Goal: Task Accomplishment & Management: Complete application form

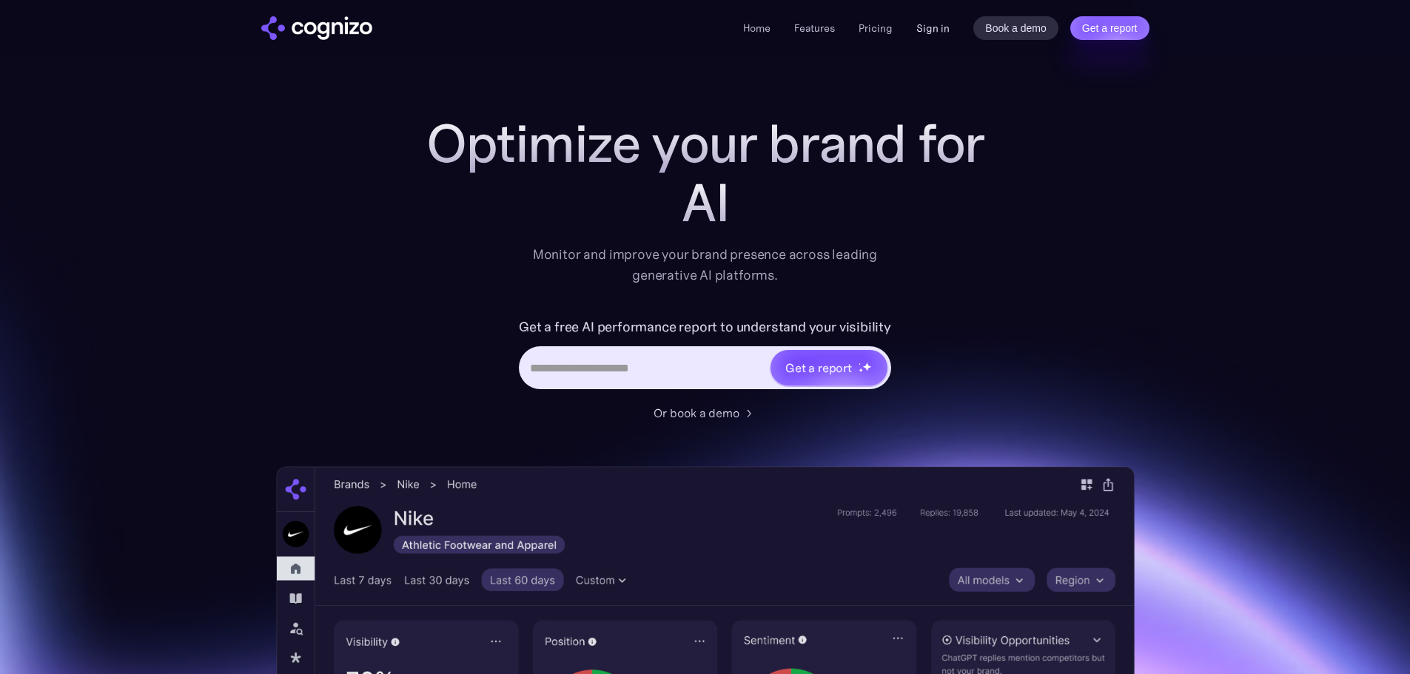
click at [927, 32] on link "Sign in" at bounding box center [932, 28] width 33 height 18
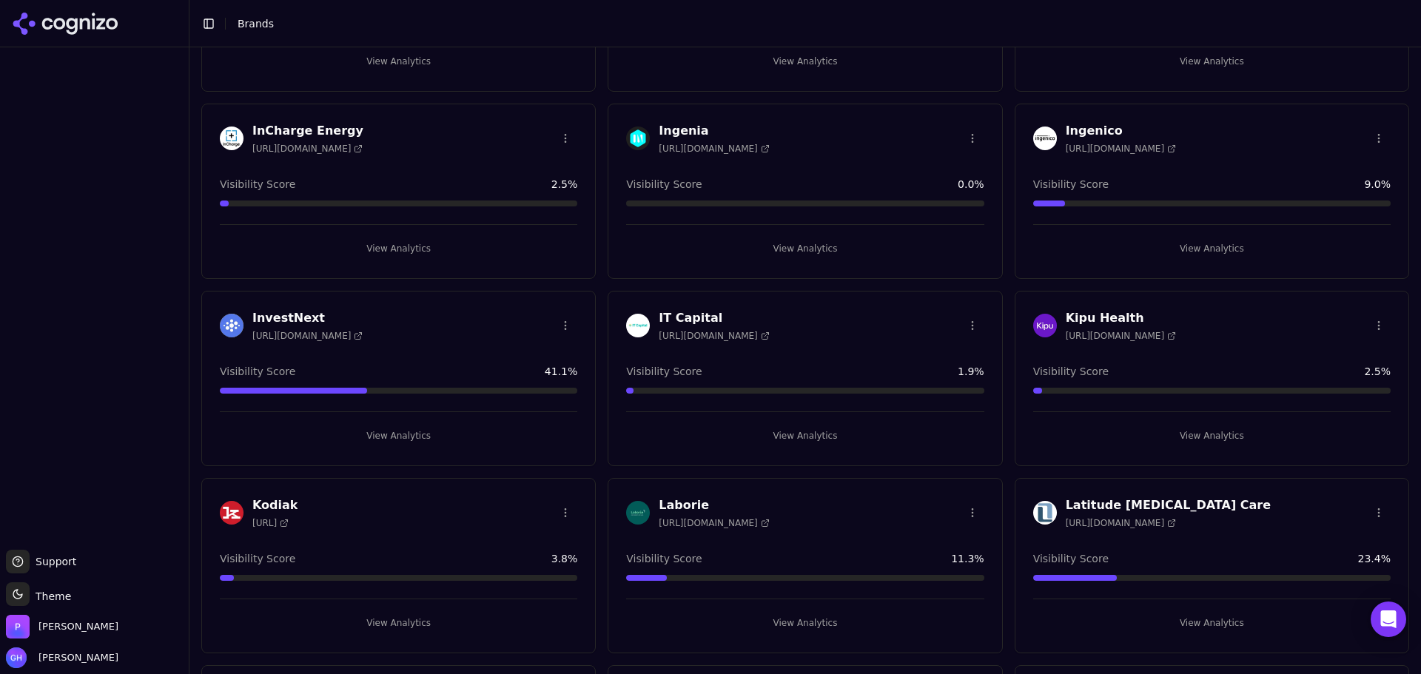
scroll to position [1999, 0]
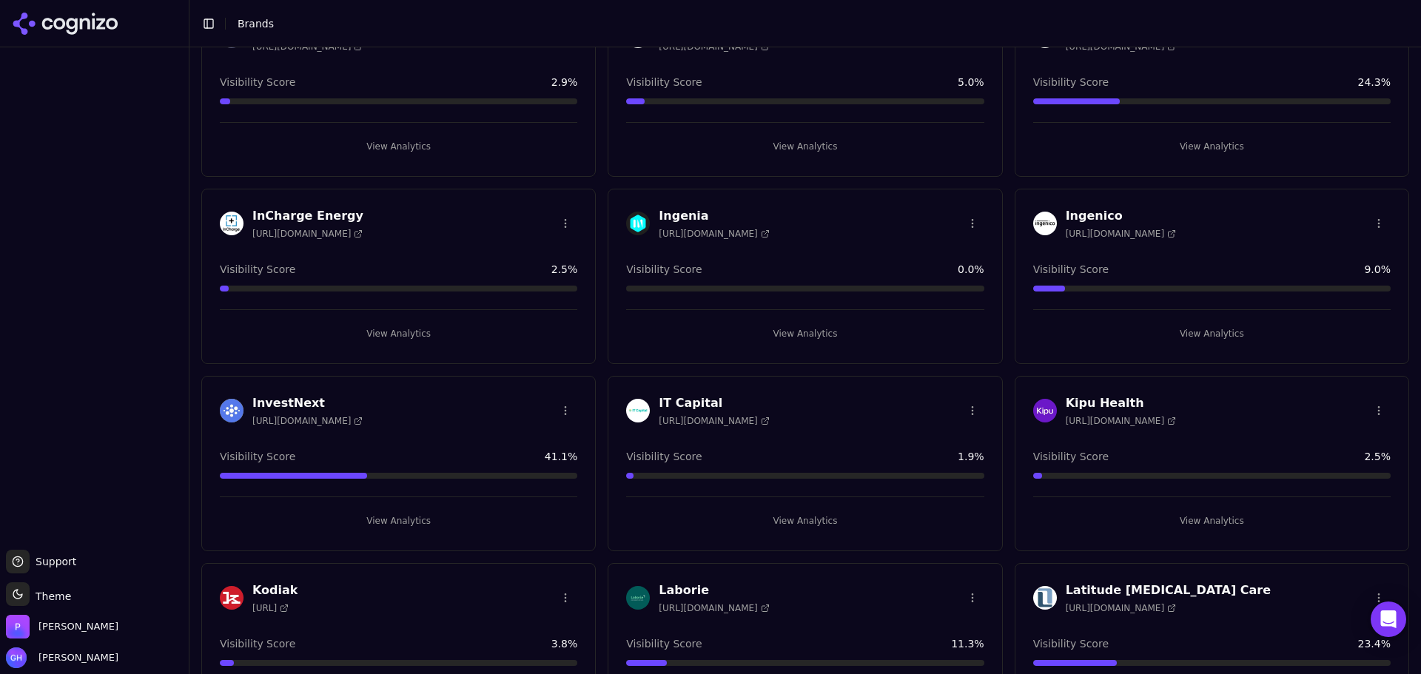
click at [802, 328] on button "View Analytics" at bounding box center [805, 334] width 358 height 24
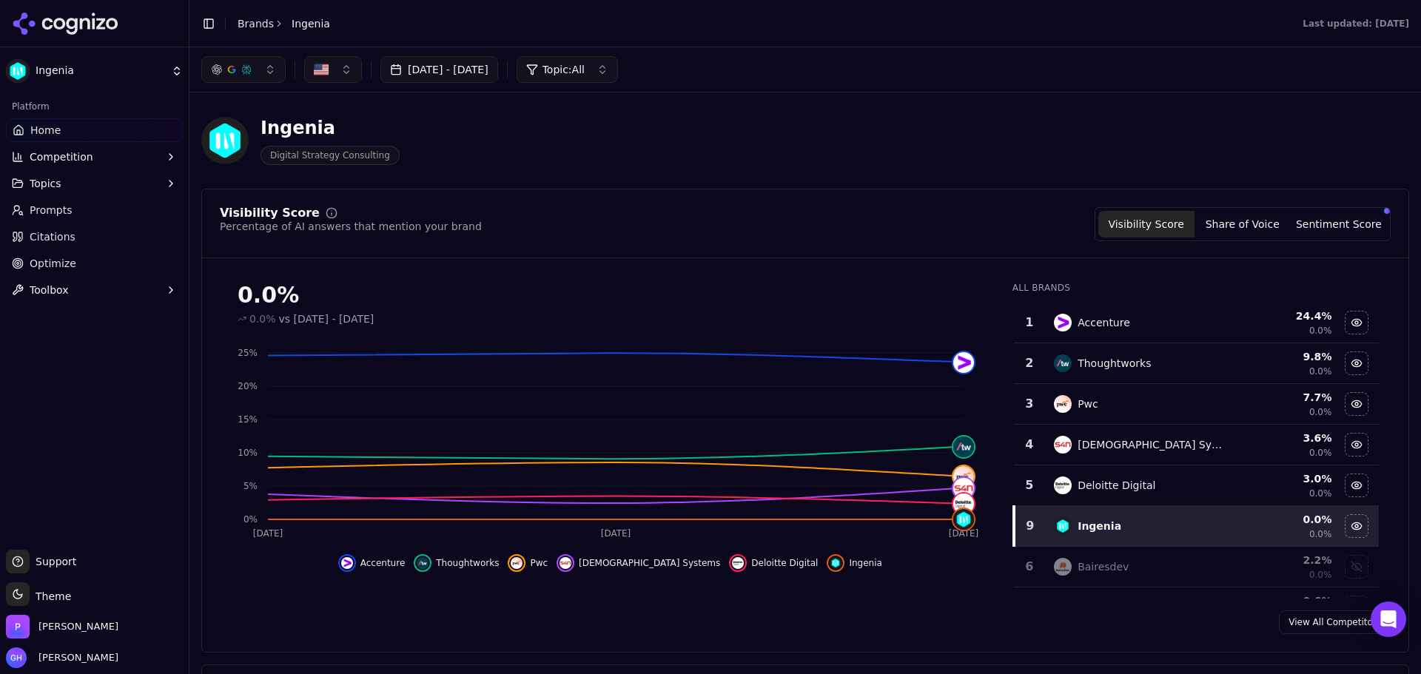
click at [1244, 221] on button "Share of Voice" at bounding box center [1243, 224] width 96 height 27
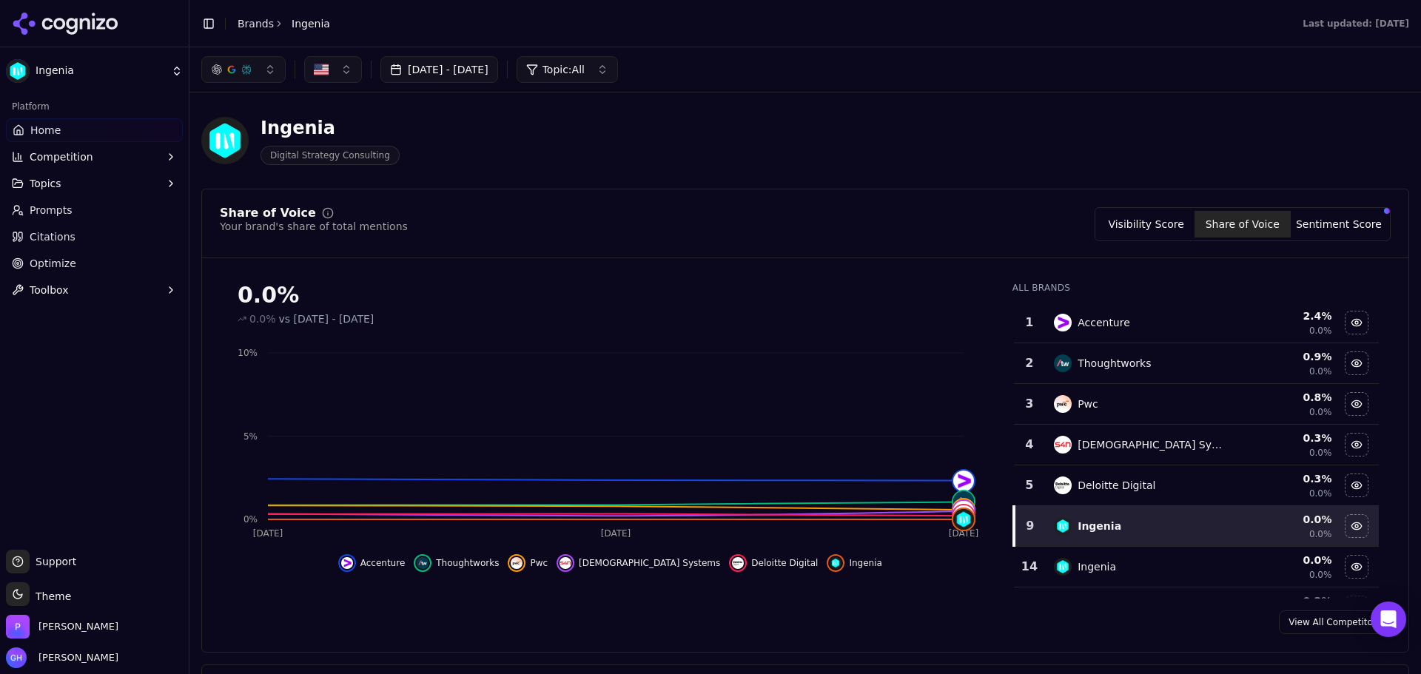
click at [81, 27] on icon at bounding box center [85, 23] width 10 height 11
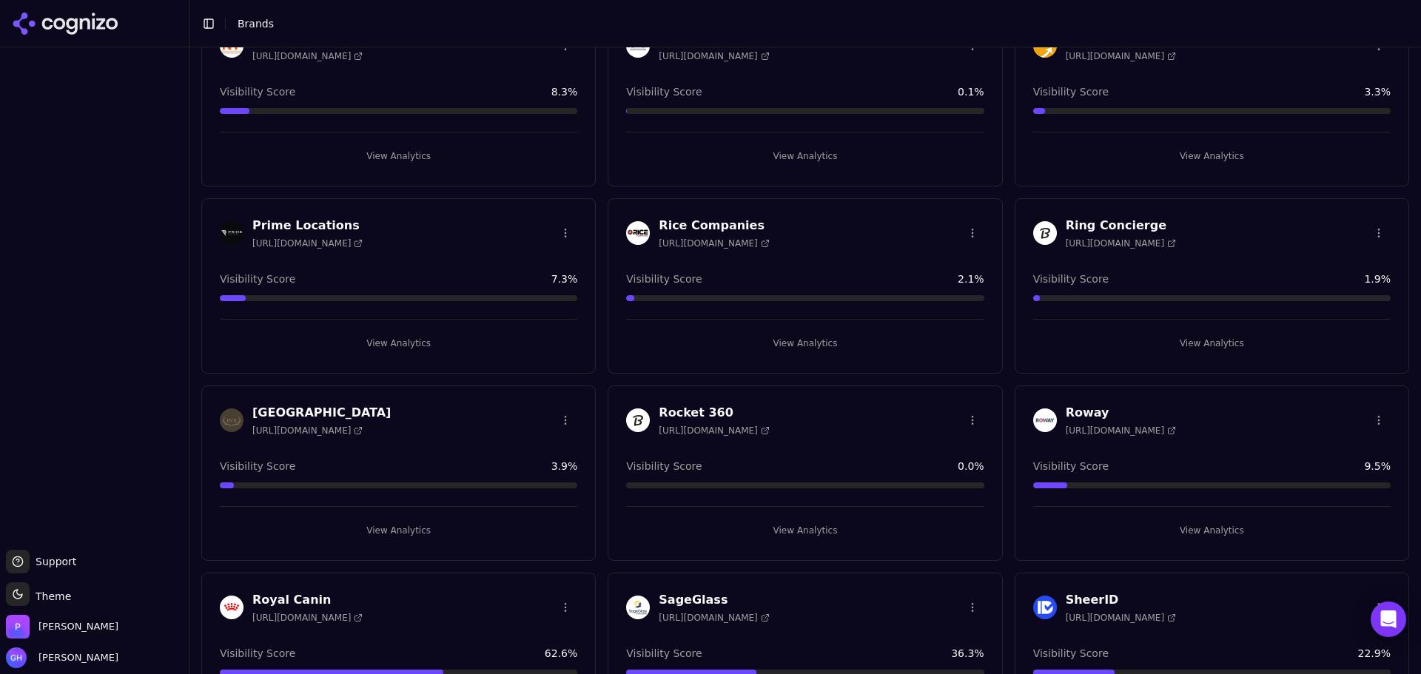
scroll to position [5259, 0]
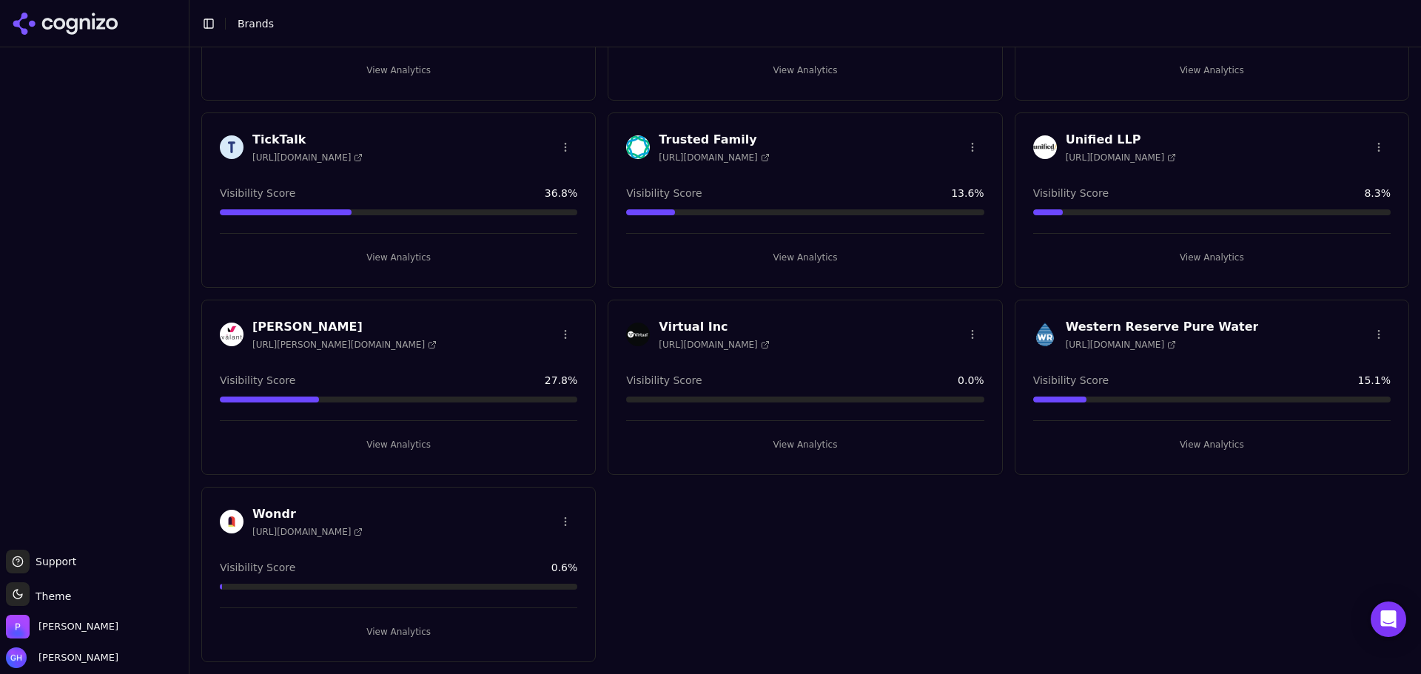
click at [802, 449] on button "View Analytics" at bounding box center [805, 445] width 358 height 24
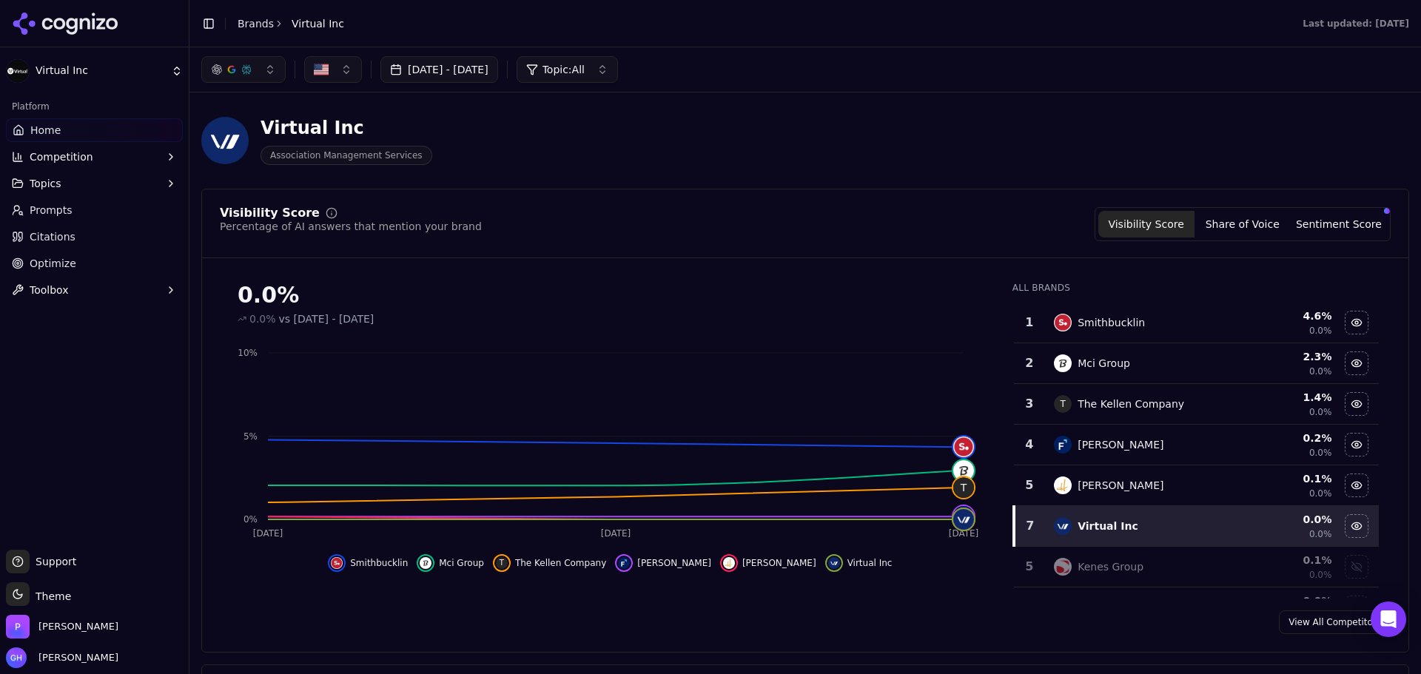
click at [67, 244] on link "Citations" at bounding box center [94, 237] width 177 height 24
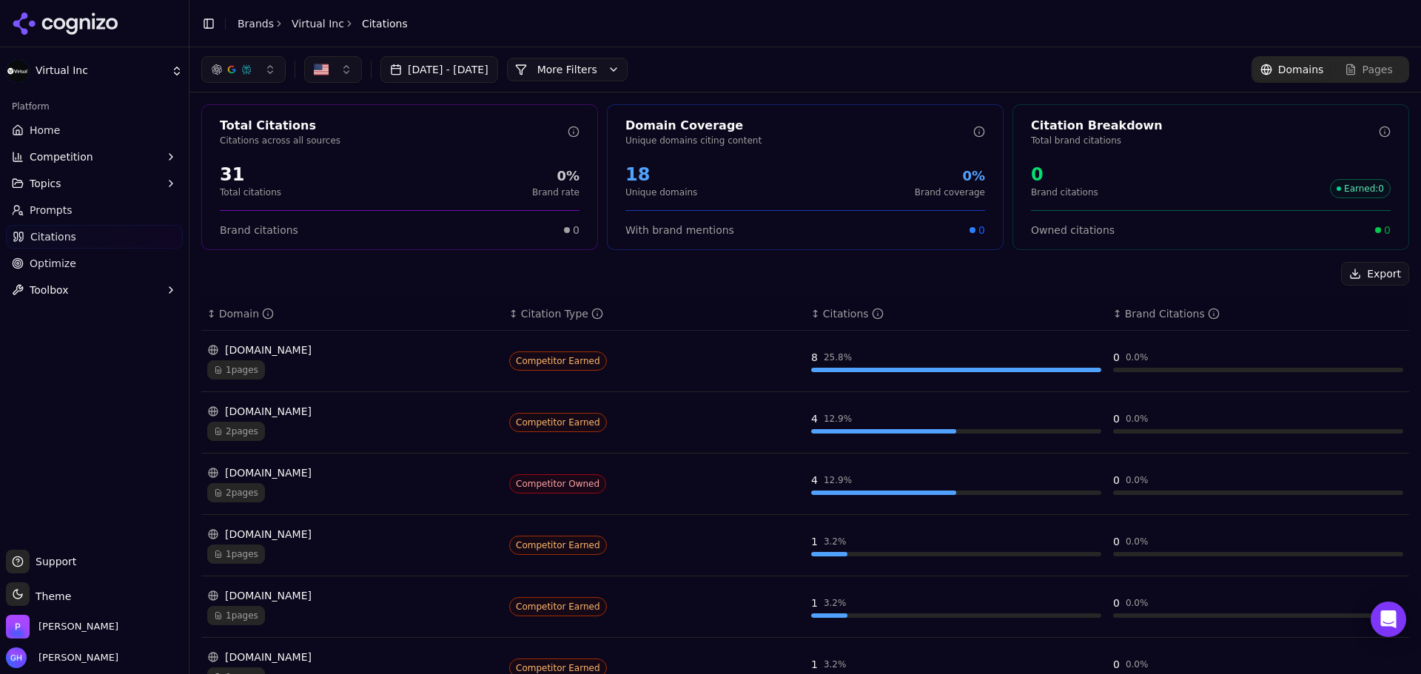
click at [606, 67] on button "More Filters" at bounding box center [567, 70] width 121 height 24
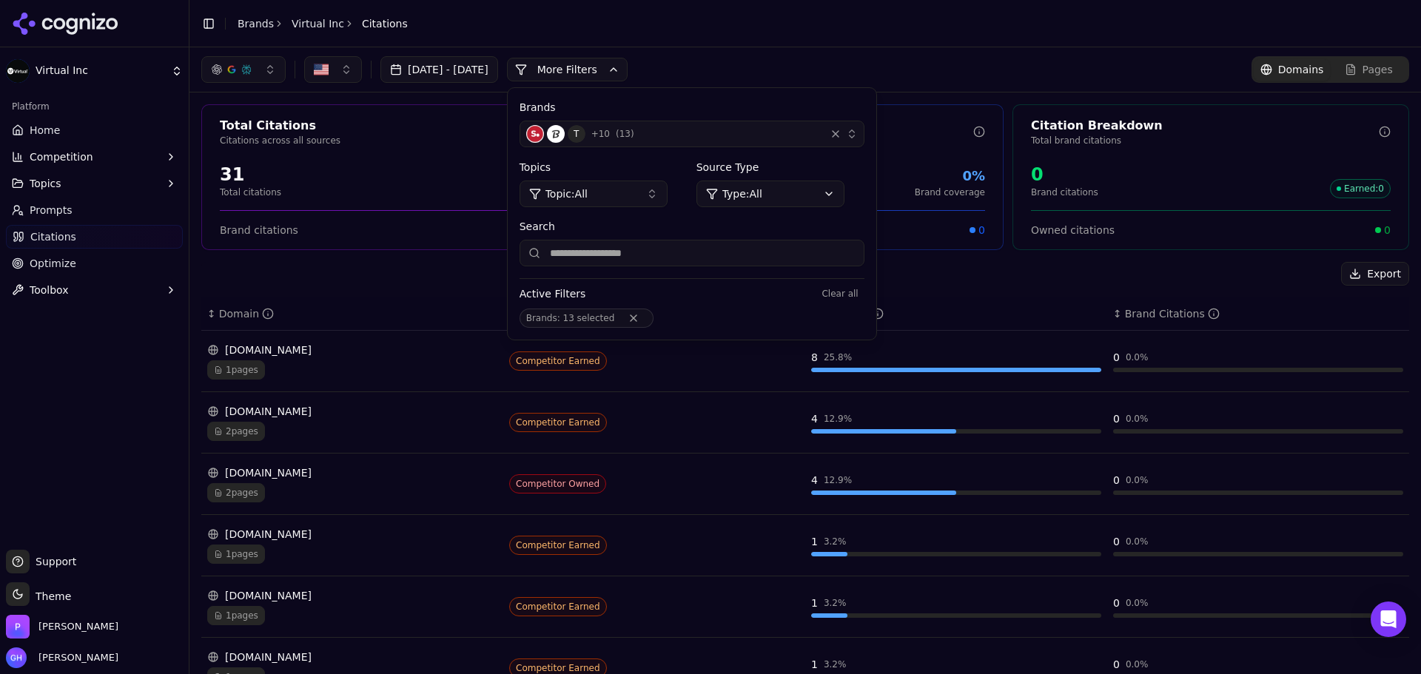
click at [760, 139] on div "T + 10 ( 13 )" at bounding box center [672, 134] width 293 height 18
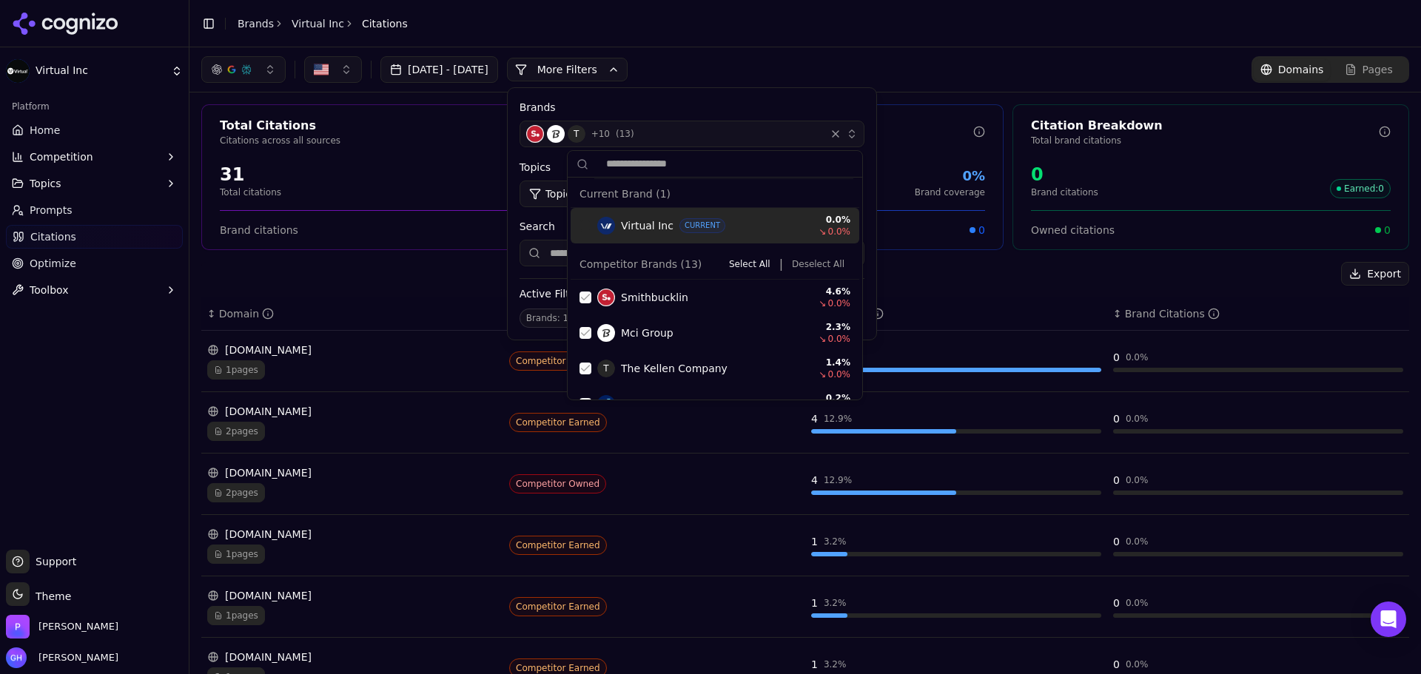
click at [811, 266] on button "Deselect All" at bounding box center [818, 264] width 64 height 18
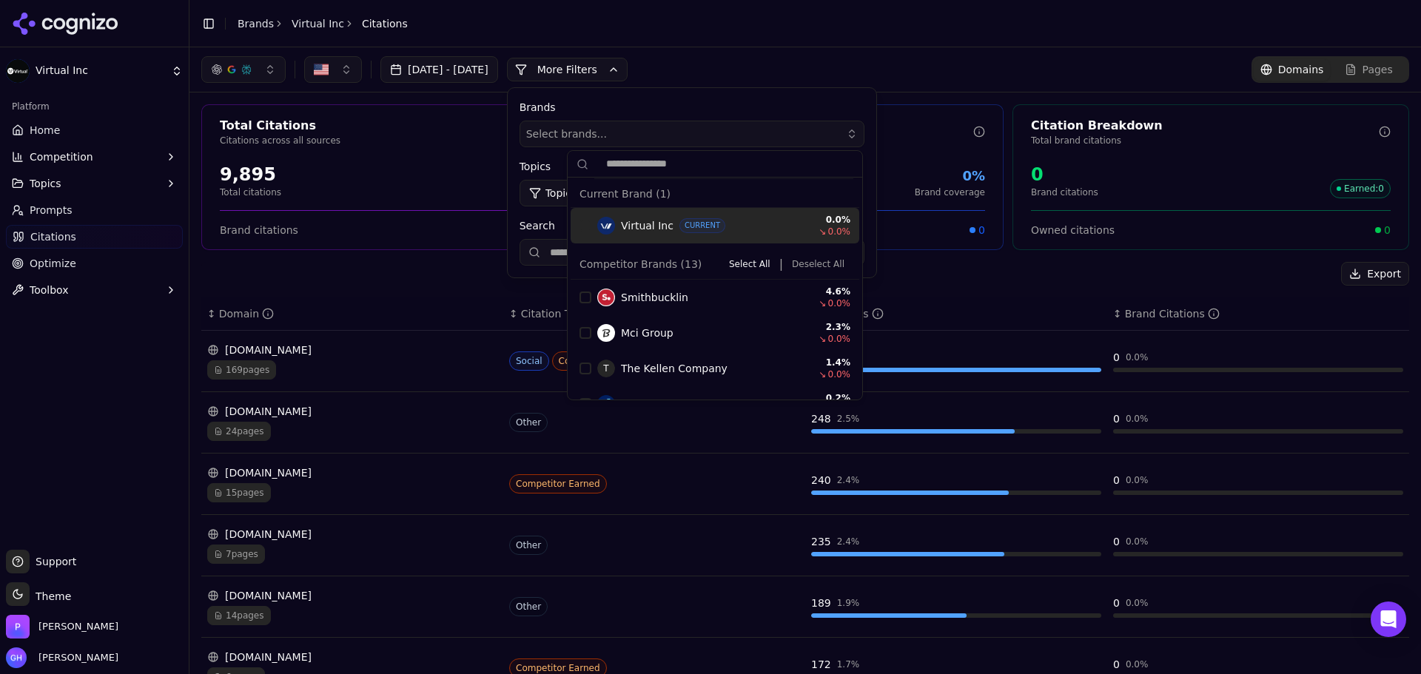
click at [608, 67] on button "More Filters" at bounding box center [567, 70] width 121 height 24
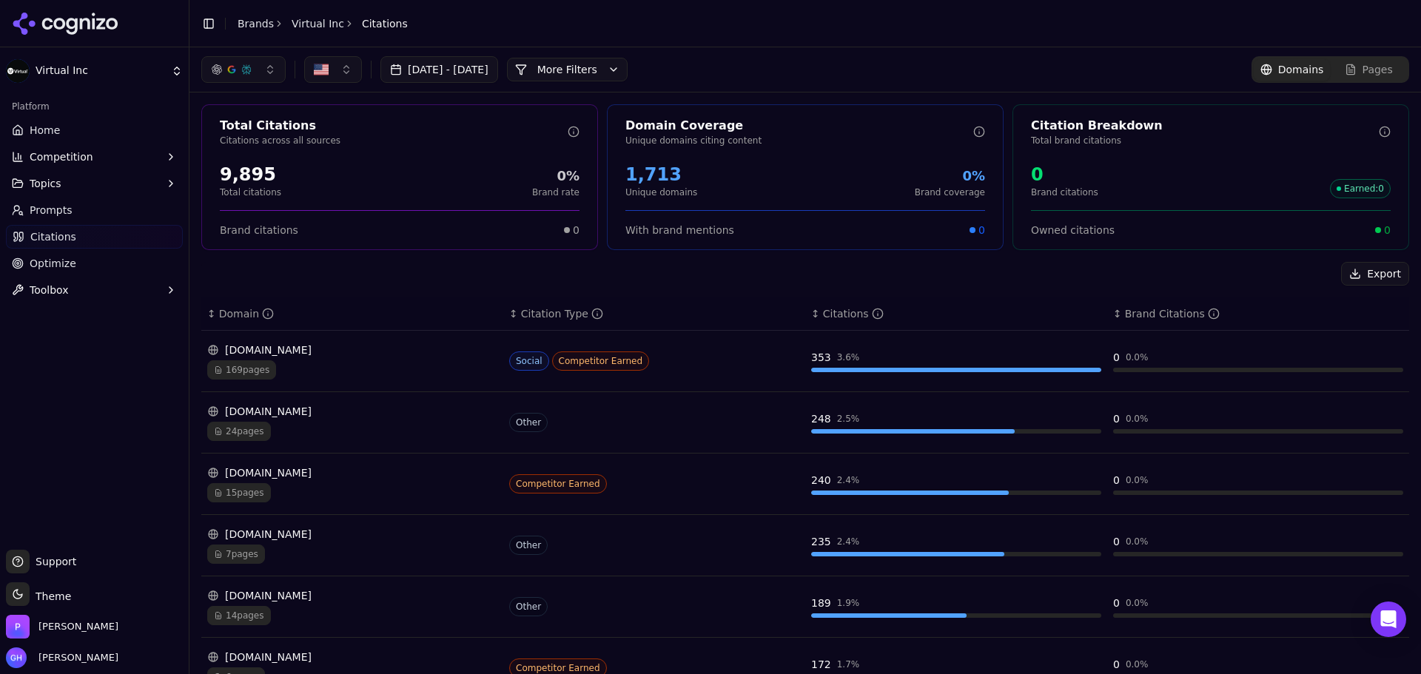
click at [619, 78] on button "More Filters" at bounding box center [567, 70] width 121 height 24
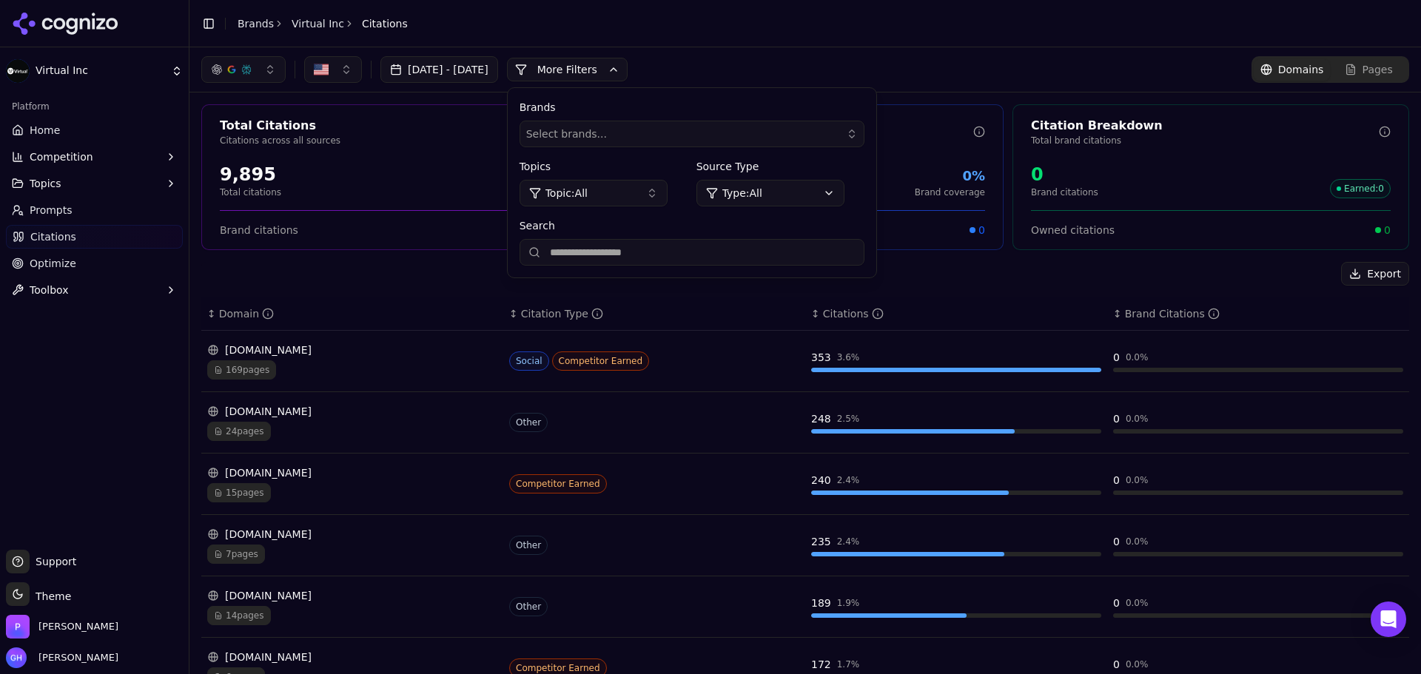
click at [633, 259] on input "Search" at bounding box center [692, 252] width 345 height 27
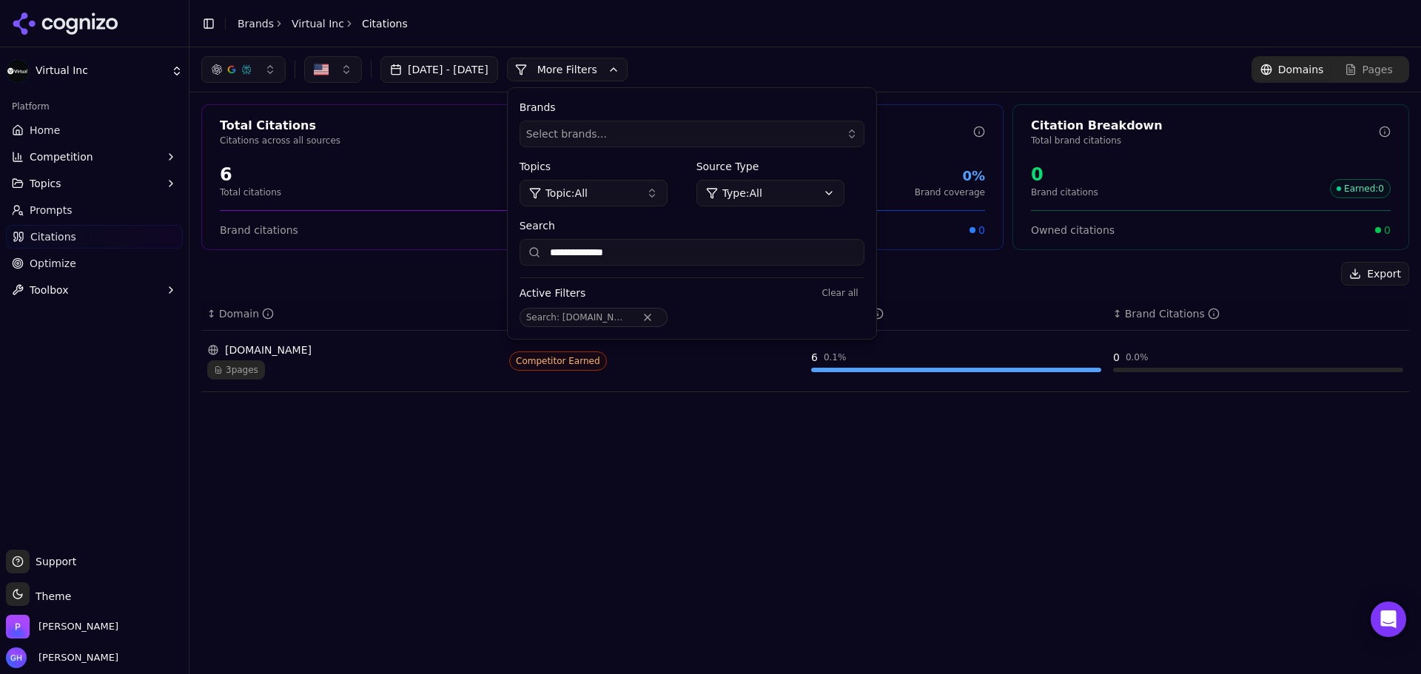
type input "**********"
click at [245, 26] on link "Brands" at bounding box center [256, 24] width 36 height 12
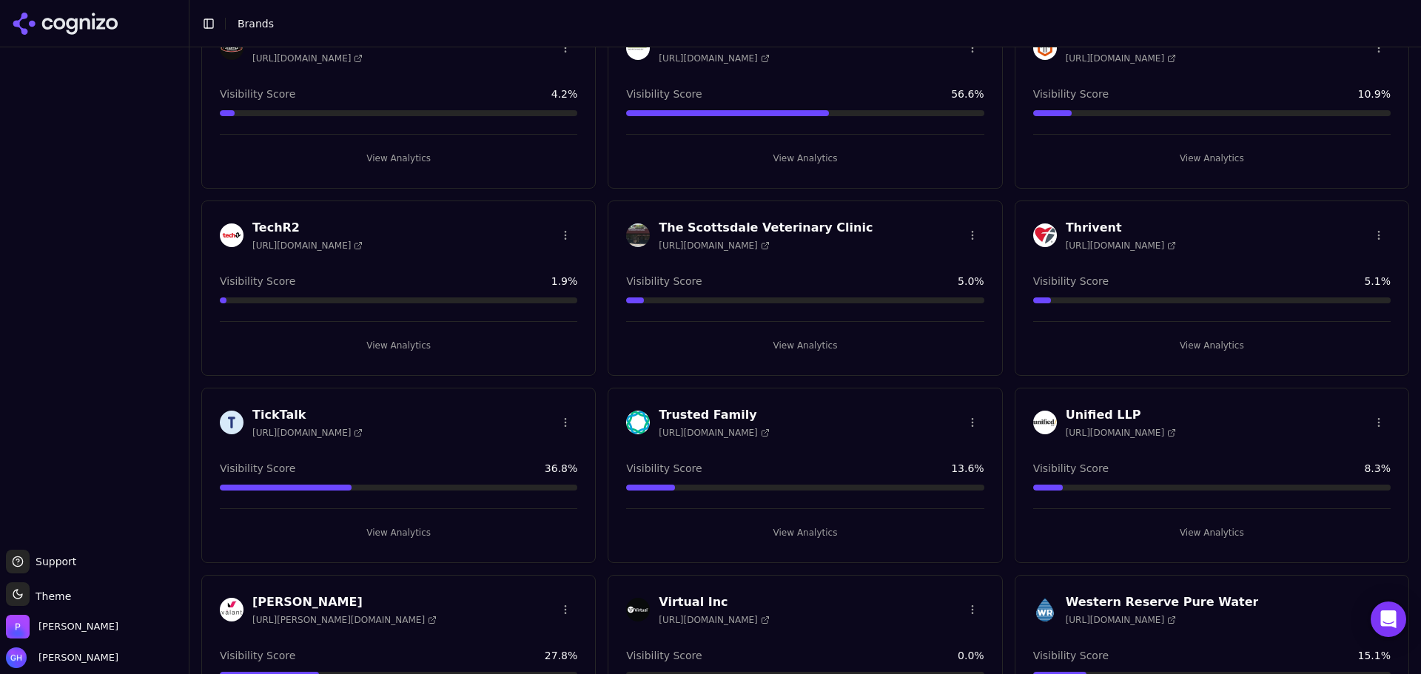
scroll to position [5259, 0]
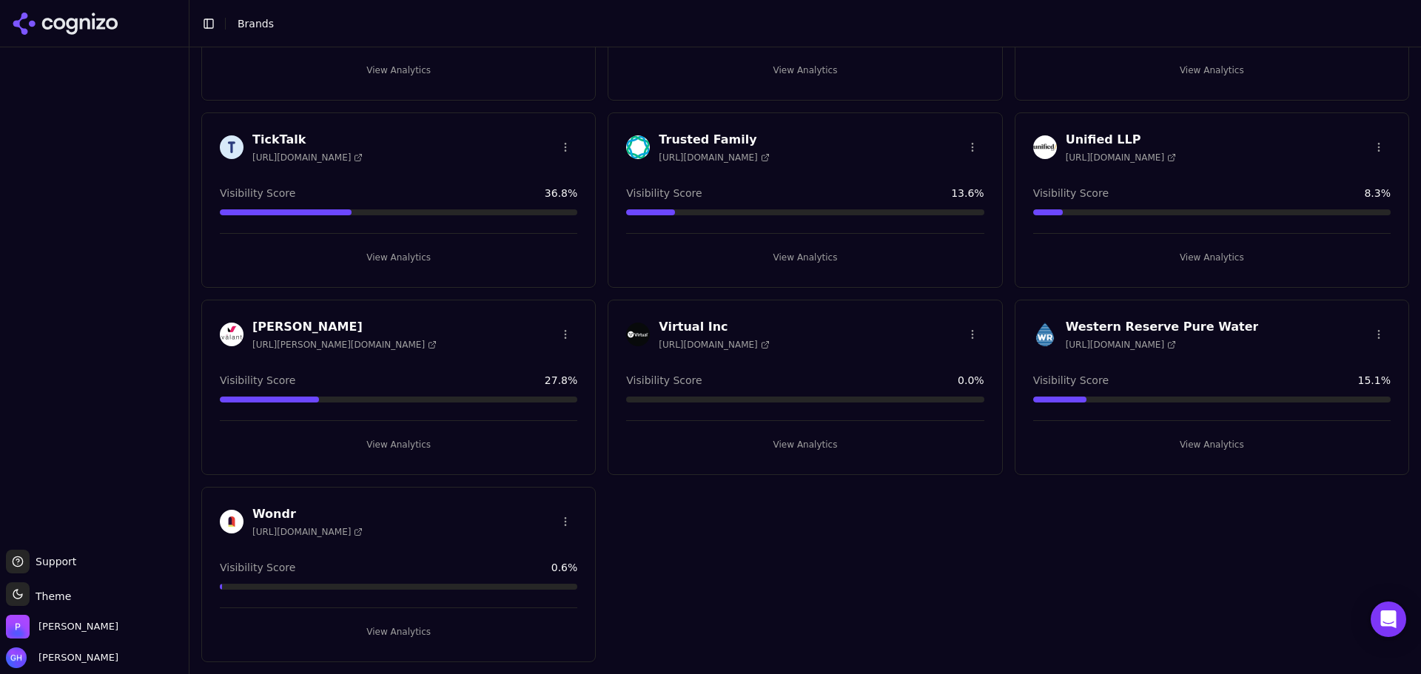
click at [966, 329] on html "Support Support Toggle theme Theme [PERSON_NAME] [PERSON_NAME] Toggle Sidebar B…" at bounding box center [710, 337] width 1421 height 674
click at [925, 361] on div "Edit Brand" at bounding box center [929, 365] width 87 height 24
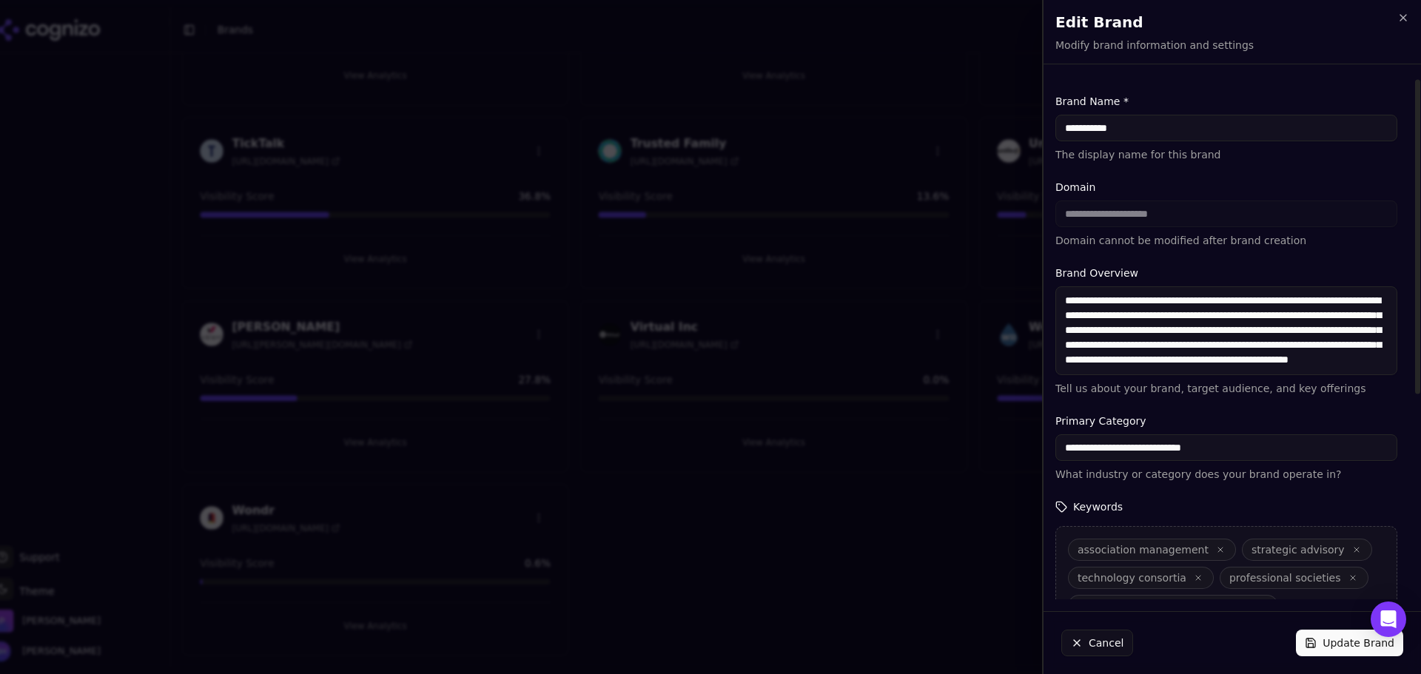
scroll to position [74, 0]
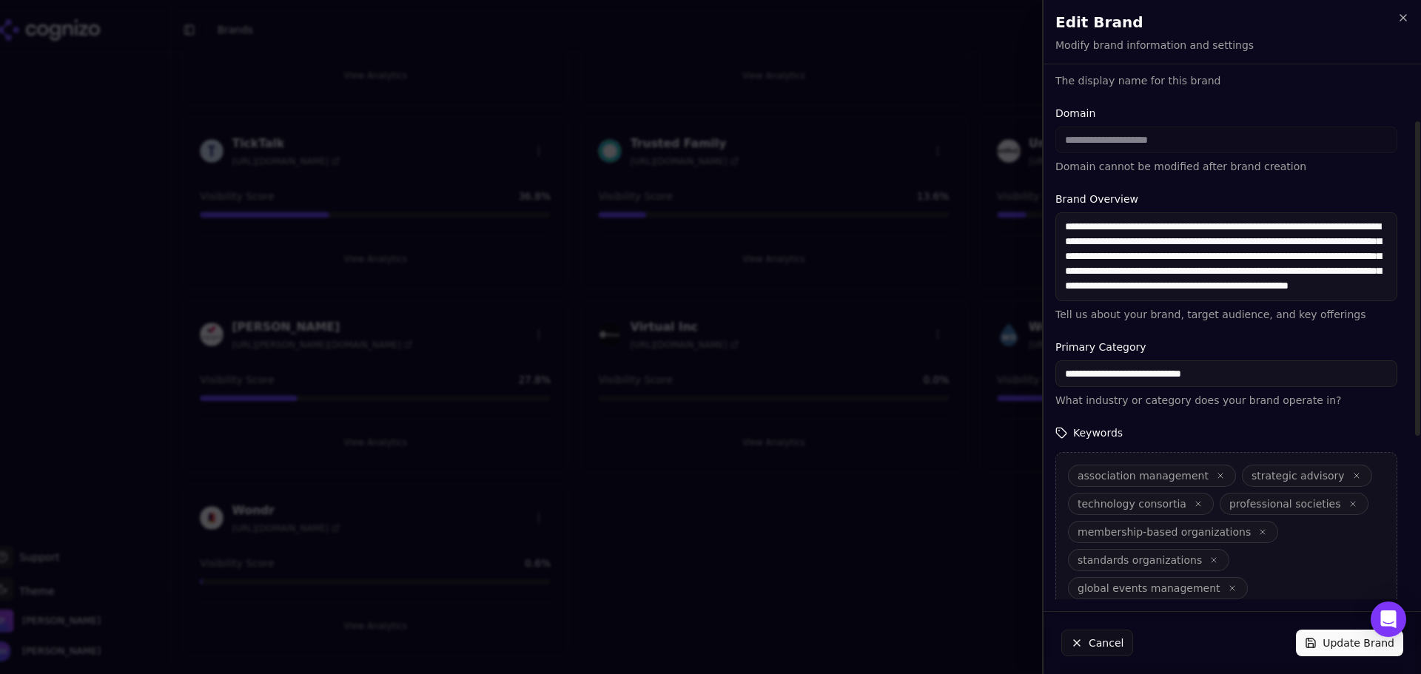
click at [1412, 15] on div "Edit Brand Modify brand information and settings Unsaved changes" at bounding box center [1233, 32] width 378 height 64
click at [1408, 17] on icon "button" at bounding box center [1404, 18] width 12 height 12
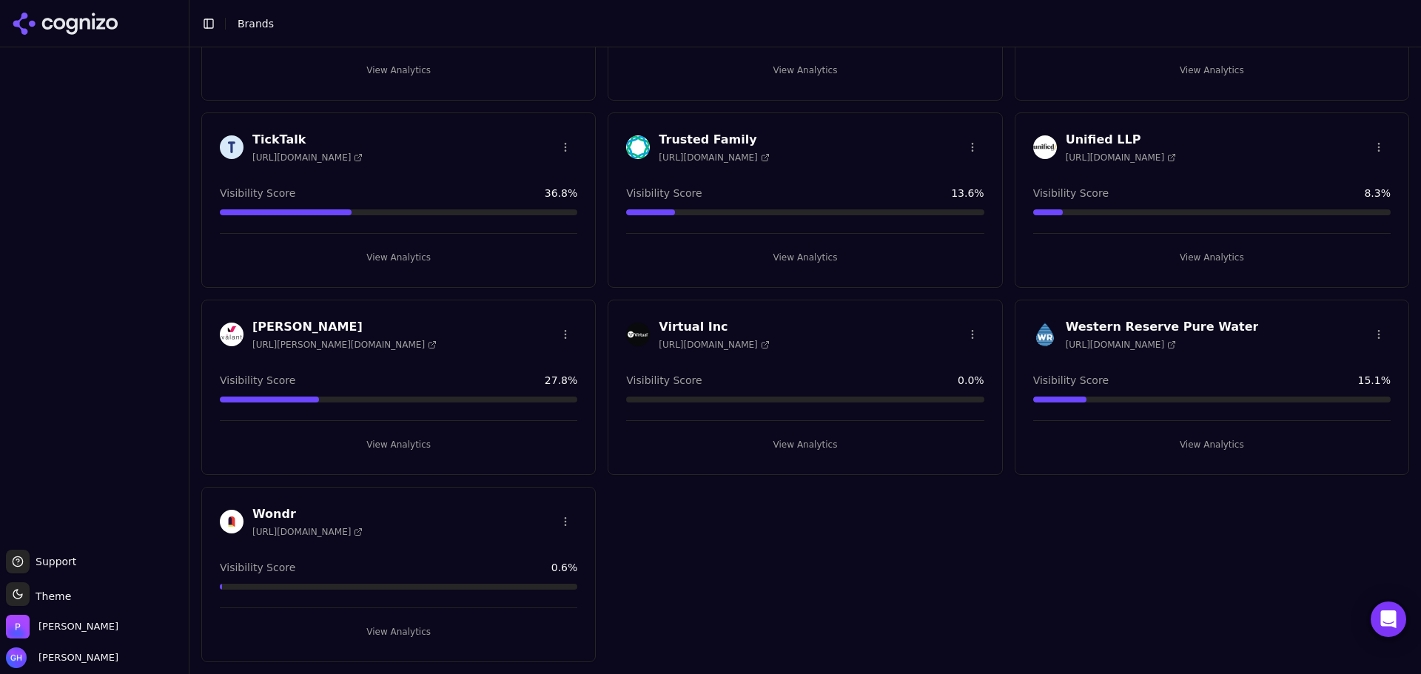
click at [793, 451] on button "View Analytics" at bounding box center [805, 445] width 358 height 24
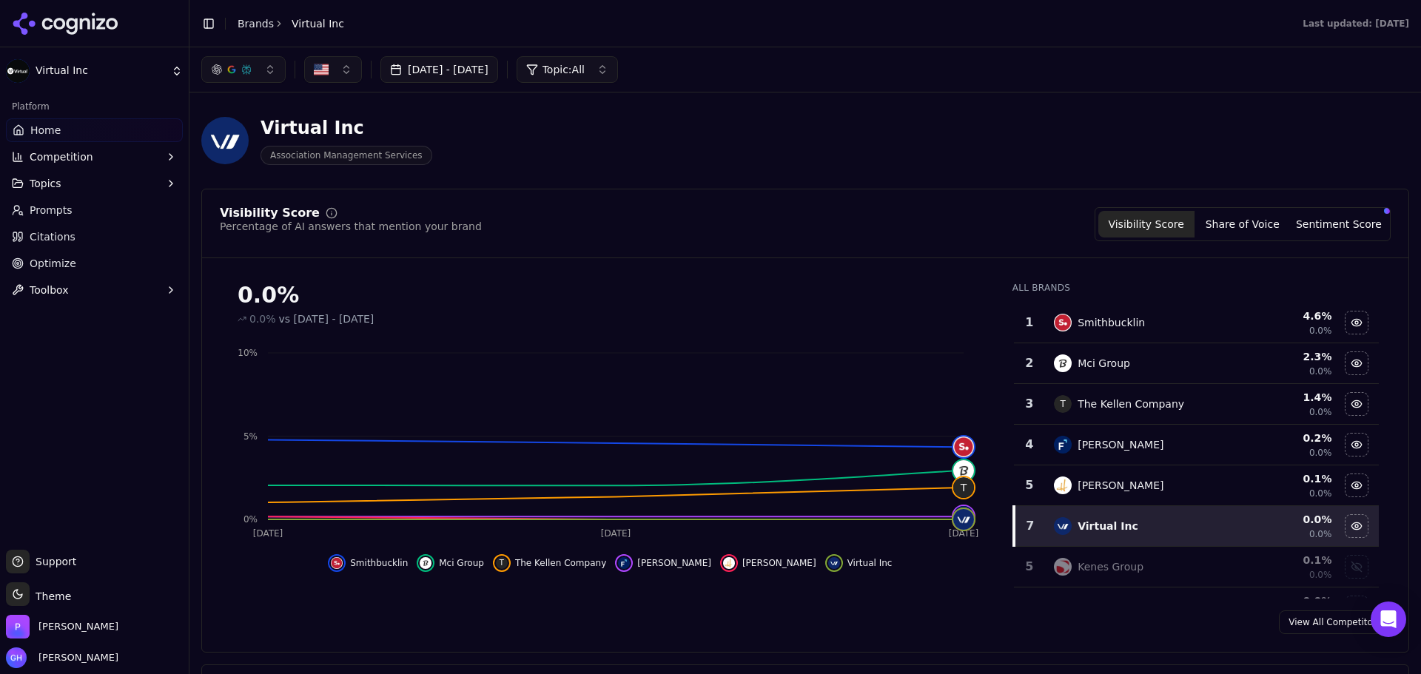
click at [87, 23] on icon at bounding box center [65, 24] width 107 height 22
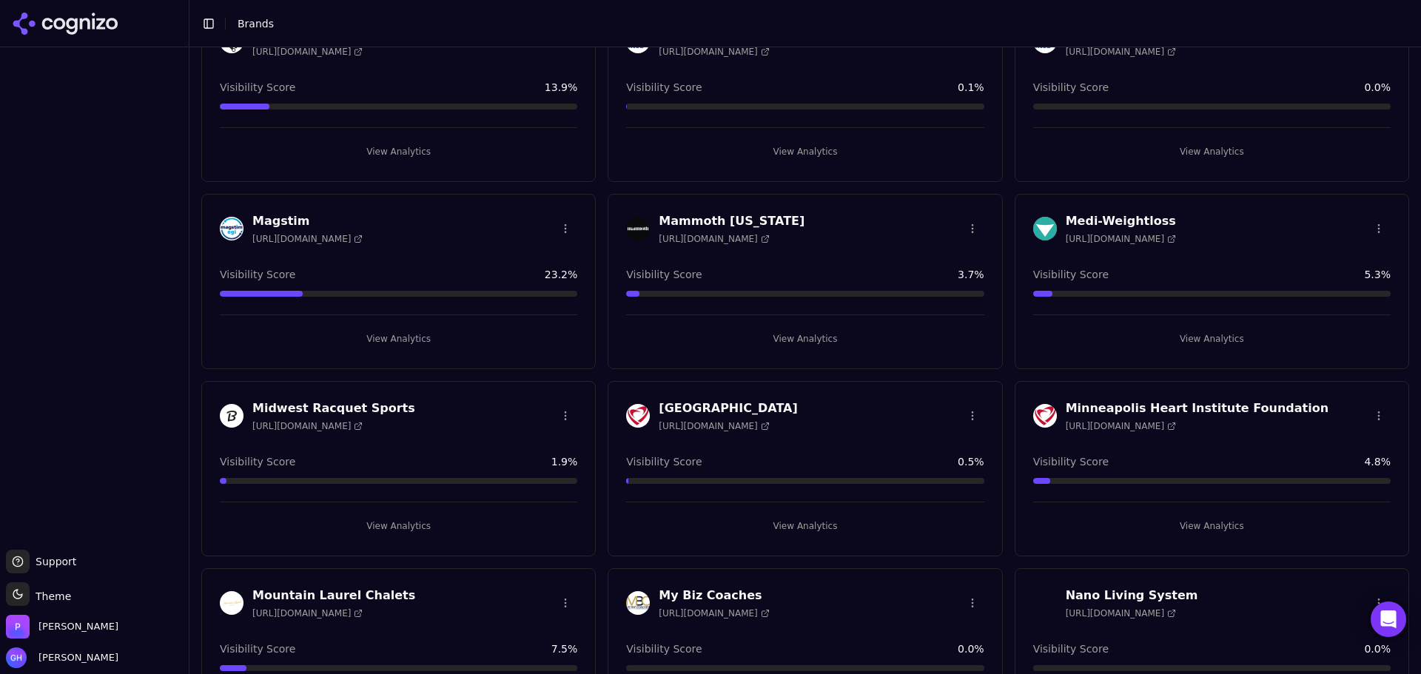
scroll to position [3152, 0]
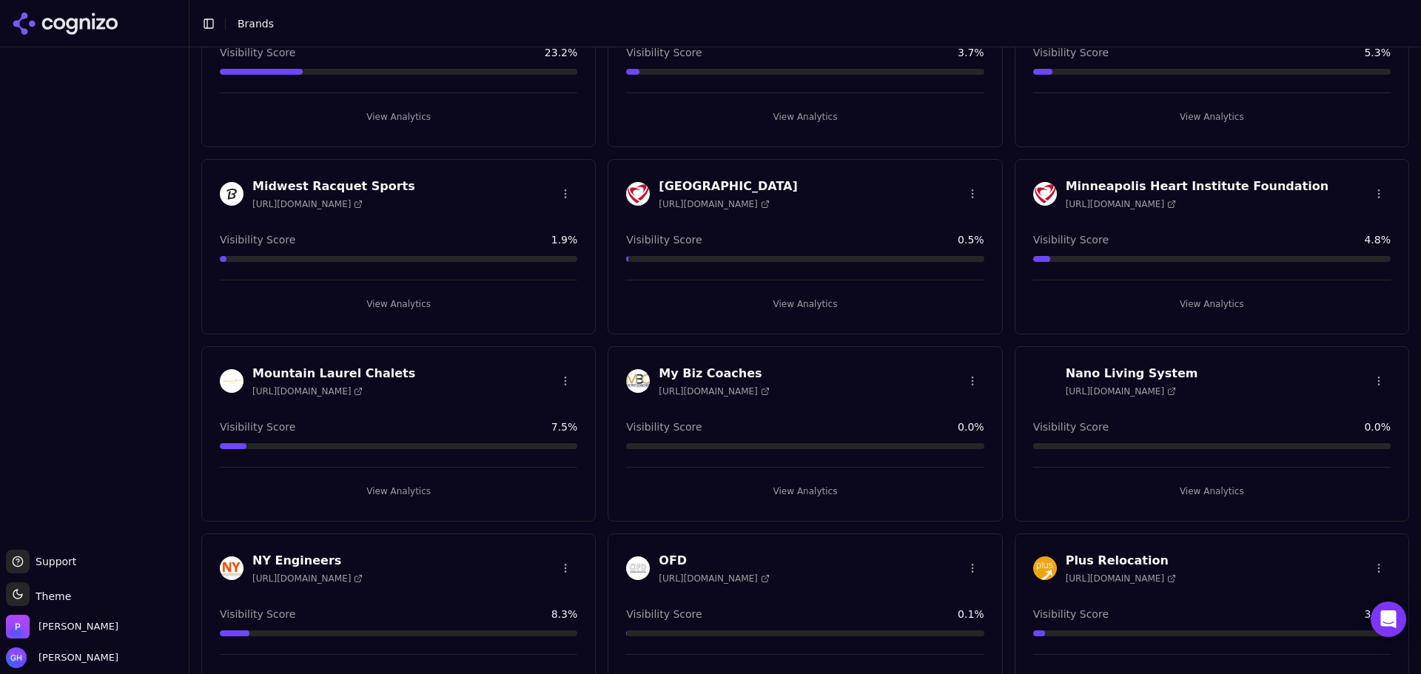
drag, startPoint x: 1193, startPoint y: 504, endPoint x: 1215, endPoint y: 488, distance: 27.5
click at [1215, 488] on button "View Analytics" at bounding box center [1212, 492] width 358 height 24
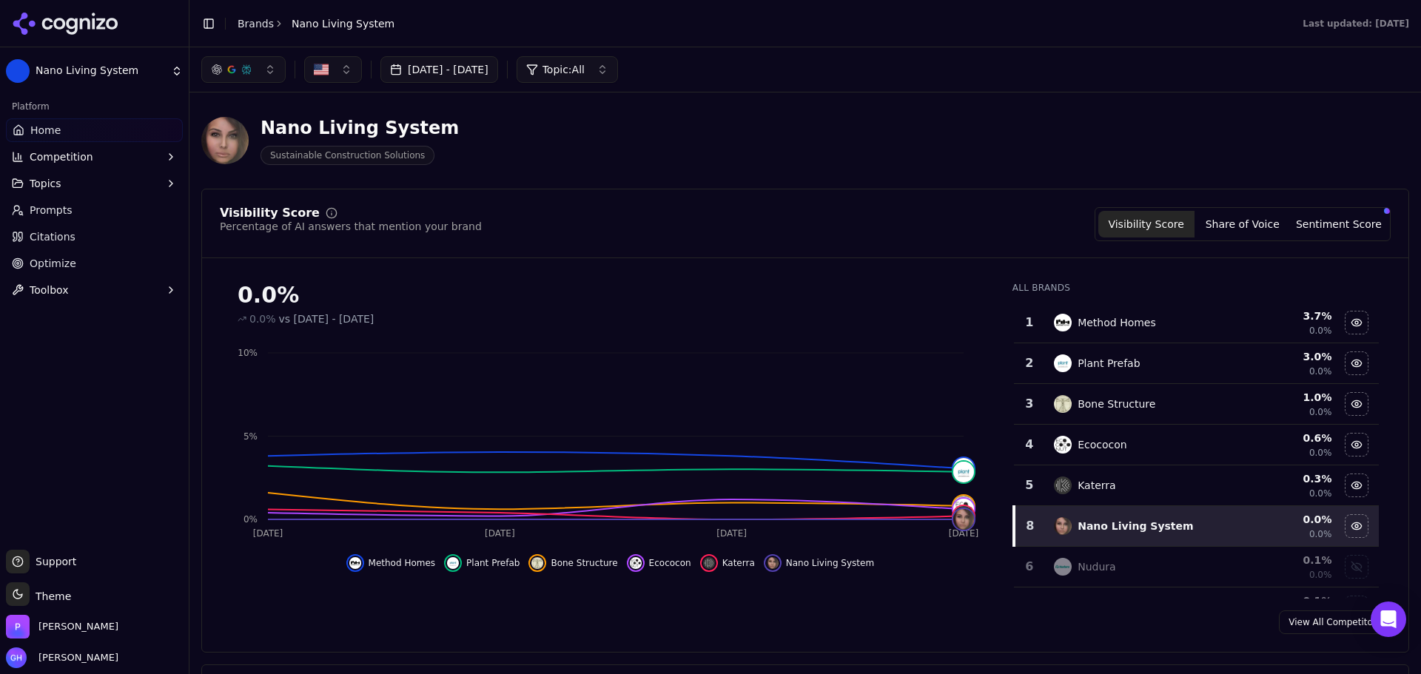
click at [611, 135] on div "Nano Living System Sustainable Construction Solutions" at bounding box center [532, 140] width 663 height 49
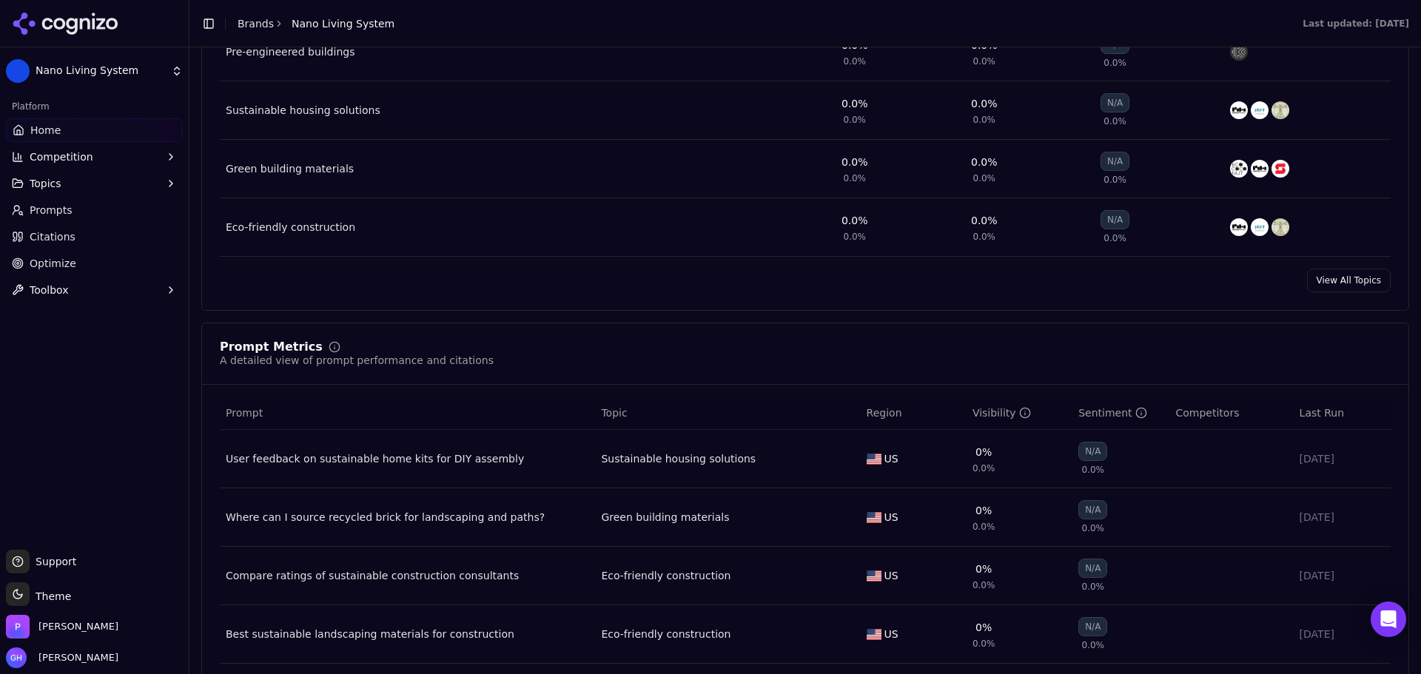
scroll to position [888, 0]
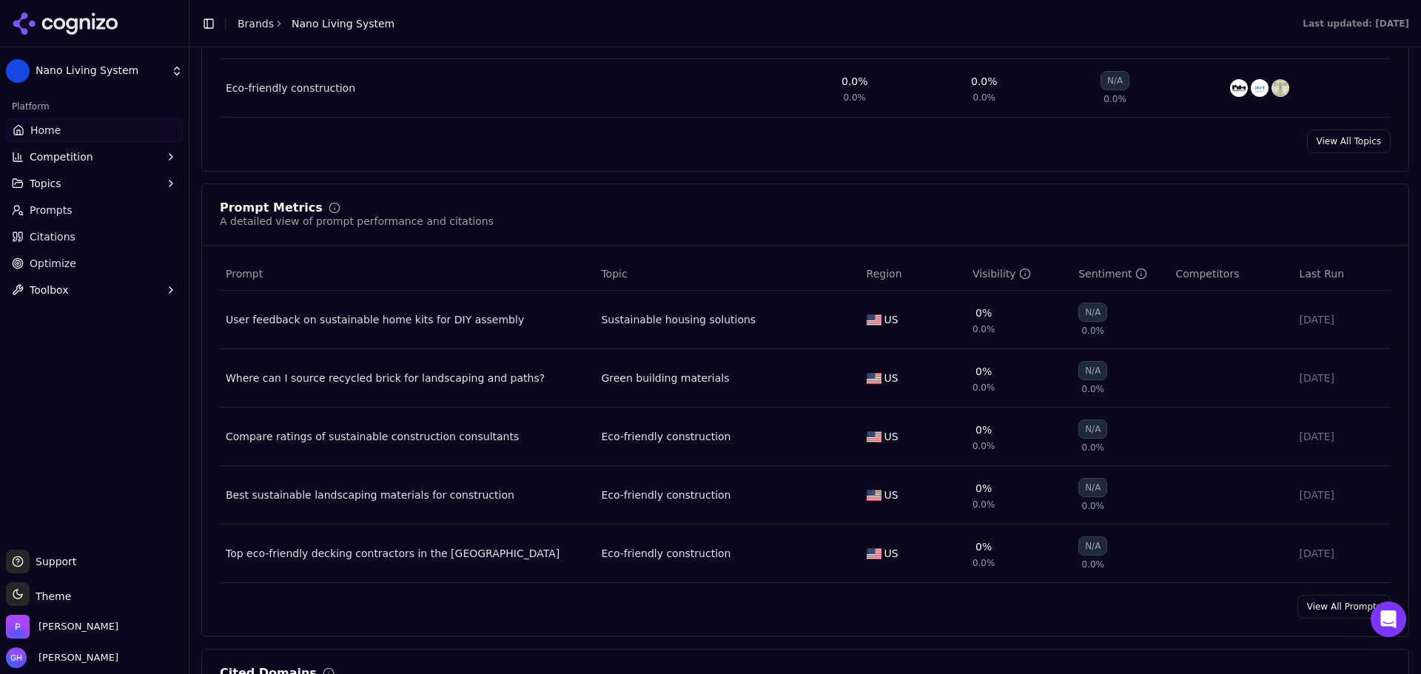
click at [90, 29] on icon at bounding box center [85, 23] width 10 height 11
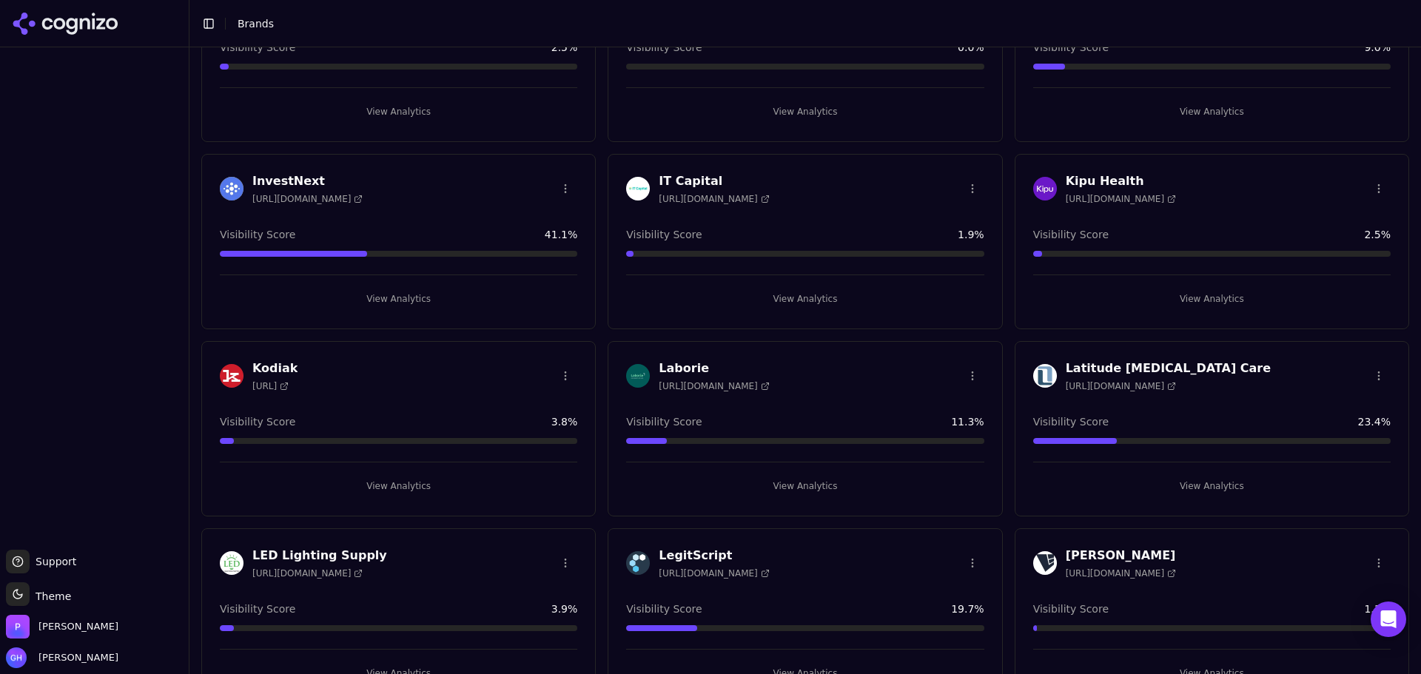
scroll to position [1851, 0]
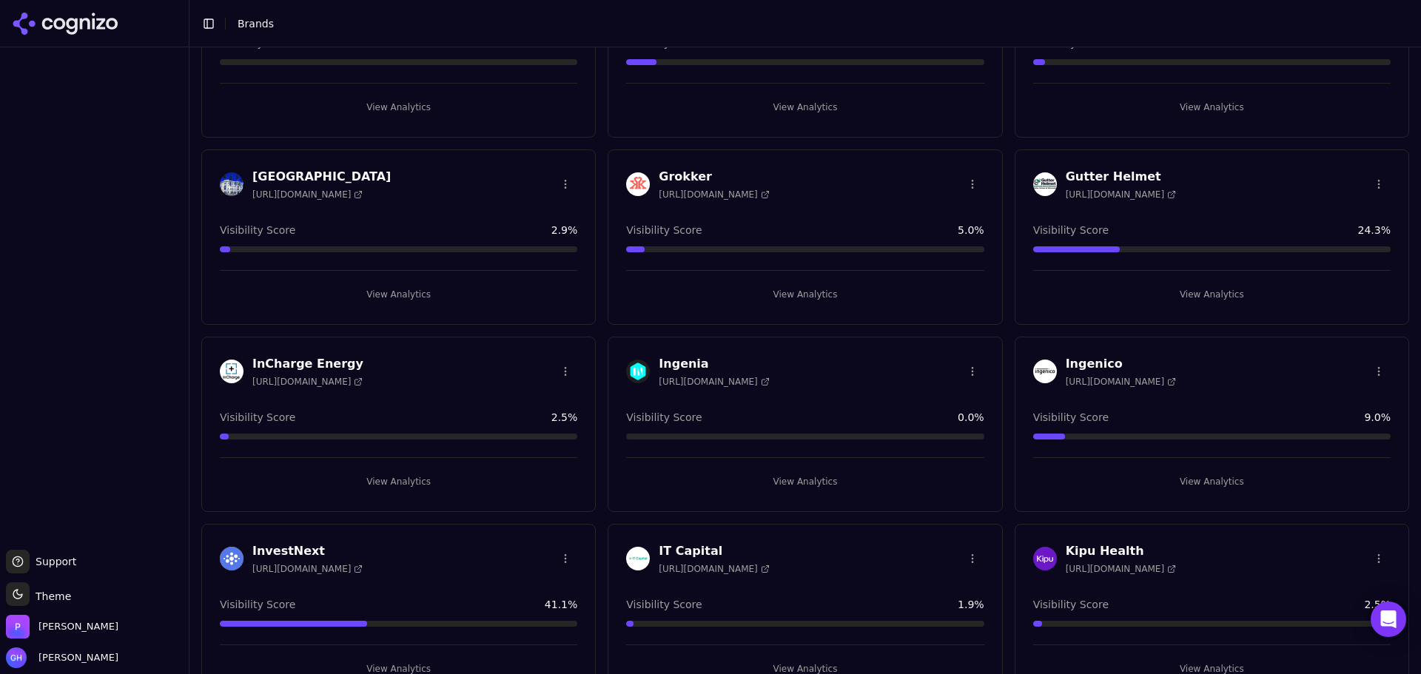
drag, startPoint x: 395, startPoint y: 301, endPoint x: 413, endPoint y: 301, distance: 17.8
click at [395, 301] on button "View Analytics" at bounding box center [399, 295] width 358 height 24
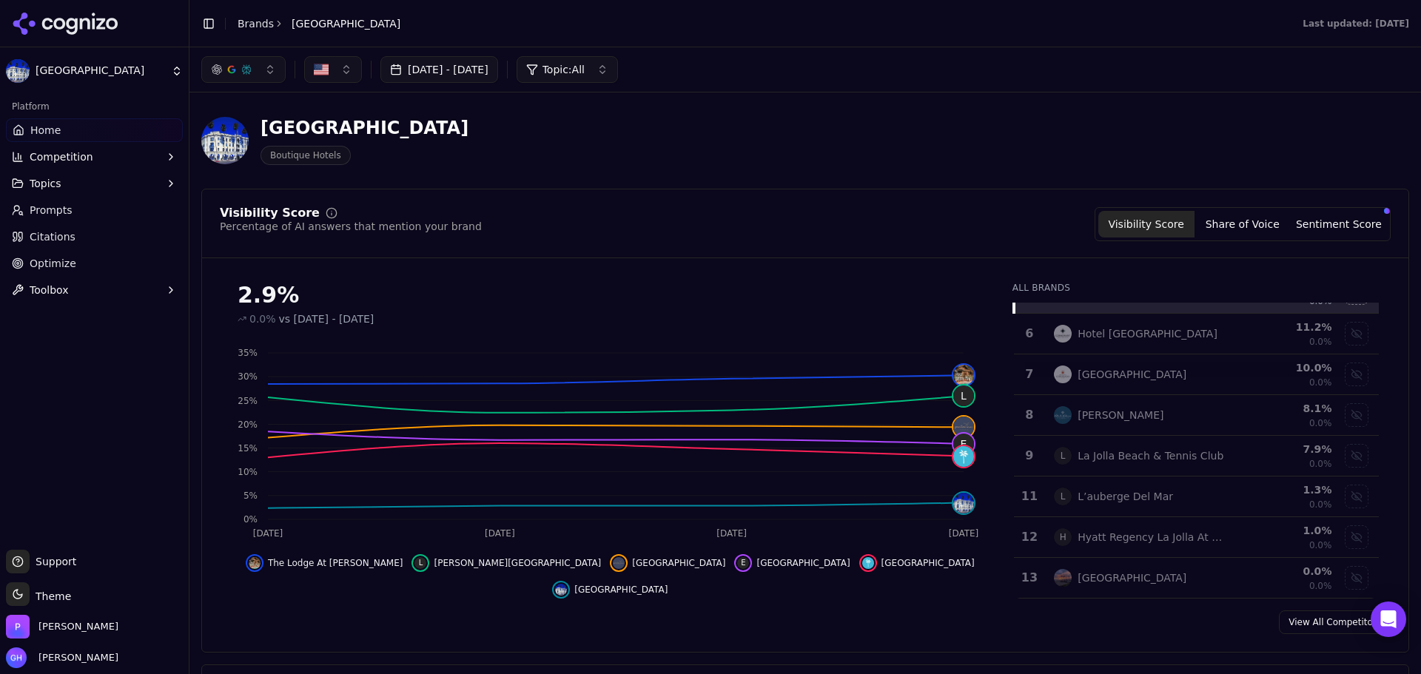
click at [67, 167] on button "Competition" at bounding box center [94, 157] width 177 height 24
click at [59, 230] on span "Explore" at bounding box center [94, 228] width 129 height 15
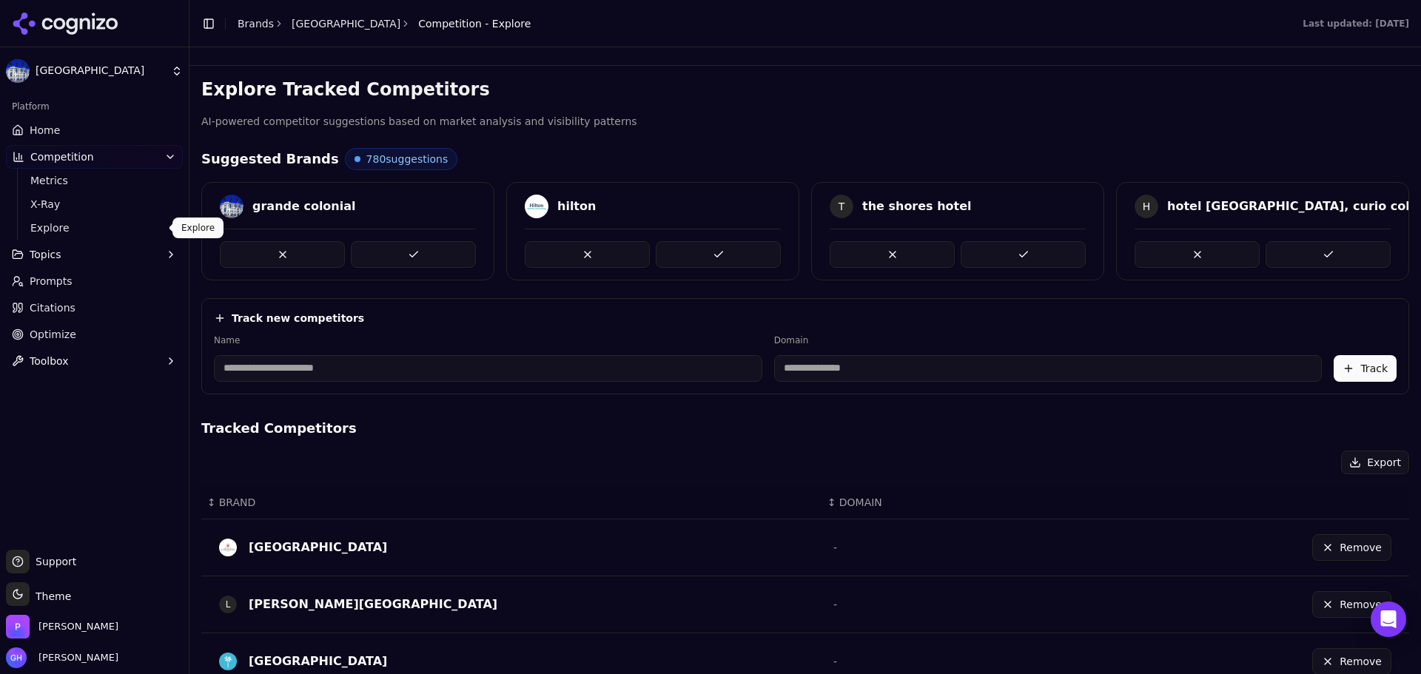
click at [68, 232] on span "Explore" at bounding box center [94, 228] width 129 height 15
click at [68, 312] on span "Citations" at bounding box center [53, 308] width 46 height 15
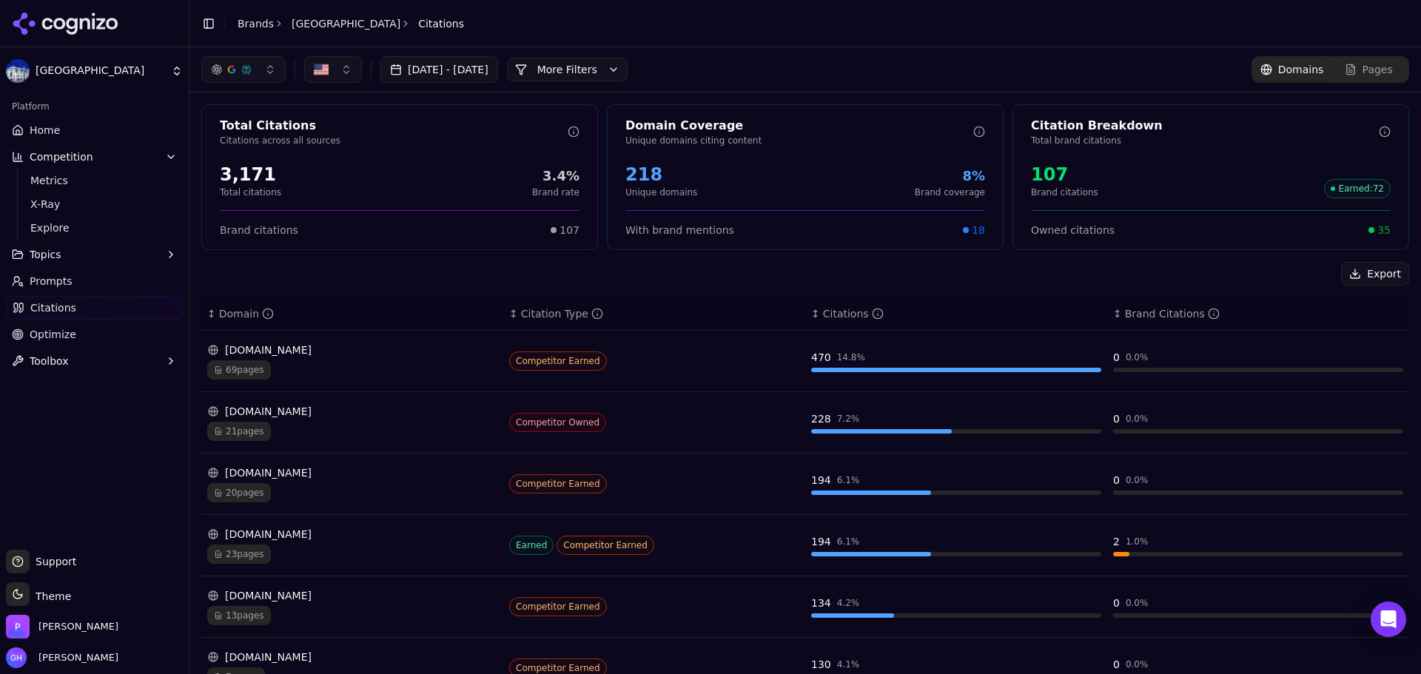
click at [724, 171] on div "218 Unique domains 8% Brand coverage" at bounding box center [806, 181] width 360 height 36
click at [646, 55] on div "[DATE] - [DATE] More More Filters Domains Pages" at bounding box center [806, 69] width 1232 height 44
click at [626, 68] on button "More Filters" at bounding box center [567, 70] width 121 height 24
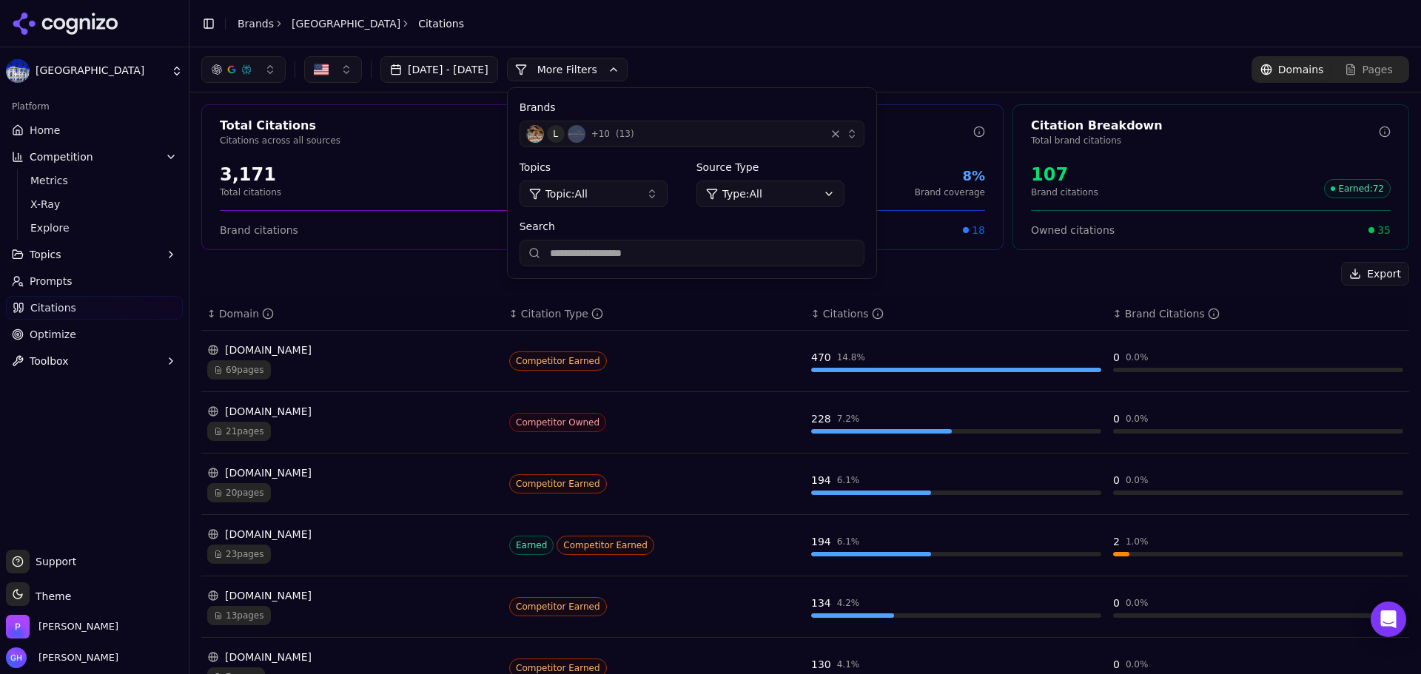
click at [693, 134] on div "L + 10 ( 13 )" at bounding box center [672, 134] width 293 height 18
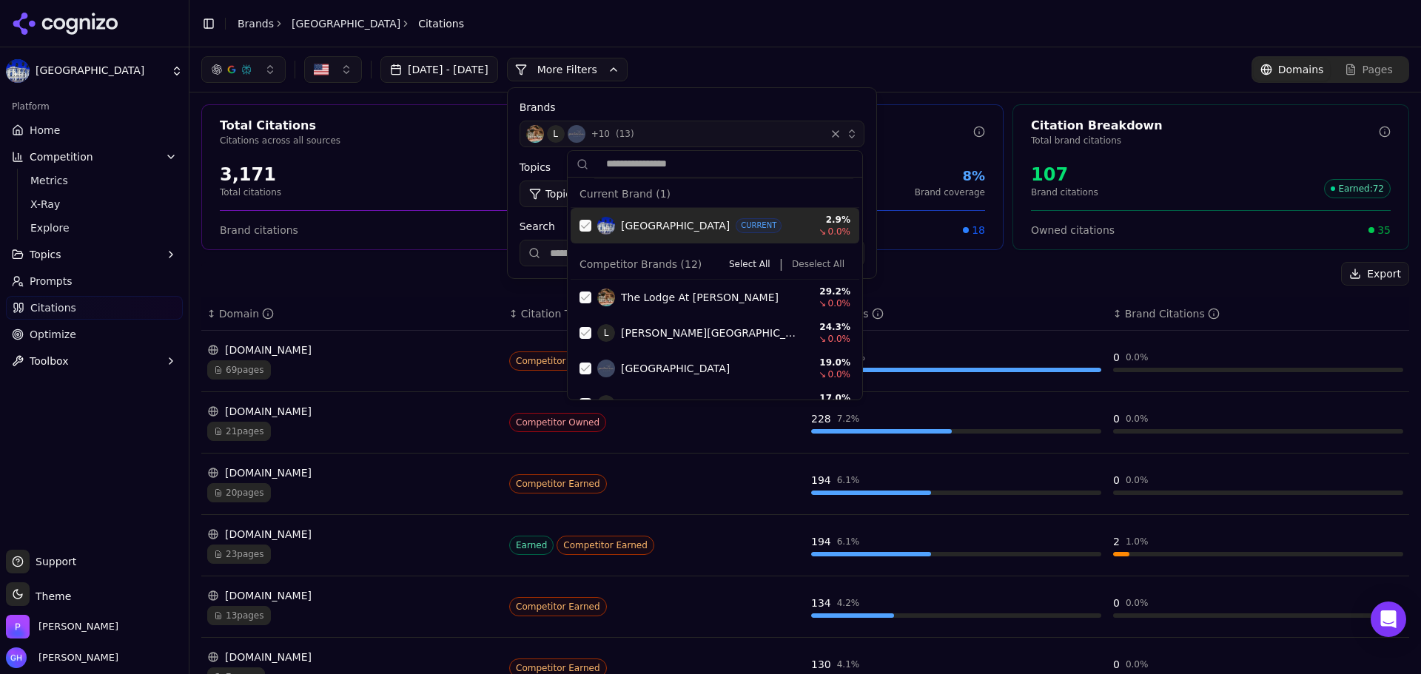
click at [816, 265] on button "Deselect All" at bounding box center [818, 264] width 64 height 18
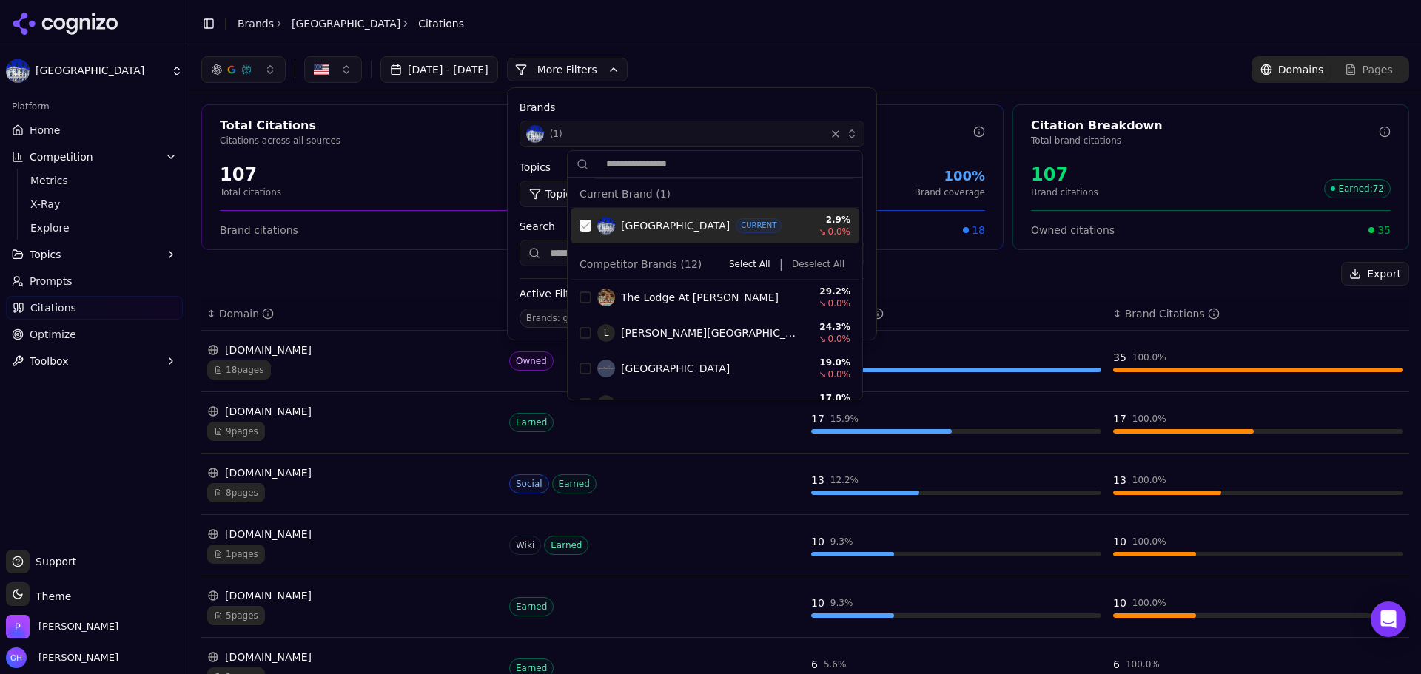
click at [582, 222] on div "Suggestions" at bounding box center [586, 226] width 12 height 12
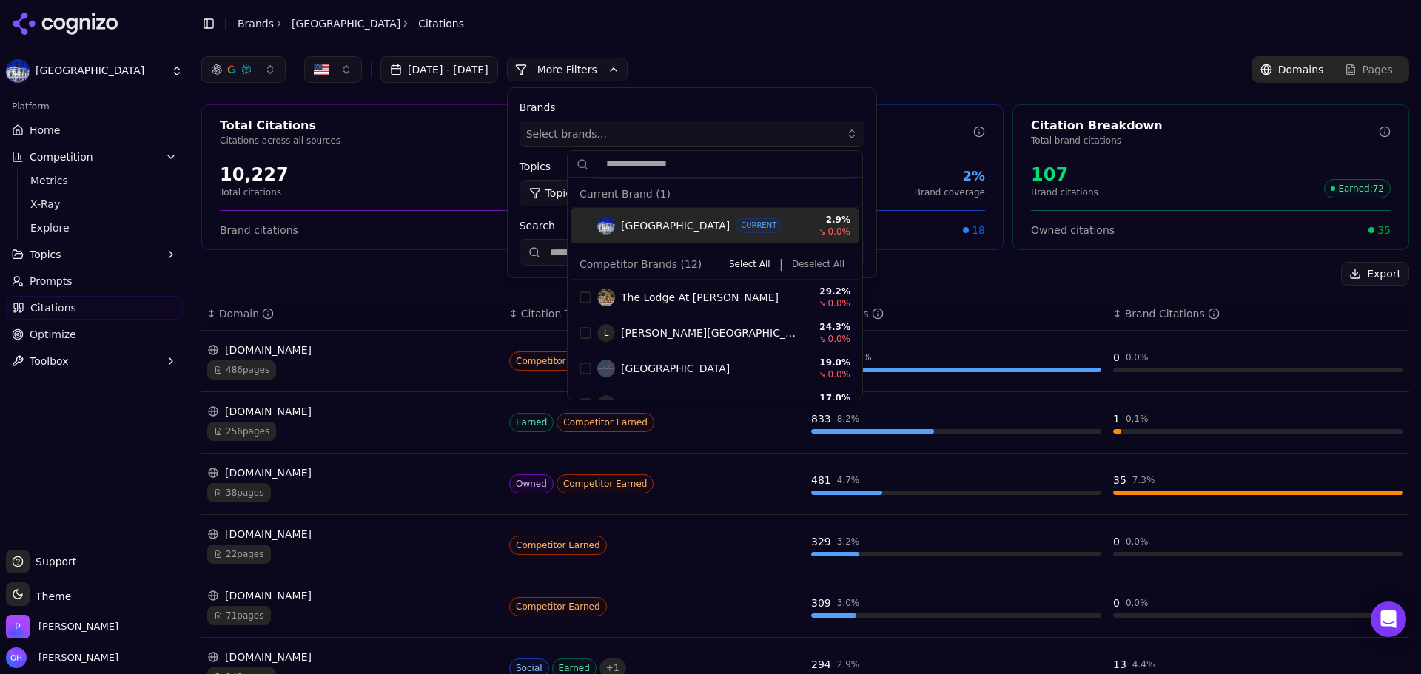
click at [713, 80] on div "[DATE] - [DATE] More More Filters Brands Select brands... Topics Topic: All Sou…" at bounding box center [805, 69] width 1208 height 27
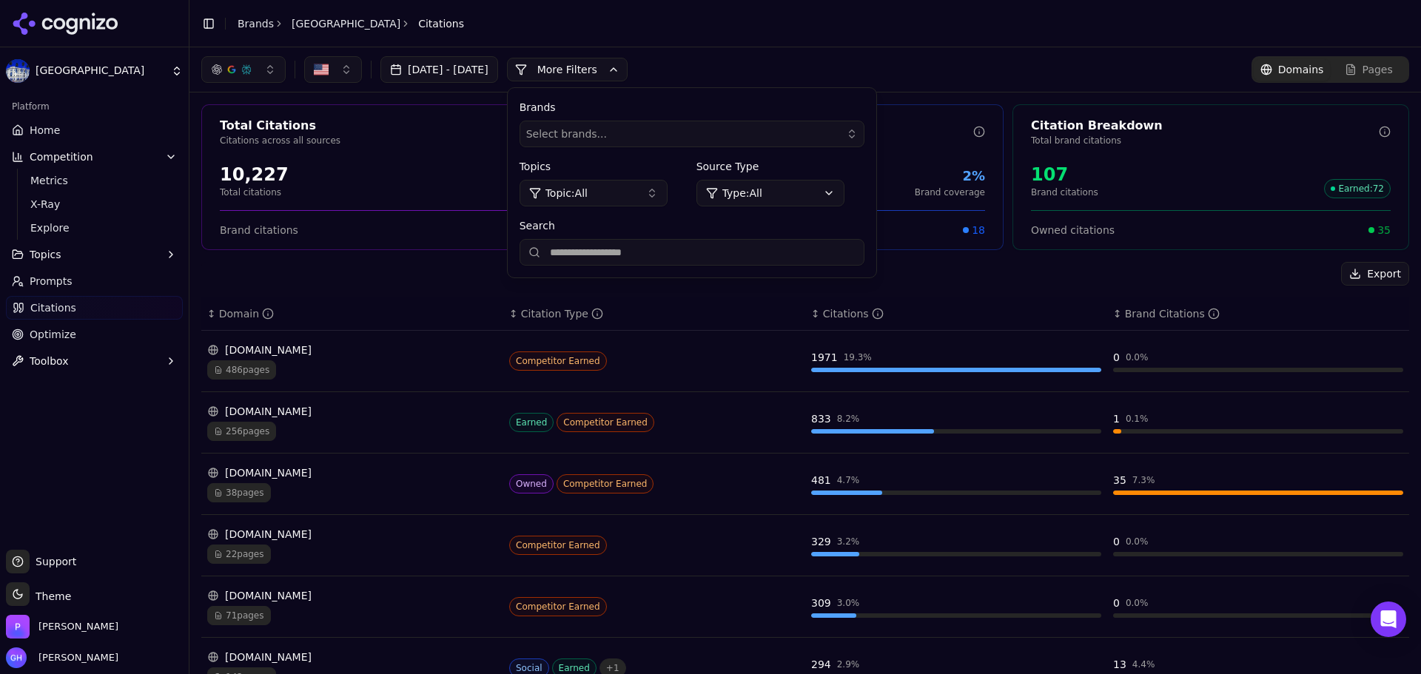
drag, startPoint x: 662, startPoint y: 258, endPoint x: 654, endPoint y: 253, distance: 8.6
click at [662, 258] on input "Search" at bounding box center [692, 252] width 345 height 27
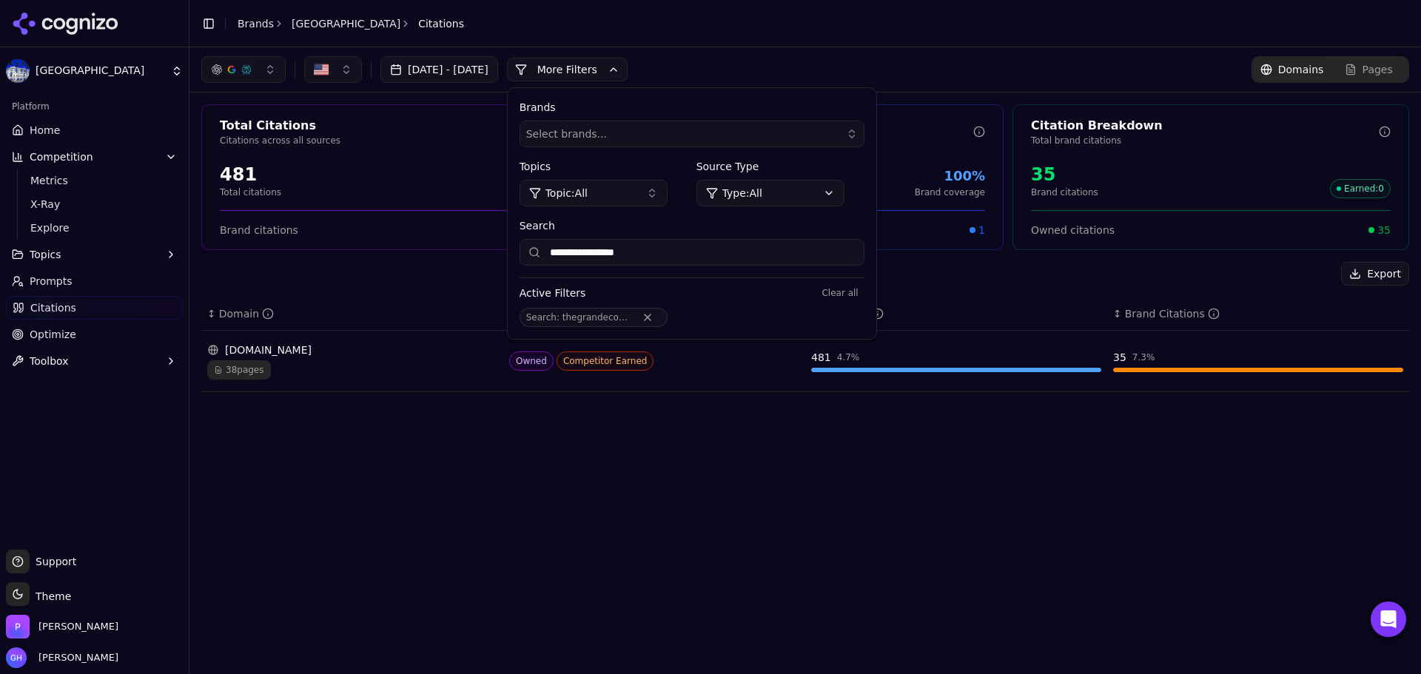
type input "**********"
click at [661, 316] on button "Remove Search filter" at bounding box center [647, 318] width 27 height 12
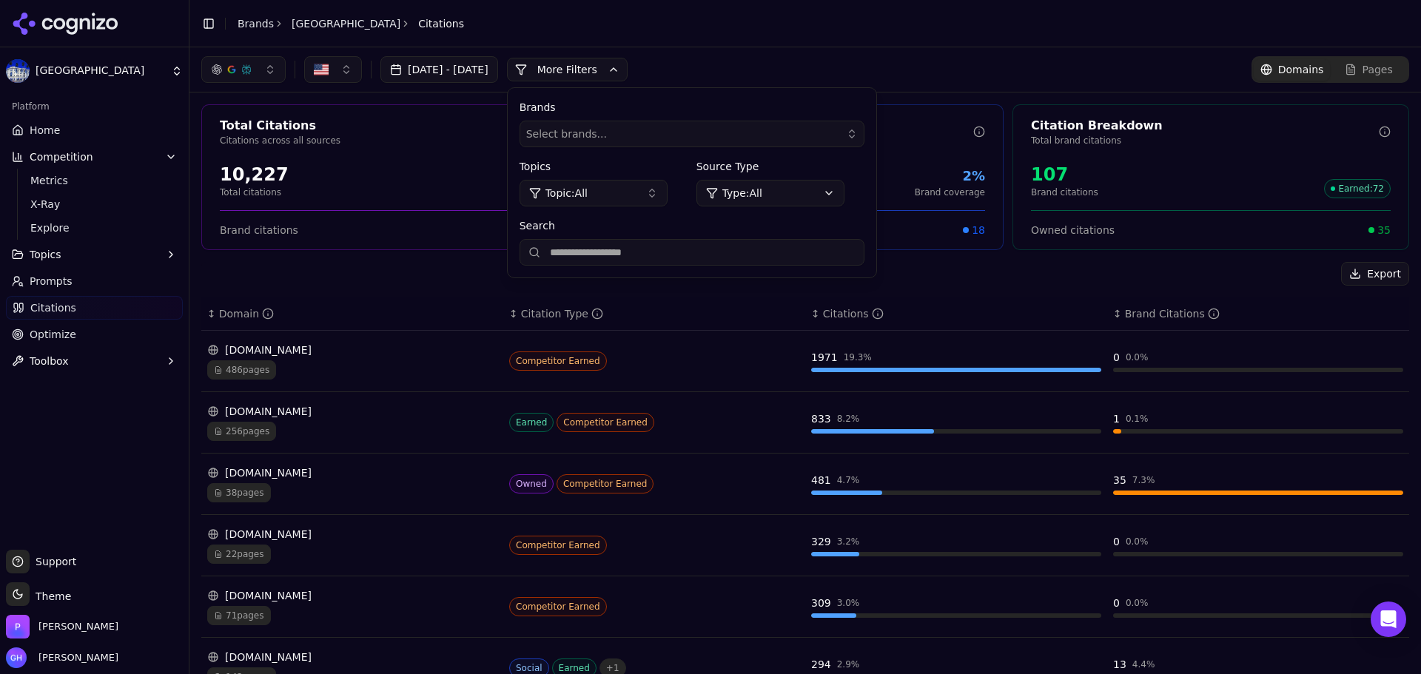
click at [747, 284] on div "Export" at bounding box center [805, 274] width 1208 height 24
click at [580, 68] on button "More Filters" at bounding box center [567, 70] width 121 height 24
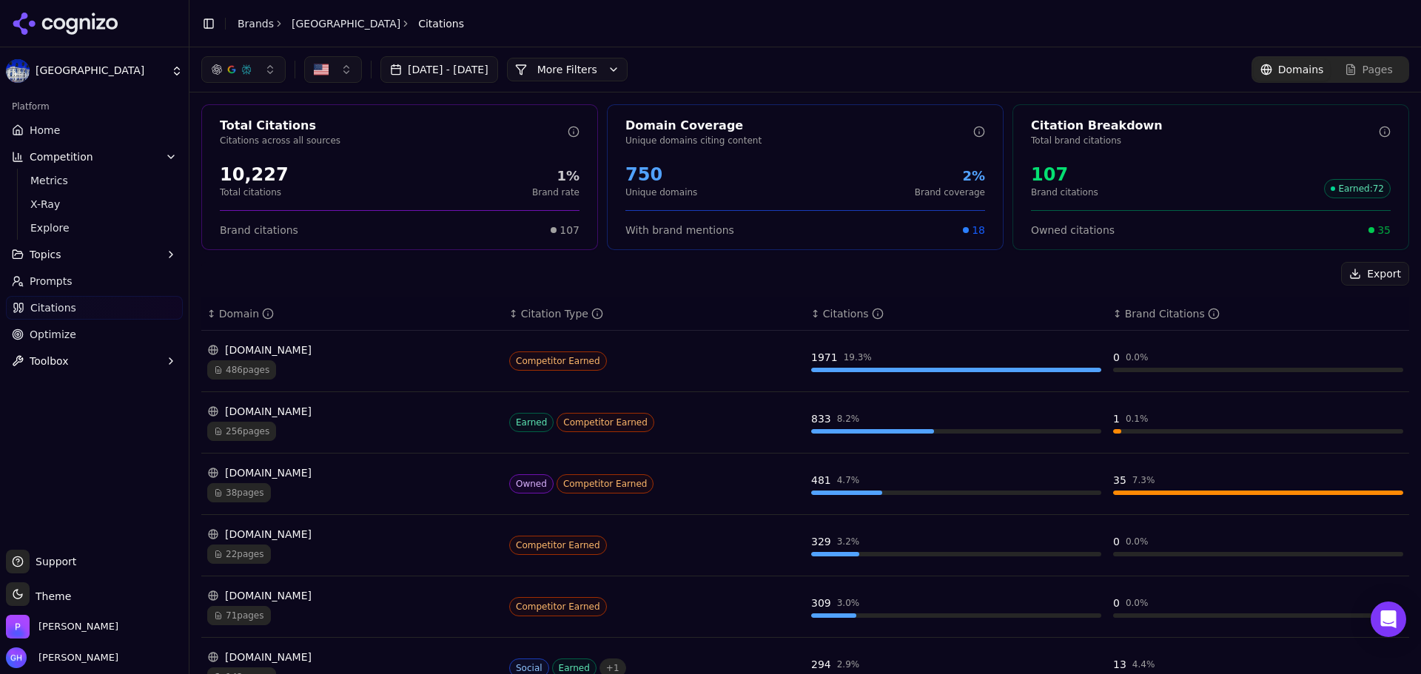
click at [70, 118] on div "Platform" at bounding box center [94, 107] width 177 height 24
click at [45, 138] on link "Home" at bounding box center [94, 130] width 177 height 24
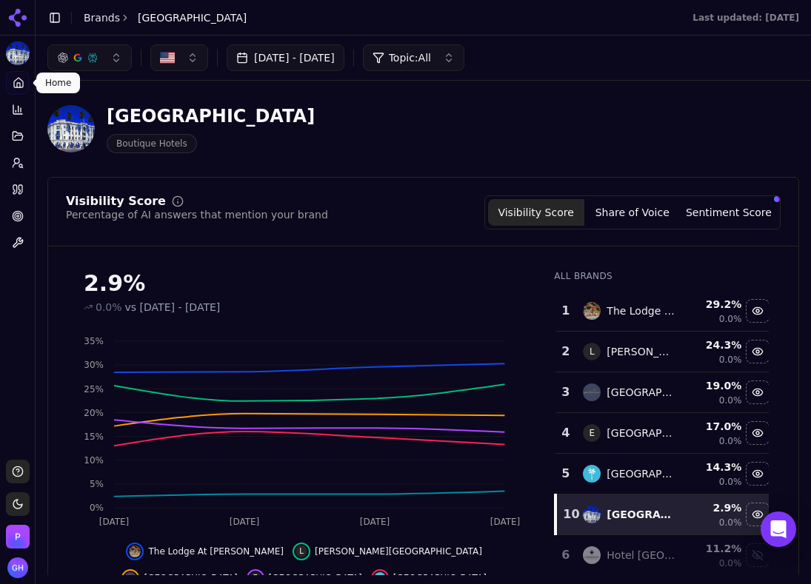
click at [368, 583] on main "Toggle Sidebar [GEOGRAPHIC_DATA] Last updated: [DATE] Aug 12, 2025 - [DATE] Top…" at bounding box center [423, 292] width 775 height 584
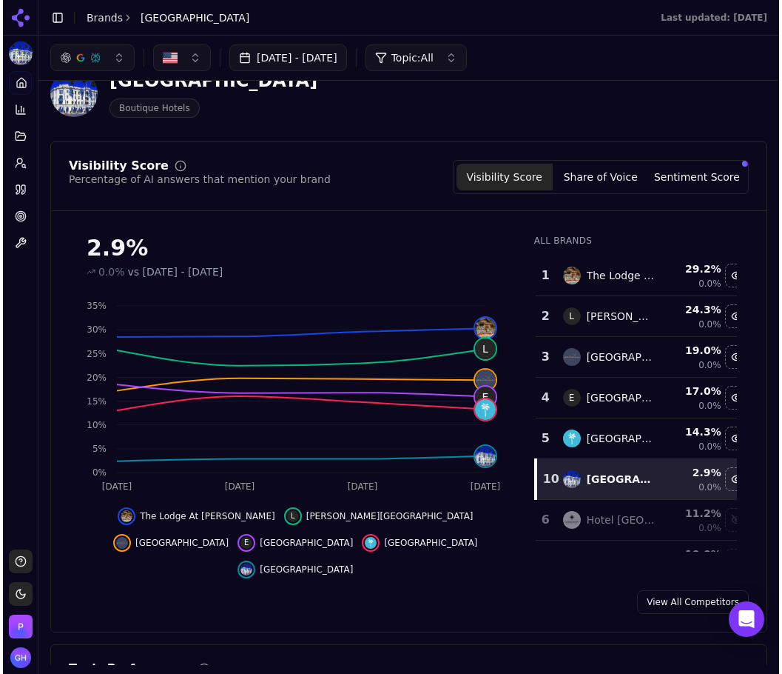
scroll to position [67, 0]
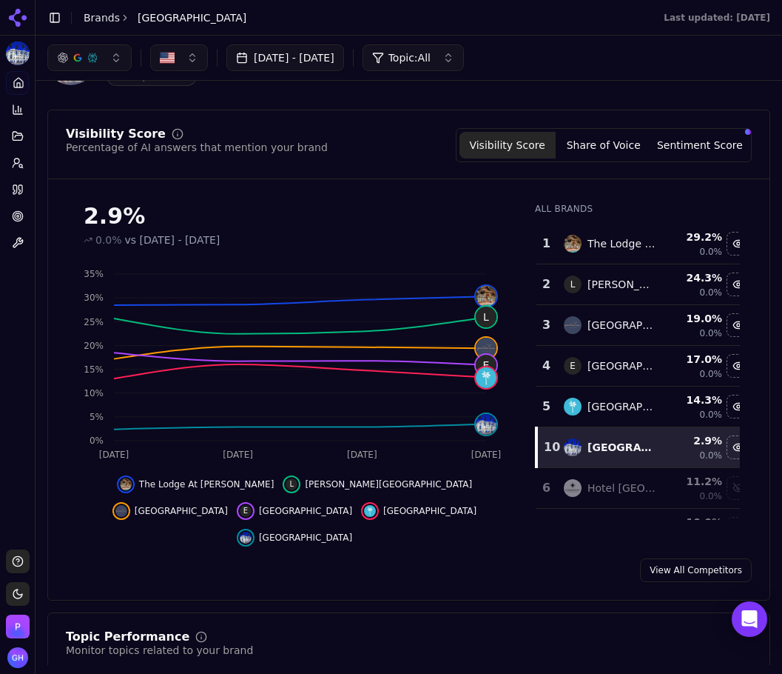
click at [605, 147] on button "Share of Voice" at bounding box center [604, 145] width 96 height 27
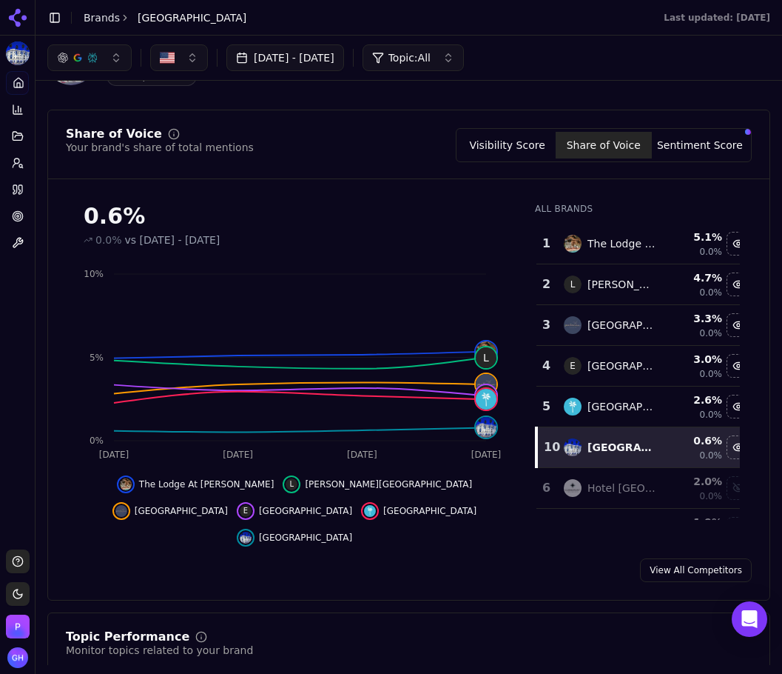
click at [677, 146] on button "Sentiment Score" at bounding box center [700, 145] width 96 height 27
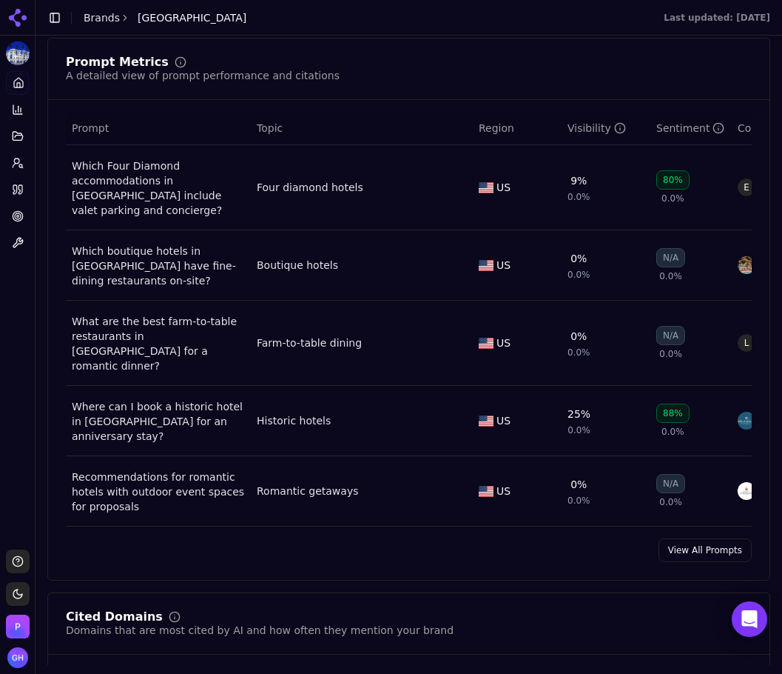
scroll to position [1104, 0]
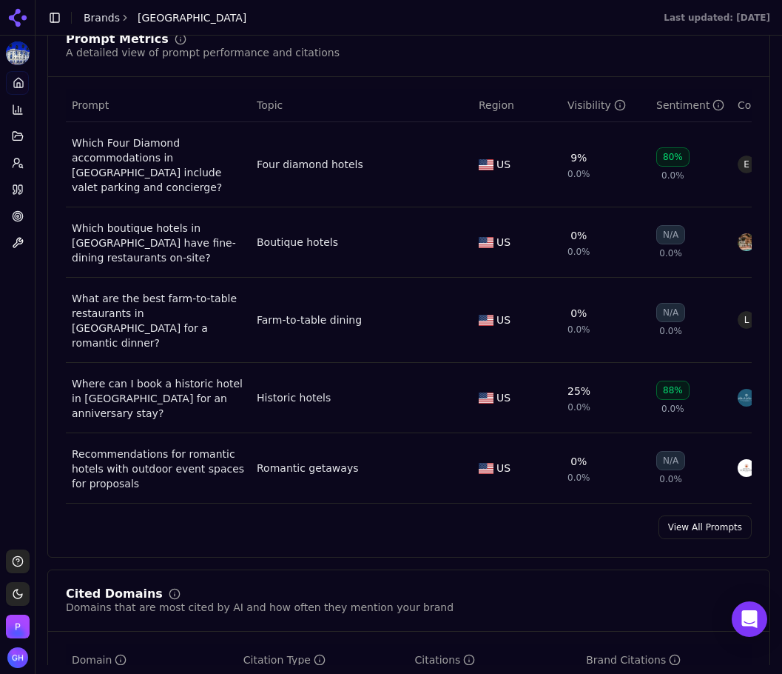
click at [701, 515] on link "View All Prompts" at bounding box center [705, 527] width 93 height 24
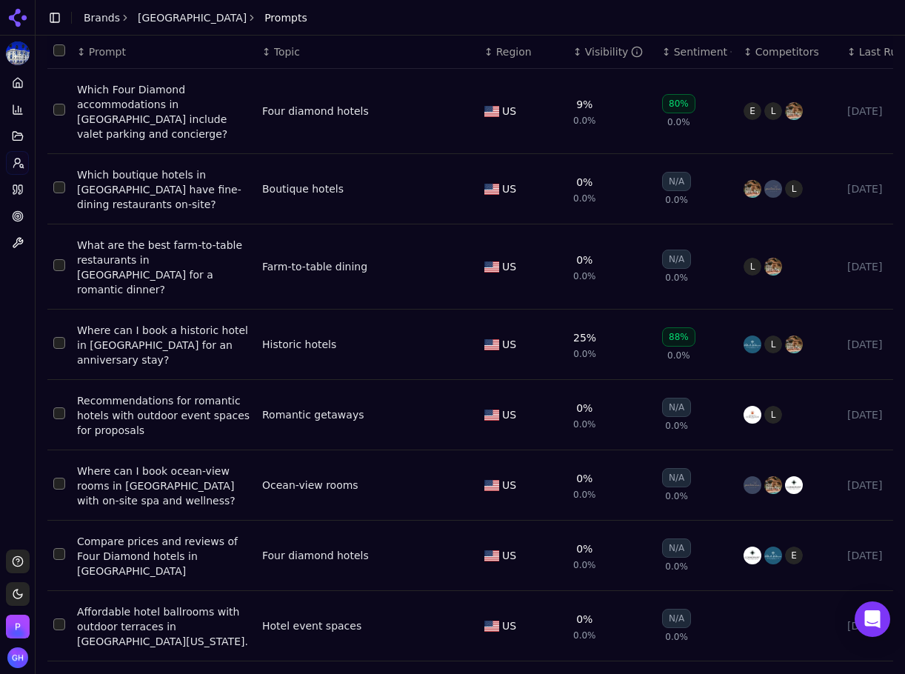
scroll to position [93, 0]
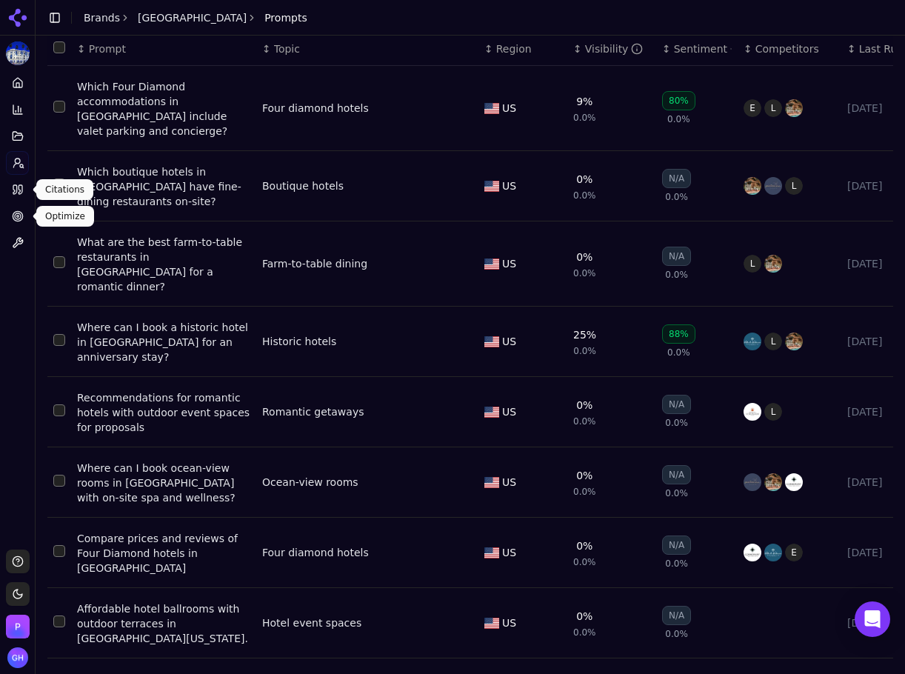
click at [21, 191] on icon at bounding box center [21, 189] width 4 height 9
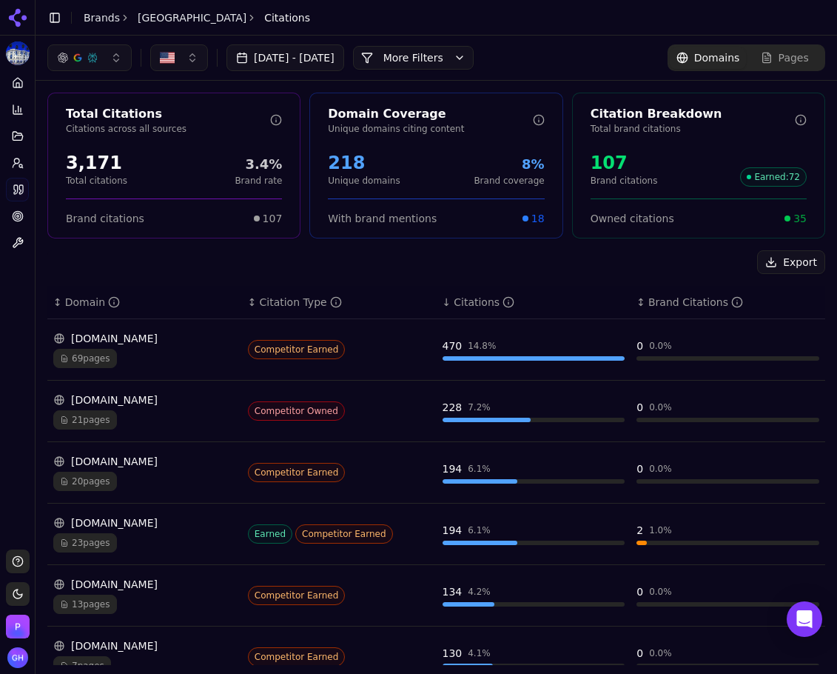
click at [298, 242] on div "Total Citations Citations across all sources 3,171 Total citations 3.4% Brand r…" at bounding box center [437, 531] width 802 height 900
click at [424, 48] on button "More Filters" at bounding box center [413, 58] width 121 height 24
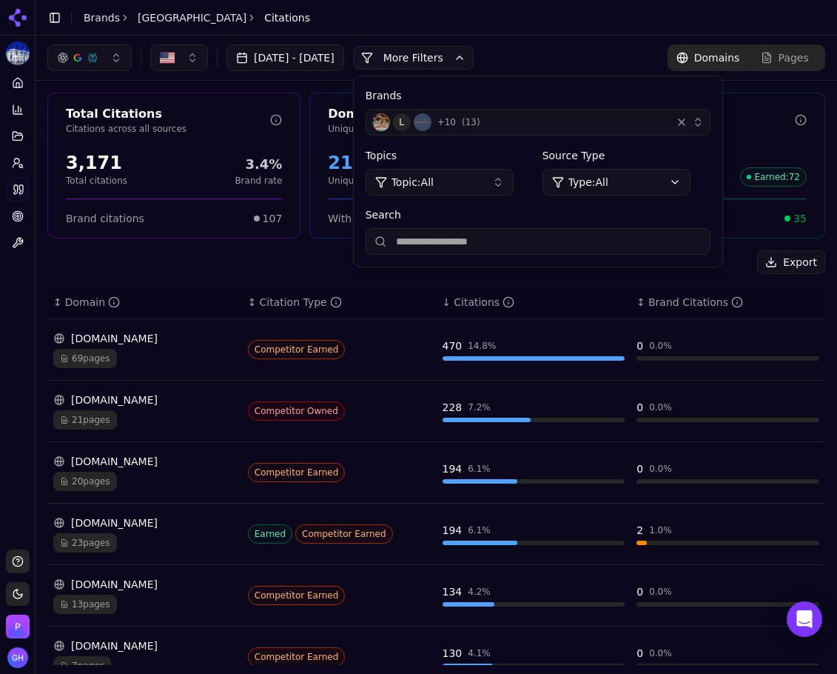
click at [480, 125] on span "( 13 )" at bounding box center [471, 122] width 19 height 12
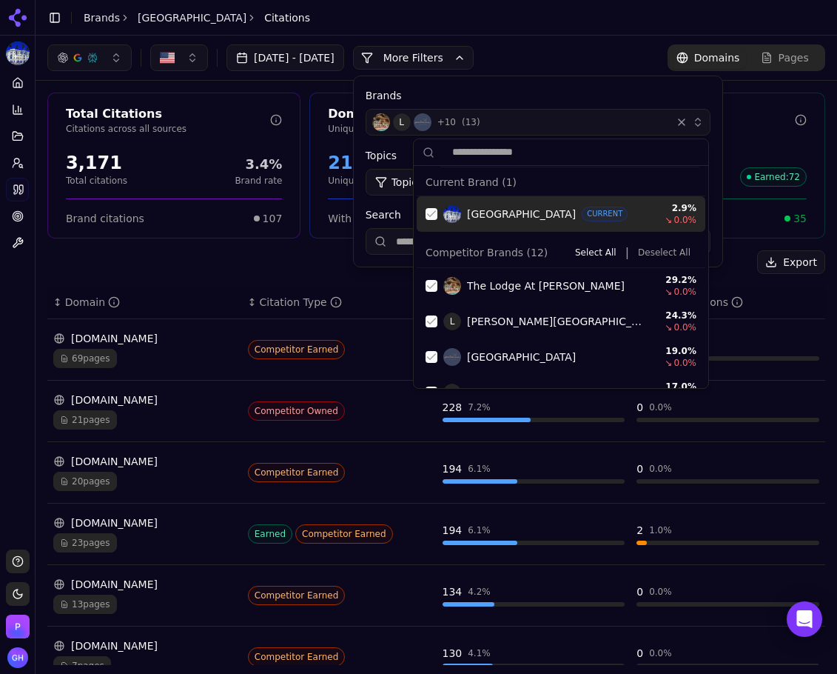
click at [423, 219] on div "[GEOGRAPHIC_DATA] CURRENT 2.9 % ↘ 0.0 %" at bounding box center [561, 214] width 289 height 36
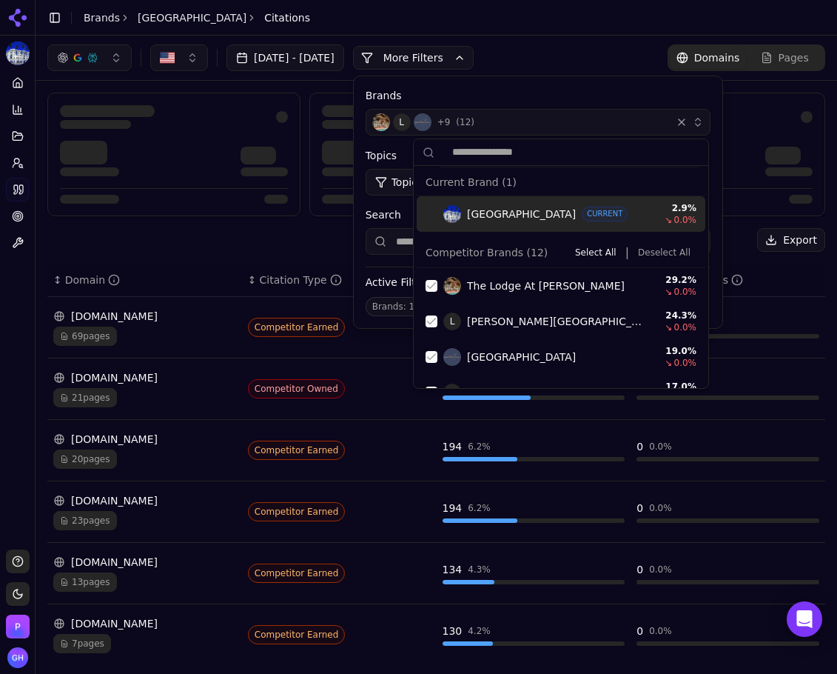
click at [639, 249] on button "Deselect All" at bounding box center [664, 253] width 64 height 18
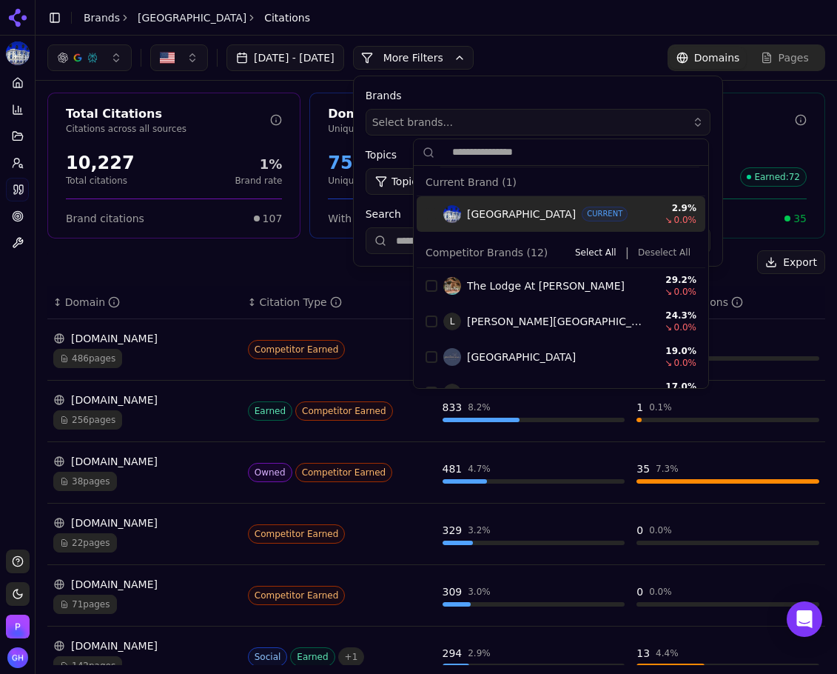
click at [454, 64] on button "More Filters" at bounding box center [413, 58] width 121 height 24
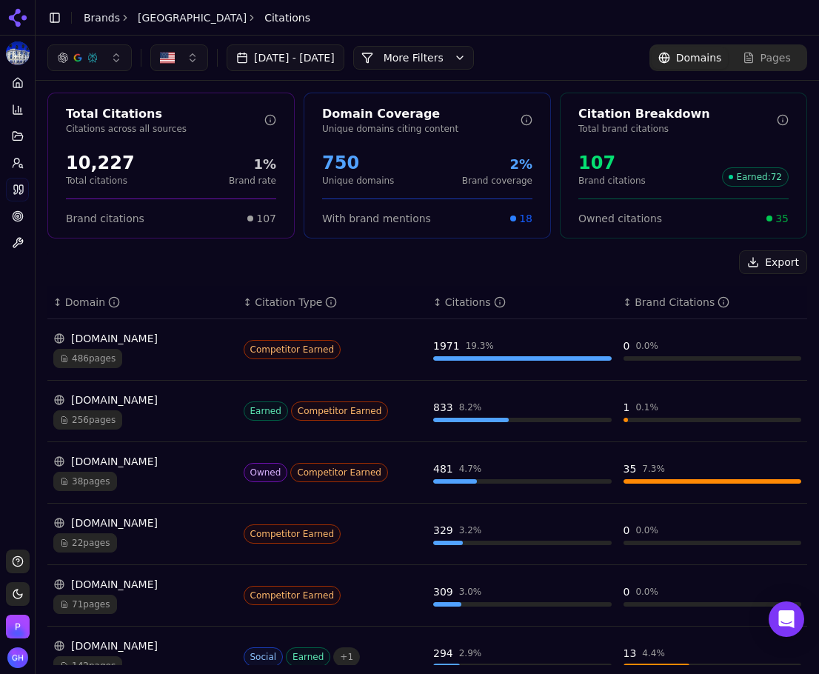
click at [17, 168] on icon at bounding box center [18, 163] width 12 height 12
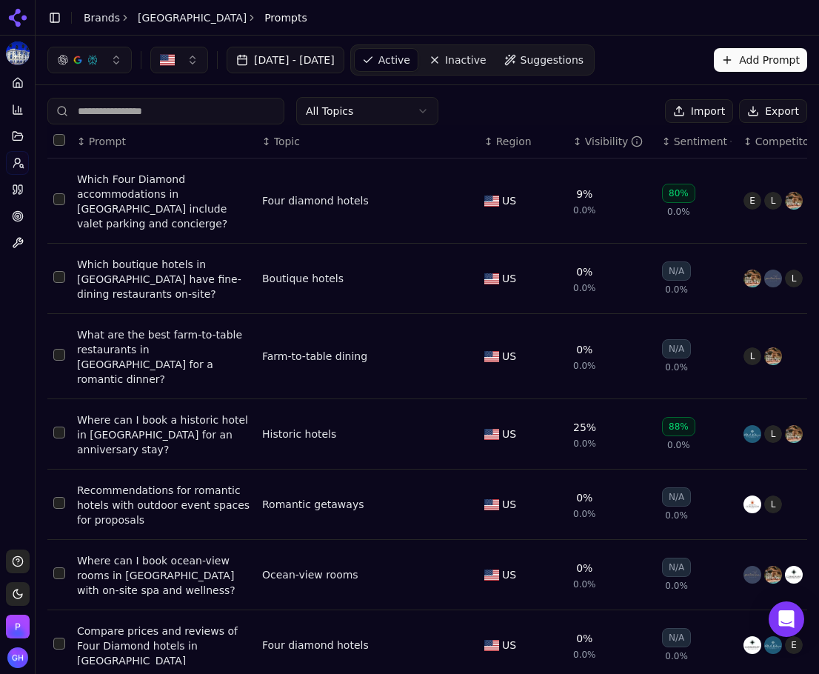
click at [753, 104] on button "Export" at bounding box center [773, 111] width 68 height 24
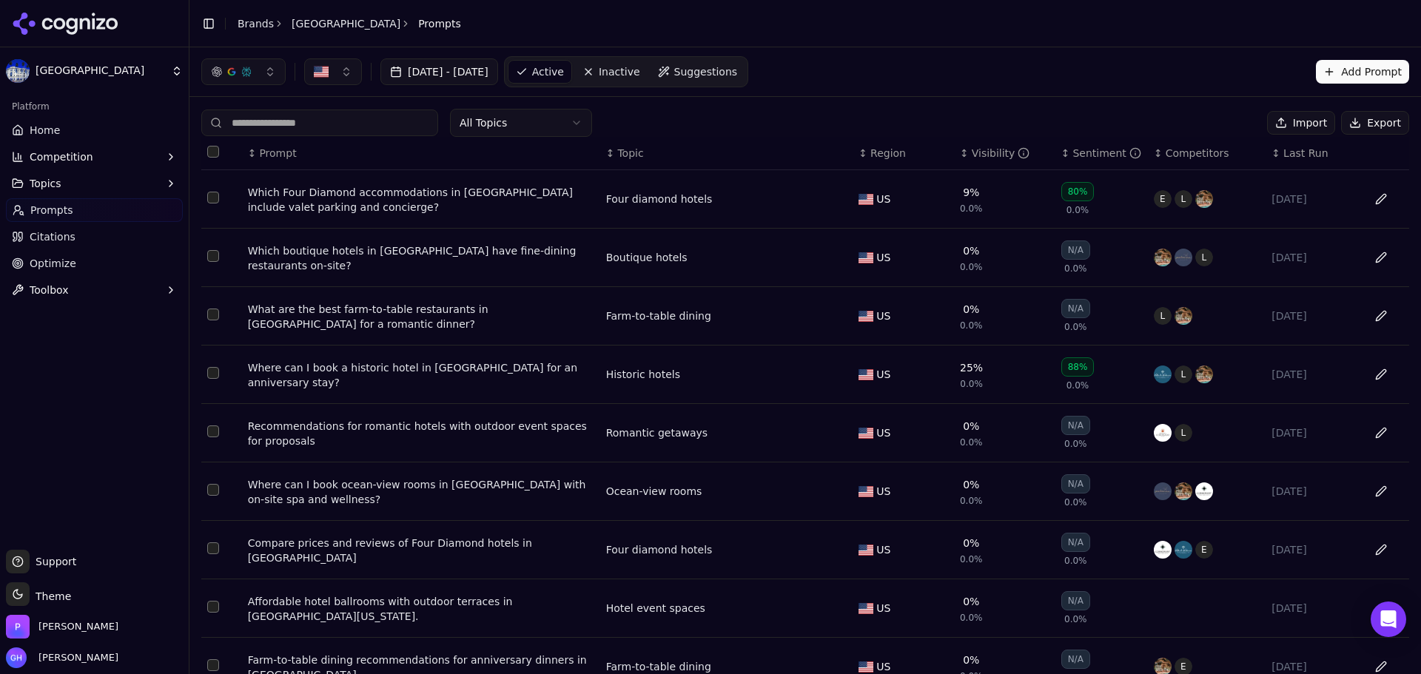
click at [73, 236] on link "Citations" at bounding box center [94, 237] width 177 height 24
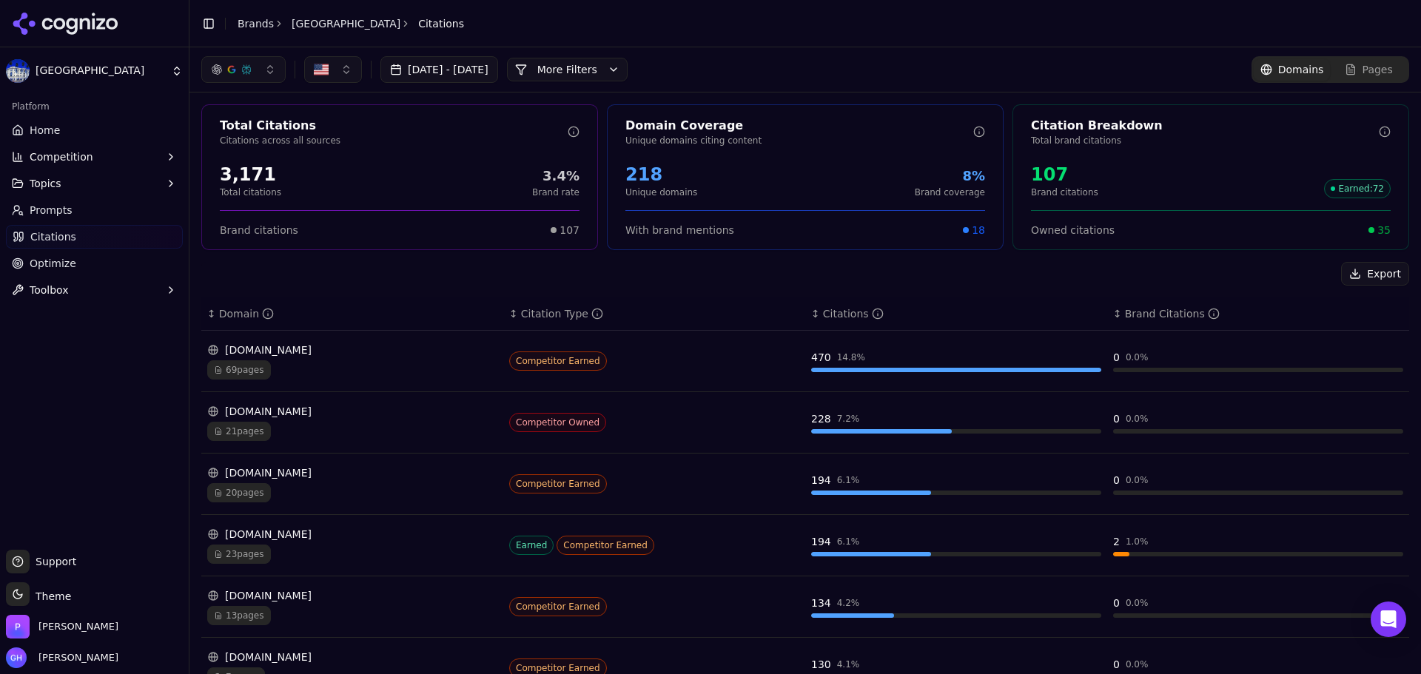
scroll to position [148, 0]
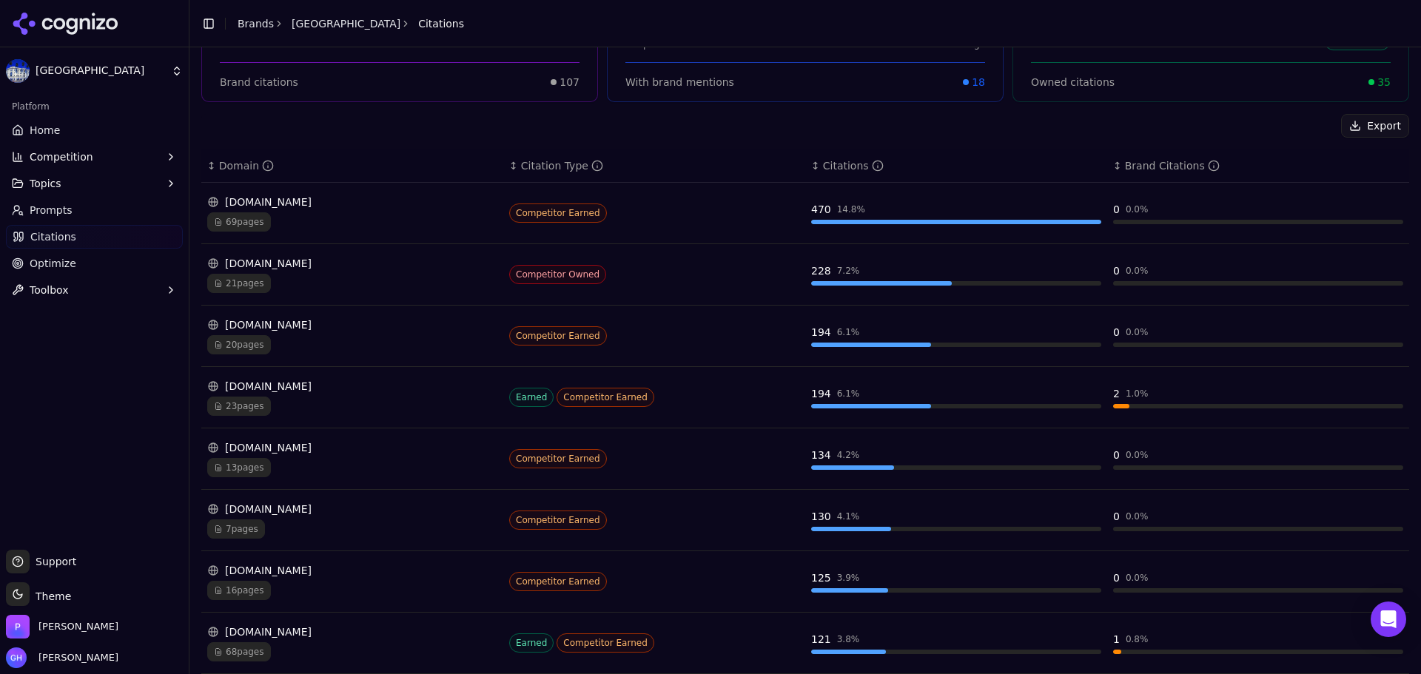
click at [47, 127] on span "Home" at bounding box center [45, 130] width 30 height 15
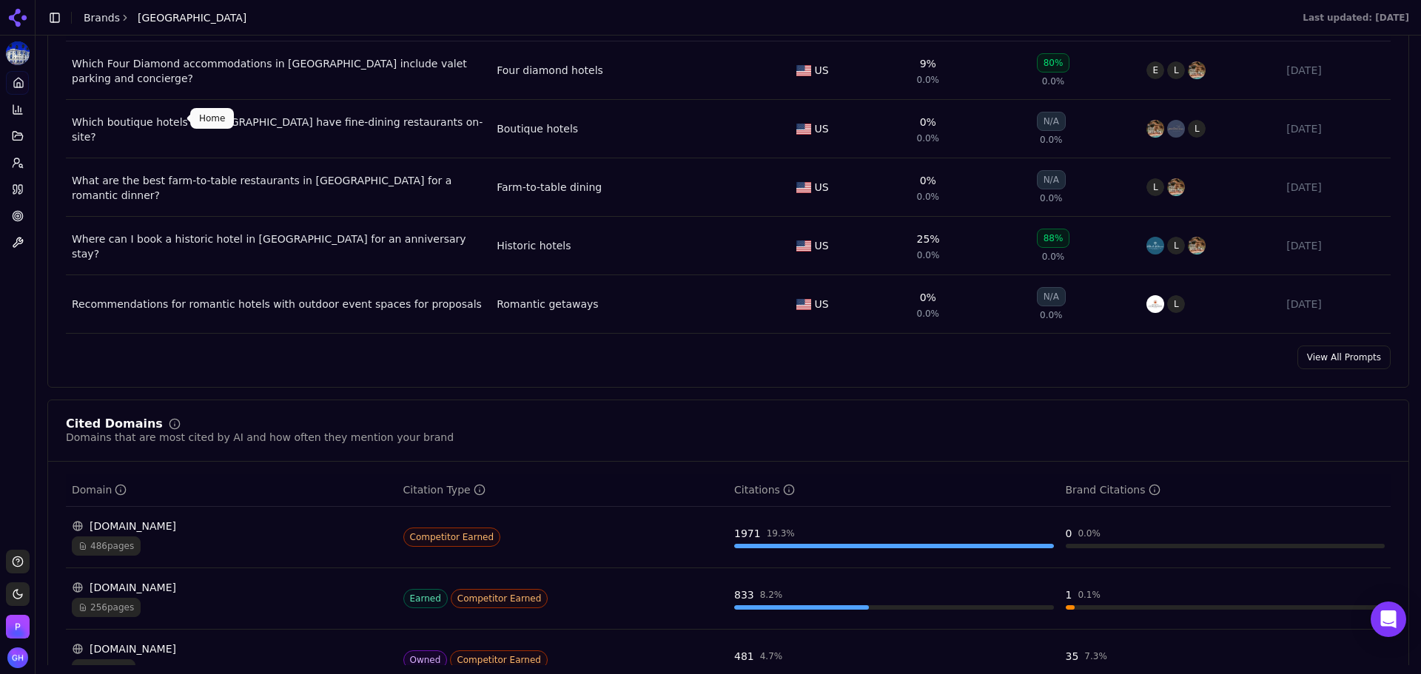
scroll to position [1184, 0]
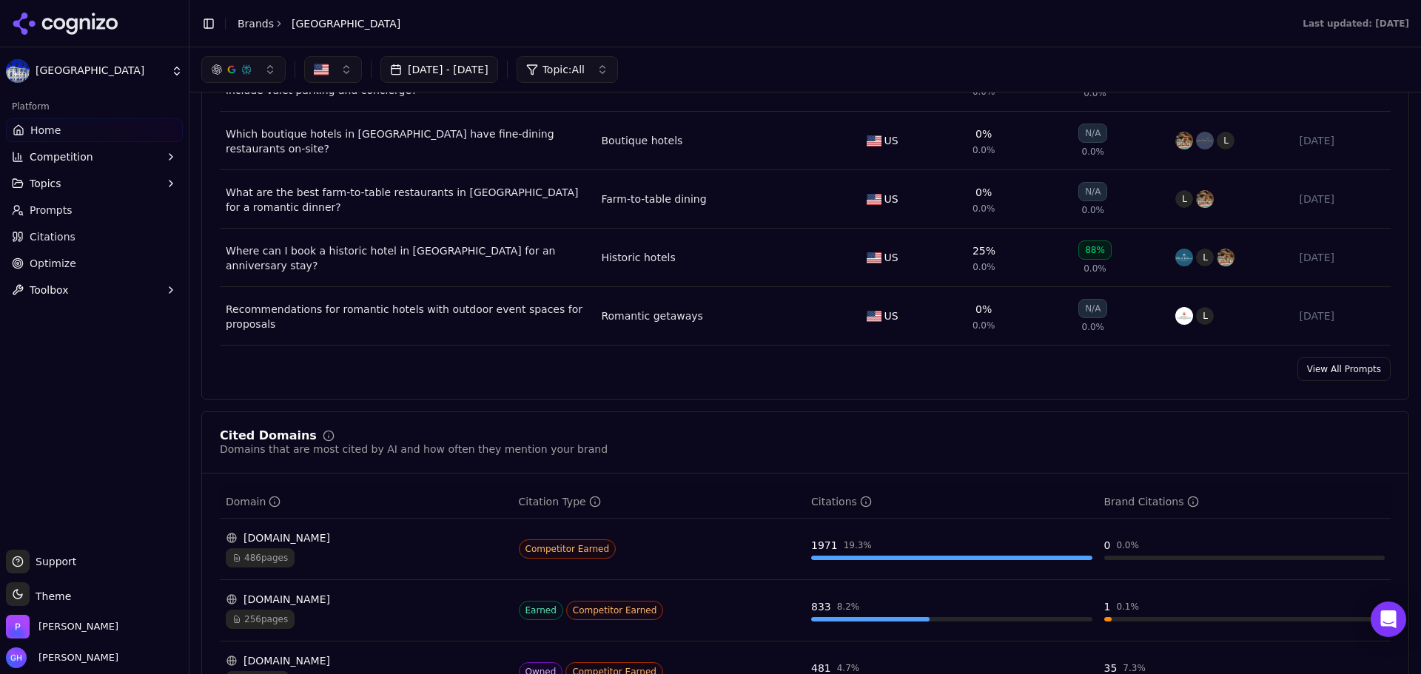
click at [63, 27] on icon at bounding box center [59, 24] width 12 height 12
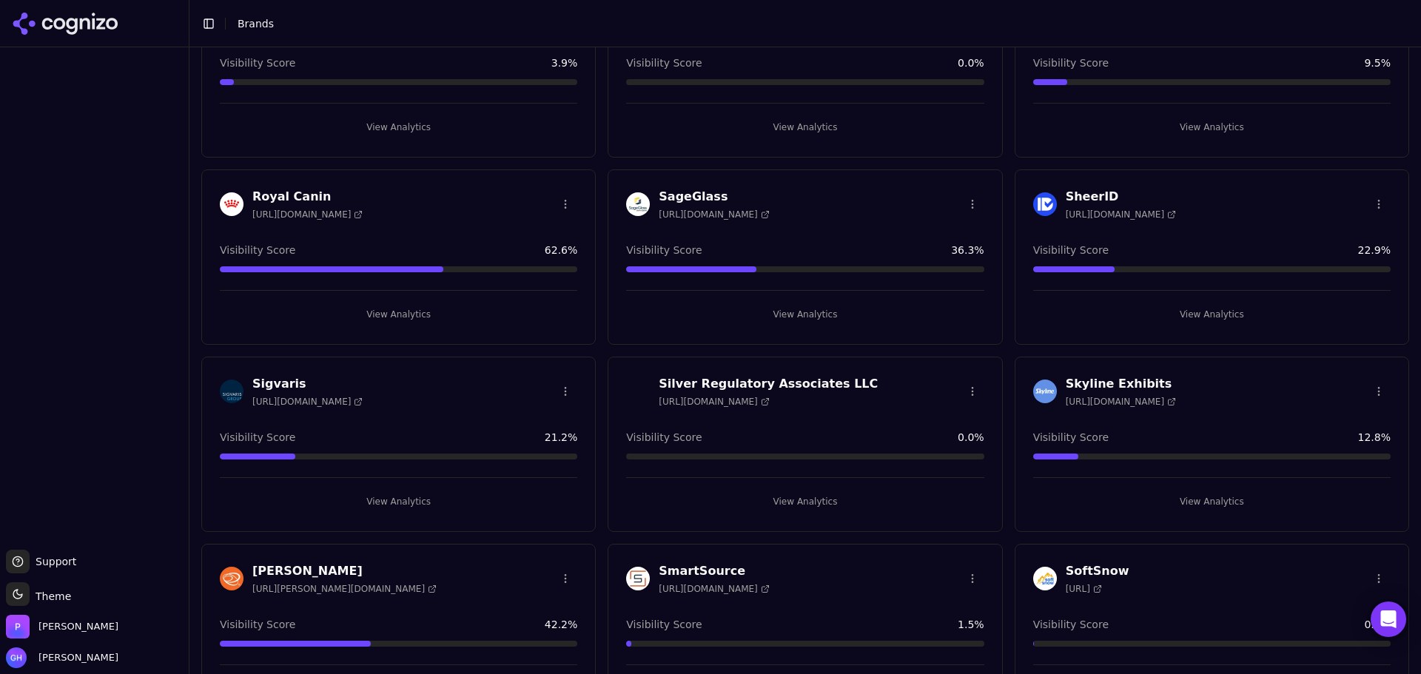
scroll to position [4374, 0]
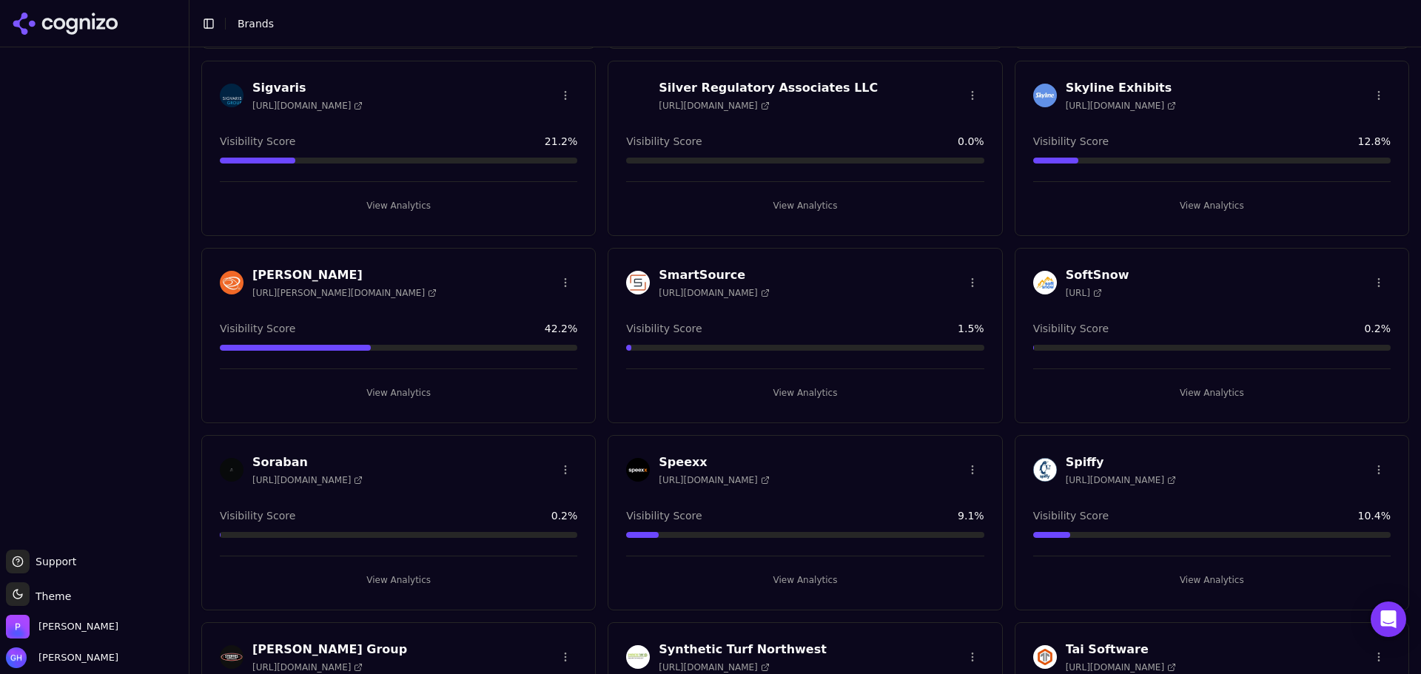
click at [1211, 580] on button "View Analytics" at bounding box center [1212, 581] width 358 height 24
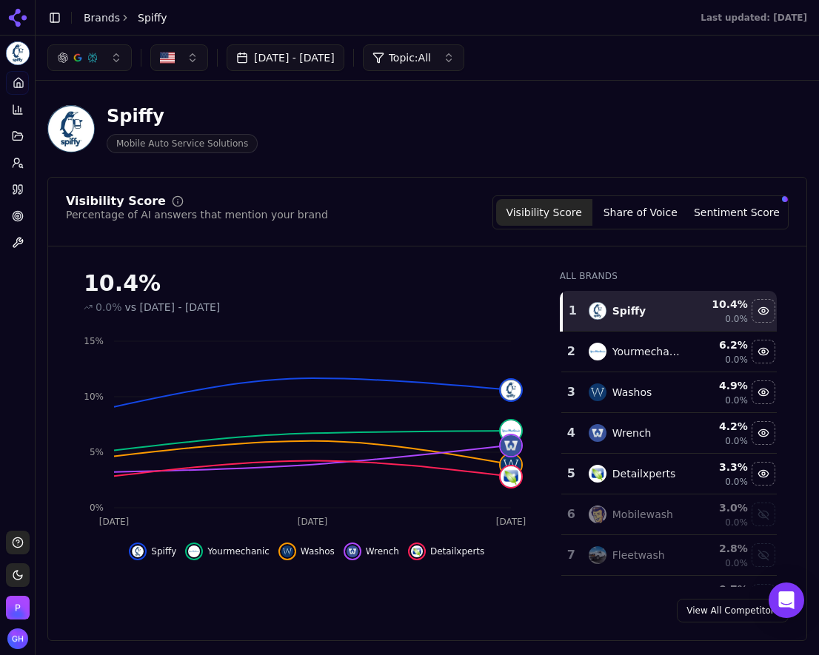
drag, startPoint x: 481, startPoint y: 654, endPoint x: 467, endPoint y: 671, distance: 22.1
click at [467, 655] on html "Spiffy Platform Home Competition Topics Prompts Citations Optimize Toolbox Supp…" at bounding box center [409, 327] width 819 height 655
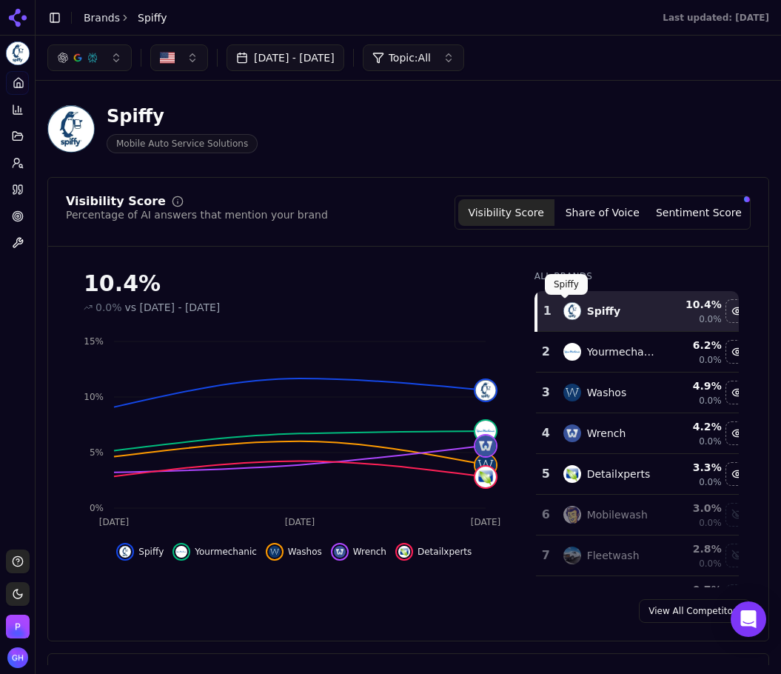
click at [614, 221] on button "Share of Voice" at bounding box center [602, 212] width 96 height 27
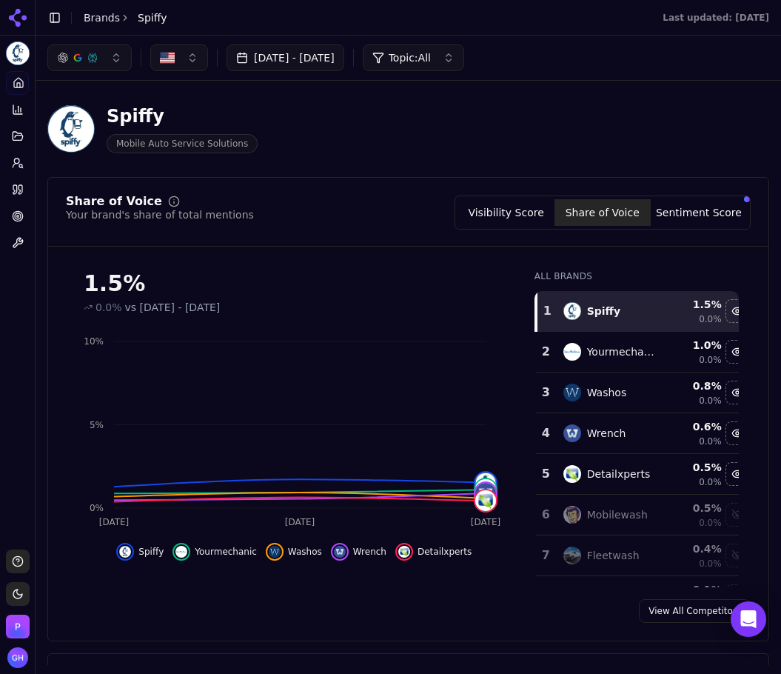
click at [691, 217] on button "Sentiment Score" at bounding box center [699, 212] width 96 height 27
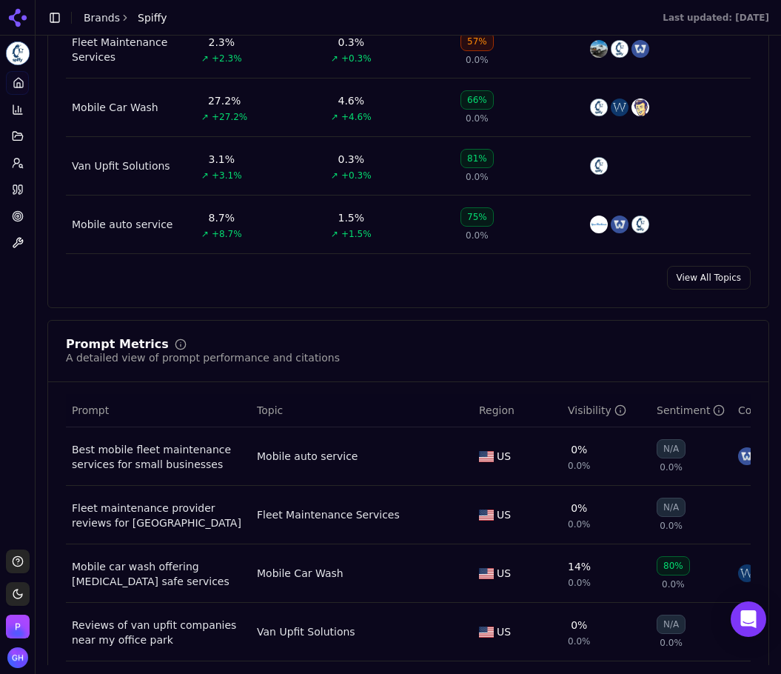
scroll to position [1110, 0]
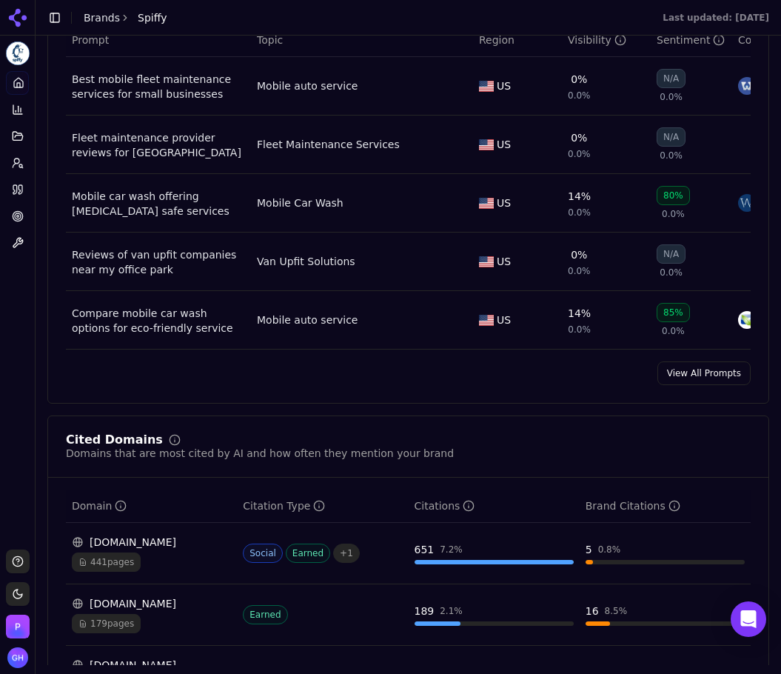
click at [682, 375] on link "View All Prompts" at bounding box center [703, 373] width 93 height 24
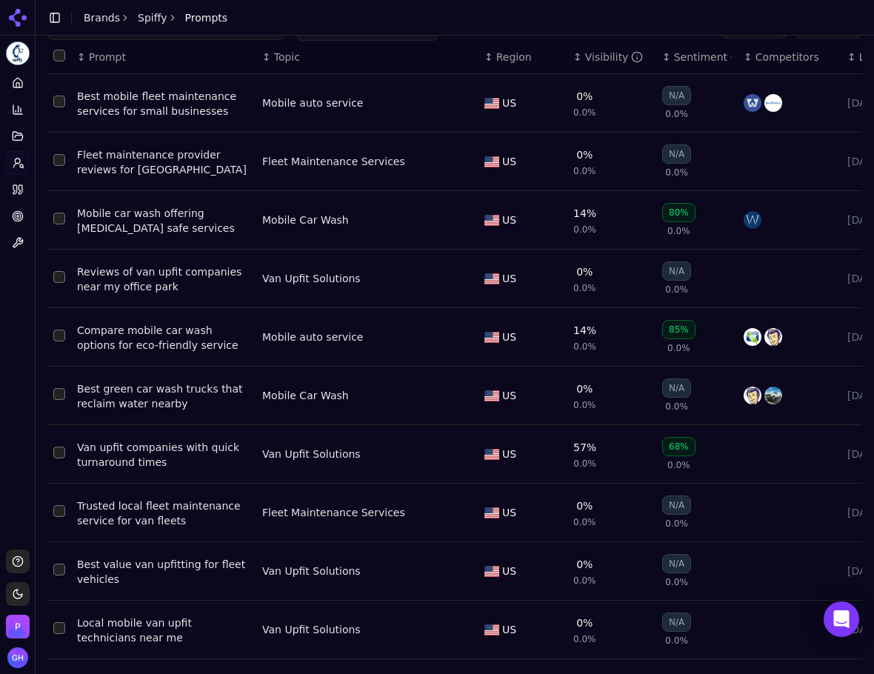
scroll to position [89, 0]
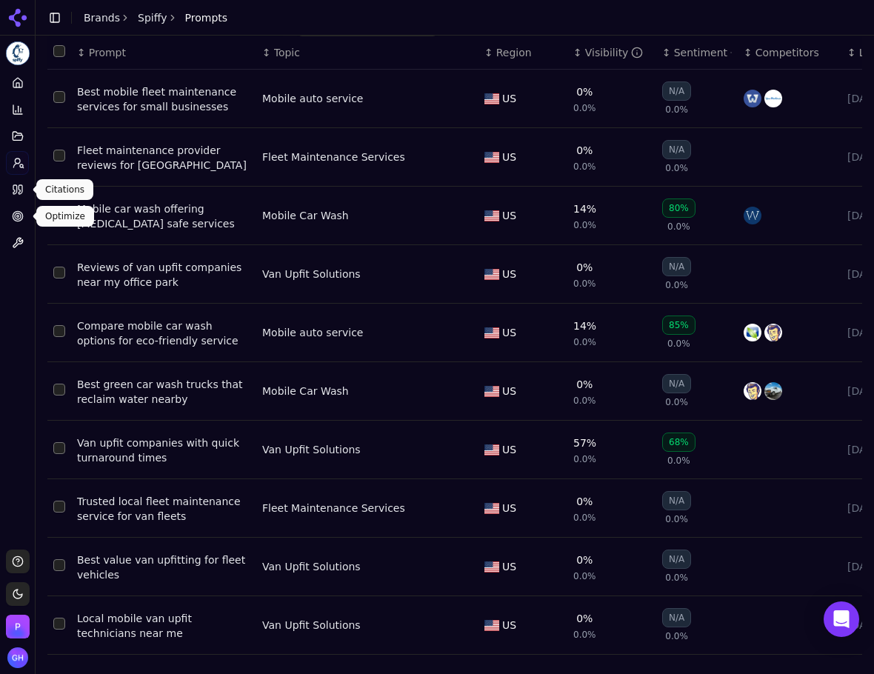
click at [23, 194] on icon at bounding box center [18, 190] width 12 height 12
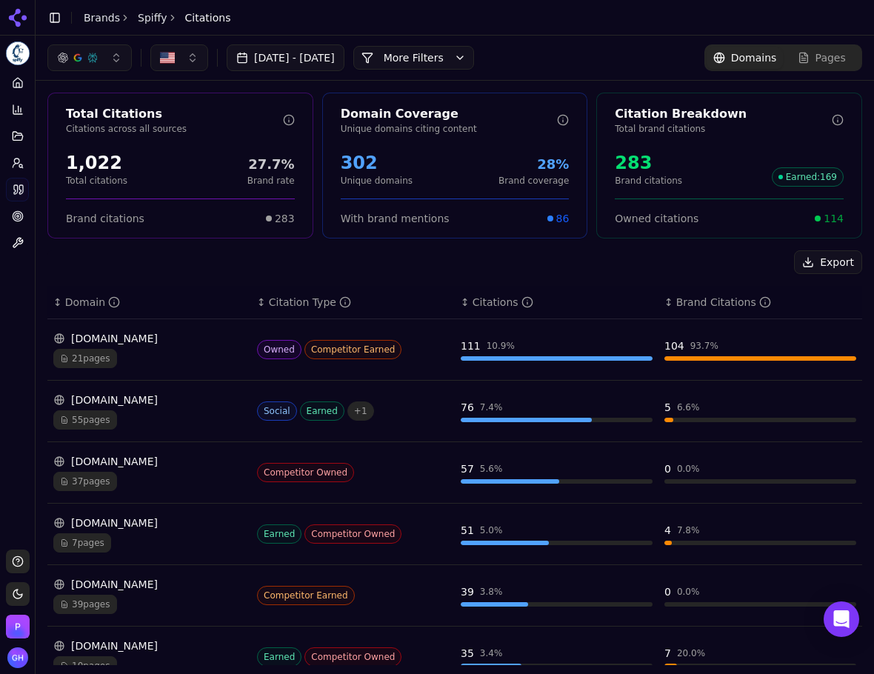
click at [460, 59] on button "More Filters" at bounding box center [413, 58] width 121 height 24
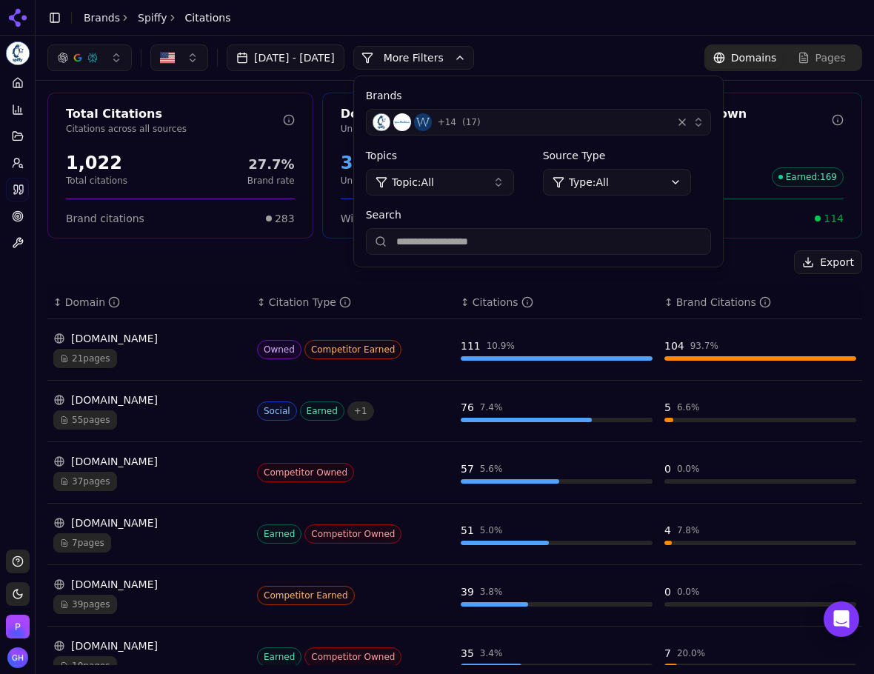
click at [456, 120] on span "+ 14" at bounding box center [446, 122] width 19 height 12
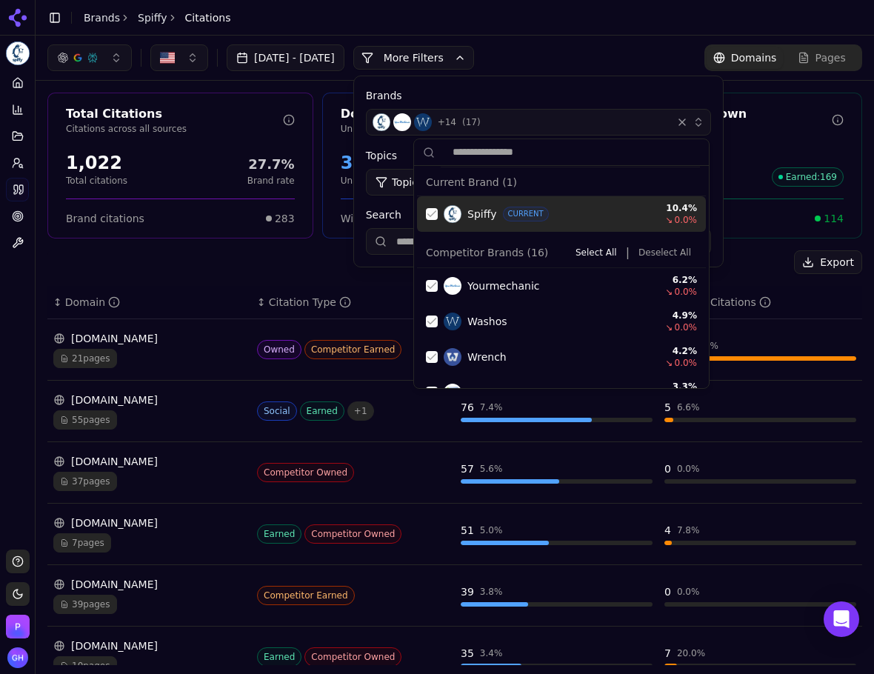
click at [439, 210] on div "Spiffy CURRENT 10.4 % ↘ 0.0 %" at bounding box center [561, 214] width 289 height 36
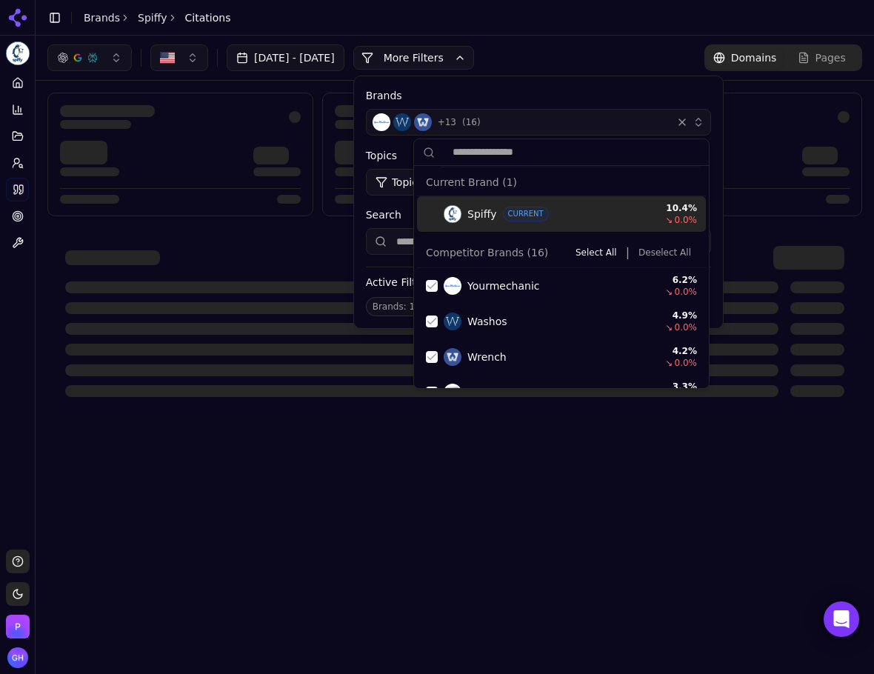
click at [648, 258] on button "Deselect All" at bounding box center [664, 253] width 64 height 18
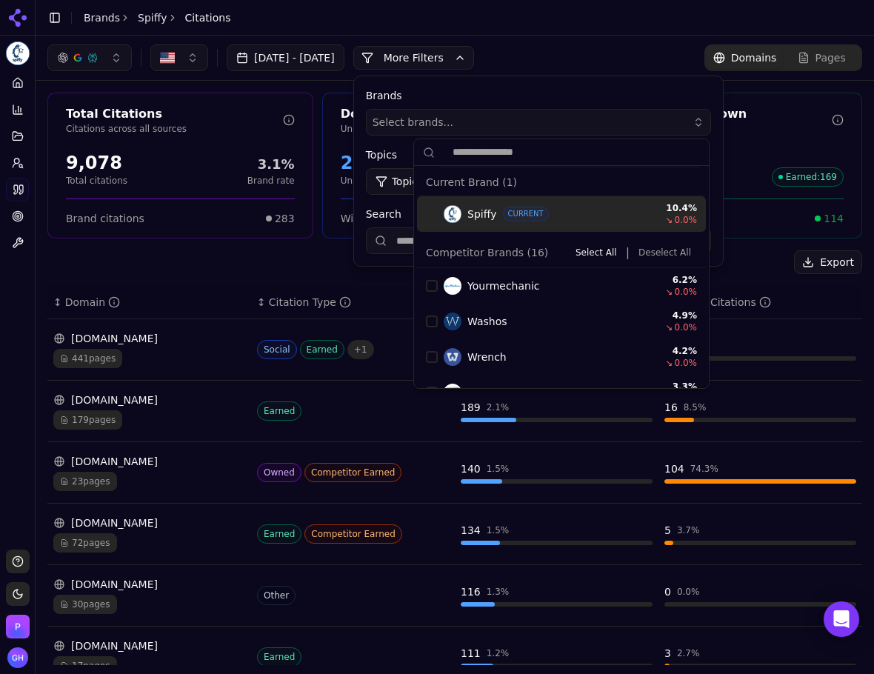
click at [447, 58] on button "More Filters" at bounding box center [413, 58] width 121 height 24
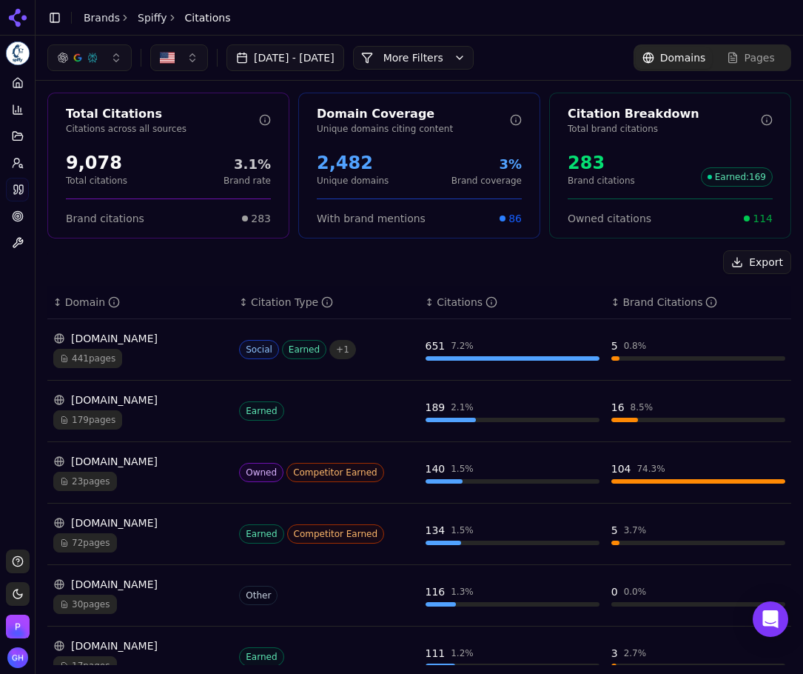
click at [459, 63] on button "More Filters" at bounding box center [413, 58] width 121 height 24
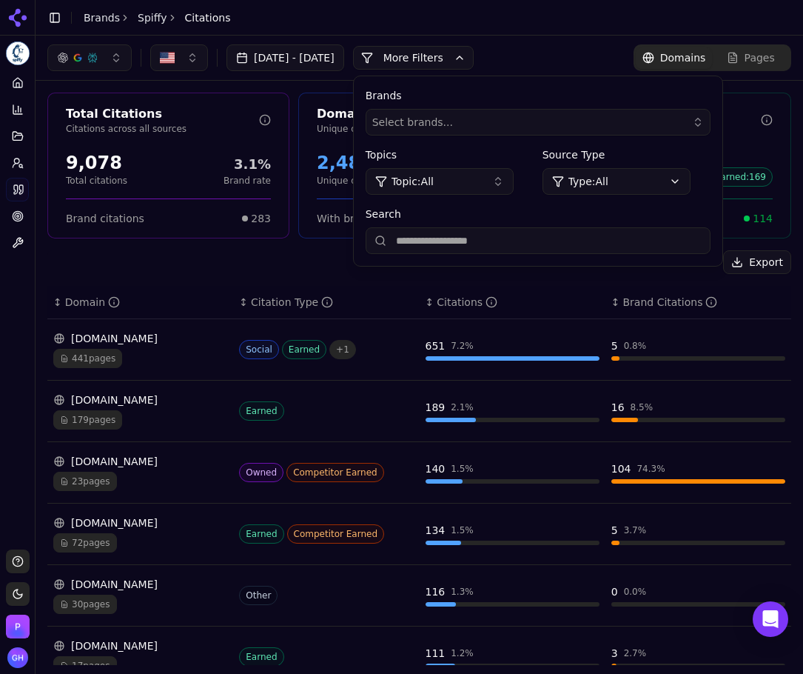
click at [459, 63] on button "More Filters" at bounding box center [413, 58] width 121 height 24
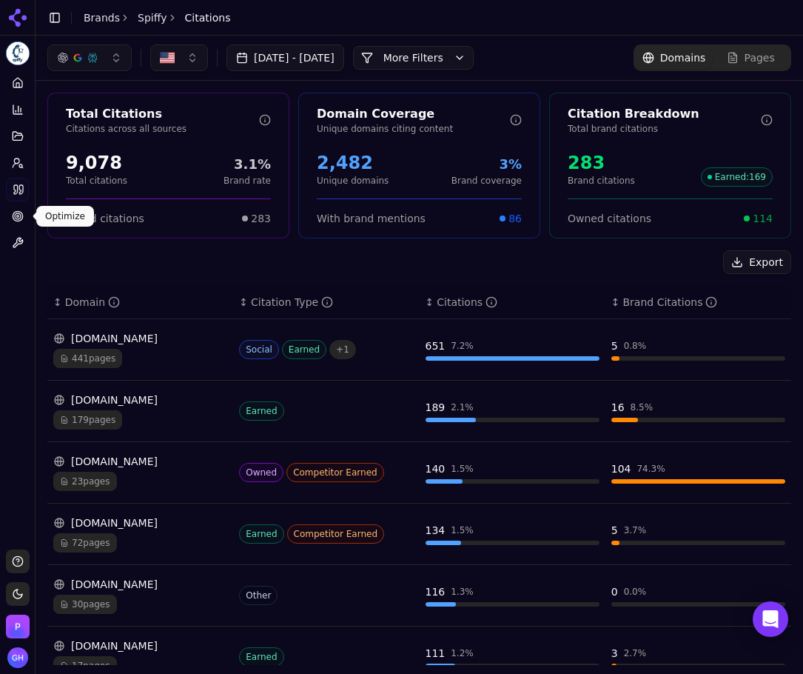
click at [17, 198] on link "Citations" at bounding box center [17, 190] width 23 height 24
click at [19, 195] on link "Citations" at bounding box center [17, 190] width 23 height 24
click at [18, 86] on icon at bounding box center [18, 83] width 12 height 12
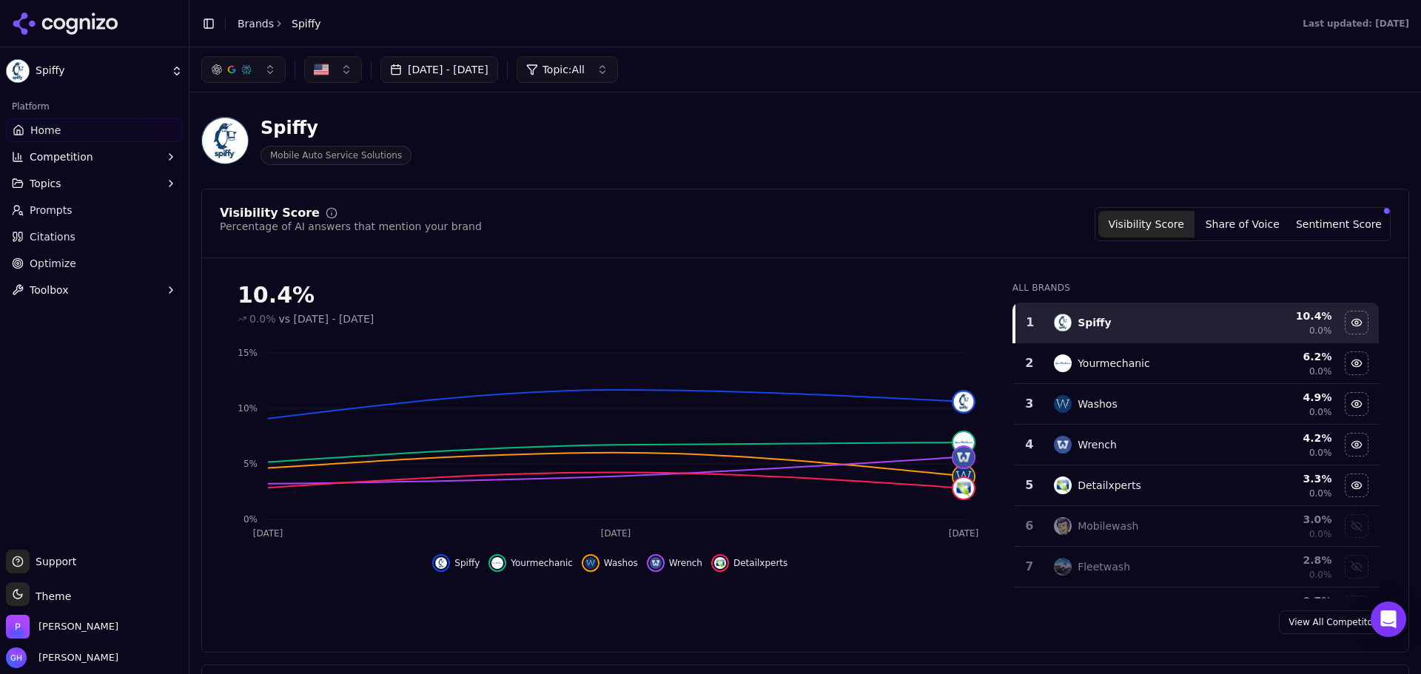
click at [70, 215] on link "Prompts" at bounding box center [94, 210] width 177 height 24
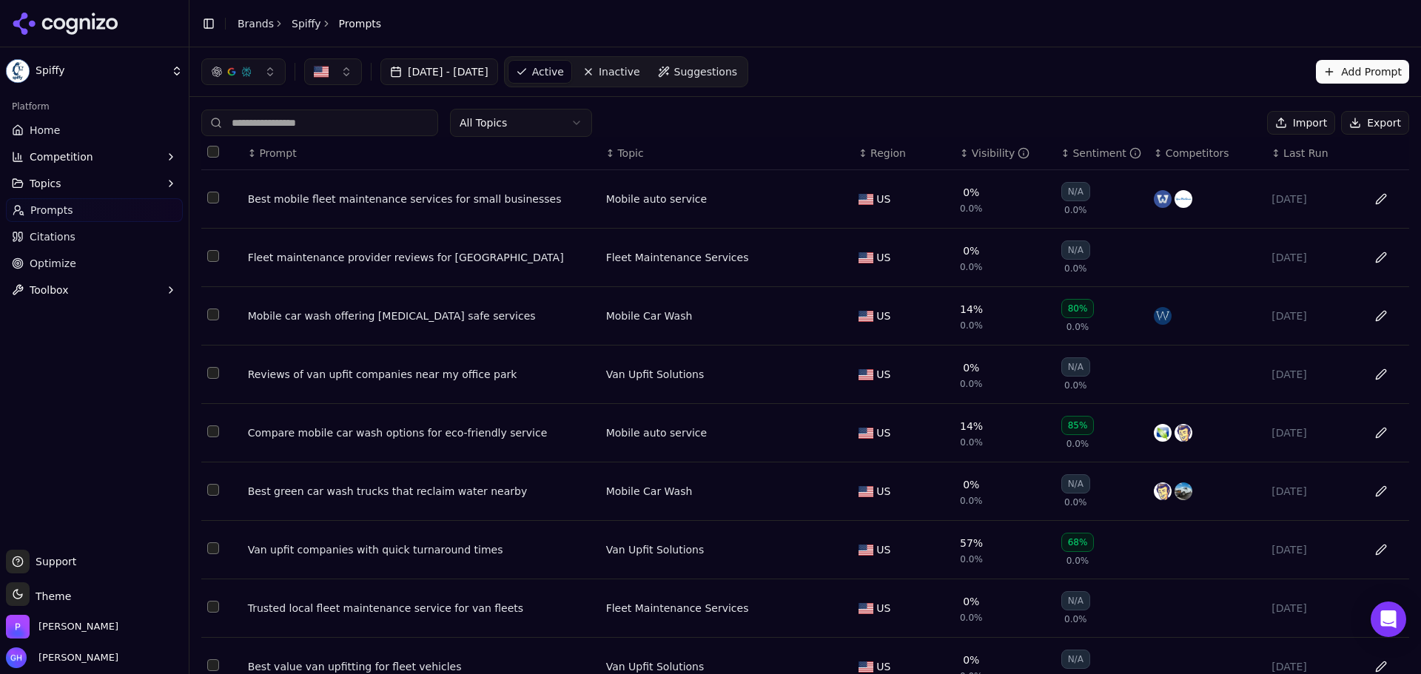
click at [69, 362] on div "Platform Home Competition Topics Prompts Citations Optimize Toolbox" at bounding box center [94, 316] width 189 height 455
click at [1033, 78] on div "[DATE] - [DATE] Active Inactive Suggestions Add Prompt" at bounding box center [805, 71] width 1208 height 31
drag, startPoint x: 1367, startPoint y: 133, endPoint x: 1355, endPoint y: 136, distance: 12.4
click at [1367, 133] on button "Export" at bounding box center [1375, 123] width 68 height 24
click at [58, 153] on span "Competition" at bounding box center [62, 157] width 64 height 15
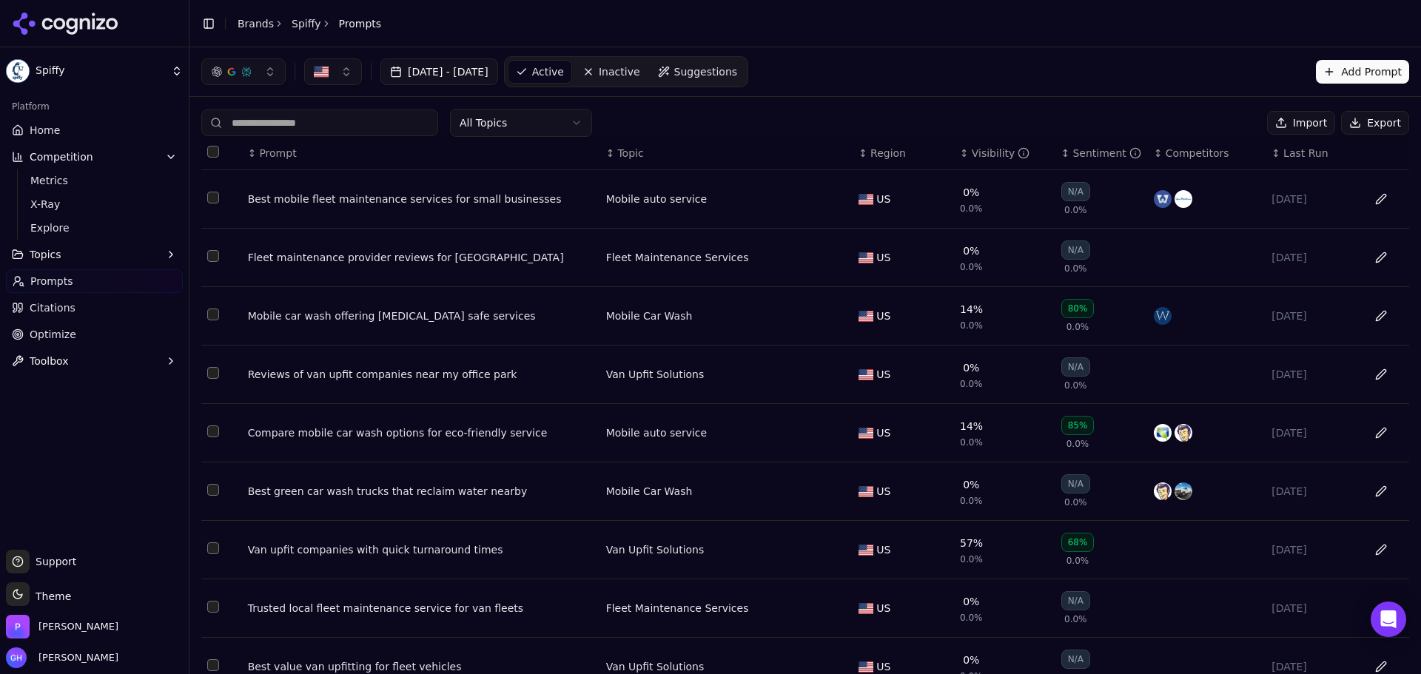
click at [53, 307] on span "Citations" at bounding box center [53, 308] width 46 height 15
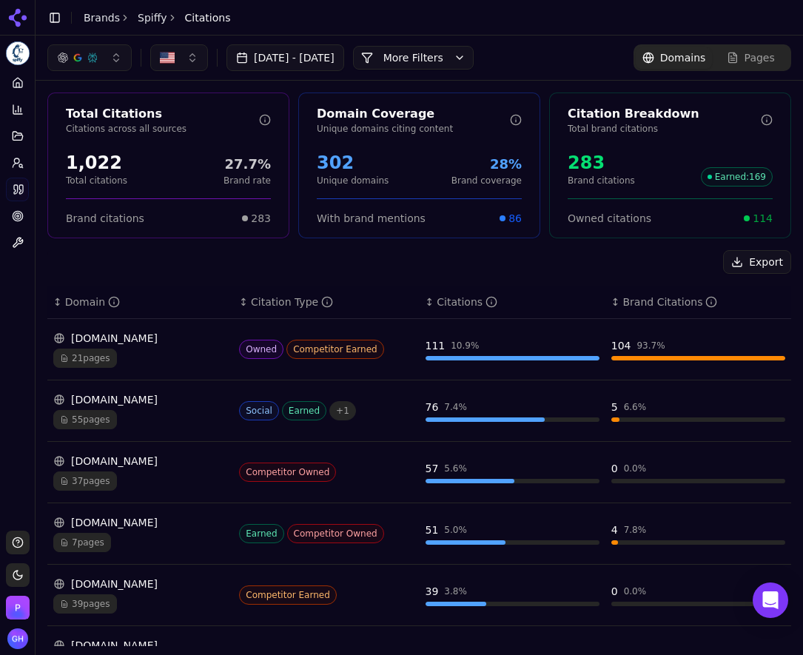
click at [132, 166] on div "1,022 Total citations 27.7% Brand rate" at bounding box center [168, 169] width 205 height 36
click at [21, 84] on icon at bounding box center [18, 83] width 12 height 12
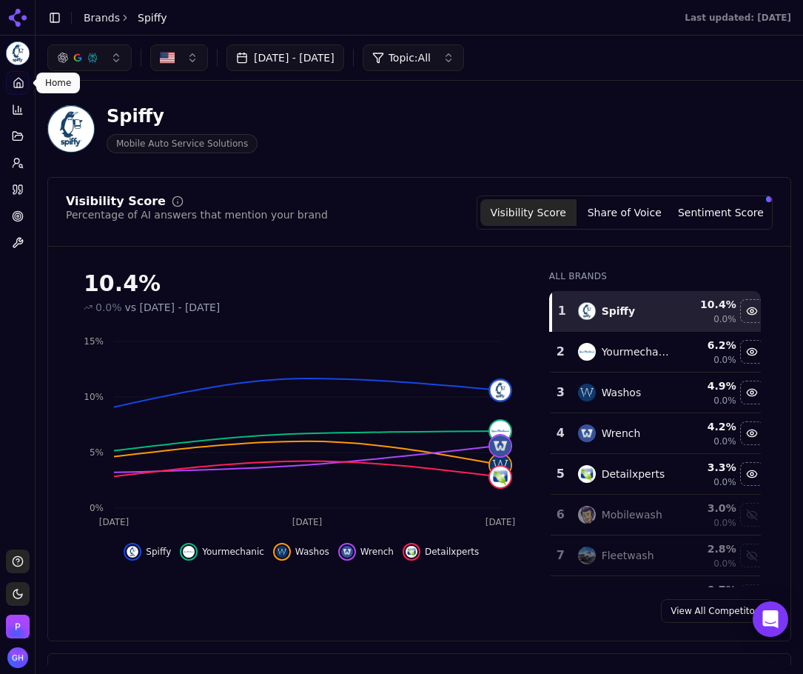
click at [13, 15] on icon at bounding box center [15, 15] width 12 height 12
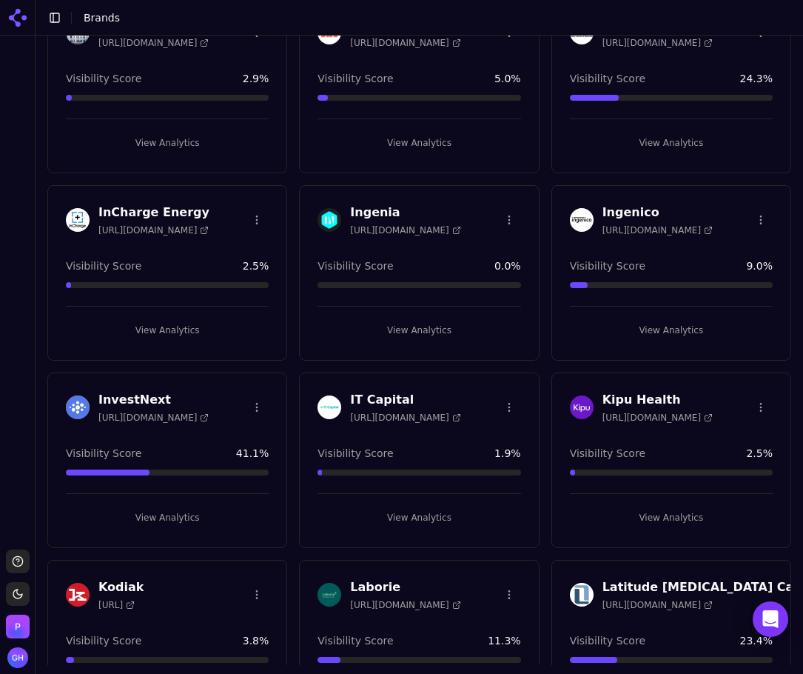
scroll to position [1999, 0]
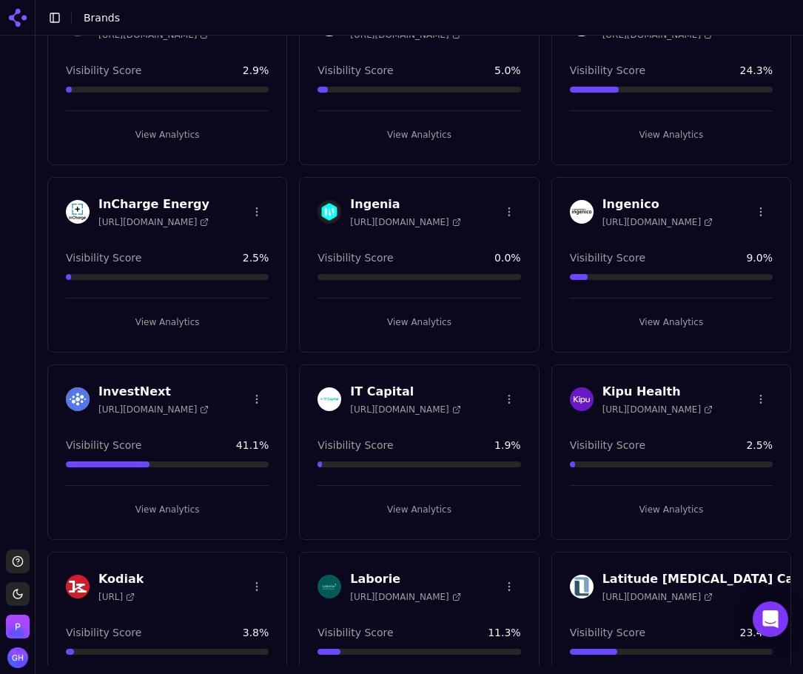
click at [388, 321] on button "View Analytics" at bounding box center [419, 322] width 203 height 24
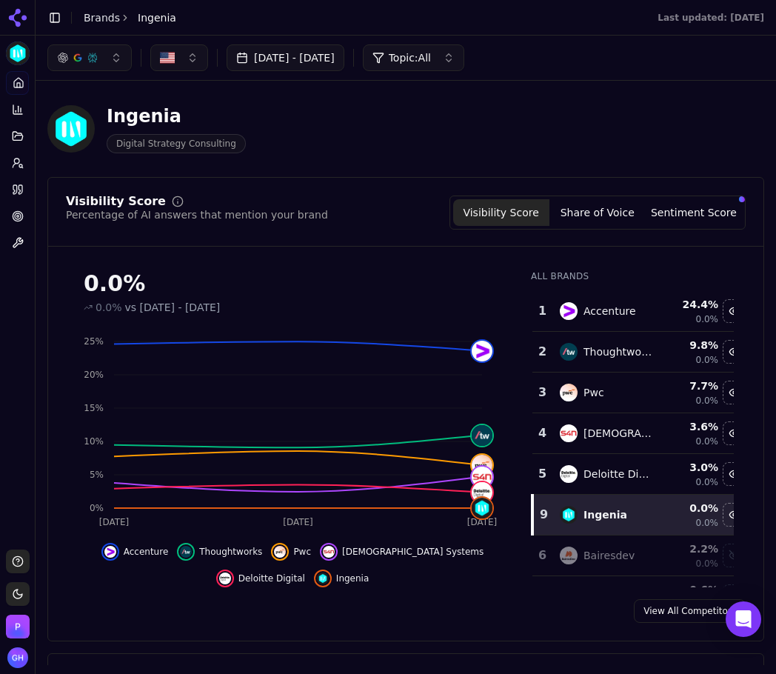
click at [581, 211] on button "Share of Voice" at bounding box center [597, 212] width 96 height 27
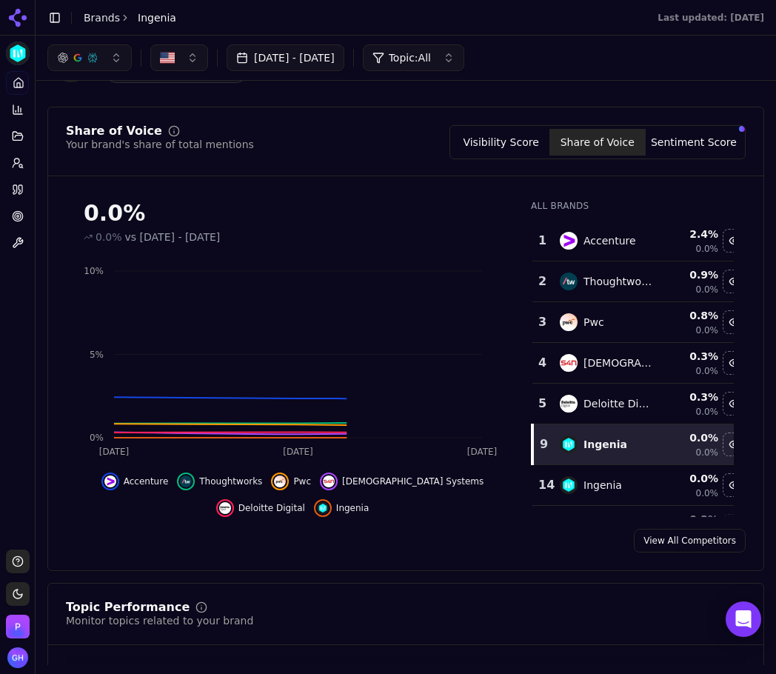
scroll to position [82, 0]
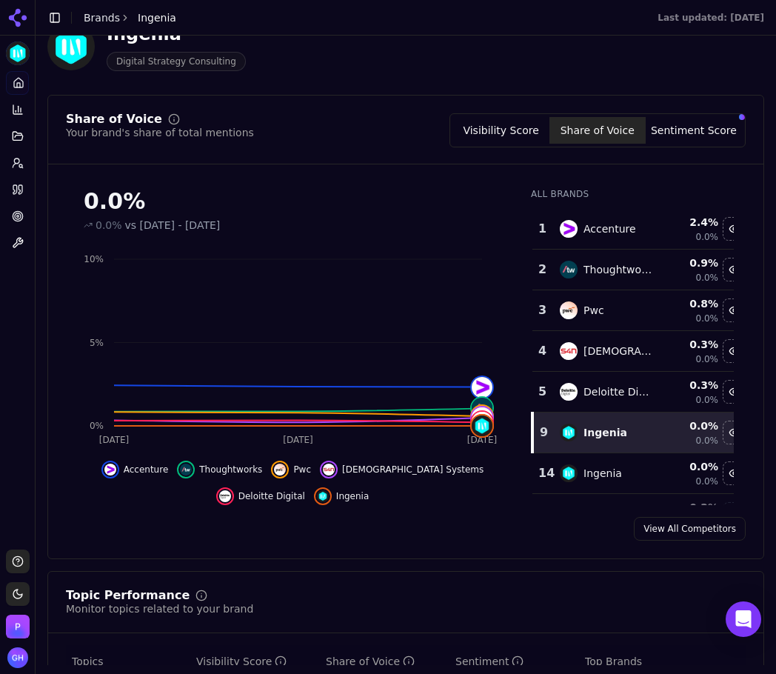
drag, startPoint x: 692, startPoint y: 122, endPoint x: 703, endPoint y: 118, distance: 12.0
click at [692, 122] on button "Sentiment Score" at bounding box center [694, 130] width 96 height 27
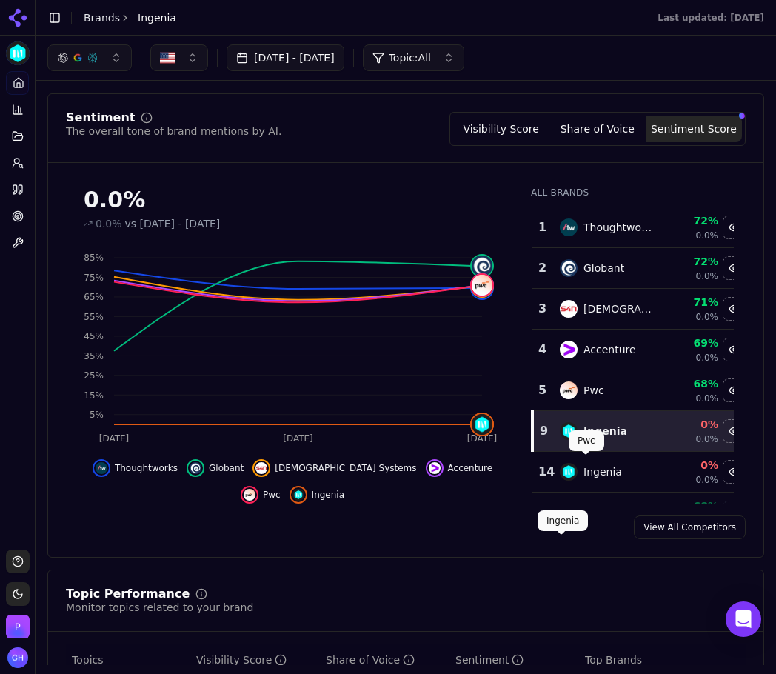
scroll to position [8, 0]
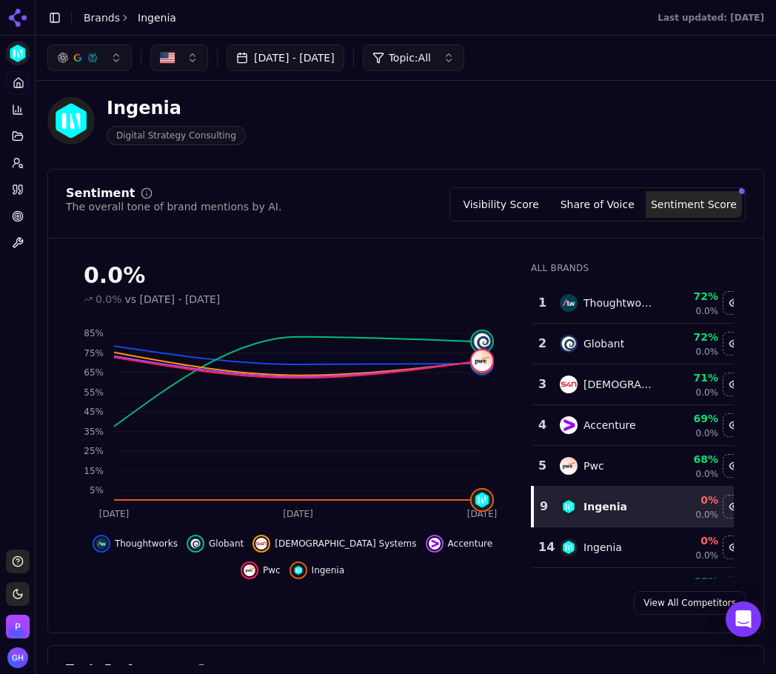
click at [617, 205] on button "Share of Voice" at bounding box center [597, 204] width 96 height 27
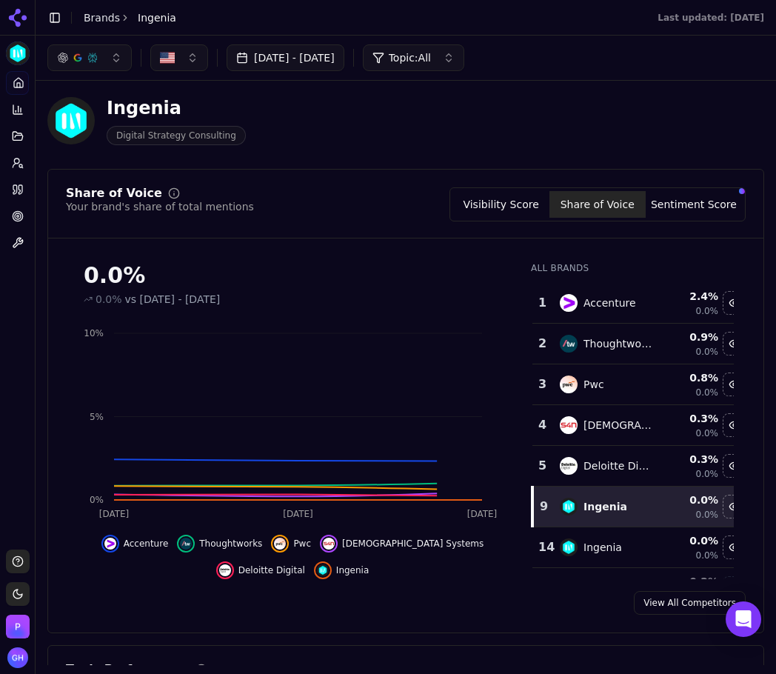
click at [613, 511] on div "Ingenia" at bounding box center [606, 506] width 93 height 18
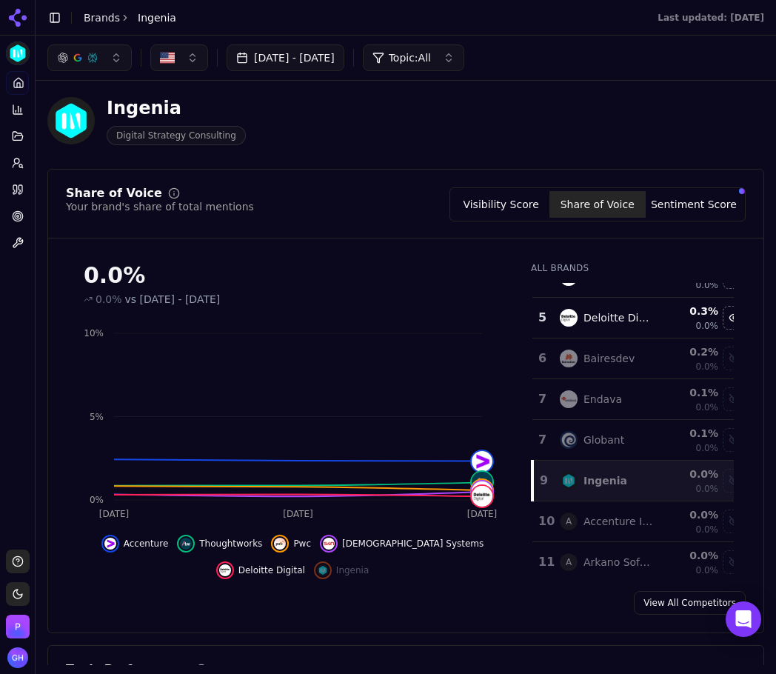
scroll to position [296, 0]
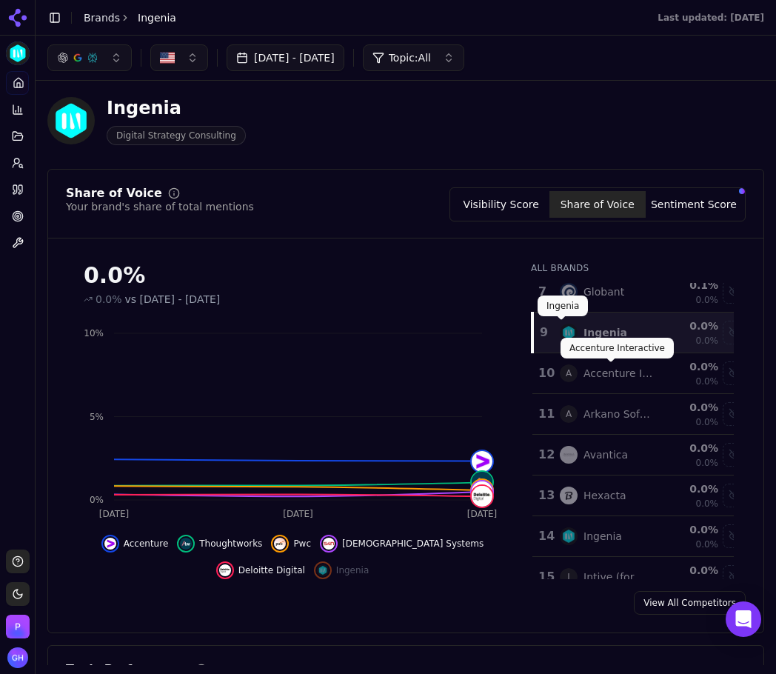
click at [551, 329] on td "Ingenia" at bounding box center [606, 332] width 111 height 41
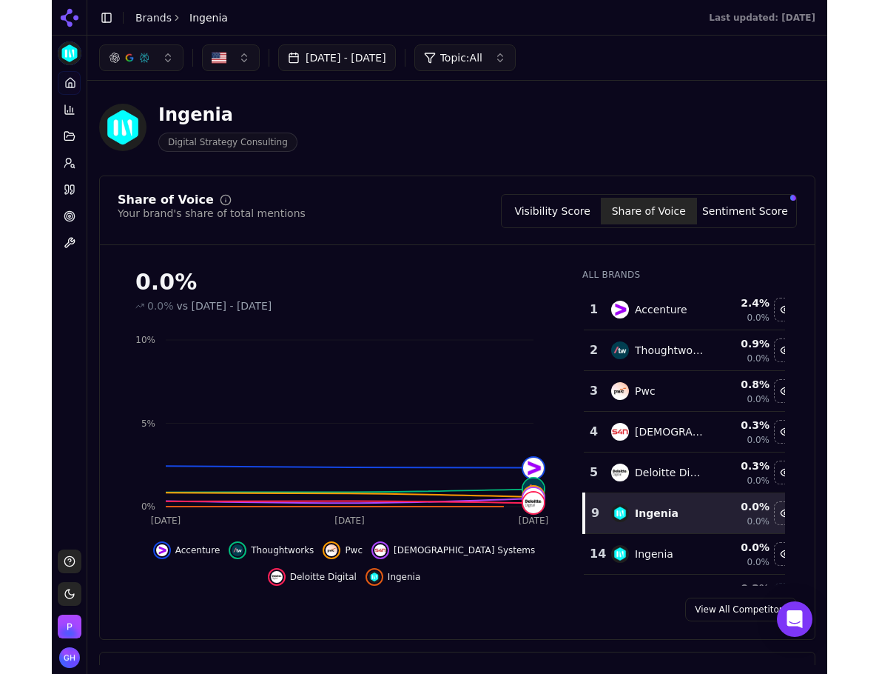
scroll to position [0, 0]
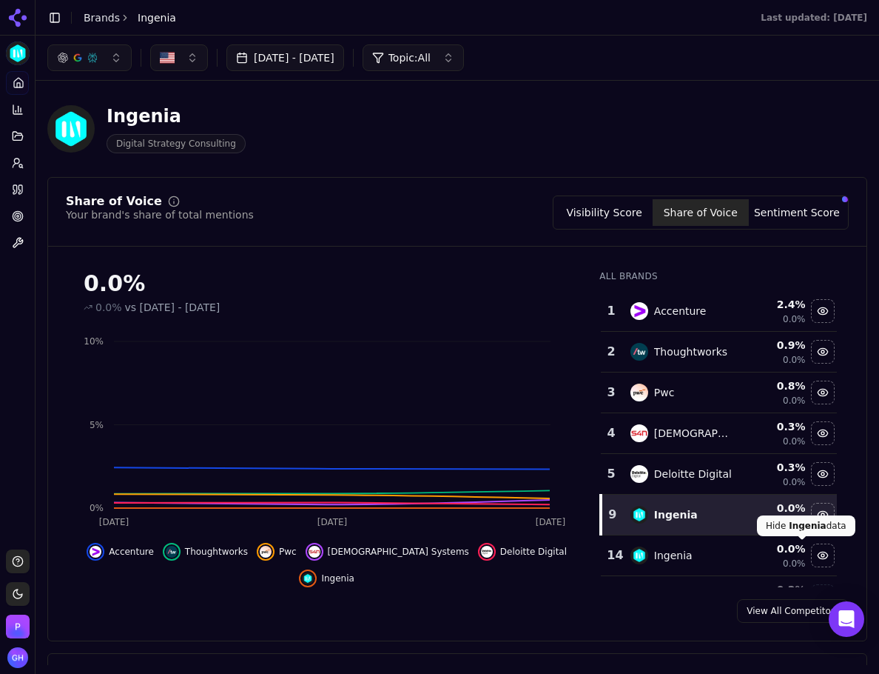
click at [812, 563] on div "Hide ingenia data" at bounding box center [823, 555] width 22 height 22
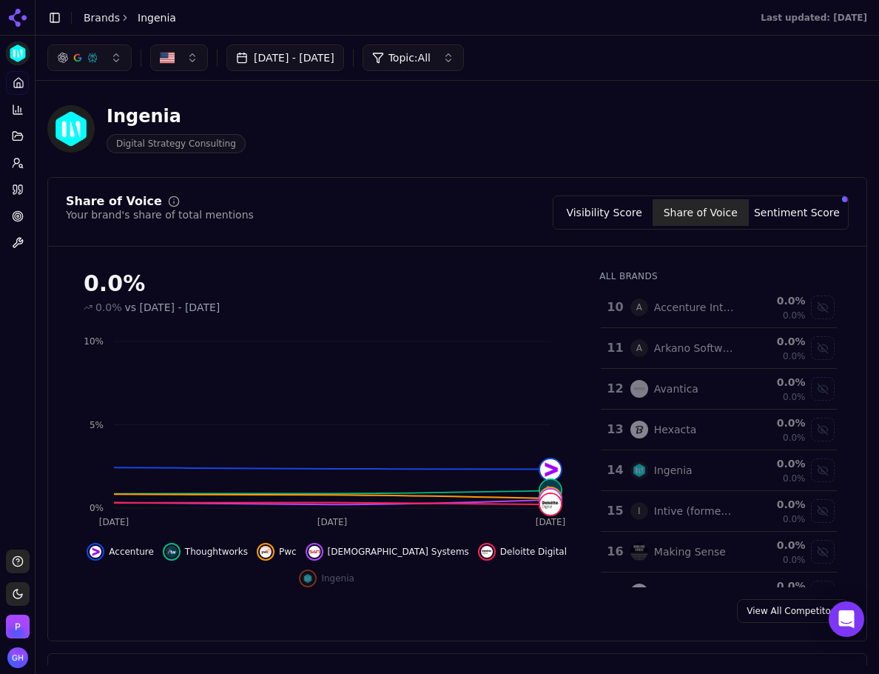
scroll to position [444, 0]
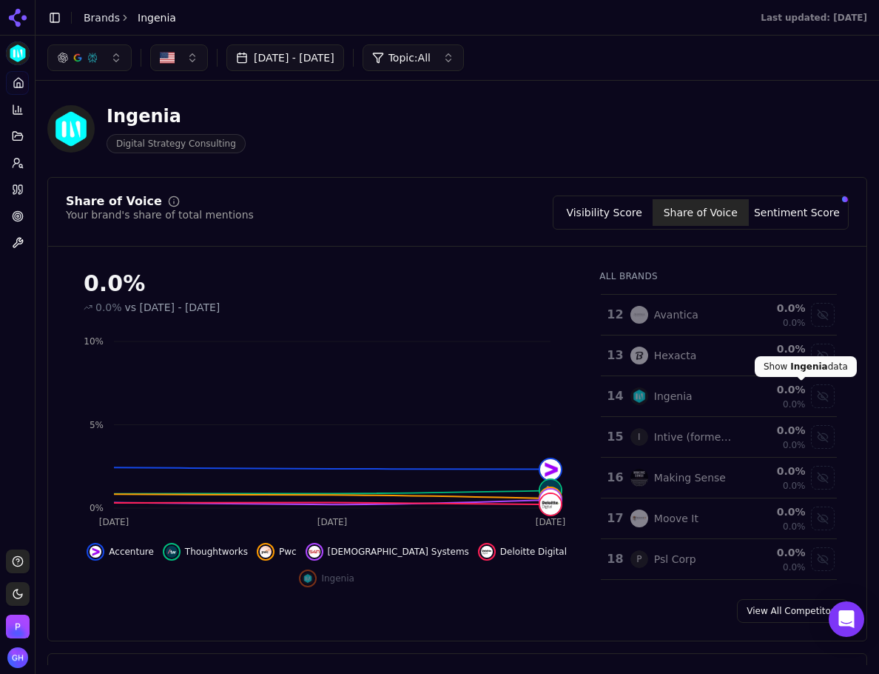
click at [812, 397] on div "Show ingenia data" at bounding box center [823, 396] width 22 height 22
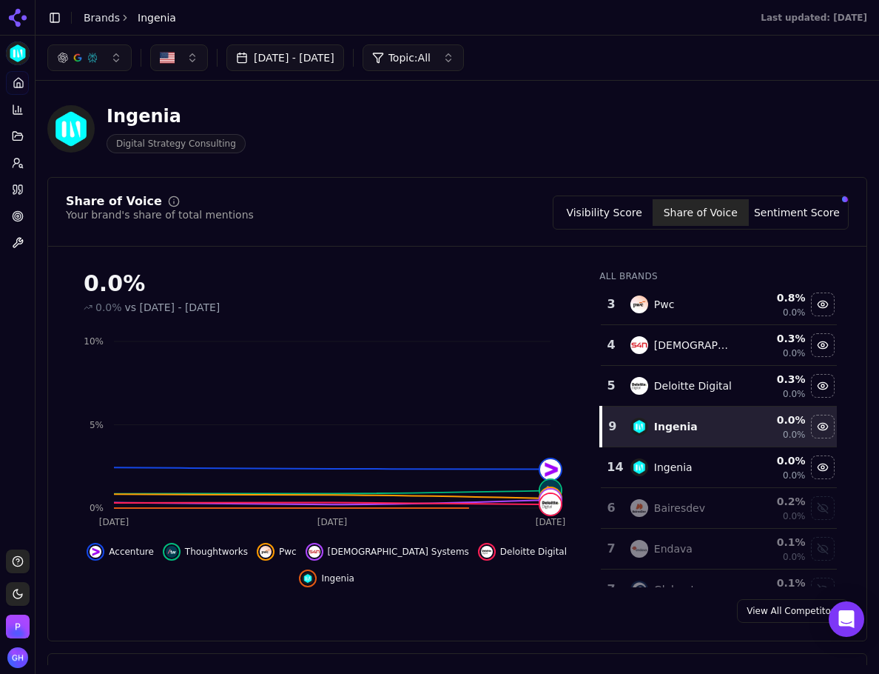
scroll to position [0, 0]
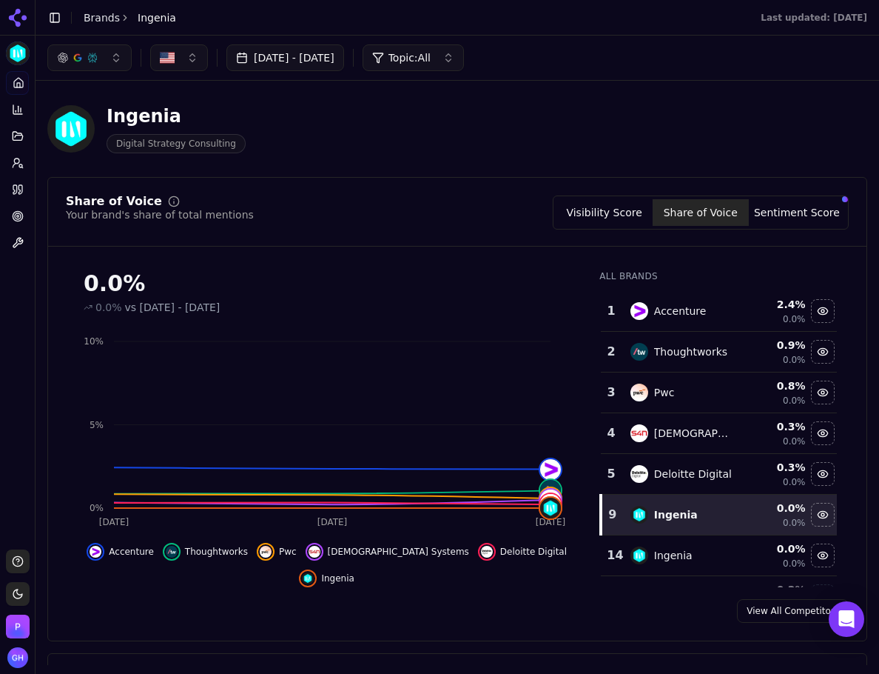
click at [761, 219] on button "Sentiment Score" at bounding box center [797, 212] width 96 height 27
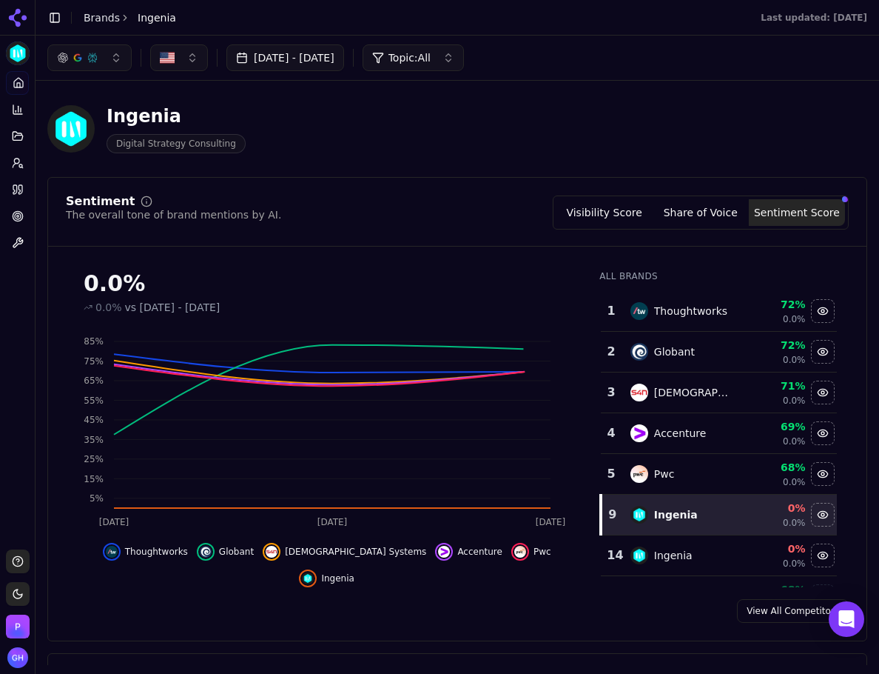
click at [809, 543] on td "Data table" at bounding box center [823, 555] width 28 height 41
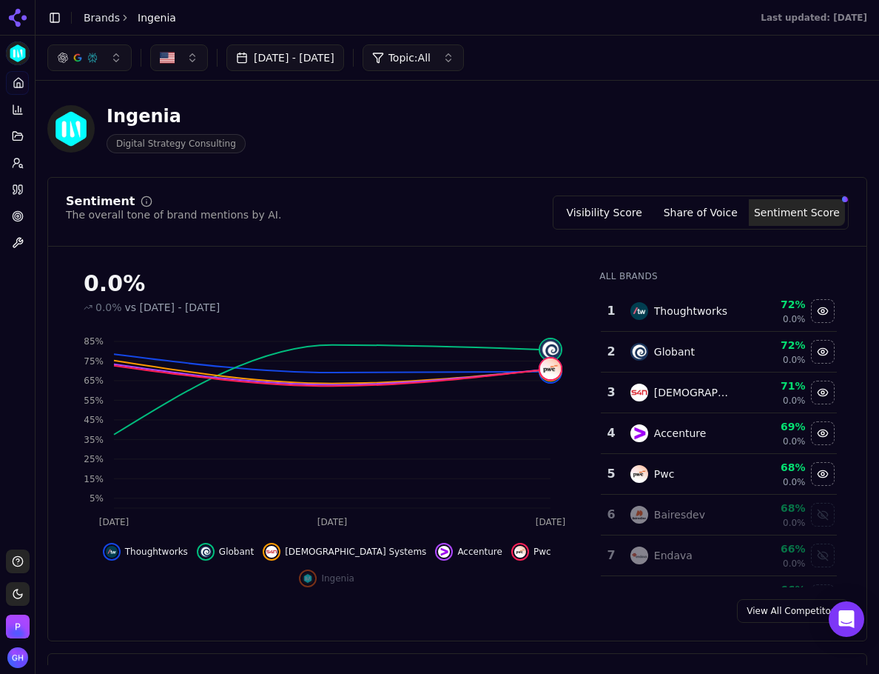
click at [809, 543] on td "Data table" at bounding box center [823, 555] width 28 height 41
click at [21, 14] on icon at bounding box center [18, 18] width 24 height 24
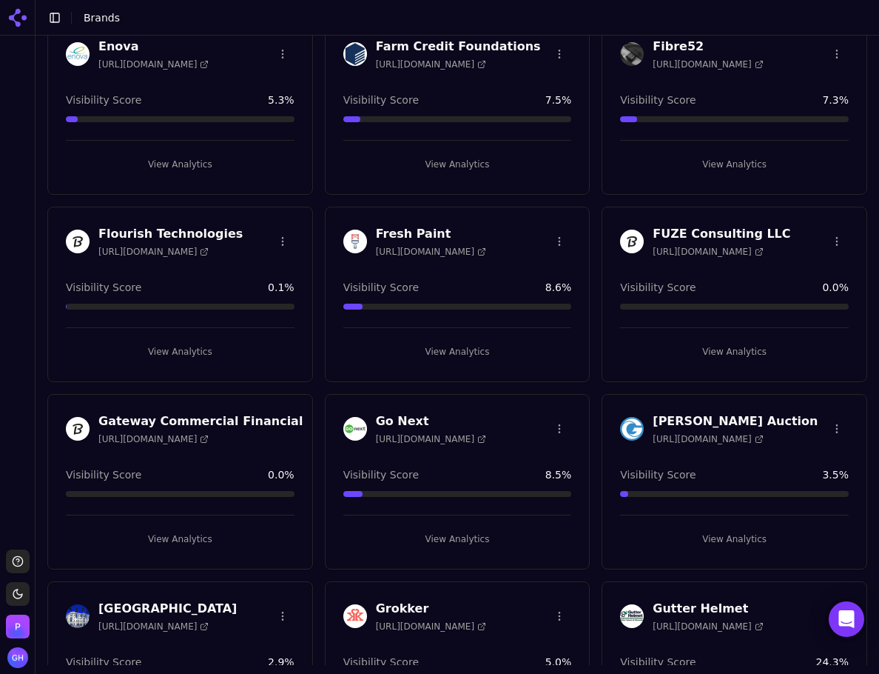
scroll to position [1999, 0]
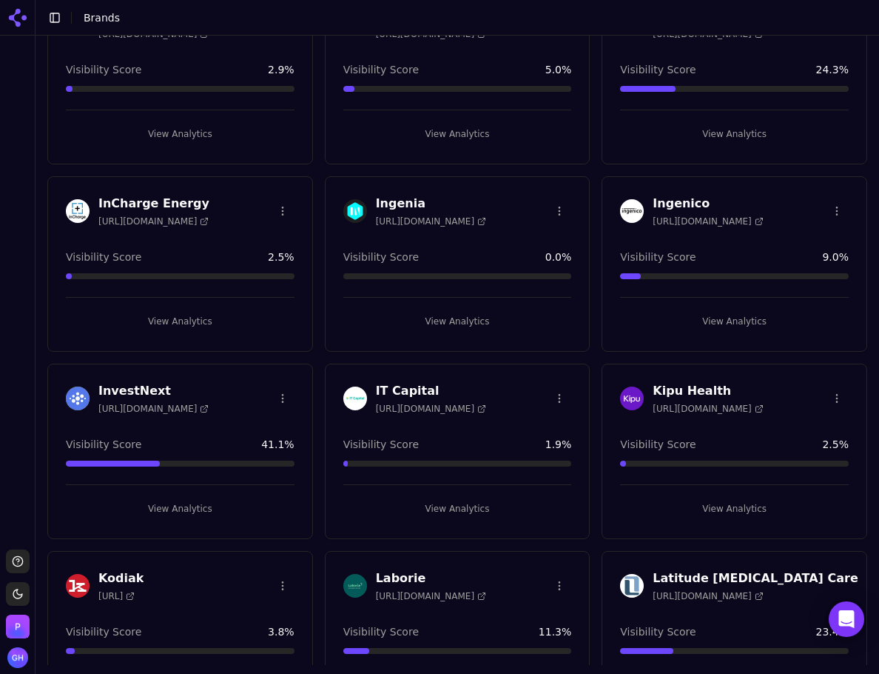
click at [457, 315] on button "View Analytics" at bounding box center [457, 321] width 229 height 24
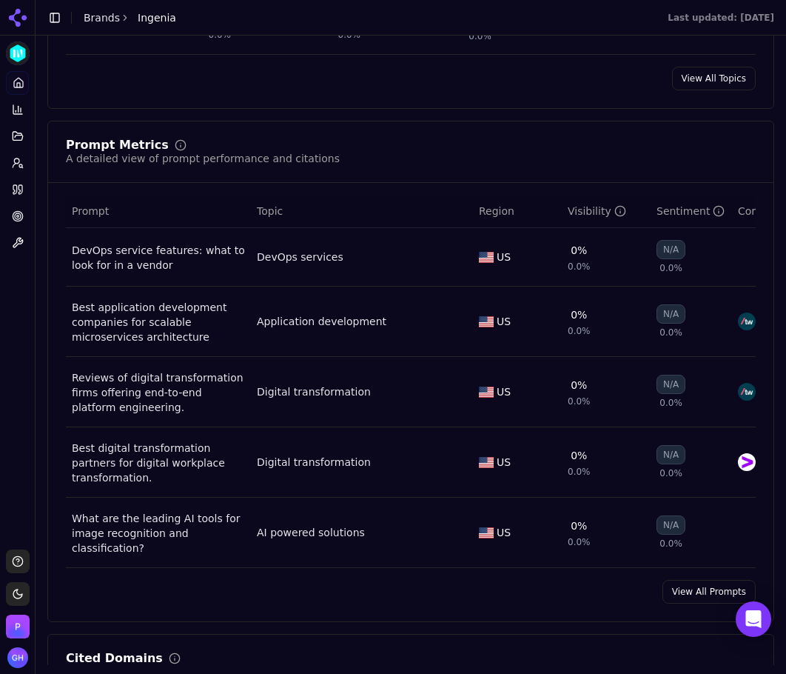
scroll to position [965, 0]
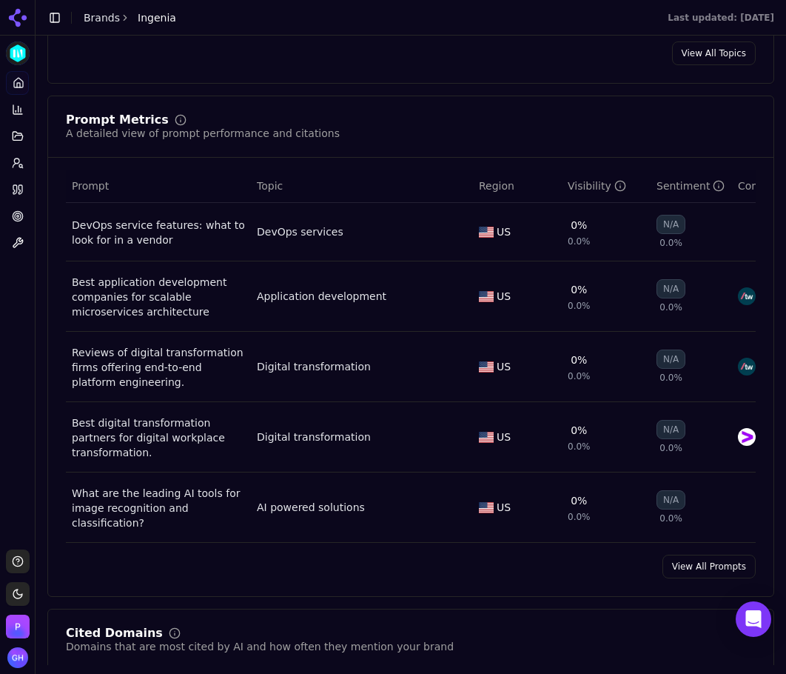
click at [670, 573] on link "View All Prompts" at bounding box center [709, 566] width 93 height 24
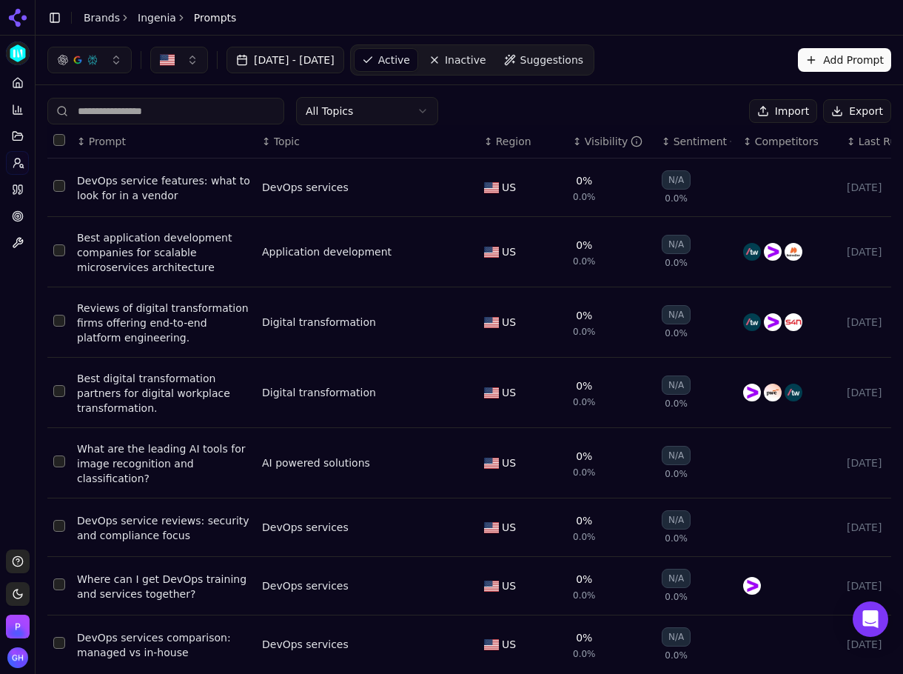
click at [834, 118] on button "Export" at bounding box center [857, 111] width 68 height 24
click at [13, 192] on icon at bounding box center [18, 190] width 12 height 12
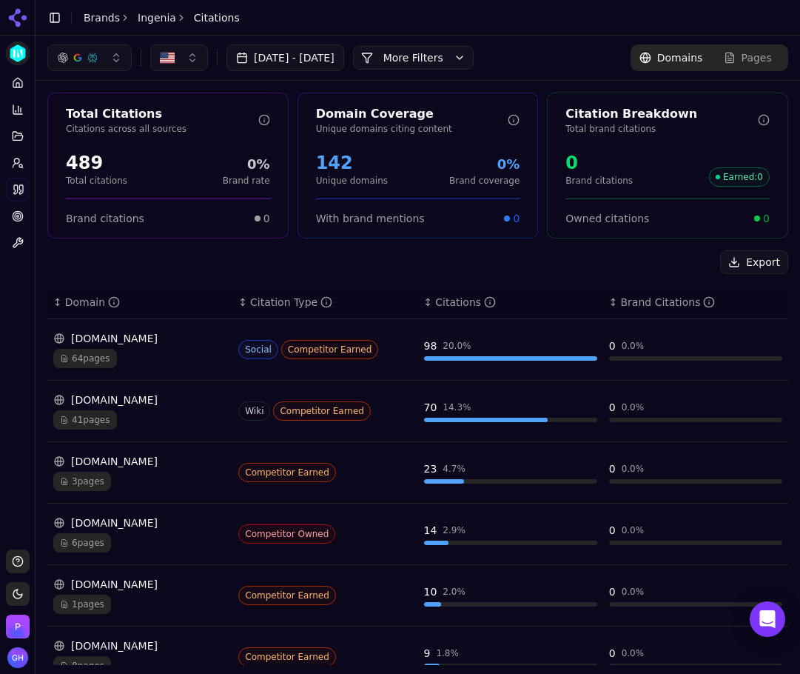
click at [473, 59] on button "More Filters" at bounding box center [413, 58] width 121 height 24
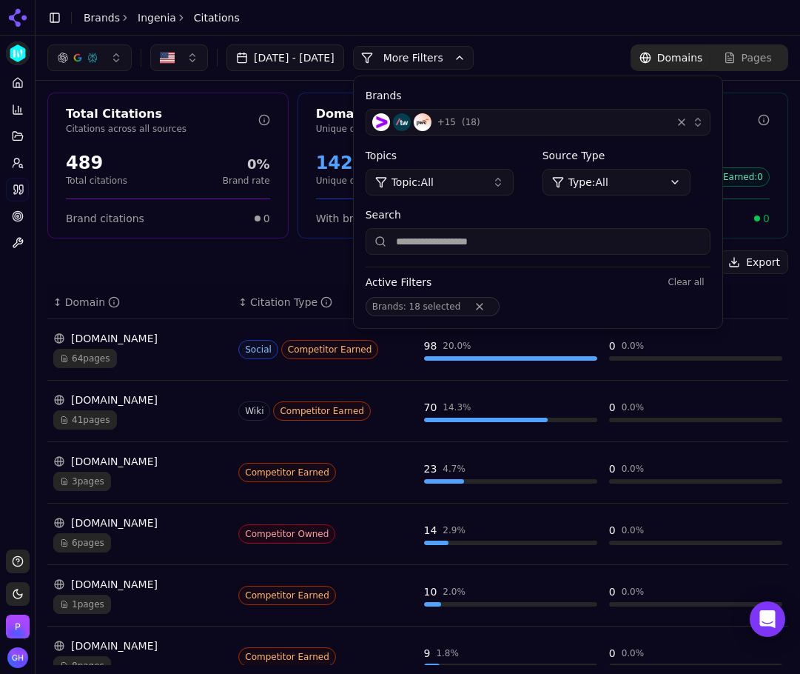
click at [520, 128] on div "+ 15 ( 18 )" at bounding box center [518, 122] width 293 height 18
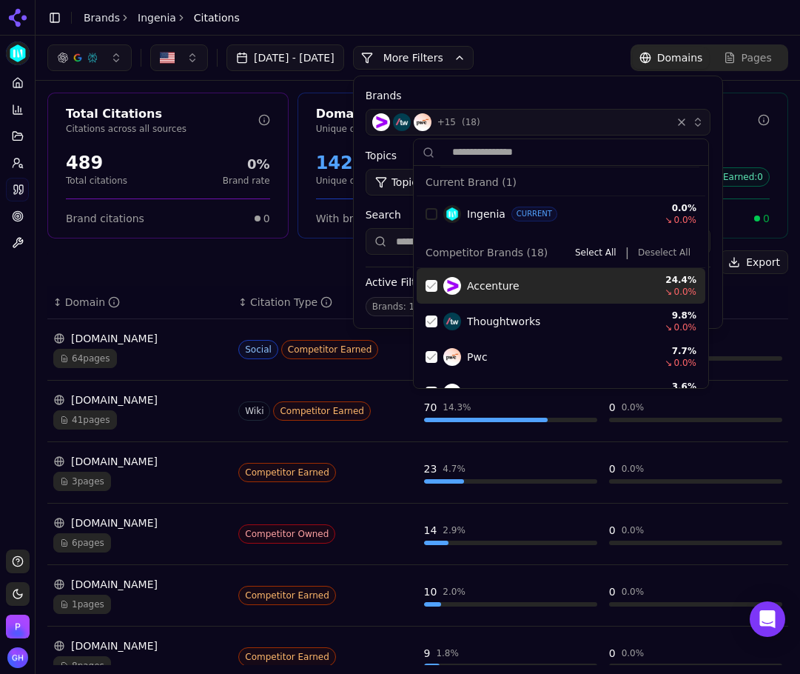
click at [644, 250] on button "Deselect All" at bounding box center [664, 253] width 64 height 18
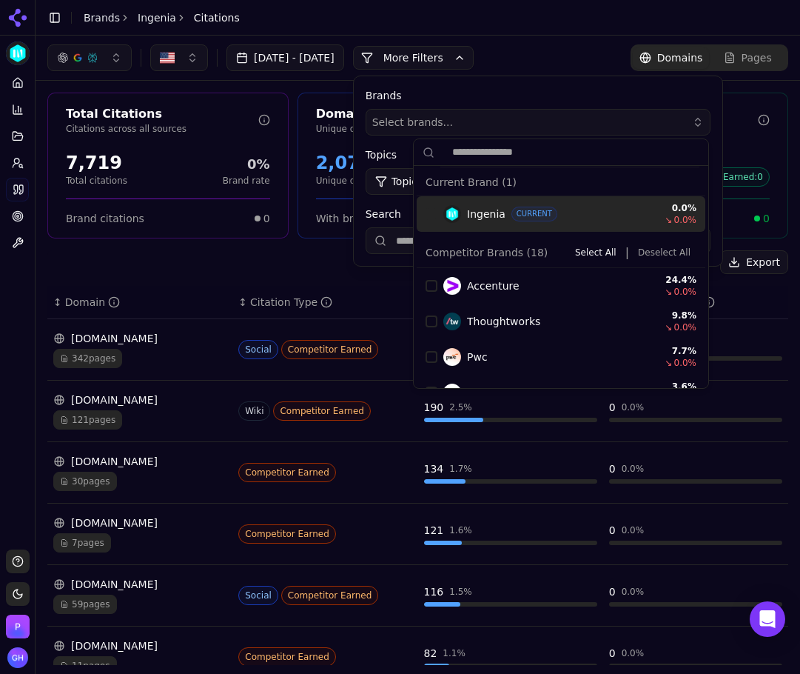
click at [460, 59] on button "More Filters" at bounding box center [413, 58] width 121 height 24
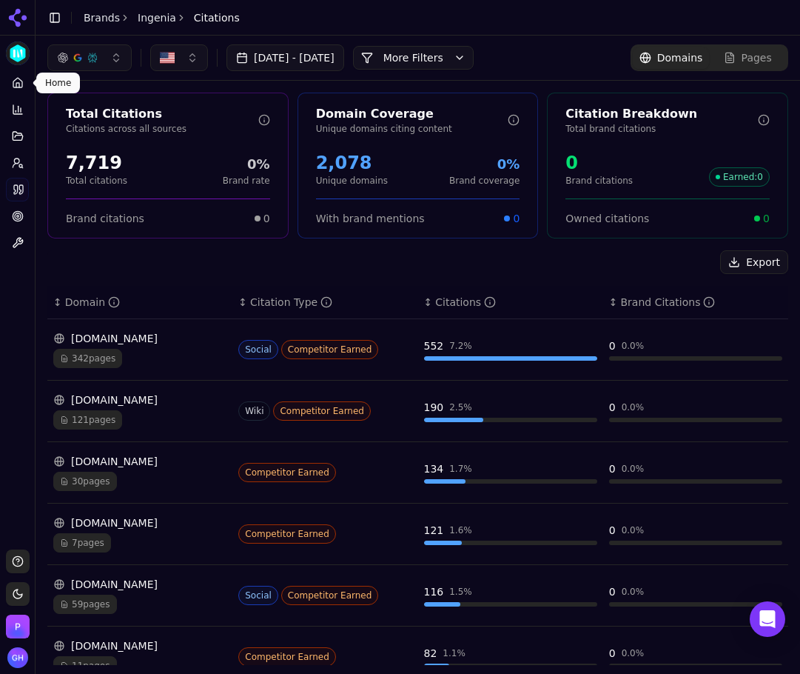
click at [28, 90] on link "Home" at bounding box center [17, 83] width 23 height 24
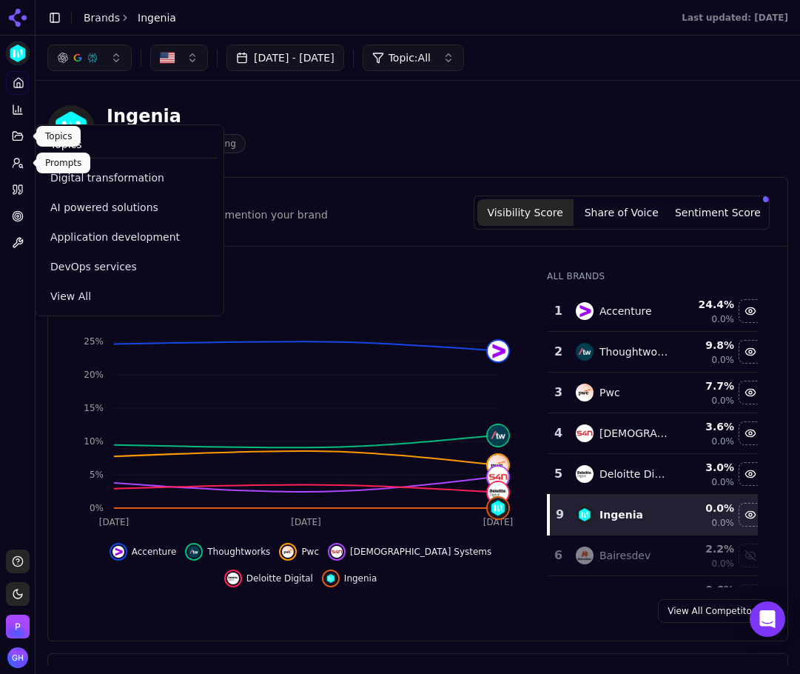
click at [23, 156] on link "Prompts" at bounding box center [17, 163] width 23 height 24
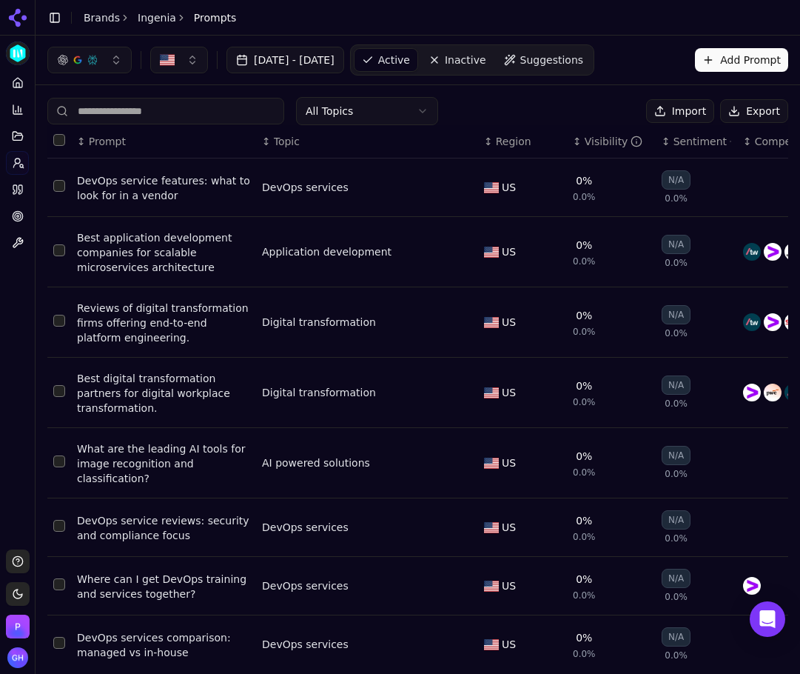
click at [736, 116] on button "Export" at bounding box center [754, 111] width 68 height 24
click at [14, 19] on icon at bounding box center [18, 18] width 24 height 24
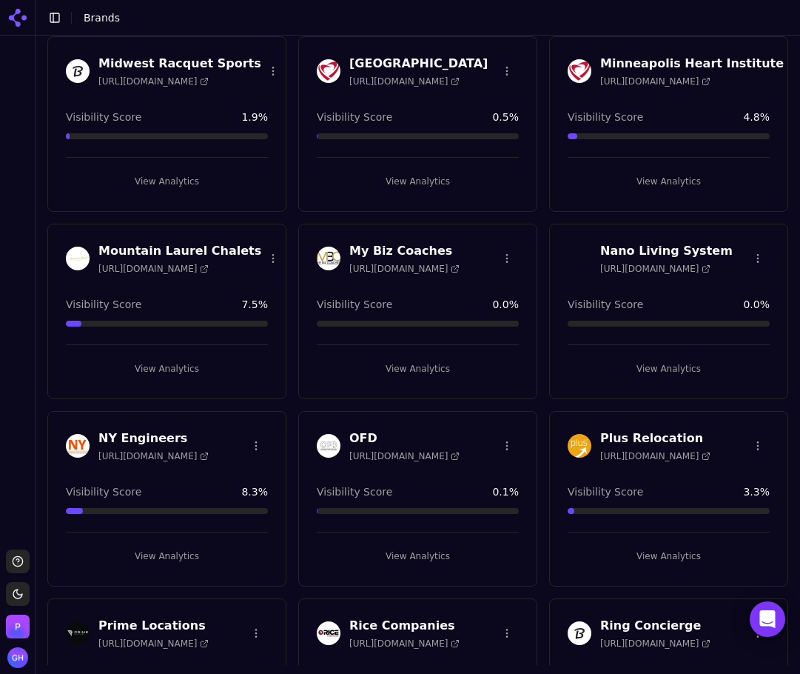
scroll to position [3126, 0]
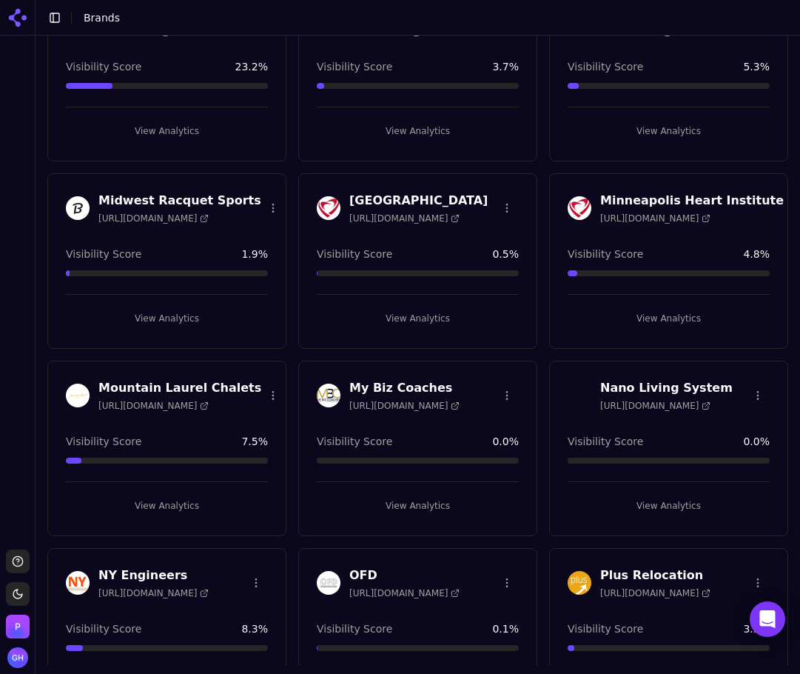
click at [663, 503] on button "View Analytics" at bounding box center [669, 506] width 202 height 24
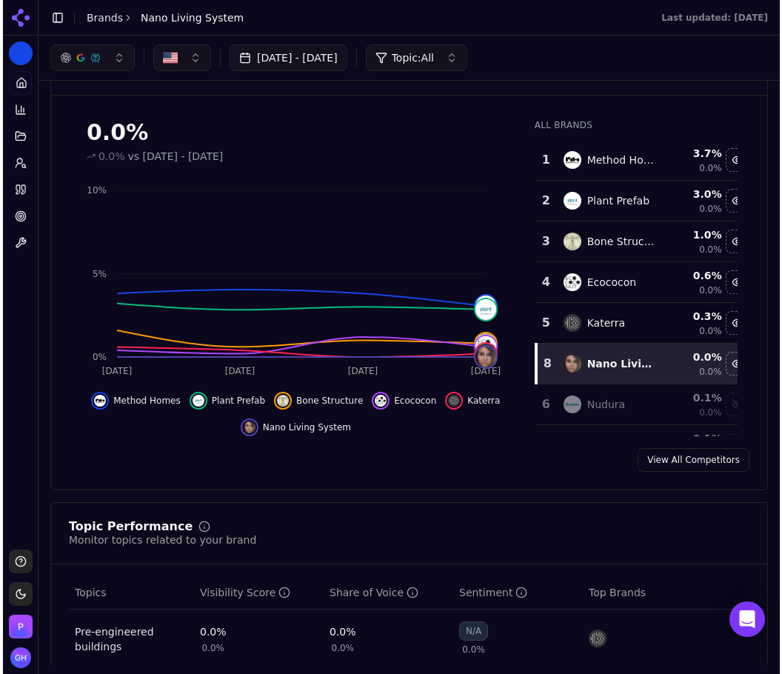
scroll to position [127, 0]
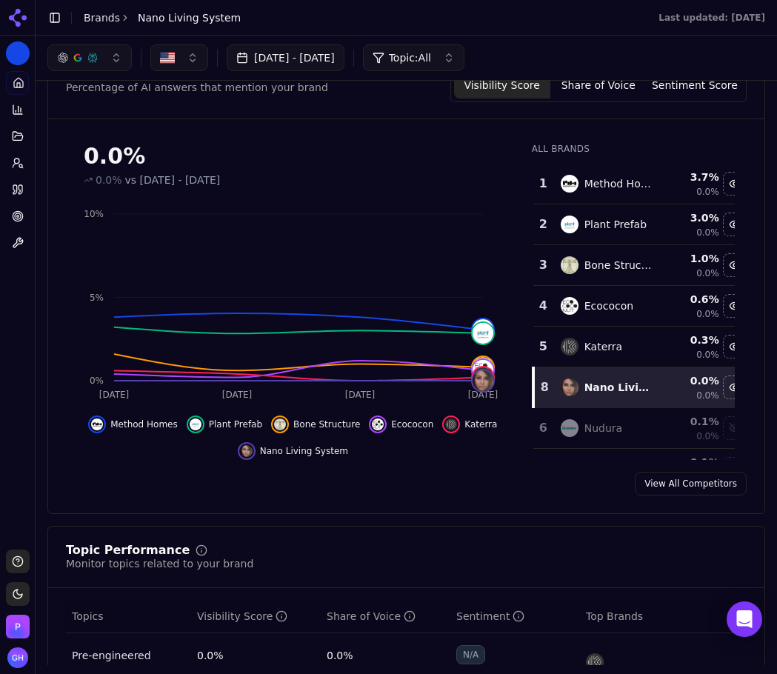
click at [614, 91] on button "Share of Voice" at bounding box center [598, 85] width 96 height 27
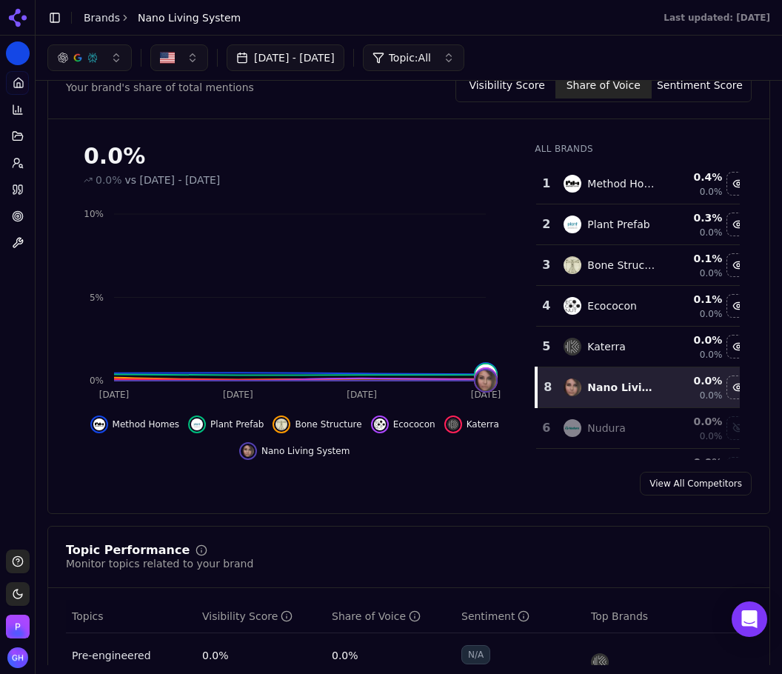
click at [688, 92] on button "Sentiment Score" at bounding box center [699, 85] width 96 height 27
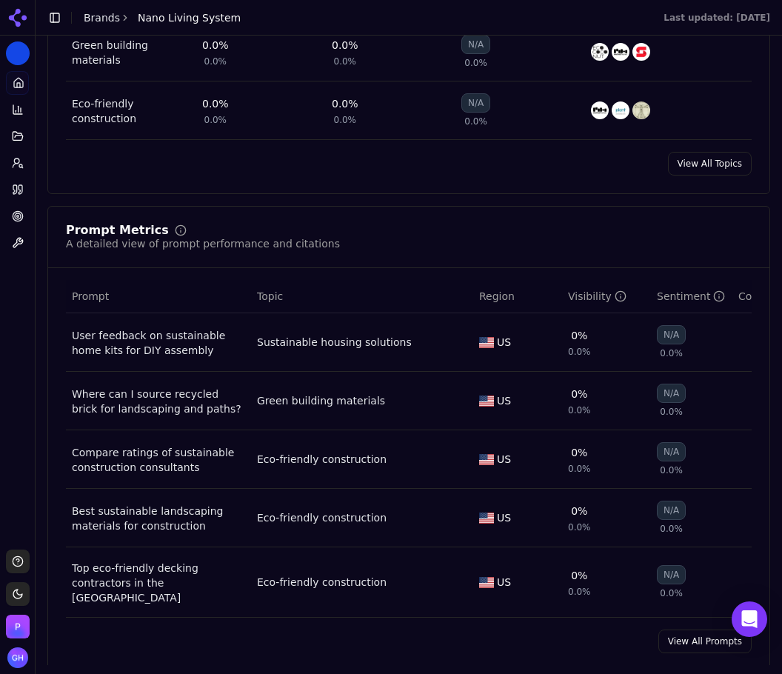
scroll to position [942, 0]
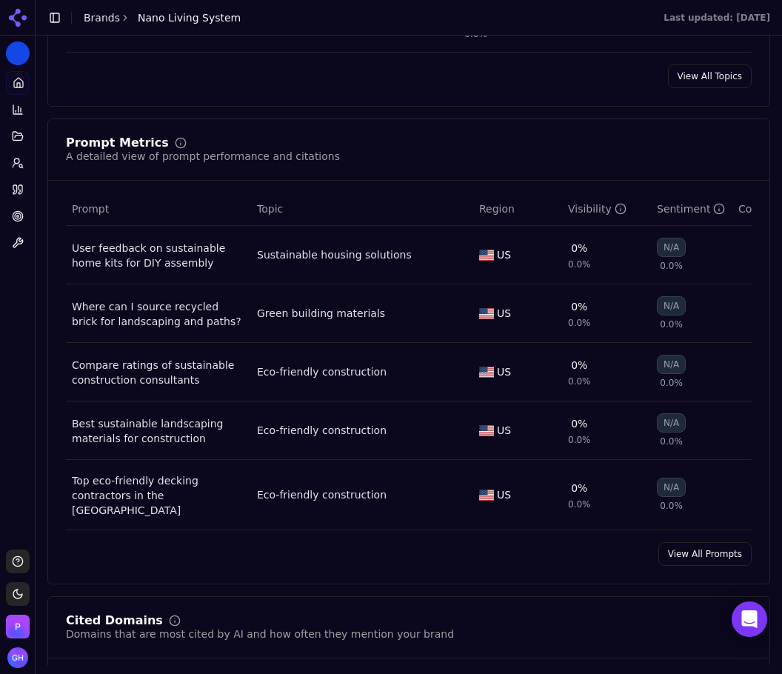
click at [697, 549] on link "View All Prompts" at bounding box center [704, 554] width 93 height 24
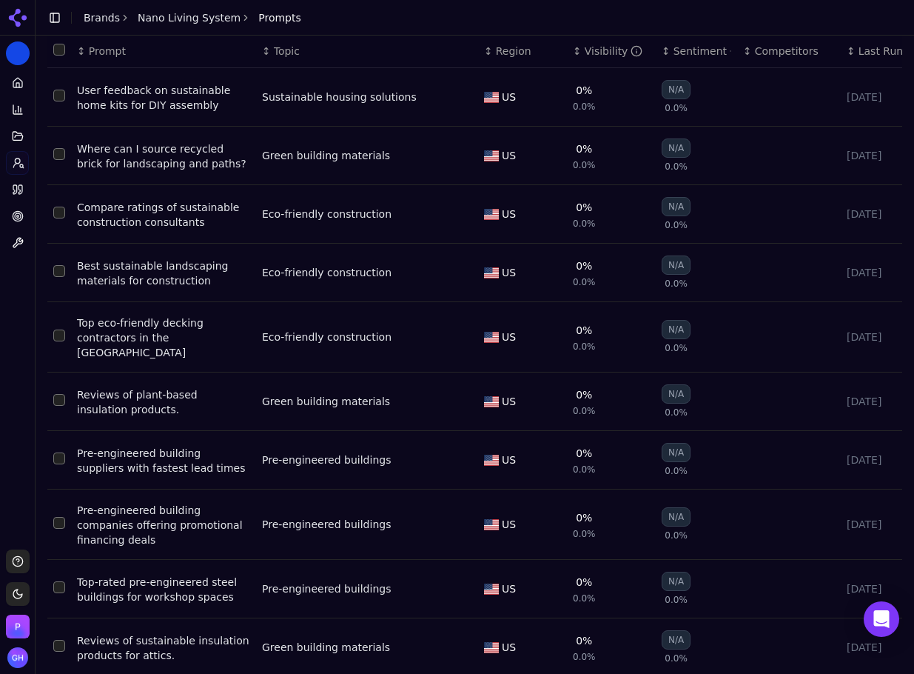
scroll to position [93, 0]
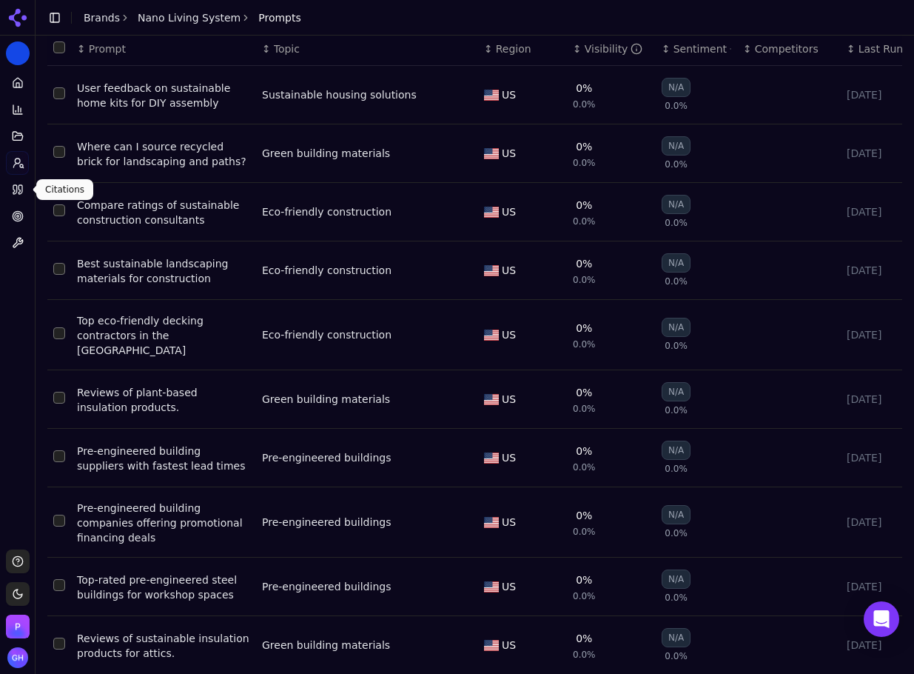
click at [17, 186] on icon at bounding box center [15, 189] width 4 height 9
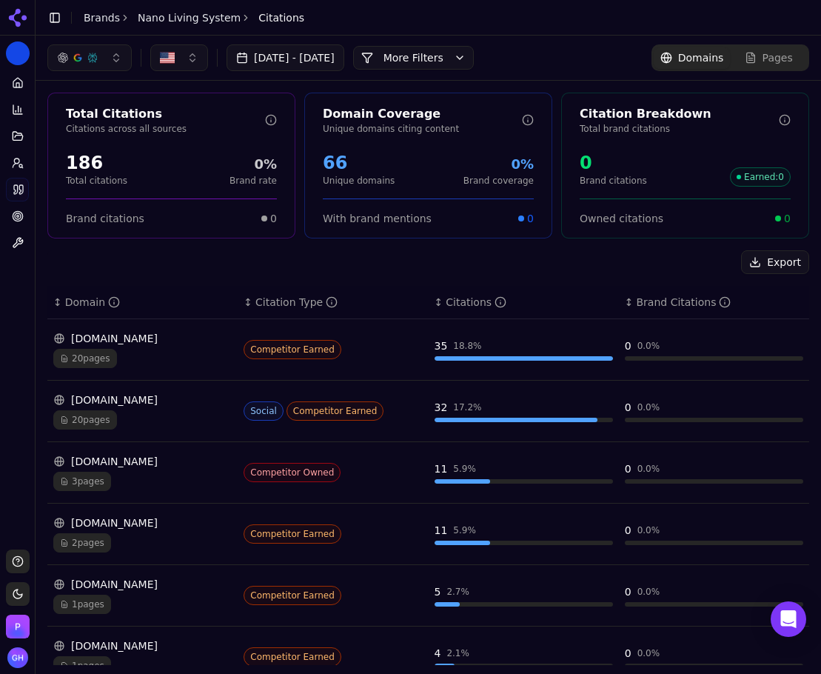
click at [474, 64] on button "More Filters" at bounding box center [413, 58] width 121 height 24
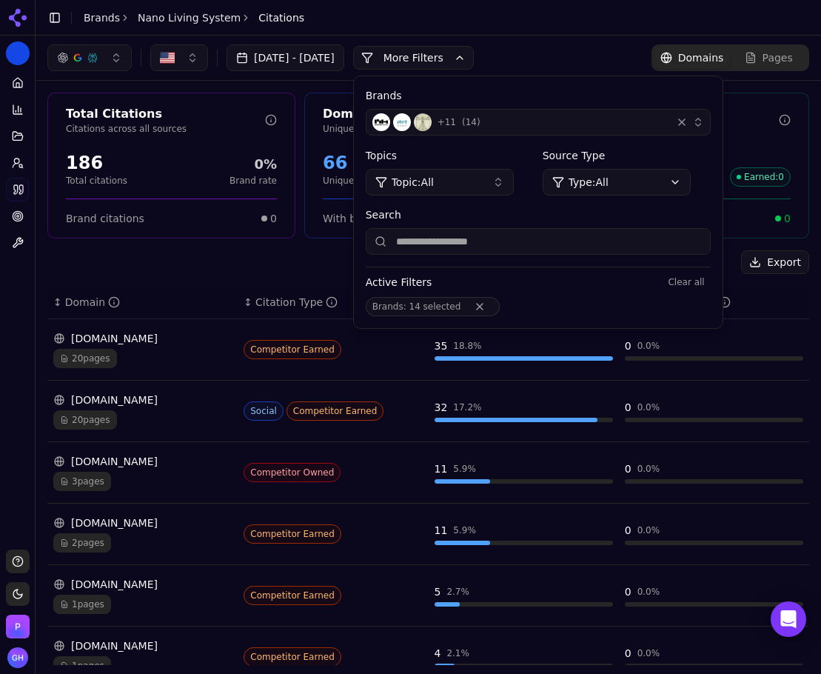
click at [594, 127] on div "+ 11 ( 14 )" at bounding box center [518, 122] width 293 height 18
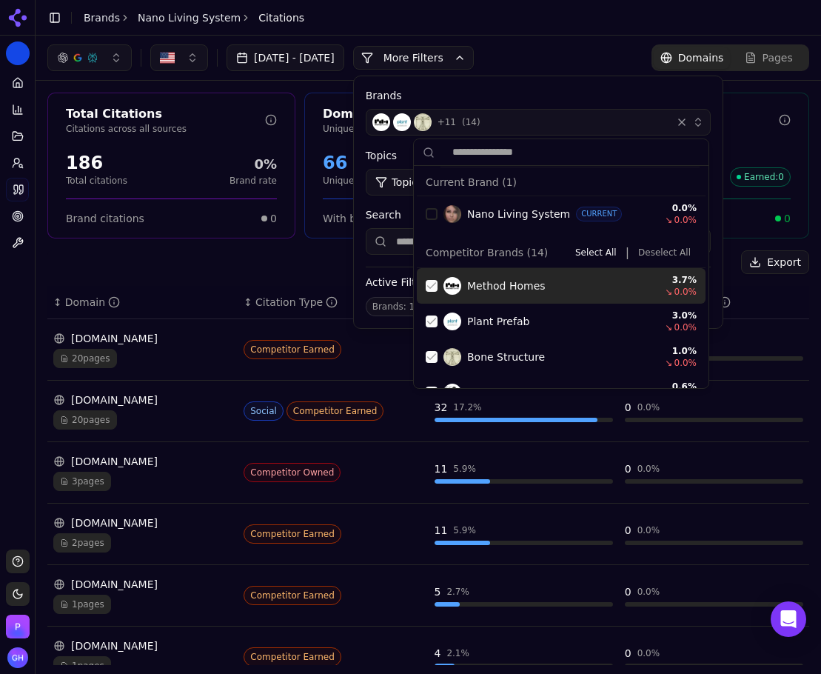
click at [648, 253] on button "Deselect All" at bounding box center [664, 253] width 64 height 18
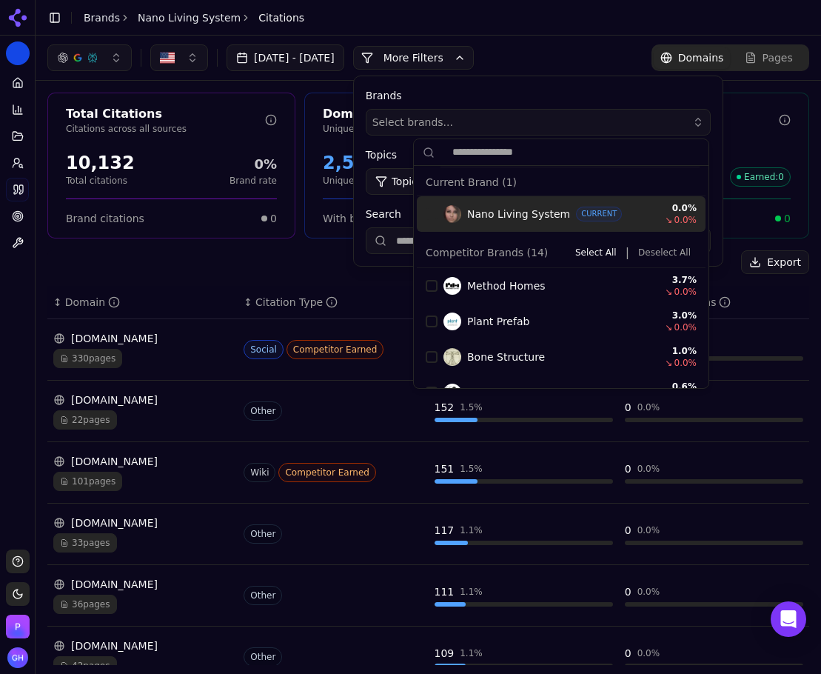
click at [463, 59] on button "More Filters" at bounding box center [413, 58] width 121 height 24
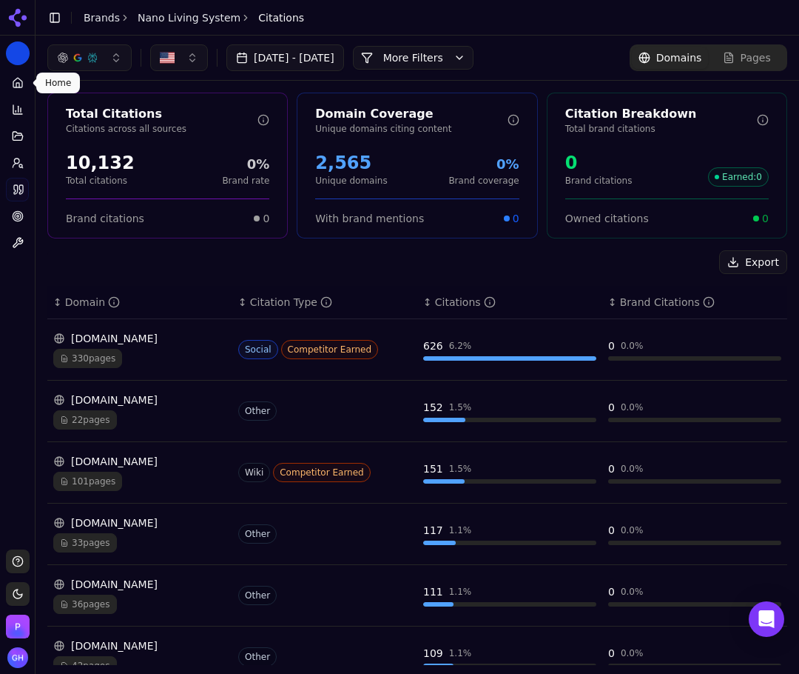
click at [5, 85] on div "Platform Home Competition Topics Prompts Citations Optimize Toolbox" at bounding box center [17, 162] width 35 height 195
click at [14, 84] on icon at bounding box center [18, 83] width 12 height 12
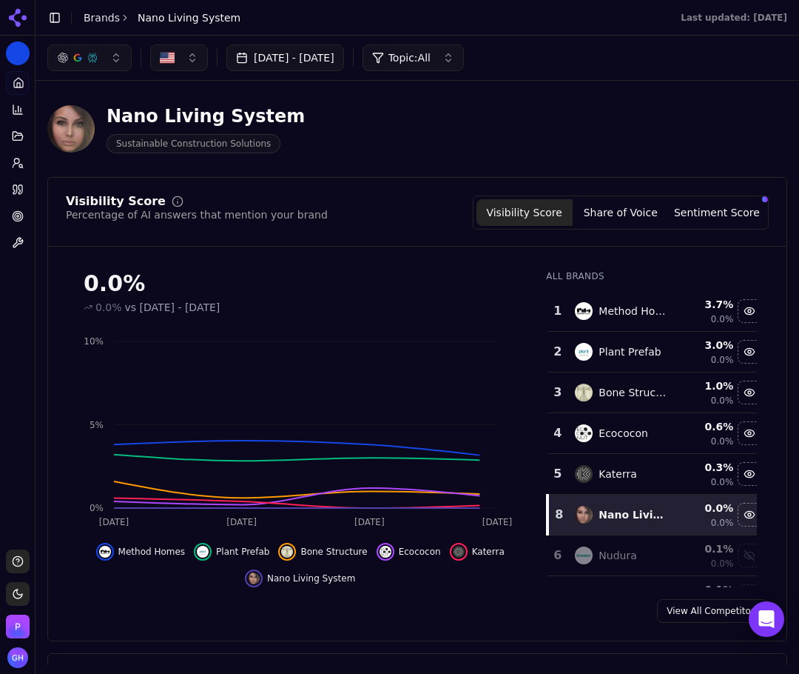
click at [653, 218] on button "Share of Voice" at bounding box center [621, 212] width 96 height 27
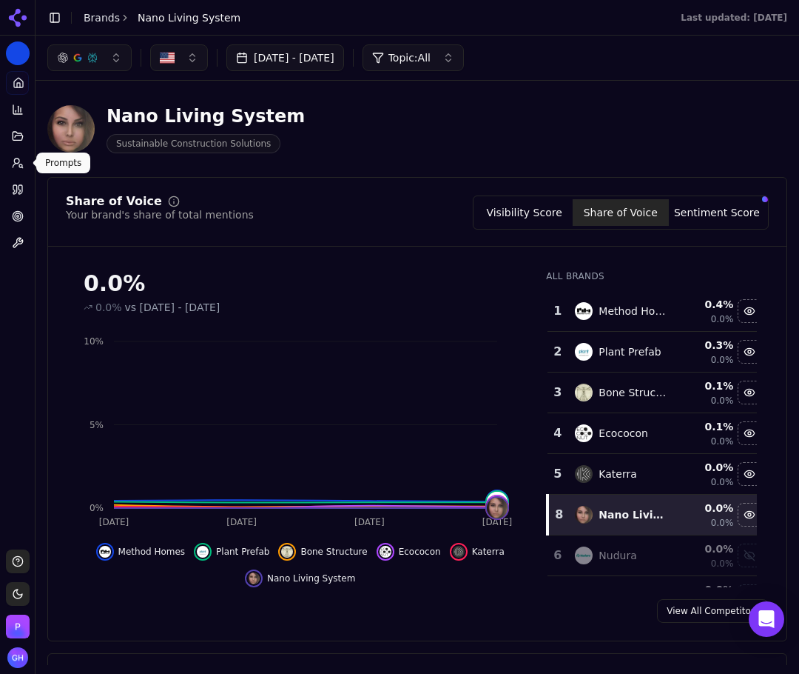
click at [15, 163] on circle at bounding box center [16, 160] width 5 height 5
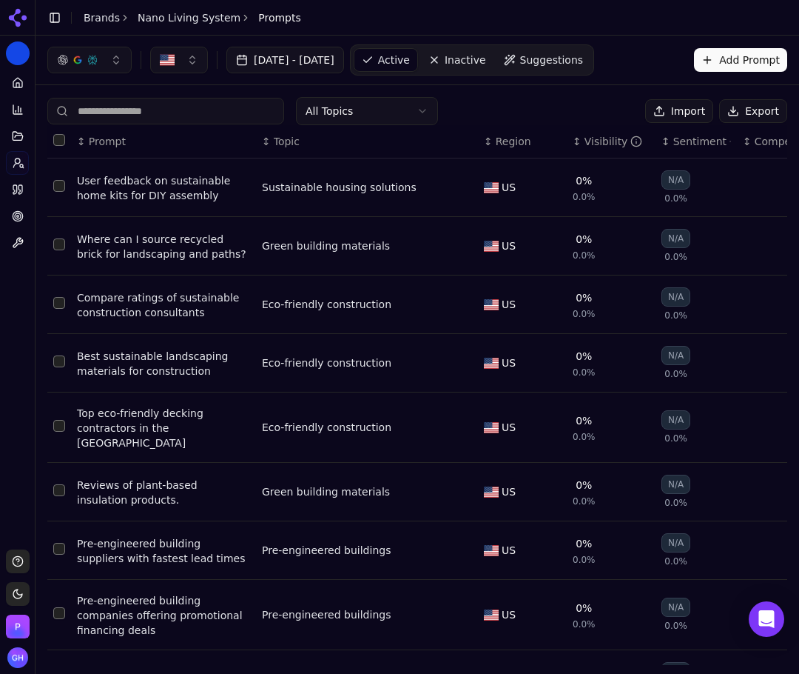
click at [745, 113] on button "Export" at bounding box center [754, 111] width 68 height 24
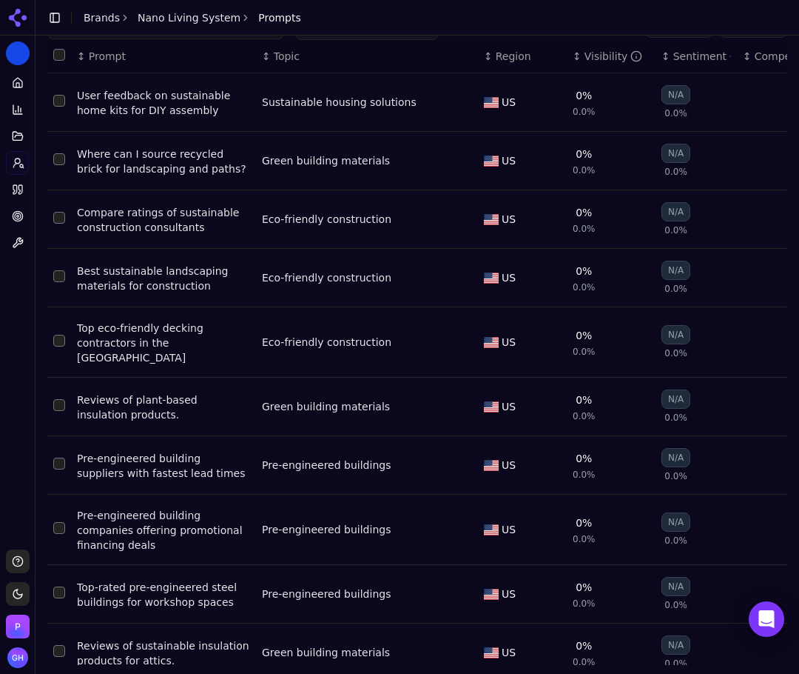
scroll to position [137, 0]
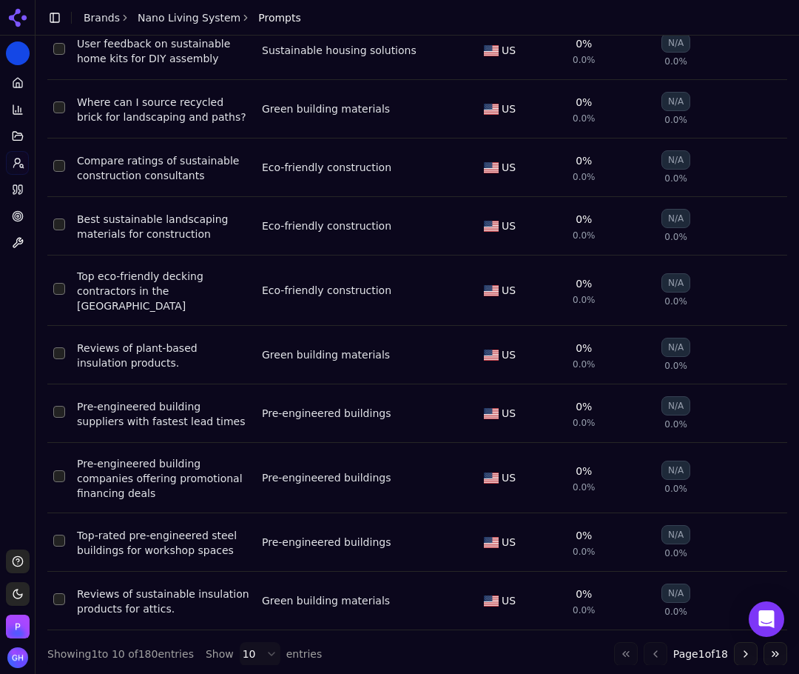
click at [600, 16] on header "Toggle Sidebar Brands Nano Living System Prompts" at bounding box center [418, 18] width 764 height 36
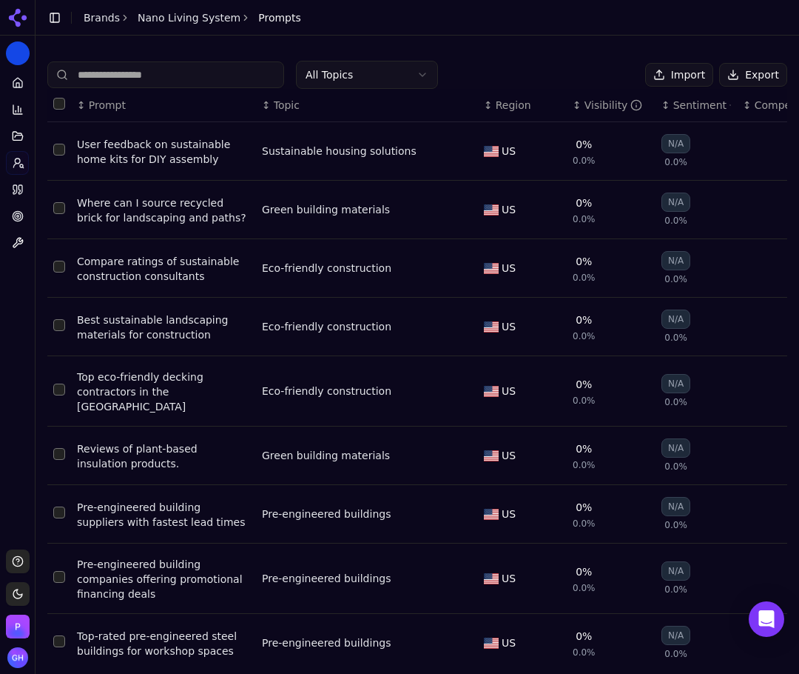
scroll to position [0, 0]
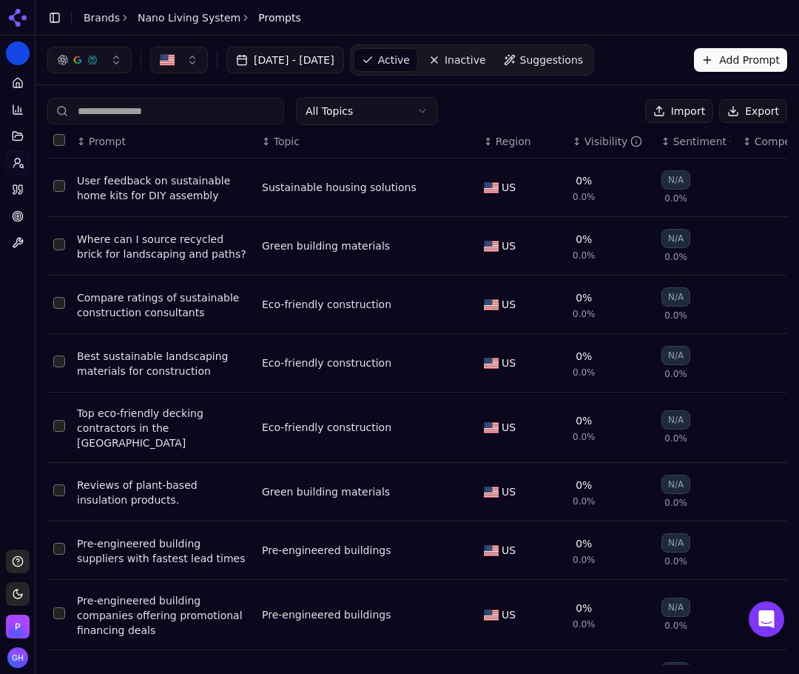
click at [87, 17] on link "Brands" at bounding box center [102, 18] width 36 height 12
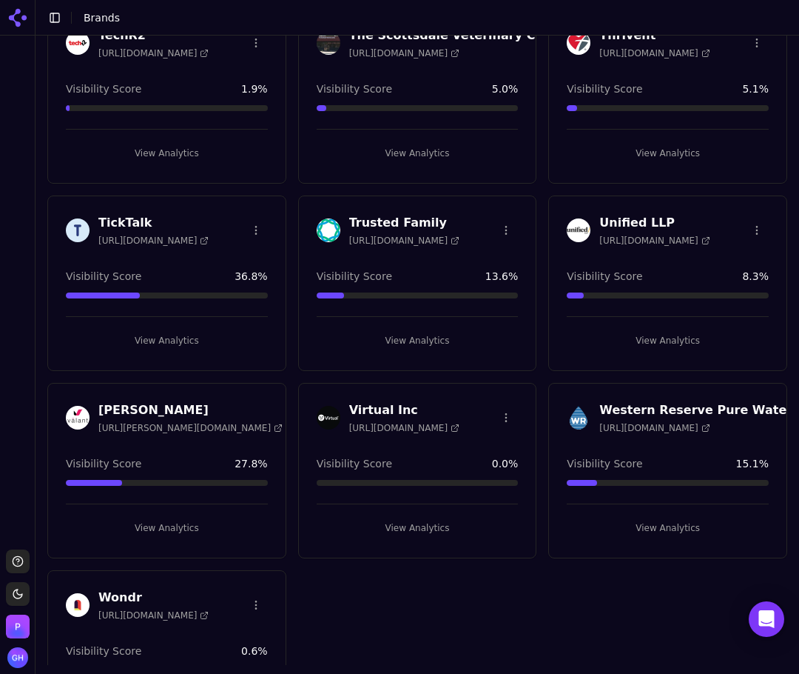
scroll to position [5257, 0]
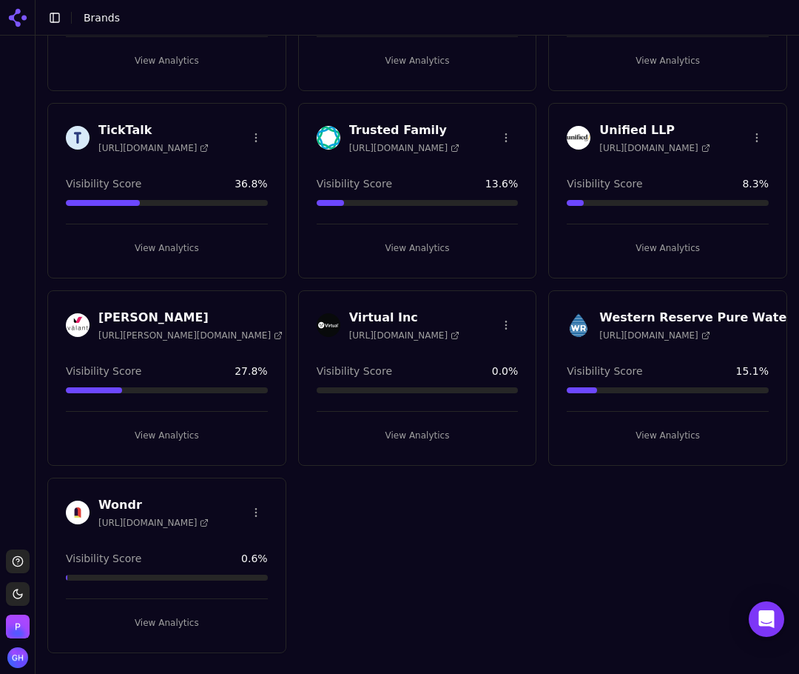
click at [443, 430] on button "View Analytics" at bounding box center [418, 435] width 202 height 24
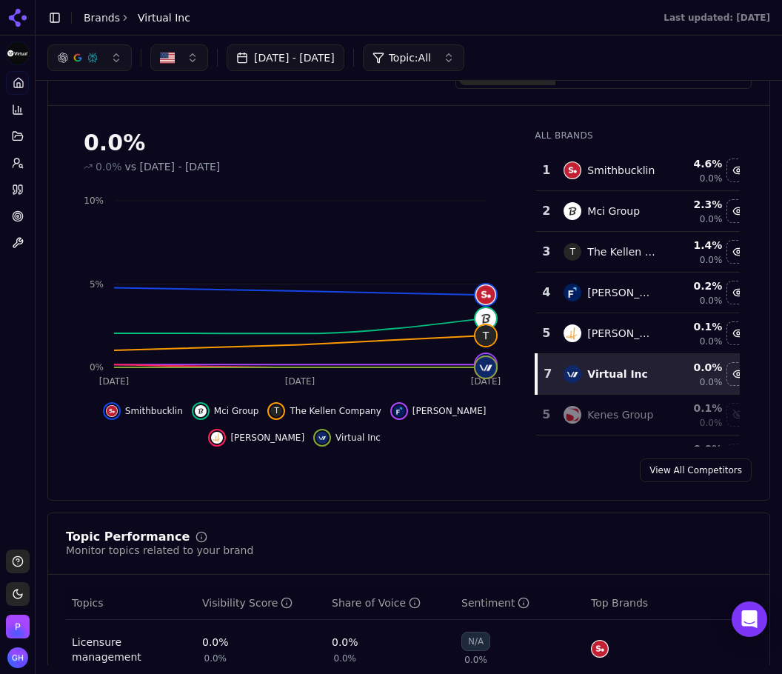
scroll to position [63, 0]
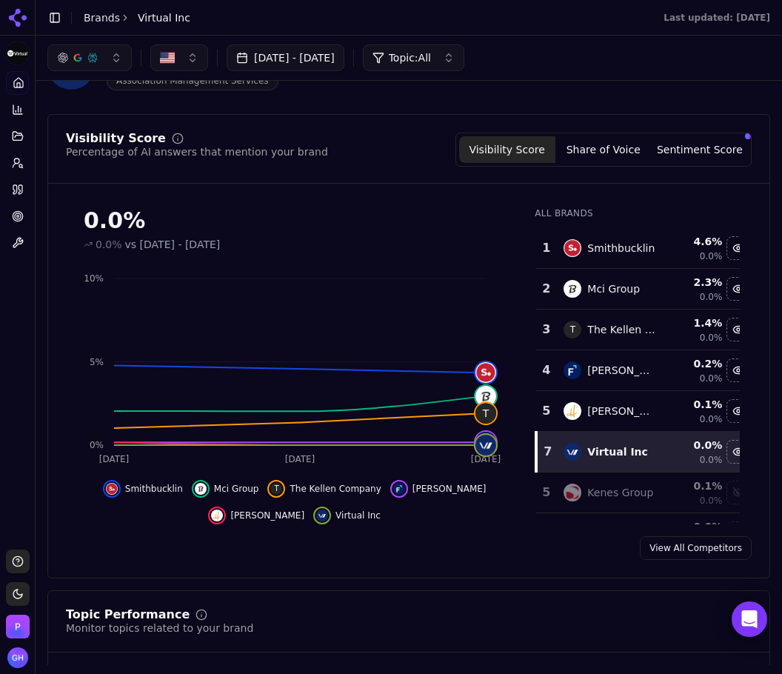
click at [604, 164] on div "Visibility Score Share of Voice Sentiment Score" at bounding box center [603, 150] width 296 height 34
drag, startPoint x: 584, startPoint y: 164, endPoint x: 581, endPoint y: 139, distance: 24.6
click at [583, 152] on div "Visibility Score Share of Voice Sentiment Score" at bounding box center [603, 150] width 296 height 34
click at [585, 141] on button "Share of Voice" at bounding box center [603, 149] width 96 height 27
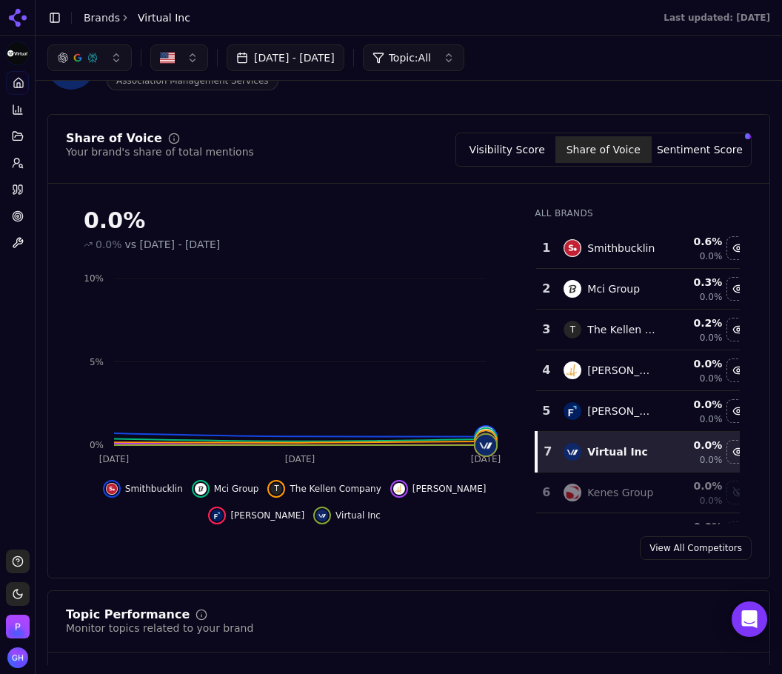
click at [697, 151] on button "Sentiment Score" at bounding box center [699, 149] width 96 height 27
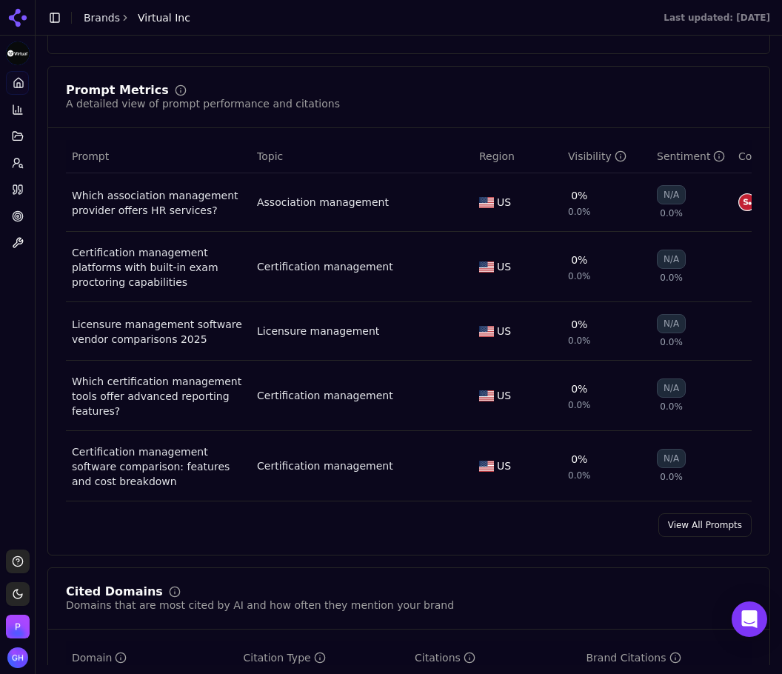
scroll to position [1099, 0]
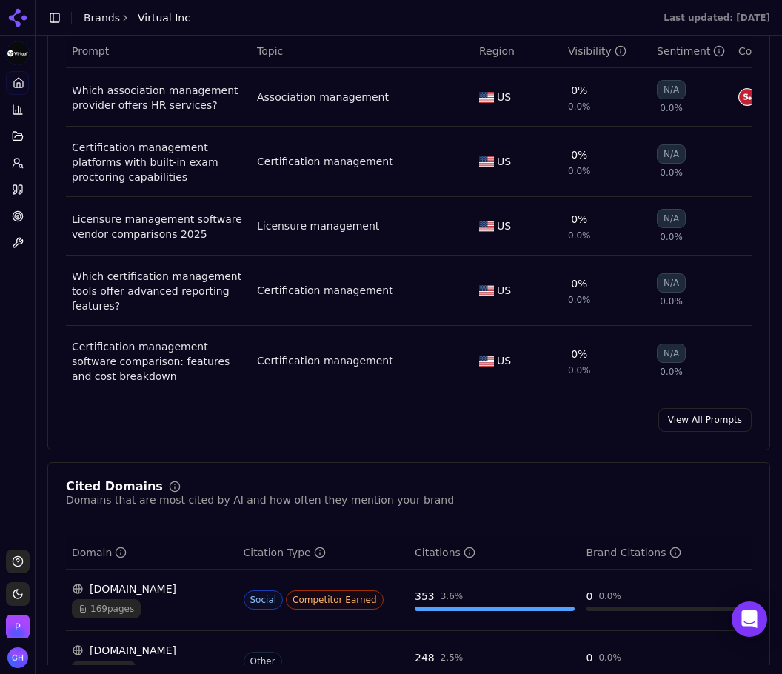
drag, startPoint x: 694, startPoint y: 440, endPoint x: 671, endPoint y: 452, distance: 26.2
click at [694, 432] on link "View All Prompts" at bounding box center [704, 420] width 93 height 24
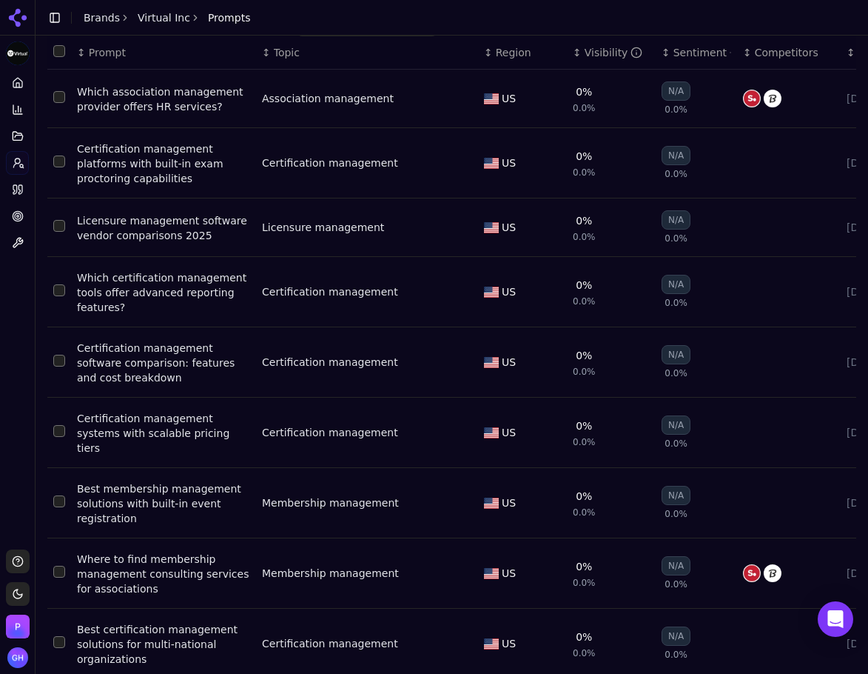
scroll to position [90, 0]
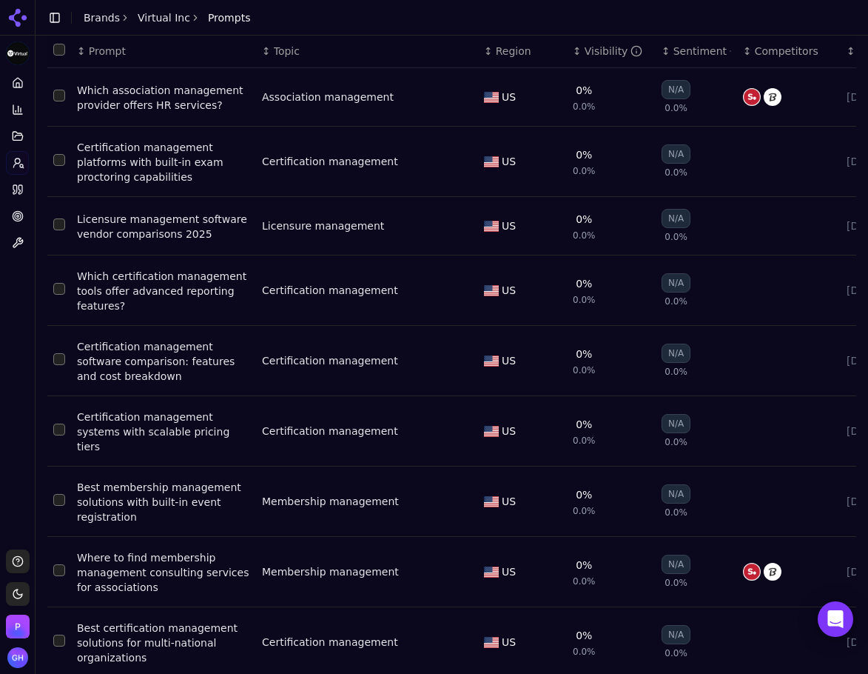
click at [737, 16] on header "Toggle Sidebar Brands Virtual Inc Prompts" at bounding box center [452, 18] width 833 height 36
click at [16, 188] on icon at bounding box center [18, 190] width 12 height 12
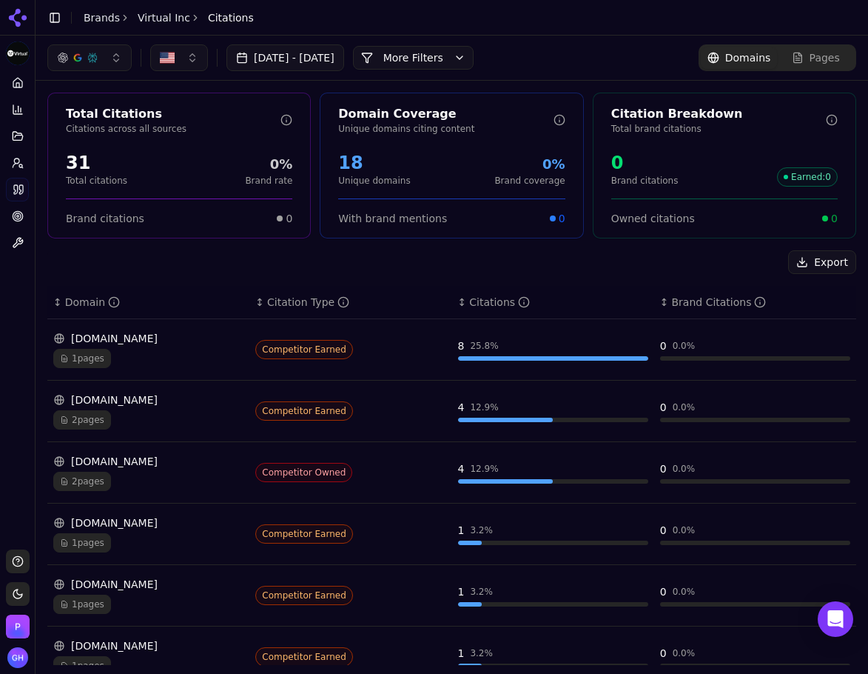
click at [436, 59] on button "More Filters" at bounding box center [413, 58] width 121 height 24
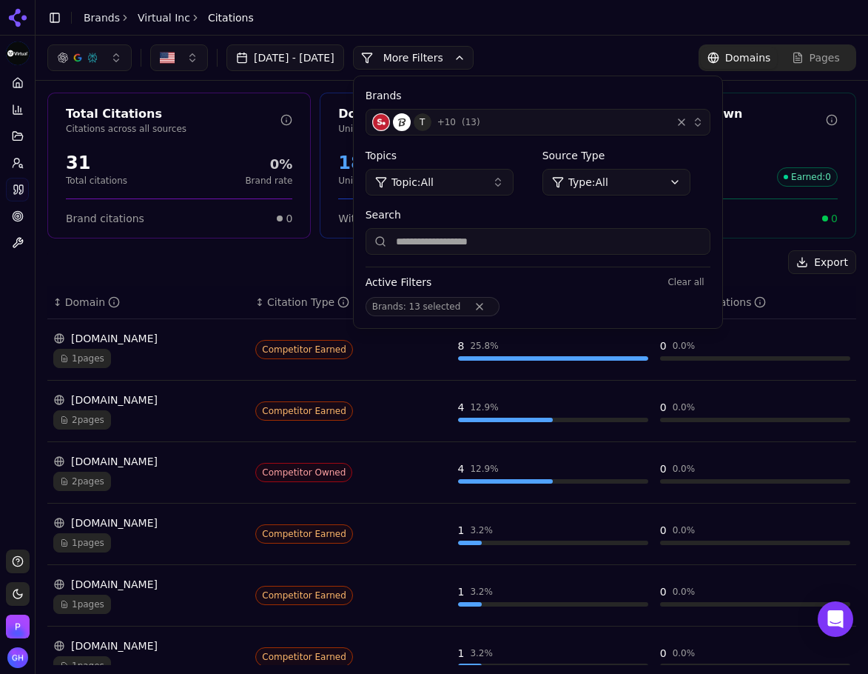
click at [514, 140] on div "Brands T + 10 ( 13 ) Topics Topic: All Source Type Type: All Search Active Filt…" at bounding box center [538, 202] width 369 height 252
click at [514, 130] on div "T + 10 ( 13 )" at bounding box center [518, 122] width 293 height 18
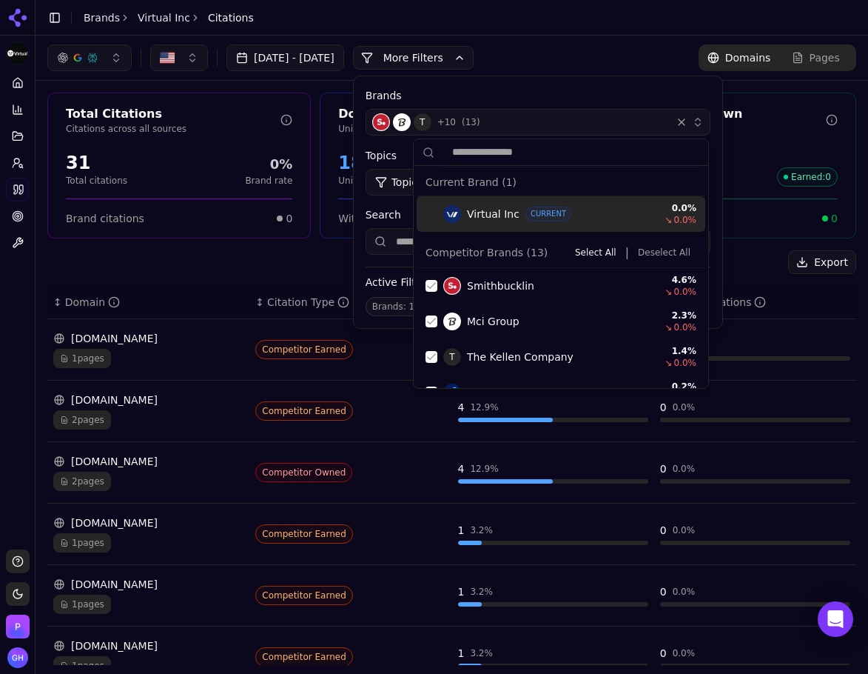
click at [638, 251] on button "Deselect All" at bounding box center [664, 253] width 64 height 18
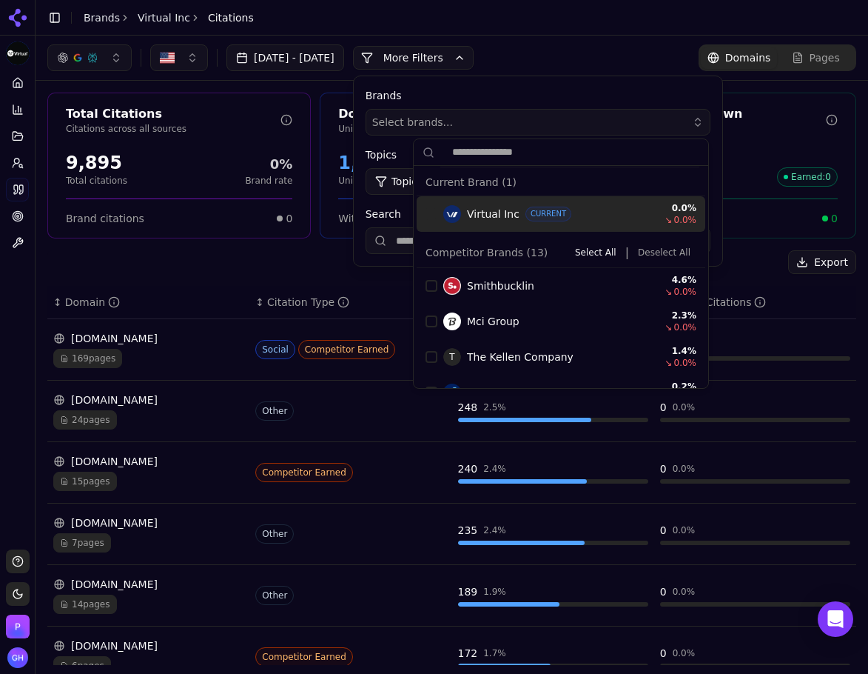
click at [446, 58] on button "More Filters" at bounding box center [413, 58] width 121 height 24
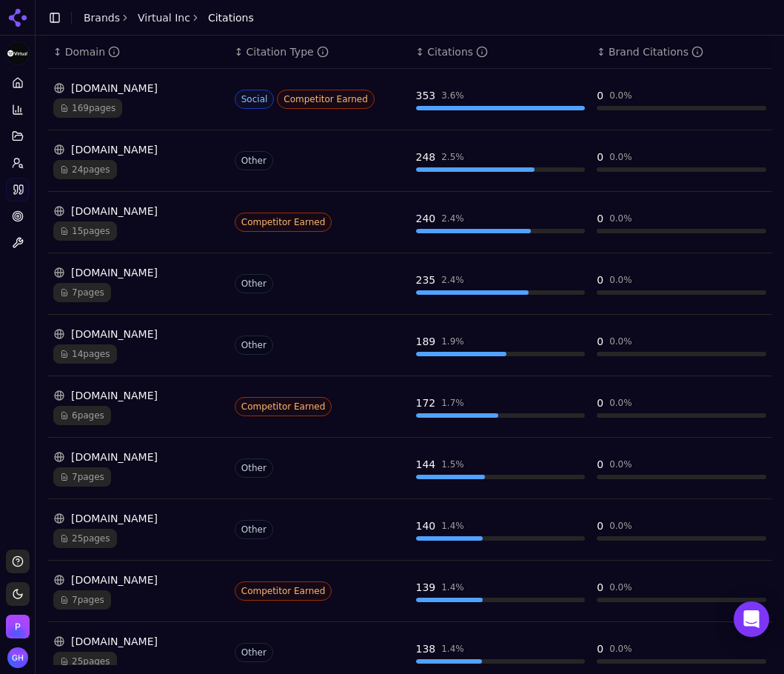
scroll to position [255, 0]
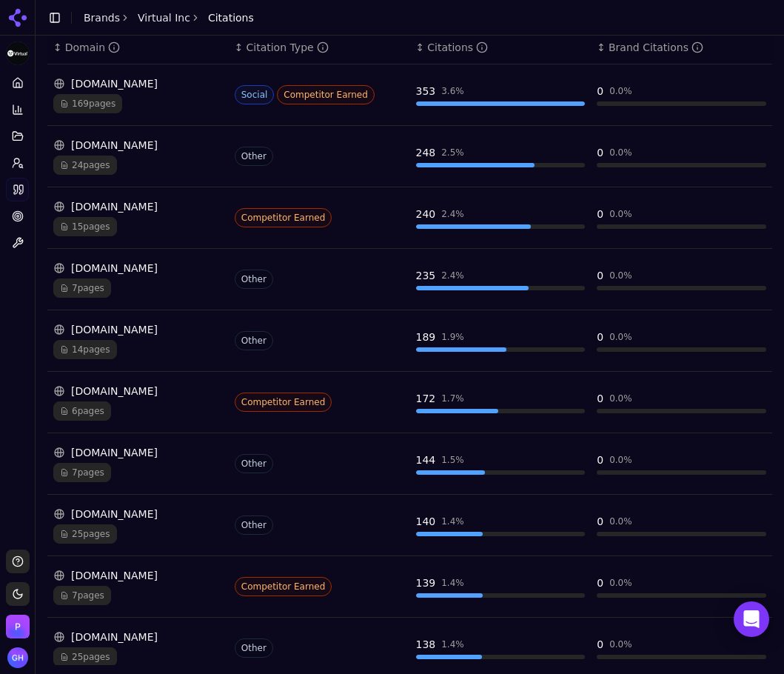
click at [577, 13] on header "Toggle Sidebar Brands Virtual Inc Citations" at bounding box center [410, 18] width 748 height 36
click at [25, 170] on link "Prompts" at bounding box center [17, 163] width 23 height 24
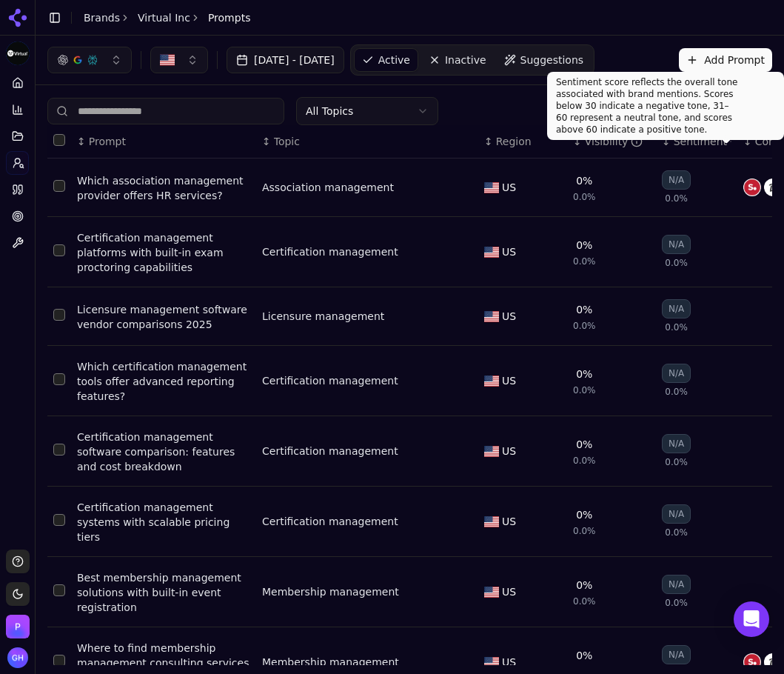
click at [716, 110] on div "Sentiment score reflects the overall tone associated with brand mentions. Score…" at bounding box center [665, 106] width 237 height 68
click at [544, 110] on div "All Topics Import Export" at bounding box center [409, 111] width 725 height 28
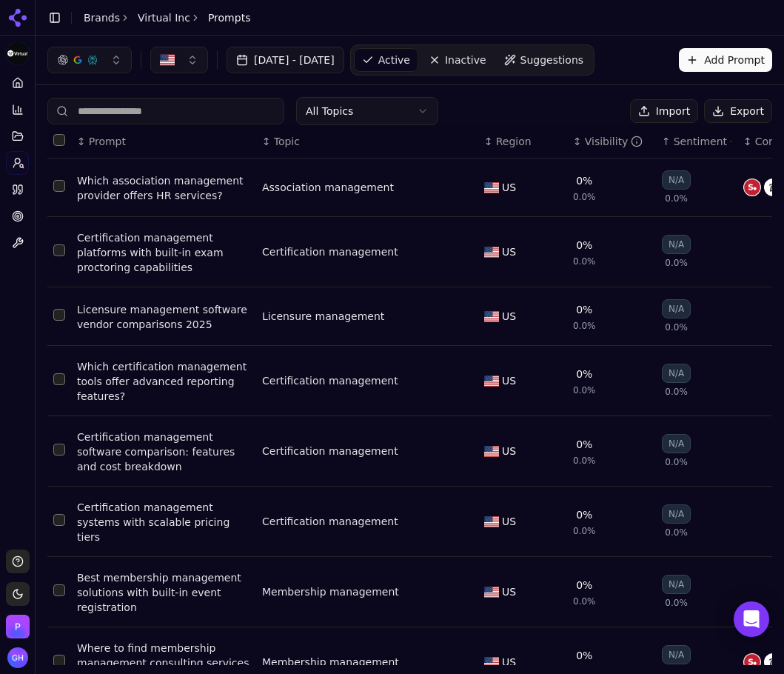
click at [755, 110] on button "Export" at bounding box center [738, 111] width 68 height 24
click at [10, 86] on link "Home" at bounding box center [17, 83] width 23 height 24
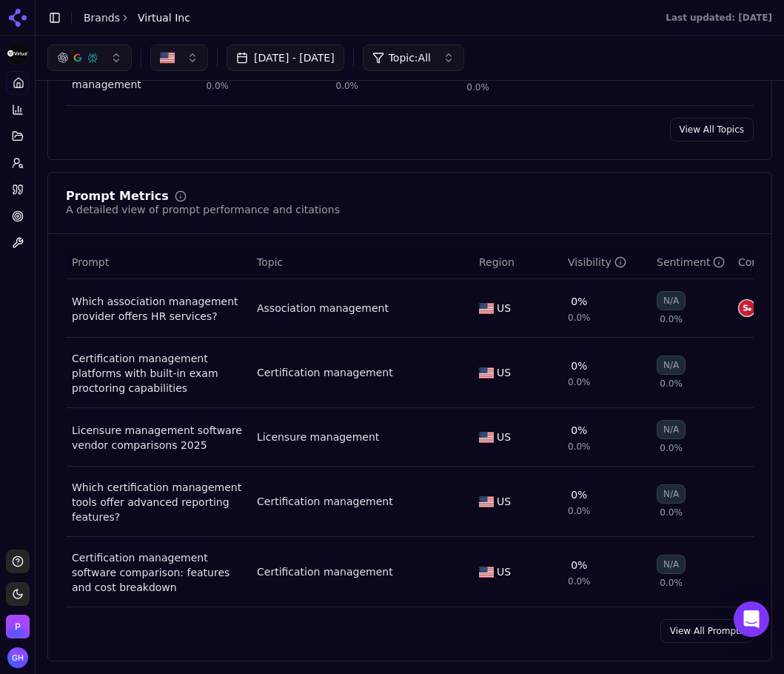
scroll to position [518, 0]
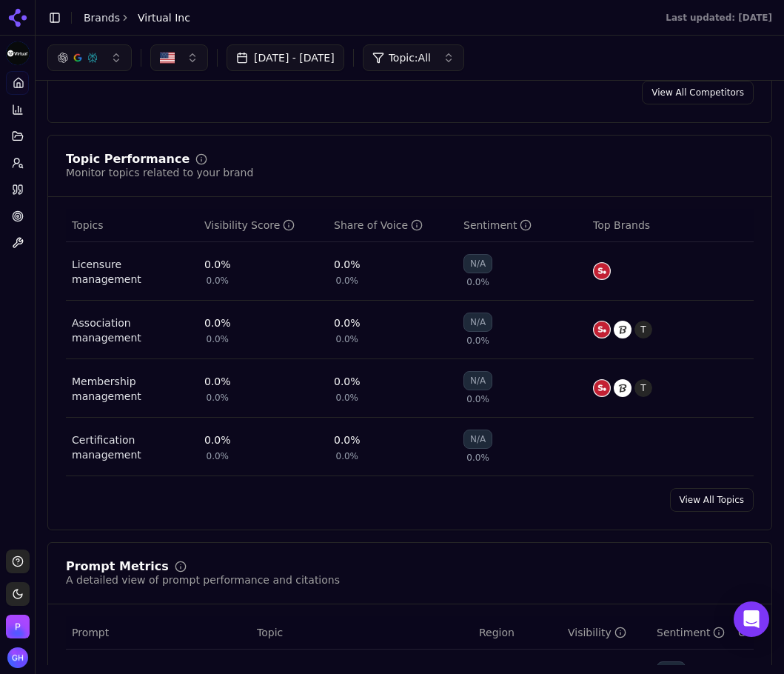
click at [116, 523] on div "Topic Performance Monitor topics related to your brand Topics Visibility Score …" at bounding box center [409, 332] width 725 height 395
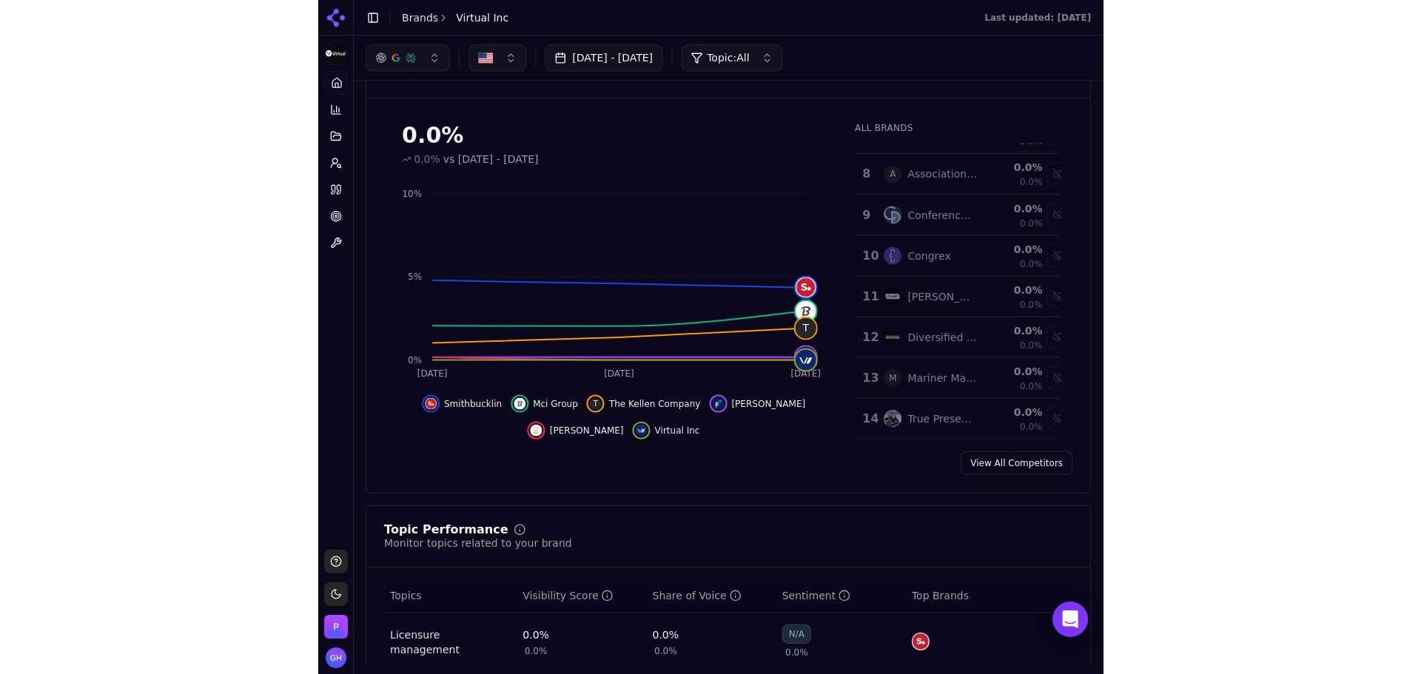
scroll to position [0, 0]
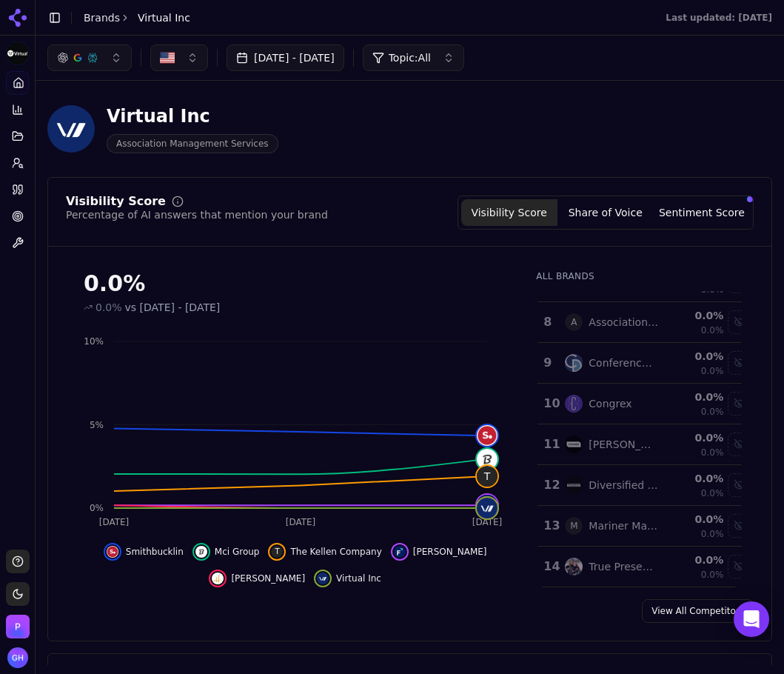
click at [320, 150] on div "Virtual Inc Association Management Services" at bounding box center [378, 128] width 663 height 49
click at [511, 138] on div "Virtual Inc Association Management Services" at bounding box center [378, 128] width 663 height 49
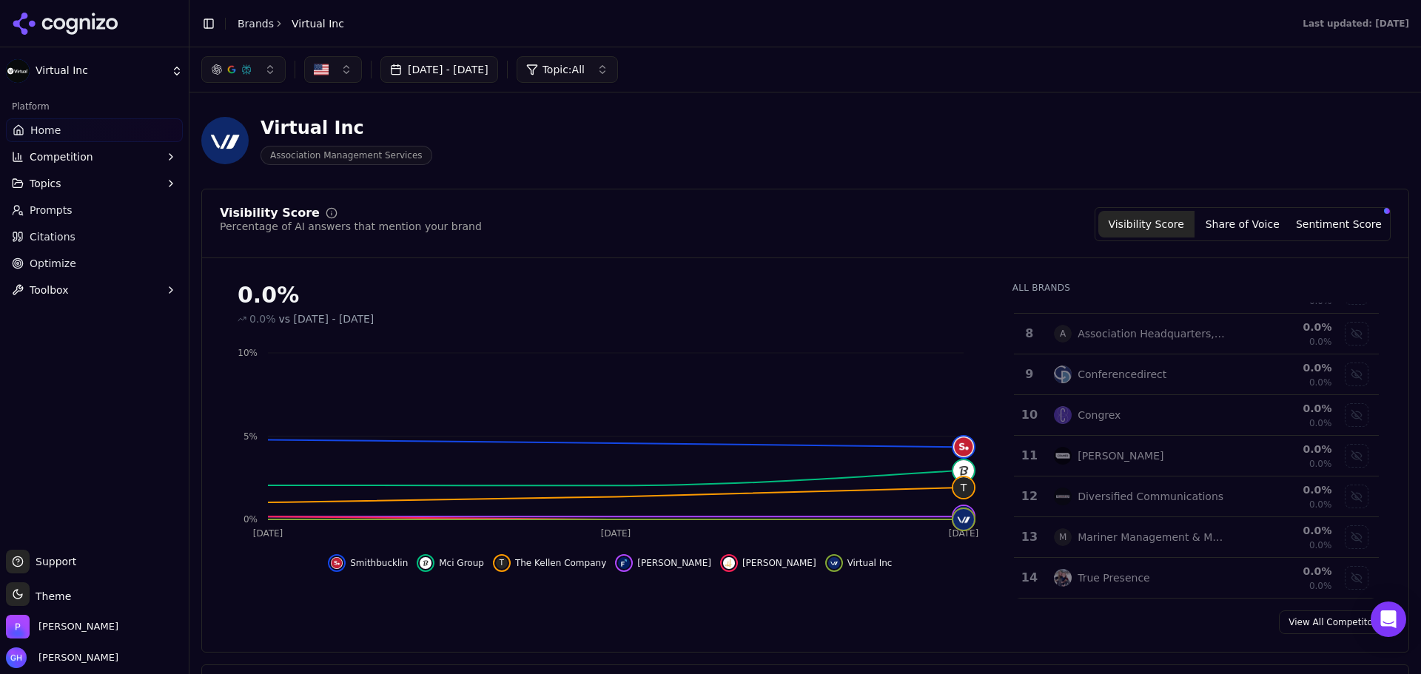
click at [49, 17] on icon at bounding box center [65, 24] width 107 height 22
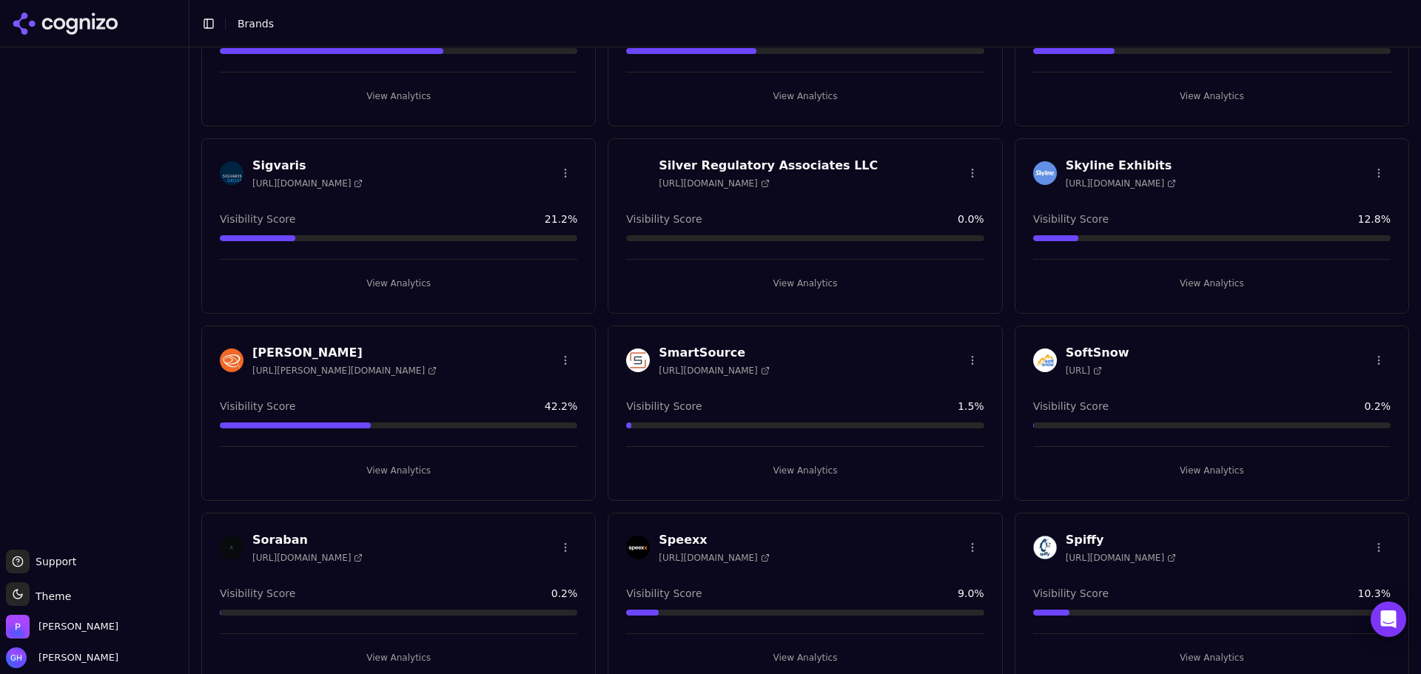
scroll to position [3778, 0]
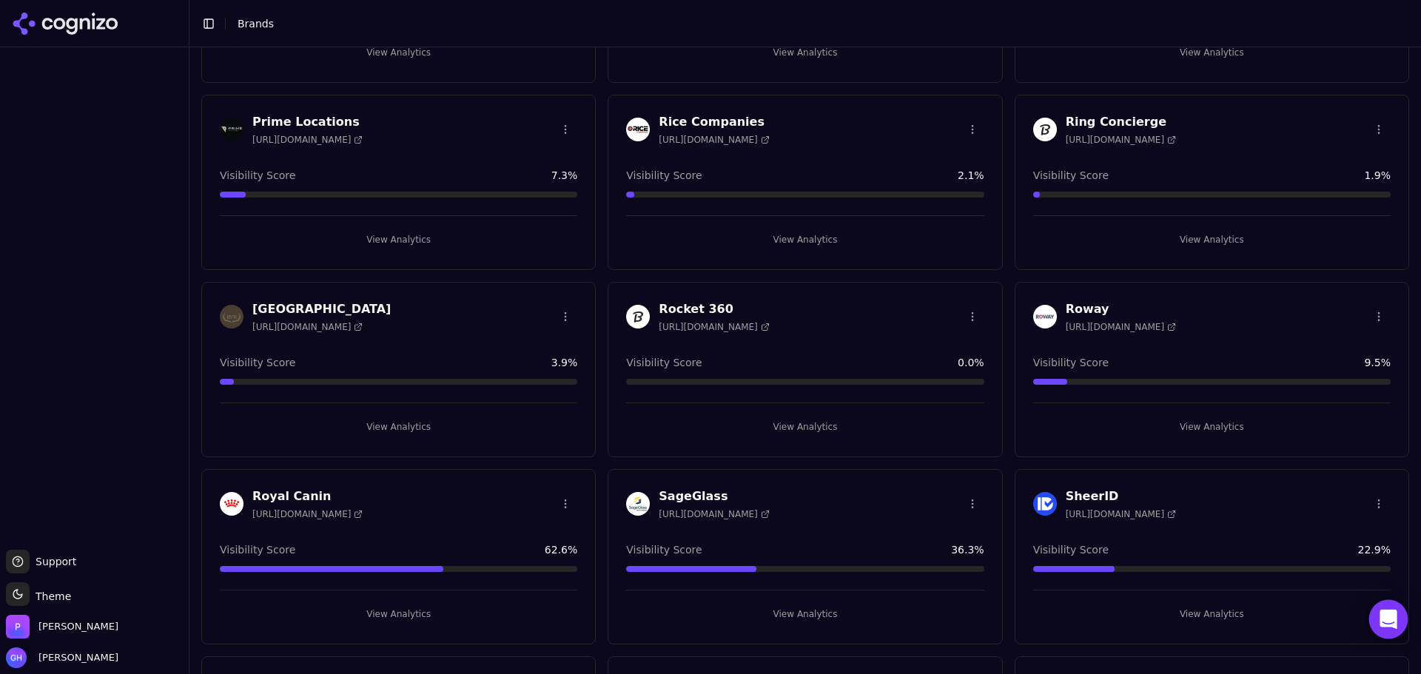
click at [1387, 626] on icon "Open Intercom Messenger" at bounding box center [1388, 619] width 19 height 19
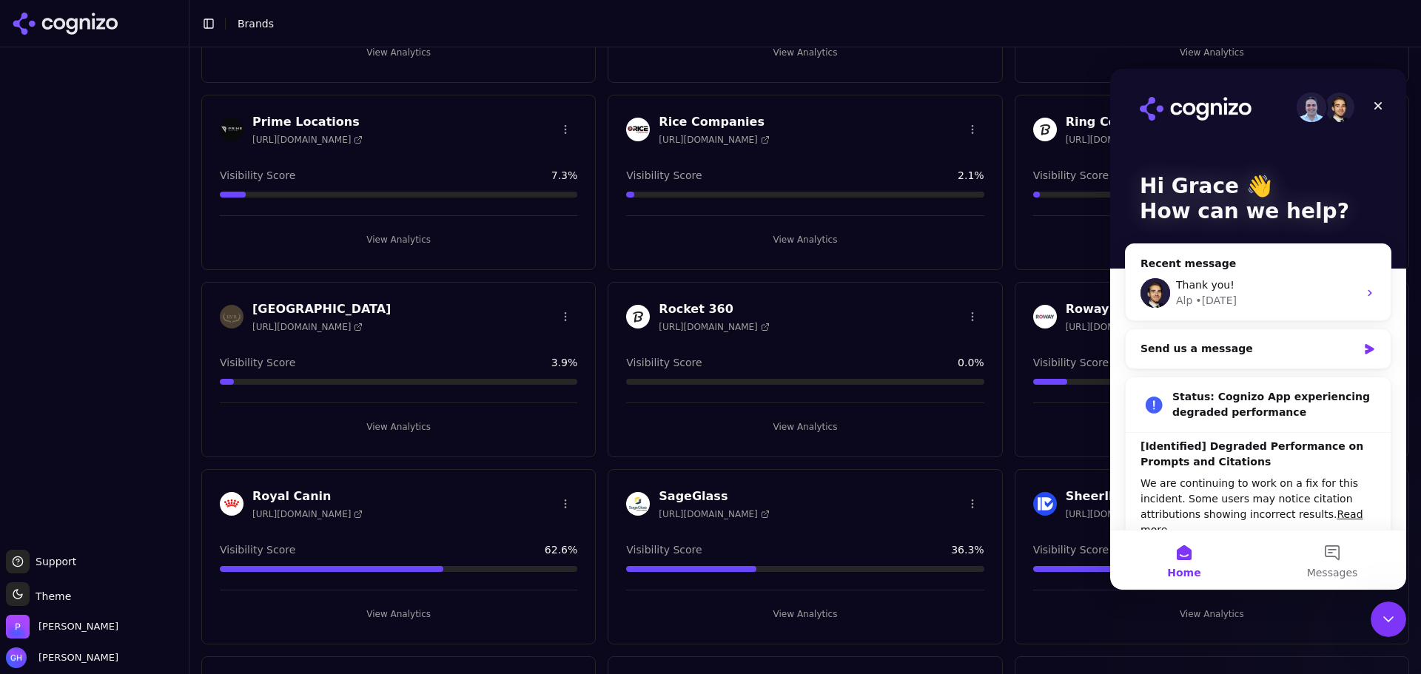
scroll to position [0, 0]
click at [1382, 110] on icon "Close" at bounding box center [1378, 106] width 12 height 12
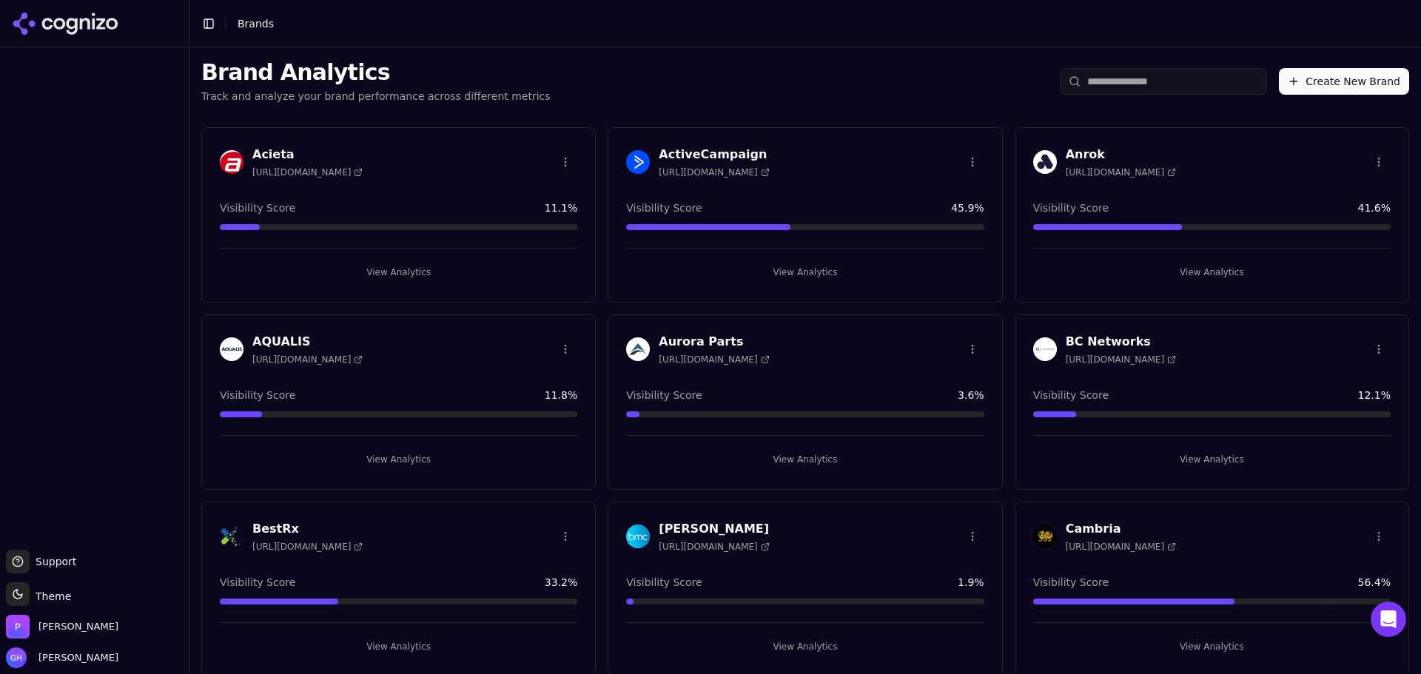
click at [1312, 75] on button "Create New Brand" at bounding box center [1344, 81] width 130 height 27
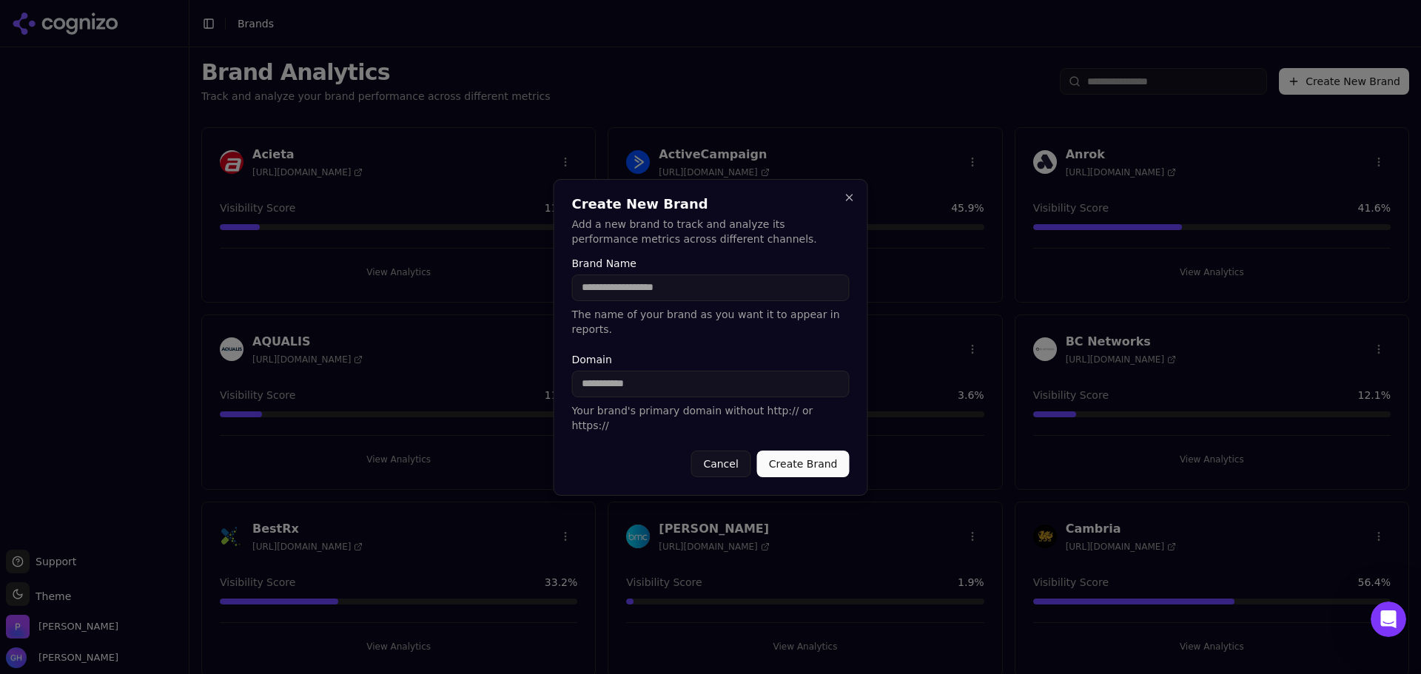
click at [622, 301] on input "Brand Name" at bounding box center [711, 288] width 278 height 27
type input "*****"
click at [602, 363] on label "Domain" at bounding box center [711, 360] width 278 height 10
click at [602, 371] on input "Domain" at bounding box center [711, 384] width 278 height 27
click at [604, 372] on input "Domain" at bounding box center [711, 384] width 278 height 27
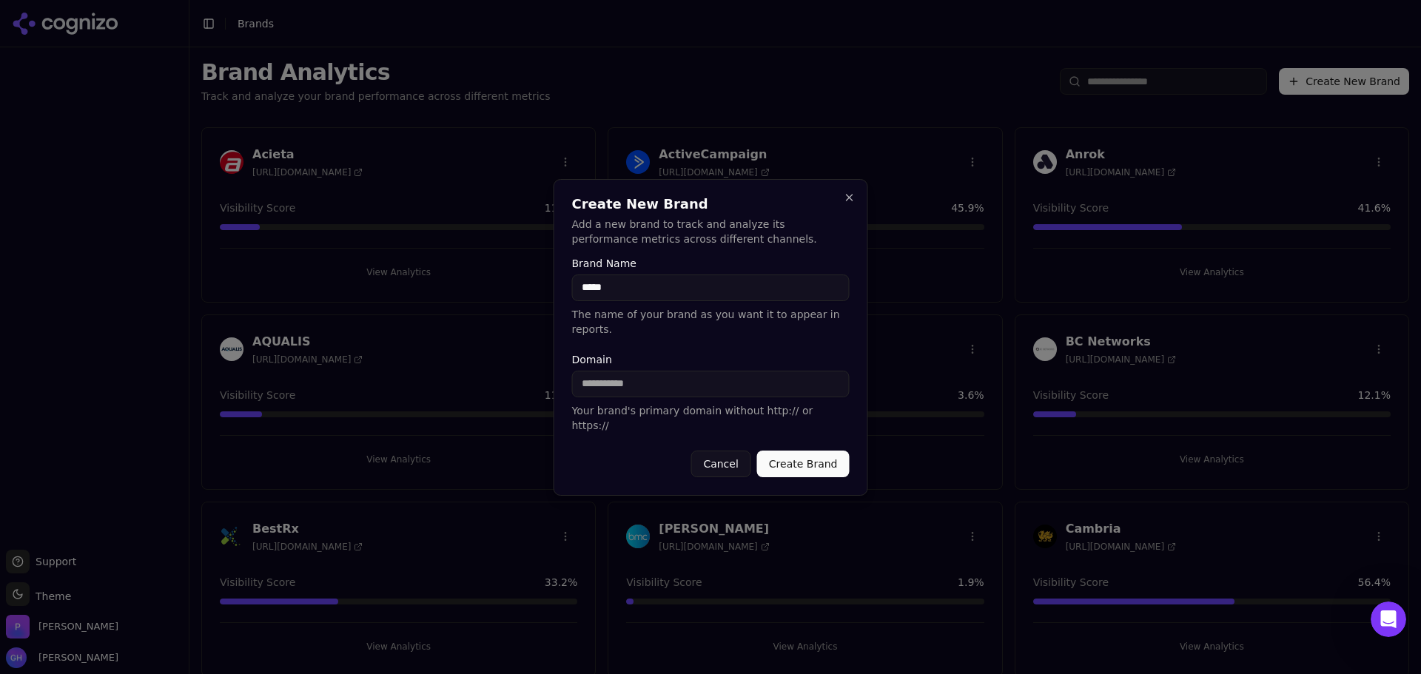
paste input "**********"
type input "**********"
click at [637, 301] on input "*****" at bounding box center [711, 288] width 278 height 27
type input "**********"
click at [819, 451] on button "Create Brand" at bounding box center [803, 464] width 93 height 27
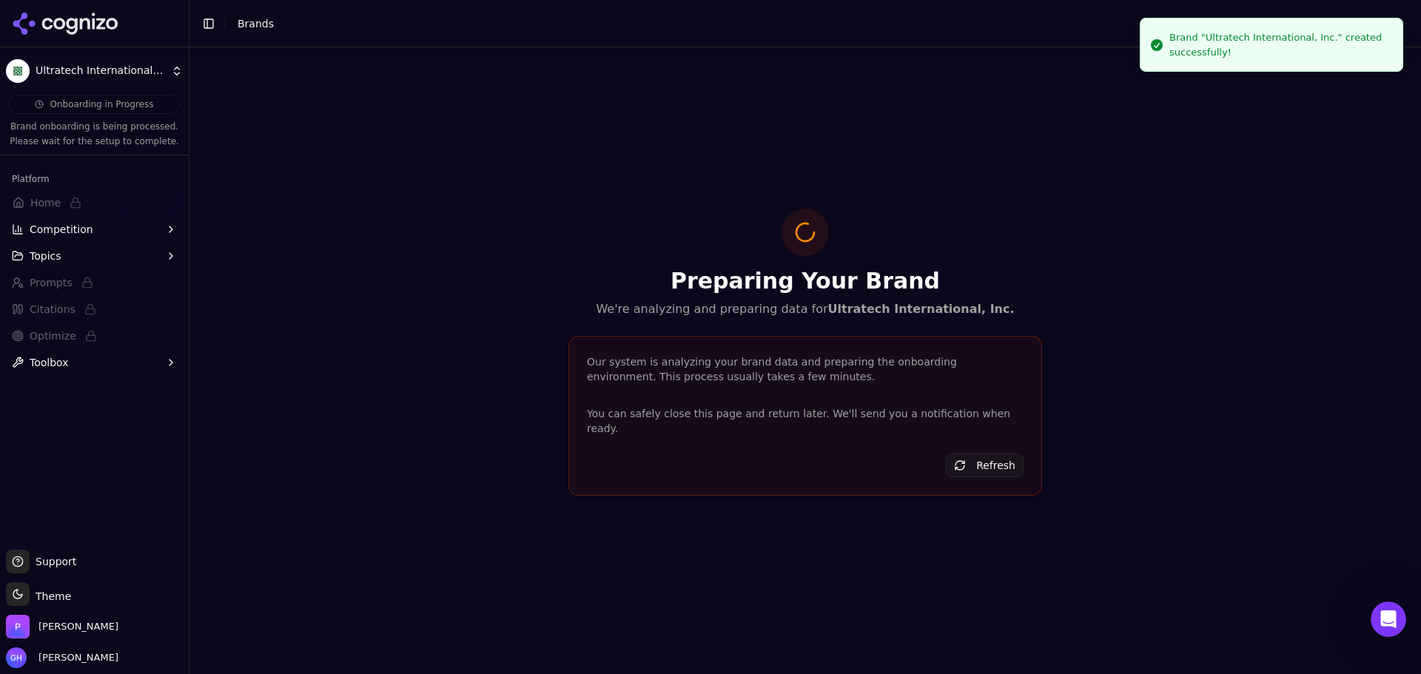
click at [78, 23] on icon at bounding box center [65, 24] width 107 height 22
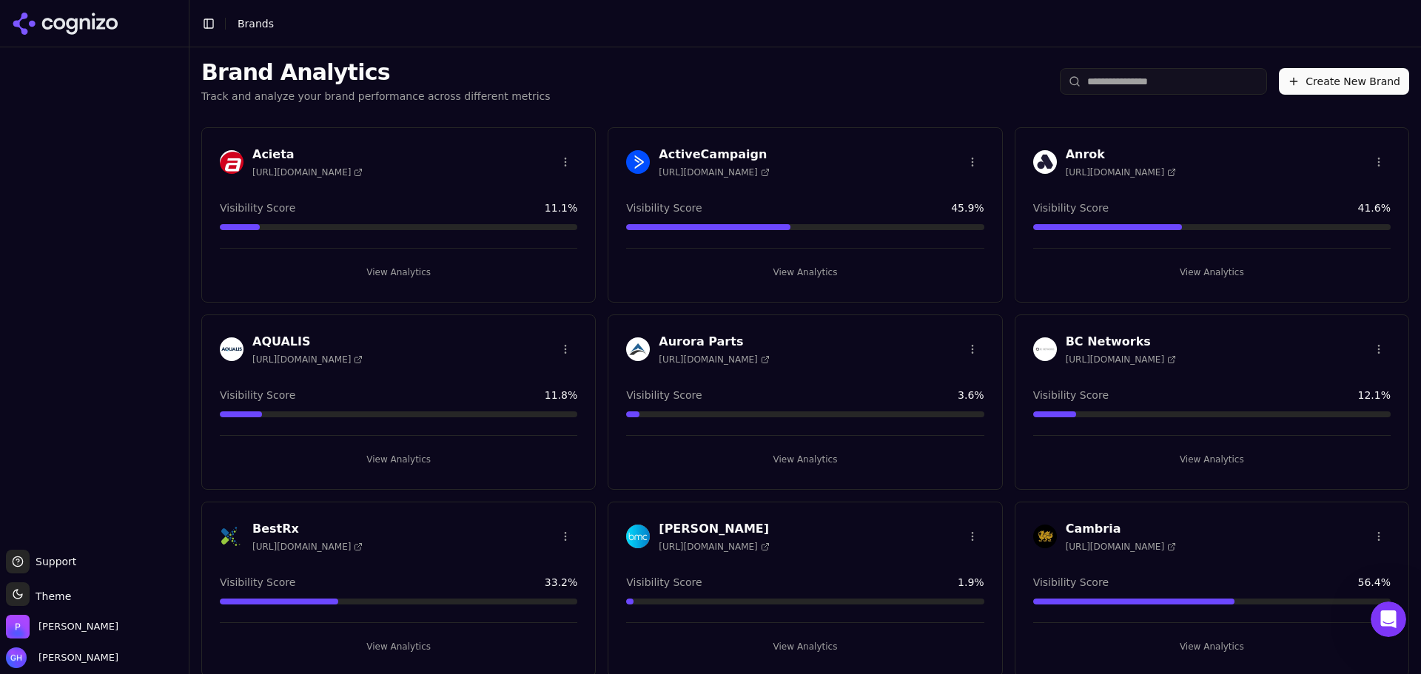
click at [1369, 73] on button "Create New Brand" at bounding box center [1344, 81] width 130 height 27
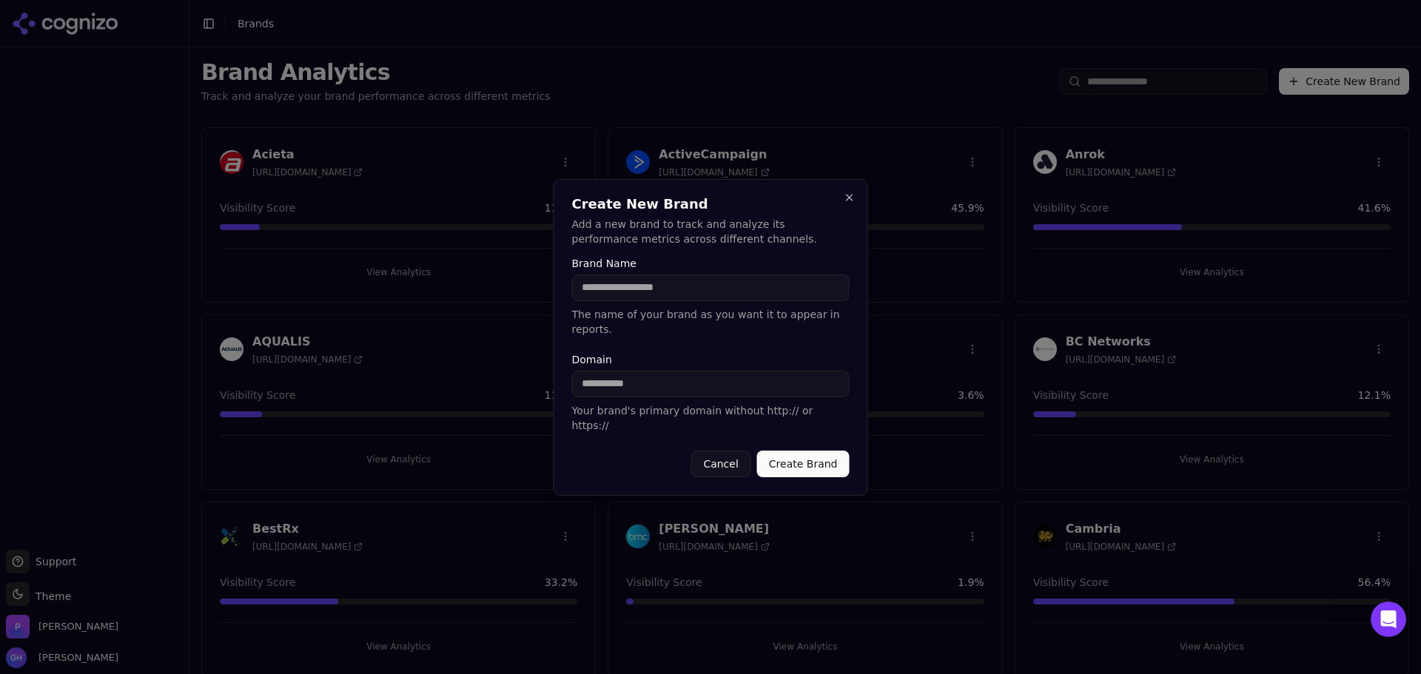
click at [685, 301] on input "Brand Name" at bounding box center [711, 288] width 278 height 27
click at [648, 395] on input "Domain" at bounding box center [711, 384] width 278 height 27
paste input "**********"
click at [707, 380] on input "**********" at bounding box center [711, 384] width 278 height 27
drag, startPoint x: 617, startPoint y: 385, endPoint x: 495, endPoint y: 386, distance: 122.2
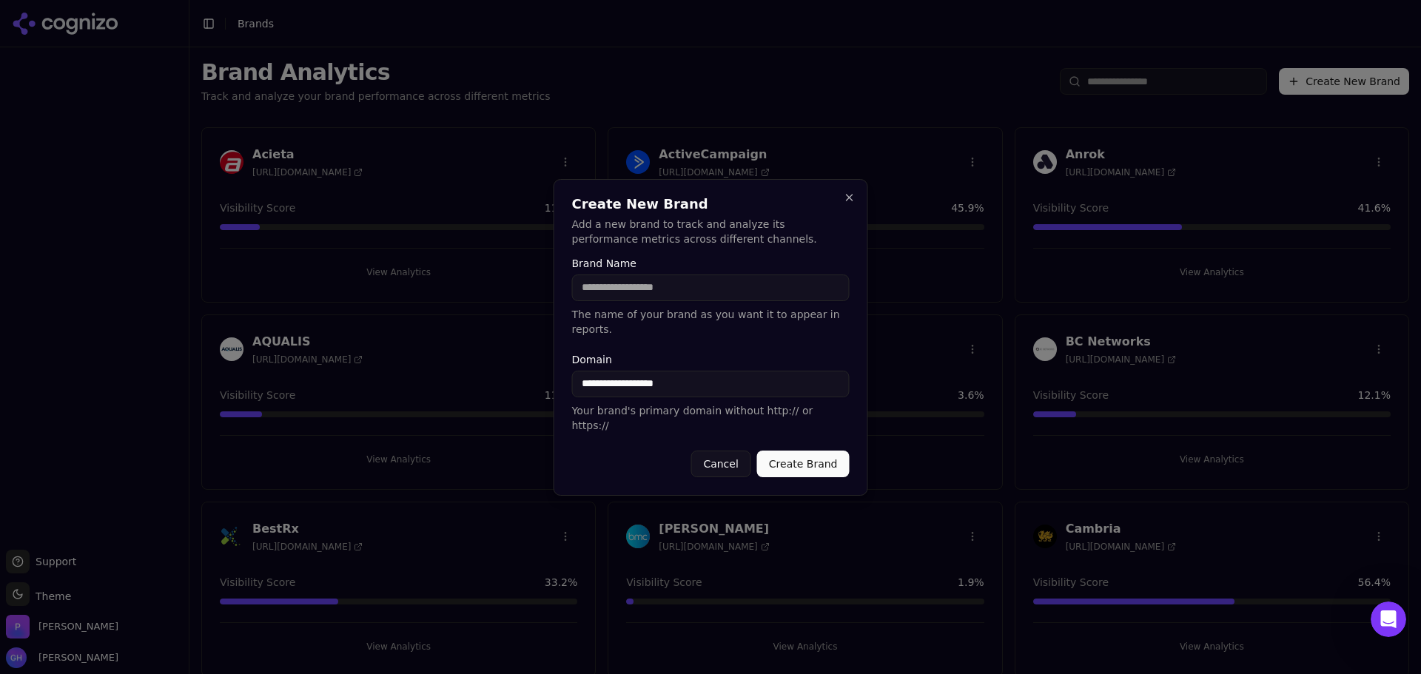
click at [495, 386] on body "Support Support Toggle theme Theme [PERSON_NAME] [PERSON_NAME] Toggle Sidebar B…" at bounding box center [710, 337] width 1421 height 674
click at [734, 383] on input "**********" at bounding box center [711, 384] width 278 height 27
type input "**********"
click at [677, 301] on input "Brand Name" at bounding box center [711, 288] width 278 height 27
click at [611, 301] on input "Brand Name" at bounding box center [711, 288] width 278 height 27
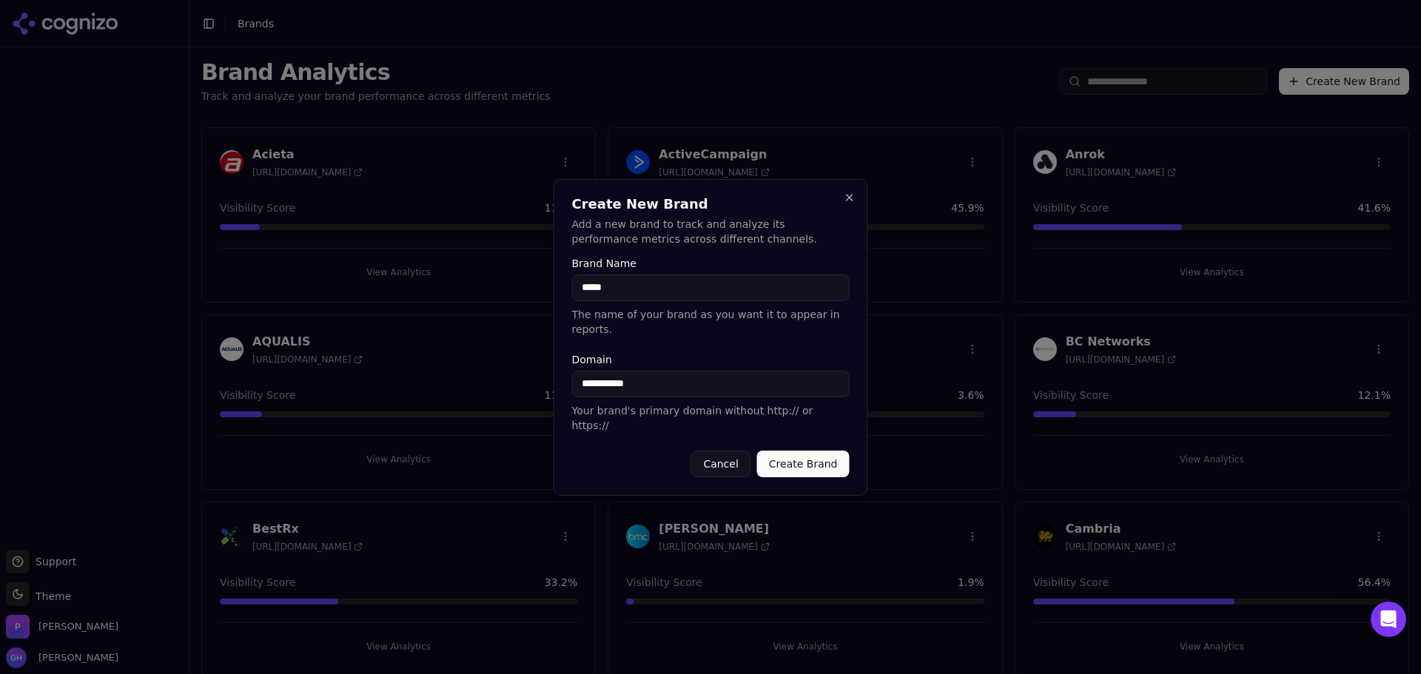
type input "*****"
click at [792, 451] on button "Create Brand" at bounding box center [803, 464] width 93 height 27
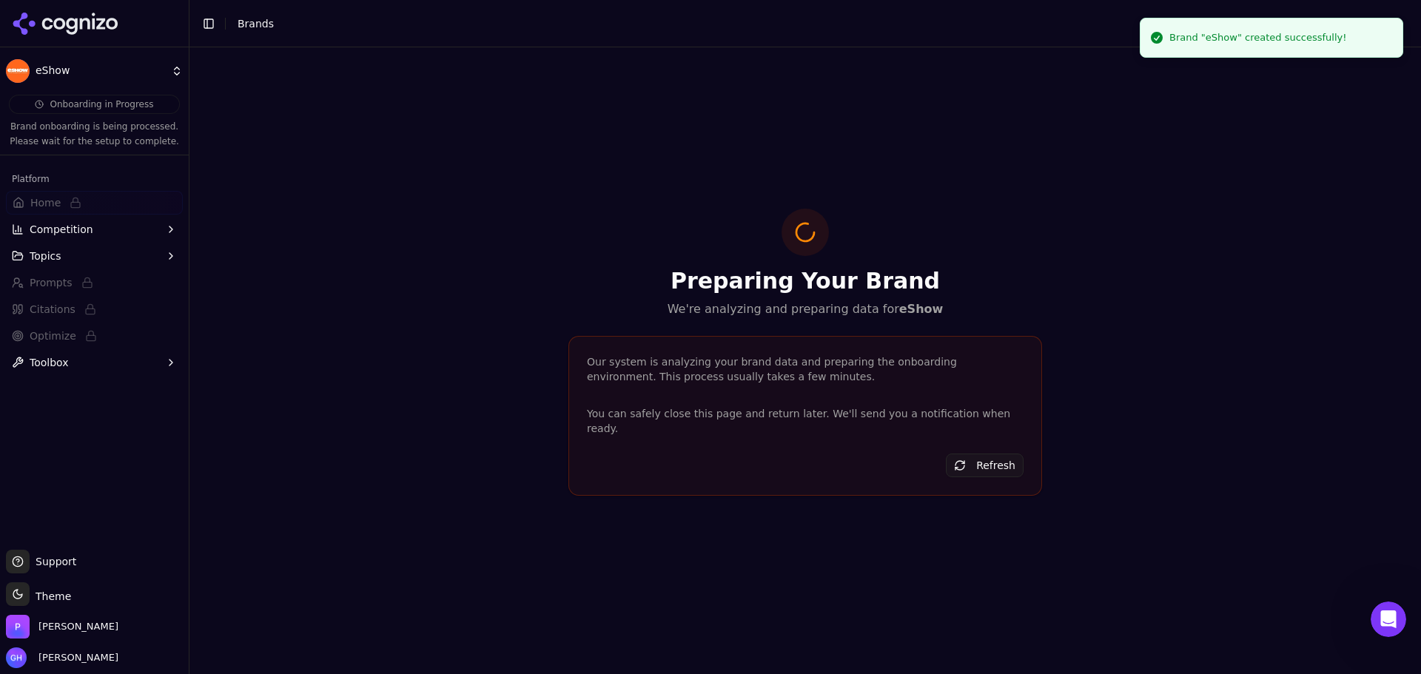
drag, startPoint x: 67, startPoint y: 25, endPoint x: 739, endPoint y: 252, distance: 708.8
click at [67, 25] on icon at bounding box center [71, 26] width 11 height 17
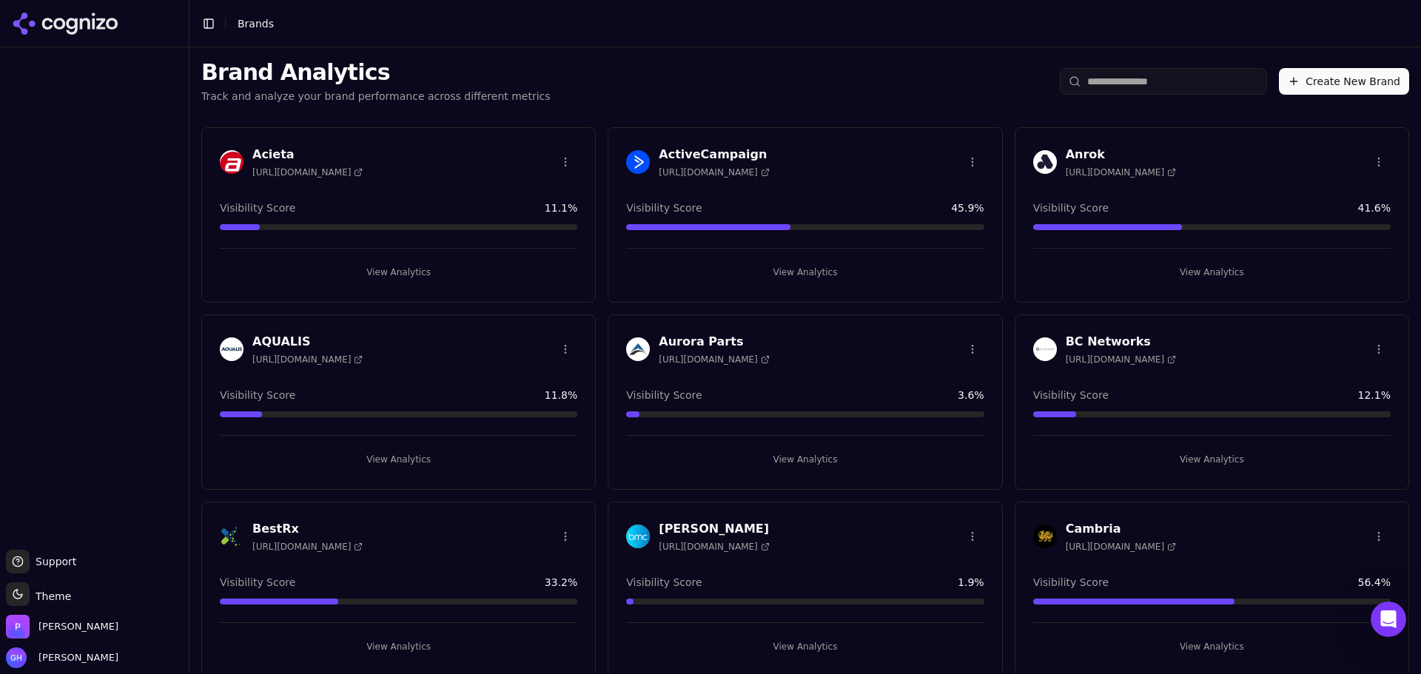
click at [1341, 99] on div "Brand Analytics Track and analyze your brand performance across different metri…" at bounding box center [806, 81] width 1232 height 68
click at [1336, 84] on button "Create New Brand" at bounding box center [1344, 81] width 130 height 27
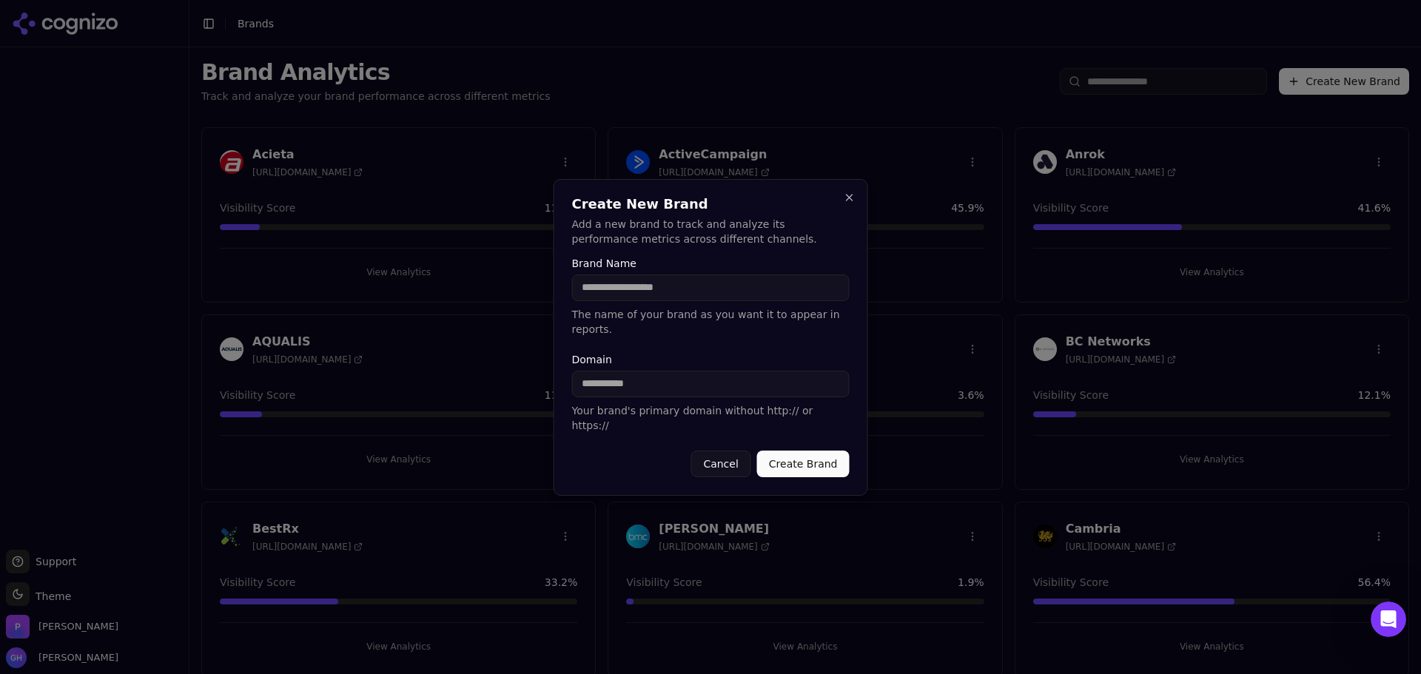
click at [606, 292] on input "Brand Name" at bounding box center [711, 288] width 278 height 27
click at [644, 297] on input "Brand Name" at bounding box center [711, 288] width 278 height 27
type input "**********"
click at [620, 401] on div "Domain Your brand's primary domain without http:// or https://" at bounding box center [711, 394] width 278 height 78
click at [612, 392] on input "Domain" at bounding box center [711, 384] width 278 height 27
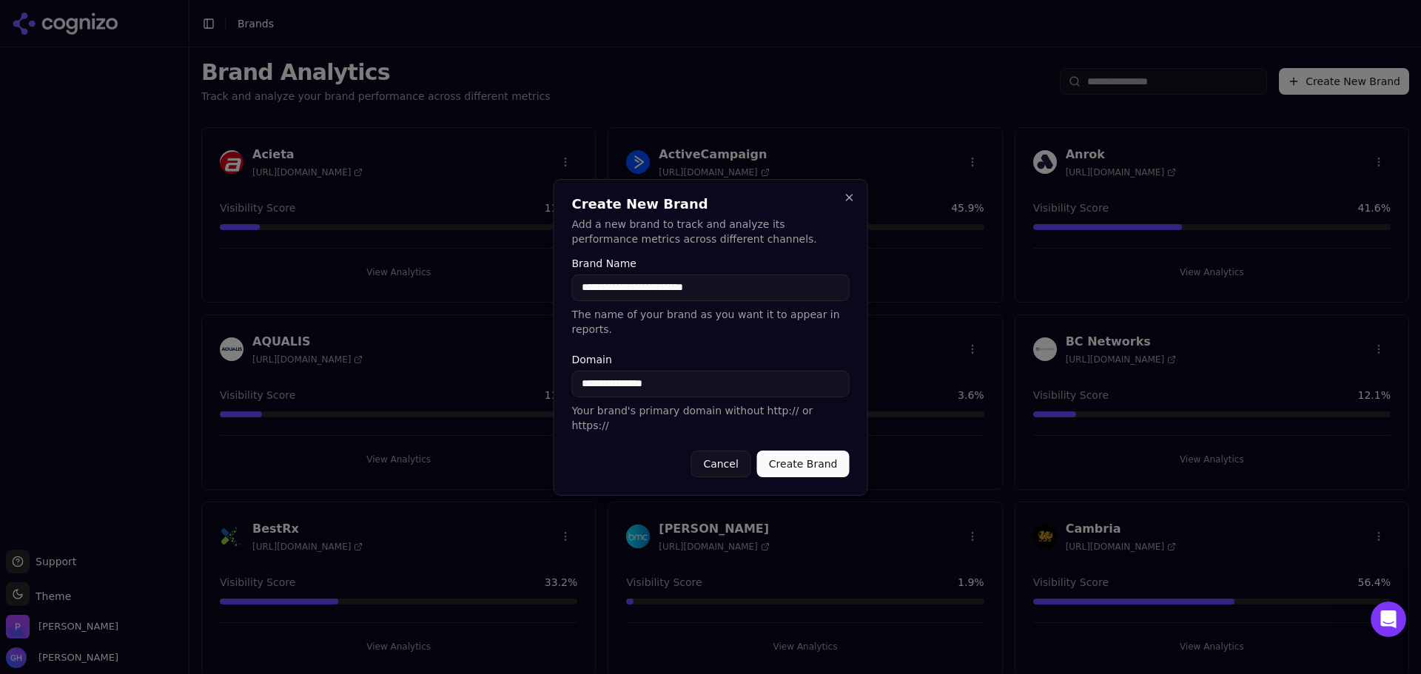
type input "**********"
click at [847, 458] on button "Create Brand" at bounding box center [803, 464] width 93 height 27
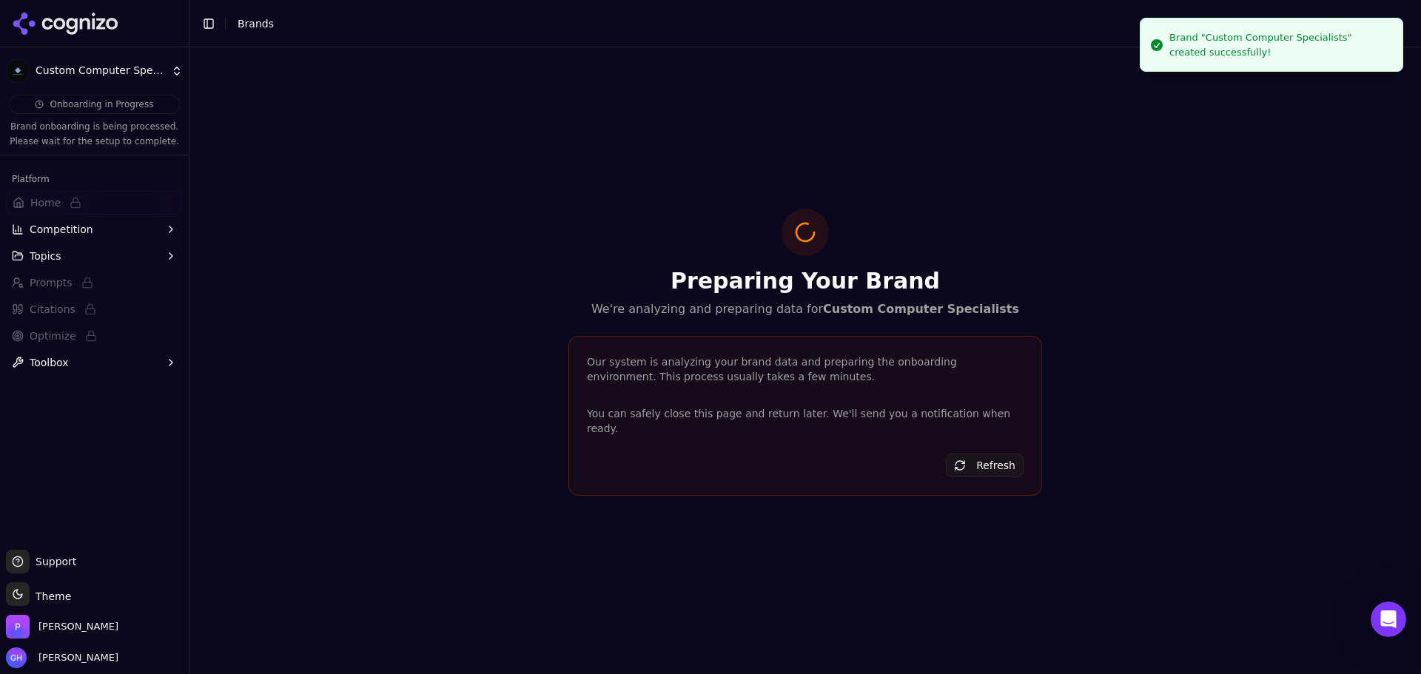
drag, startPoint x: 104, startPoint y: 26, endPoint x: 17, endPoint y: 140, distance: 143.6
click at [104, 26] on icon at bounding box center [65, 24] width 107 height 22
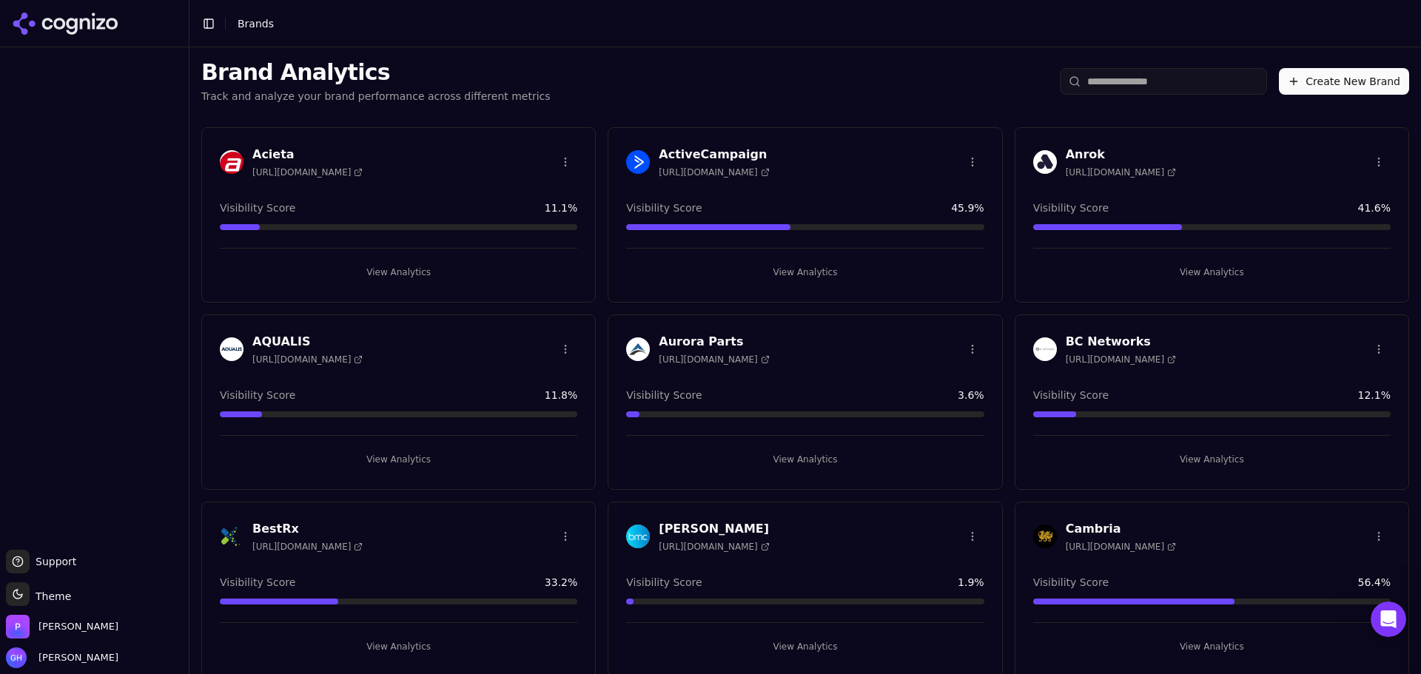
click at [1315, 76] on button "Create New Brand" at bounding box center [1344, 81] width 130 height 27
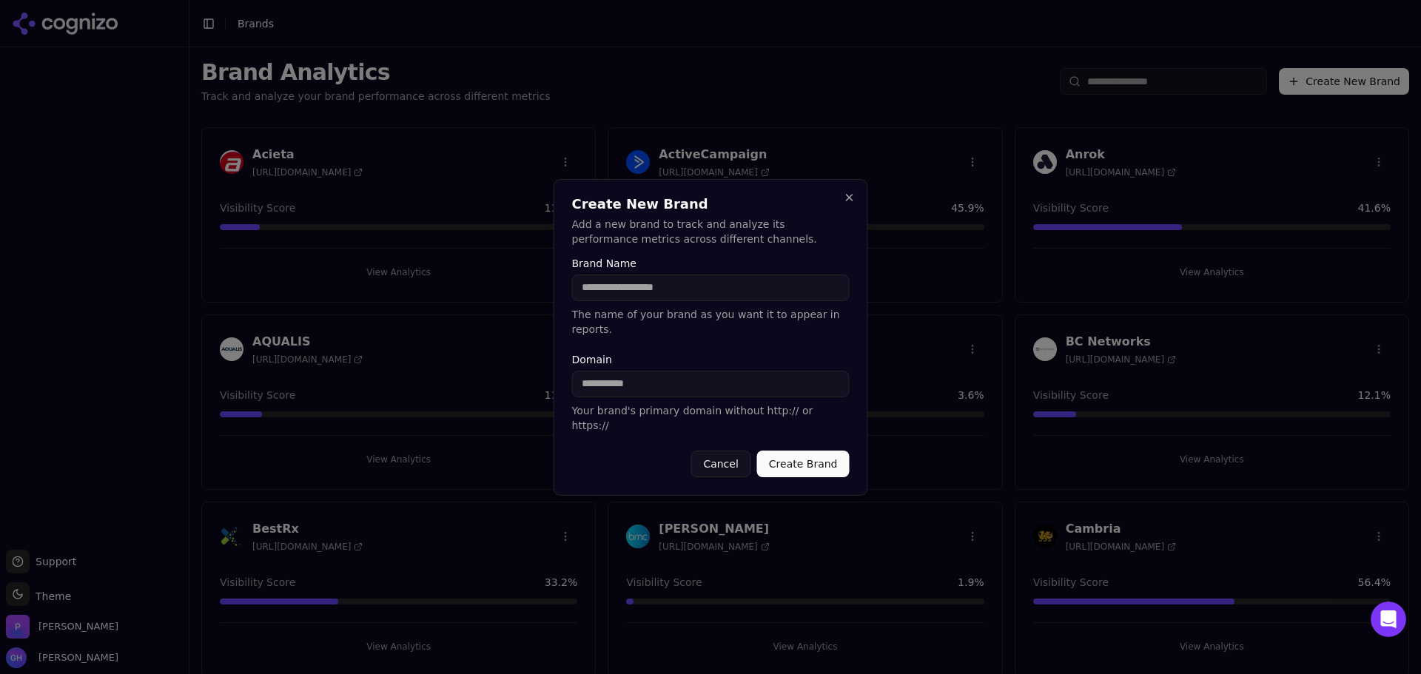
click at [648, 299] on input "Brand Name" at bounding box center [711, 288] width 278 height 27
type input "**********"
click at [653, 382] on input "Domain" at bounding box center [711, 384] width 278 height 27
type input "**********"
click at [682, 343] on form "**********" at bounding box center [711, 367] width 278 height 219
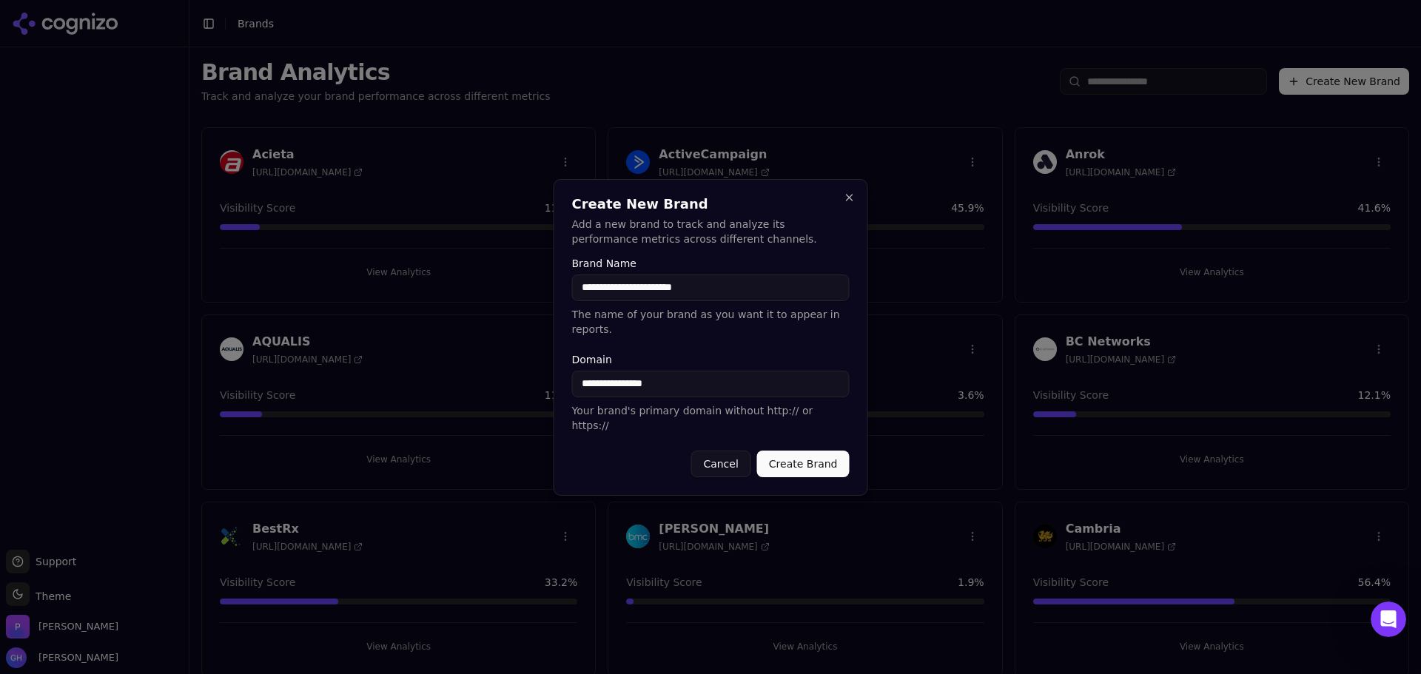
click at [831, 458] on button "Create Brand" at bounding box center [803, 464] width 93 height 27
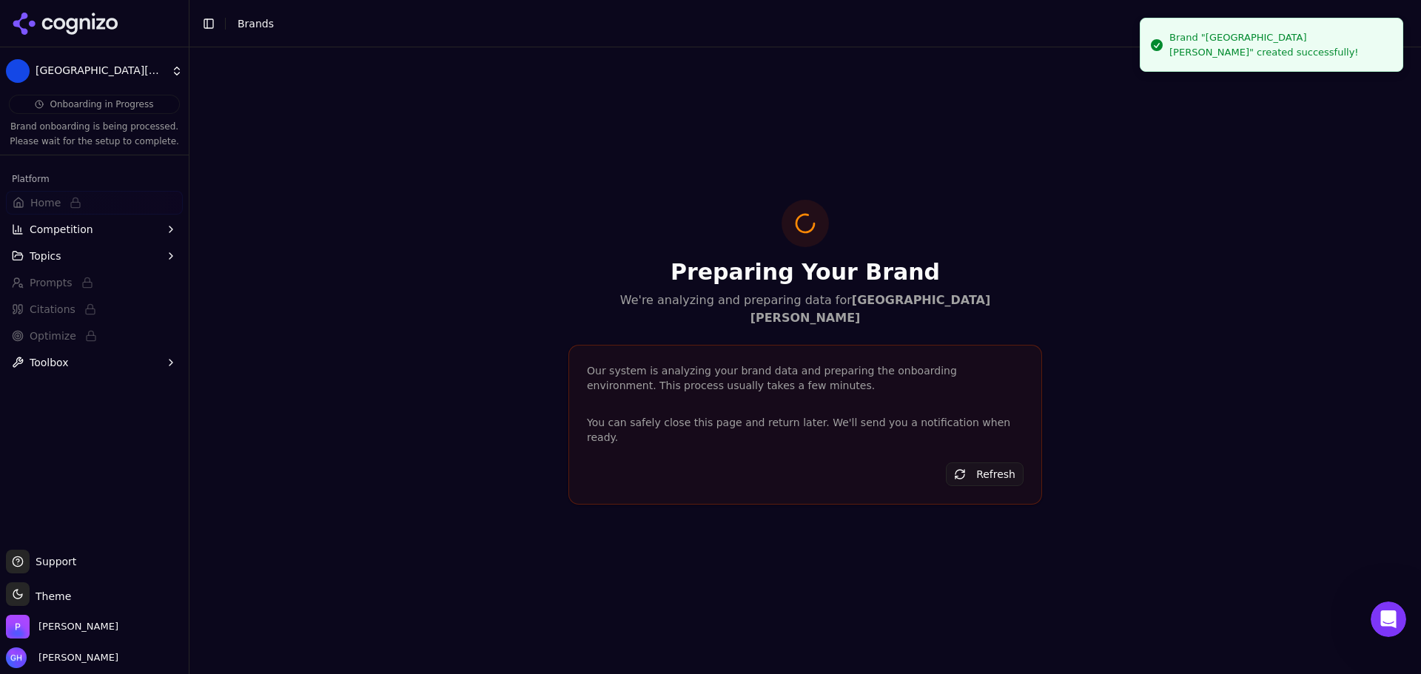
click at [58, 30] on icon at bounding box center [65, 24] width 107 height 22
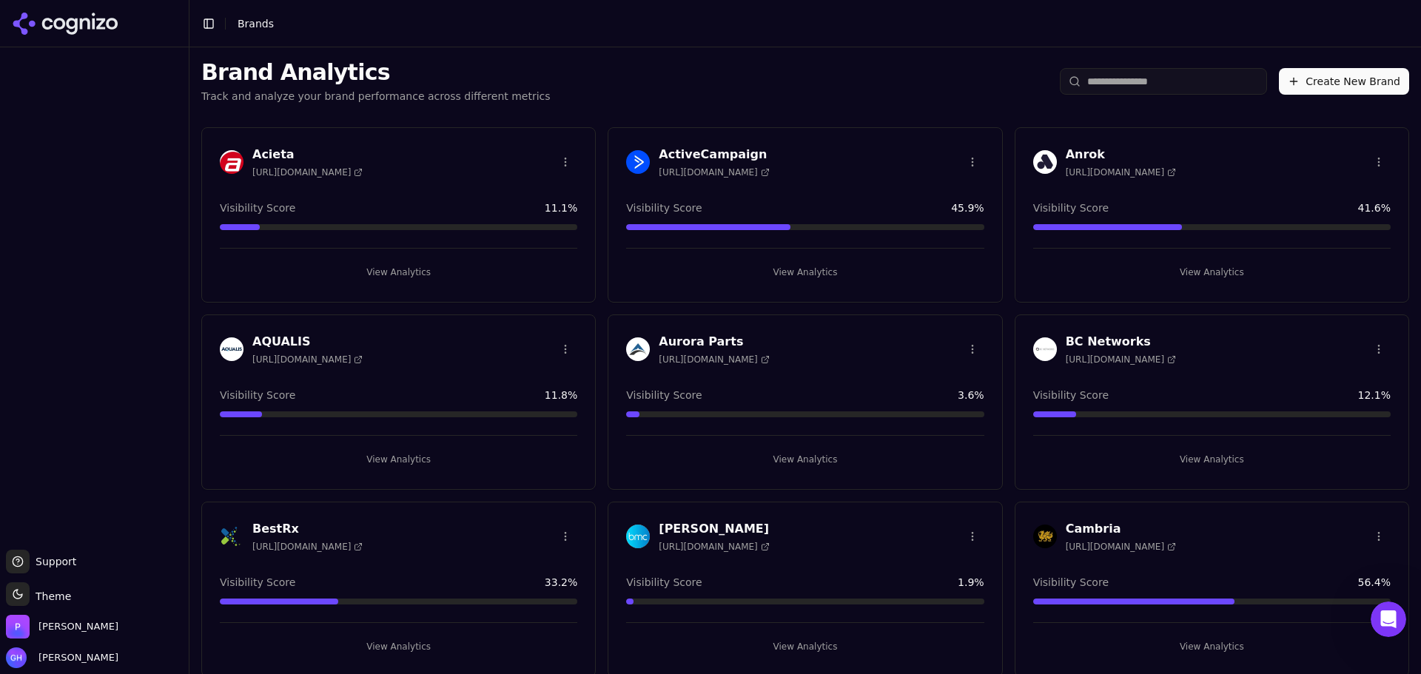
click at [1342, 77] on button "Create New Brand" at bounding box center [1344, 81] width 130 height 27
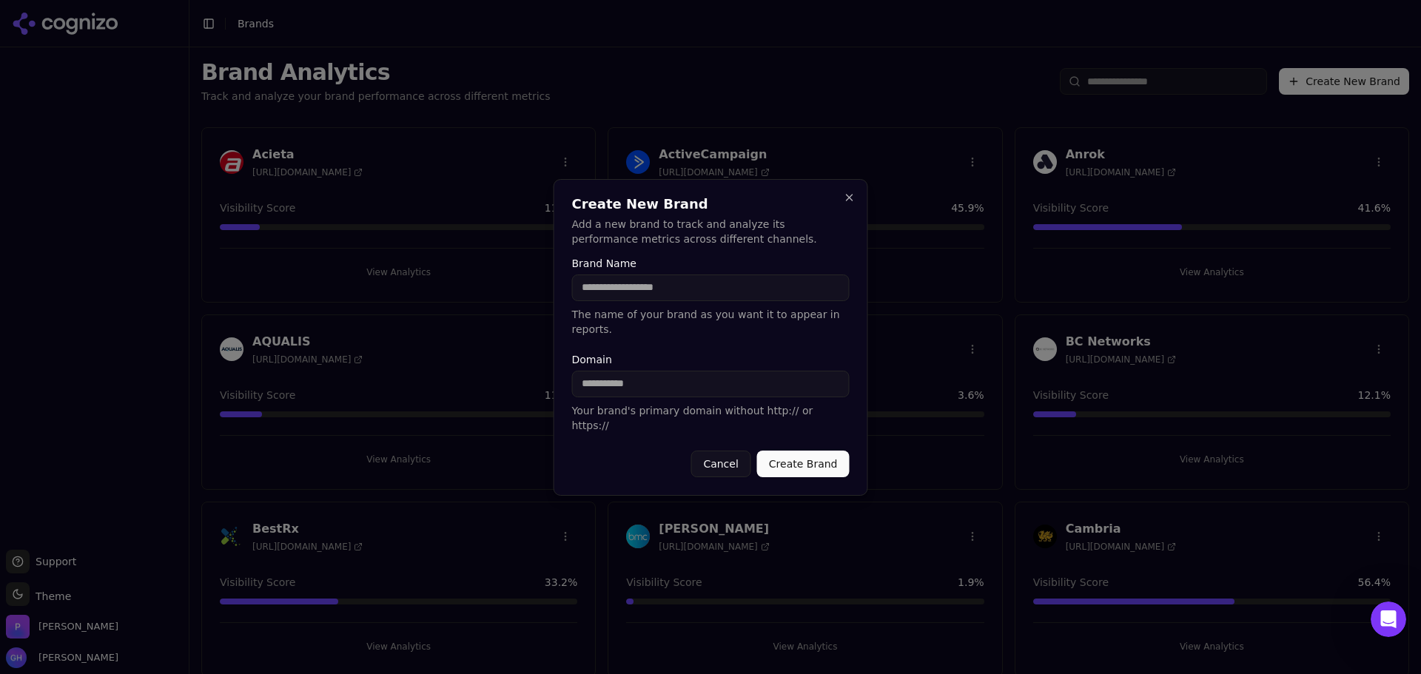
click at [614, 292] on input "Brand Name" at bounding box center [711, 288] width 278 height 27
type input "**********"
click at [634, 385] on input "Domain" at bounding box center [711, 384] width 278 height 27
type input "**********"
click at [825, 458] on button "Create Brand" at bounding box center [803, 464] width 93 height 27
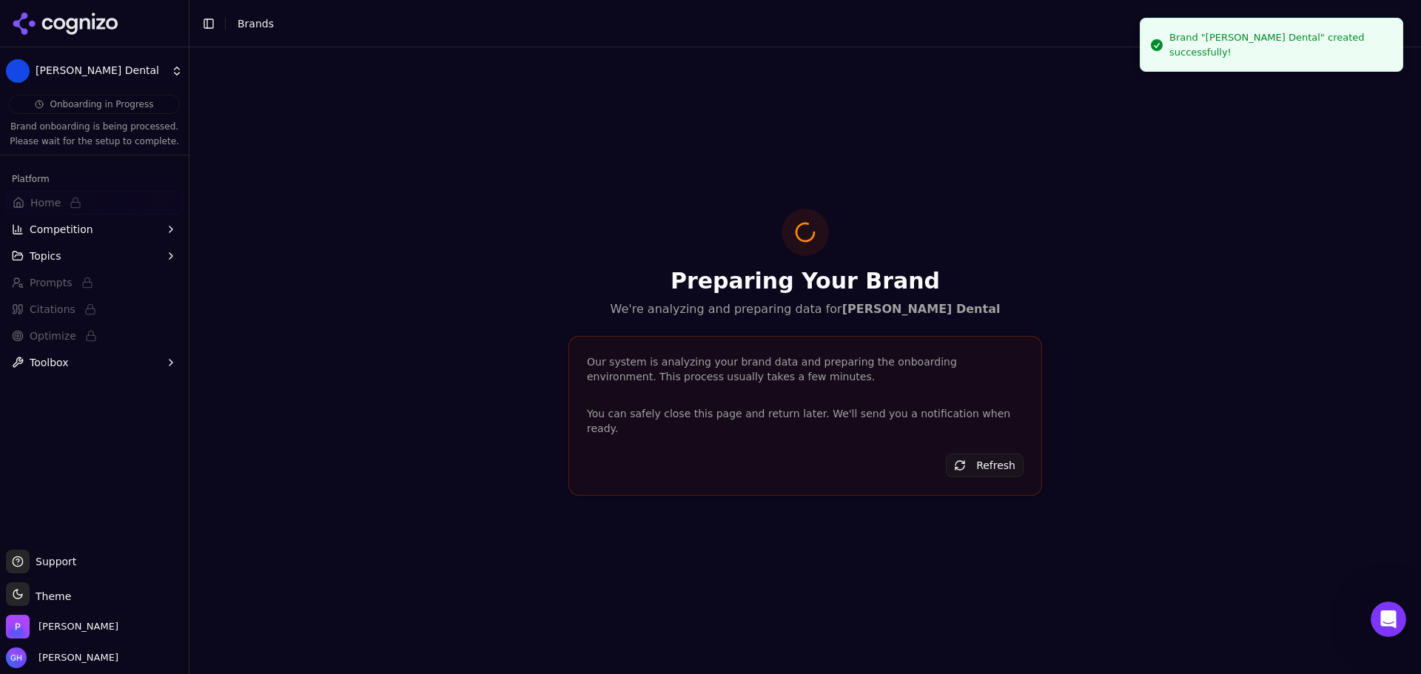
click at [51, 21] on icon at bounding box center [47, 24] width 11 height 12
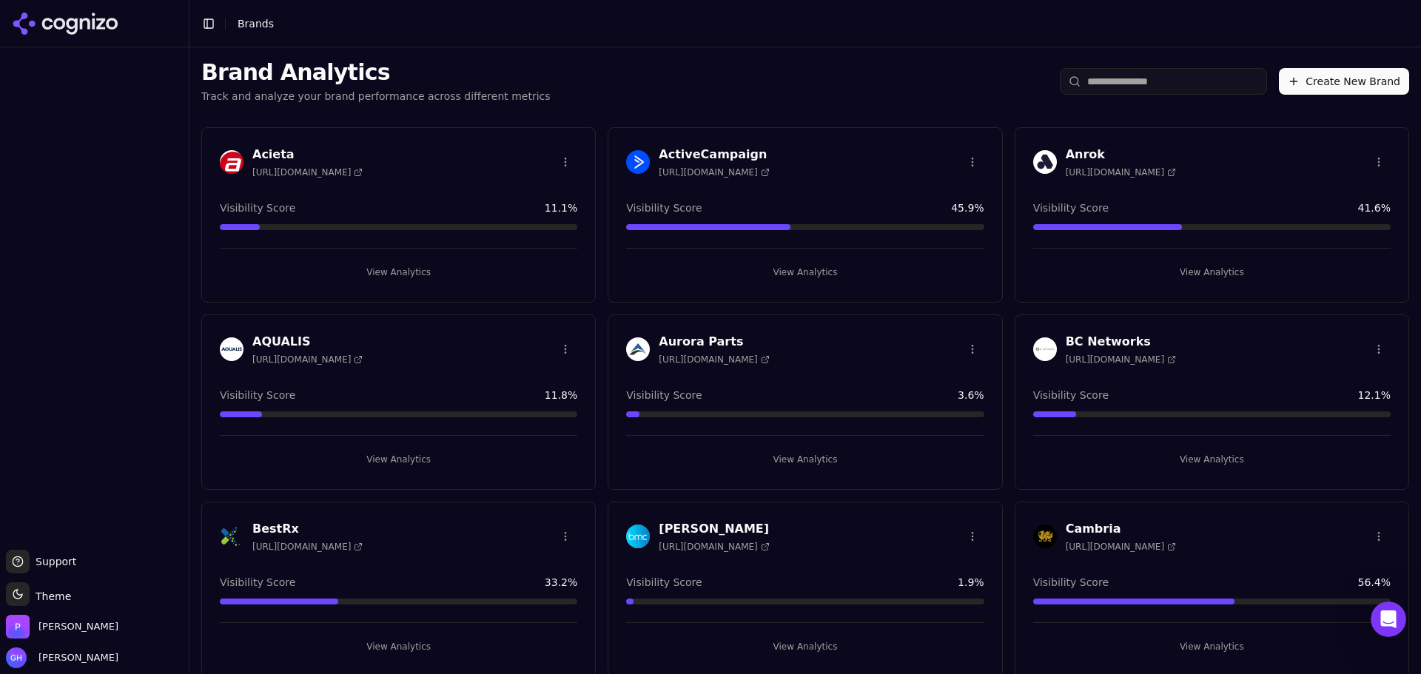
click at [1331, 73] on button "Create New Brand" at bounding box center [1344, 81] width 130 height 27
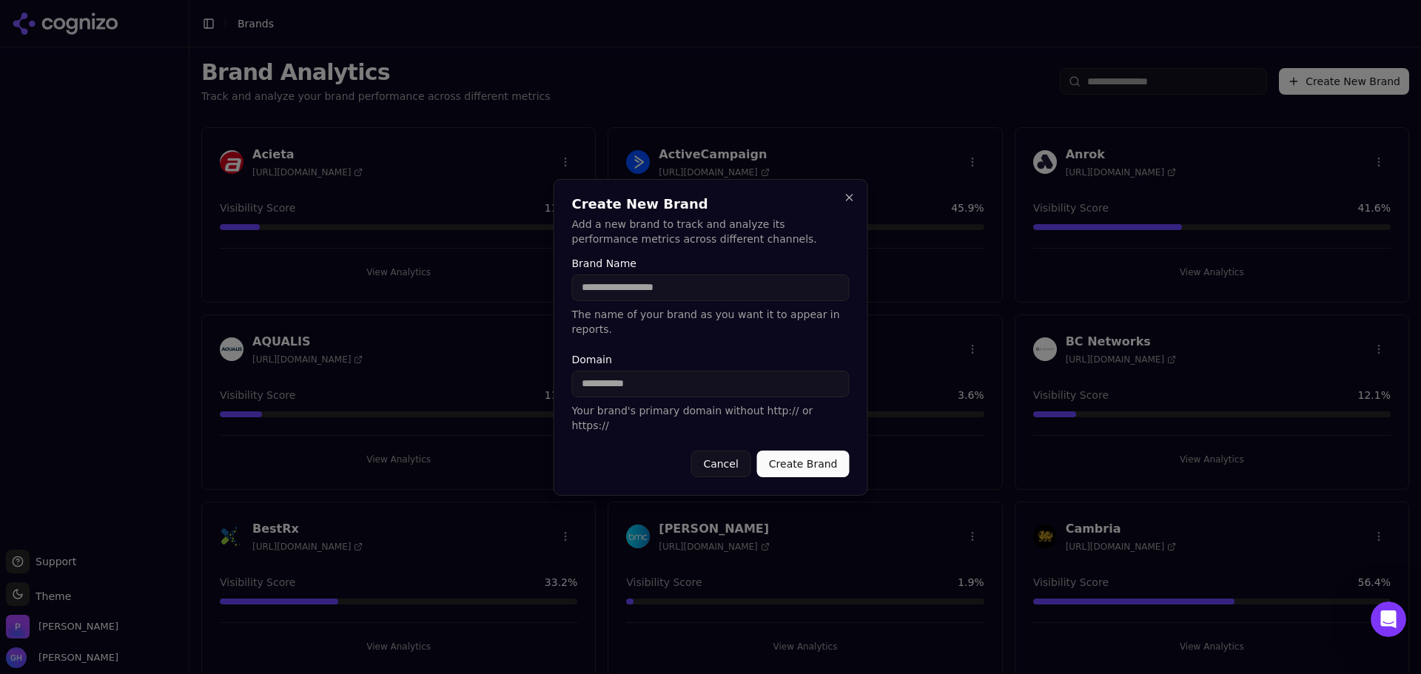
click at [745, 301] on input "Brand Name" at bounding box center [711, 288] width 278 height 27
type input "****"
click at [611, 406] on p "Your brand's primary domain without http:// or https://" at bounding box center [711, 418] width 278 height 30
click at [620, 393] on input "Domain" at bounding box center [711, 384] width 278 height 27
type input "**********"
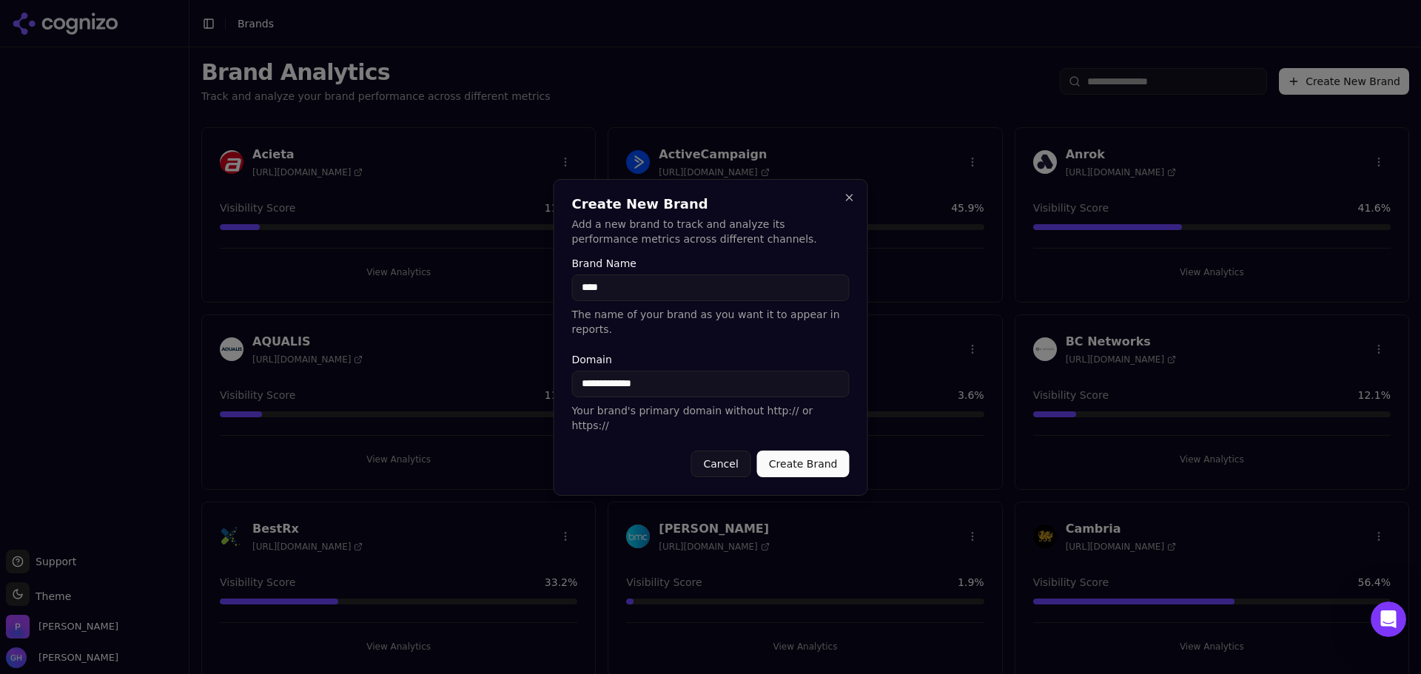
click at [639, 301] on input "****" at bounding box center [711, 288] width 278 height 27
click at [816, 451] on button "Create Brand" at bounding box center [803, 464] width 93 height 27
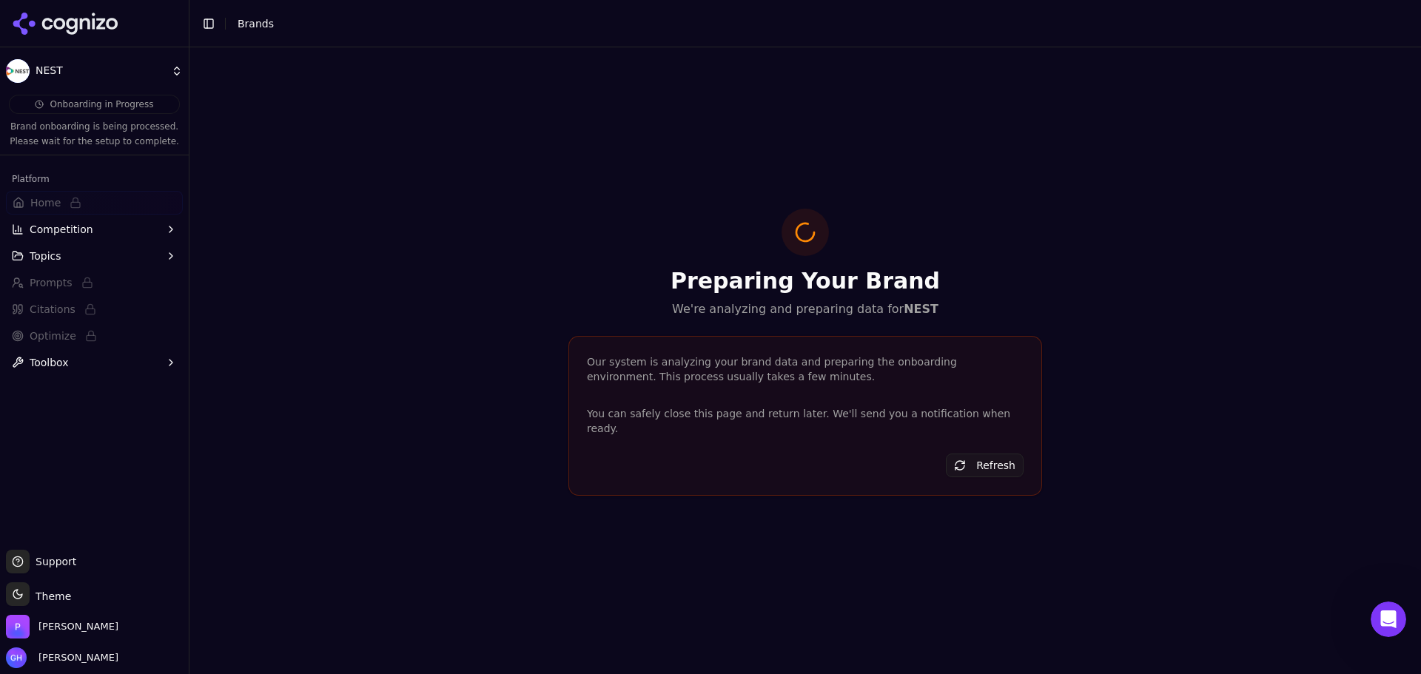
click at [73, 25] on icon at bounding box center [65, 24] width 107 height 22
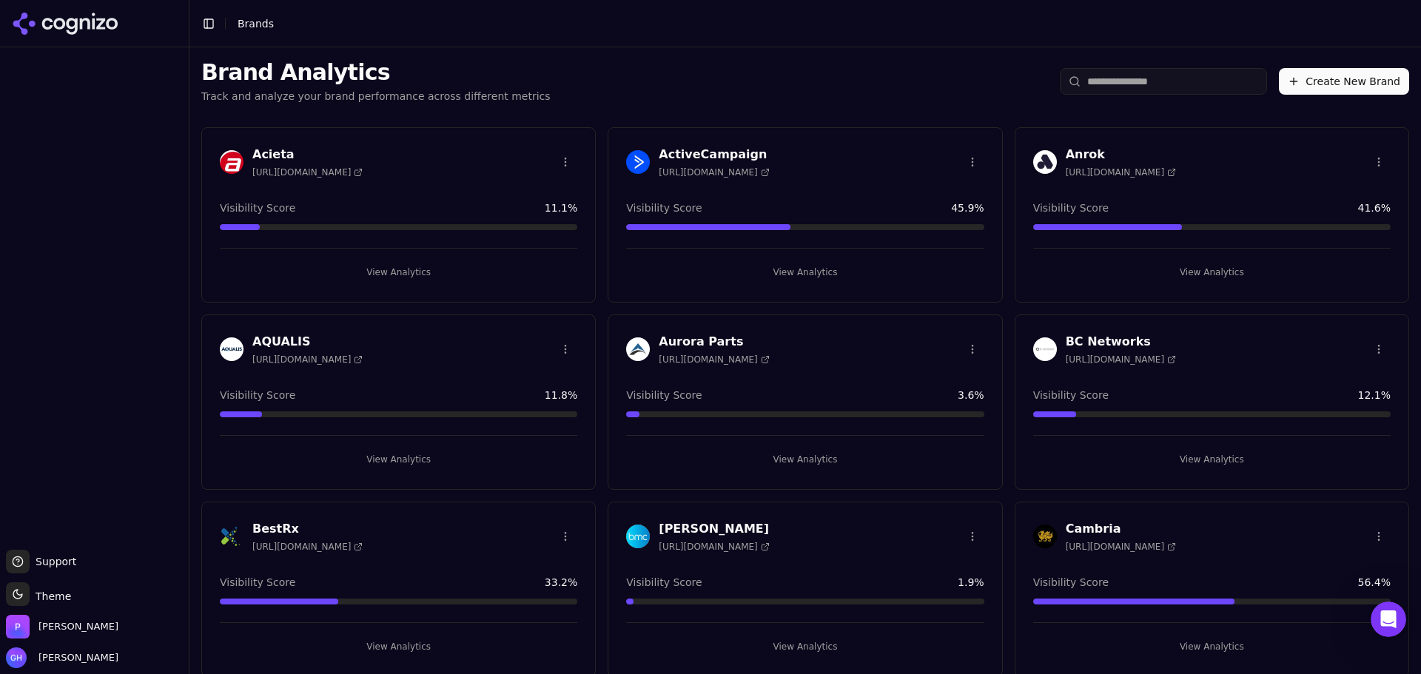
click at [1335, 71] on button "Create New Brand" at bounding box center [1344, 81] width 130 height 27
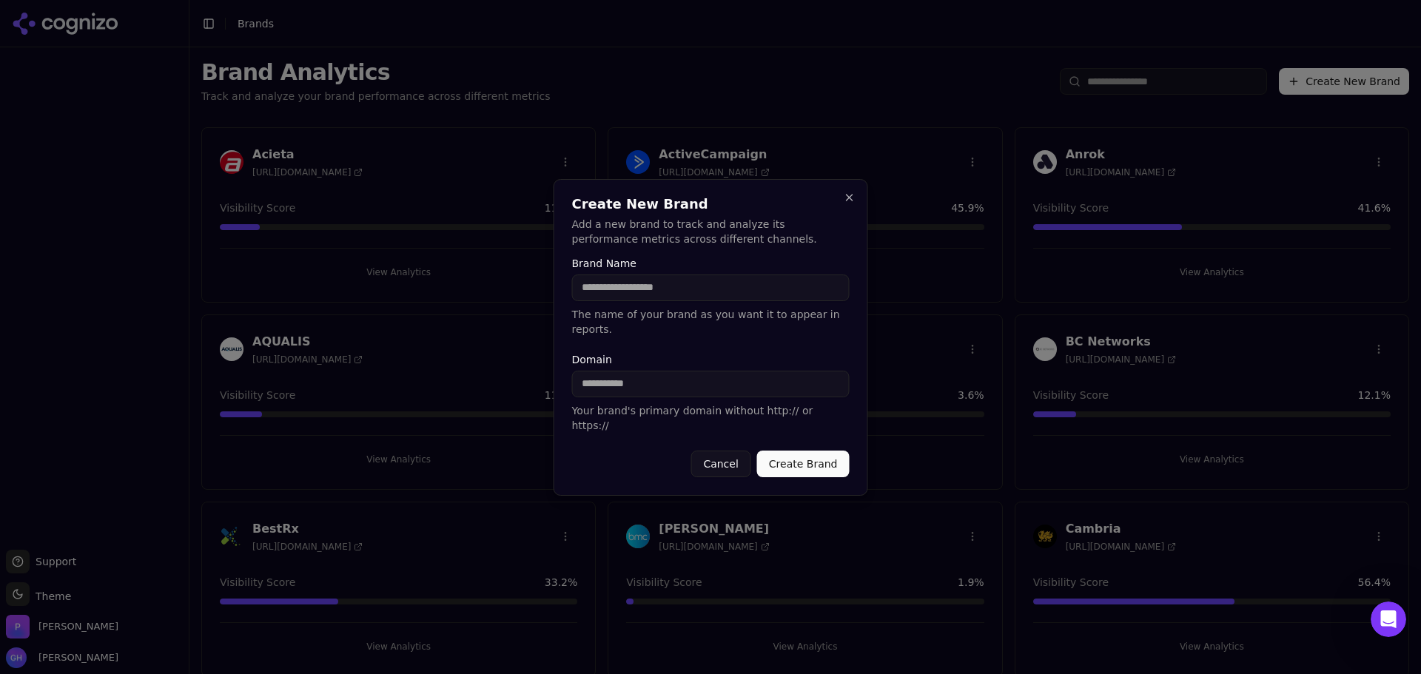
click at [637, 301] on input "Brand Name" at bounding box center [711, 288] width 278 height 27
type input "**********"
click at [637, 381] on input "Domain" at bounding box center [711, 384] width 278 height 27
type input "**********"
click at [817, 451] on button "Create Brand" at bounding box center [803, 464] width 93 height 27
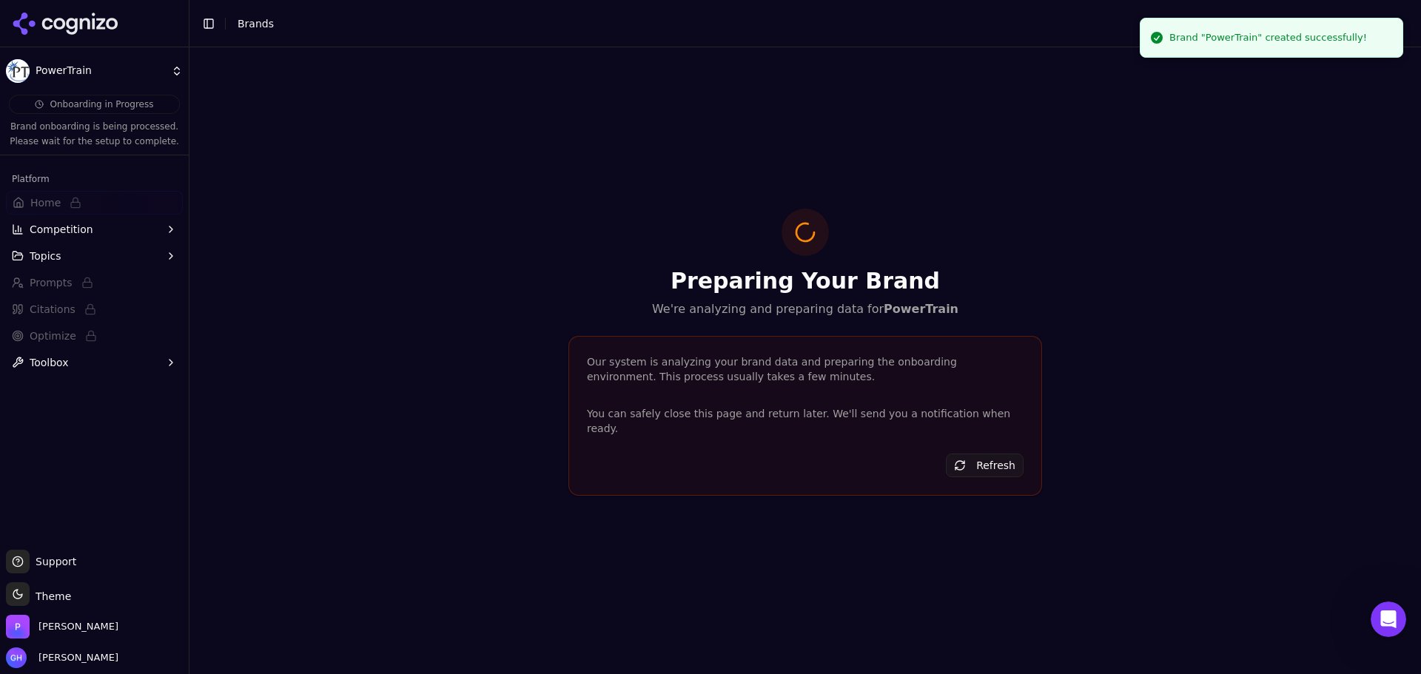
click at [84, 24] on icon at bounding box center [65, 24] width 107 height 22
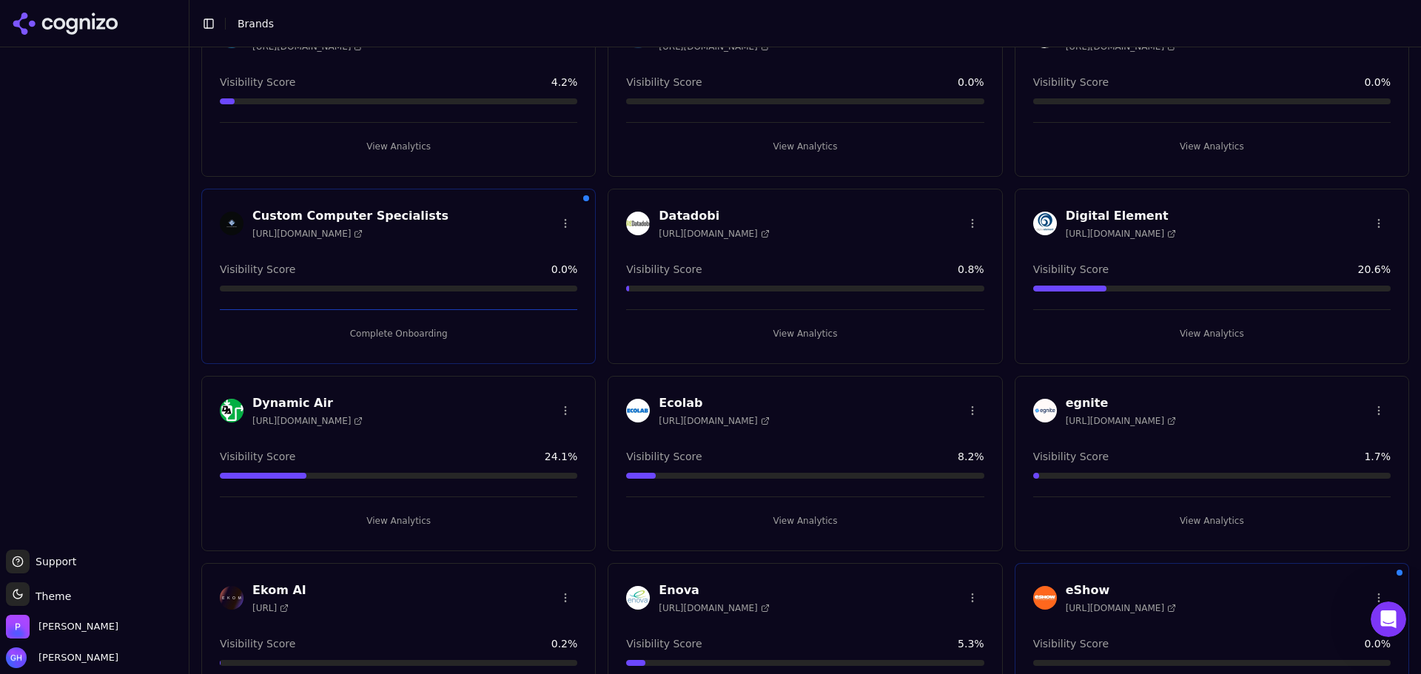
scroll to position [888, 0]
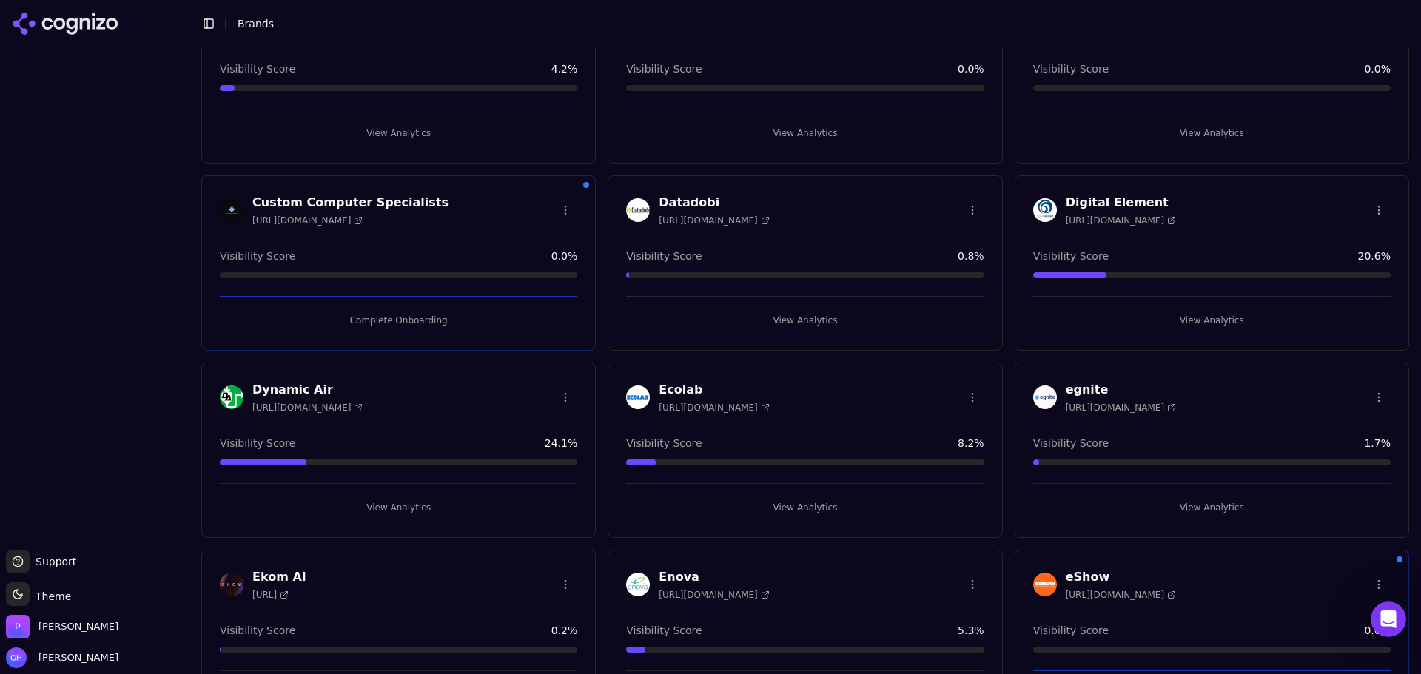
click at [404, 325] on button "Complete Onboarding" at bounding box center [399, 321] width 358 height 24
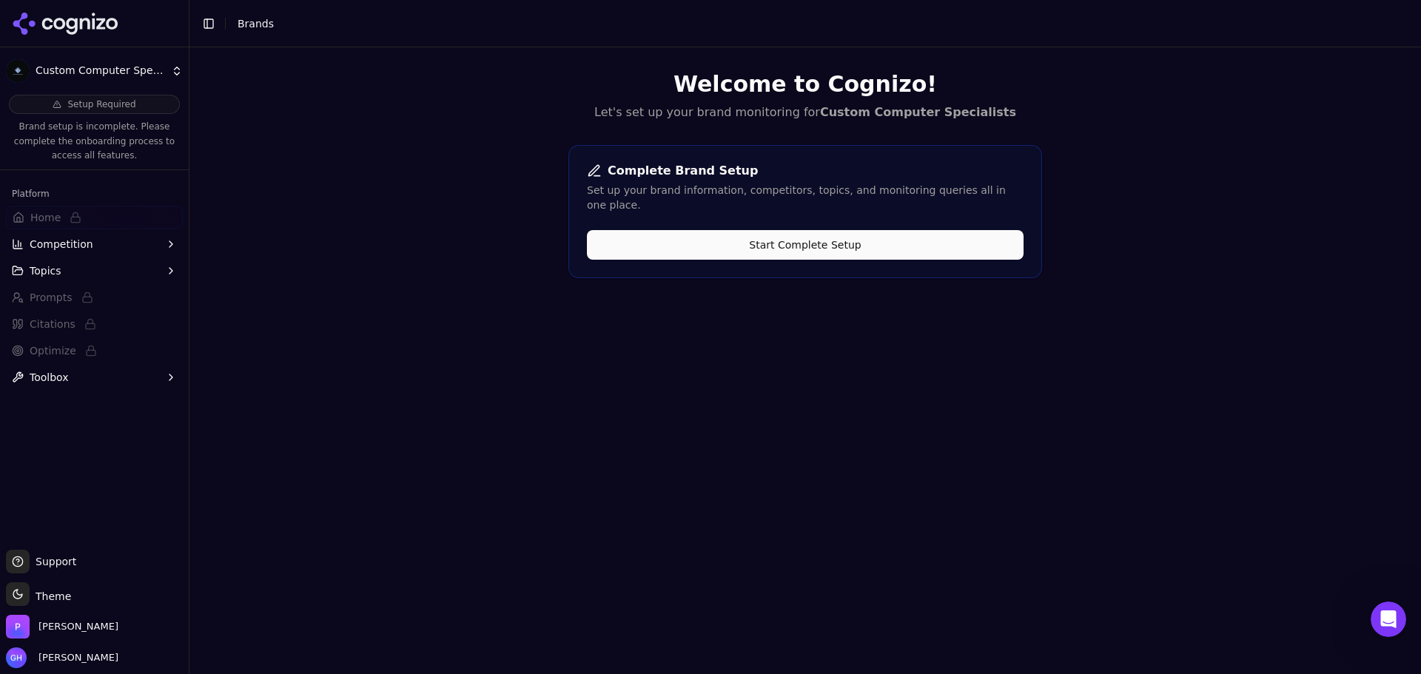
click at [757, 184] on div "Set up your brand information, competitors, topics, and monitoring queries all …" at bounding box center [805, 198] width 437 height 30
click at [690, 238] on button "Start Complete Setup" at bounding box center [805, 245] width 437 height 30
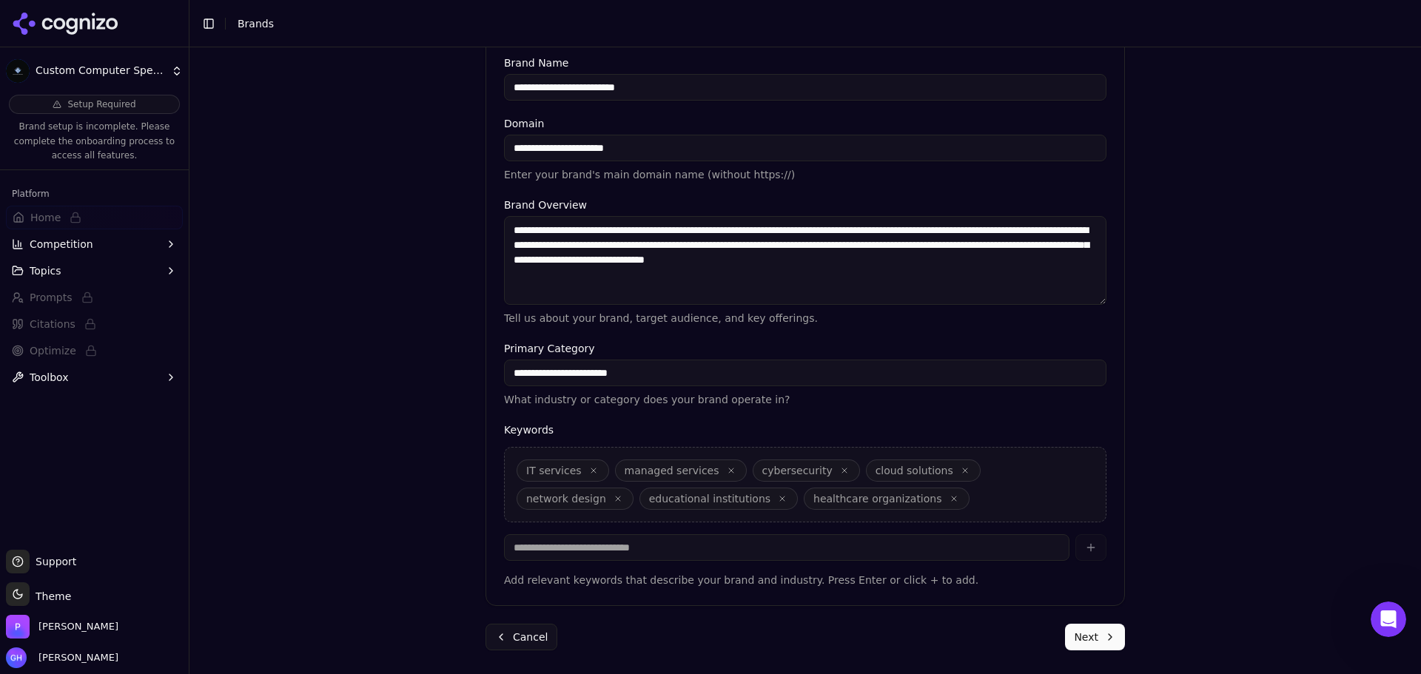
click at [1086, 636] on button "Next" at bounding box center [1095, 637] width 60 height 27
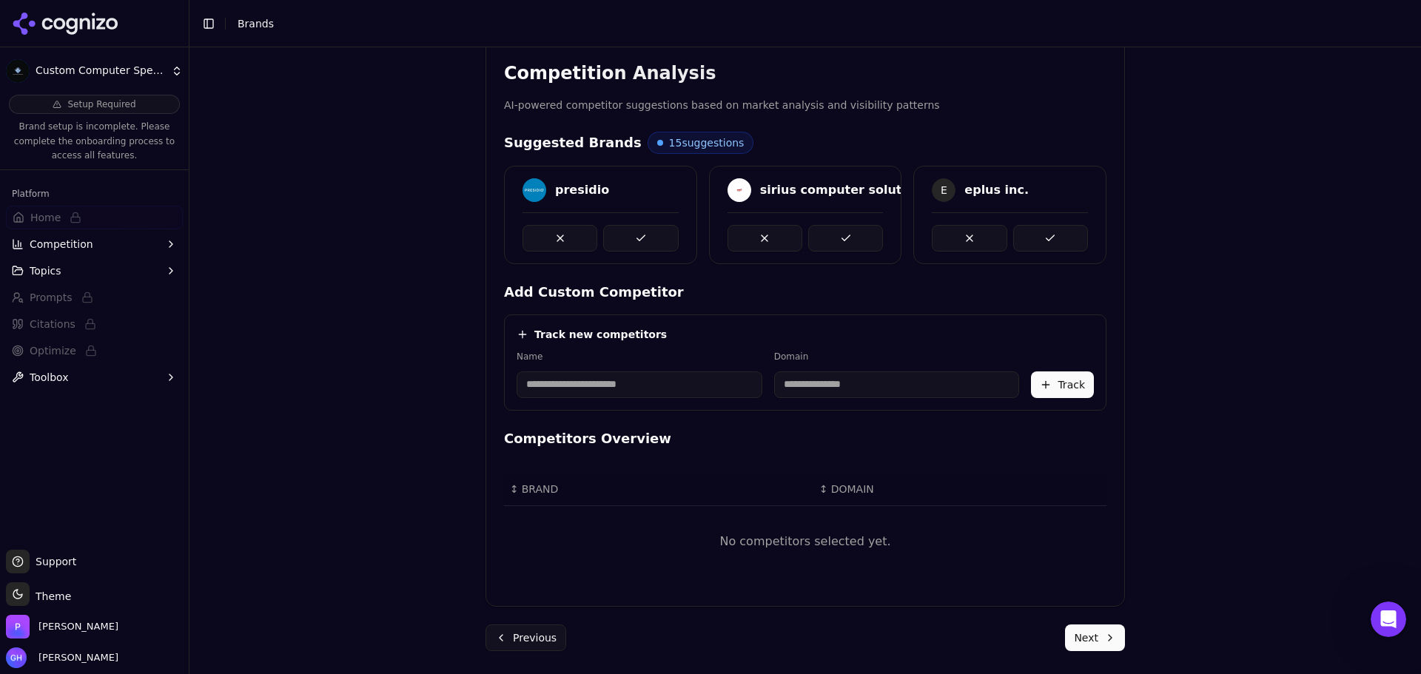
scroll to position [279, 0]
click at [593, 377] on input at bounding box center [640, 384] width 246 height 27
type input "********"
click at [640, 338] on div "Track new competitors" at bounding box center [805, 333] width 577 height 15
type input "**********"
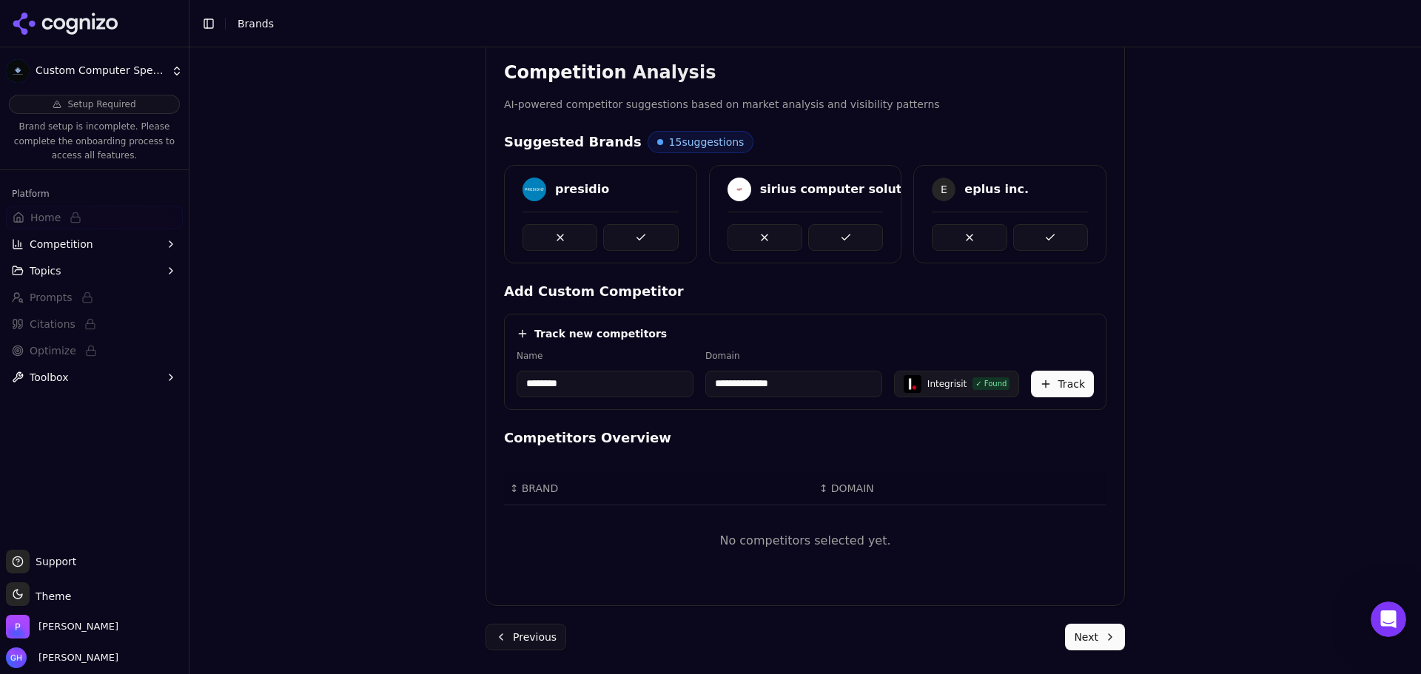
click at [1040, 386] on button "Track" at bounding box center [1062, 384] width 63 height 27
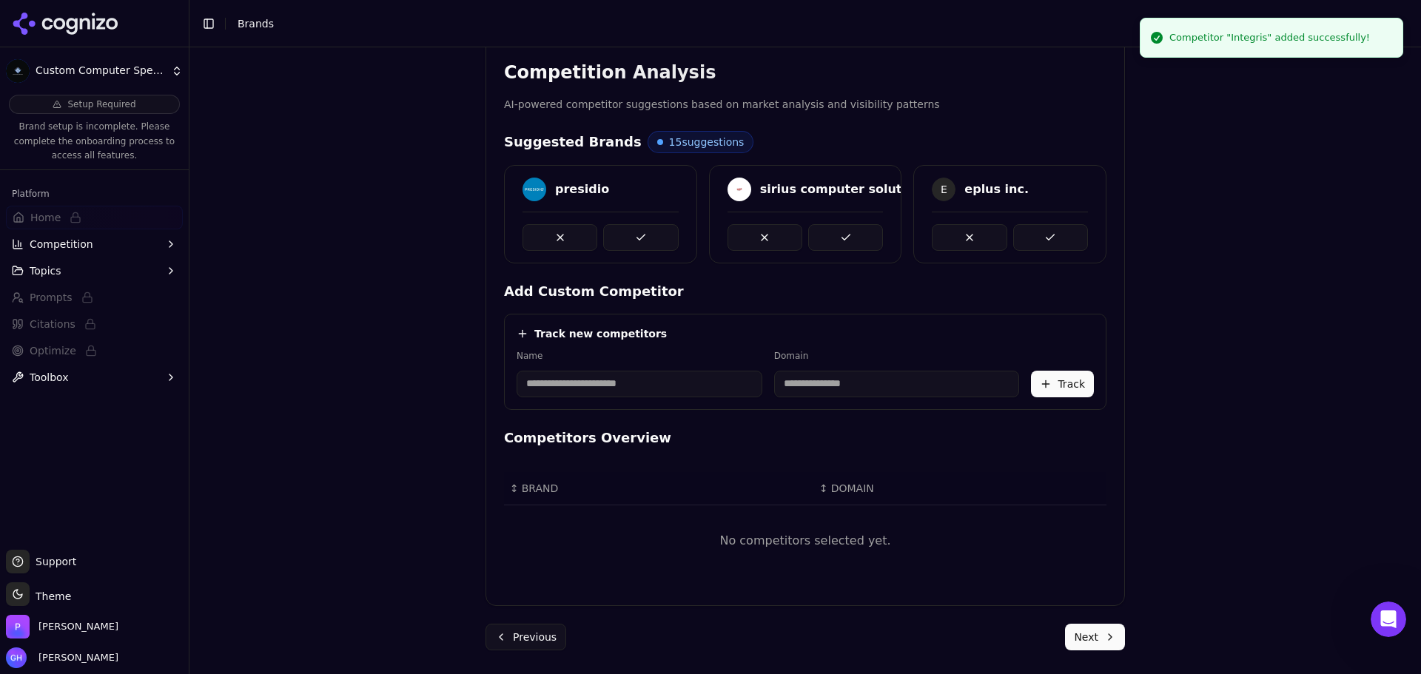
scroll to position [266, 0]
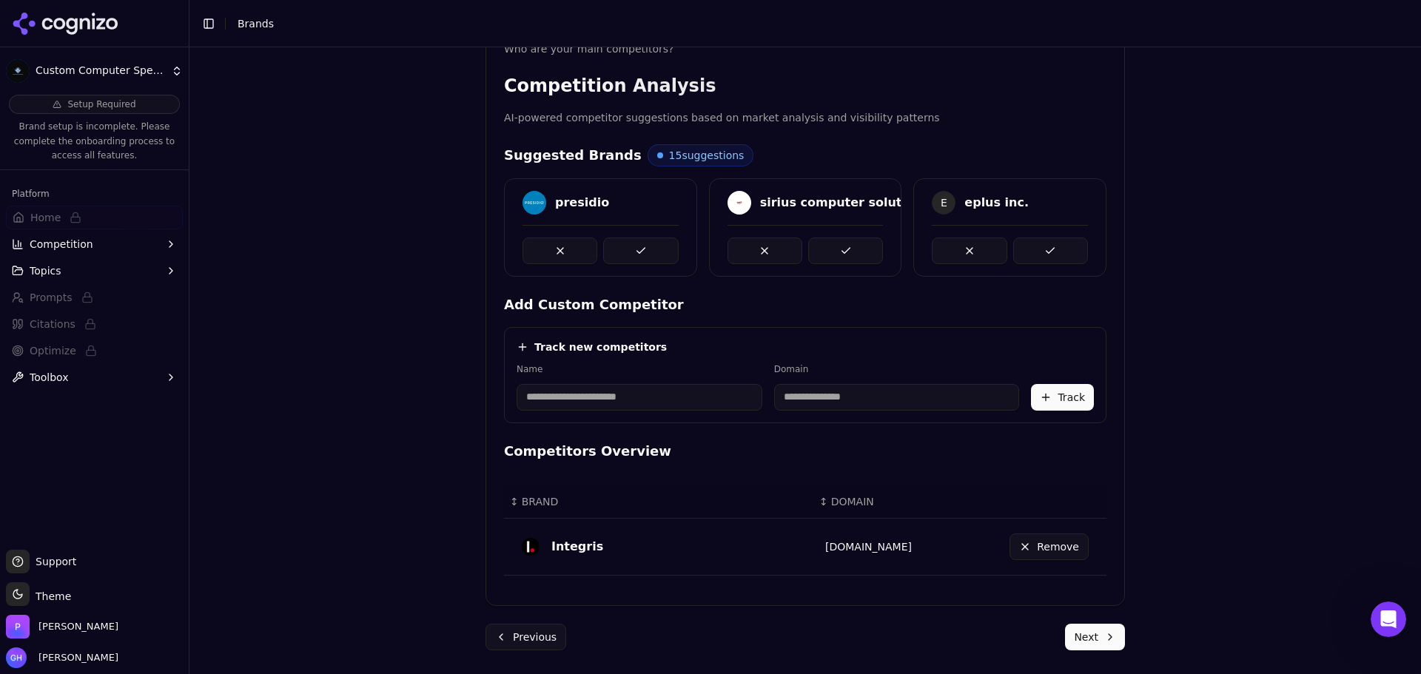
click at [645, 251] on button at bounding box center [640, 251] width 75 height 27
click at [843, 246] on button at bounding box center [845, 251] width 75 height 27
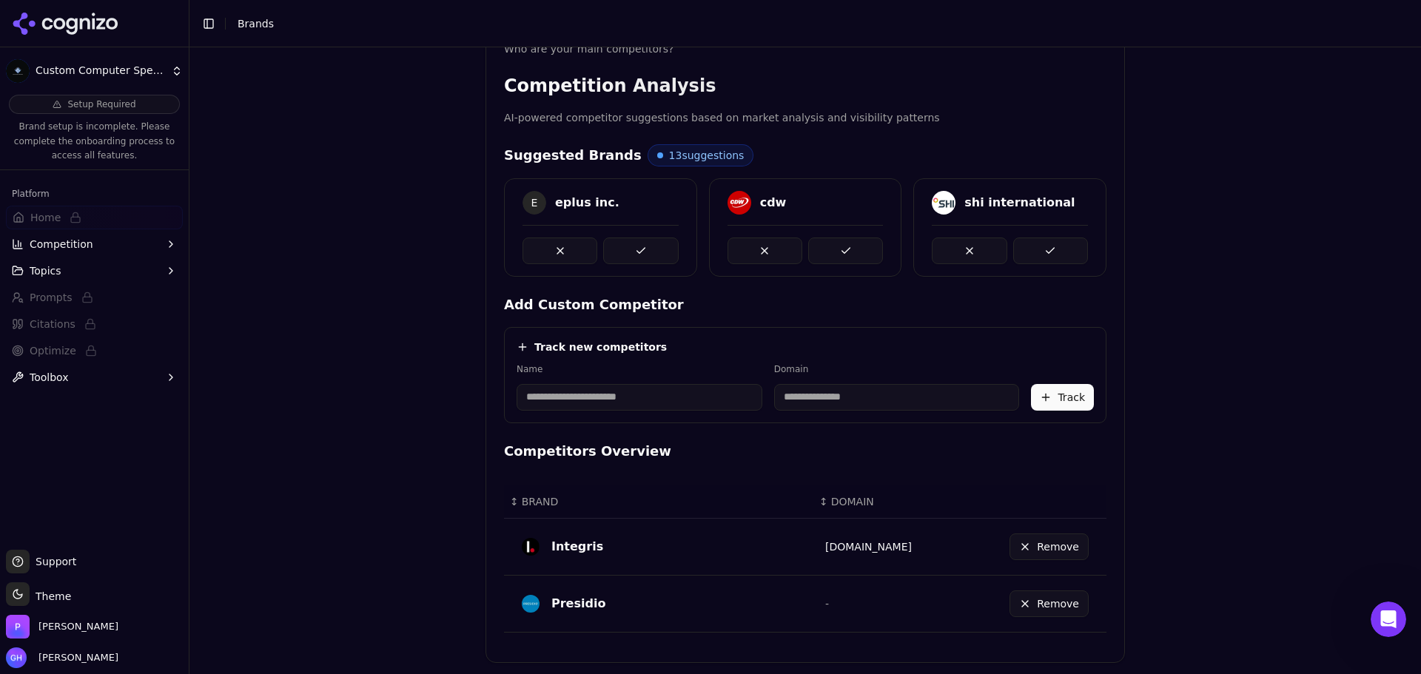
click at [637, 245] on button at bounding box center [640, 251] width 75 height 27
click at [837, 245] on button at bounding box center [845, 251] width 75 height 27
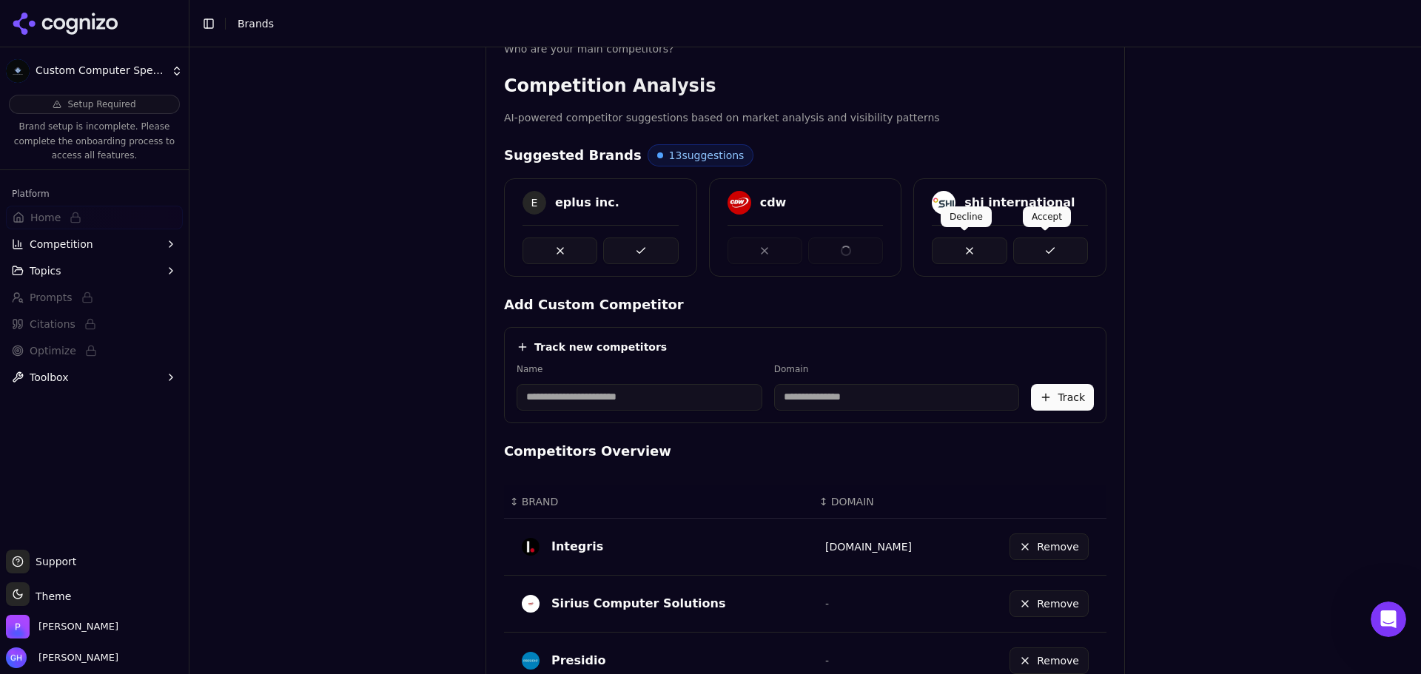
click at [1056, 239] on button at bounding box center [1050, 251] width 75 height 27
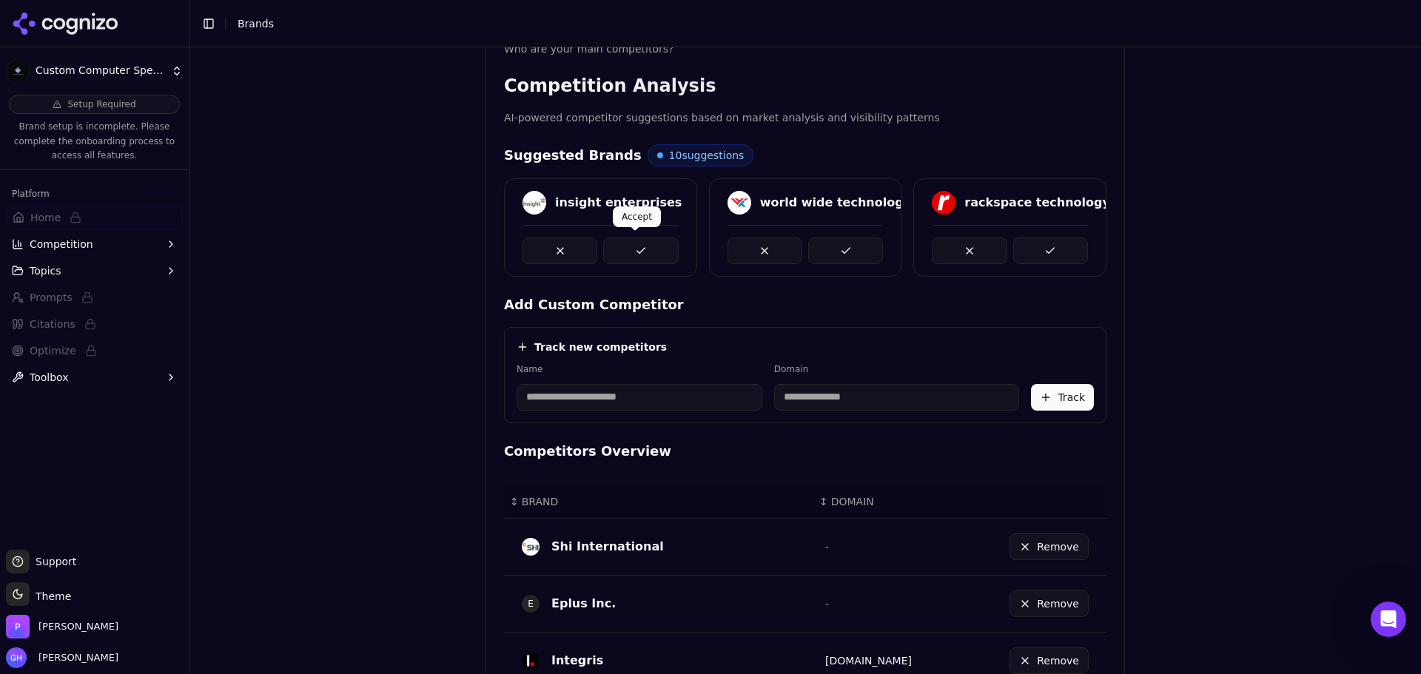
click at [631, 259] on button at bounding box center [640, 251] width 75 height 27
click at [856, 252] on button at bounding box center [845, 251] width 75 height 27
click at [1089, 242] on div at bounding box center [1010, 244] width 192 height 39
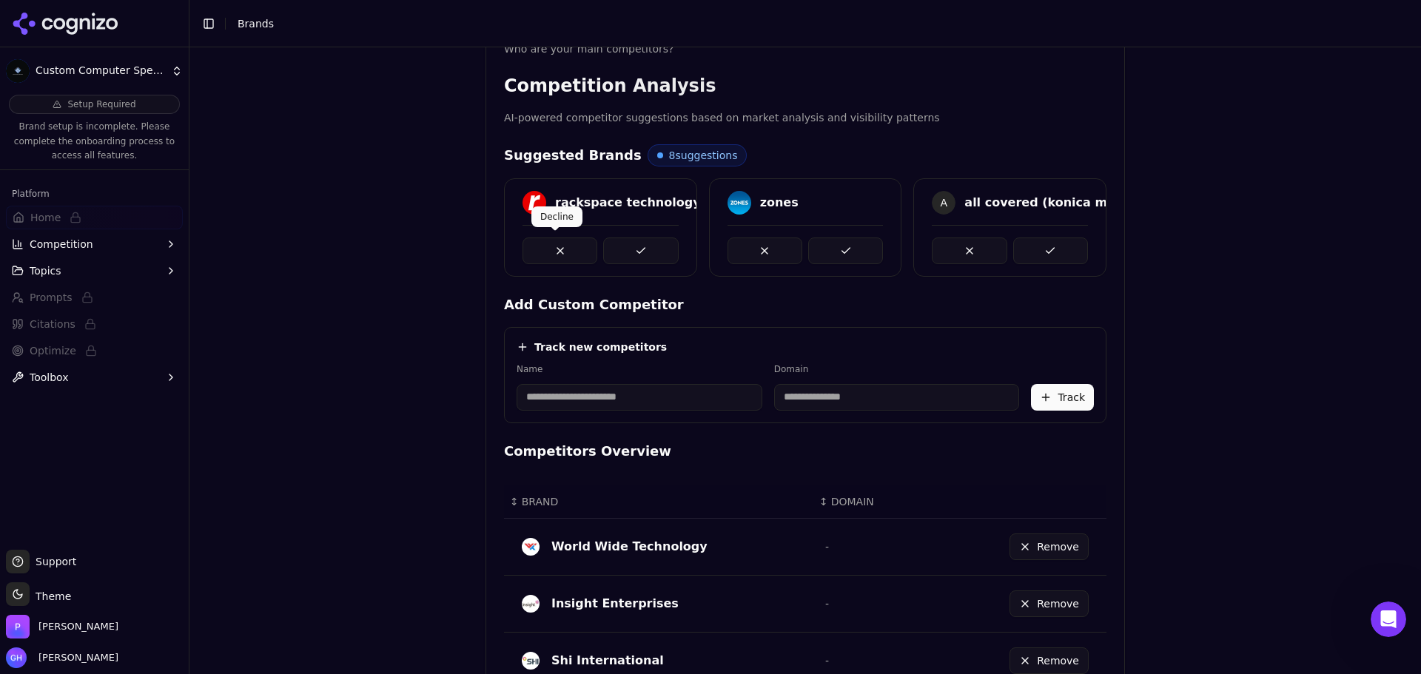
click at [638, 252] on button at bounding box center [640, 251] width 75 height 27
click at [829, 249] on button at bounding box center [845, 251] width 75 height 27
click at [1089, 251] on div at bounding box center [1010, 244] width 192 height 39
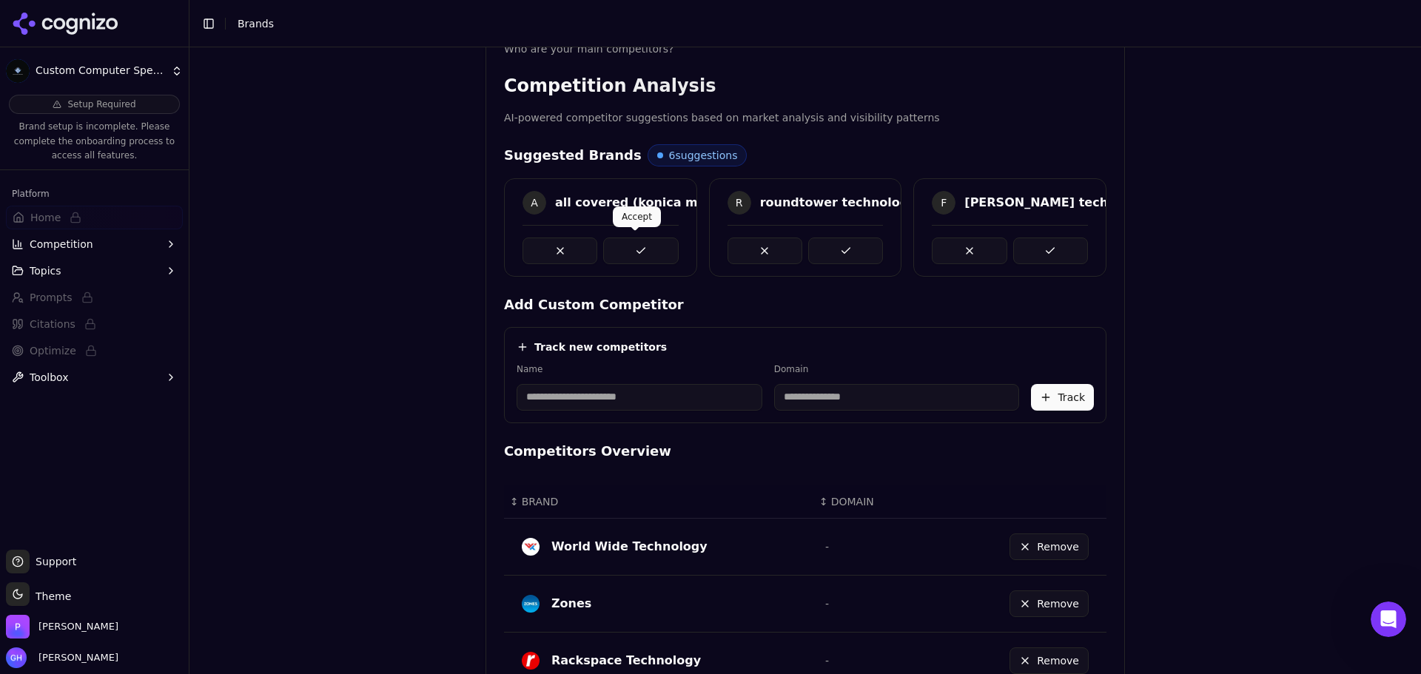
drag, startPoint x: 640, startPoint y: 247, endPoint x: 828, endPoint y: 247, distance: 188.0
click at [654, 247] on button at bounding box center [640, 251] width 75 height 27
drag, startPoint x: 831, startPoint y: 244, endPoint x: 899, endPoint y: 245, distance: 68.1
click at [833, 244] on button at bounding box center [845, 251] width 75 height 27
click at [1061, 247] on button at bounding box center [1050, 251] width 75 height 27
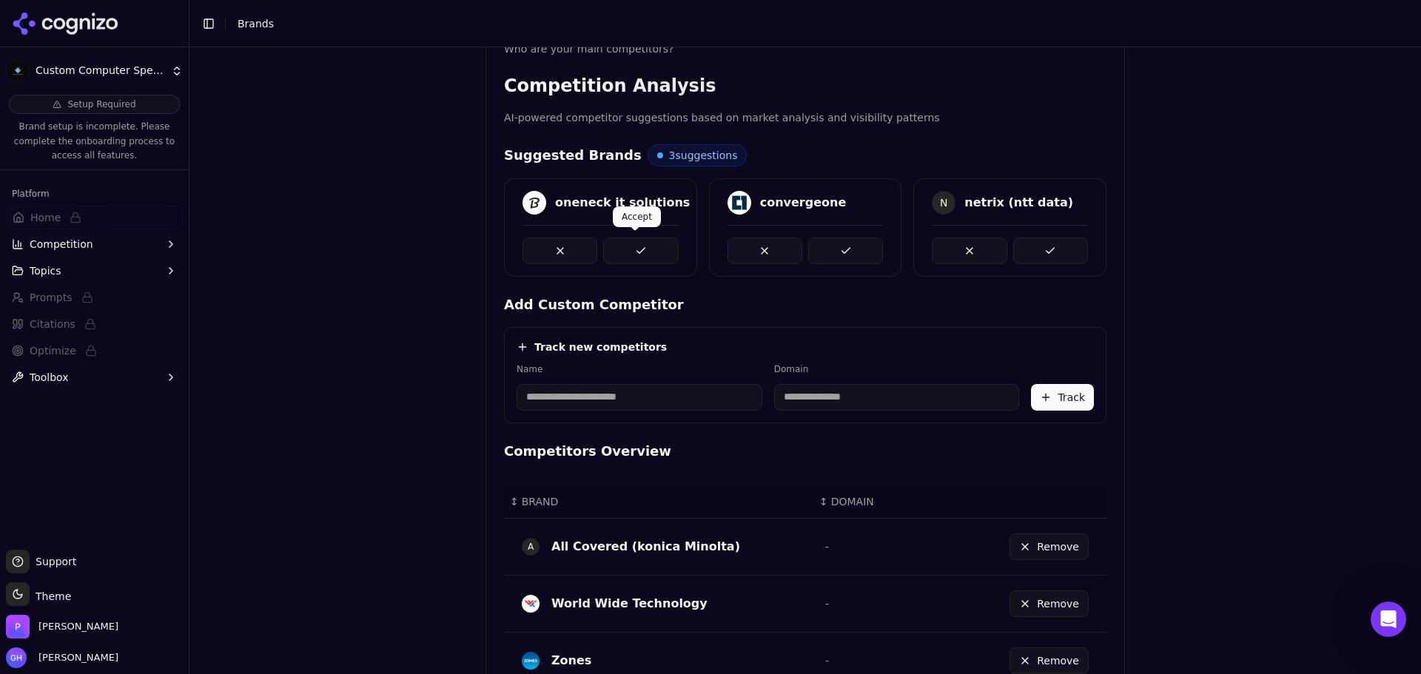
click at [614, 238] on button at bounding box center [640, 251] width 75 height 27
click at [836, 232] on span at bounding box center [839, 232] width 7 height 7
click at [1026, 254] on div "oneneck it solutions convergeone N netrix (ntt data)" at bounding box center [805, 227] width 603 height 98
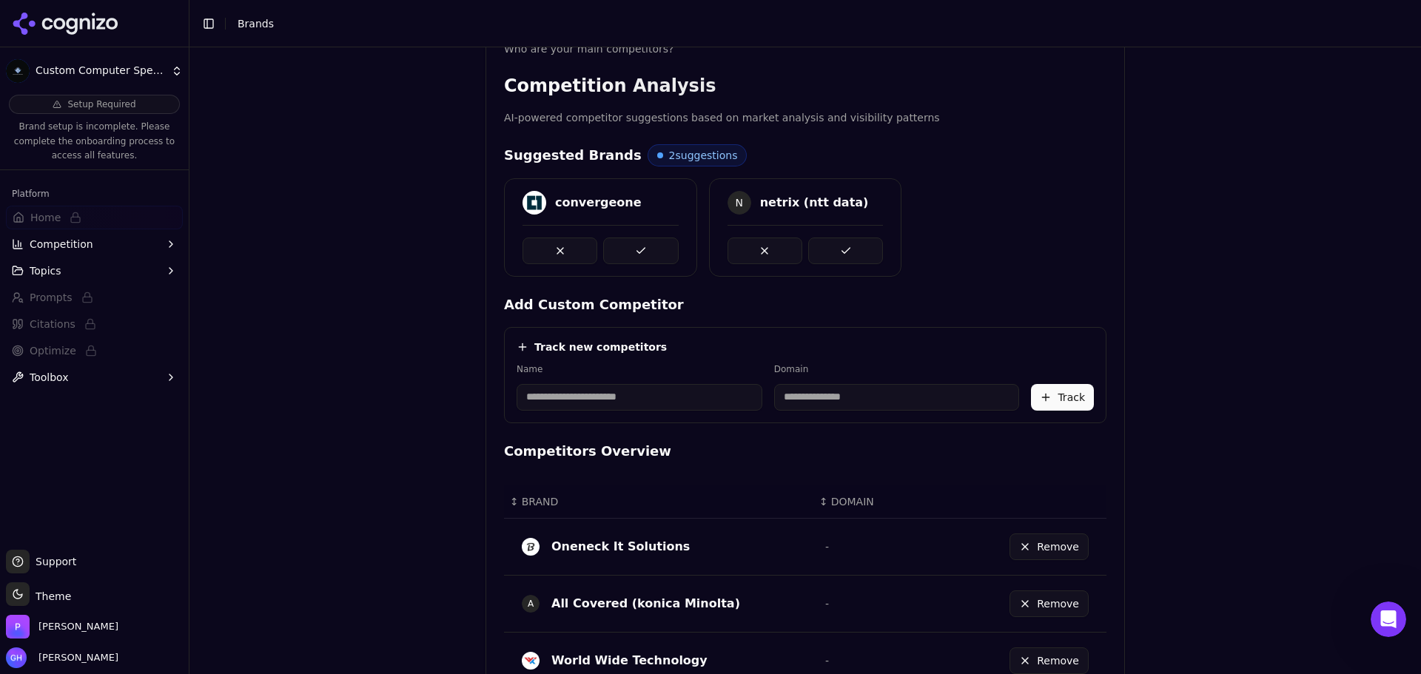
drag, startPoint x: 865, startPoint y: 255, endPoint x: 827, endPoint y: 254, distance: 37.8
click at [861, 253] on button at bounding box center [845, 251] width 75 height 27
click at [648, 249] on button at bounding box center [640, 251] width 75 height 27
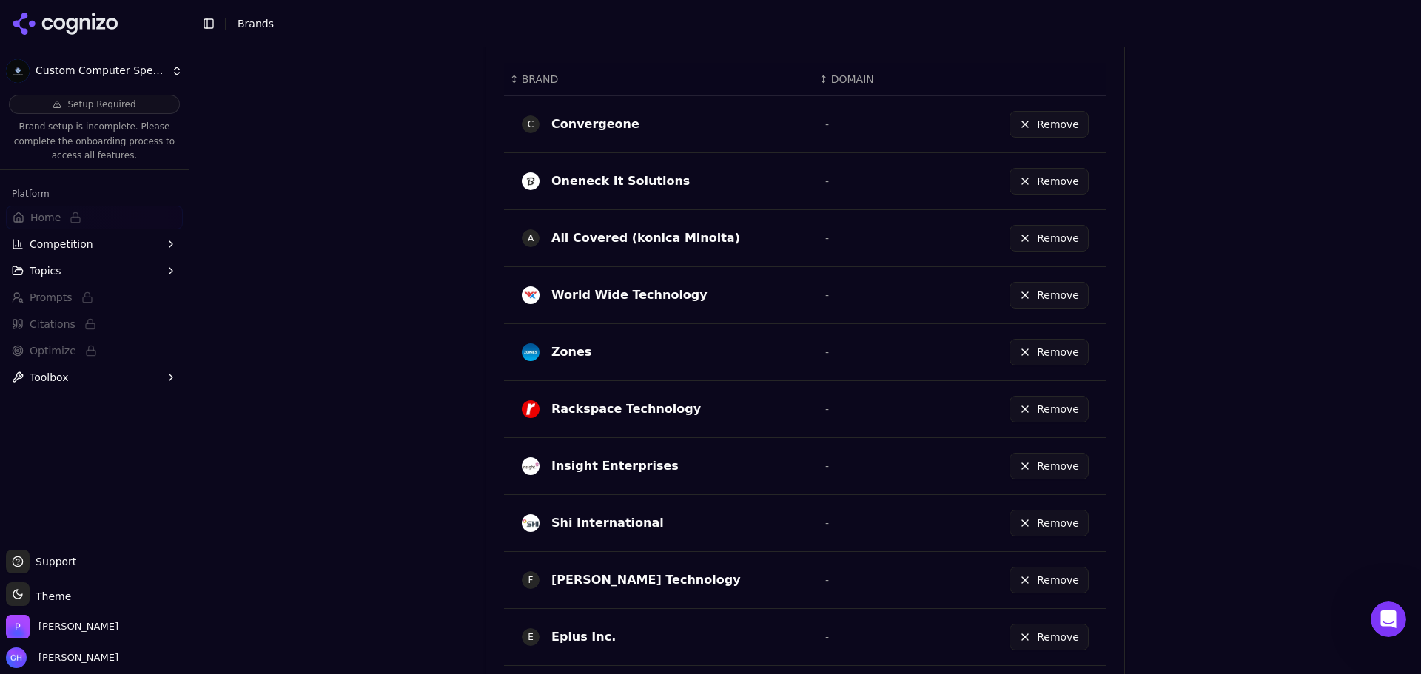
scroll to position [784, 0]
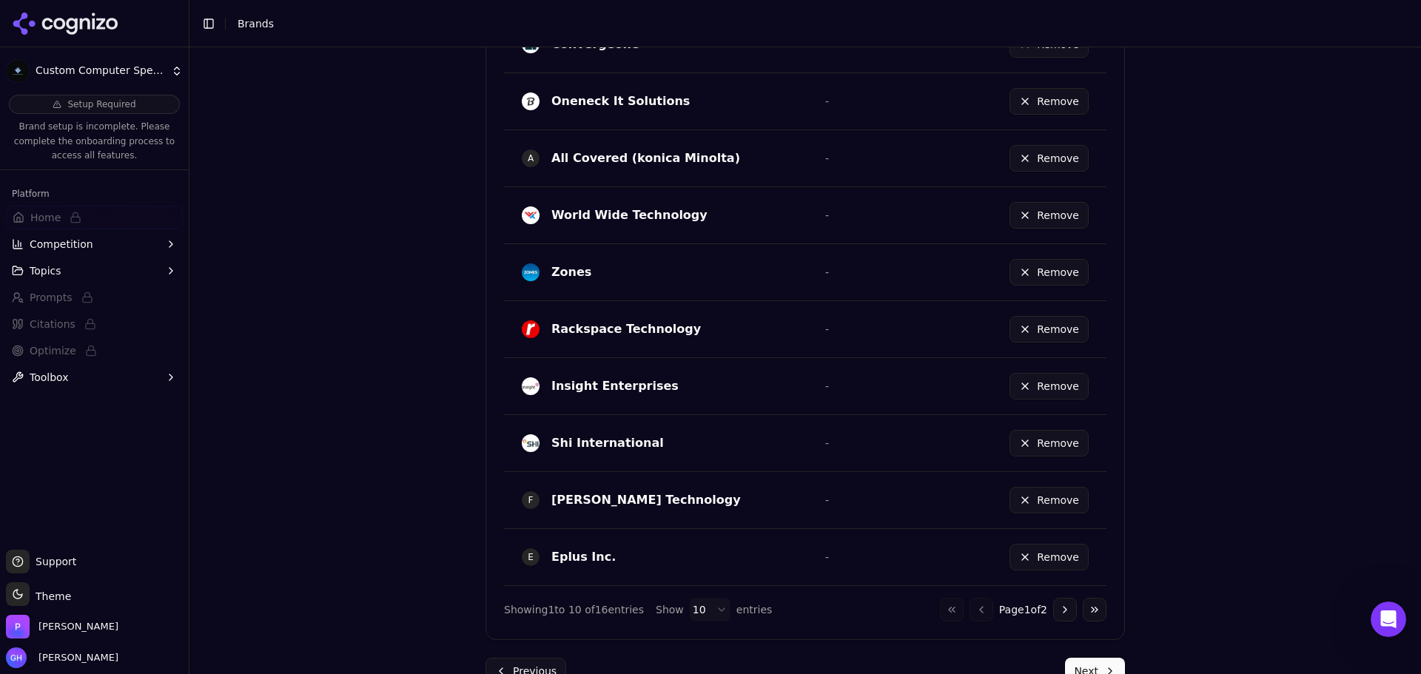
click at [1094, 665] on button "Next" at bounding box center [1095, 671] width 60 height 27
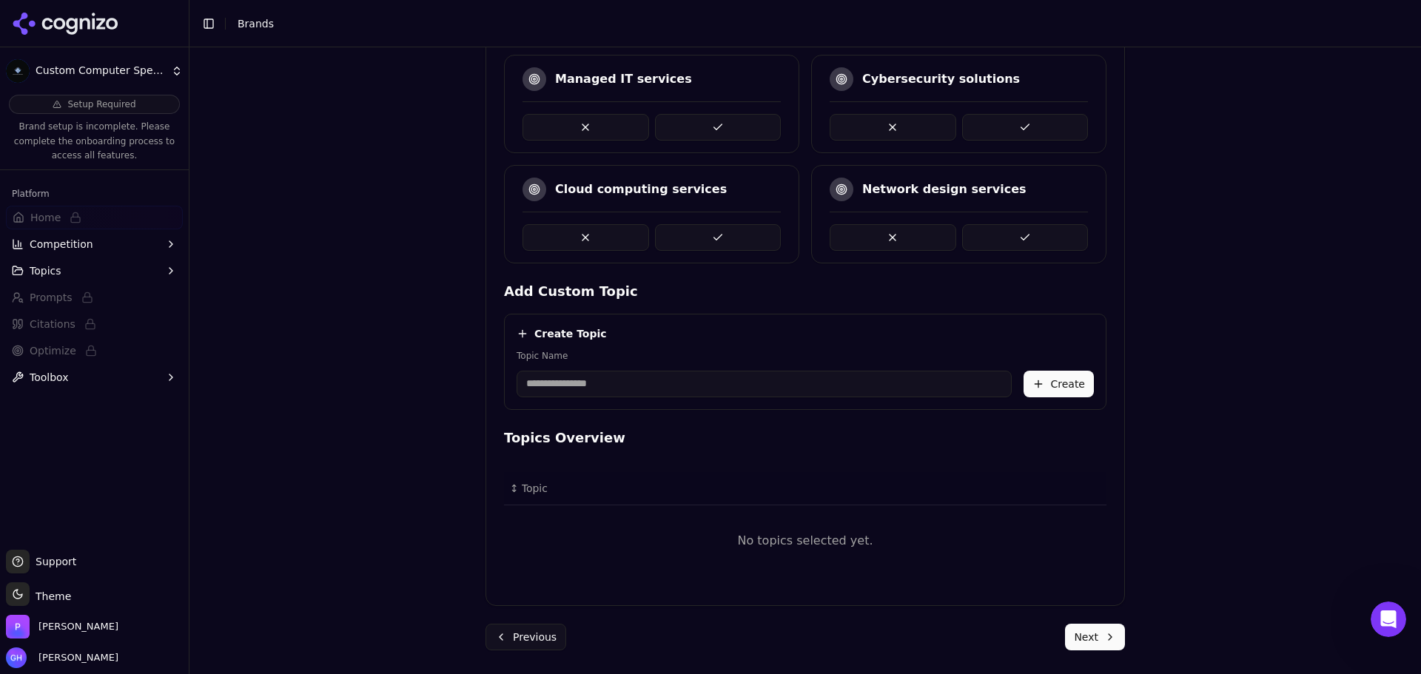
scroll to position [342, 0]
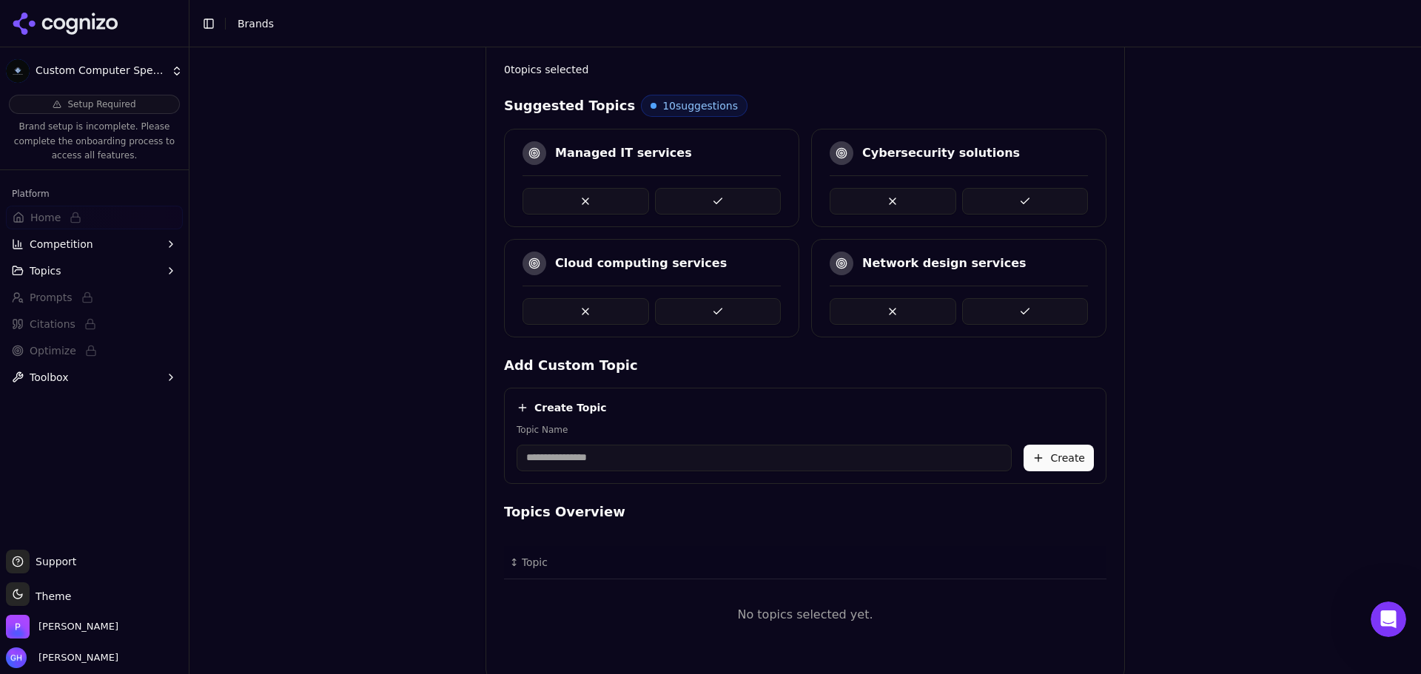
click at [717, 205] on button at bounding box center [718, 201] width 127 height 27
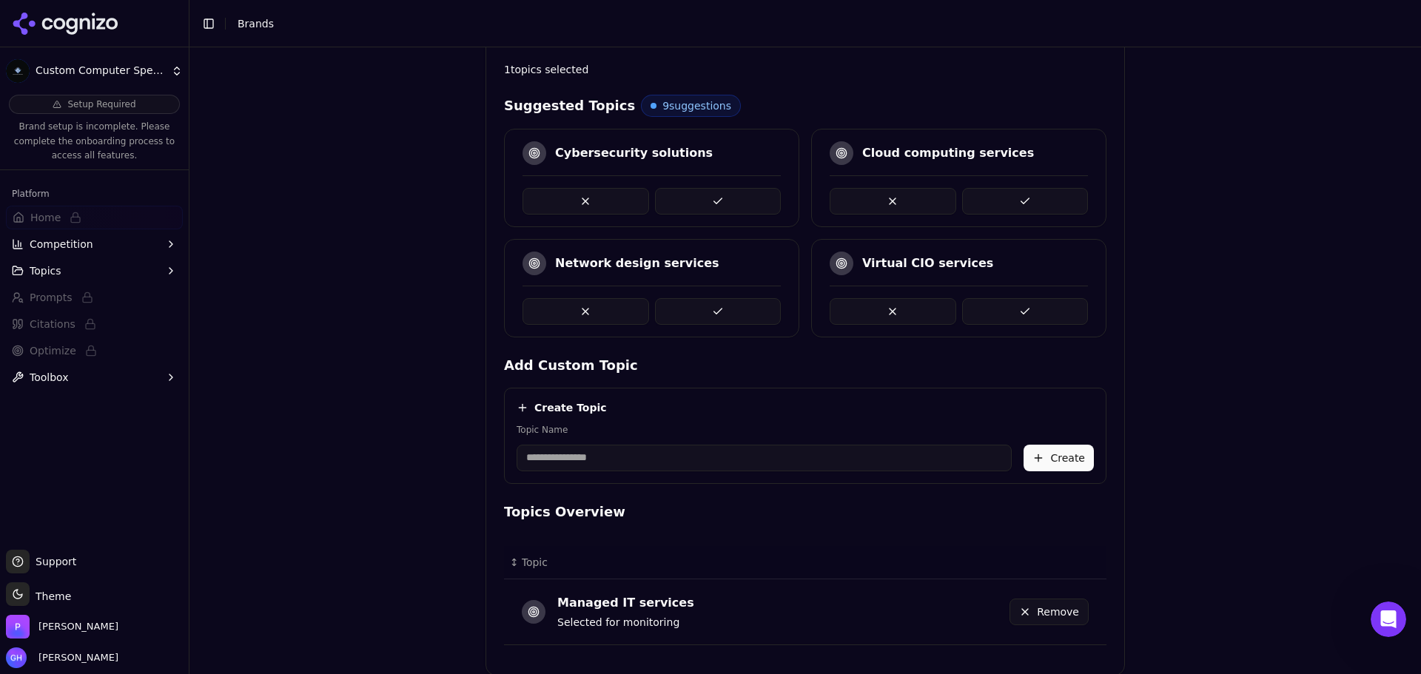
click at [1284, 366] on div "Brand Onboarding Let's set up your brand monitoring in a few simple steps Step …" at bounding box center [806, 42] width 1232 height 674
click at [1016, 306] on button at bounding box center [1025, 311] width 127 height 27
click at [694, 198] on button at bounding box center [718, 201] width 127 height 27
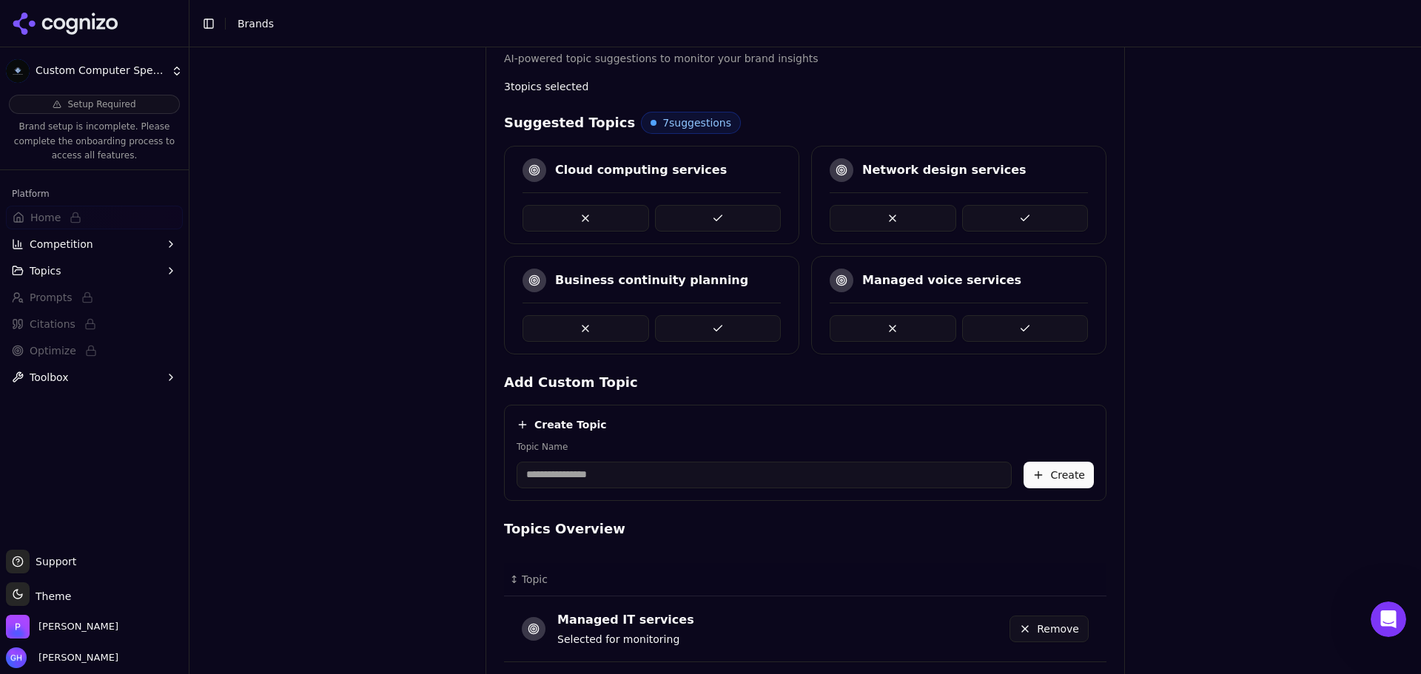
scroll to position [247, 0]
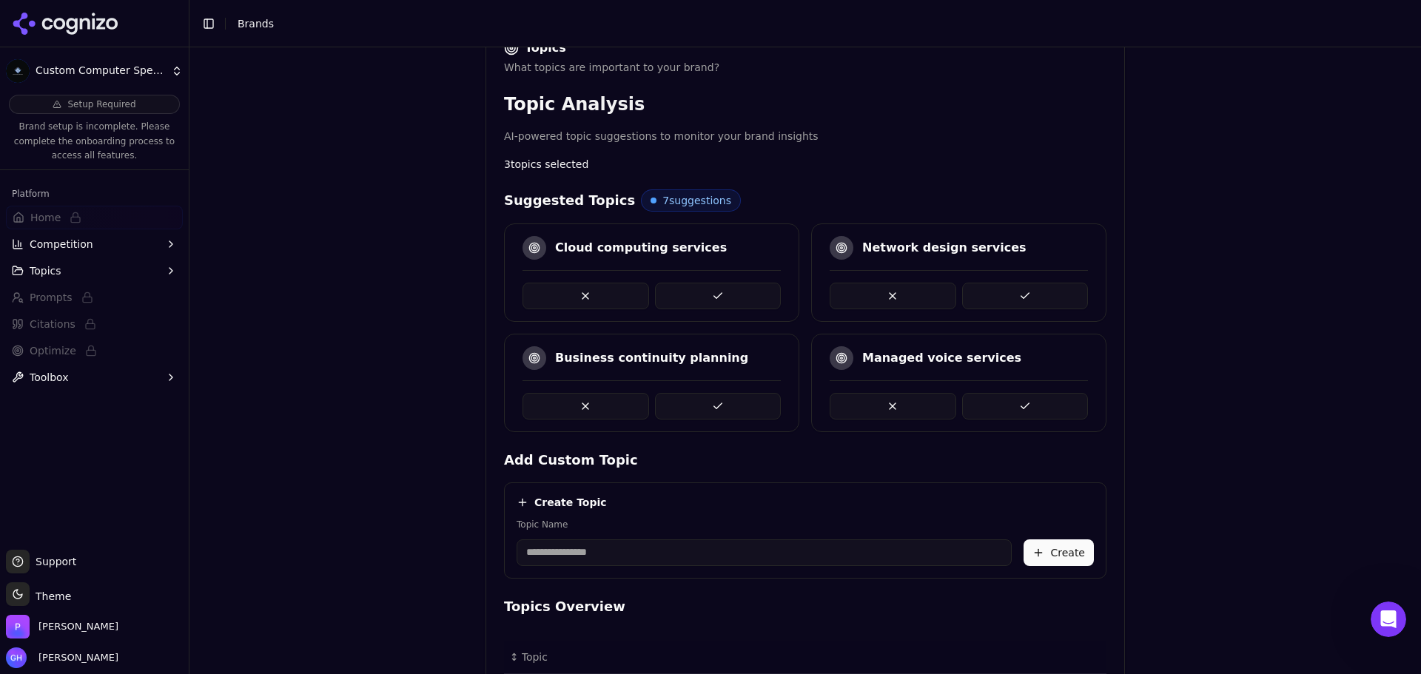
click at [994, 403] on button at bounding box center [1025, 406] width 127 height 27
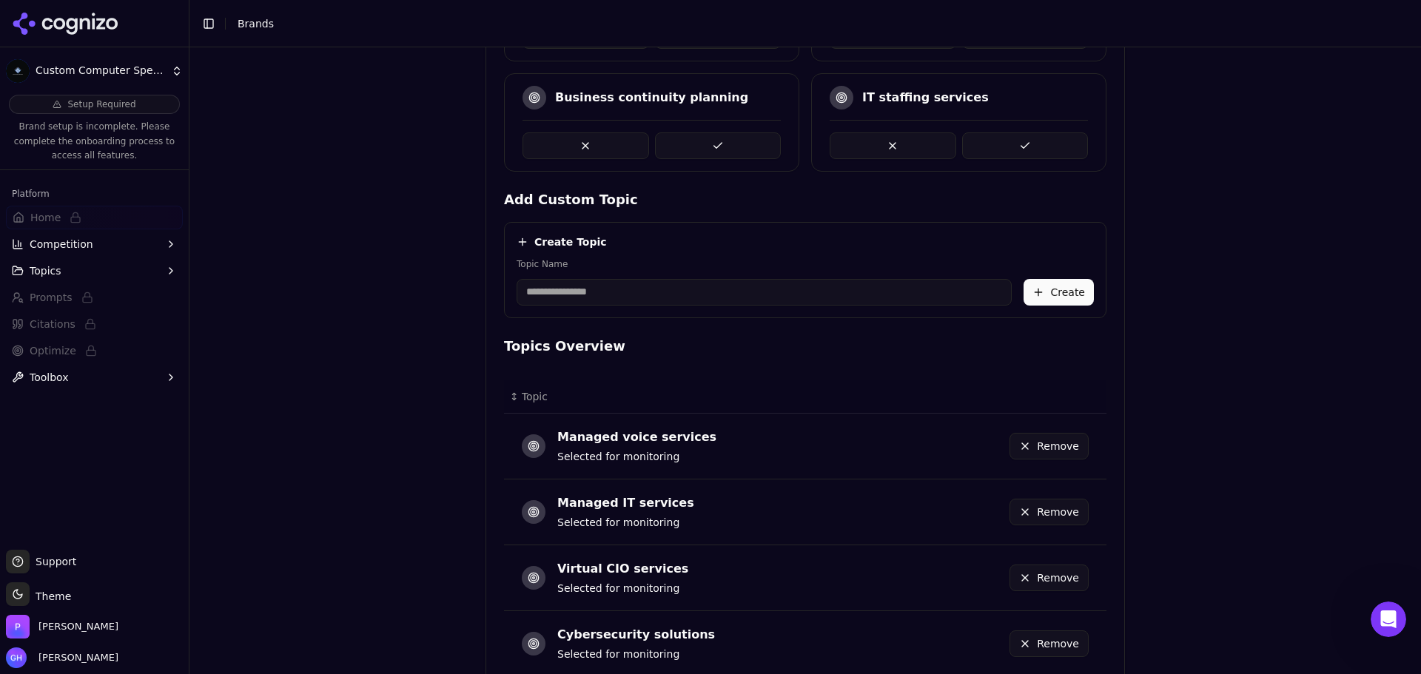
scroll to position [609, 0]
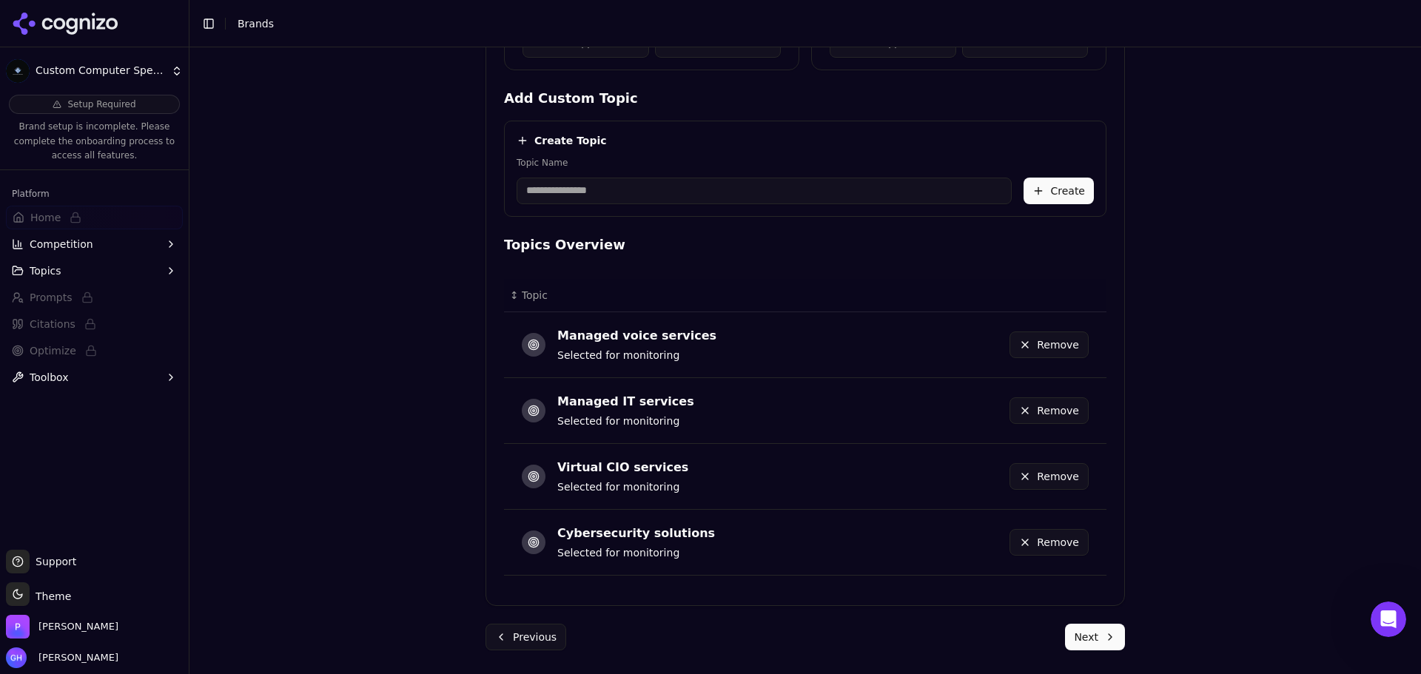
click at [1073, 637] on button "Next" at bounding box center [1095, 637] width 60 height 27
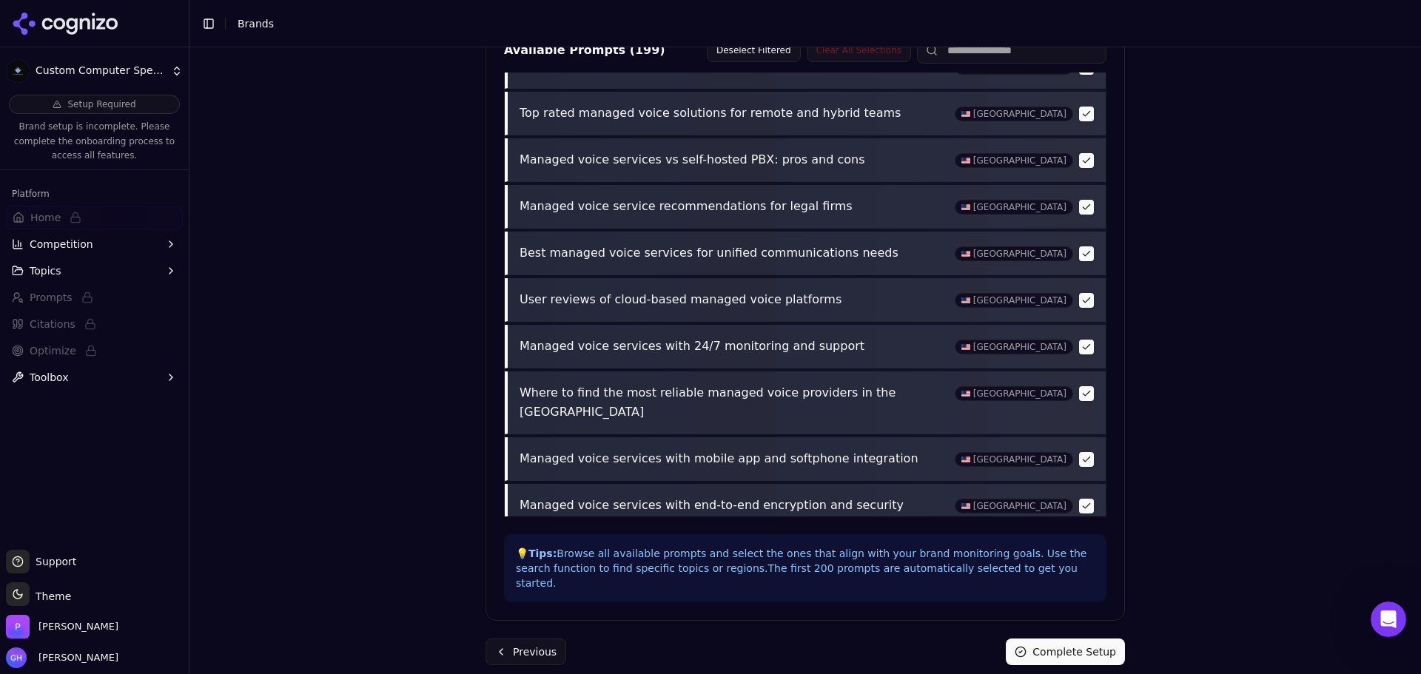
scroll to position [74, 0]
drag, startPoint x: 1044, startPoint y: 641, endPoint x: 65, endPoint y: 528, distance: 985.1
click at [1044, 641] on button "Complete Setup" at bounding box center [1065, 652] width 119 height 27
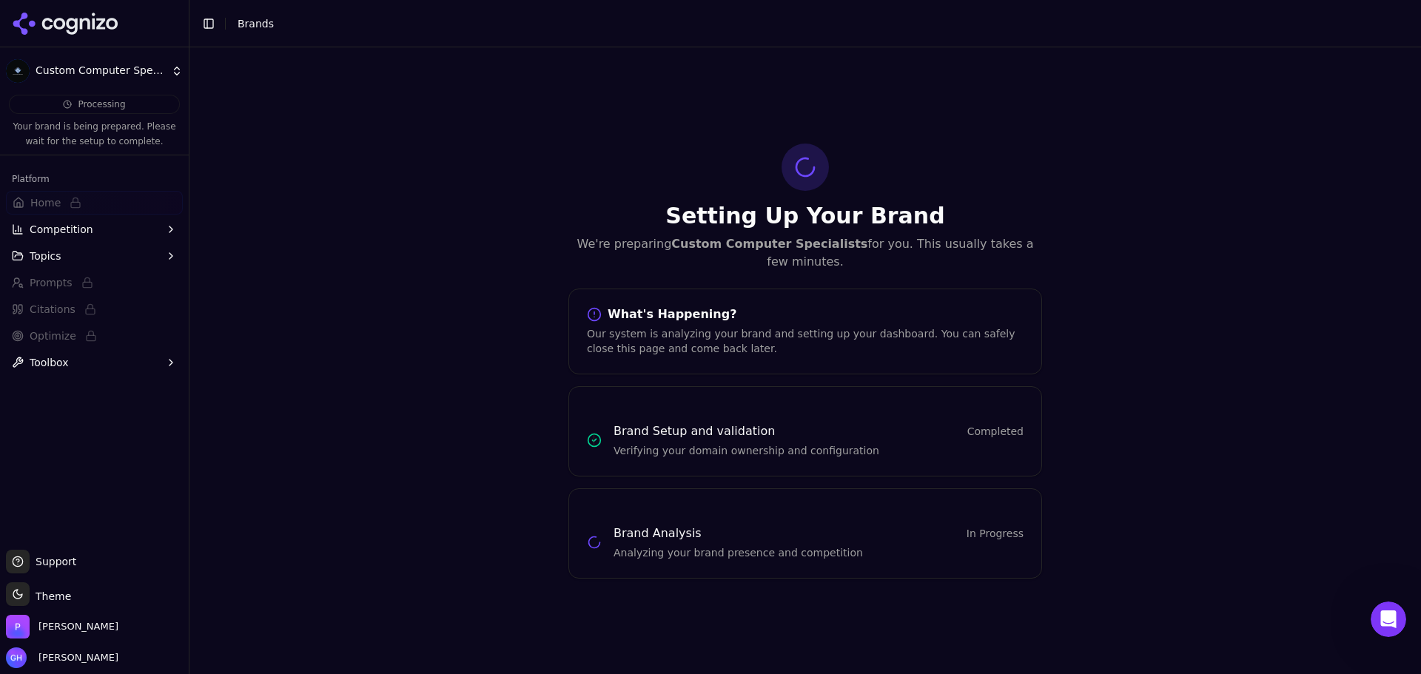
scroll to position [0, 0]
click at [90, 21] on icon at bounding box center [85, 23] width 10 height 11
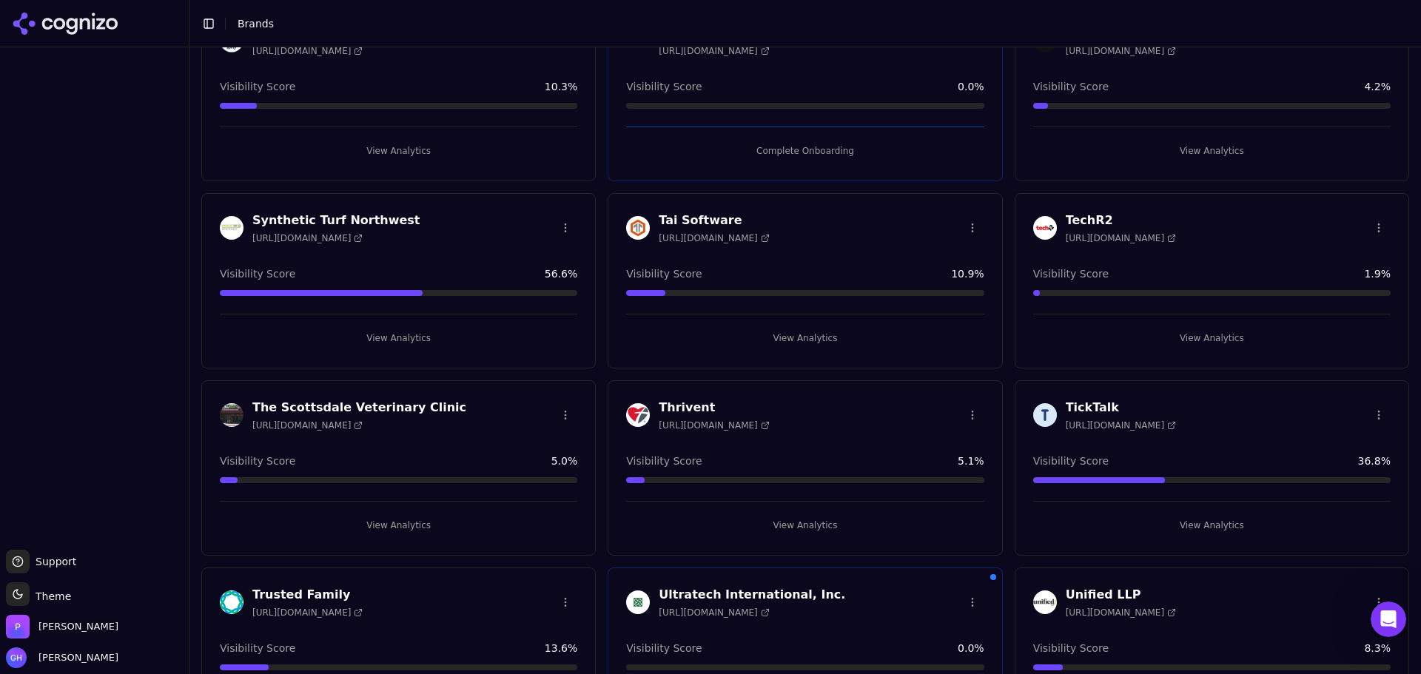
scroll to position [5633, 0]
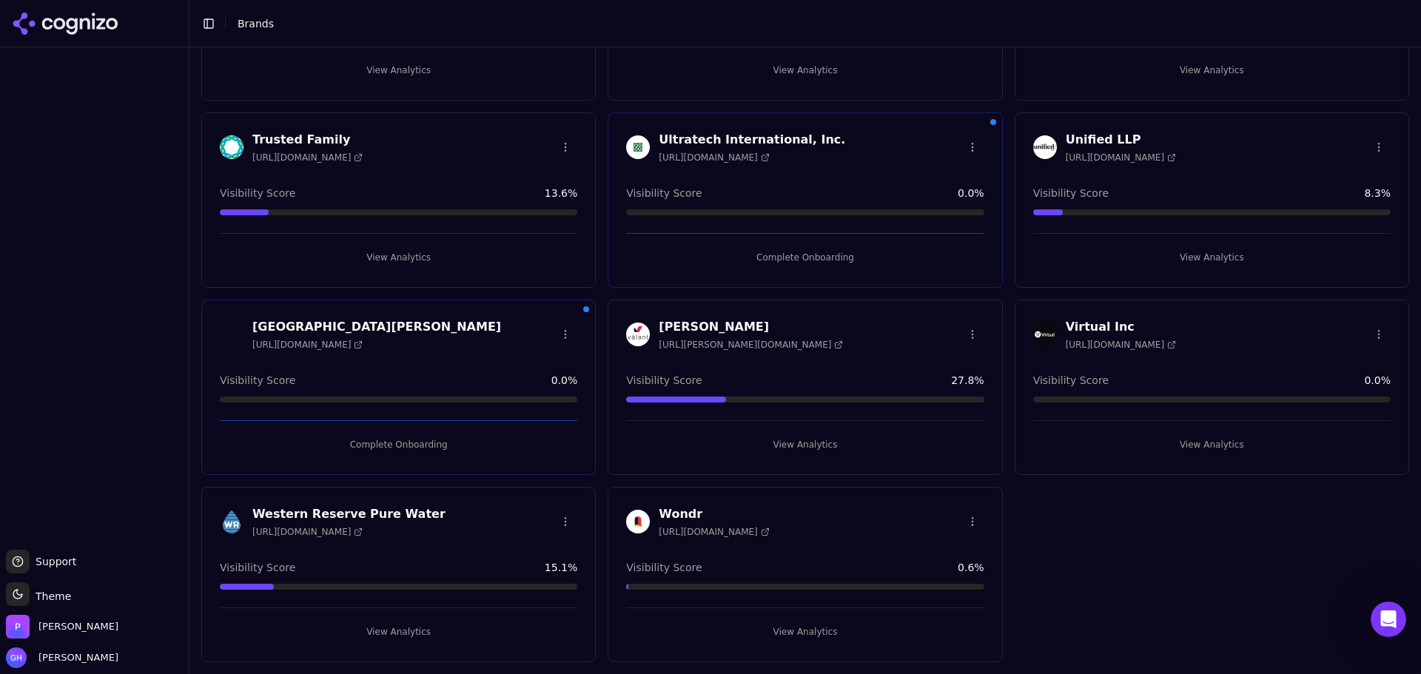
click at [779, 262] on button "Complete Onboarding" at bounding box center [805, 258] width 358 height 24
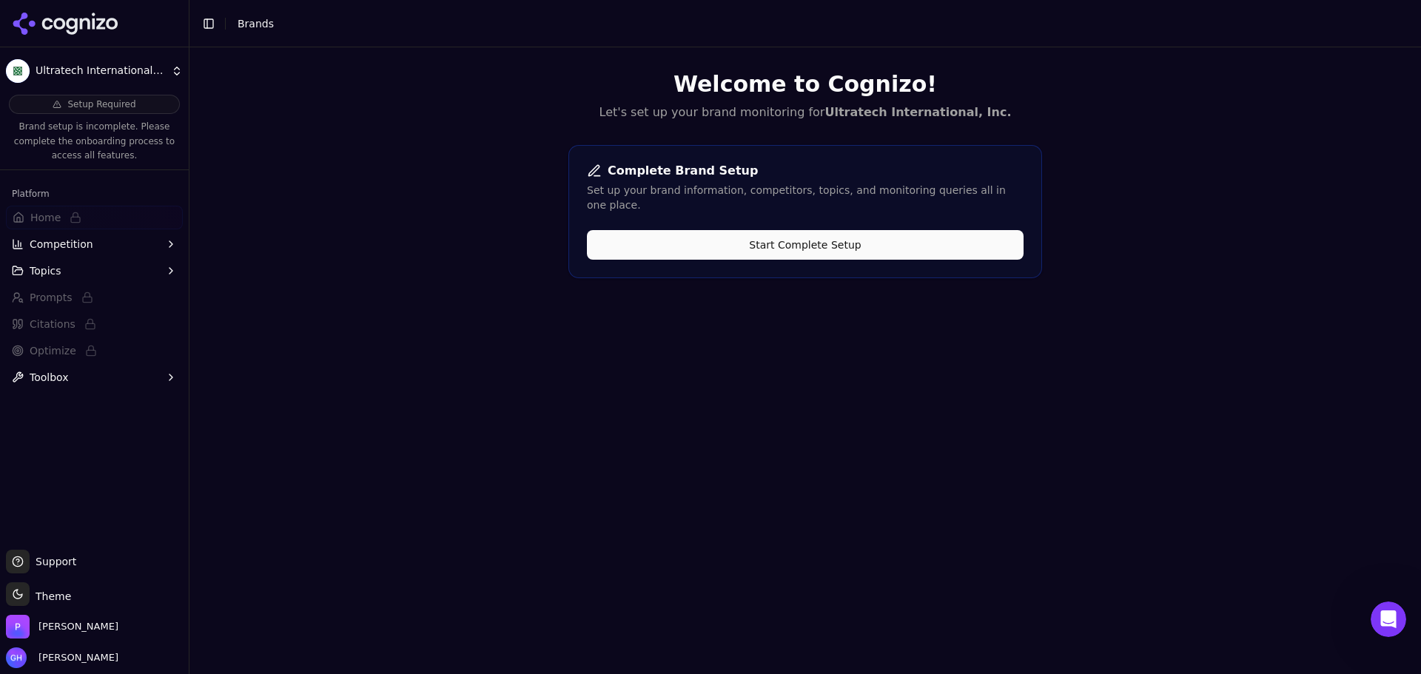
click at [839, 230] on button "Start Complete Setup" at bounding box center [805, 245] width 437 height 30
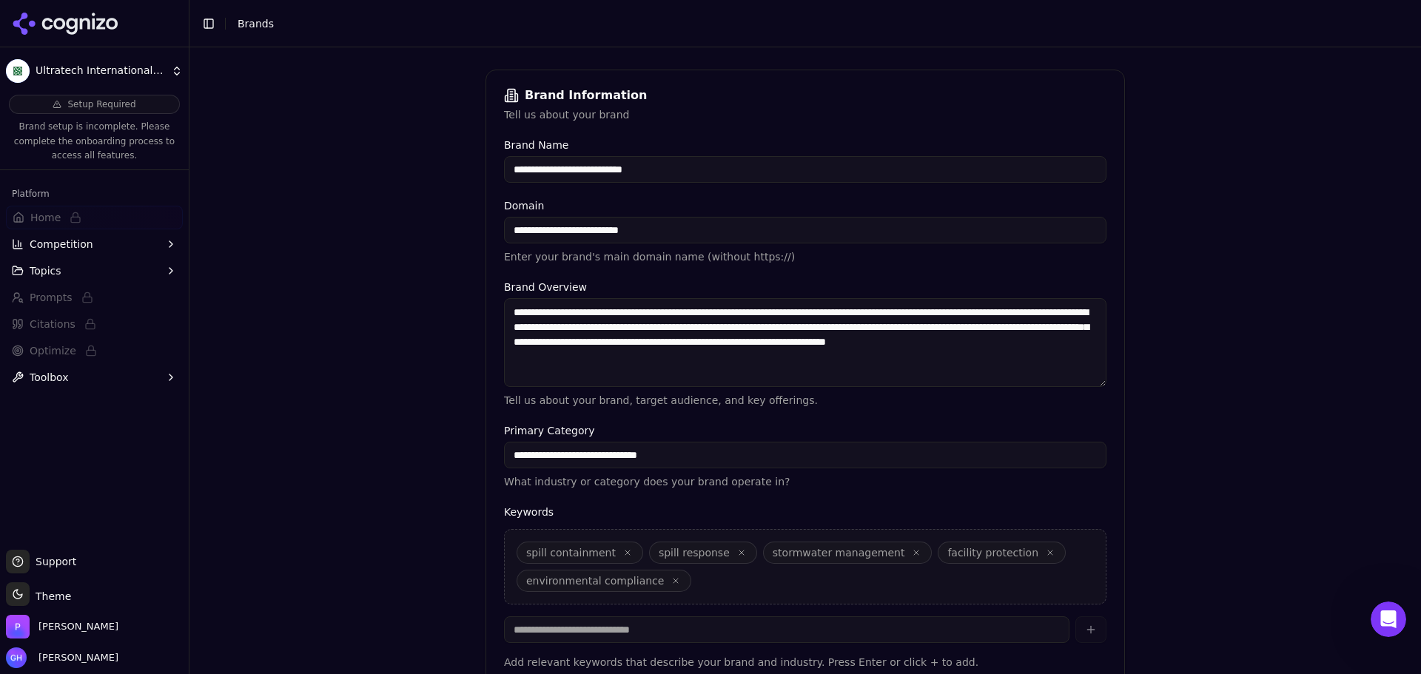
scroll to position [282, 0]
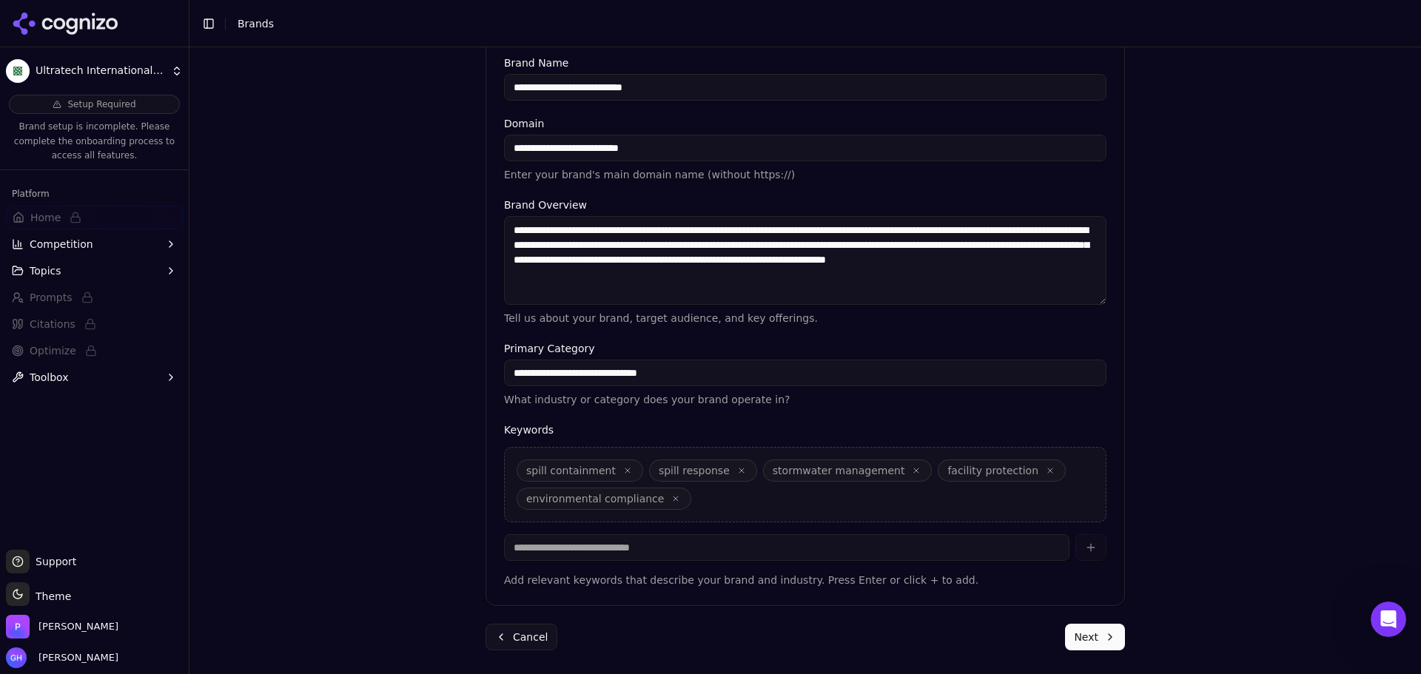
click at [1084, 622] on form "**********" at bounding box center [806, 318] width 640 height 663
click at [1090, 634] on button "Next" at bounding box center [1095, 637] width 60 height 27
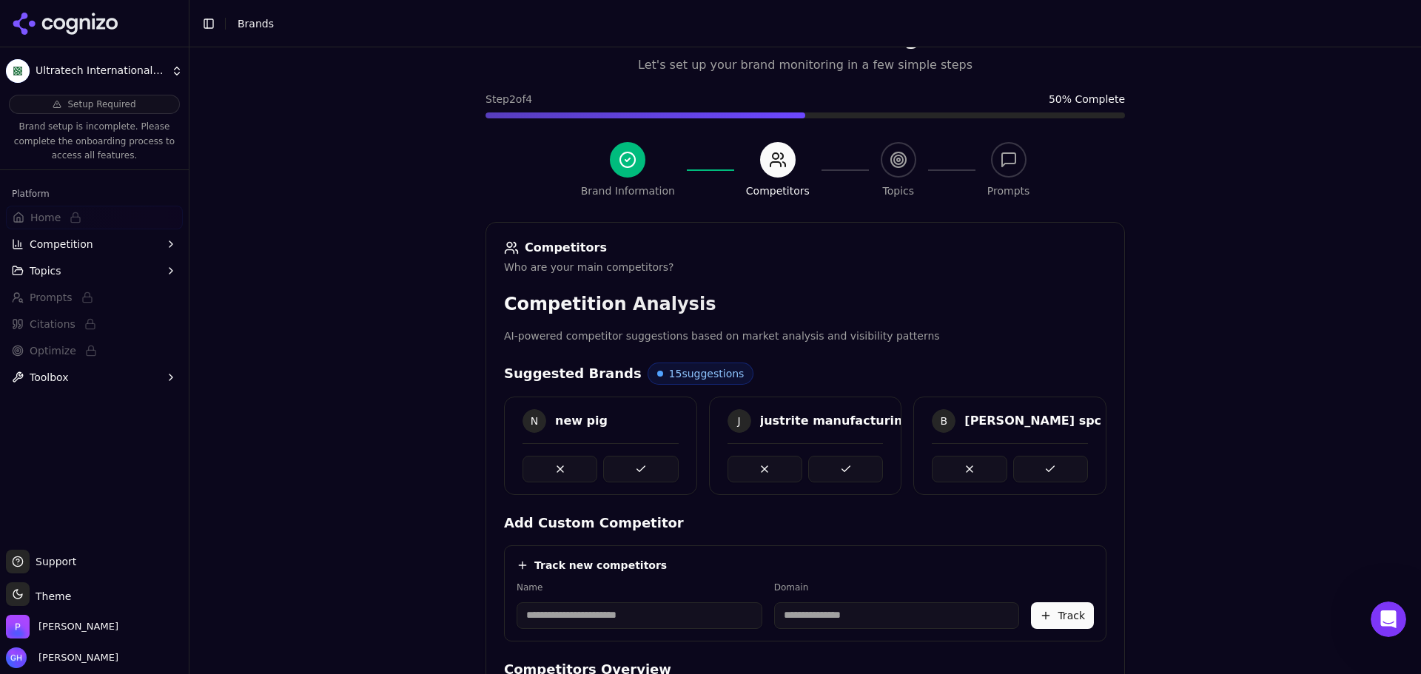
scroll to position [279, 0]
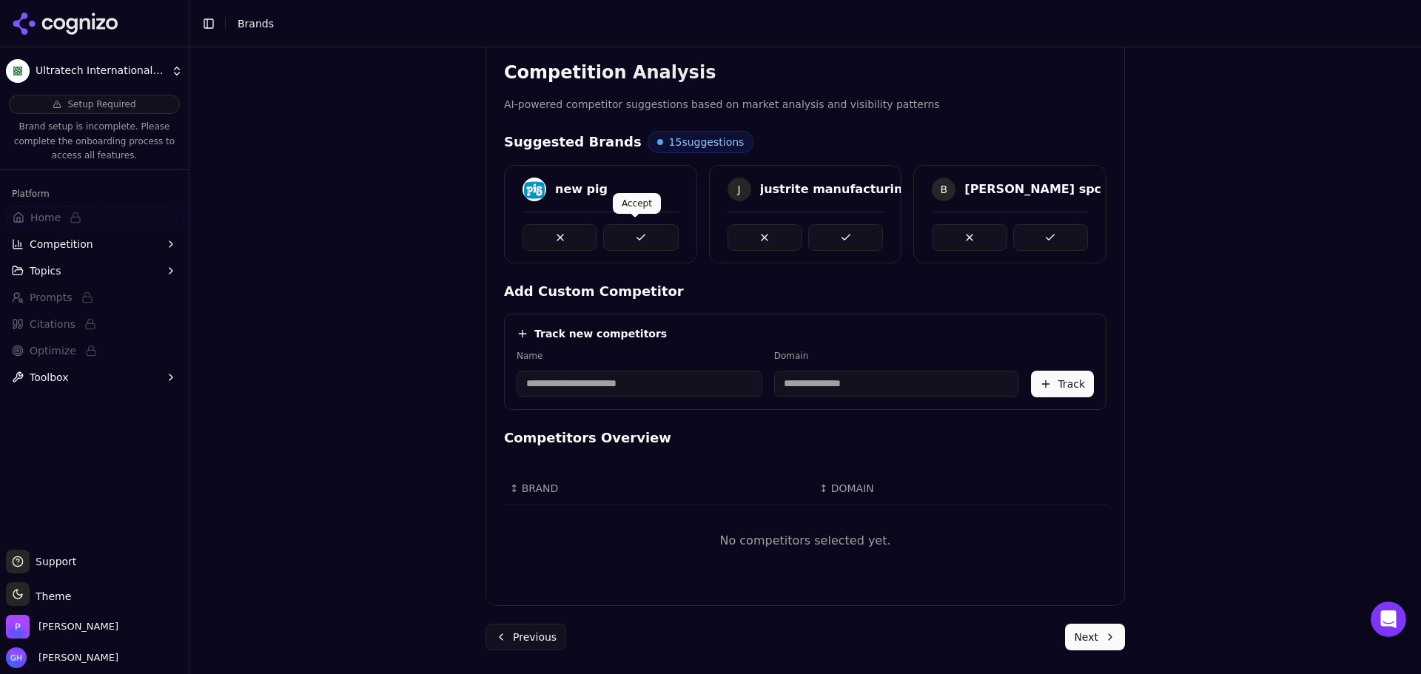
click at [620, 224] on button at bounding box center [640, 237] width 75 height 27
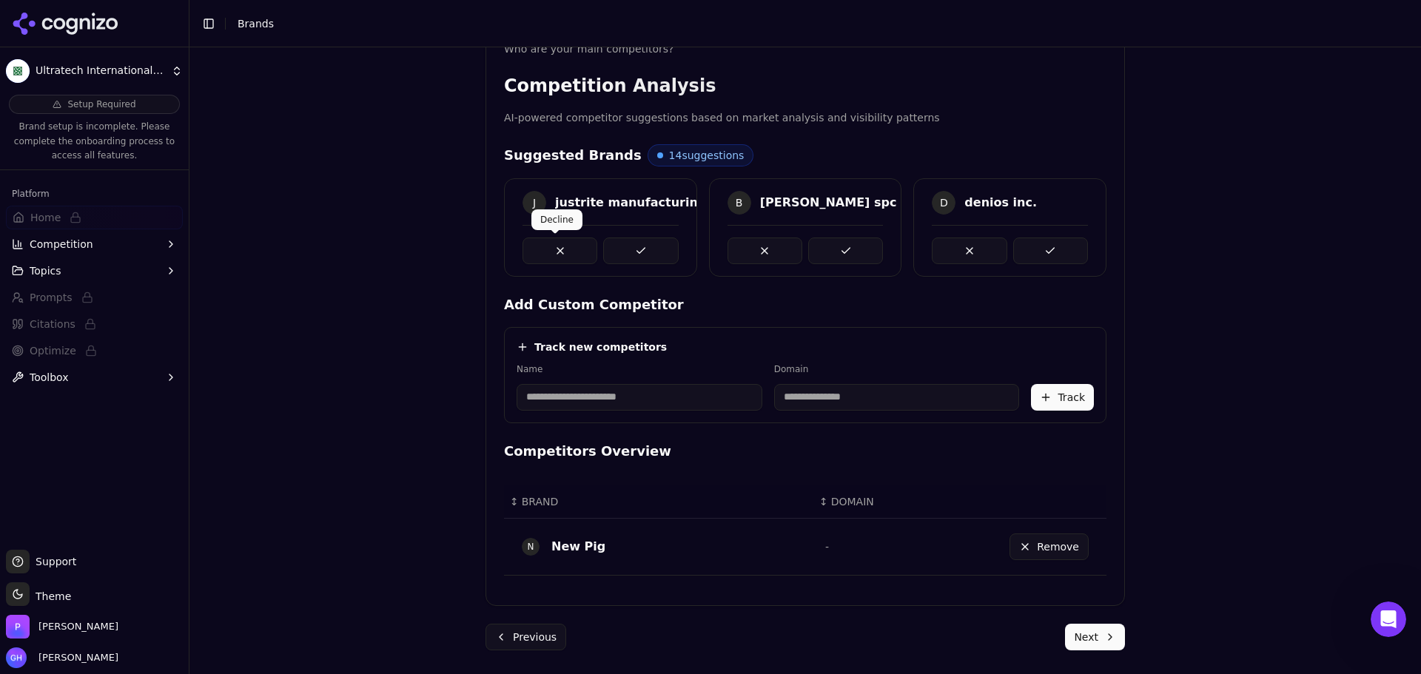
scroll to position [266, 0]
click at [657, 247] on button at bounding box center [640, 251] width 75 height 27
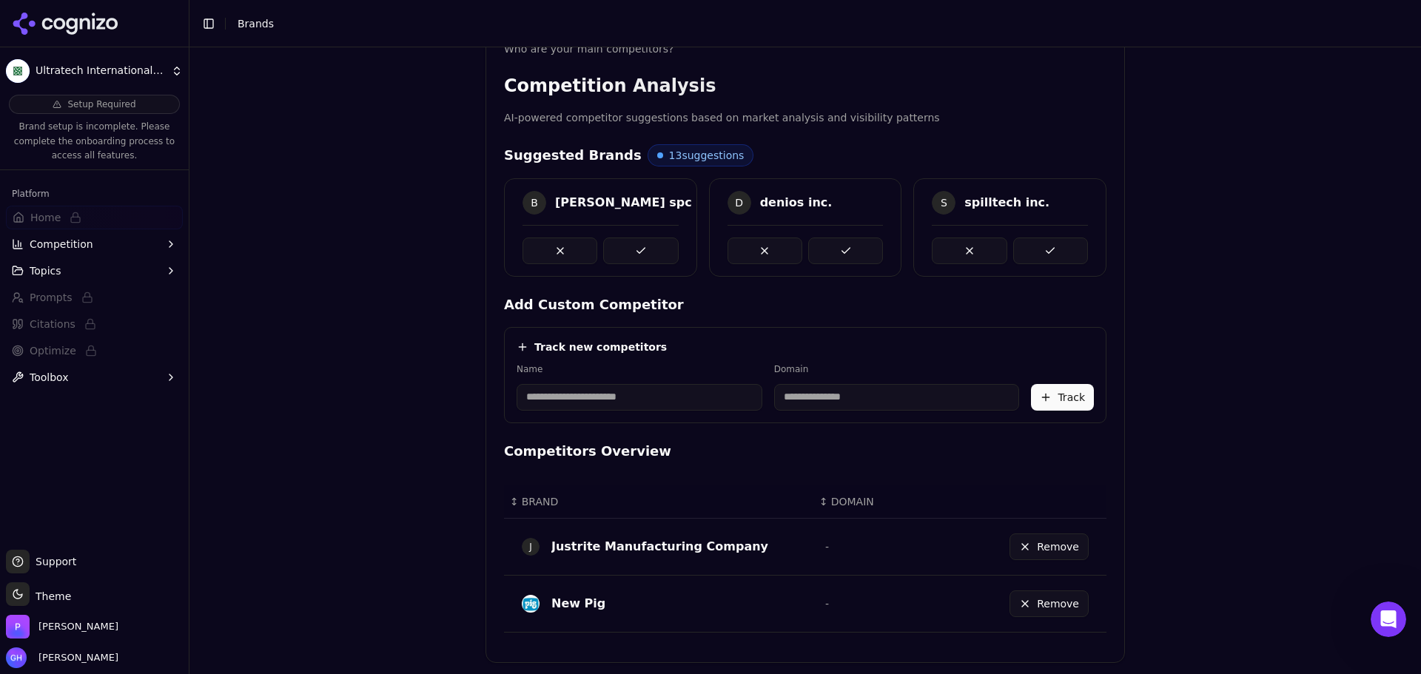
click at [657, 247] on button at bounding box center [640, 251] width 75 height 27
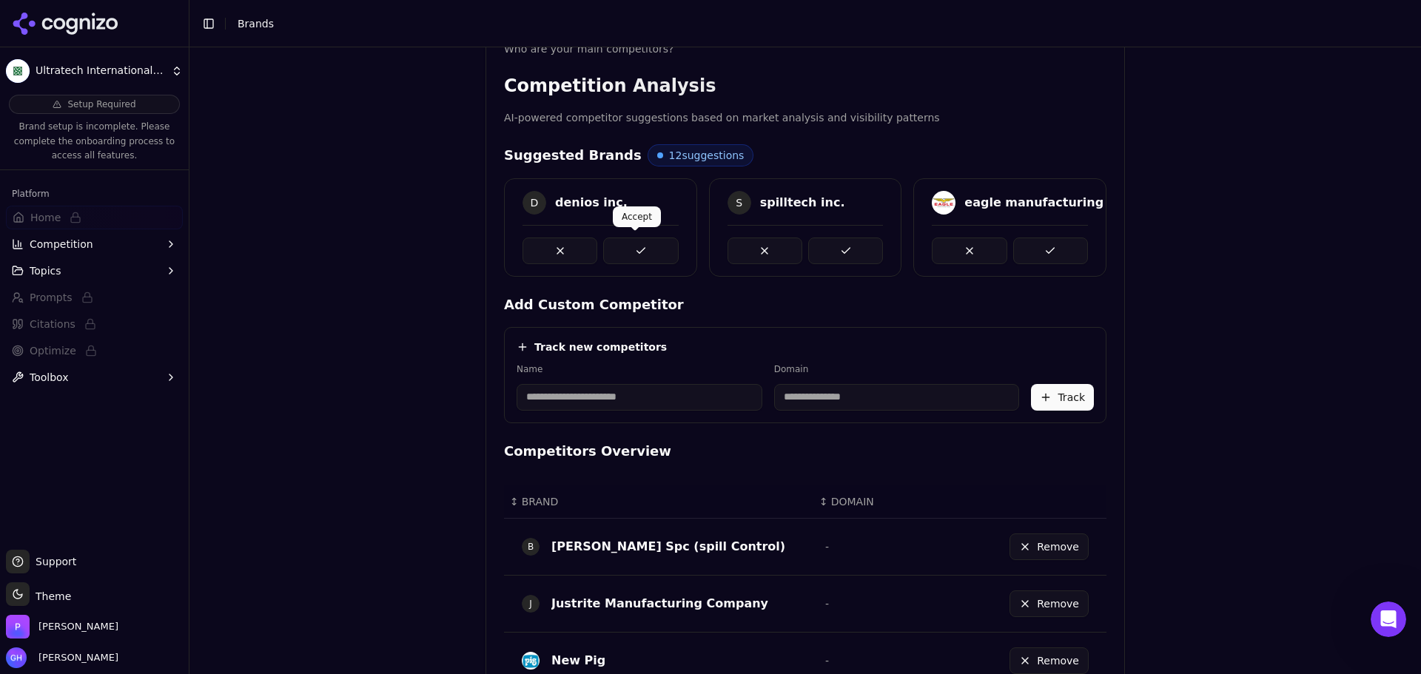
click at [651, 244] on button at bounding box center [640, 251] width 75 height 27
click at [855, 256] on button at bounding box center [845, 251] width 75 height 27
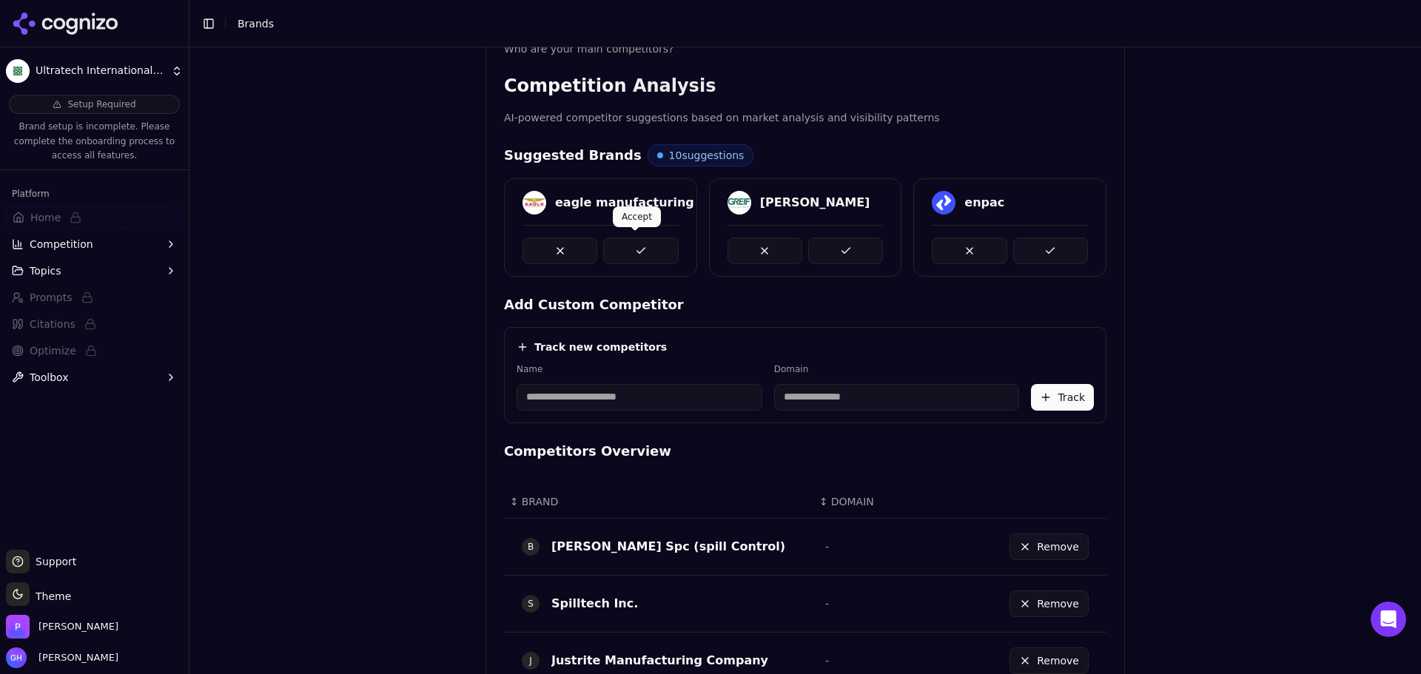
click at [648, 252] on button at bounding box center [640, 251] width 75 height 27
click at [854, 252] on button at bounding box center [845, 251] width 75 height 27
click at [628, 247] on button at bounding box center [640, 251] width 75 height 27
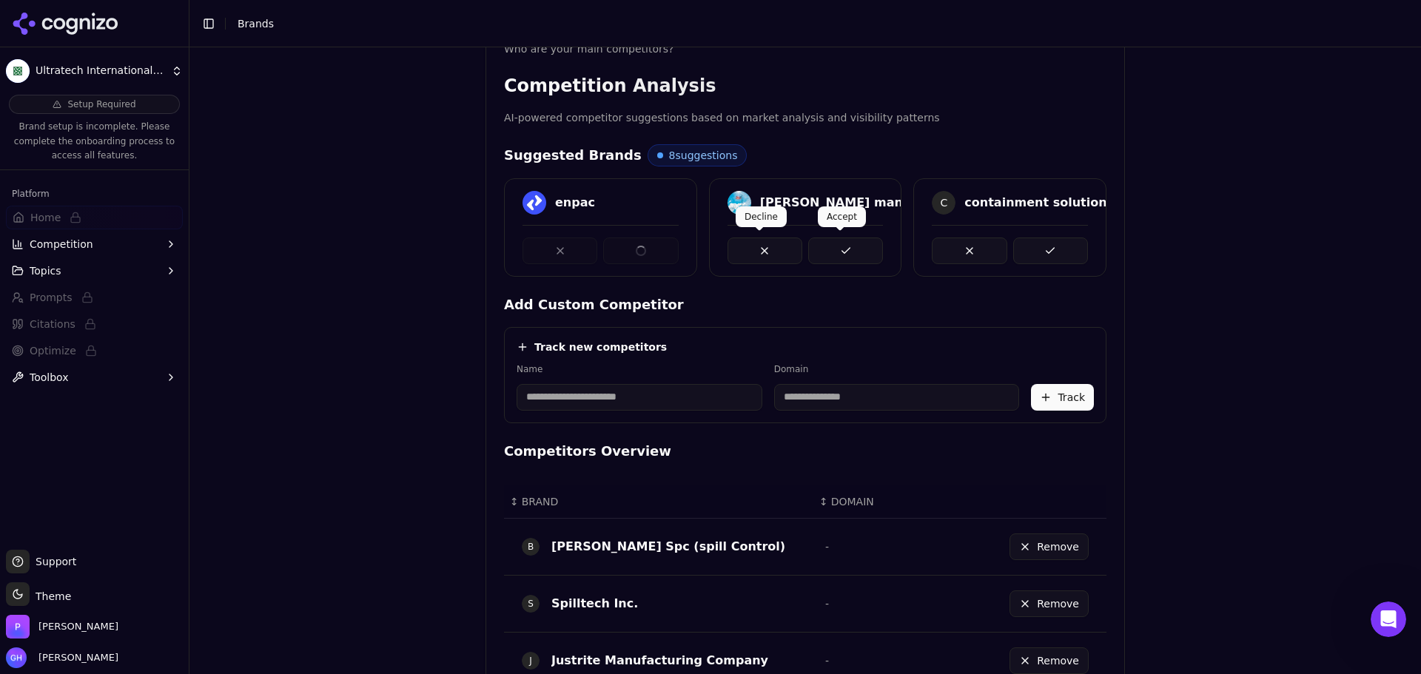
click at [943, 250] on button at bounding box center [969, 251] width 75 height 27
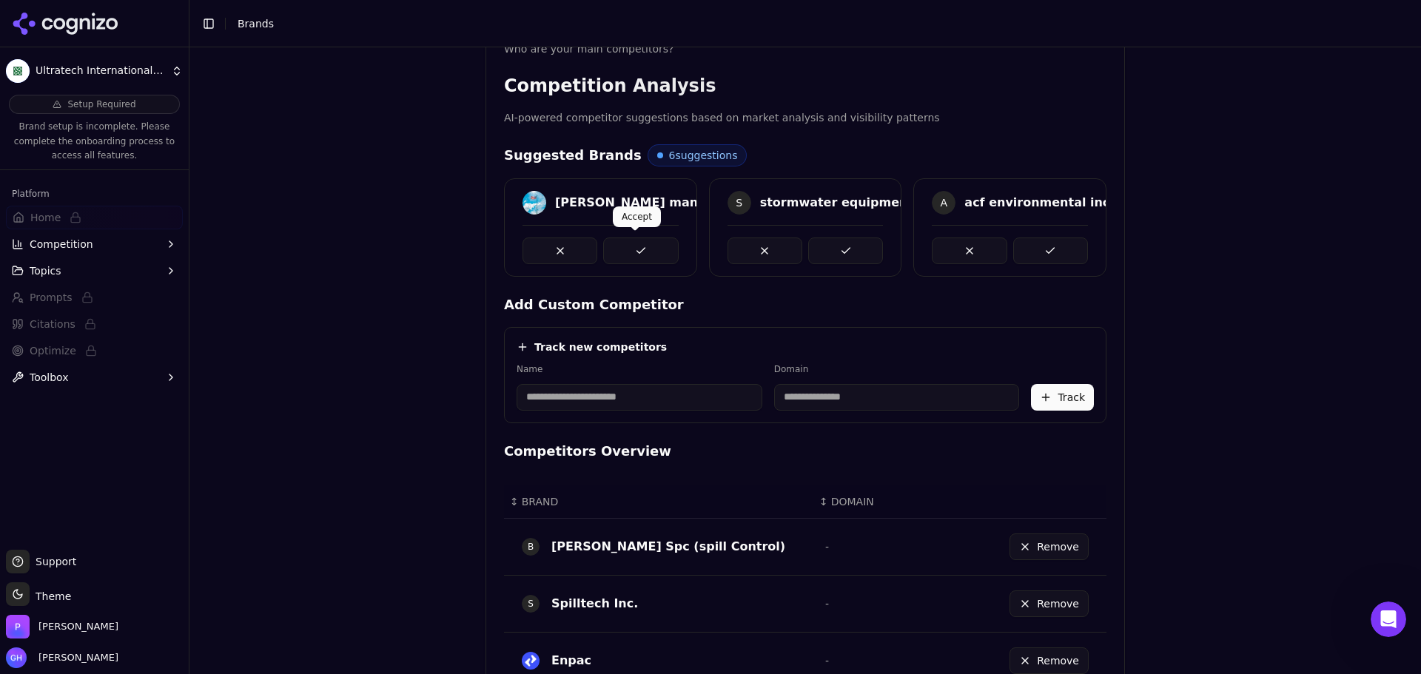
click at [647, 248] on button at bounding box center [640, 251] width 75 height 27
click at [861, 247] on button at bounding box center [845, 251] width 75 height 27
click at [1026, 243] on button at bounding box center [1050, 251] width 75 height 27
click at [642, 248] on button at bounding box center [640, 251] width 75 height 27
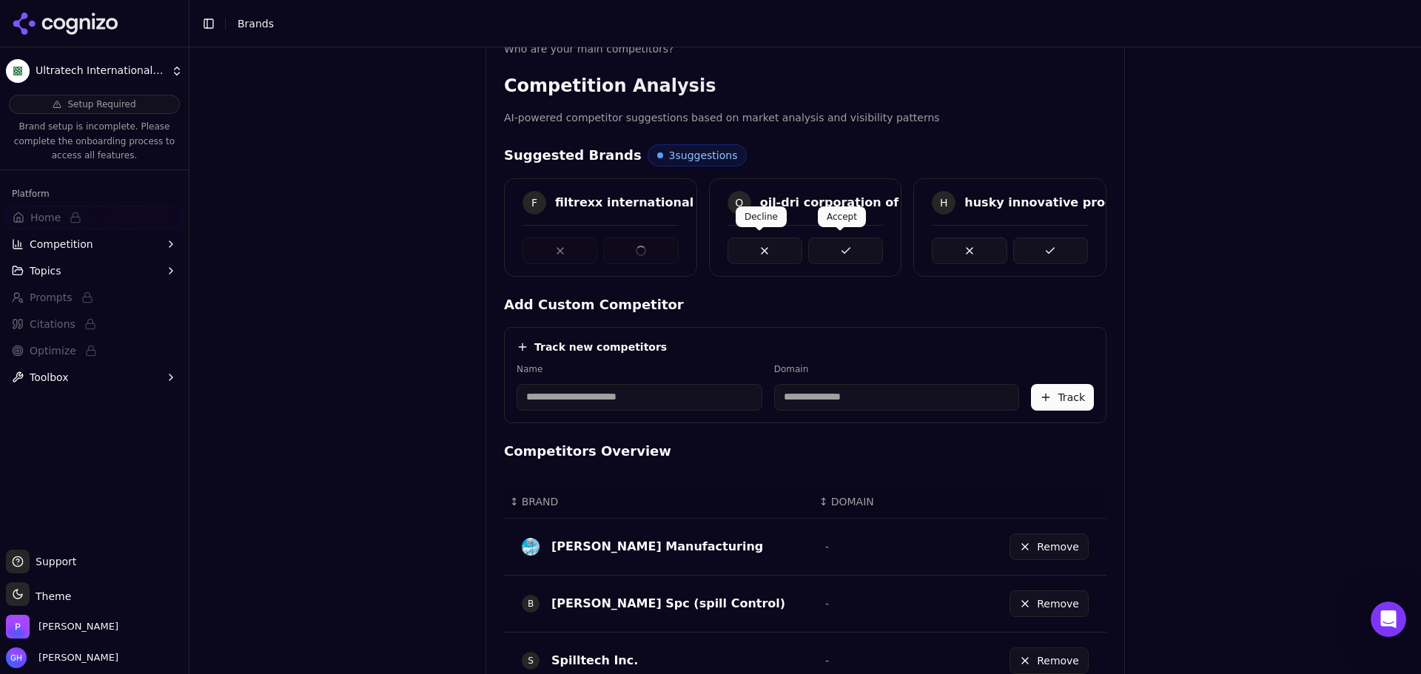
click at [840, 247] on button at bounding box center [845, 251] width 75 height 27
click at [1064, 244] on button at bounding box center [1050, 251] width 75 height 27
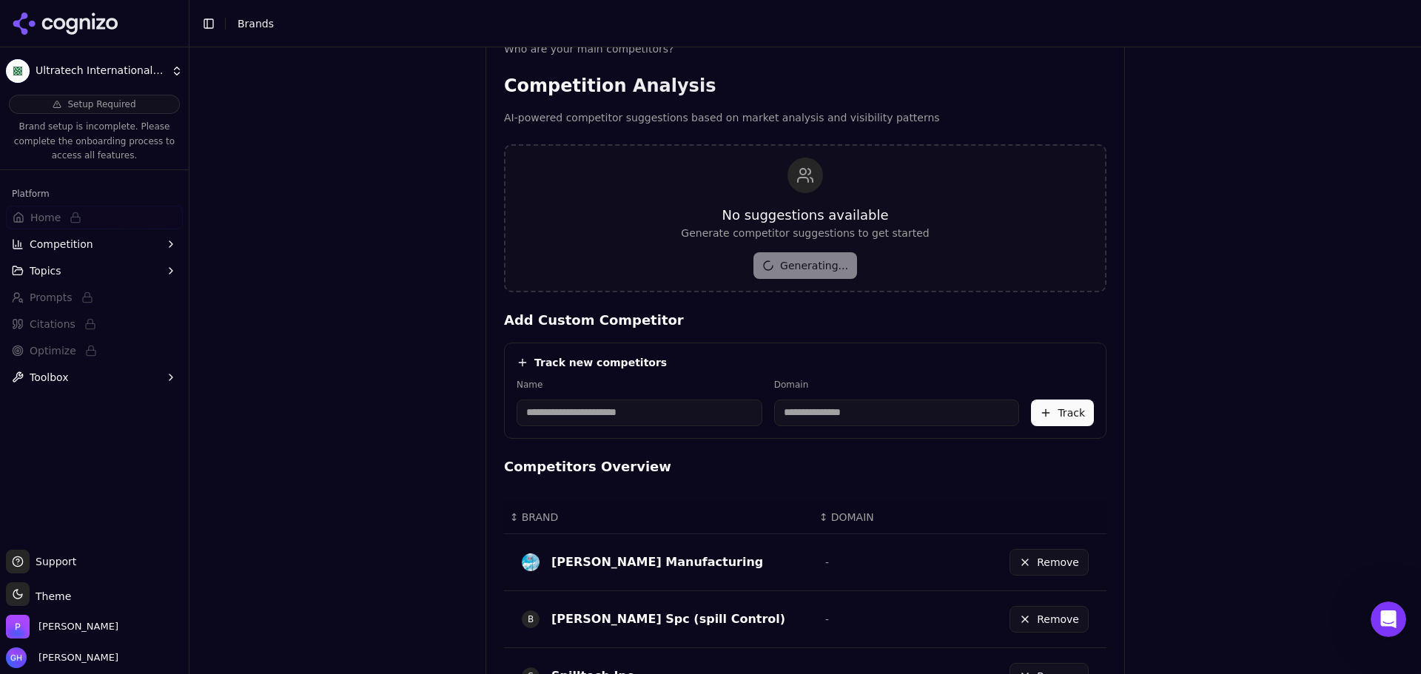
scroll to position [818, 0]
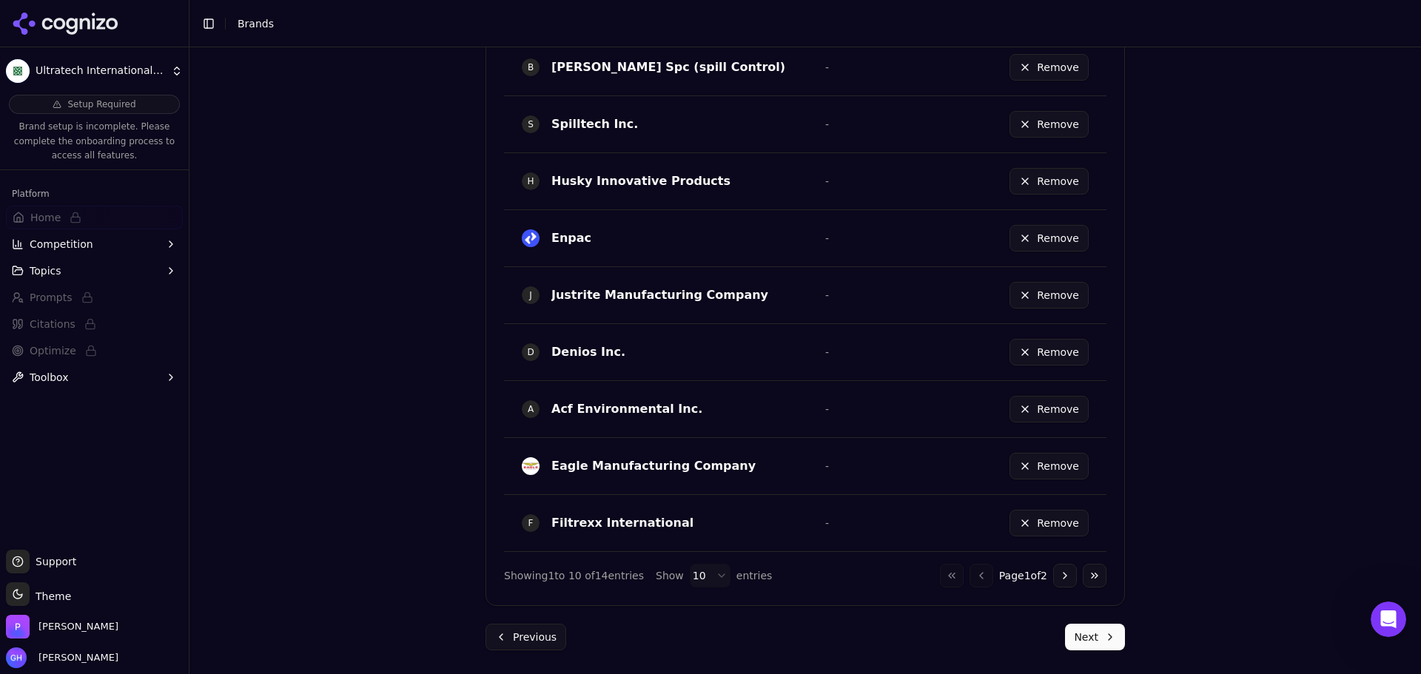
click at [1082, 644] on button "Next" at bounding box center [1095, 637] width 60 height 27
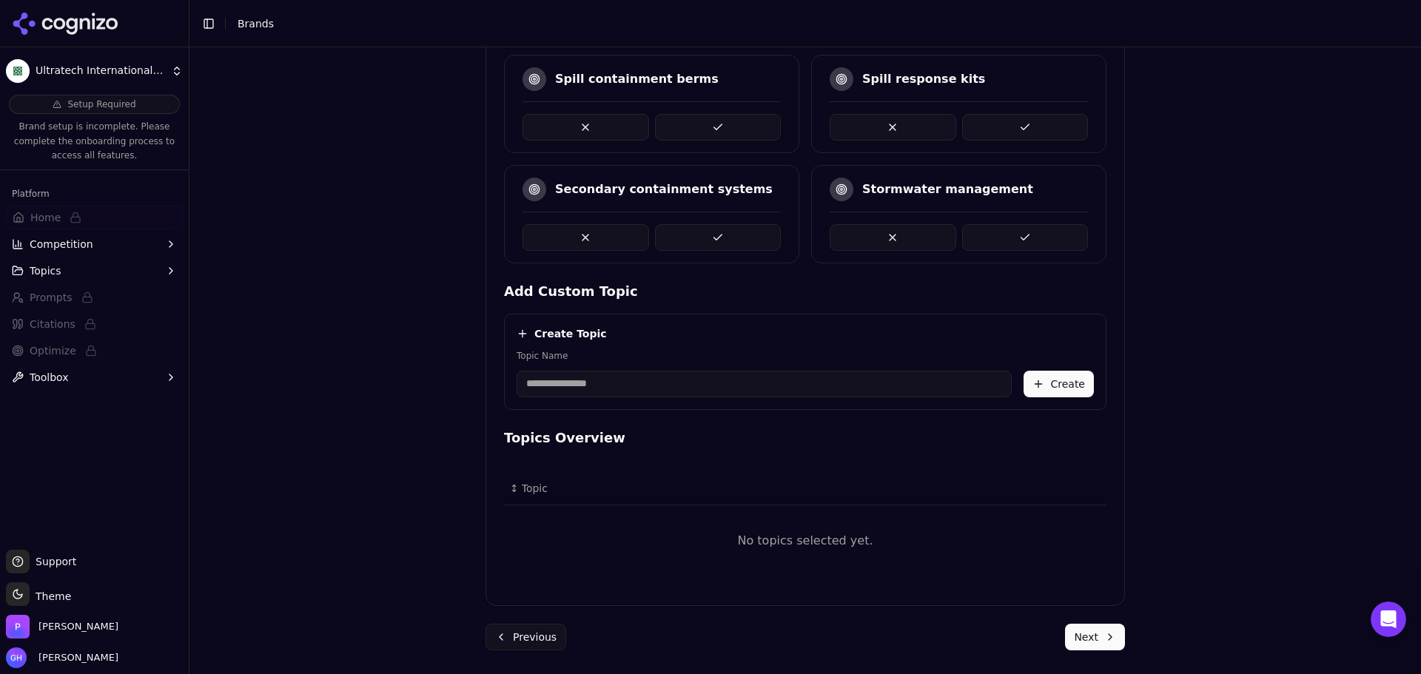
scroll to position [268, 0]
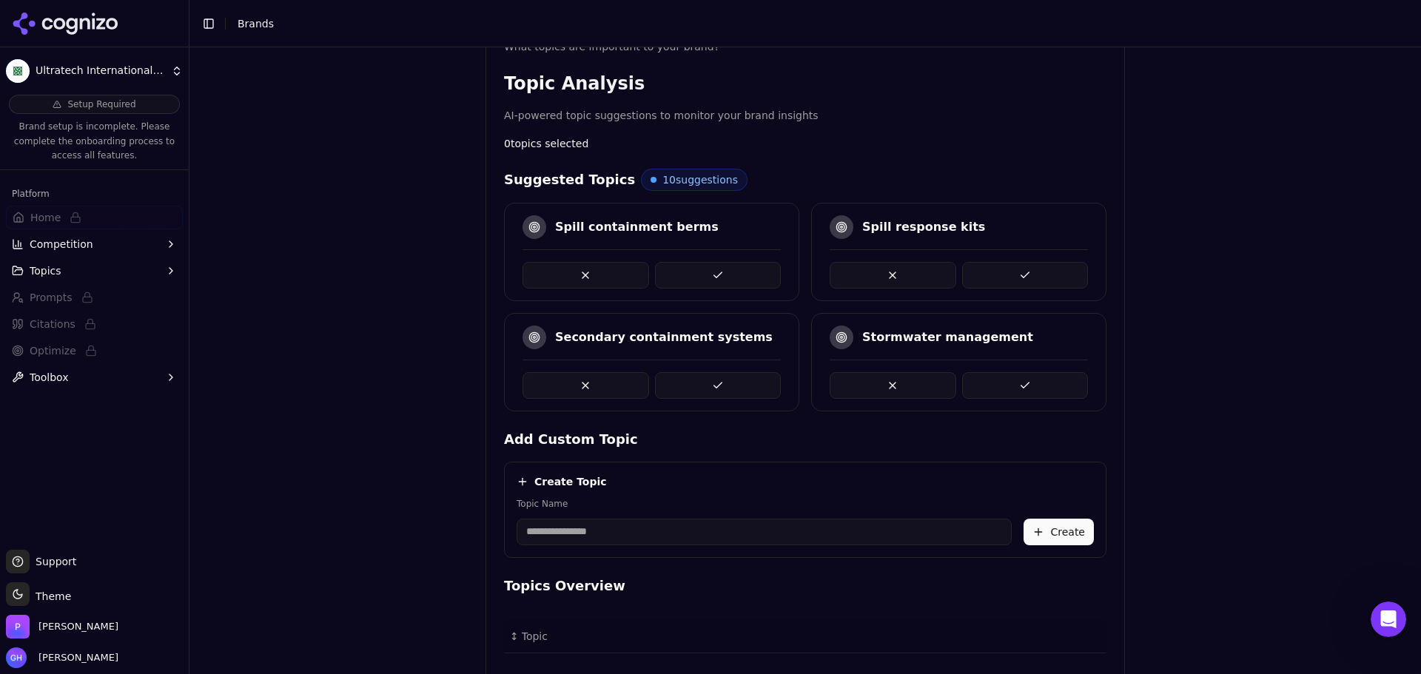
click at [1011, 387] on button at bounding box center [1025, 385] width 127 height 27
click at [1056, 266] on button at bounding box center [1025, 275] width 127 height 27
click at [1190, 304] on div "Brand Onboarding Let's set up your brand monitoring in a few simple steps Step …" at bounding box center [806, 116] width 1232 height 674
drag, startPoint x: 627, startPoint y: 389, endPoint x: 765, endPoint y: 549, distance: 211.6
click at [765, 674] on html "Ultratech International, Inc. Setup Required Brand setup is incomplete. Please …" at bounding box center [710, 337] width 1421 height 674
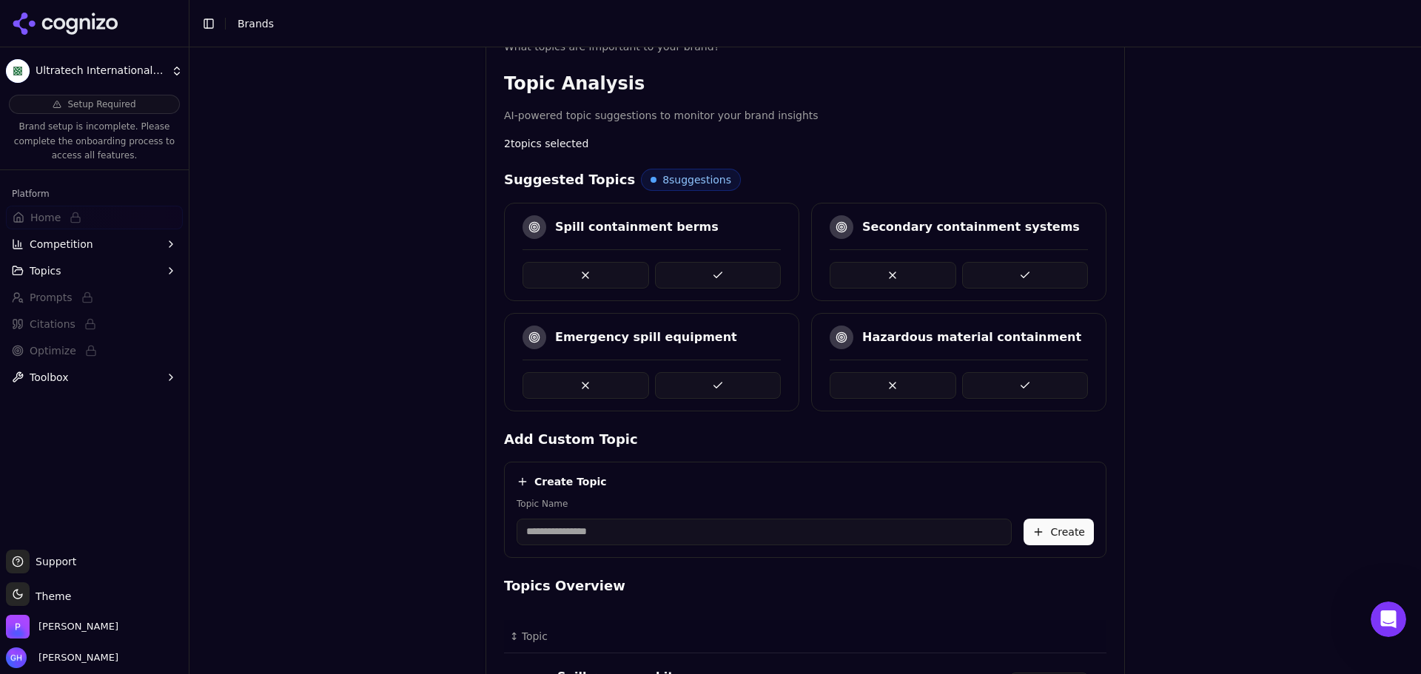
click at [722, 389] on button at bounding box center [718, 385] width 127 height 27
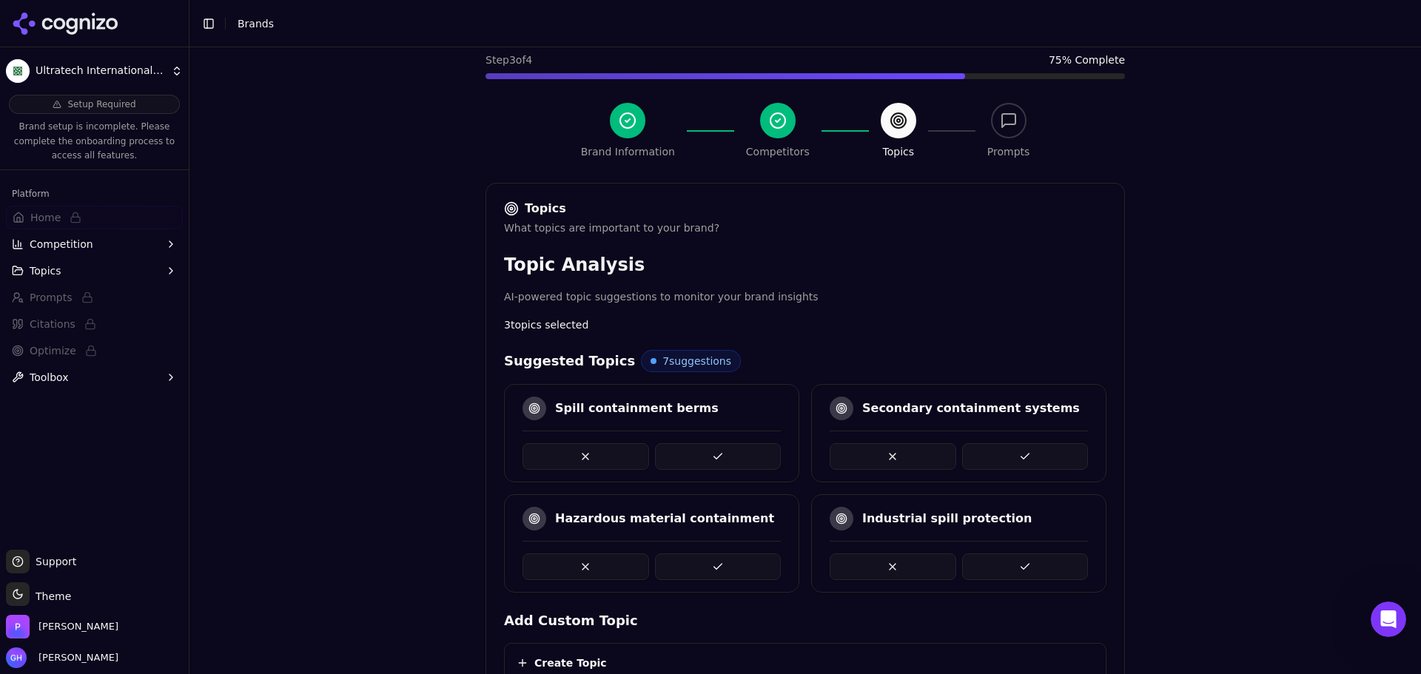
scroll to position [222, 0]
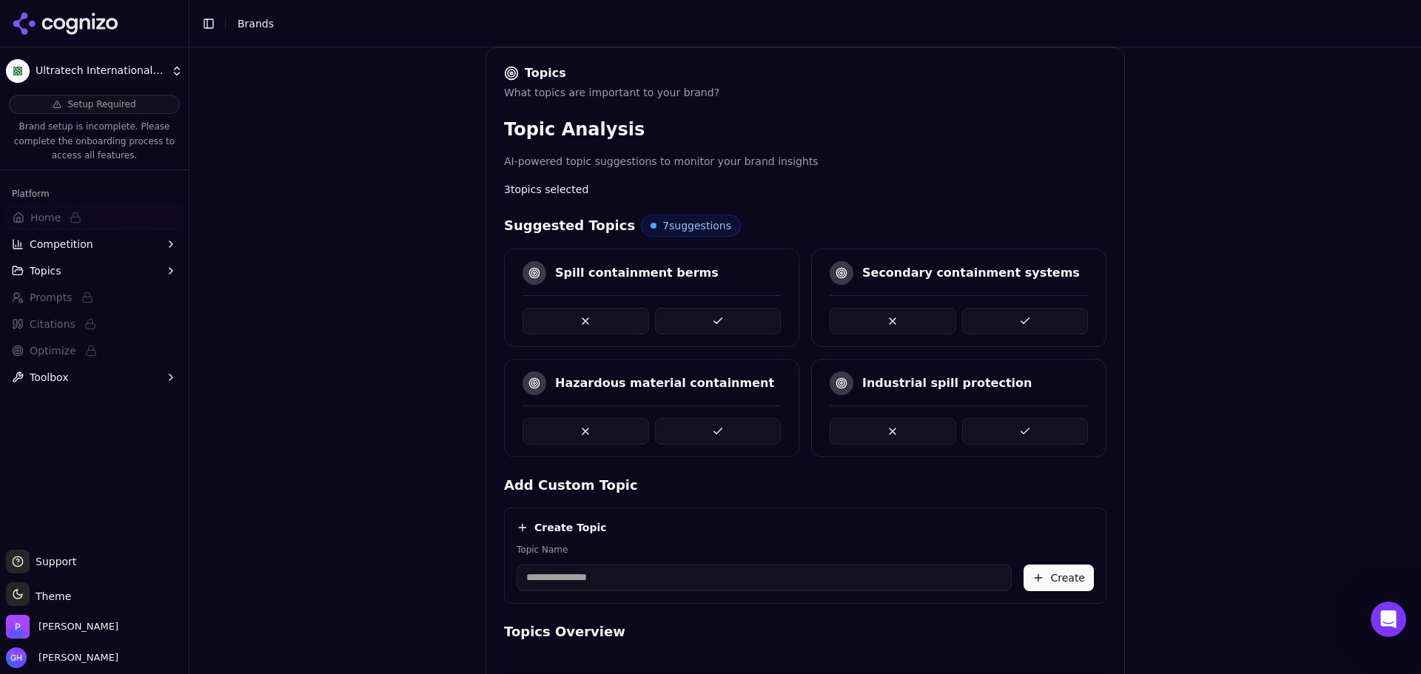
click at [1017, 430] on button at bounding box center [1025, 431] width 127 height 27
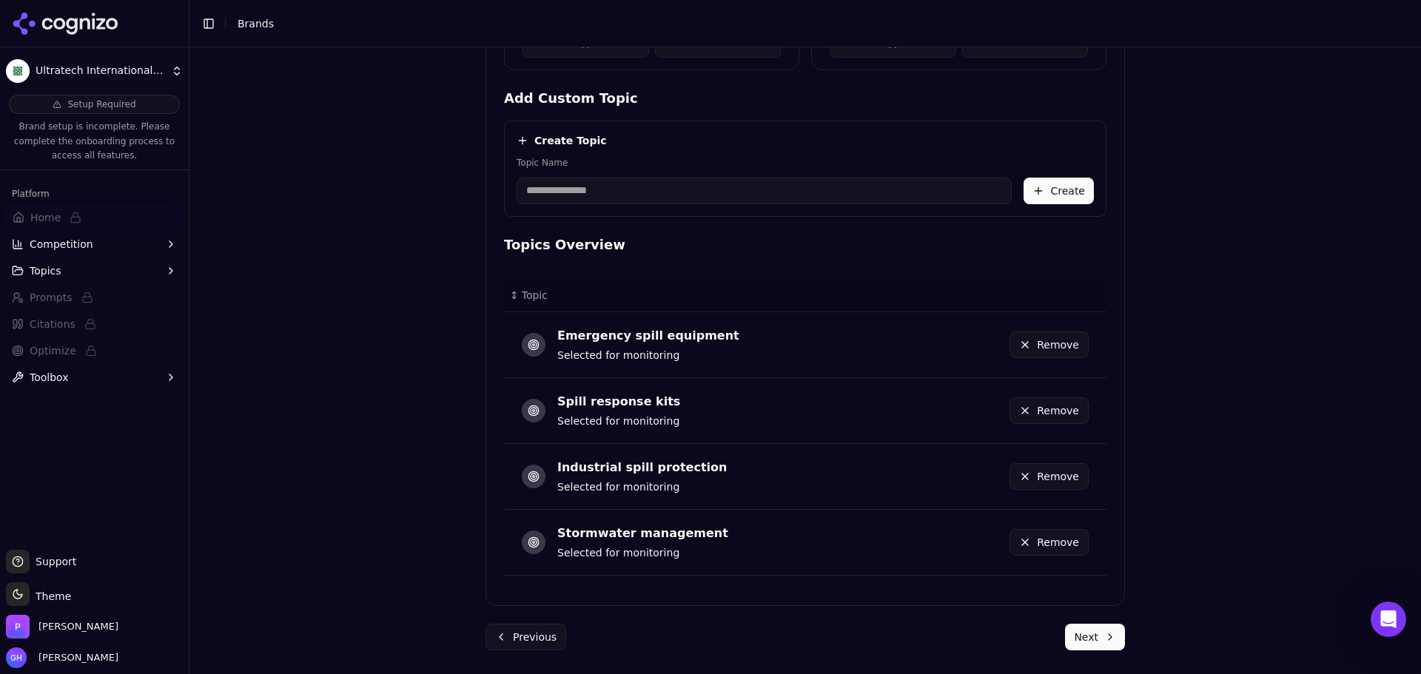
click at [1101, 650] on button "Next" at bounding box center [1095, 637] width 60 height 27
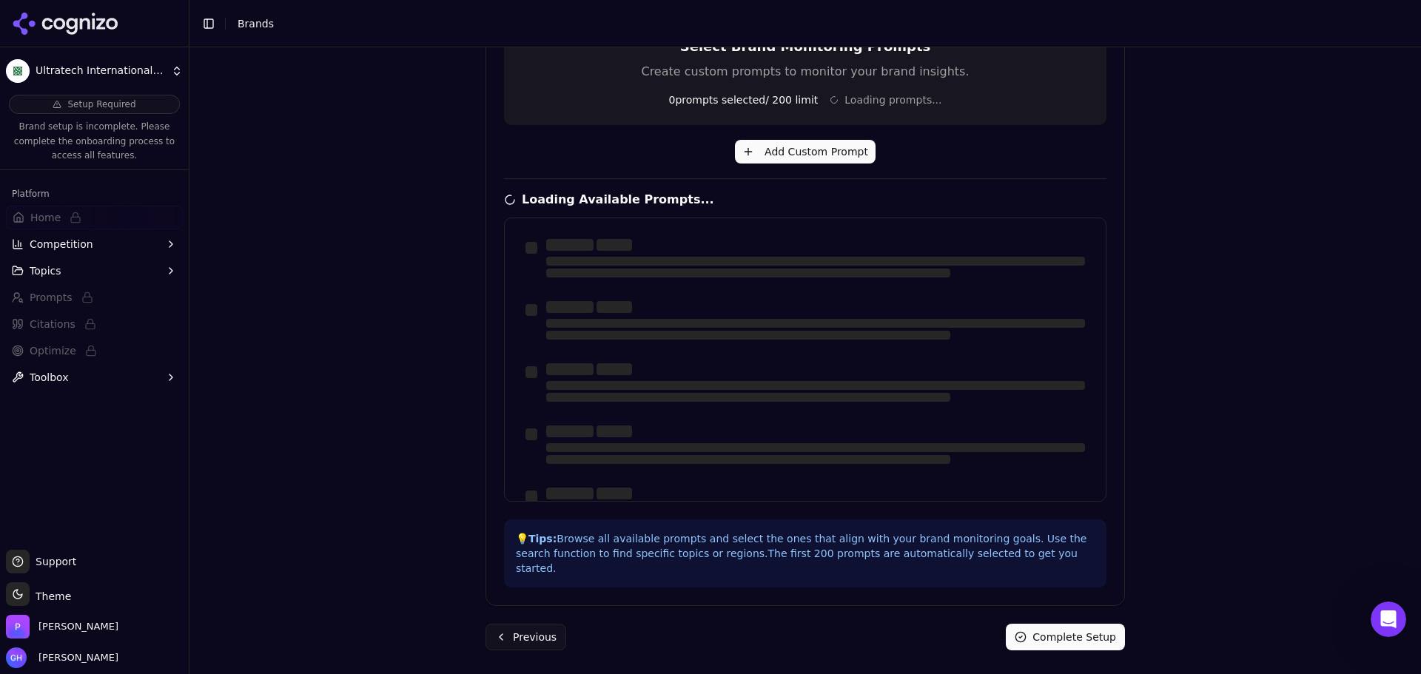
scroll to position [354, 0]
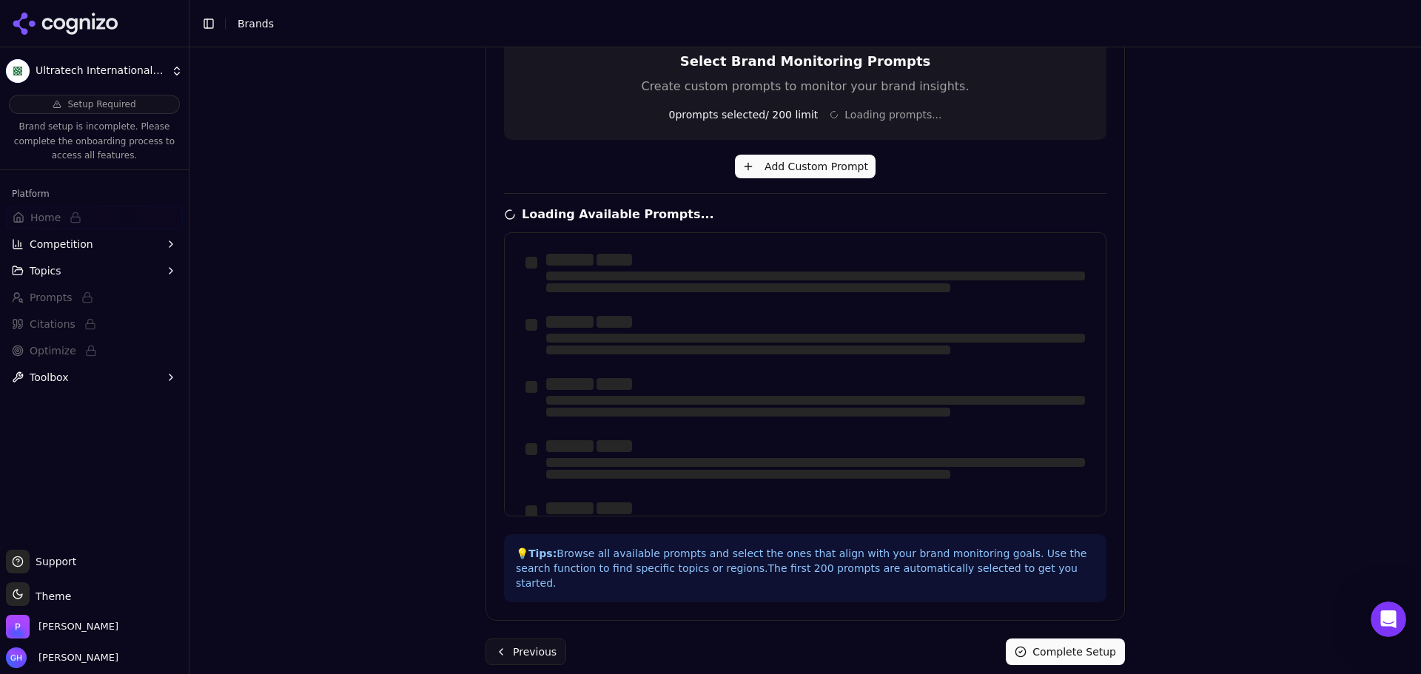
click at [1294, 320] on div "Brand Onboarding Let's set up your brand monitoring in a few simple steps Step …" at bounding box center [806, 31] width 1232 height 674
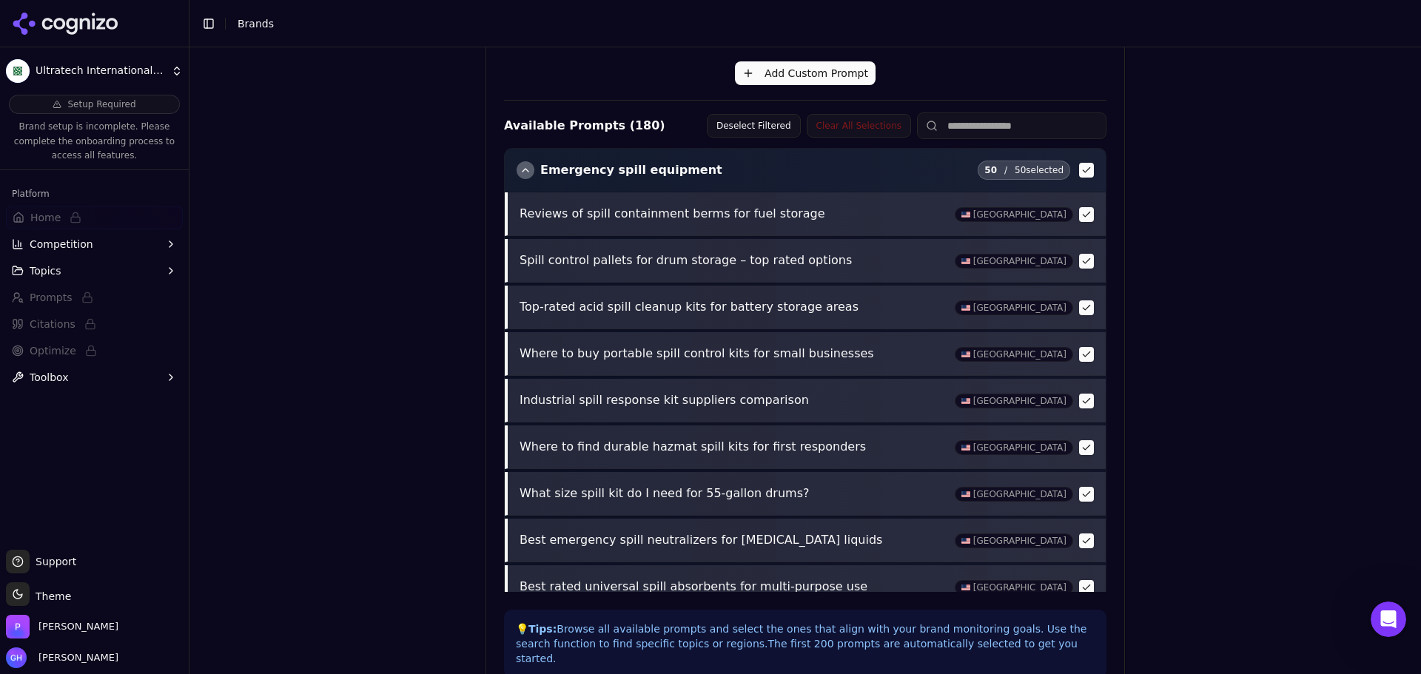
scroll to position [523, 0]
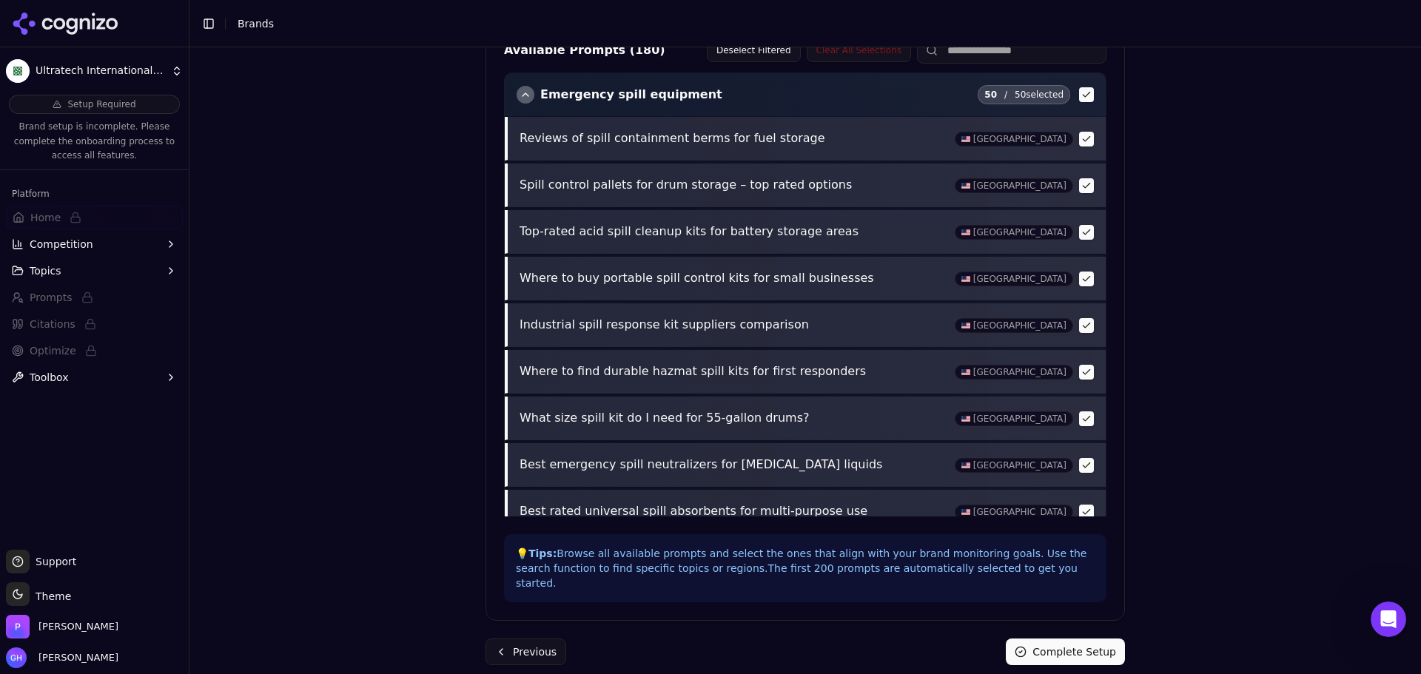
click at [1069, 639] on button "Complete Setup" at bounding box center [1065, 652] width 119 height 27
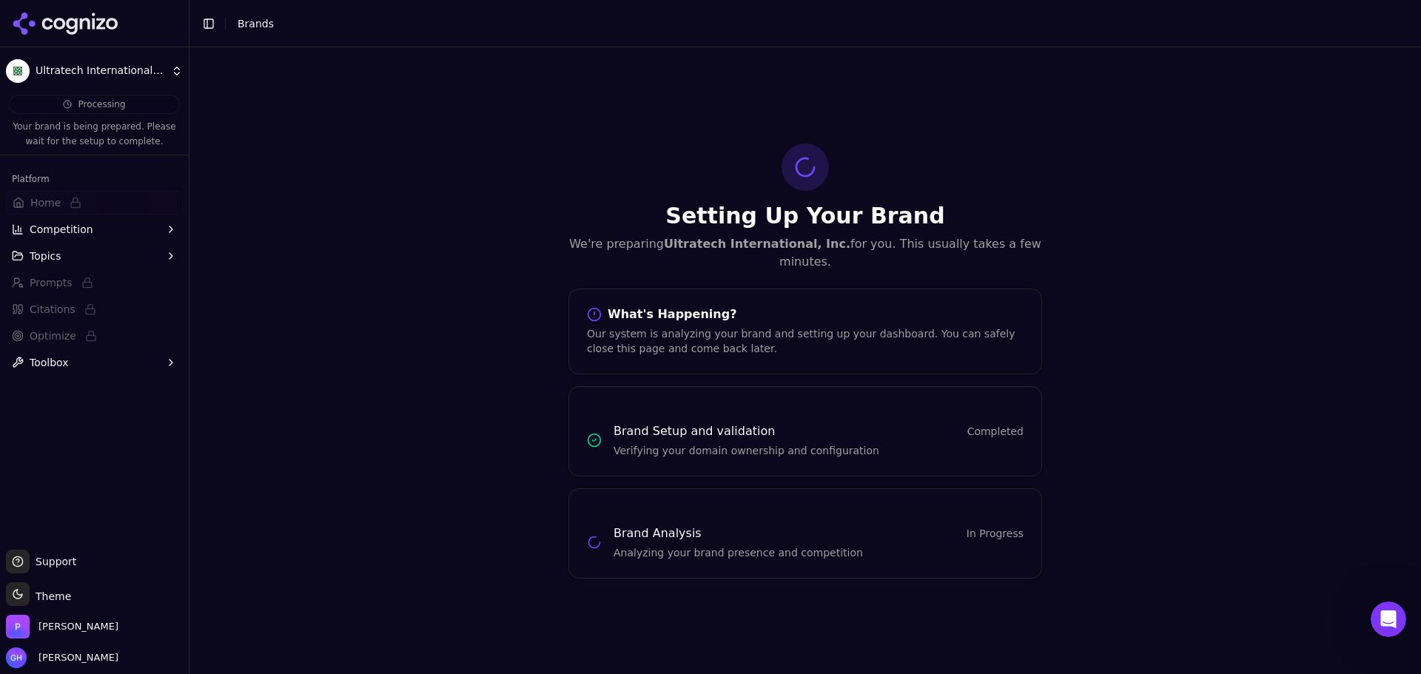
scroll to position [0, 0]
click at [96, 21] on icon at bounding box center [65, 24] width 107 height 22
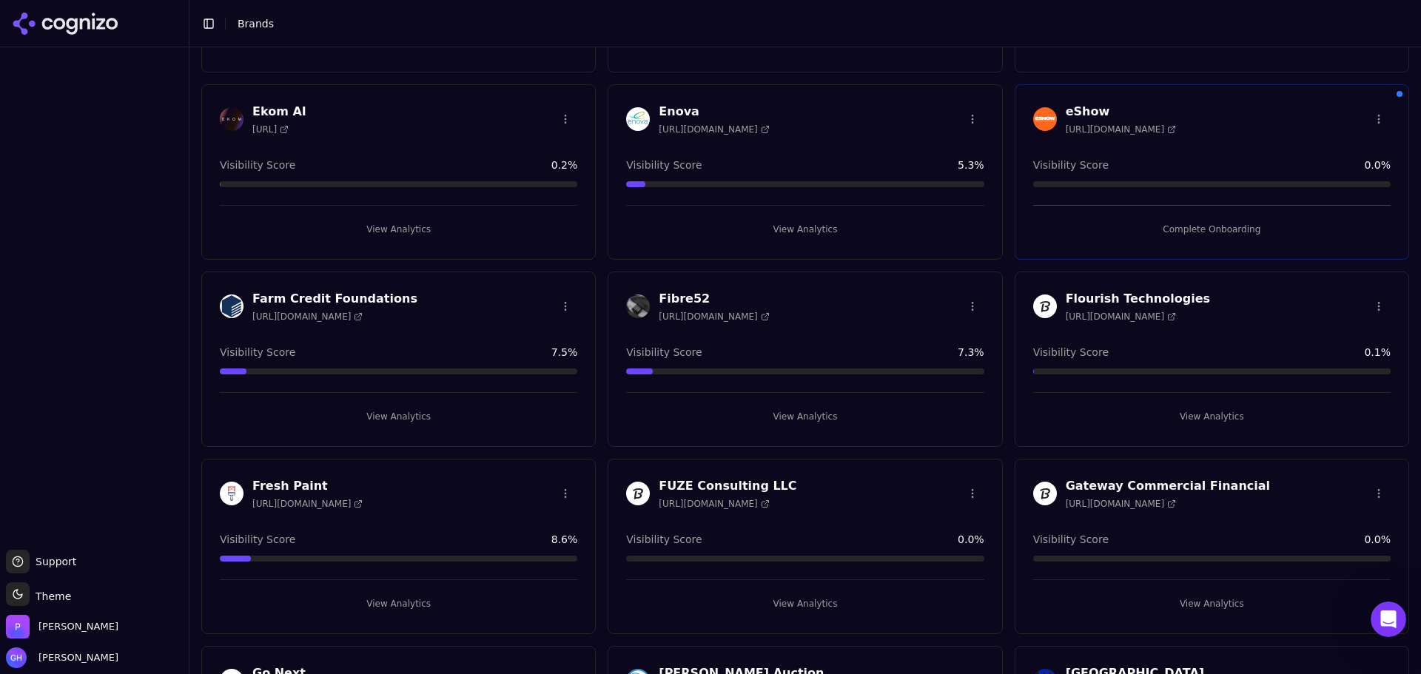
scroll to position [1184, 0]
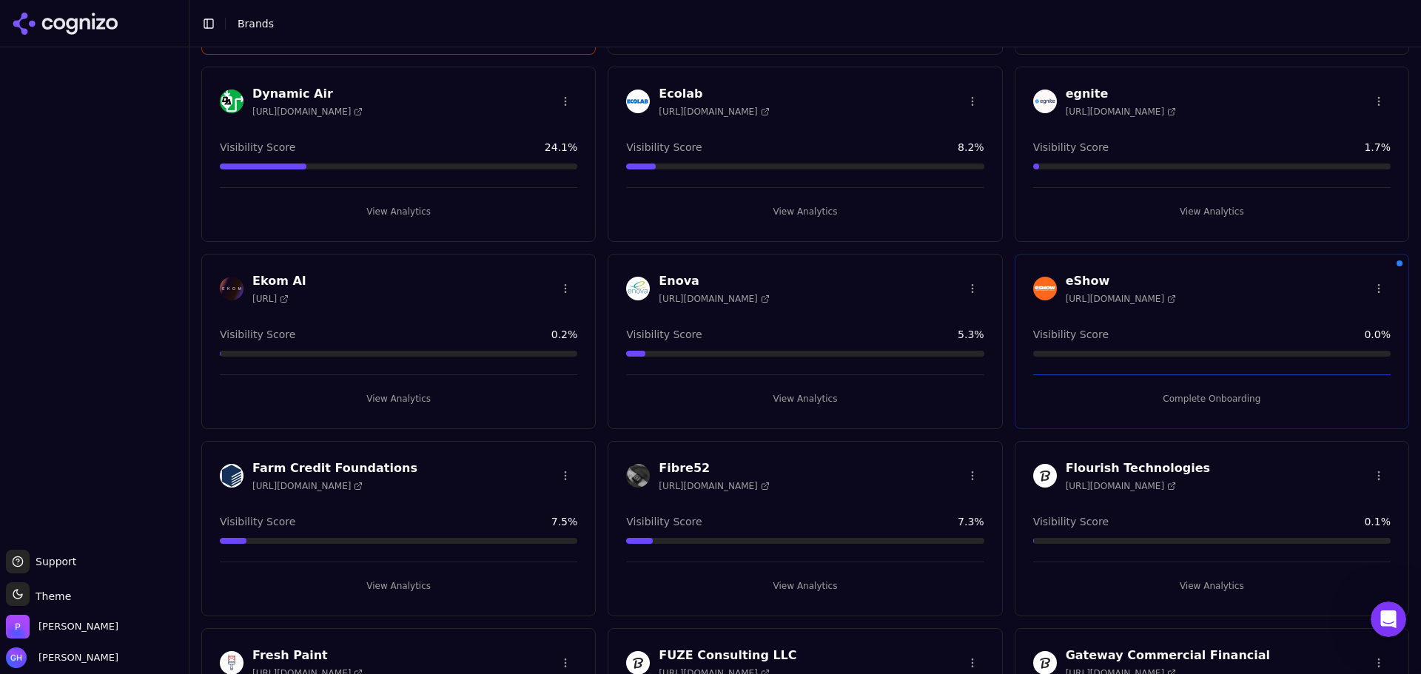
click at [1216, 397] on button "Complete Onboarding" at bounding box center [1212, 399] width 358 height 24
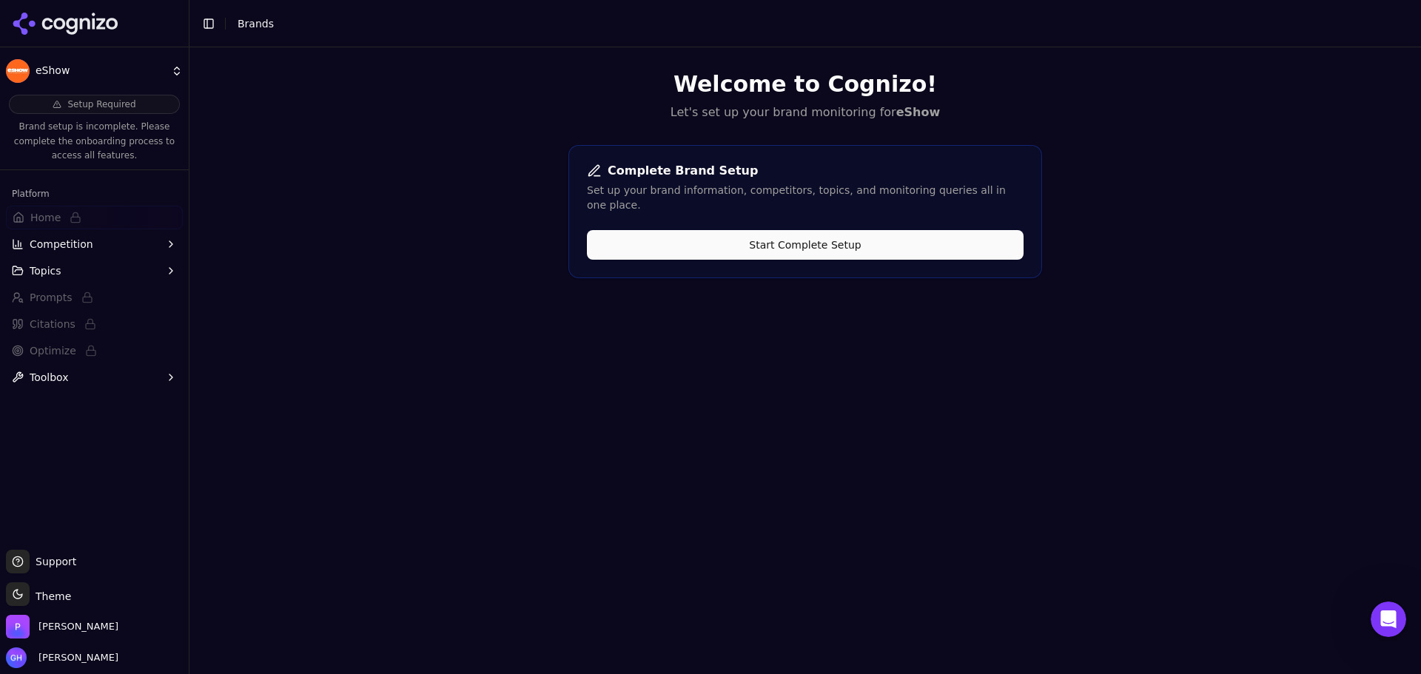
click at [784, 237] on button "Start Complete Setup" at bounding box center [805, 245] width 437 height 30
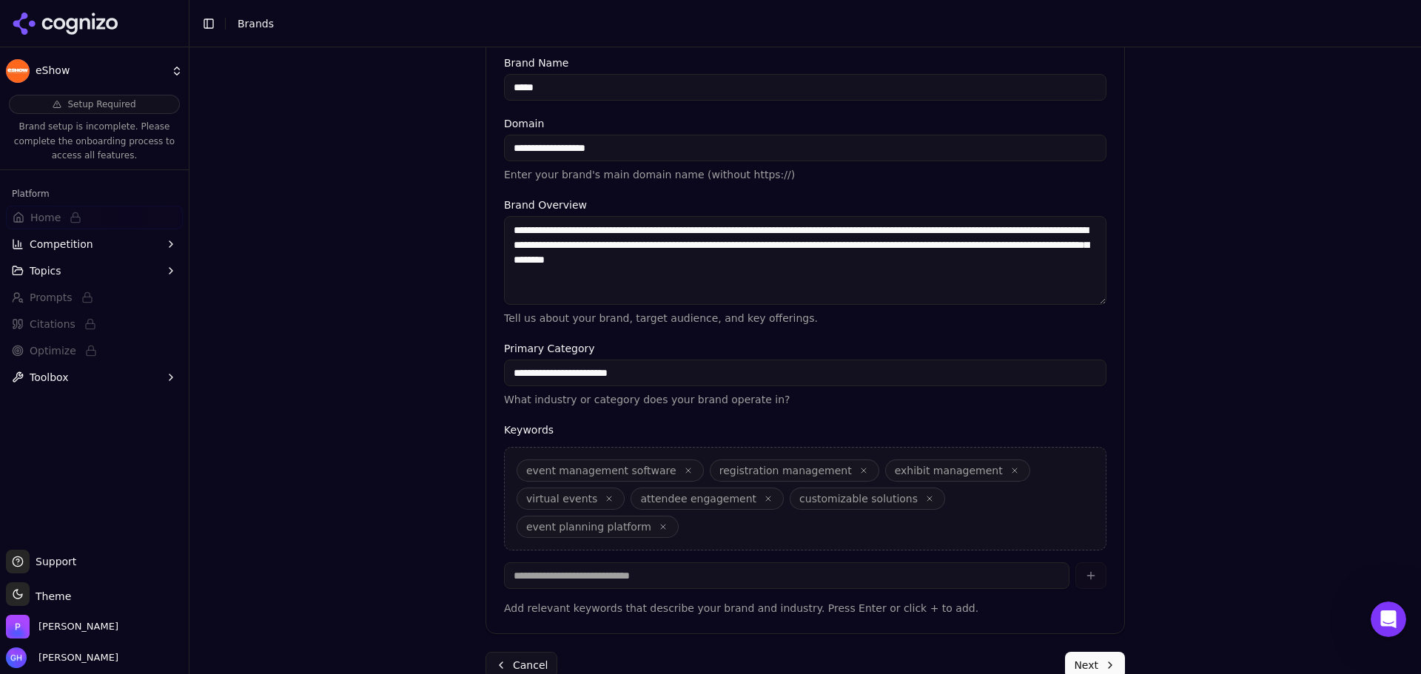
click at [1082, 652] on button "Next" at bounding box center [1095, 665] width 60 height 27
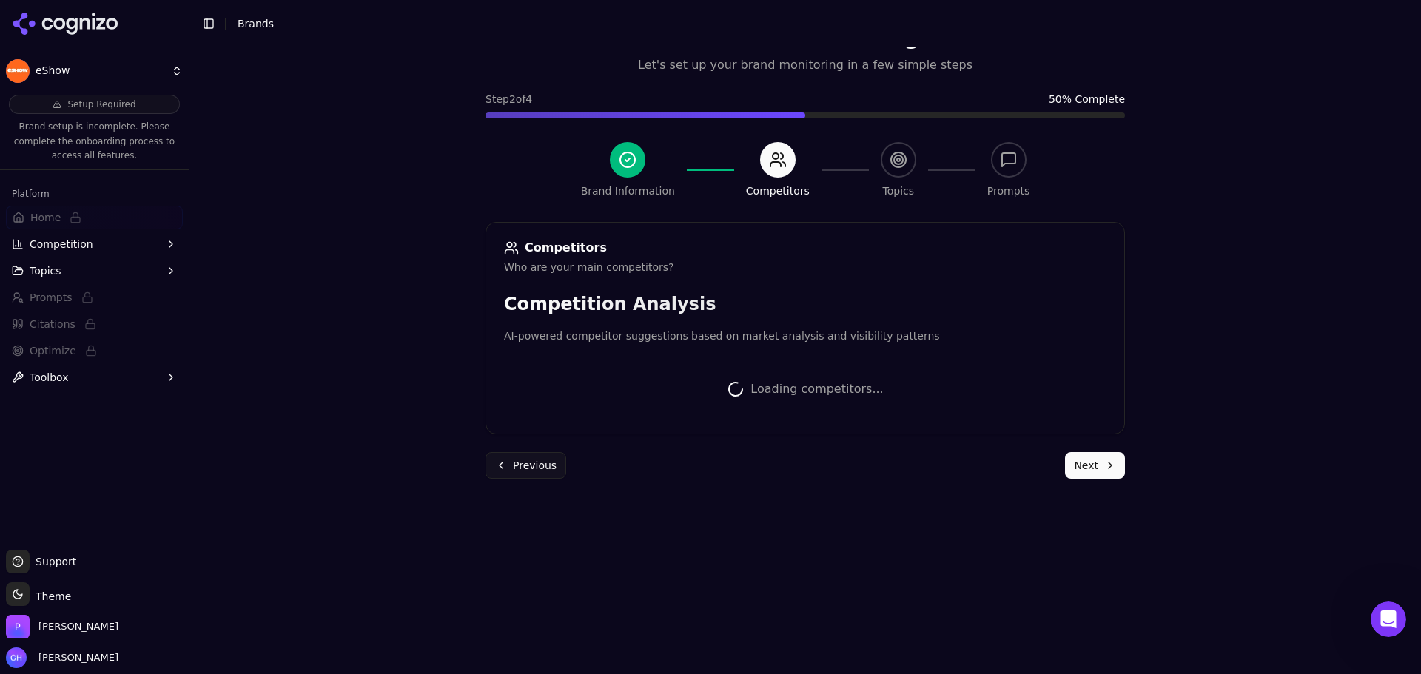
scroll to position [279, 0]
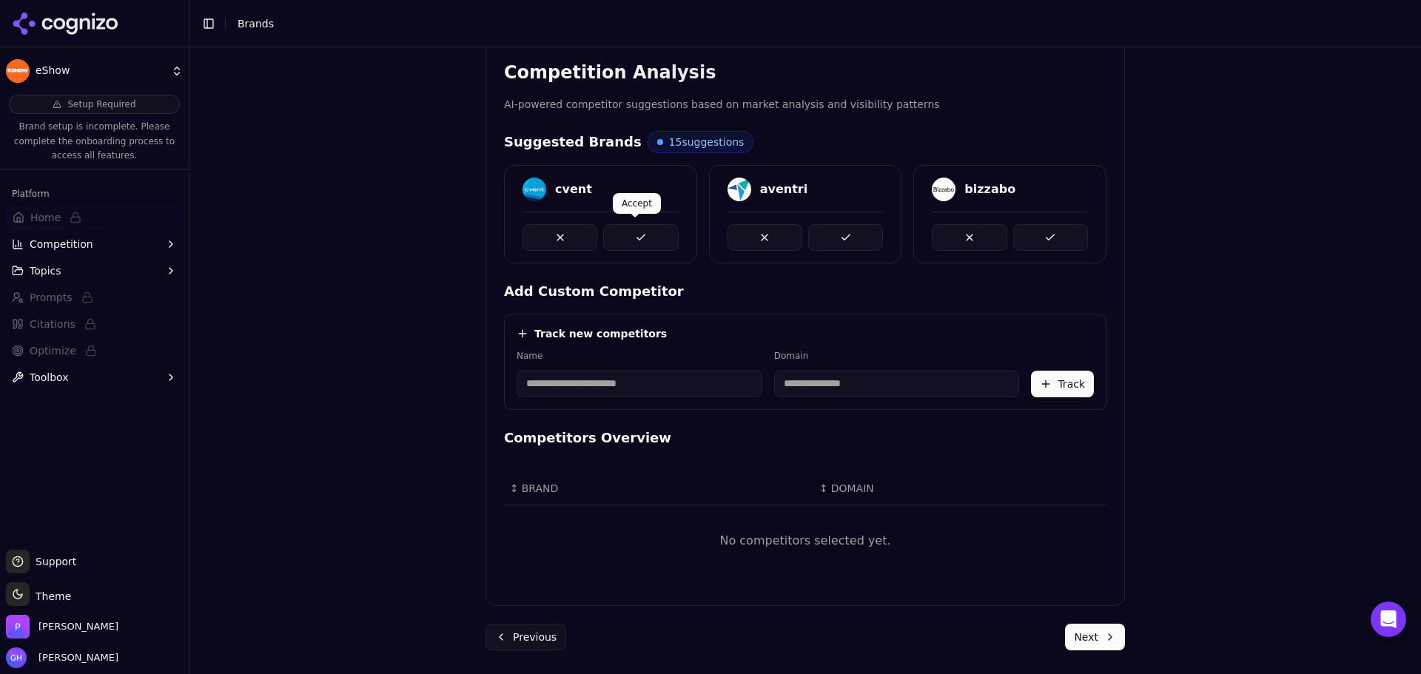
click at [665, 233] on button at bounding box center [640, 237] width 75 height 27
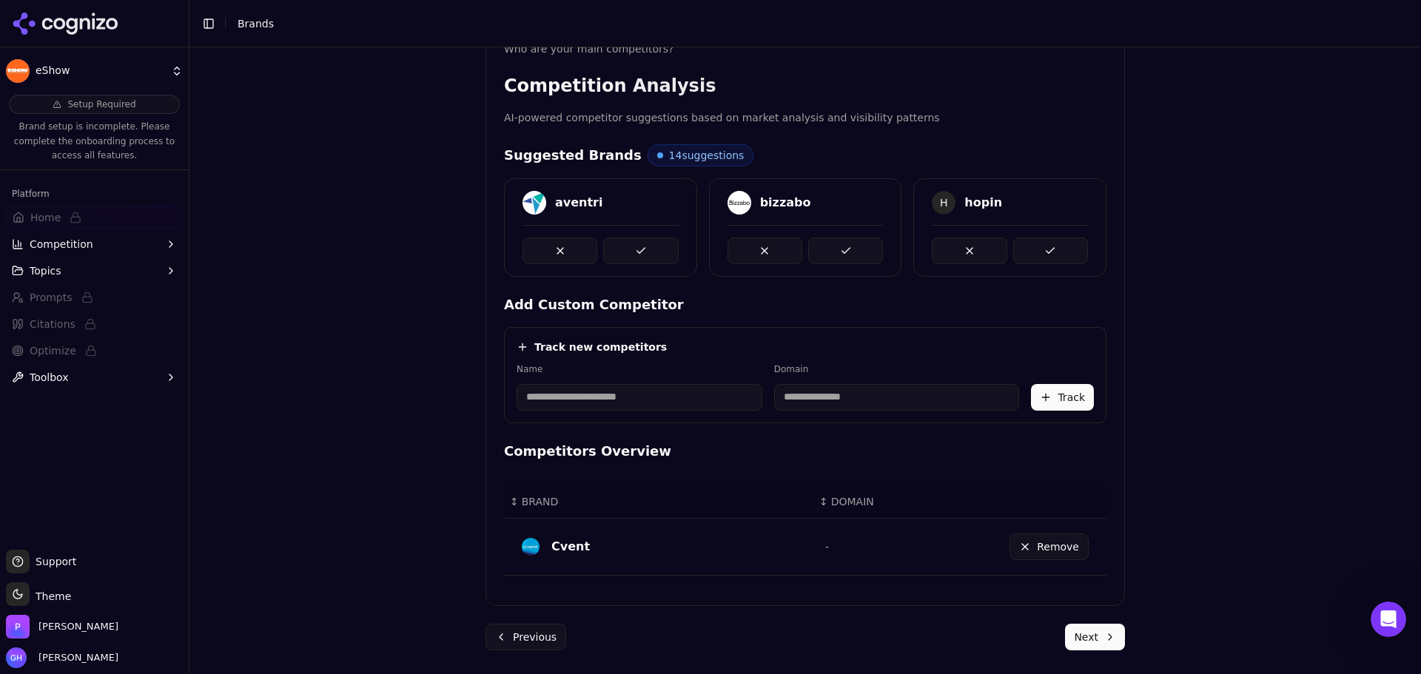
scroll to position [266, 0]
click at [652, 388] on input at bounding box center [640, 397] width 246 height 27
type input "******"
click at [722, 345] on div "Track new competitors" at bounding box center [805, 347] width 577 height 15
type input "**********"
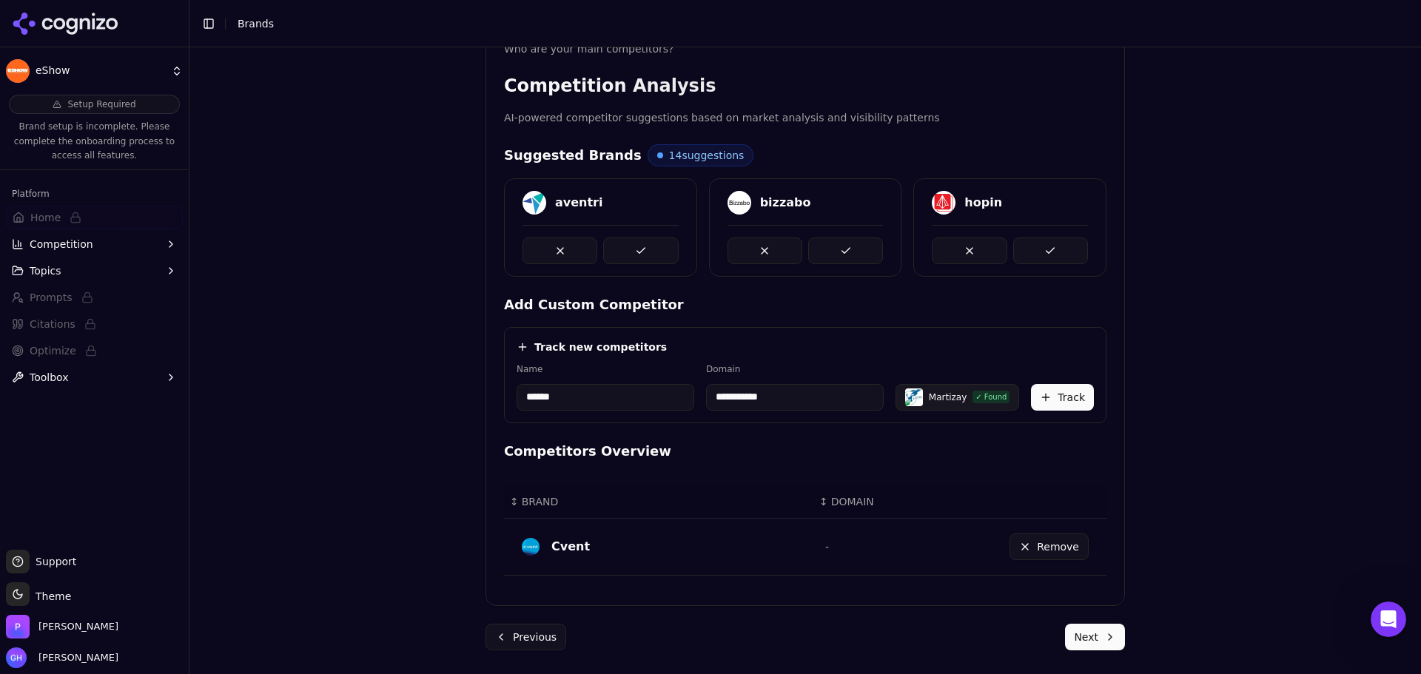
click at [787, 395] on input "**********" at bounding box center [795, 397] width 178 height 27
drag, startPoint x: 640, startPoint y: 393, endPoint x: 361, endPoint y: 409, distance: 279.5
click at [361, 409] on div "**********" at bounding box center [806, 119] width 1232 height 674
type input "*"
type input "******"
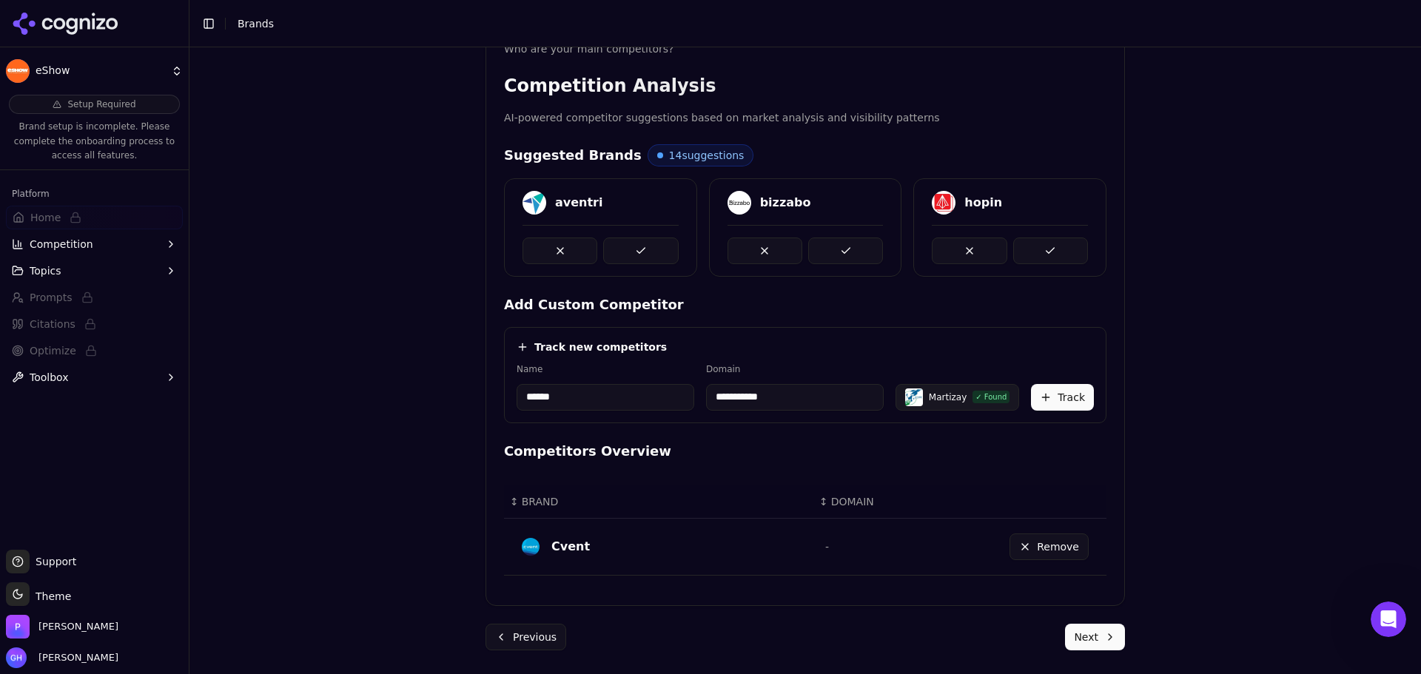
click at [691, 338] on div "**********" at bounding box center [805, 375] width 603 height 96
click at [833, 402] on input "**********" at bounding box center [795, 397] width 178 height 27
drag, startPoint x: 808, startPoint y: 395, endPoint x: 552, endPoint y: 399, distance: 256.2
click at [552, 399] on div "**********" at bounding box center [805, 386] width 577 height 47
type input "**********"
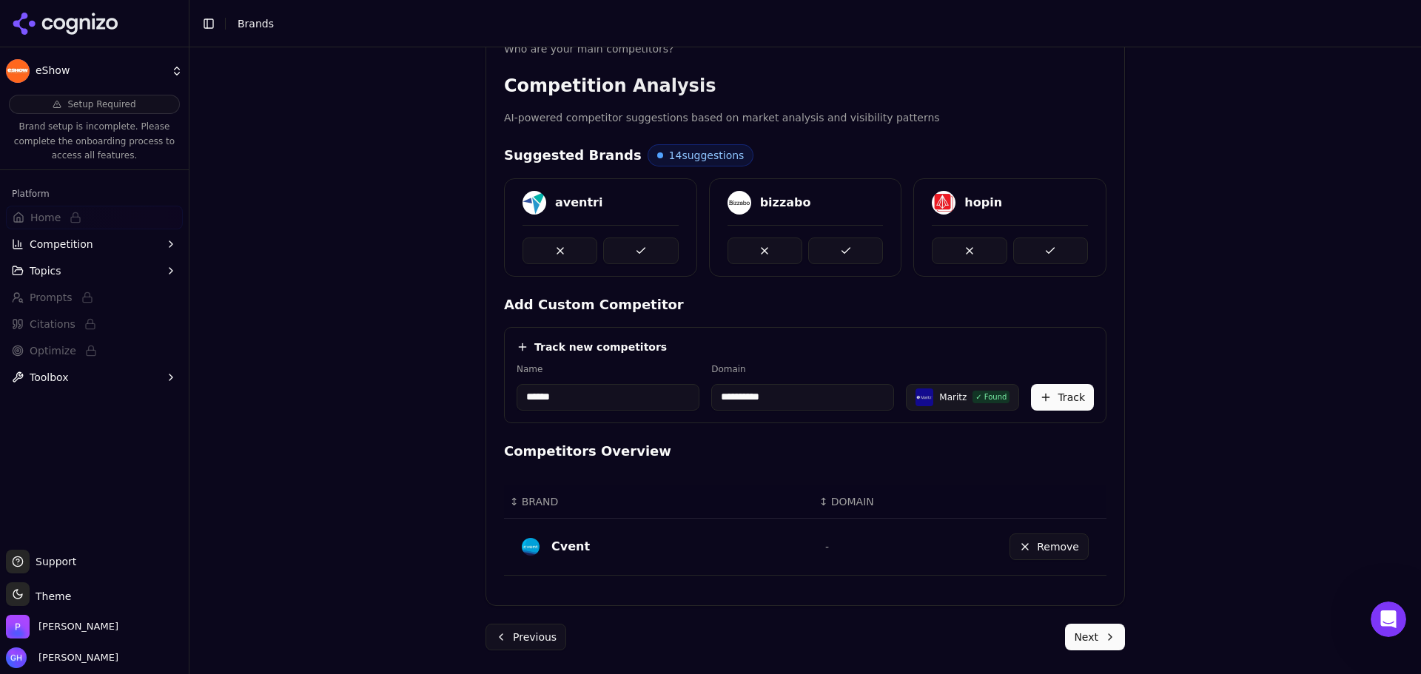
click at [1067, 406] on button "Track" at bounding box center [1062, 397] width 63 height 27
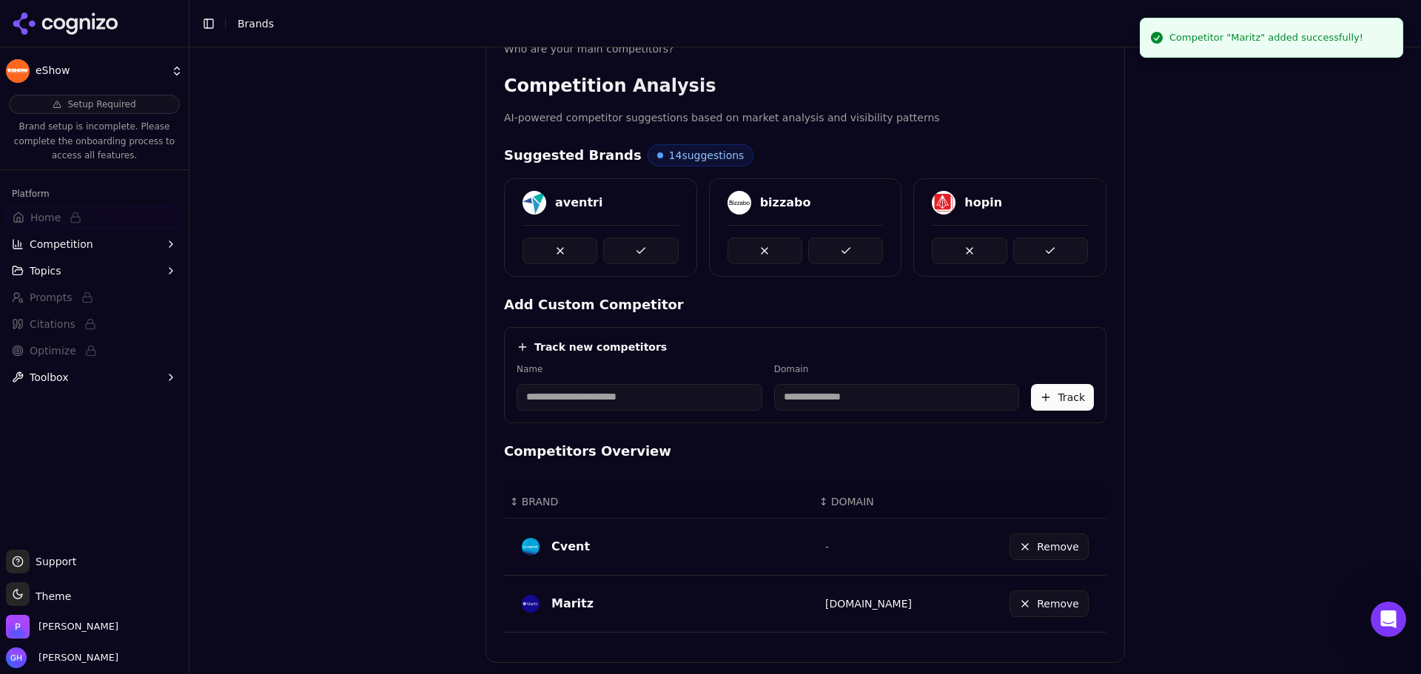
click at [607, 400] on input at bounding box center [640, 397] width 246 height 27
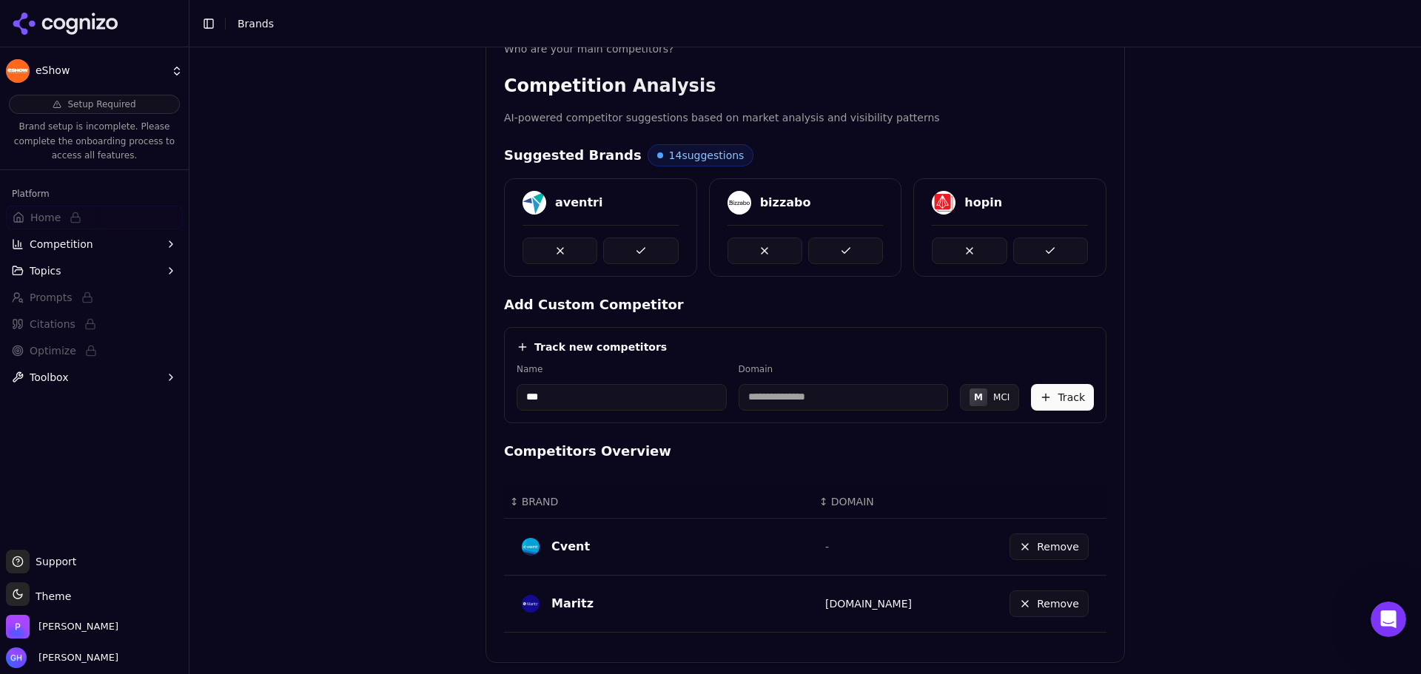
type input "***"
click at [724, 275] on div "aventri bizzabo hopin" at bounding box center [805, 227] width 603 height 98
click at [725, 274] on div "aventri bizzabo hopin" at bounding box center [805, 227] width 603 height 98
type input "**********"
click at [841, 401] on input "**********" at bounding box center [790, 397] width 175 height 27
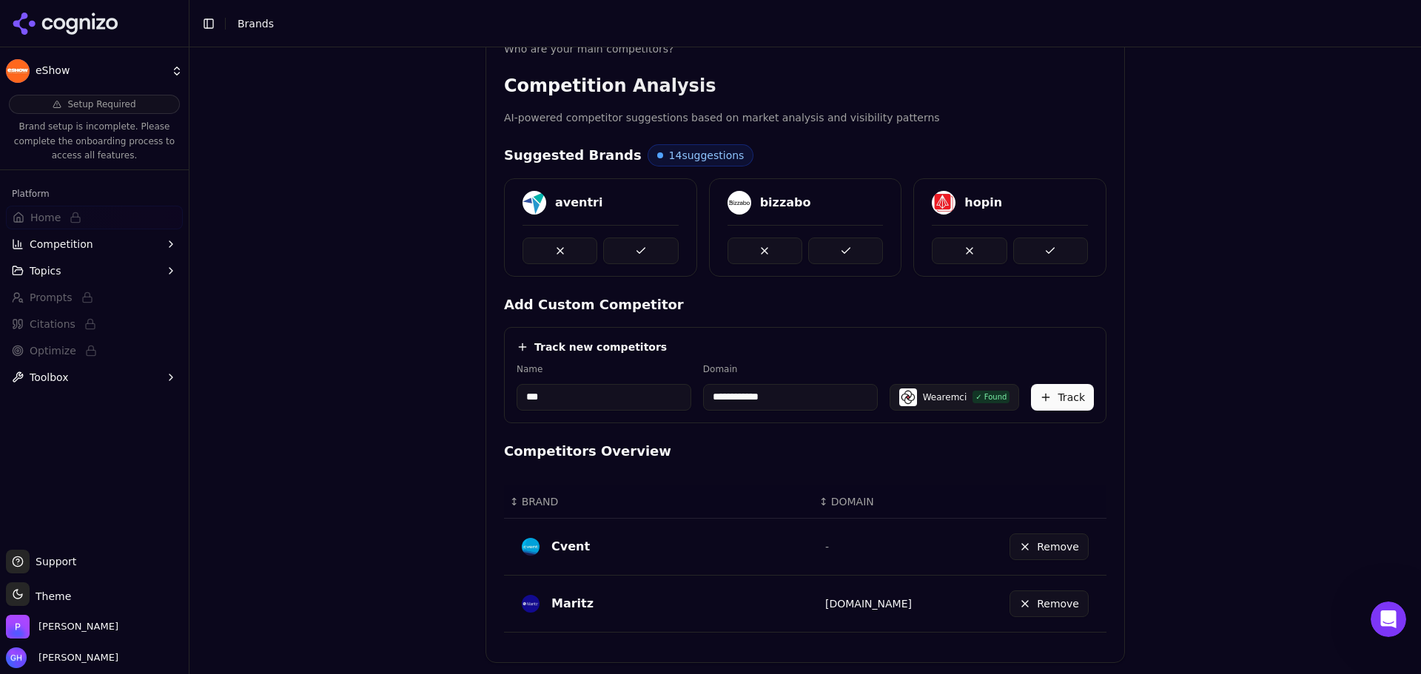
click at [1062, 399] on button "Track" at bounding box center [1062, 397] width 63 height 27
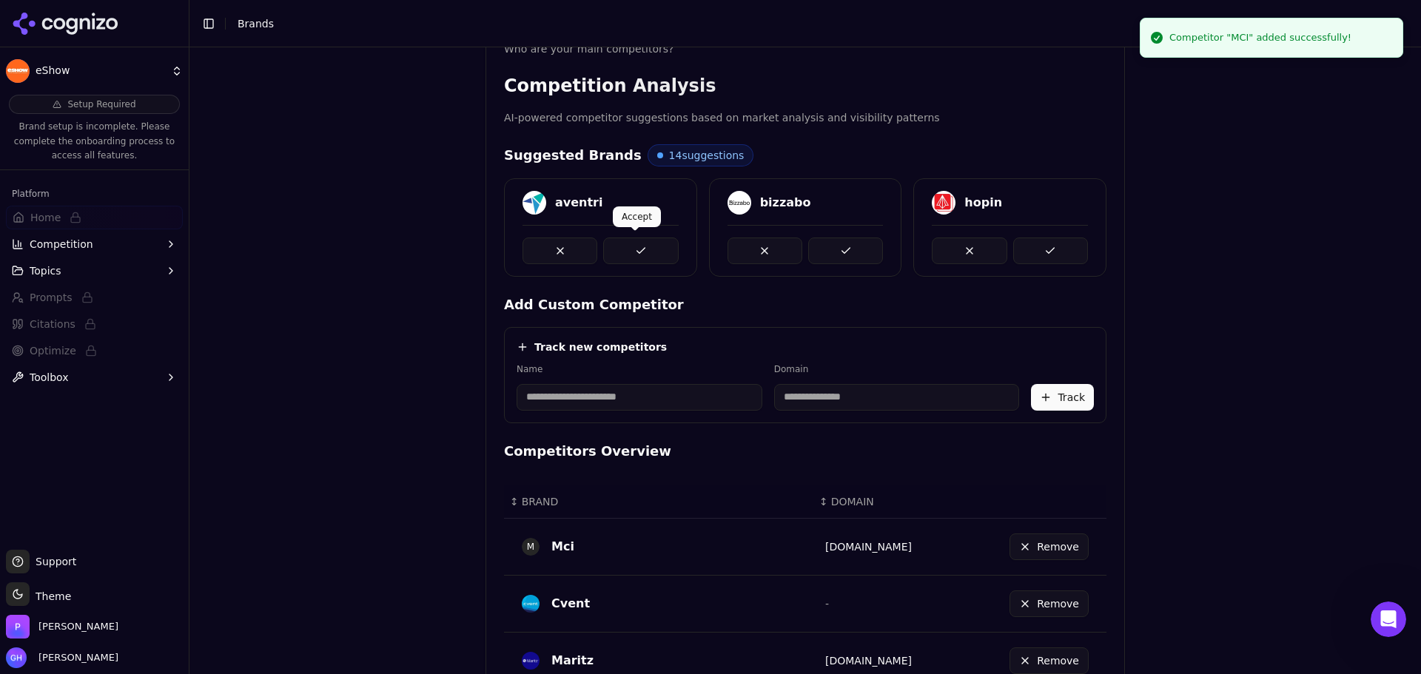
click at [663, 248] on button at bounding box center [640, 251] width 75 height 27
click at [855, 241] on button at bounding box center [845, 251] width 75 height 27
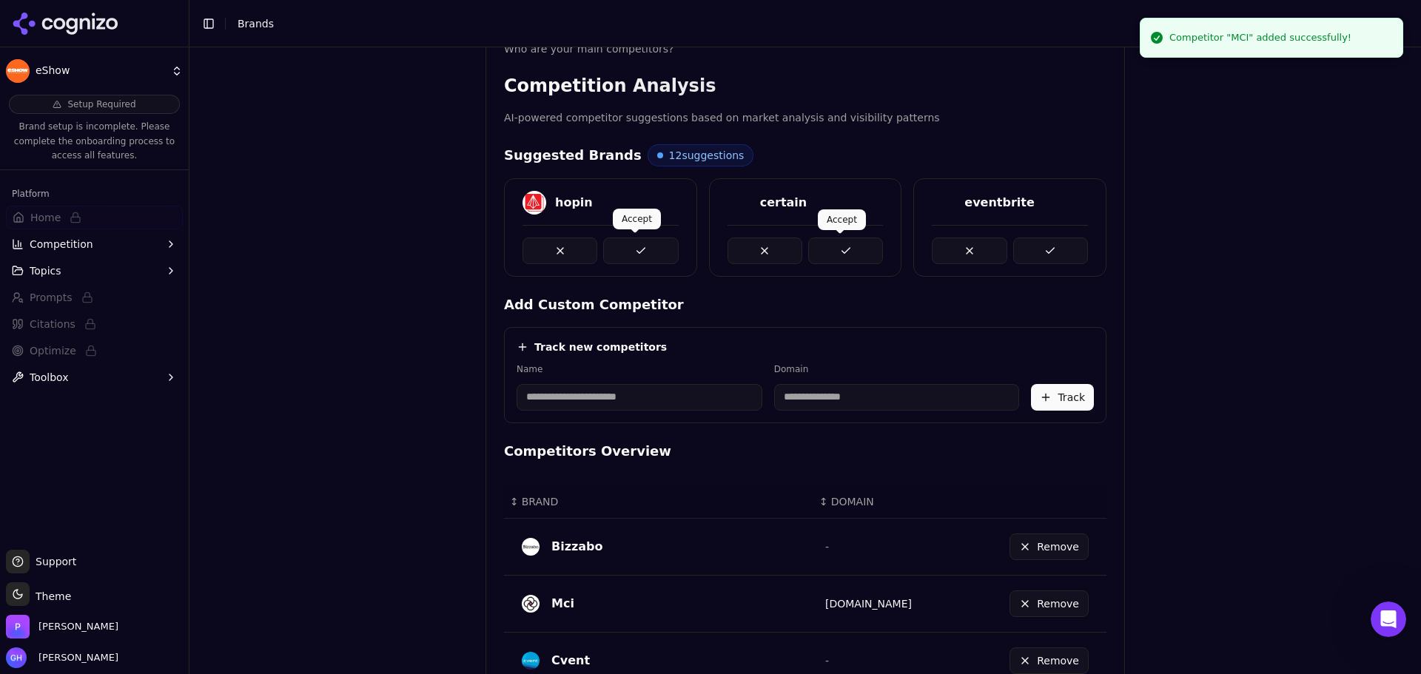
click at [617, 252] on button at bounding box center [640, 251] width 75 height 27
click at [827, 264] on div "certain" at bounding box center [805, 227] width 193 height 98
click at [836, 249] on div "hopin C certain E eventbrite" at bounding box center [805, 227] width 603 height 98
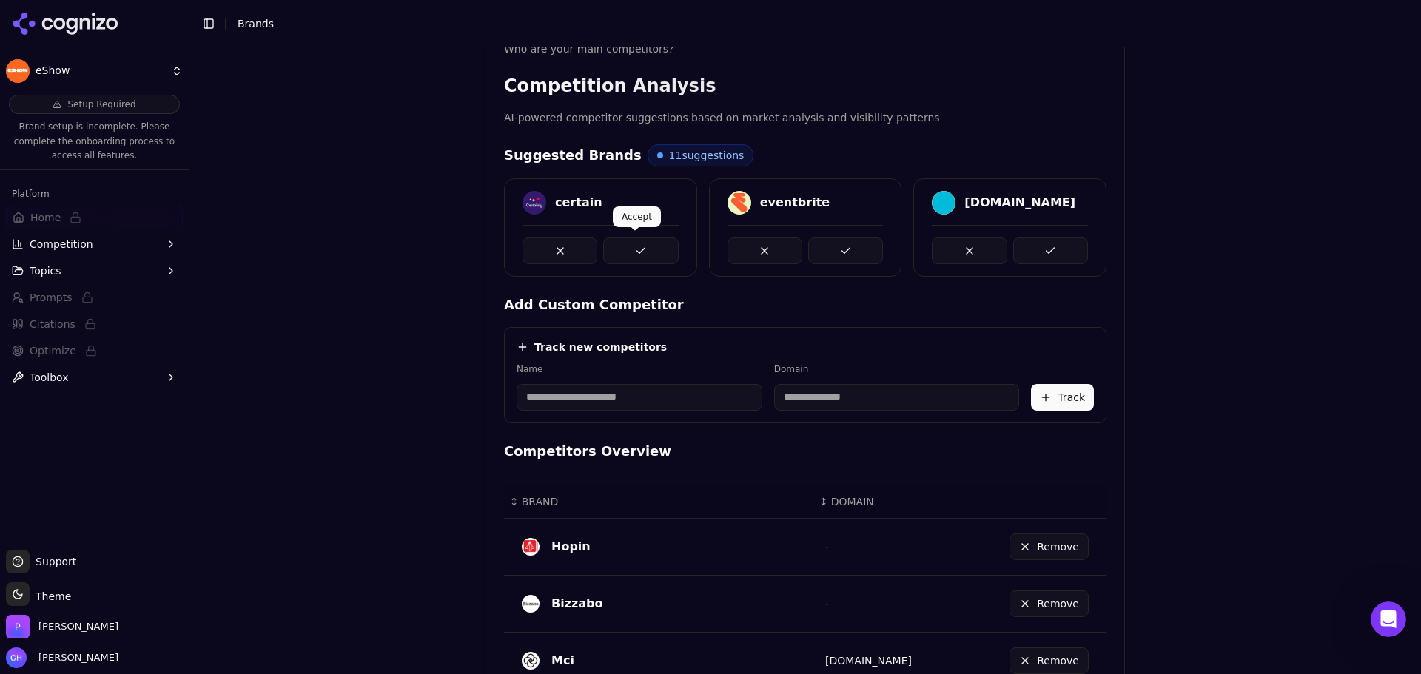
click at [646, 248] on button at bounding box center [640, 251] width 75 height 27
click at [837, 249] on button at bounding box center [845, 251] width 75 height 27
click at [1046, 244] on button at bounding box center [1050, 251] width 75 height 27
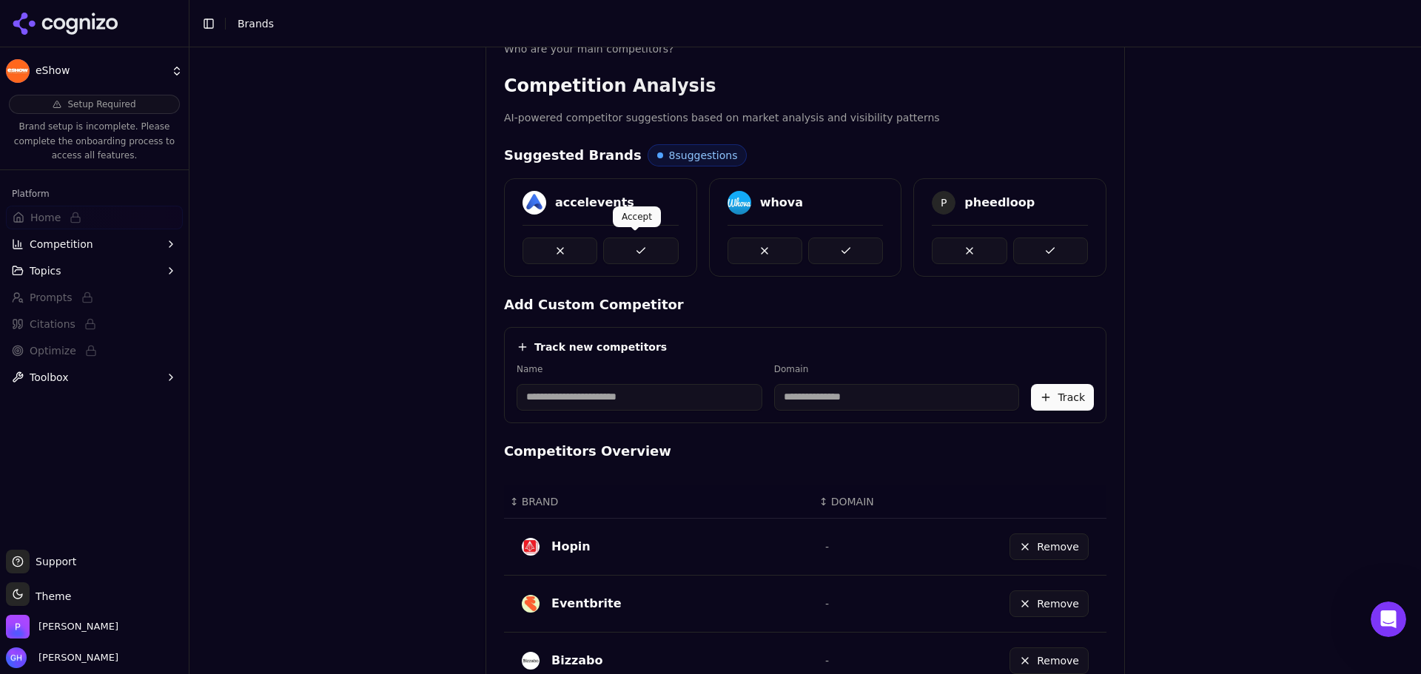
click at [637, 258] on button at bounding box center [640, 251] width 75 height 27
click at [825, 255] on button at bounding box center [845, 251] width 75 height 27
click at [1084, 254] on div at bounding box center [1010, 244] width 192 height 39
click at [1045, 247] on button at bounding box center [1050, 251] width 75 height 27
click at [629, 238] on button at bounding box center [640, 251] width 75 height 27
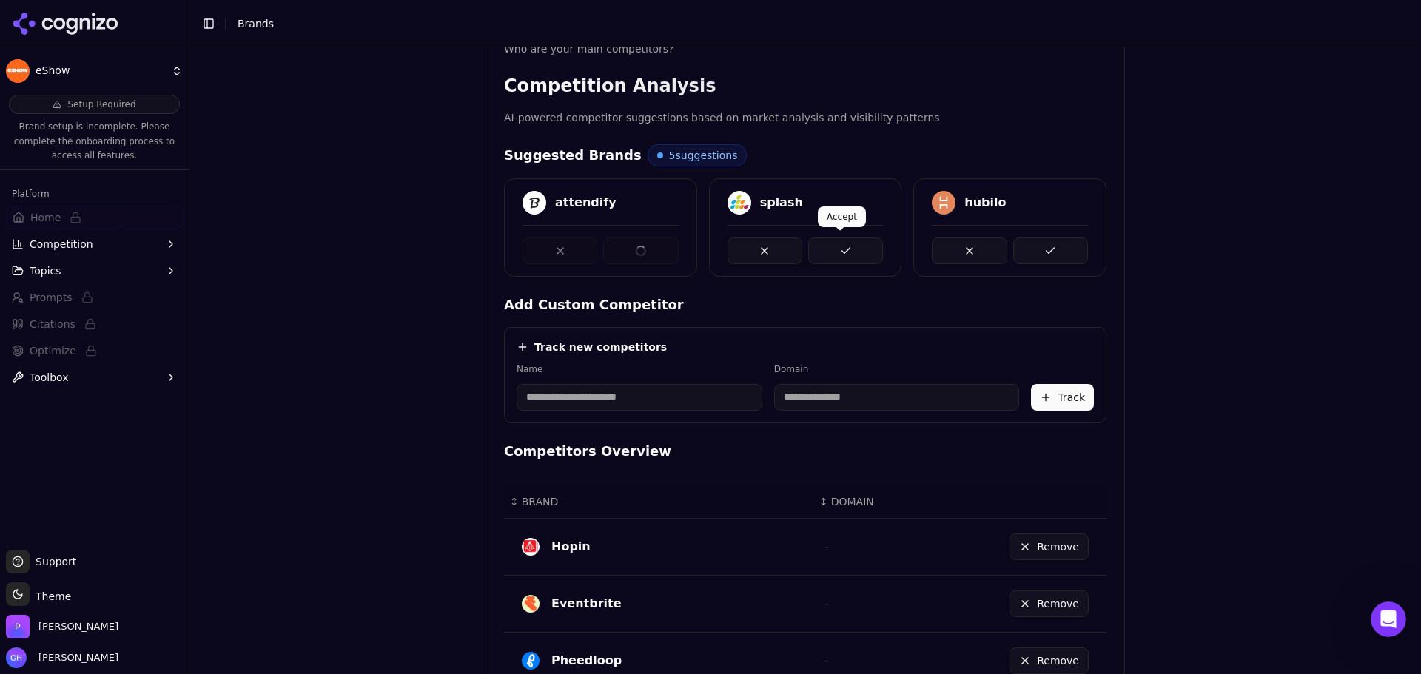
click at [821, 243] on button at bounding box center [845, 251] width 75 height 27
click at [1017, 247] on button at bounding box center [1050, 251] width 75 height 27
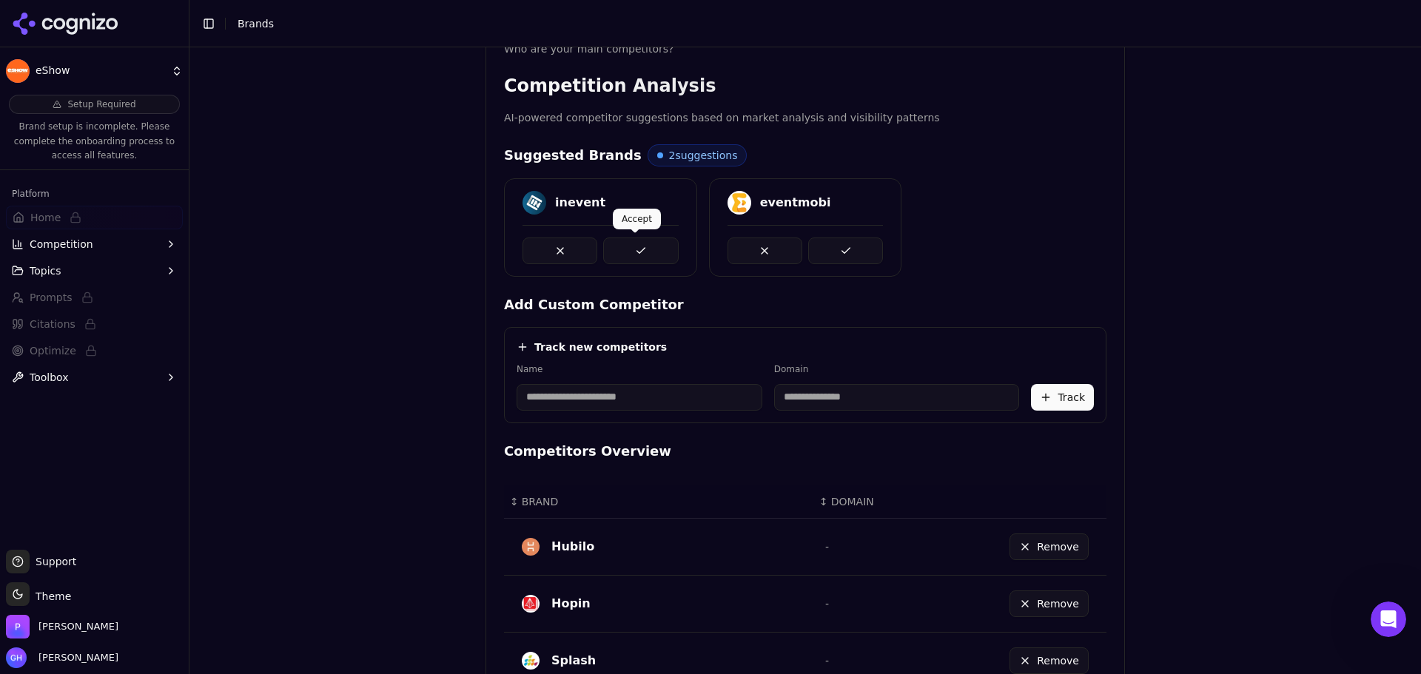
click at [637, 242] on button at bounding box center [640, 251] width 75 height 27
click at [821, 244] on button at bounding box center [845, 251] width 75 height 27
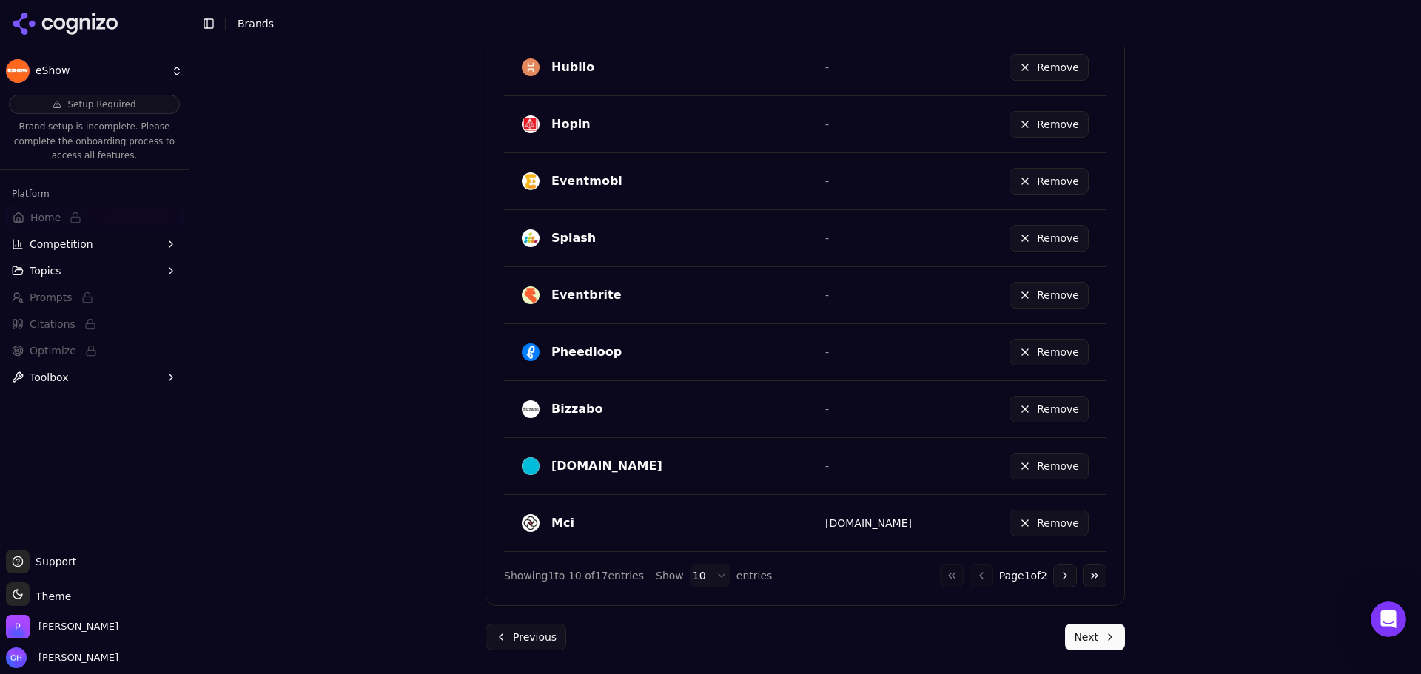
click at [1076, 640] on button "Next" at bounding box center [1095, 637] width 60 height 27
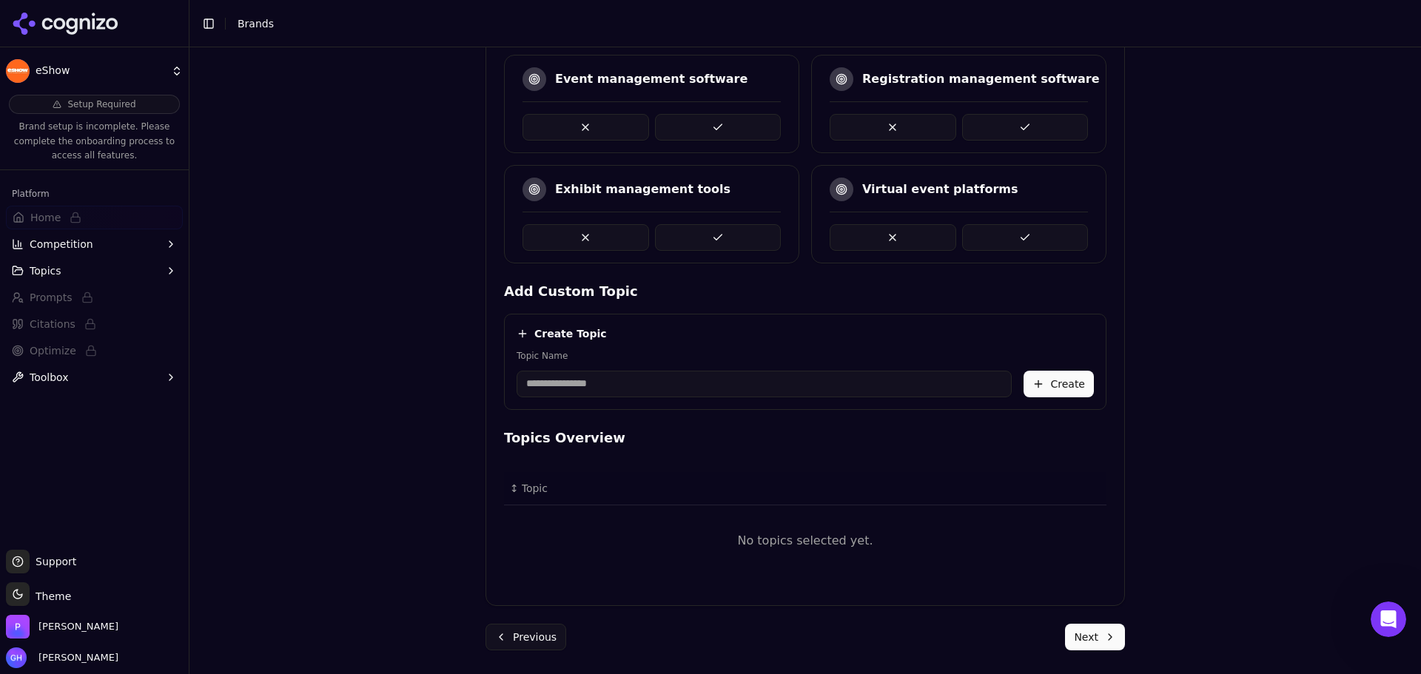
scroll to position [342, 0]
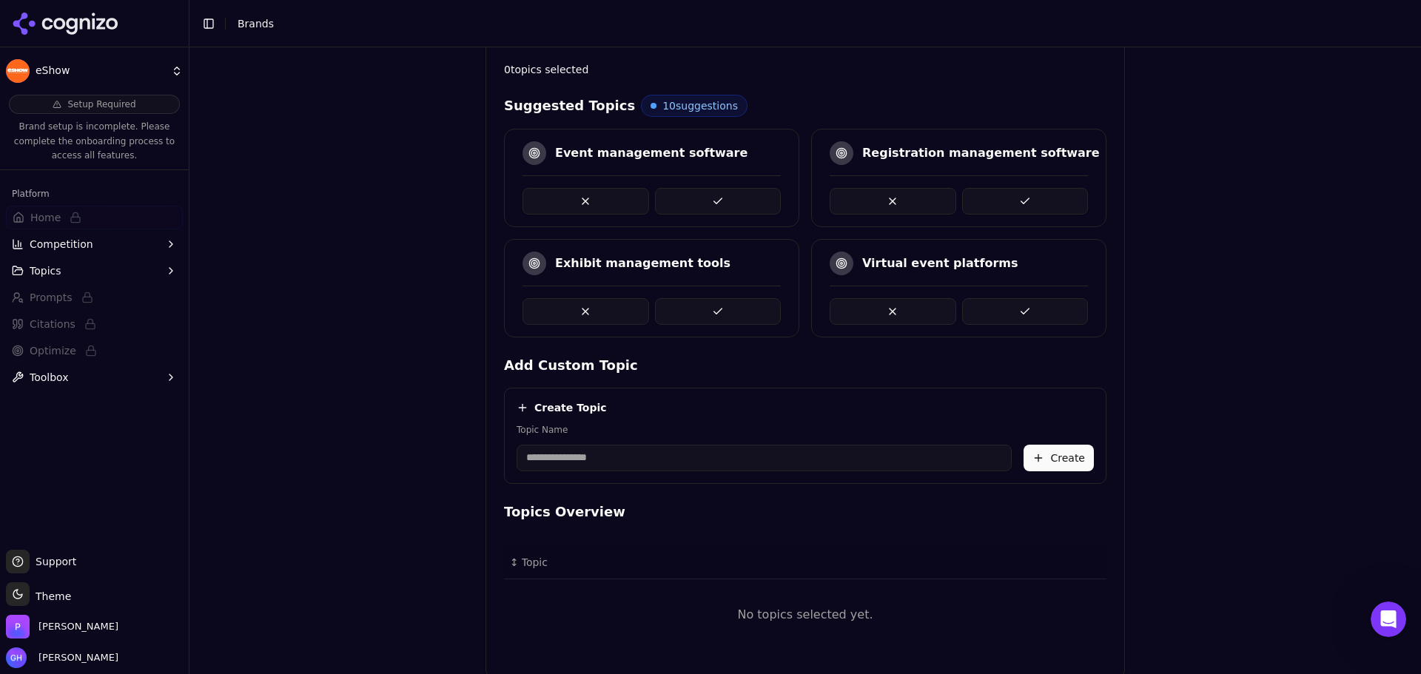
drag, startPoint x: 1008, startPoint y: 201, endPoint x: 805, endPoint y: 244, distance: 208.2
click at [1008, 201] on button at bounding box center [1025, 201] width 127 height 27
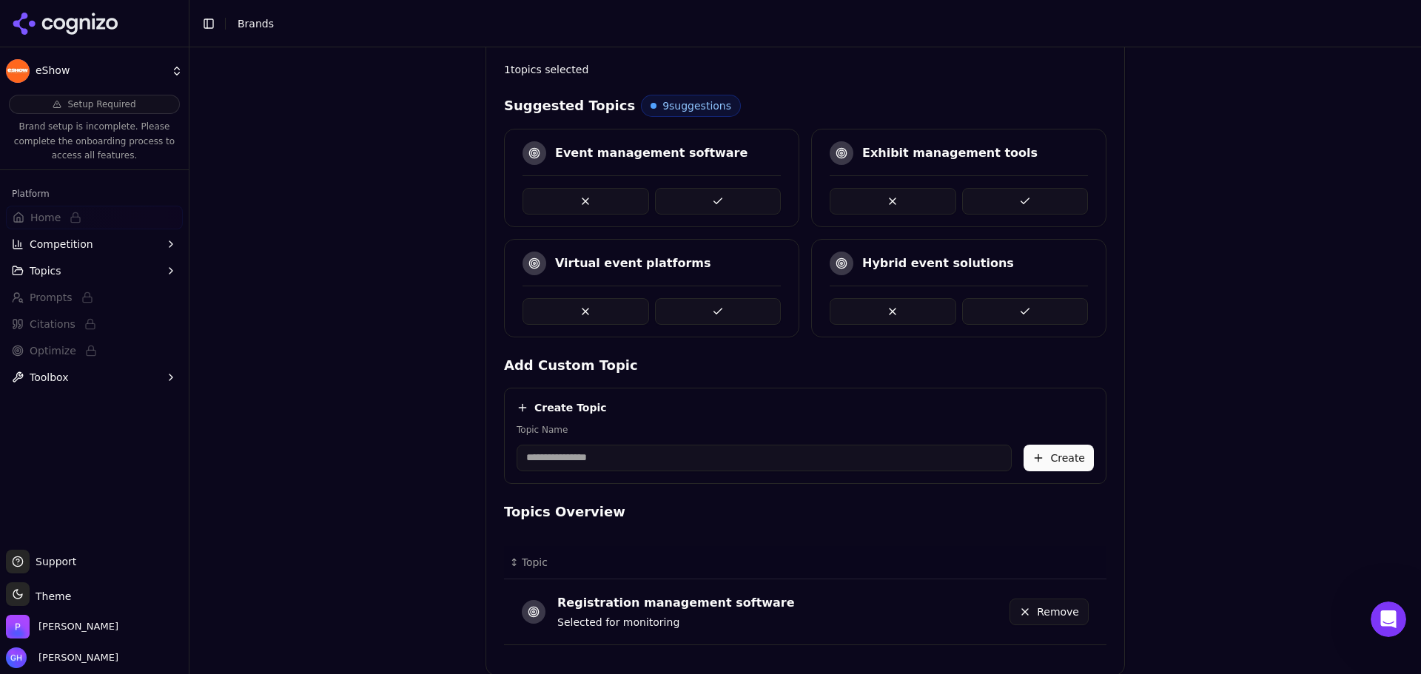
click at [718, 188] on button at bounding box center [718, 201] width 127 height 27
click at [1000, 205] on button at bounding box center [1025, 201] width 127 height 27
click at [726, 300] on button at bounding box center [718, 311] width 127 height 27
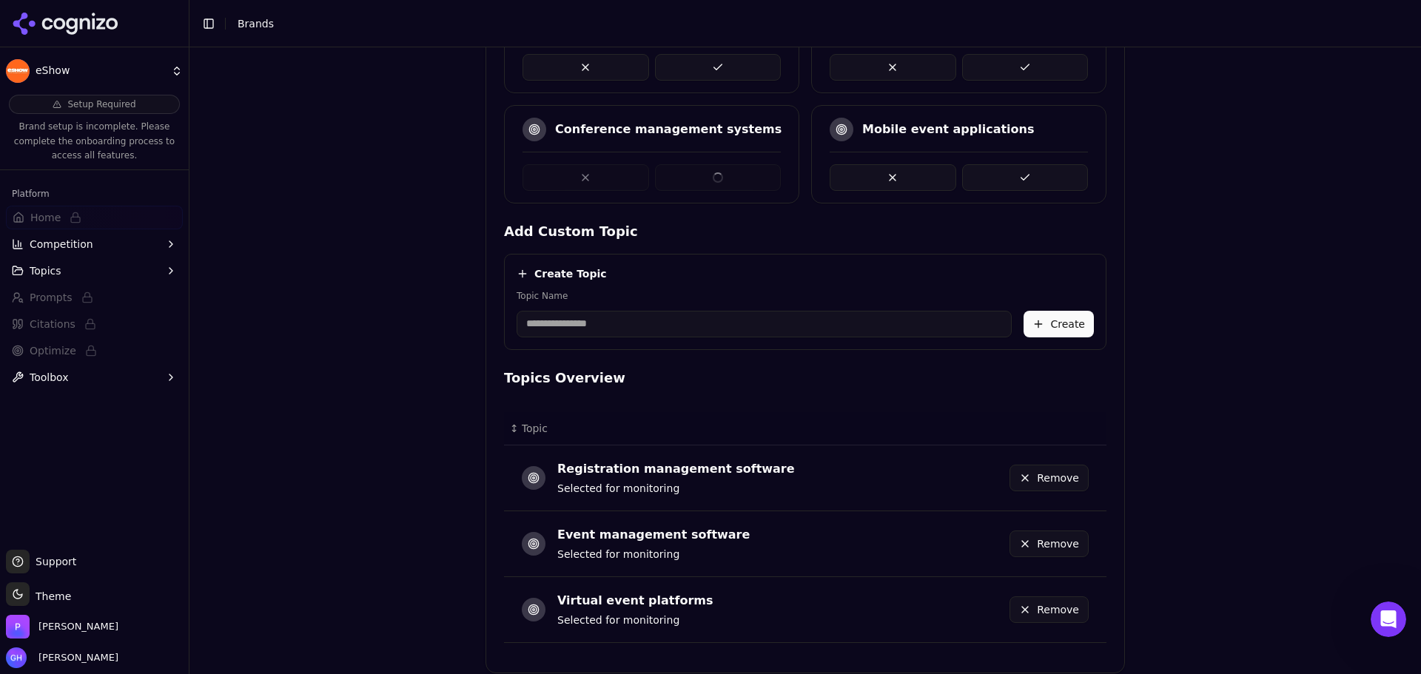
scroll to position [543, 0]
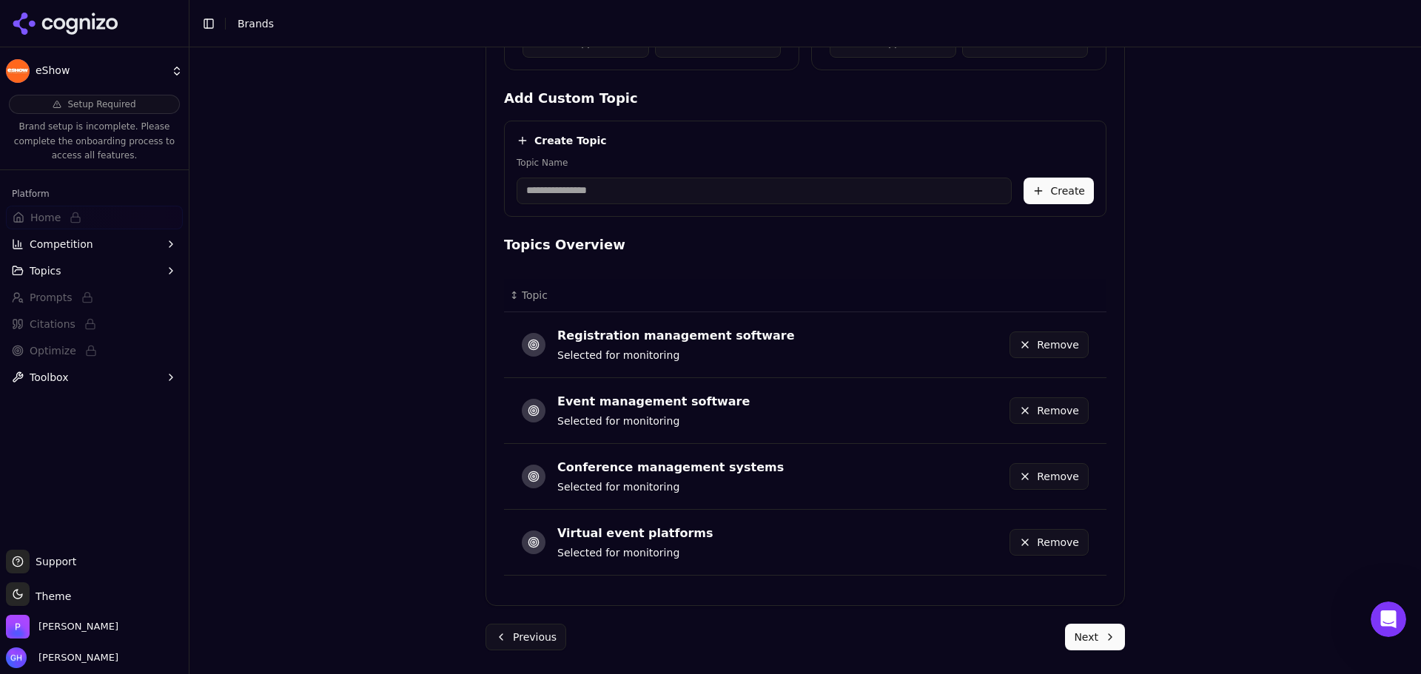
click at [1101, 641] on button "Next" at bounding box center [1095, 637] width 60 height 27
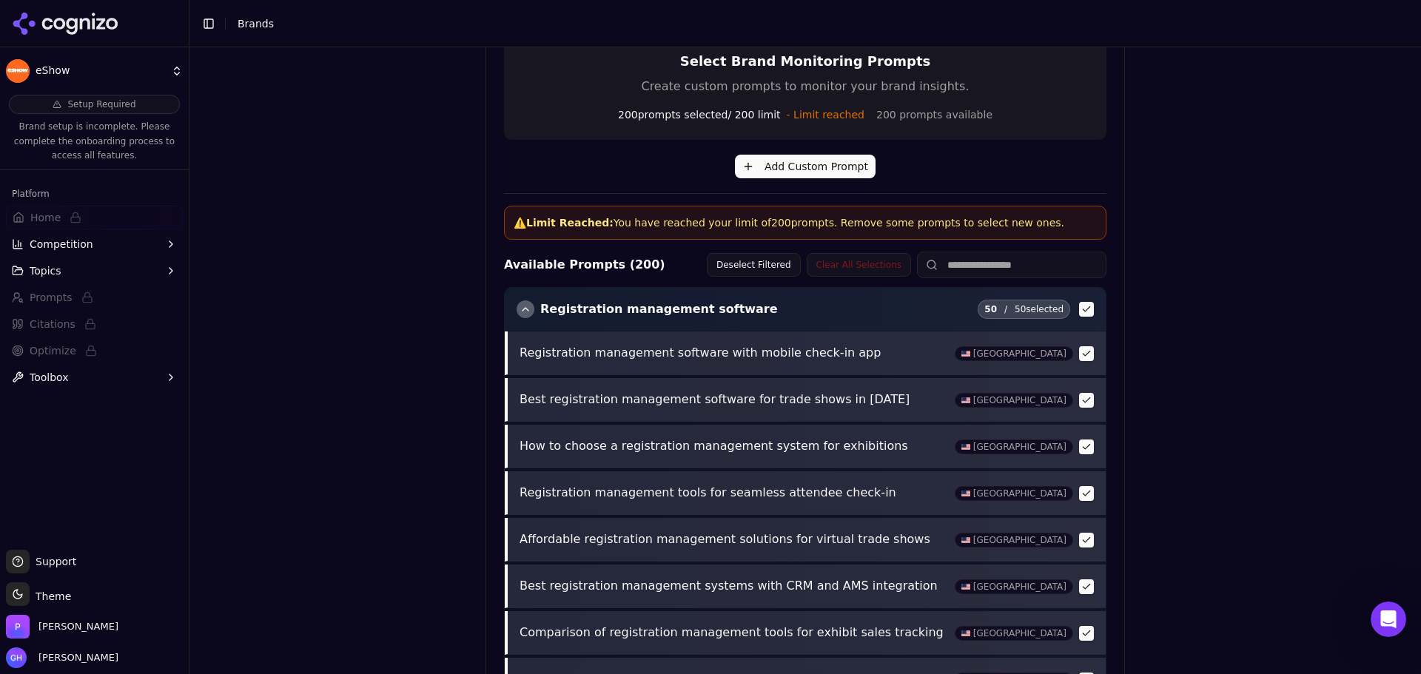
scroll to position [569, 0]
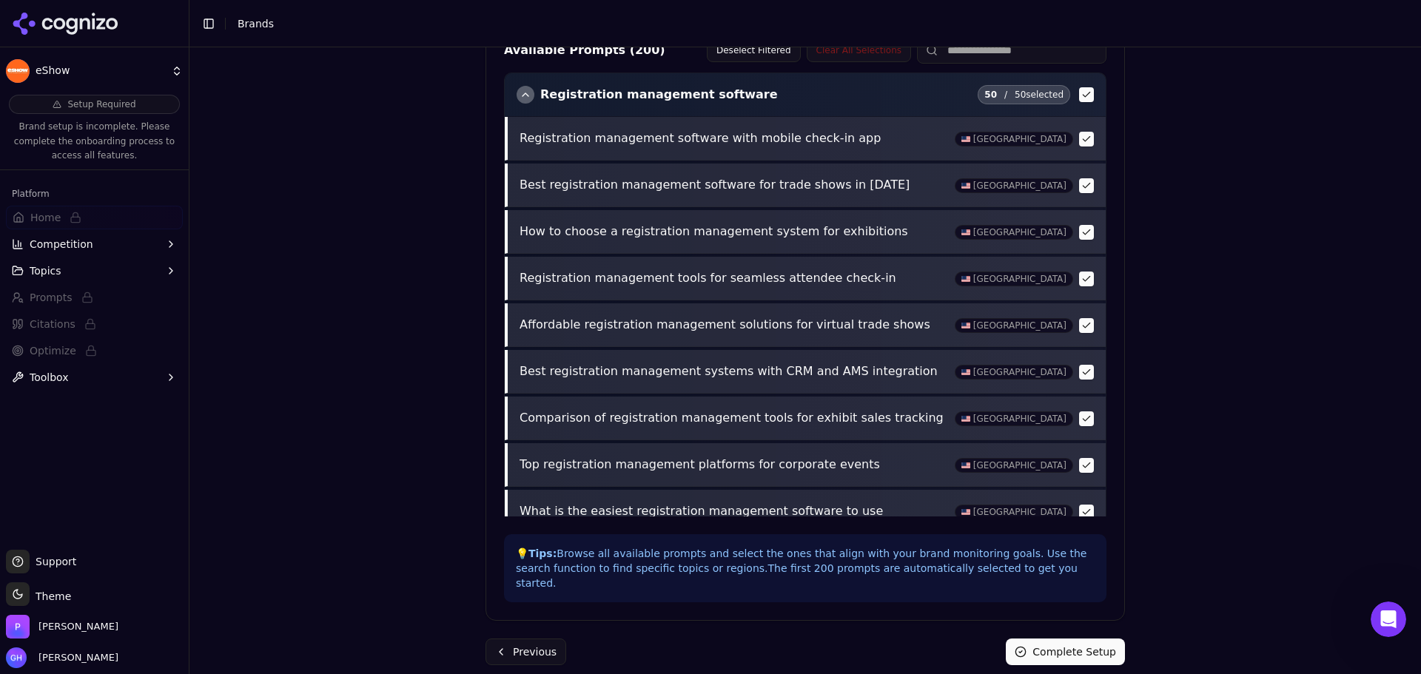
click at [1017, 639] on button "Complete Setup" at bounding box center [1065, 652] width 119 height 27
click at [1017, 639] on div "Completing Setup..." at bounding box center [1056, 652] width 138 height 27
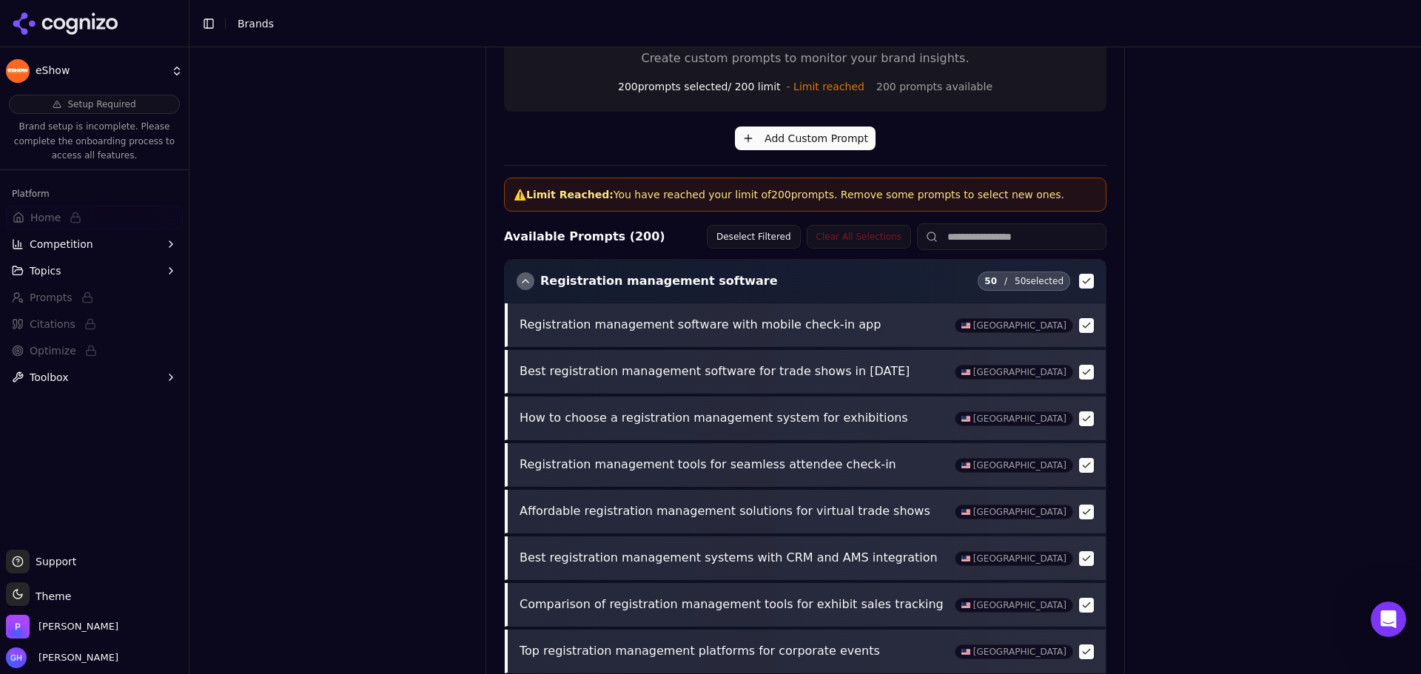
scroll to position [198, 0]
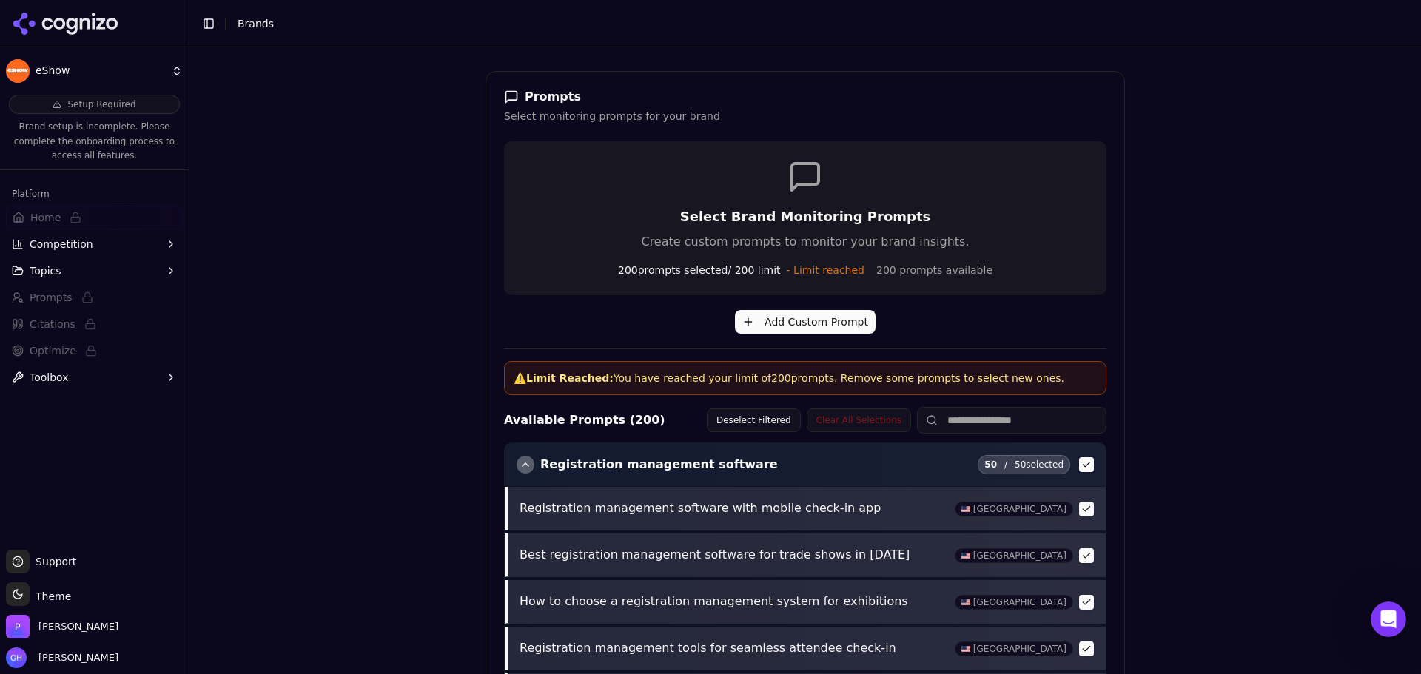
click at [54, 30] on icon at bounding box center [65, 24] width 107 height 22
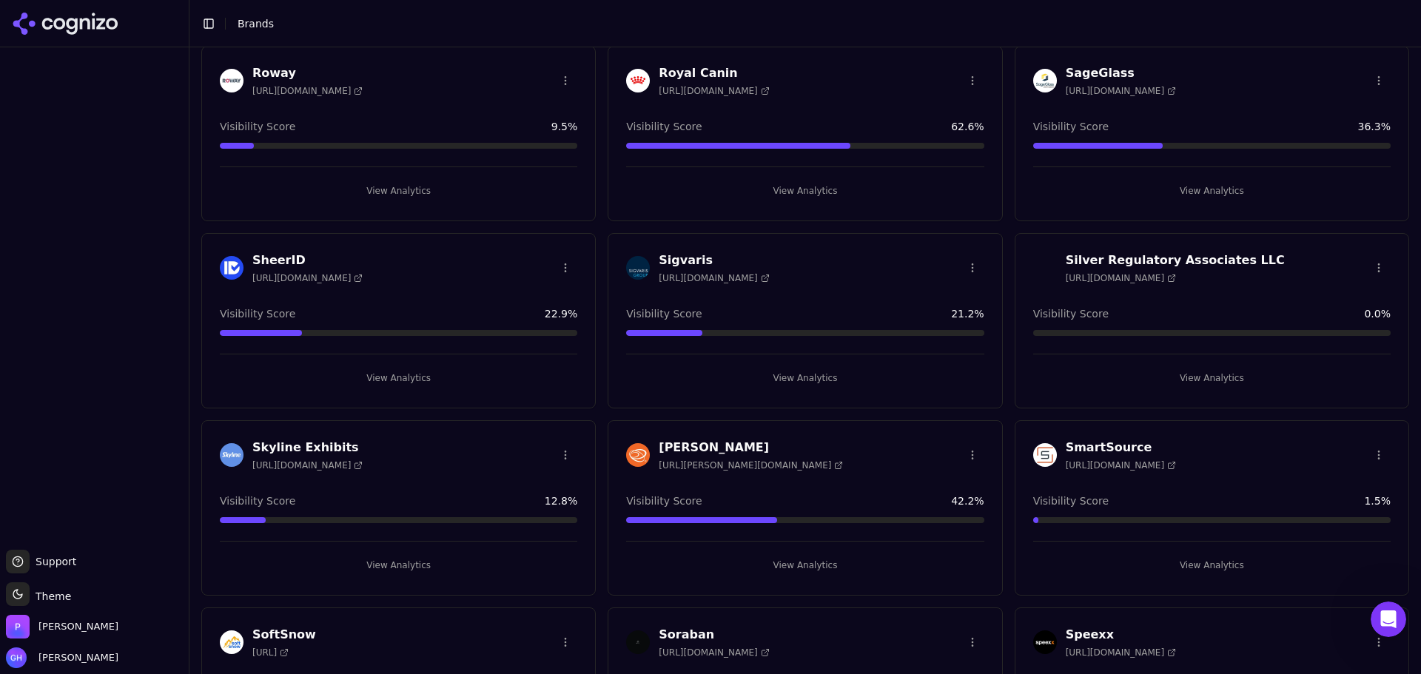
scroll to position [4766, 0]
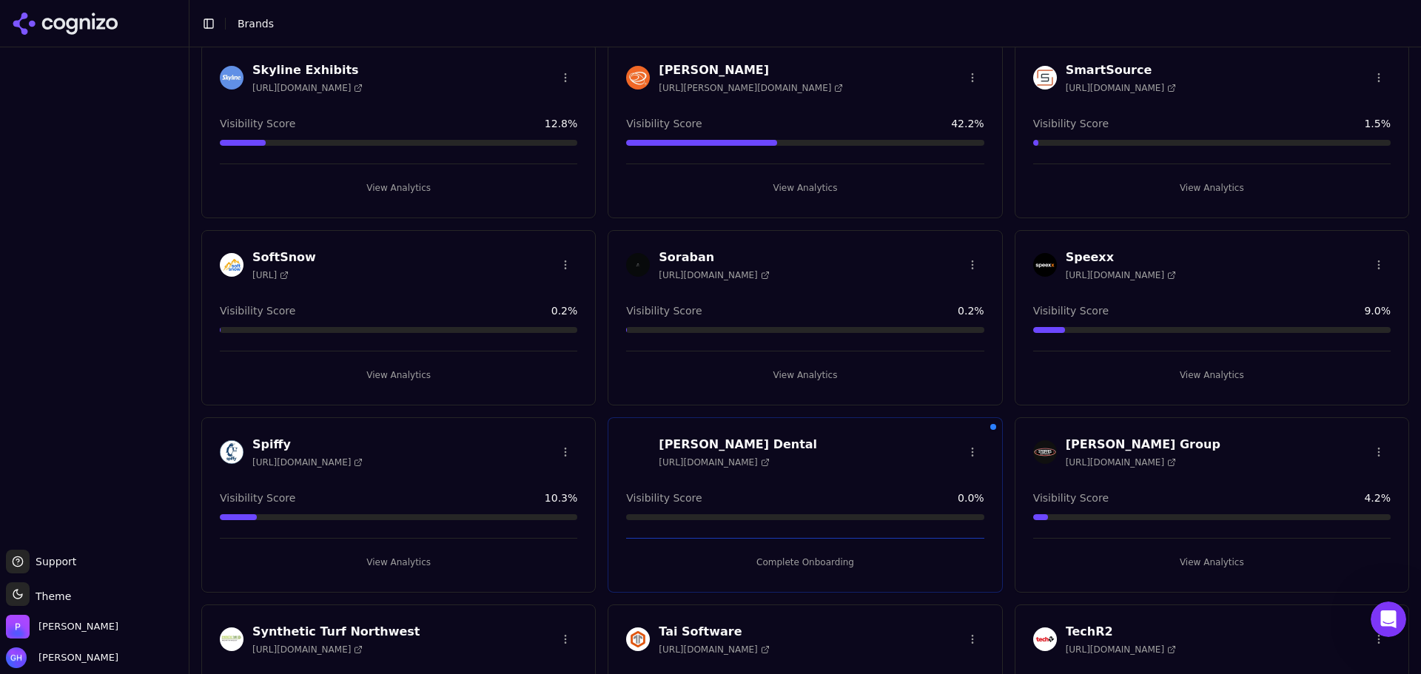
click at [792, 553] on button "Complete Onboarding" at bounding box center [805, 563] width 358 height 24
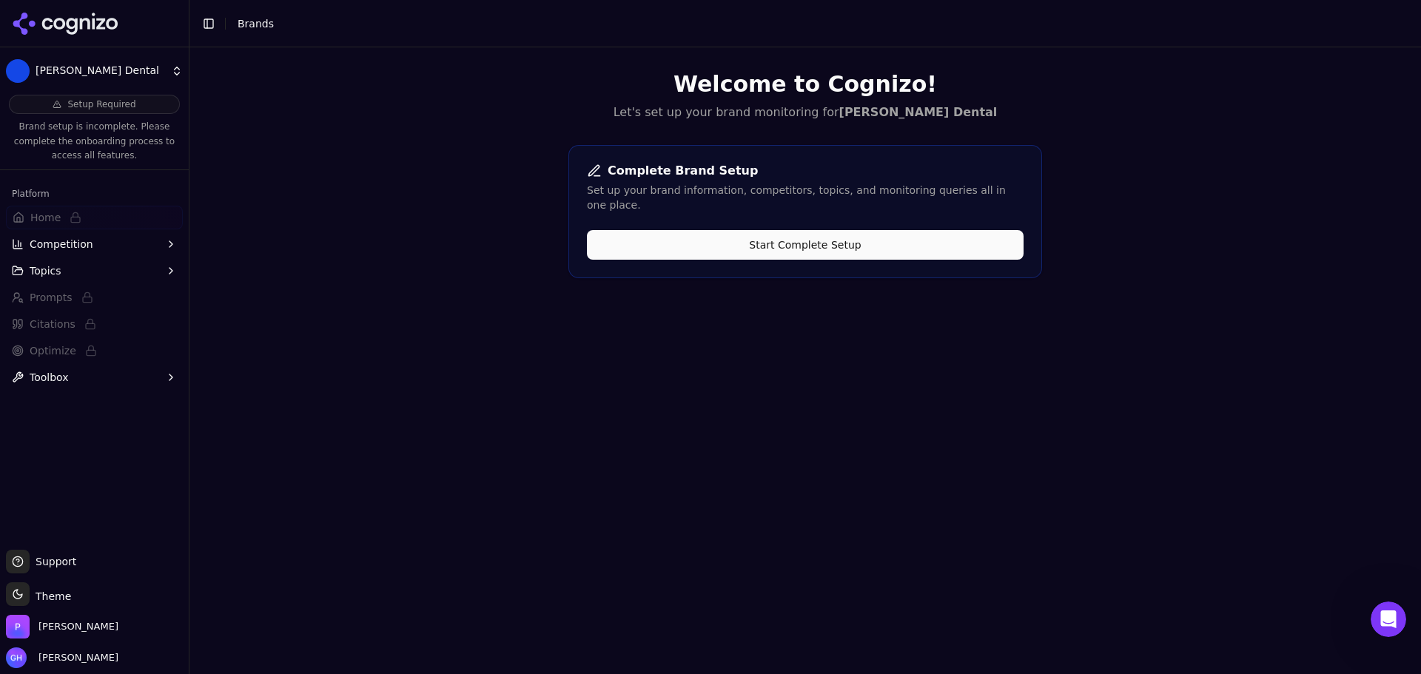
click at [853, 230] on button "Start Complete Setup" at bounding box center [805, 245] width 437 height 30
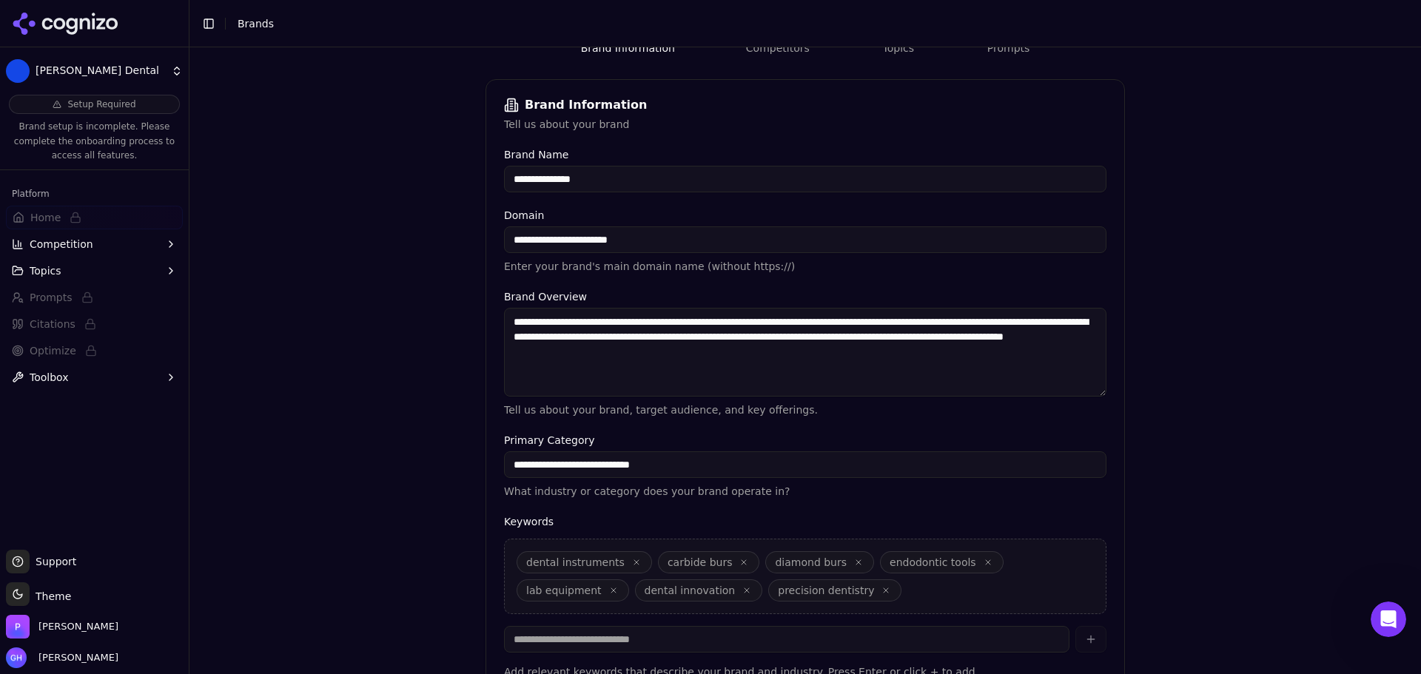
scroll to position [282, 0]
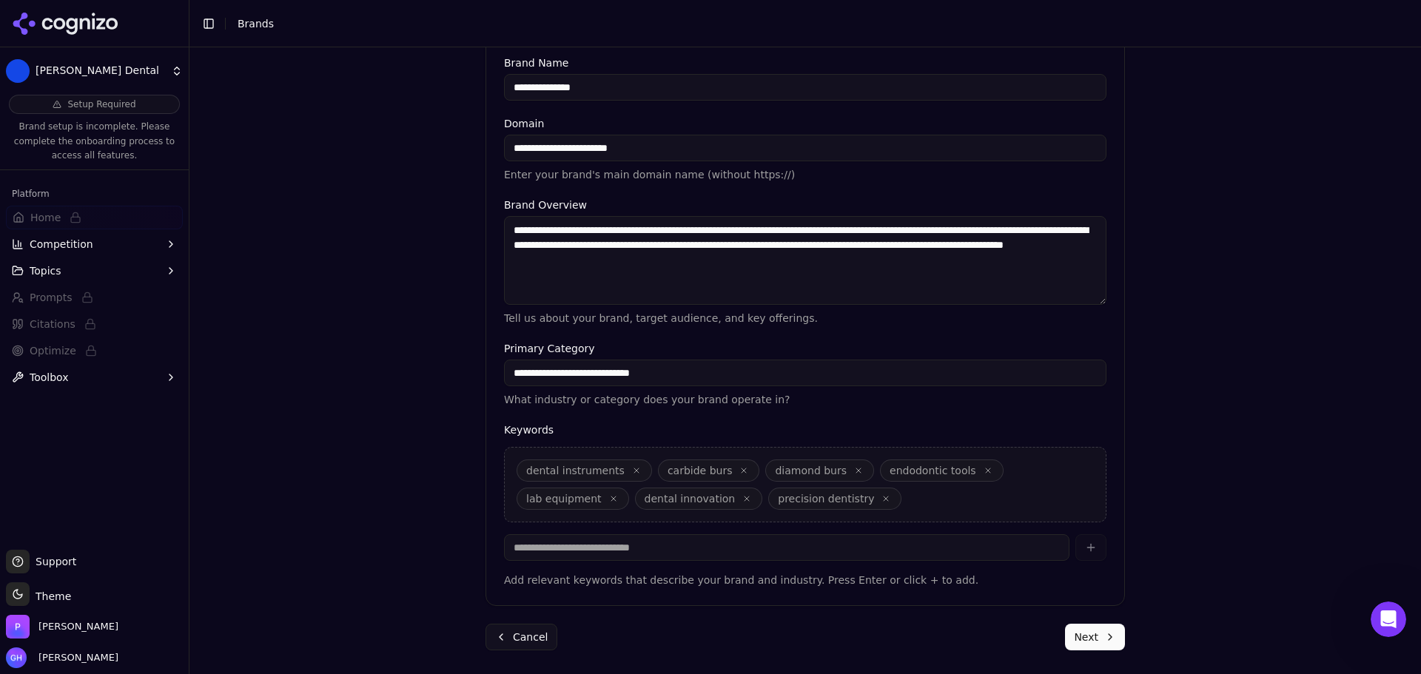
click at [1079, 647] on button "Next" at bounding box center [1095, 637] width 60 height 27
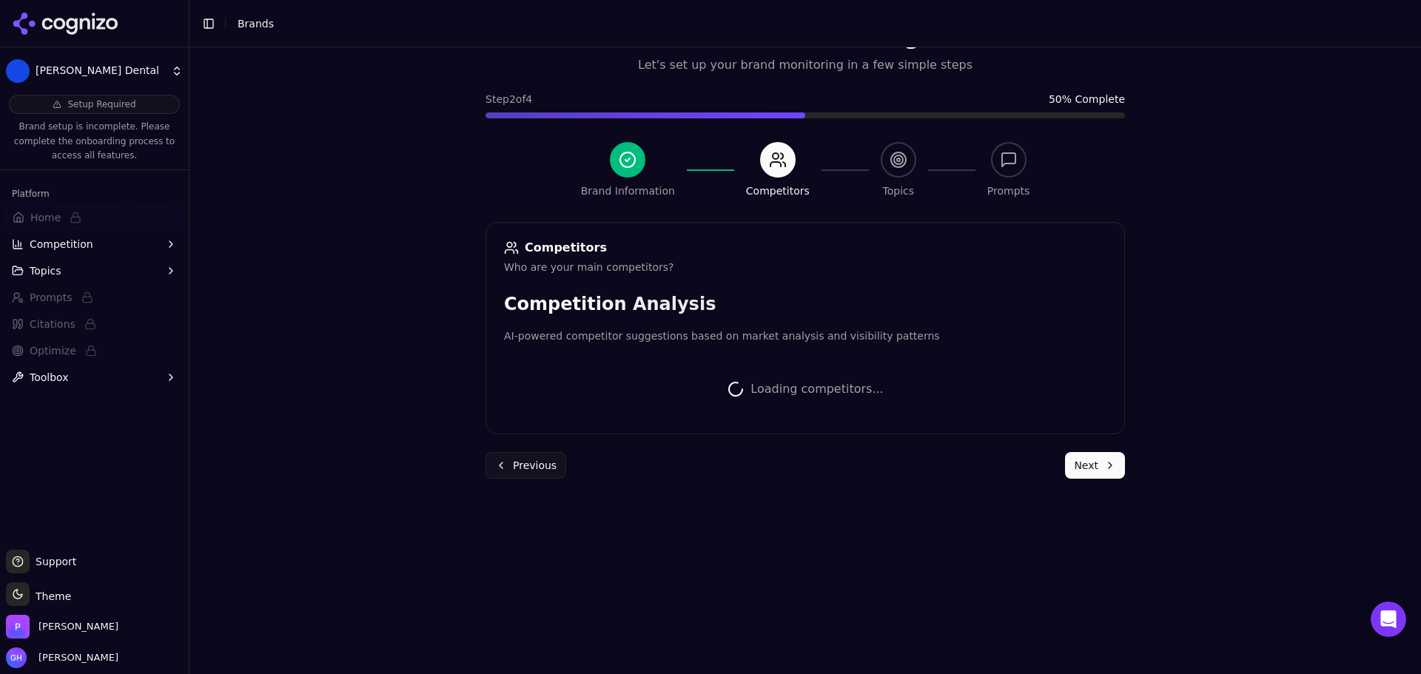
scroll to position [279, 0]
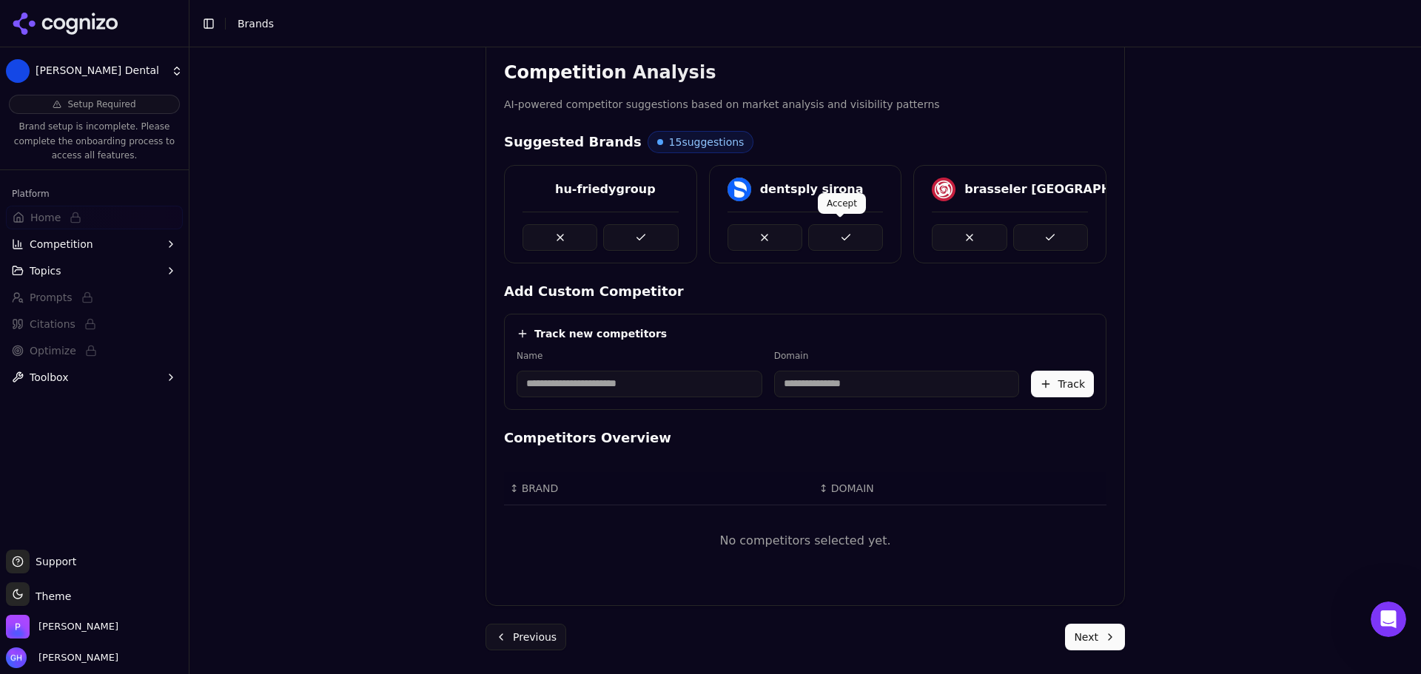
click at [840, 228] on button at bounding box center [845, 237] width 75 height 27
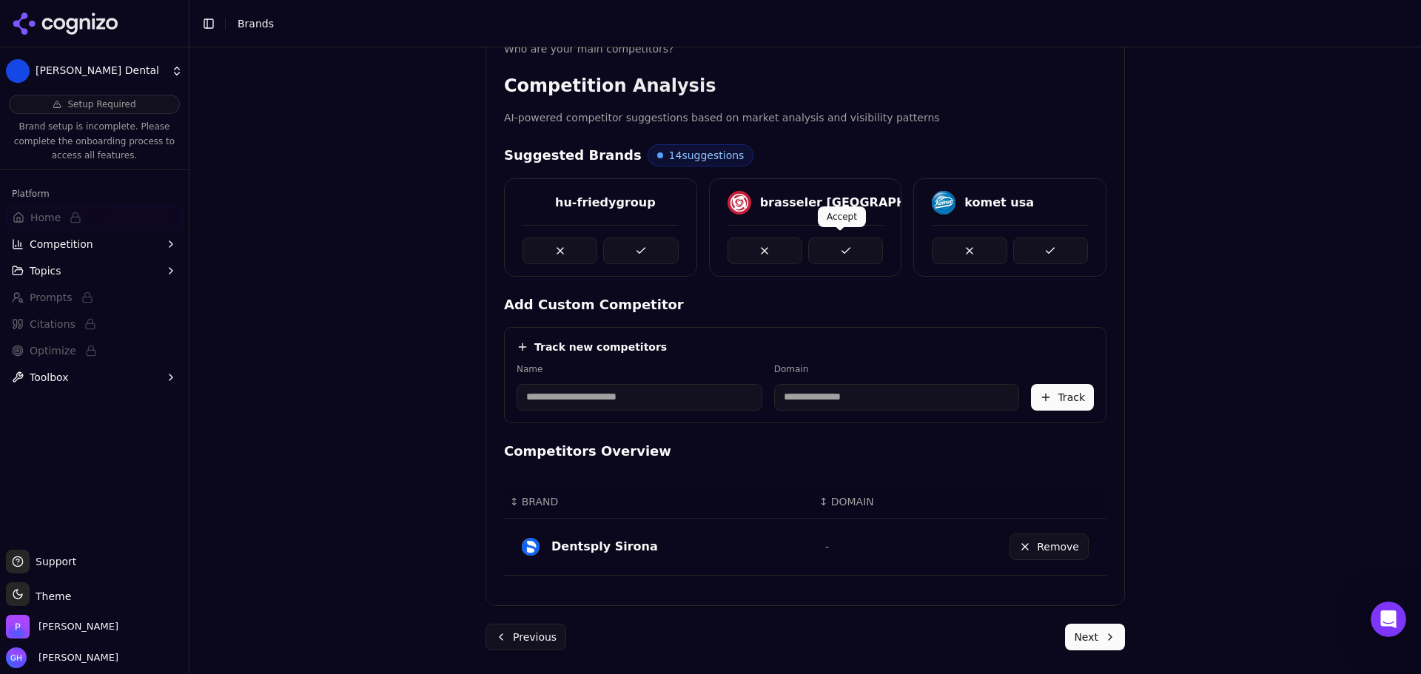
click at [832, 251] on button at bounding box center [845, 251] width 75 height 27
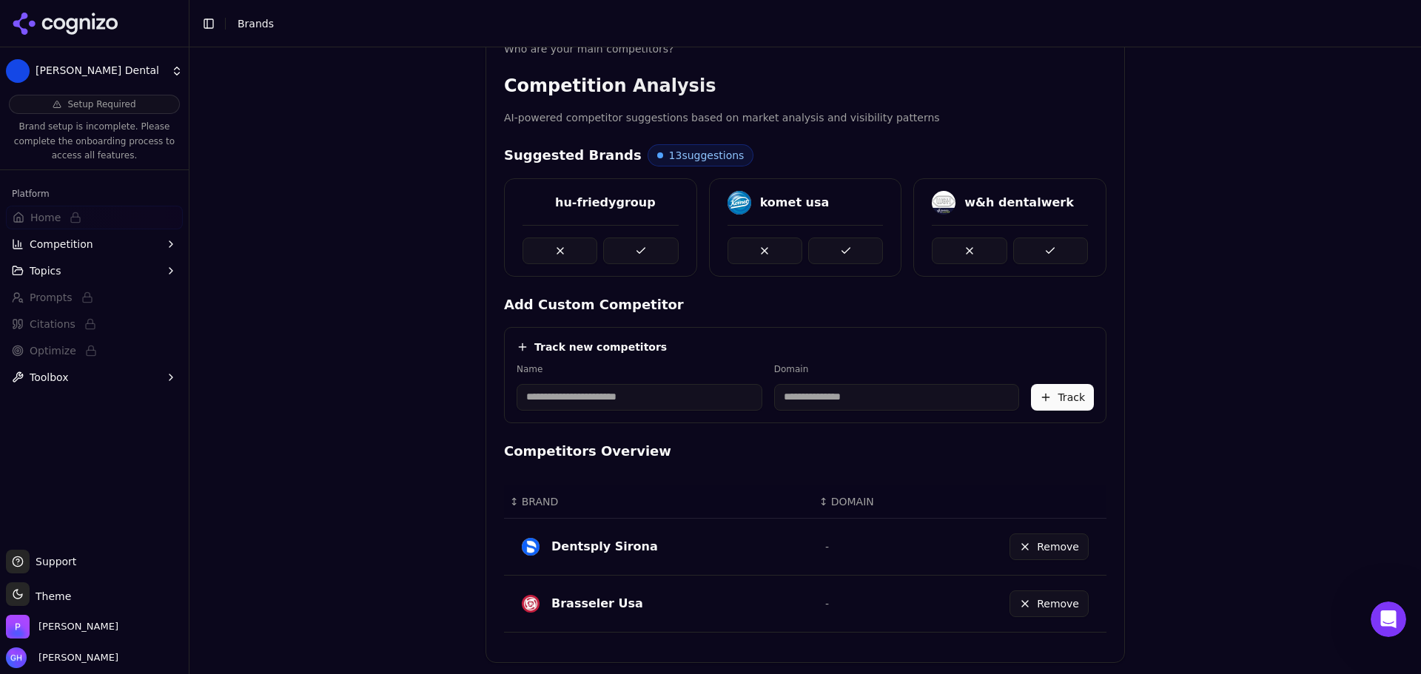
click at [596, 376] on div "Name" at bounding box center [640, 386] width 246 height 47
click at [583, 398] on input at bounding box center [640, 397] width 246 height 27
type input "*********"
click at [439, 349] on div "Brand Onboarding Let's set up your brand monitoring in a few simple steps Step …" at bounding box center [806, 119] width 1232 height 674
type input "**********"
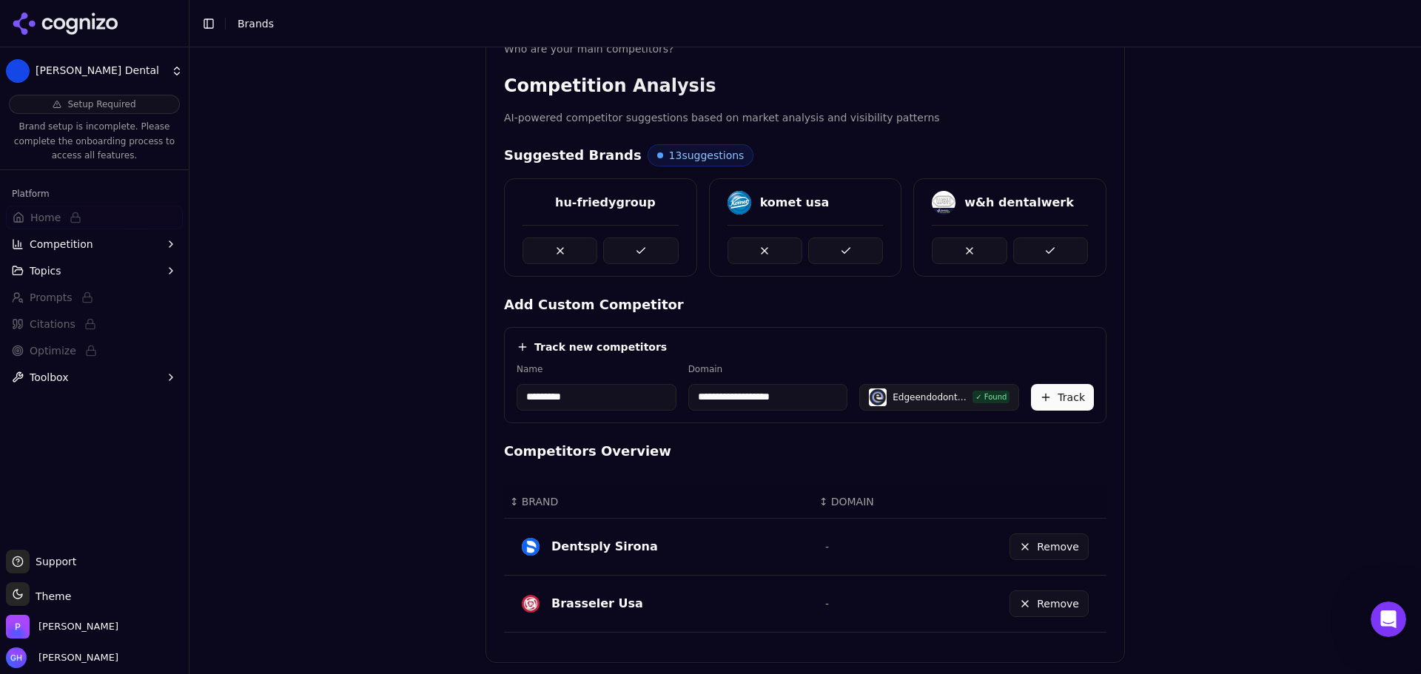
click at [1033, 395] on button "Track" at bounding box center [1062, 397] width 63 height 27
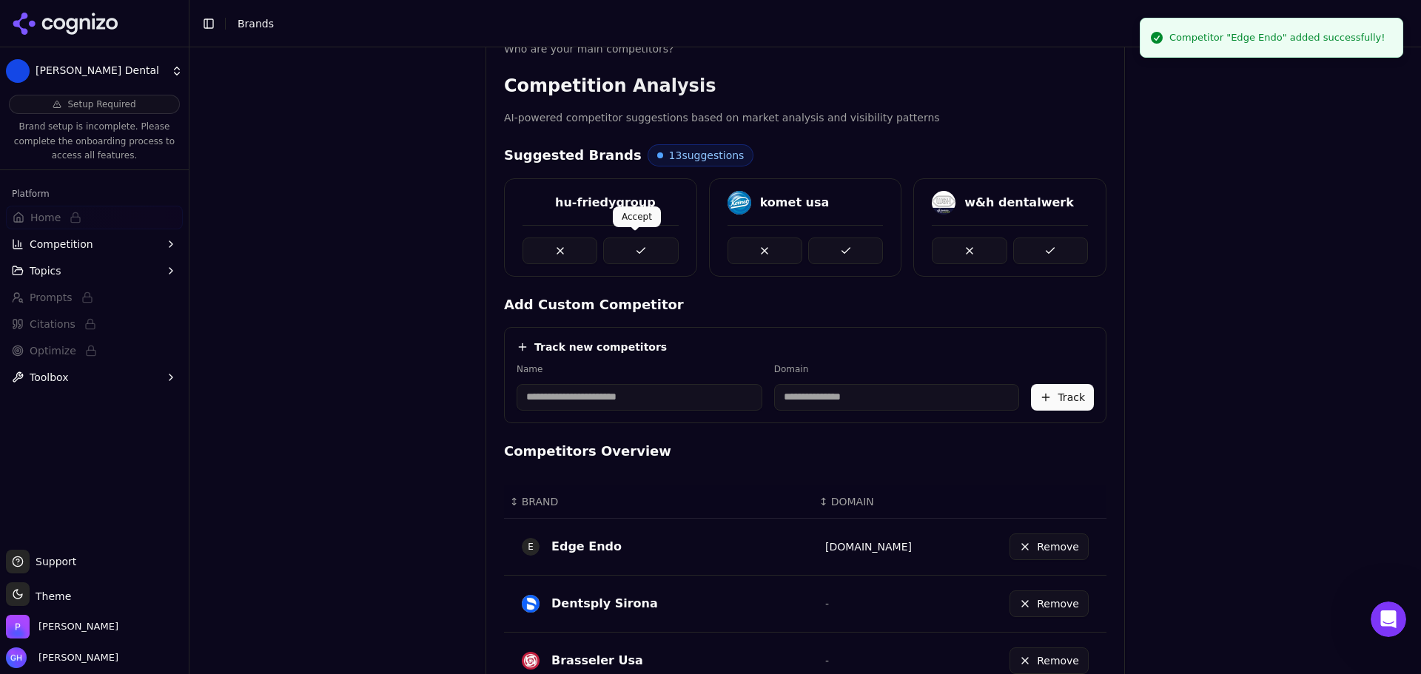
click at [631, 238] on button at bounding box center [640, 251] width 75 height 27
click at [841, 229] on polygon at bounding box center [840, 228] width 10 height 10
click at [842, 252] on button at bounding box center [845, 251] width 75 height 27
click at [852, 247] on button at bounding box center [845, 251] width 75 height 27
click at [660, 246] on button at bounding box center [640, 251] width 75 height 27
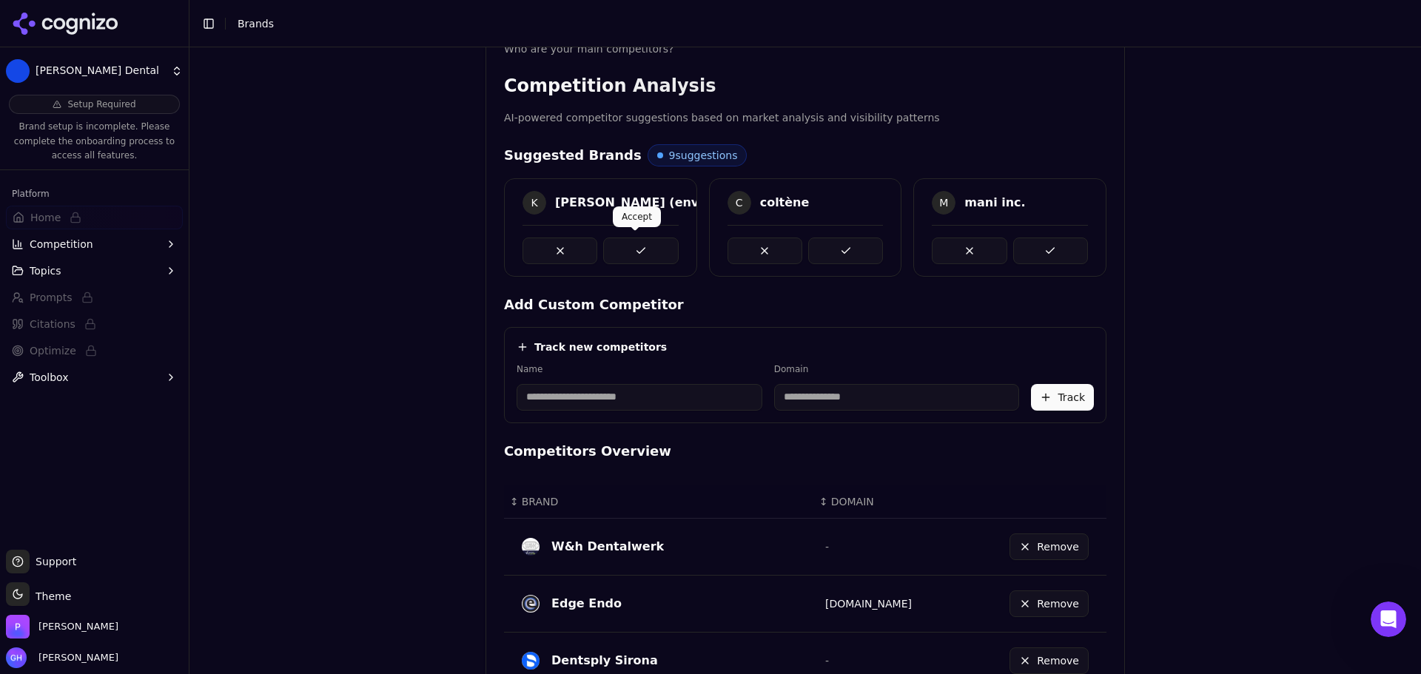
click at [648, 252] on button at bounding box center [640, 251] width 75 height 27
click at [867, 251] on button at bounding box center [845, 251] width 75 height 27
click at [648, 252] on button at bounding box center [640, 251] width 75 height 27
click at [849, 255] on button at bounding box center [845, 251] width 75 height 27
click at [634, 243] on button at bounding box center [640, 251] width 75 height 27
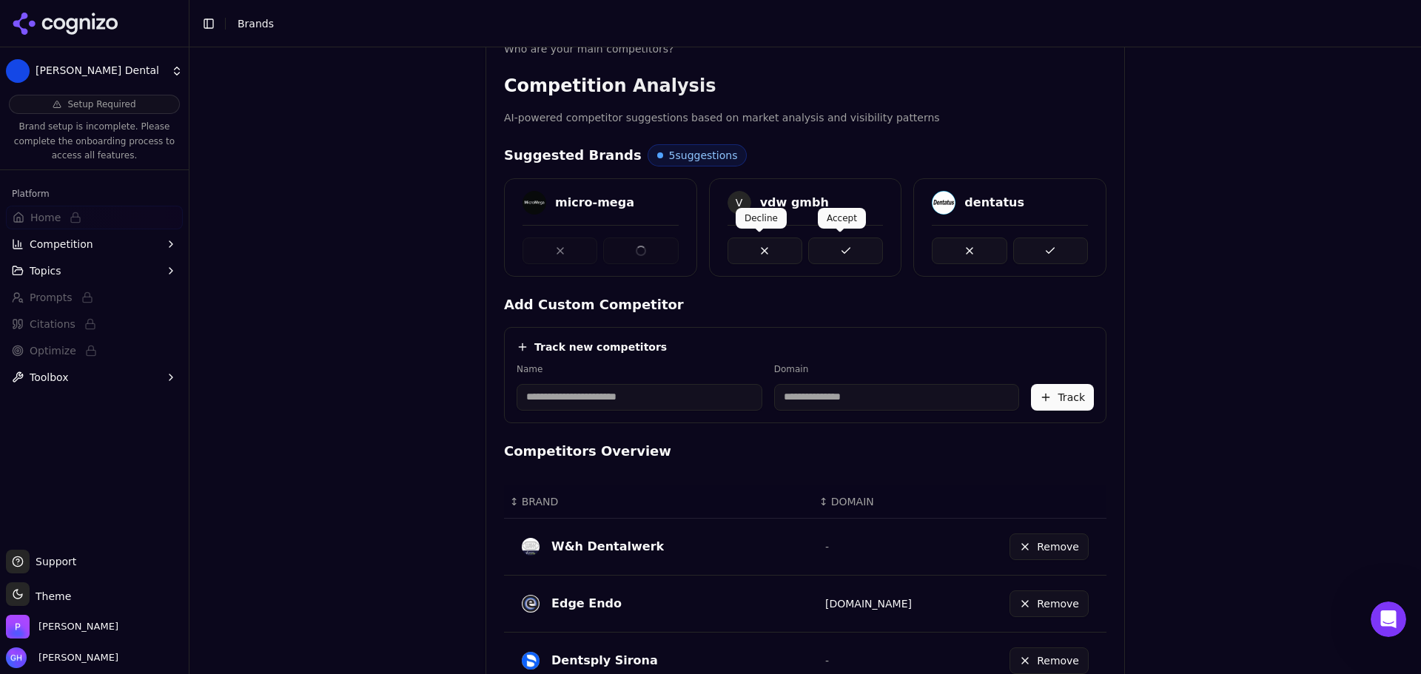
click at [839, 244] on button at bounding box center [845, 251] width 75 height 27
click at [1010, 249] on div "micro-mega V vdw gmbh dentatus" at bounding box center [805, 227] width 603 height 98
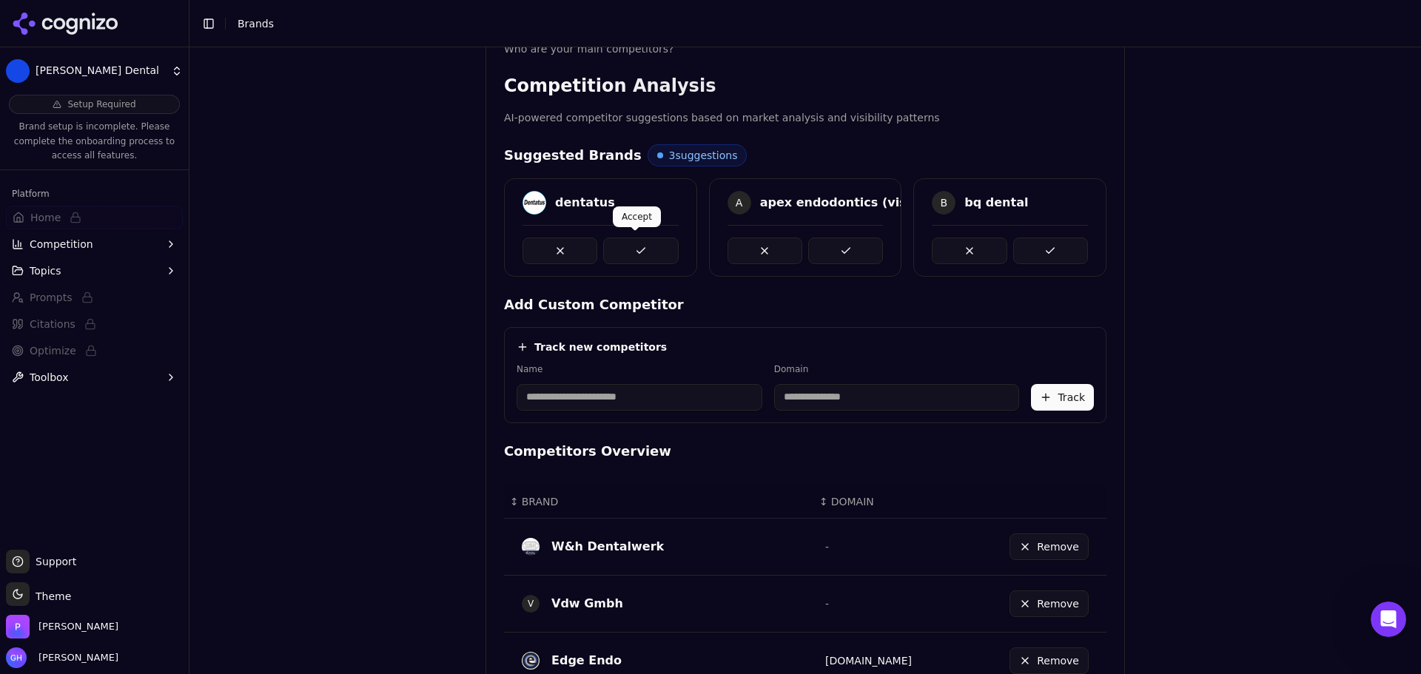
click at [651, 257] on button at bounding box center [640, 251] width 75 height 27
click at [845, 251] on button at bounding box center [845, 251] width 75 height 27
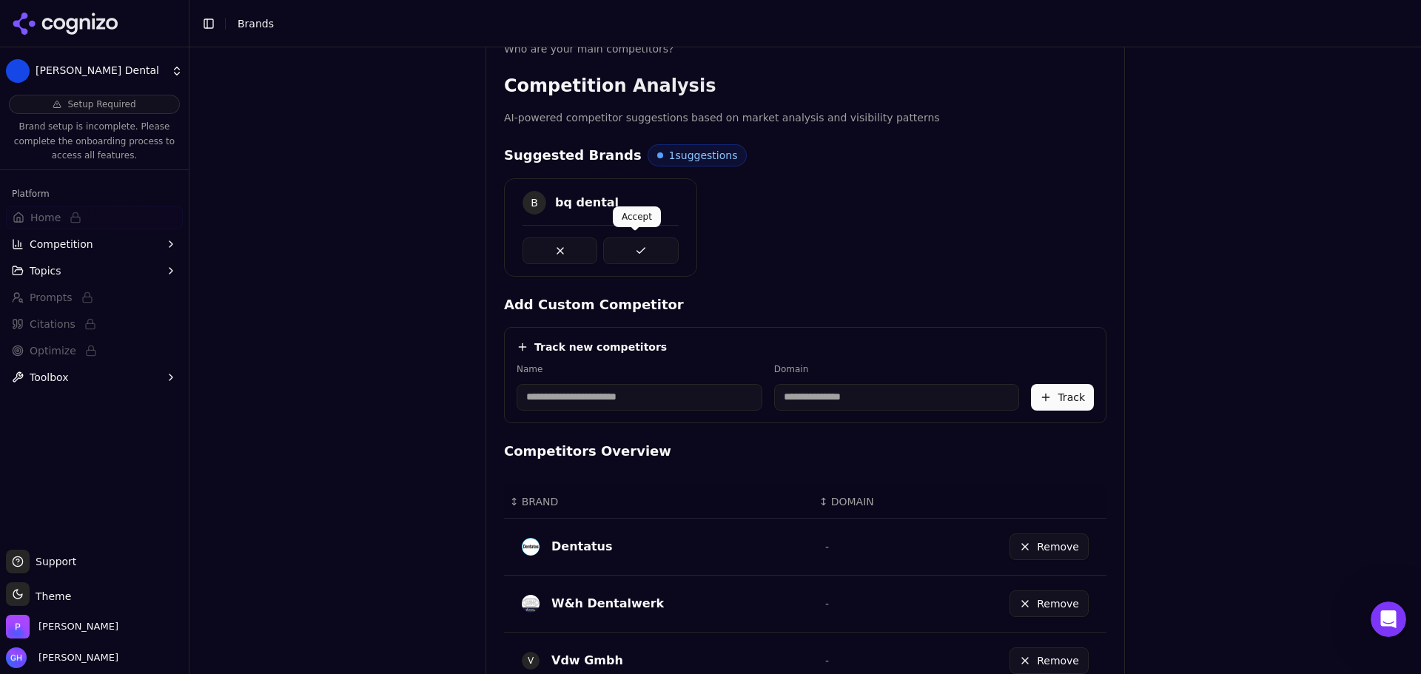
click at [639, 247] on button at bounding box center [640, 251] width 75 height 27
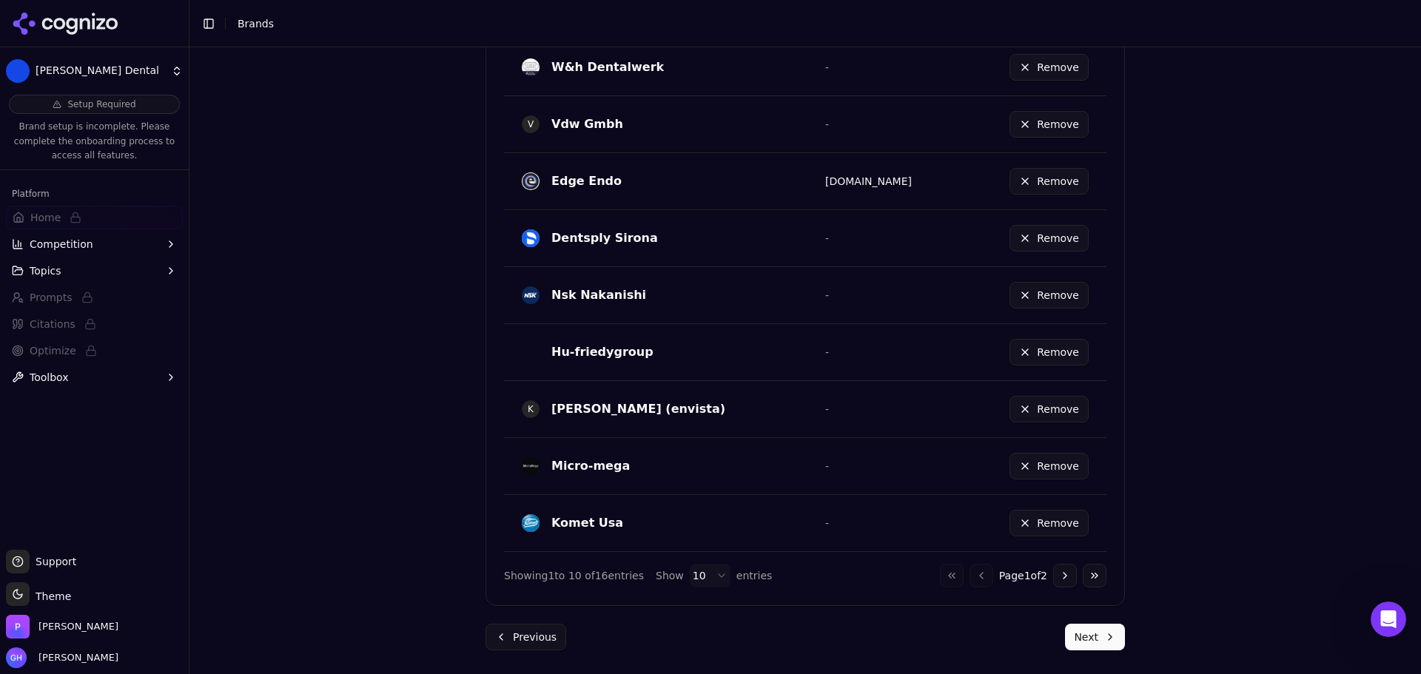
click at [1075, 634] on button "Next" at bounding box center [1095, 637] width 60 height 27
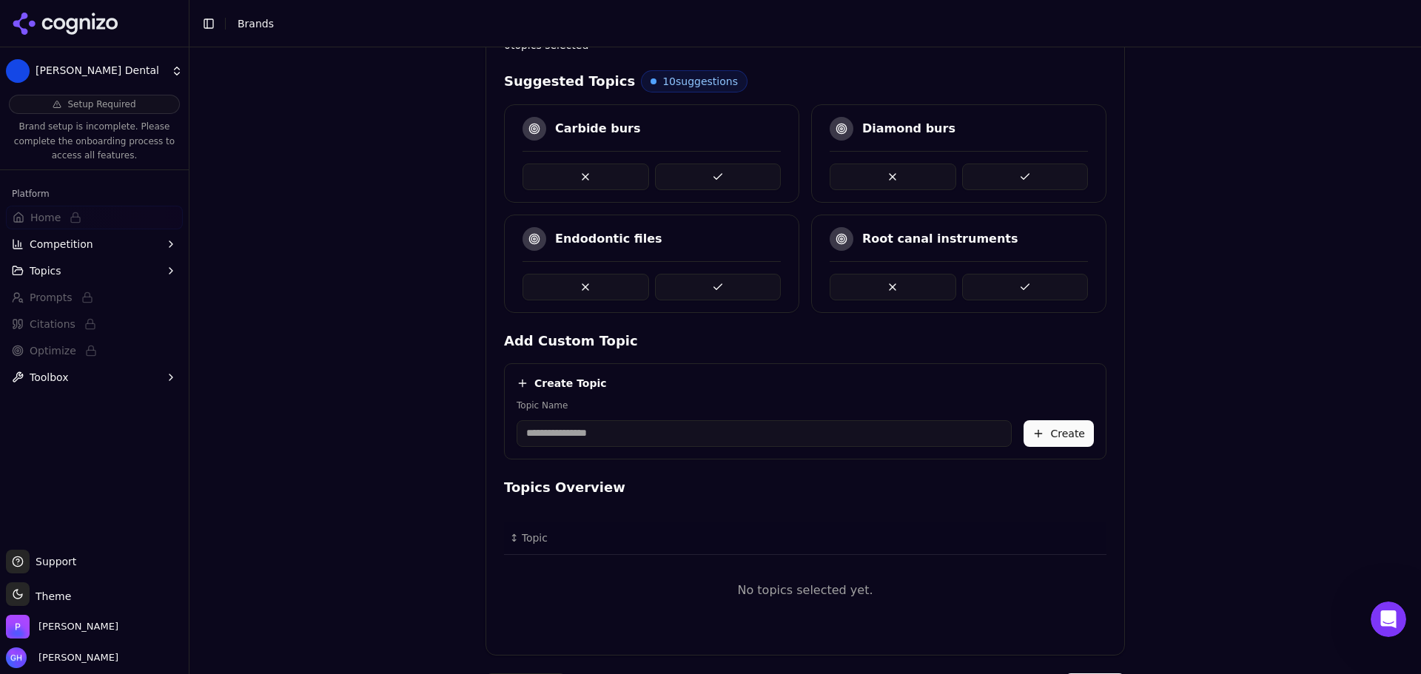
scroll to position [342, 0]
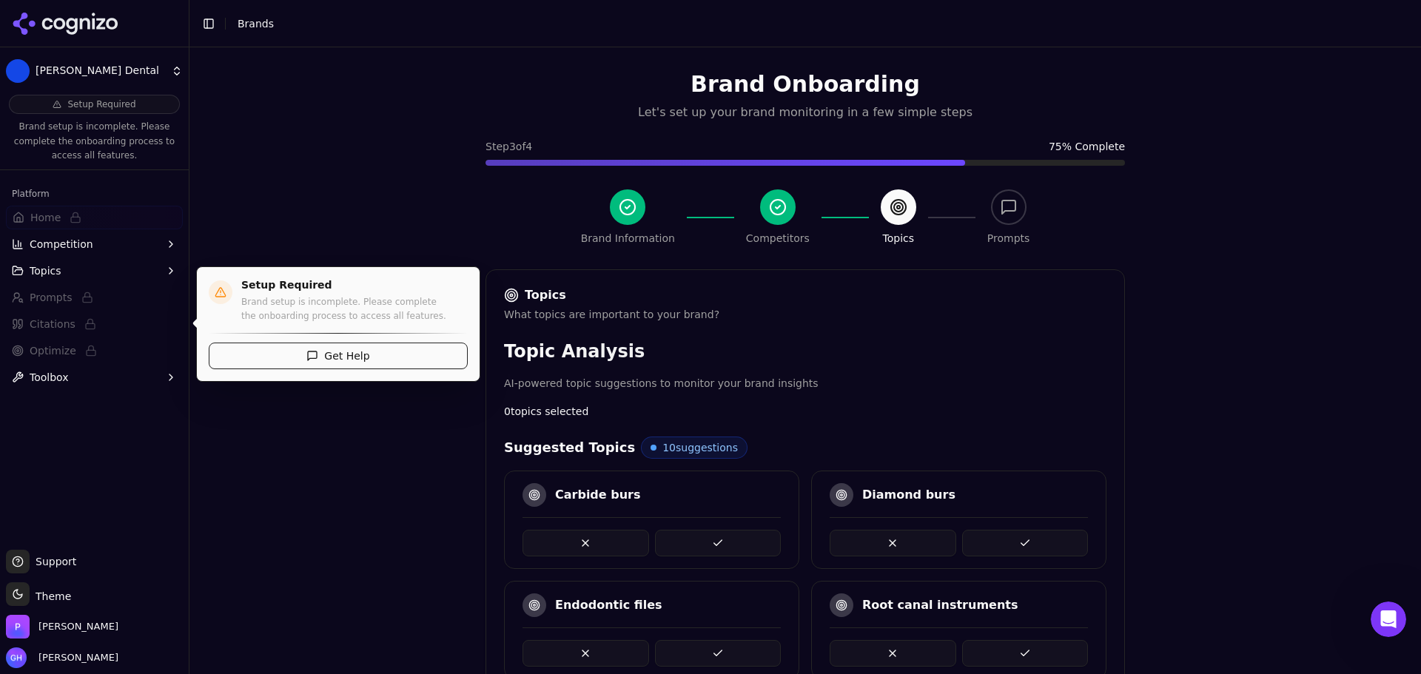
scroll to position [342, 0]
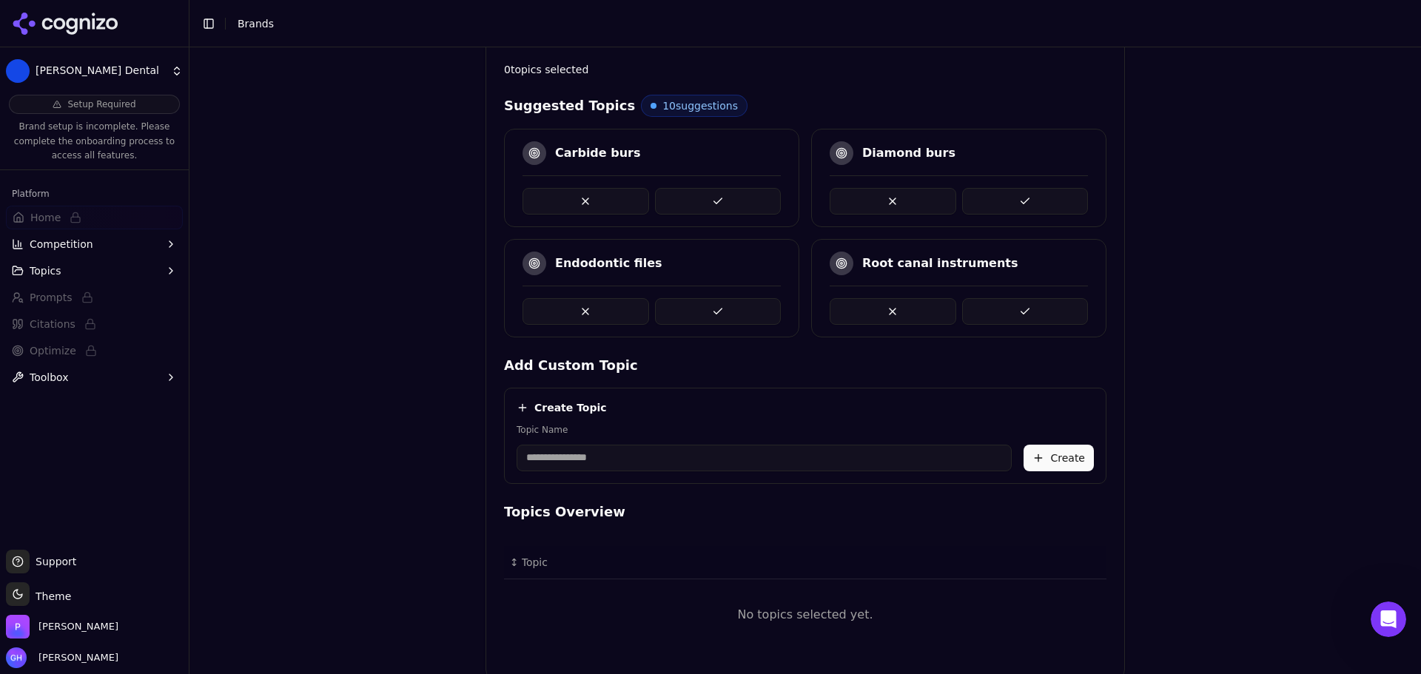
click at [680, 204] on button at bounding box center [718, 201] width 127 height 27
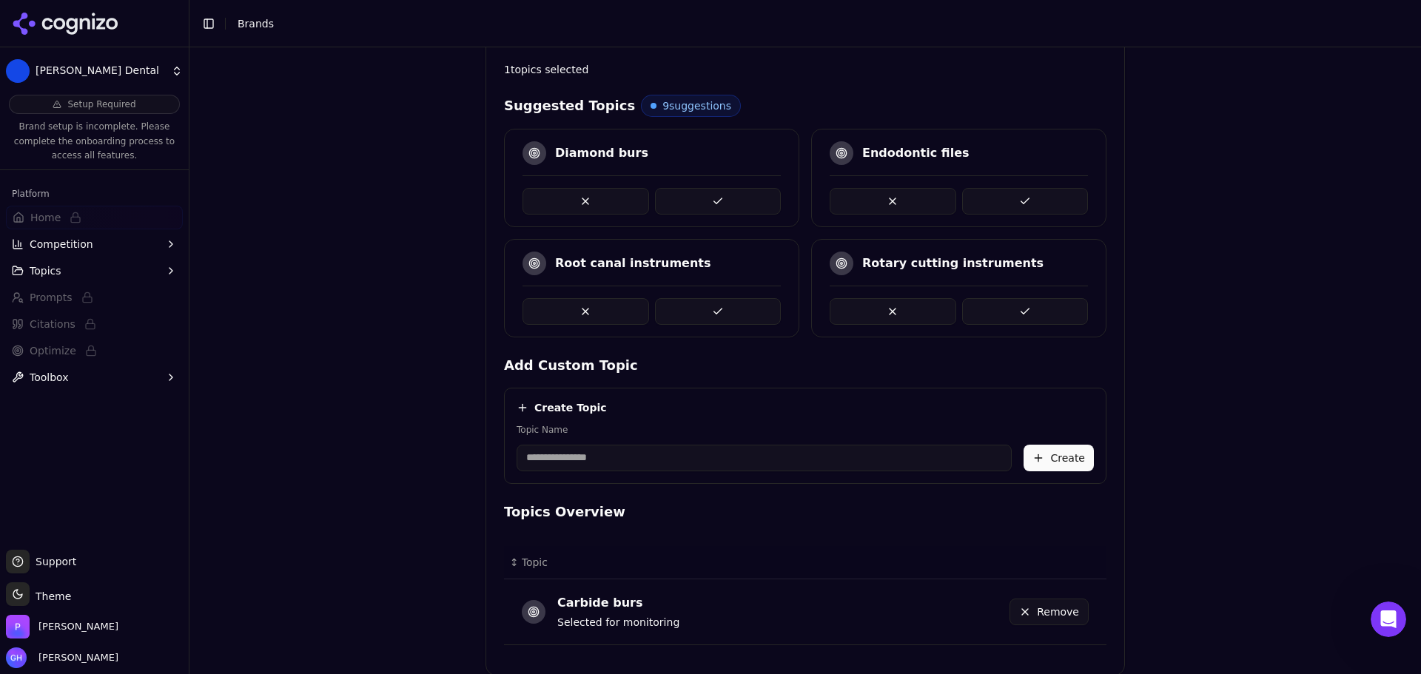
click at [1051, 206] on button at bounding box center [1025, 201] width 127 height 27
click at [1023, 301] on button at bounding box center [1025, 311] width 127 height 27
click at [998, 306] on button at bounding box center [1025, 311] width 127 height 27
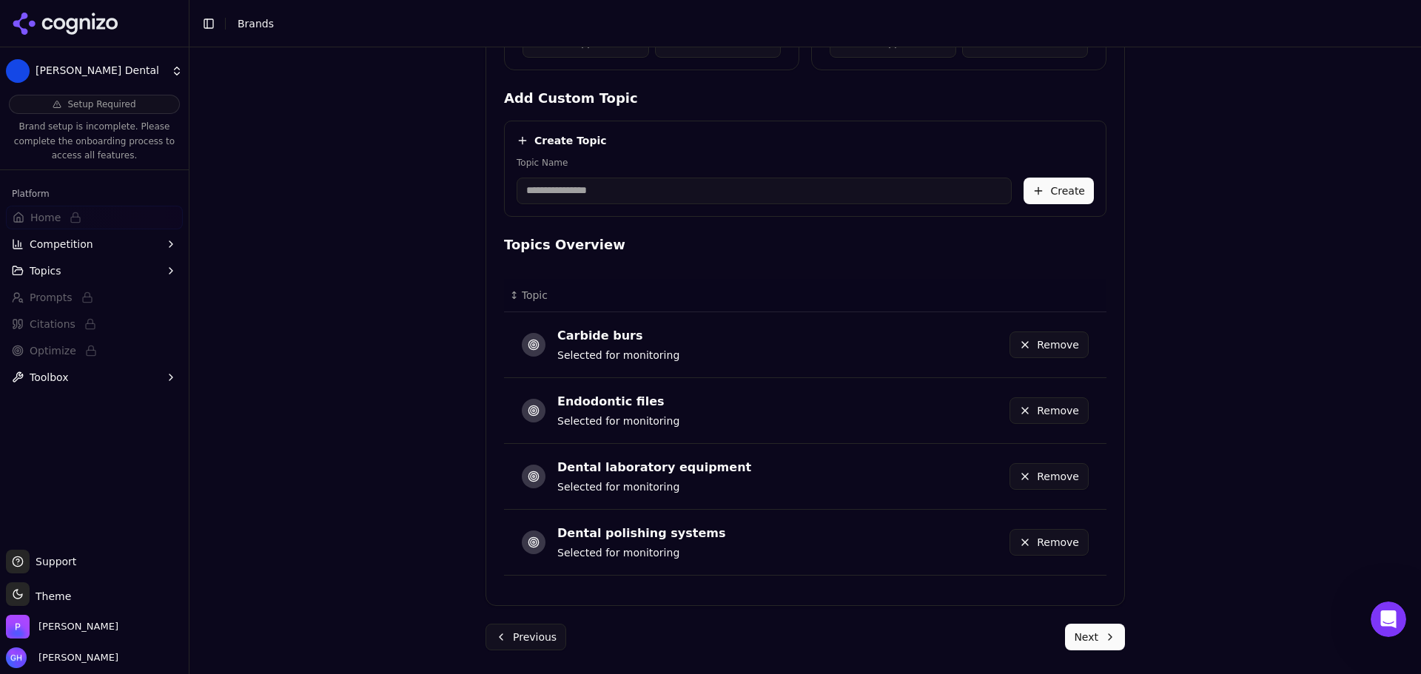
drag, startPoint x: 1099, startPoint y: 626, endPoint x: 1094, endPoint y: 648, distance: 22.8
click at [1095, 646] on button "Next" at bounding box center [1095, 637] width 60 height 27
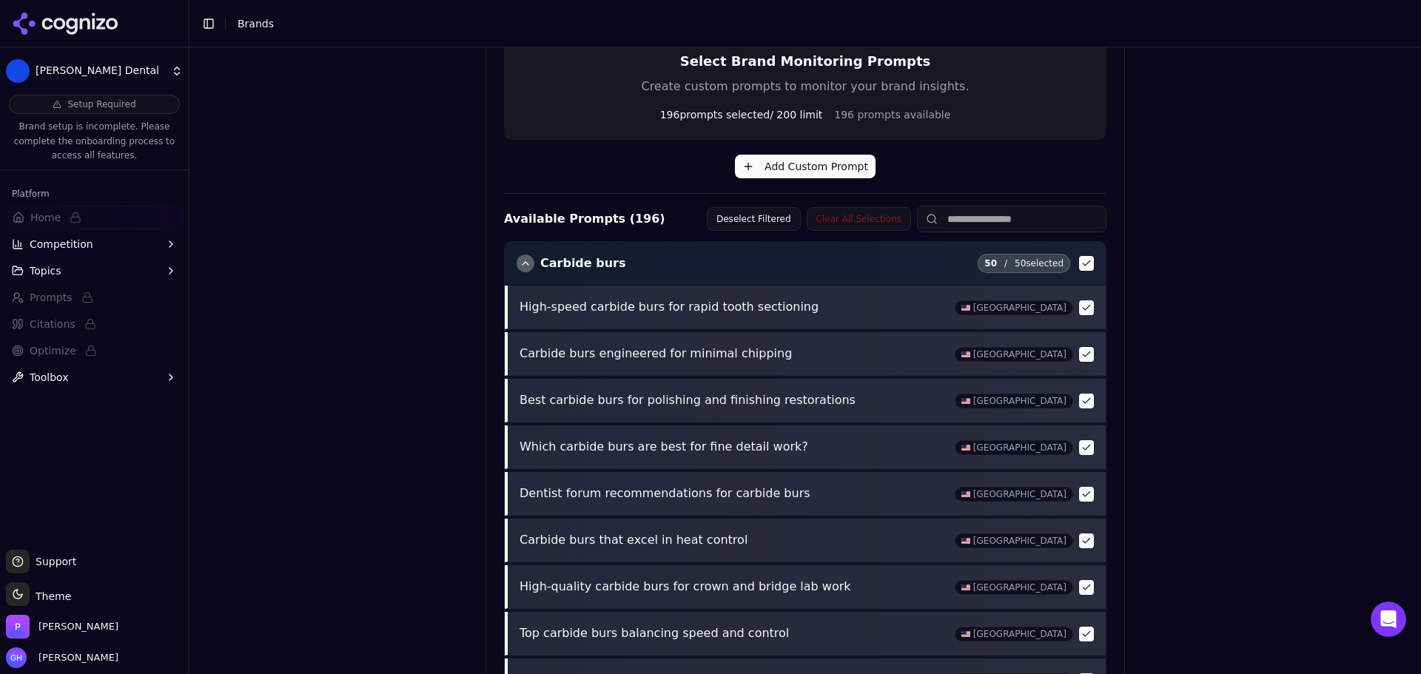
scroll to position [523, 0]
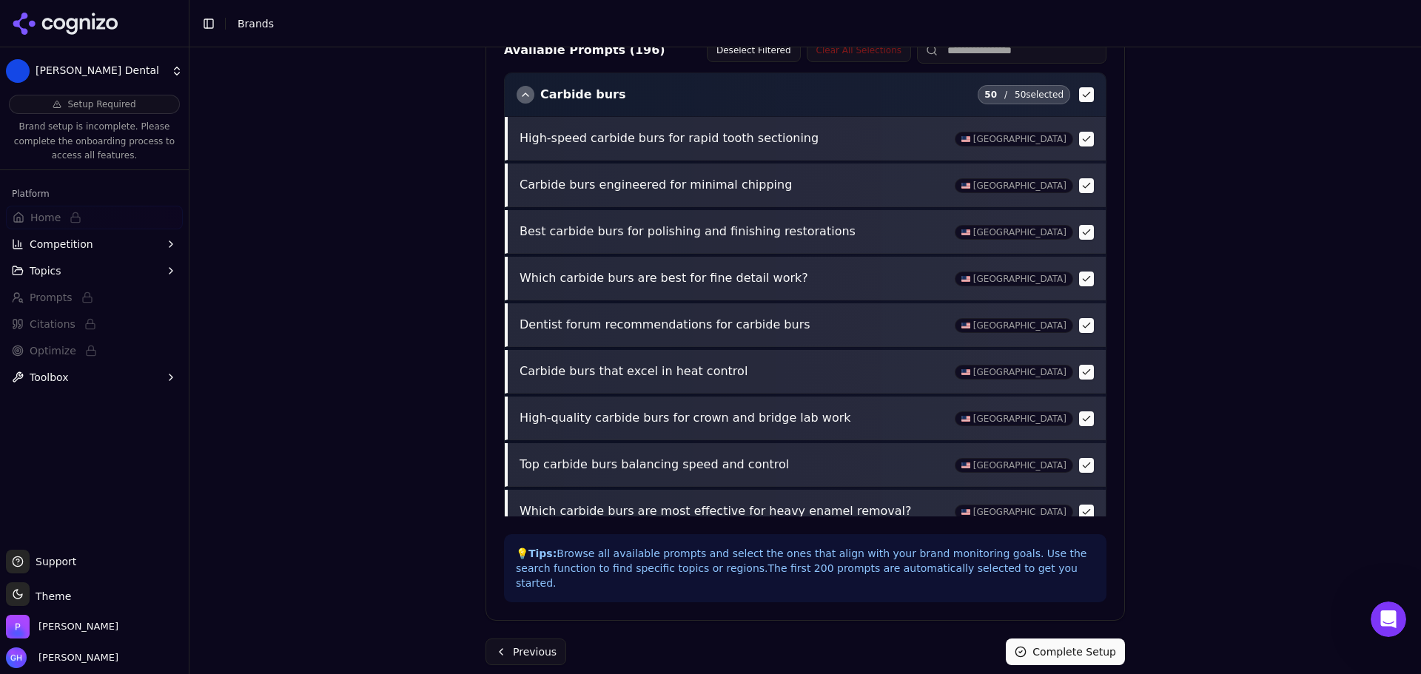
click at [1077, 611] on form "Prompts Select monitoring prompts for your brand Select Brand Monitoring Prompt…" at bounding box center [806, 206] width 640 height 919
click at [1067, 639] on button "Complete Setup" at bounding box center [1065, 652] width 119 height 27
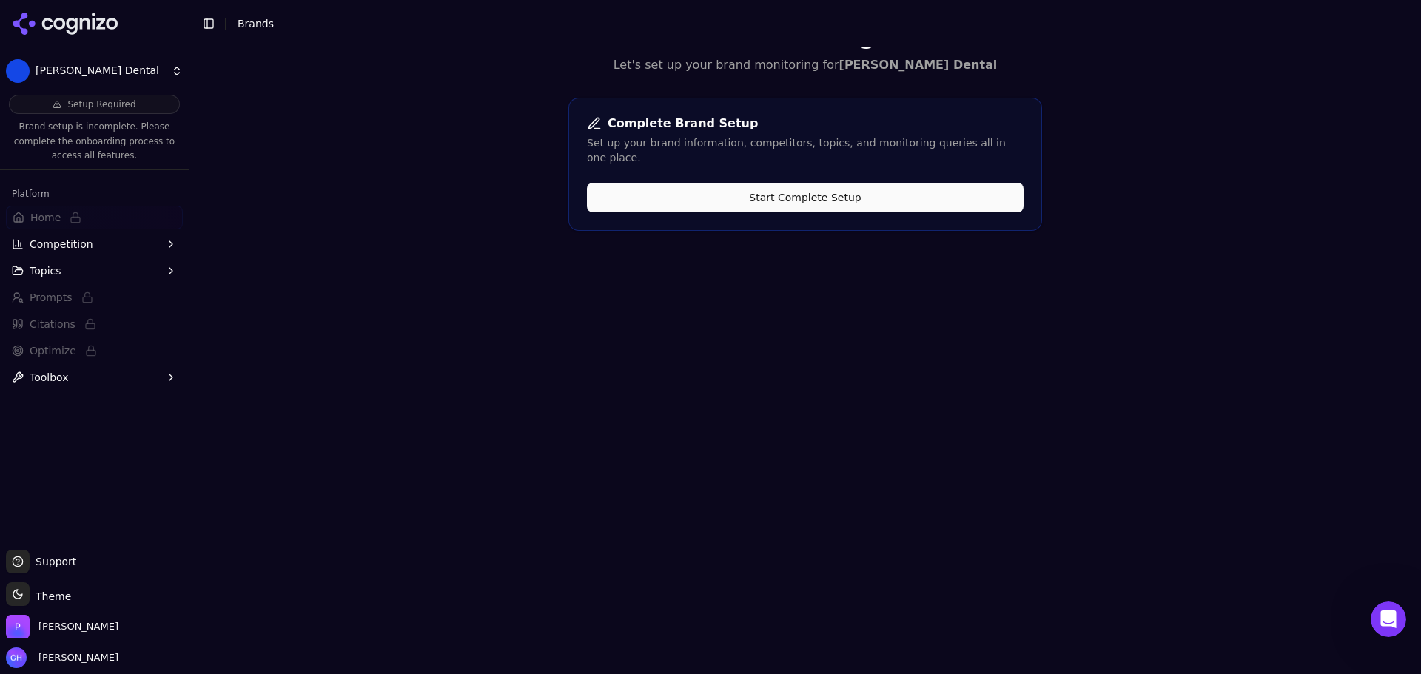
scroll to position [0, 0]
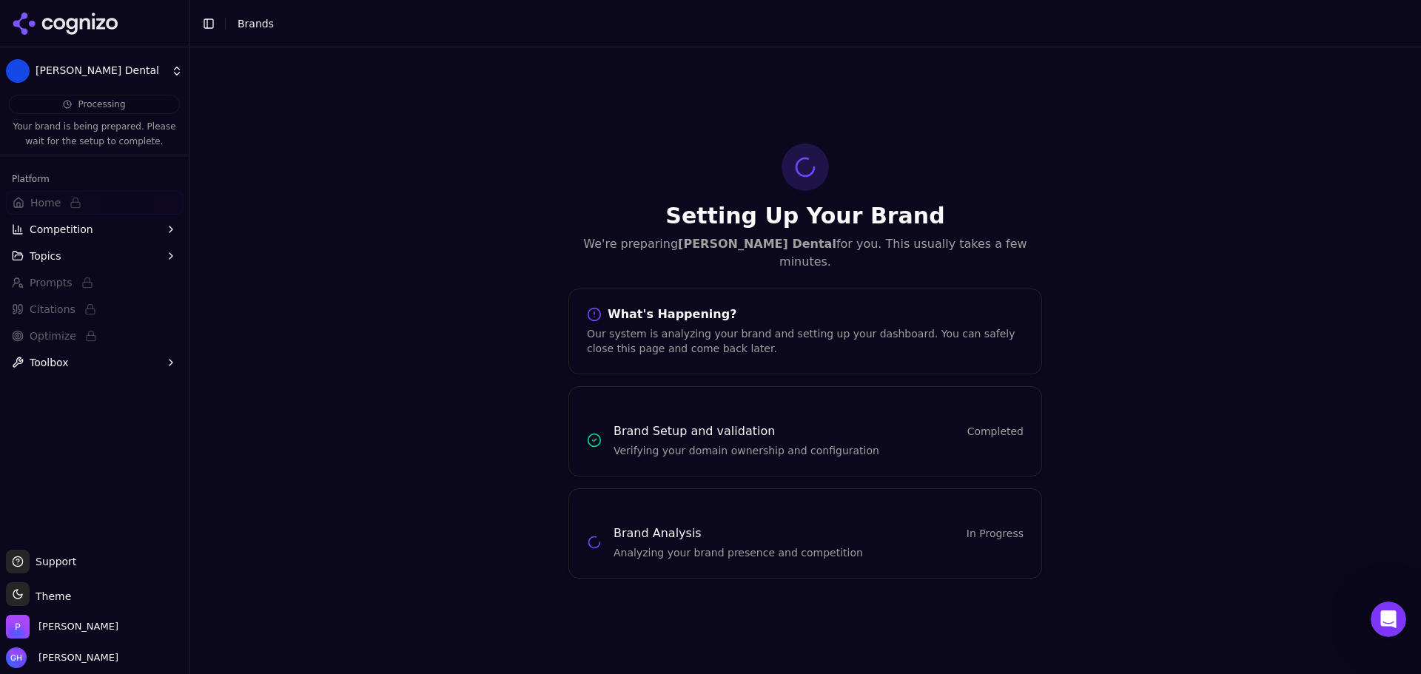
click at [98, 25] on icon at bounding box center [65, 24] width 107 height 22
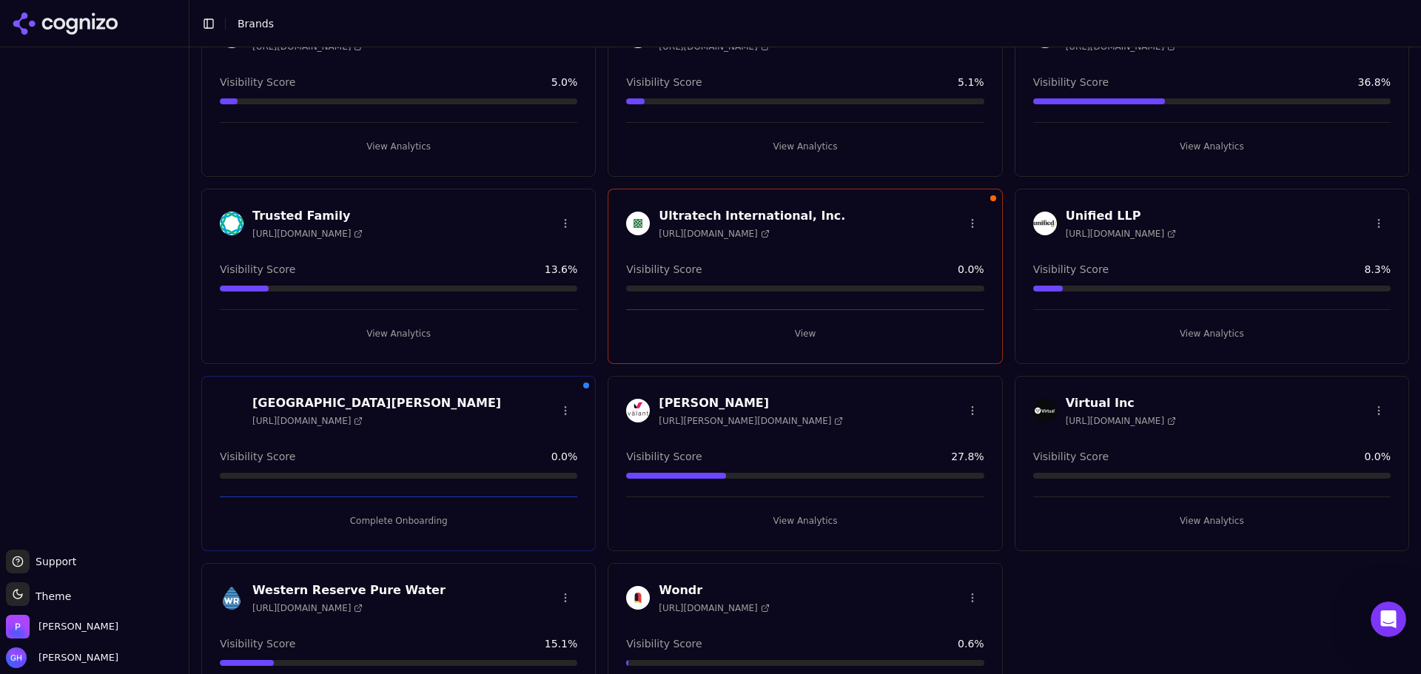
scroll to position [5633, 0]
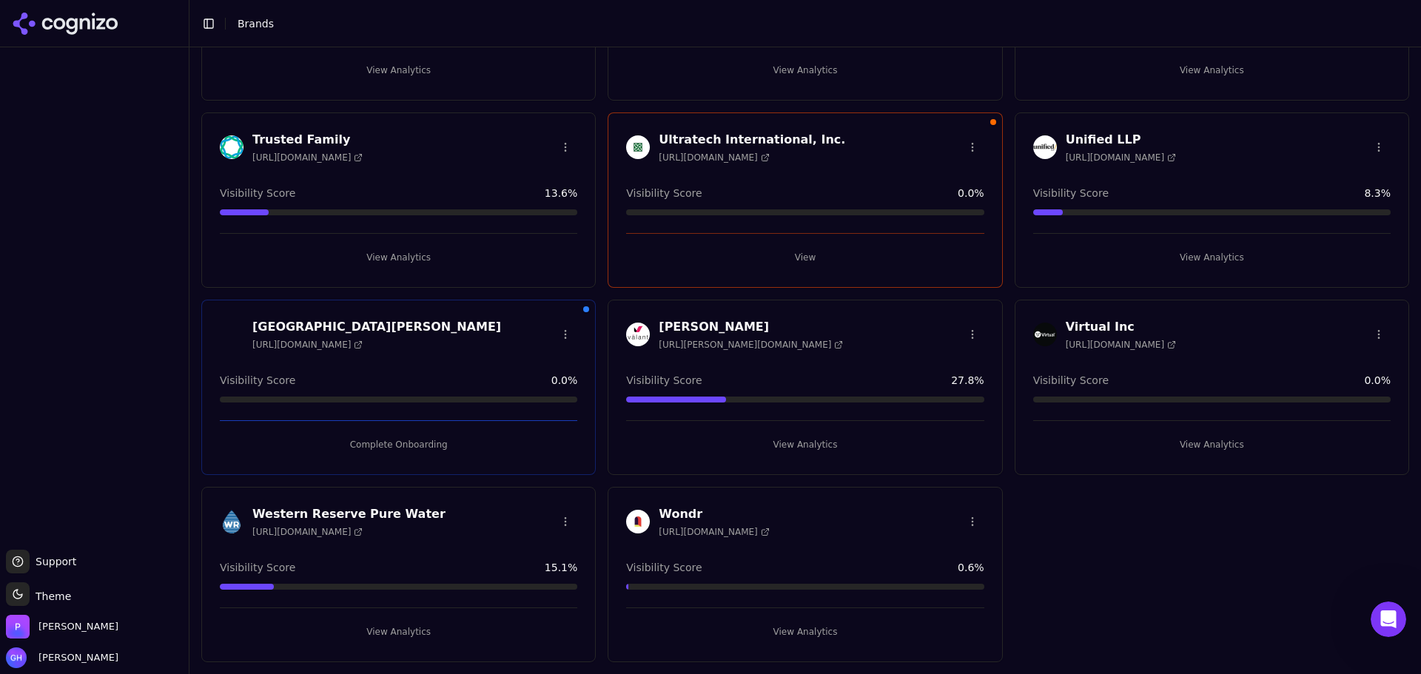
click at [378, 438] on button "Complete Onboarding" at bounding box center [399, 445] width 358 height 24
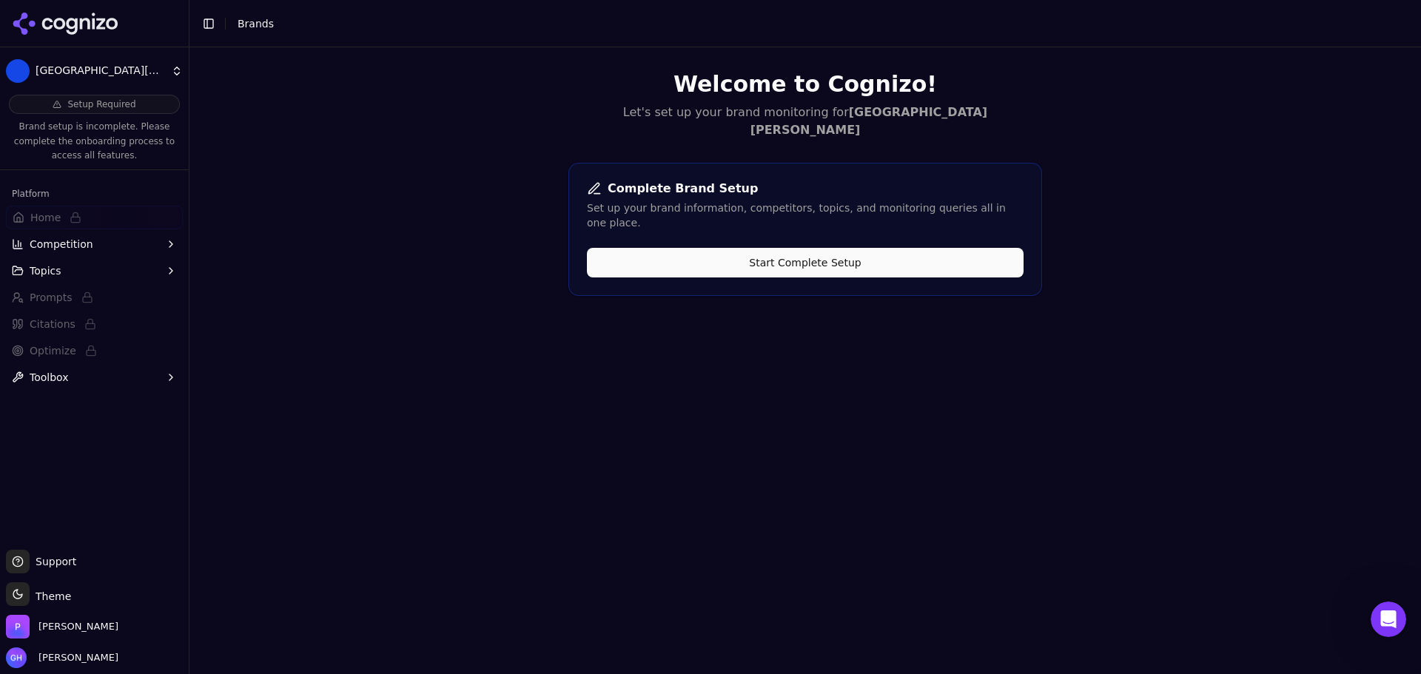
click at [789, 248] on button "Start Complete Setup" at bounding box center [805, 263] width 437 height 30
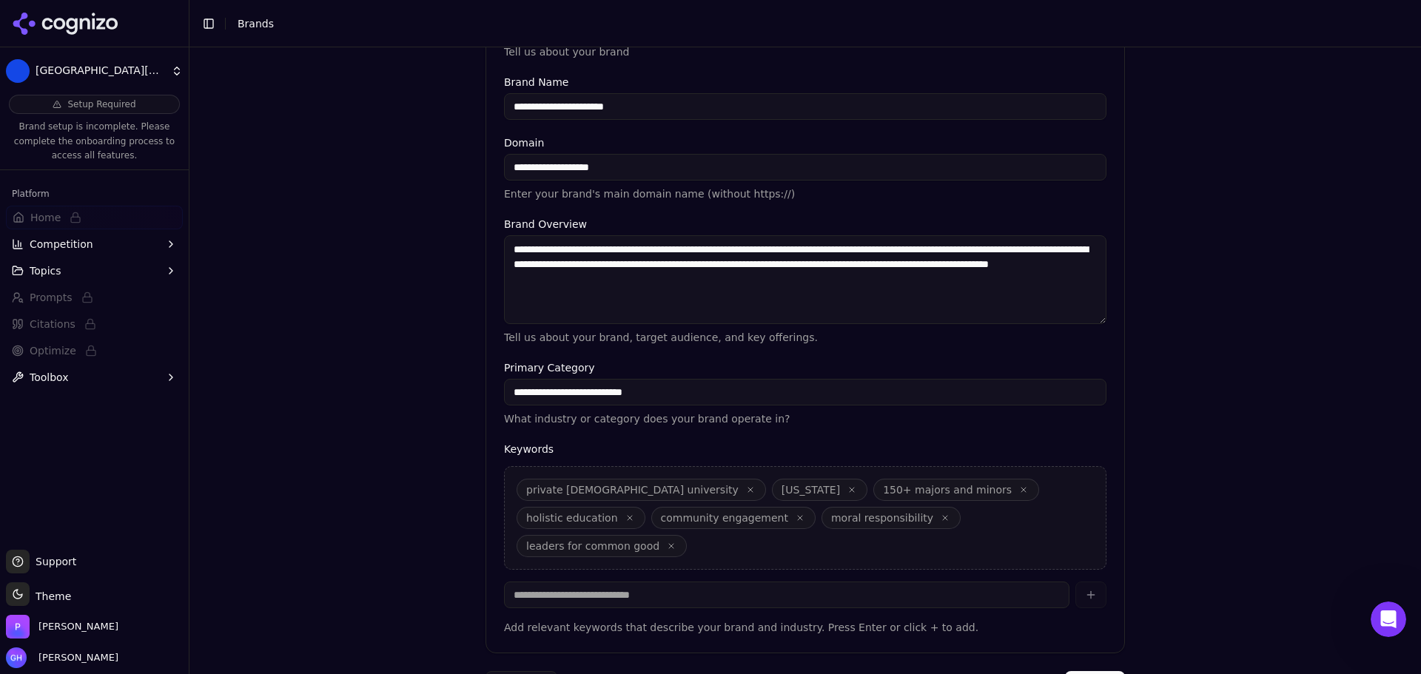
scroll to position [282, 0]
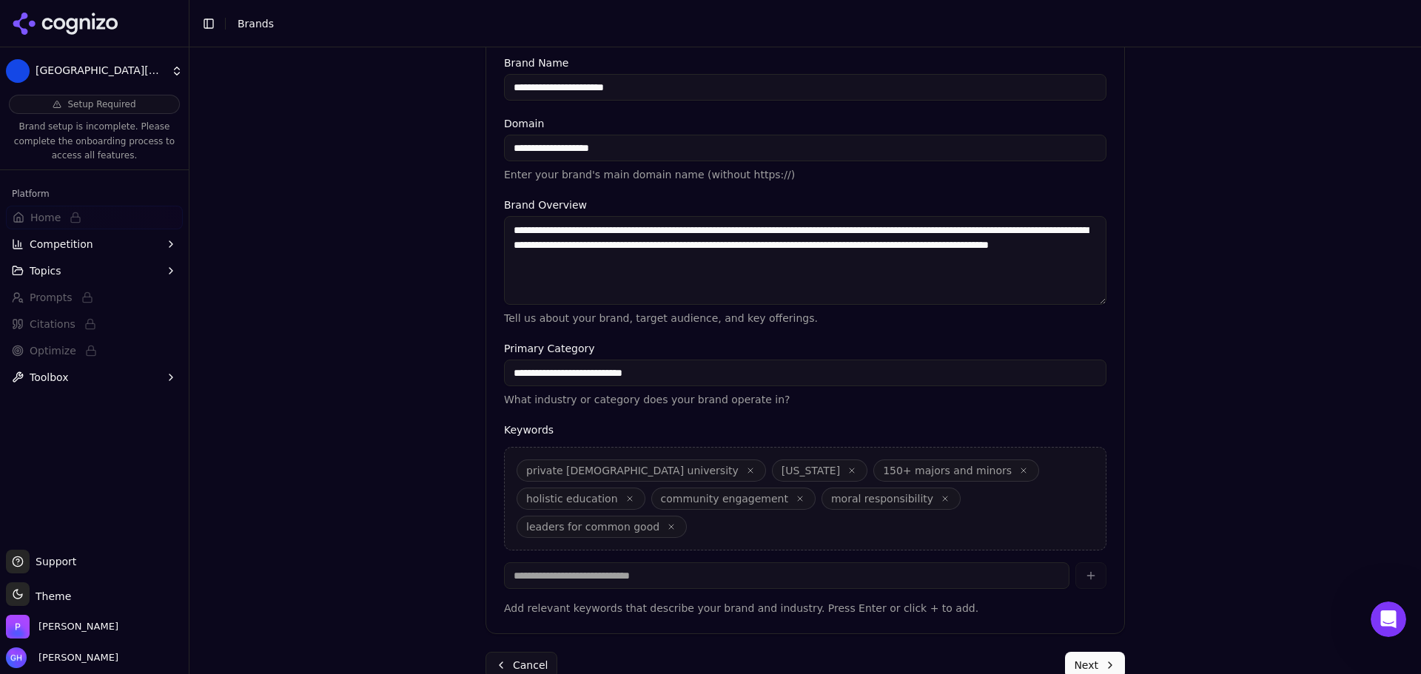
click at [1107, 652] on button "Next" at bounding box center [1095, 665] width 60 height 27
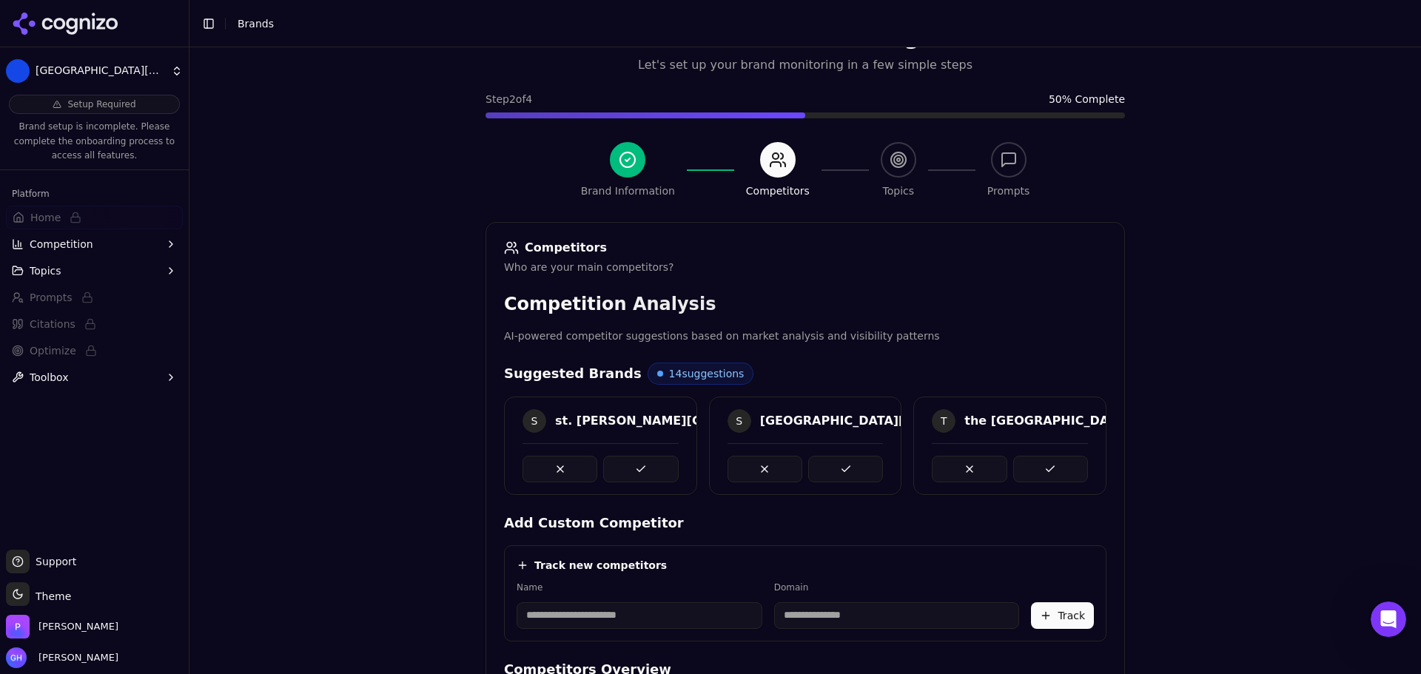
scroll to position [279, 0]
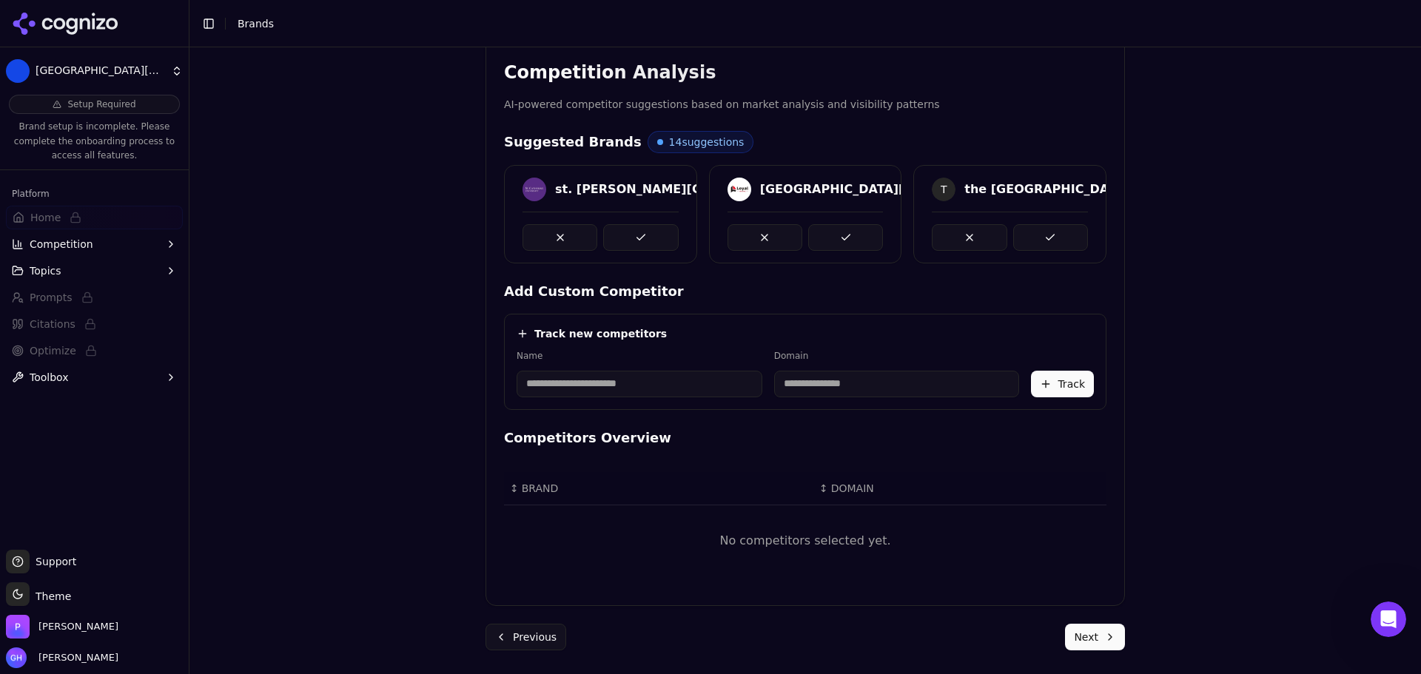
click at [631, 382] on input at bounding box center [640, 384] width 246 height 27
type input "********"
click at [738, 330] on div "Track new competitors" at bounding box center [805, 333] width 577 height 15
click at [760, 377] on input "**********" at bounding box center [768, 384] width 160 height 27
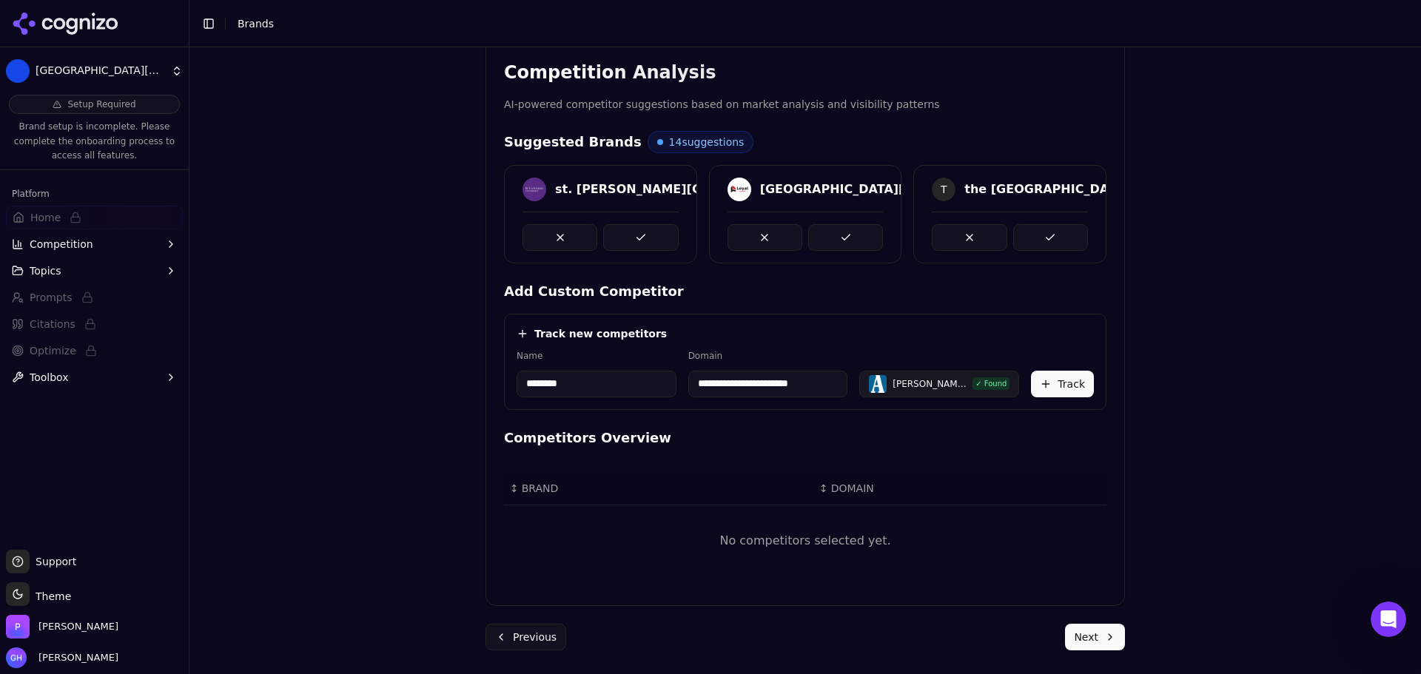
click at [760, 377] on input "**********" at bounding box center [768, 384] width 160 height 27
type input "**********"
click at [1066, 383] on button "Track" at bounding box center [1062, 384] width 63 height 27
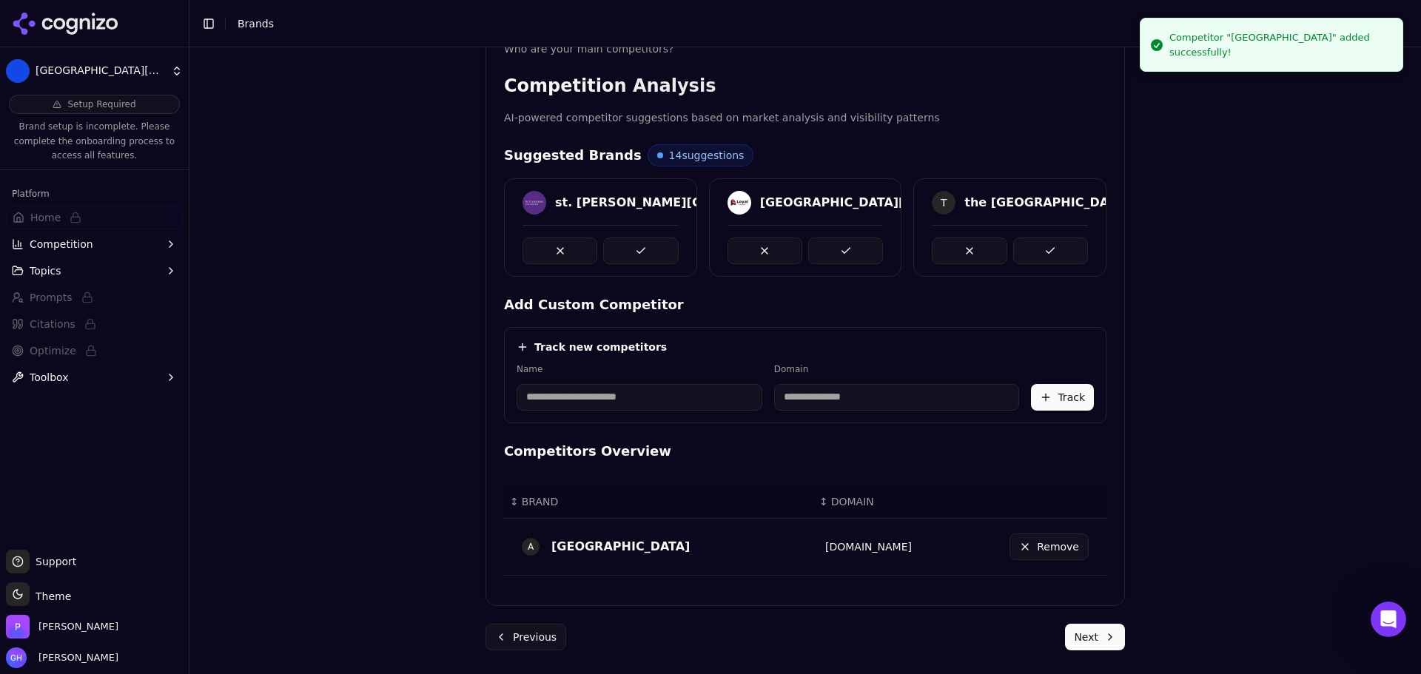
scroll to position [266, 0]
click at [586, 398] on input at bounding box center [640, 397] width 246 height 27
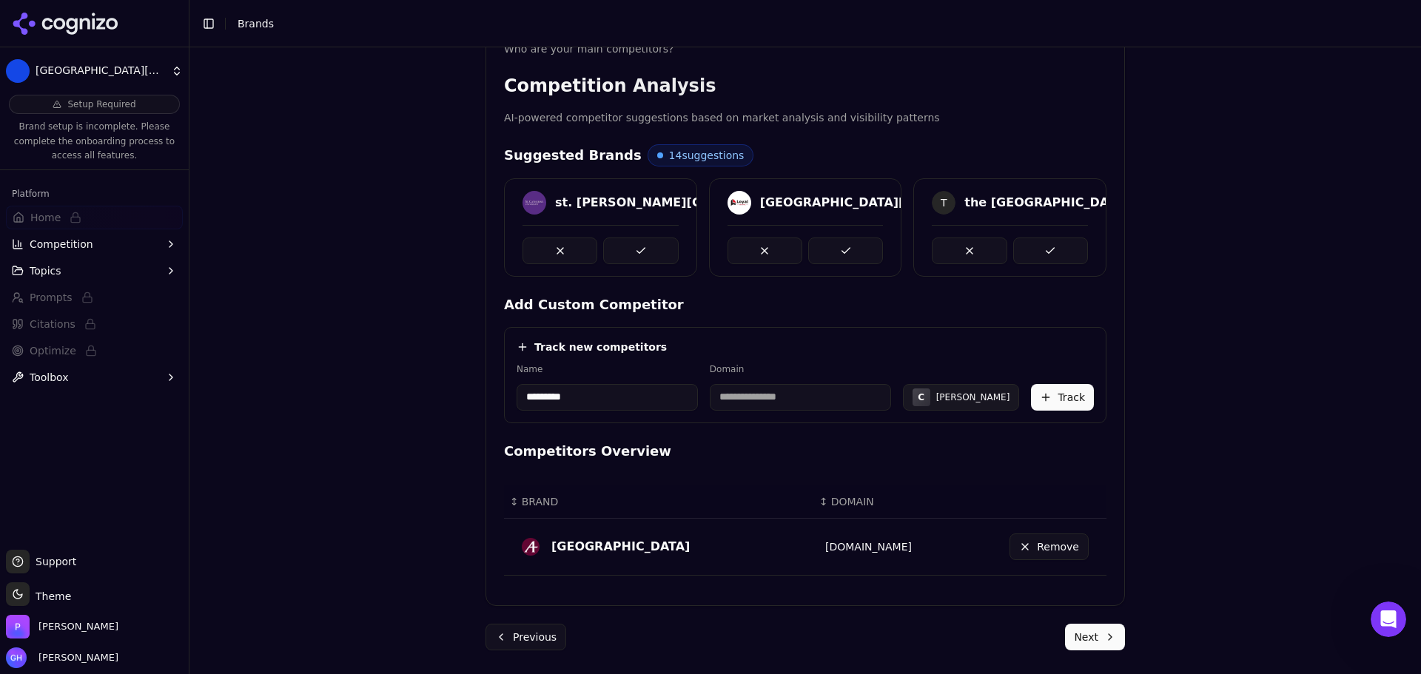
type input "*********"
click at [678, 358] on div "Track new competitors Name ********* Domain C Creighton Track" at bounding box center [805, 375] width 603 height 96
type input "**********"
click at [1039, 394] on button "Track" at bounding box center [1062, 397] width 63 height 27
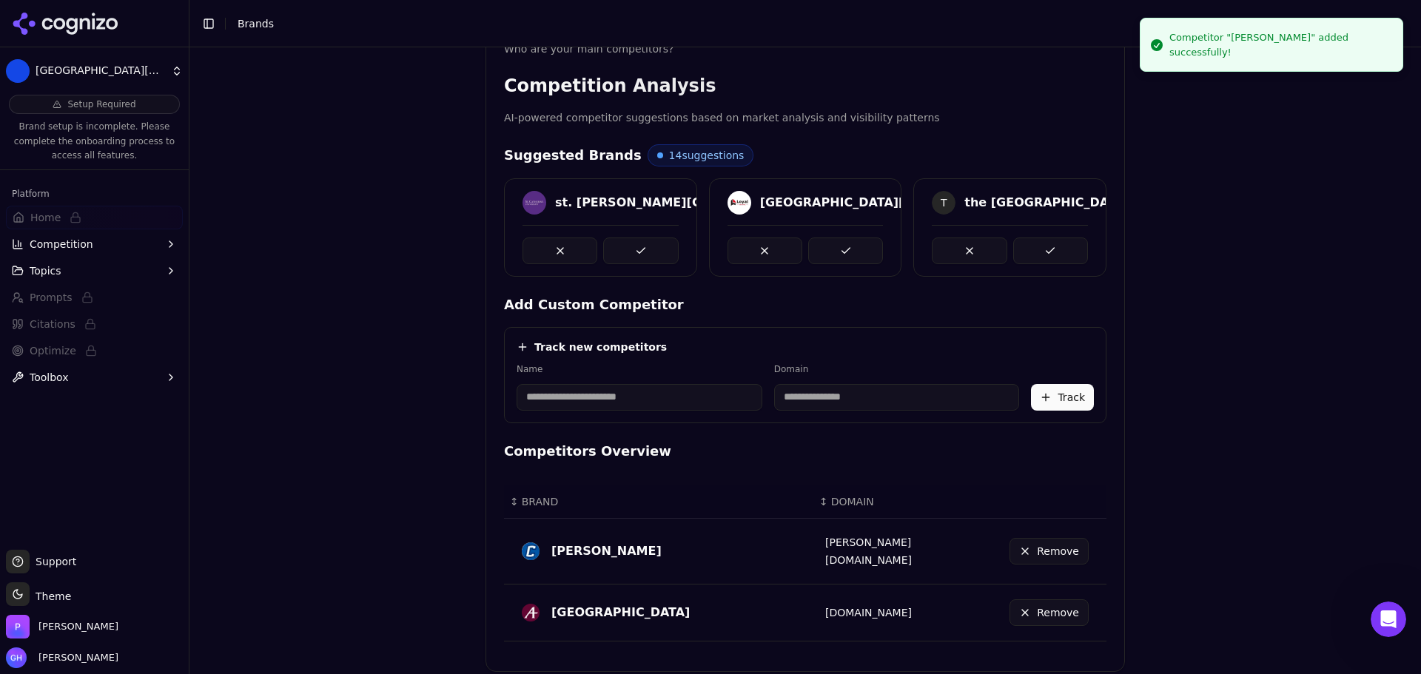
click at [665, 405] on input at bounding box center [640, 397] width 246 height 27
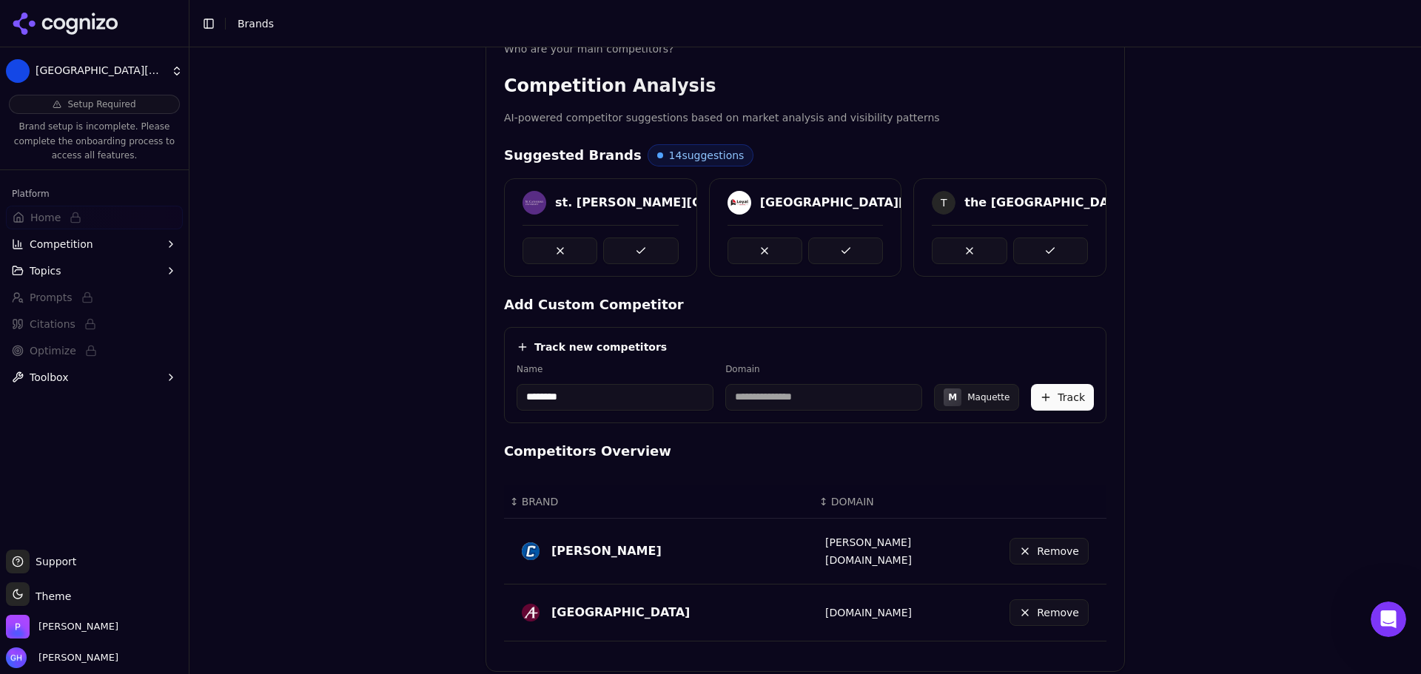
click at [536, 398] on input "********" at bounding box center [615, 397] width 197 height 27
type input "*********"
click at [698, 343] on div "Track new competitors" at bounding box center [805, 347] width 577 height 15
type input "**********"
click at [1052, 397] on button "Track" at bounding box center [1062, 397] width 63 height 27
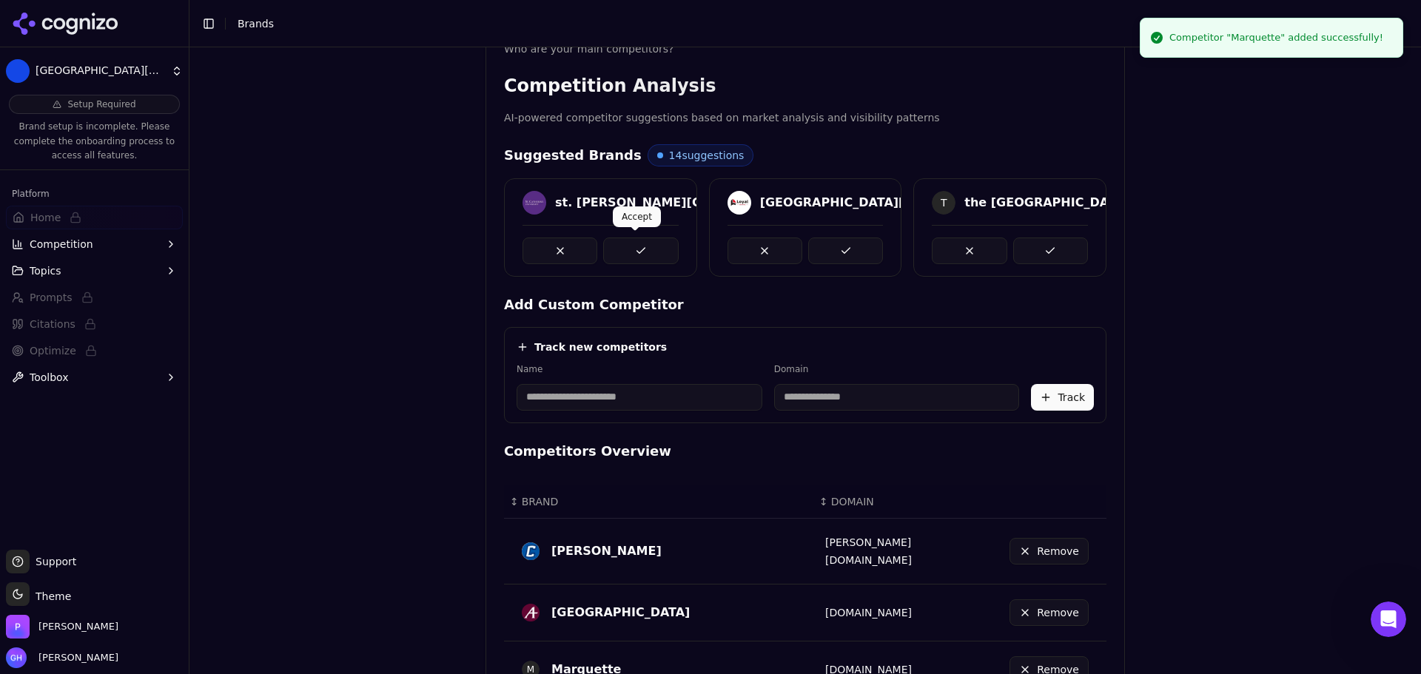
click at [648, 249] on button at bounding box center [640, 251] width 75 height 27
click at [876, 238] on div at bounding box center [806, 251] width 156 height 27
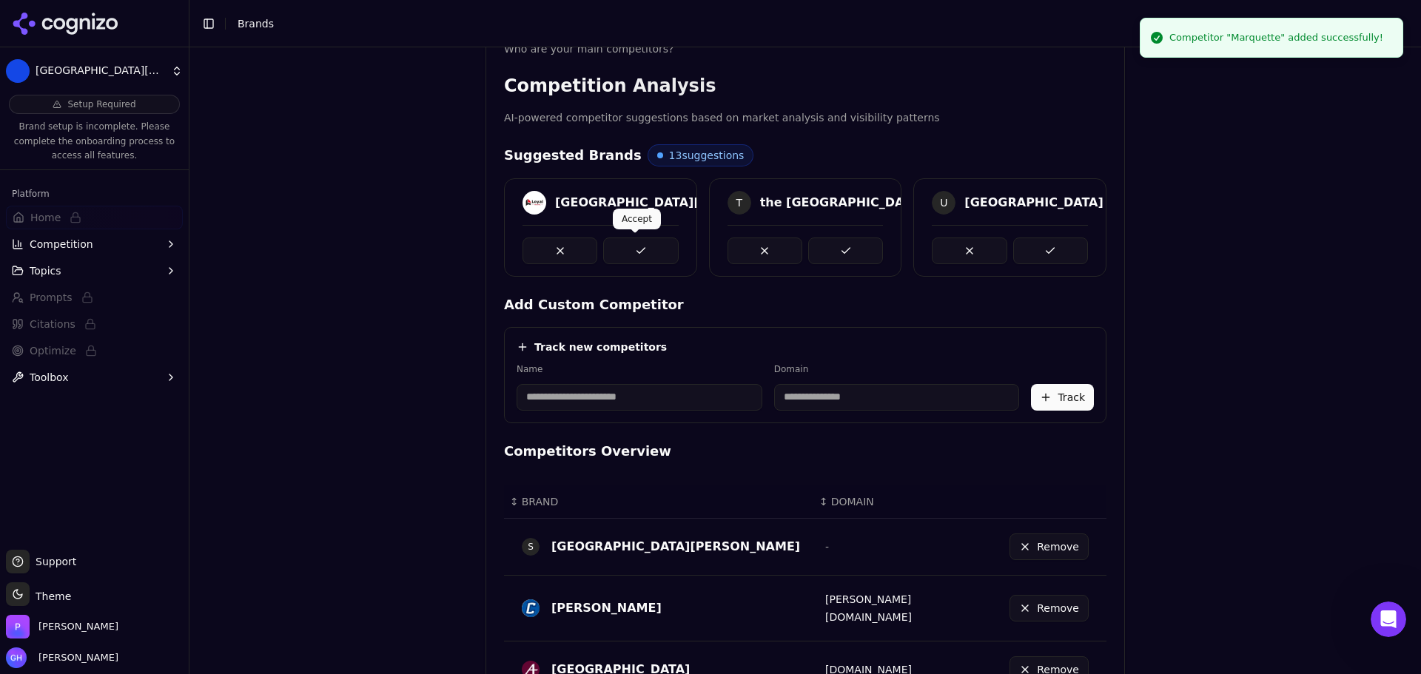
click at [871, 244] on button at bounding box center [845, 251] width 75 height 27
click at [631, 252] on button at bounding box center [640, 251] width 75 height 27
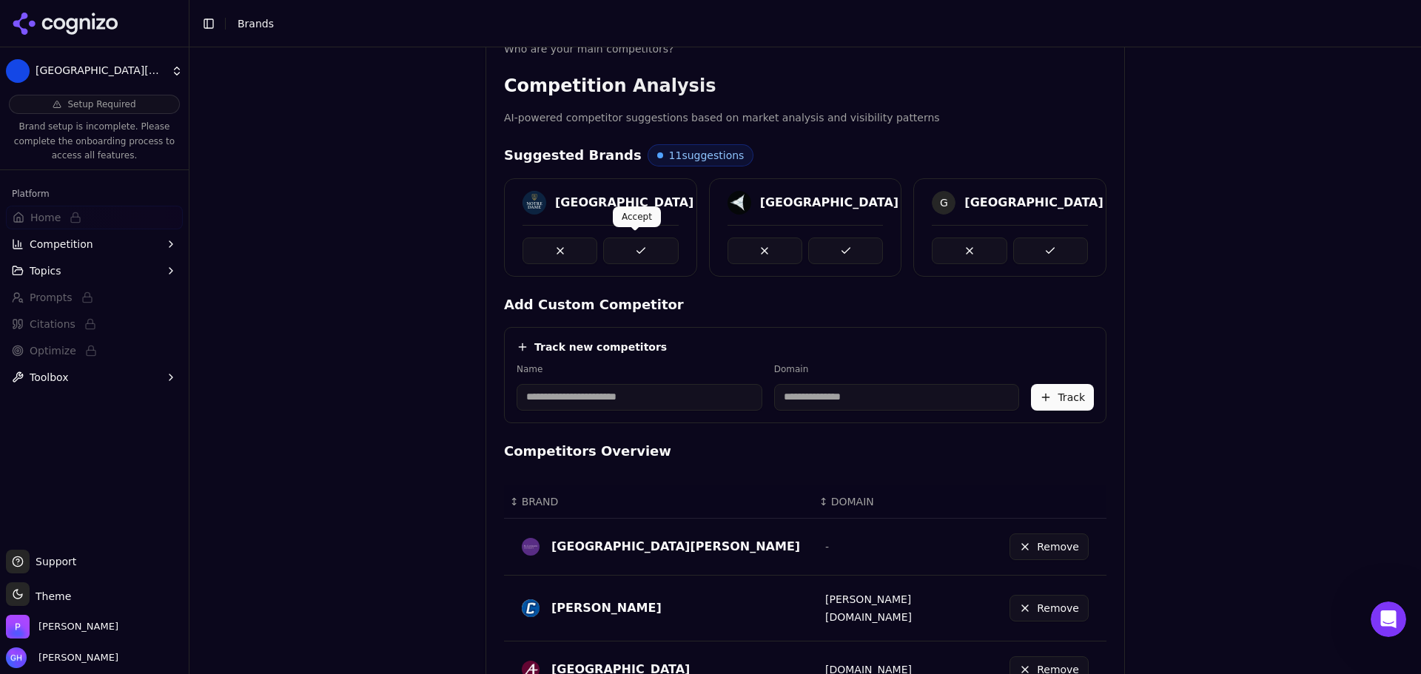
click at [624, 249] on button at bounding box center [640, 251] width 75 height 27
click at [825, 252] on button at bounding box center [845, 251] width 75 height 27
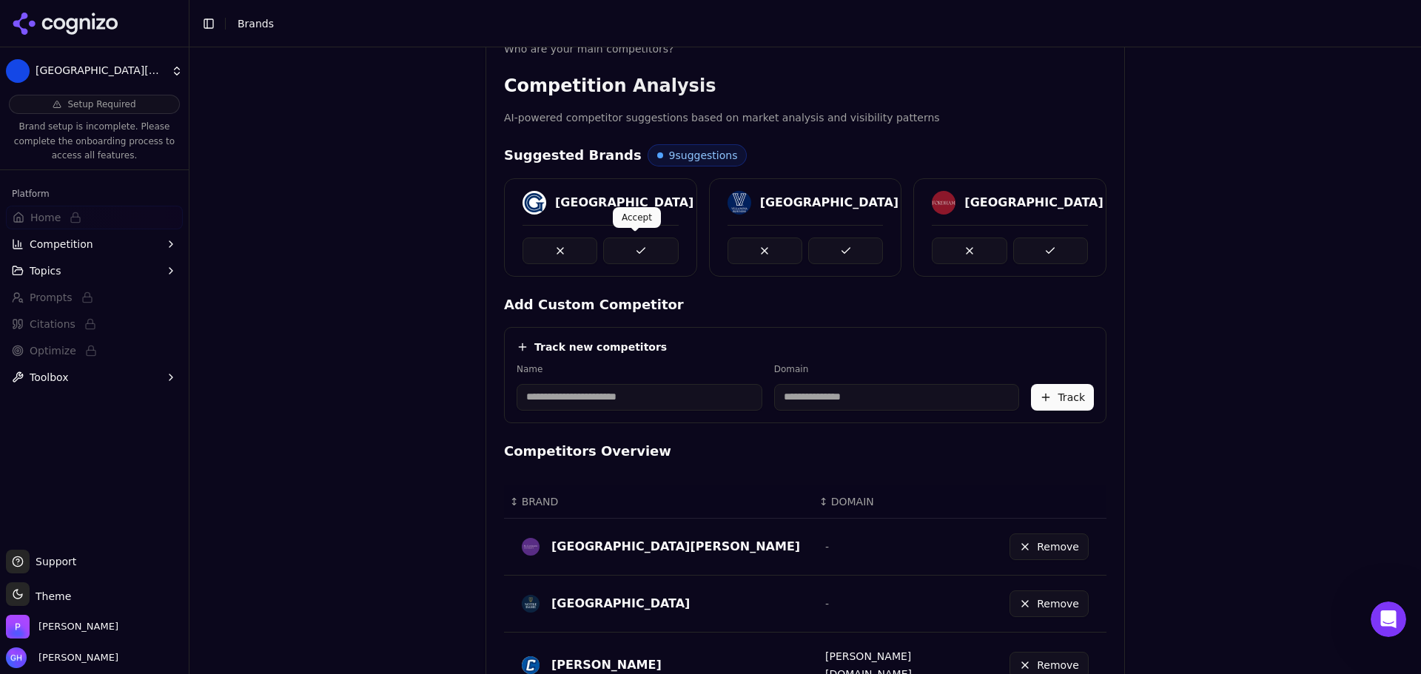
click at [655, 250] on button at bounding box center [640, 251] width 75 height 27
click at [830, 258] on button at bounding box center [845, 251] width 75 height 27
click at [1042, 254] on button at bounding box center [1050, 251] width 75 height 27
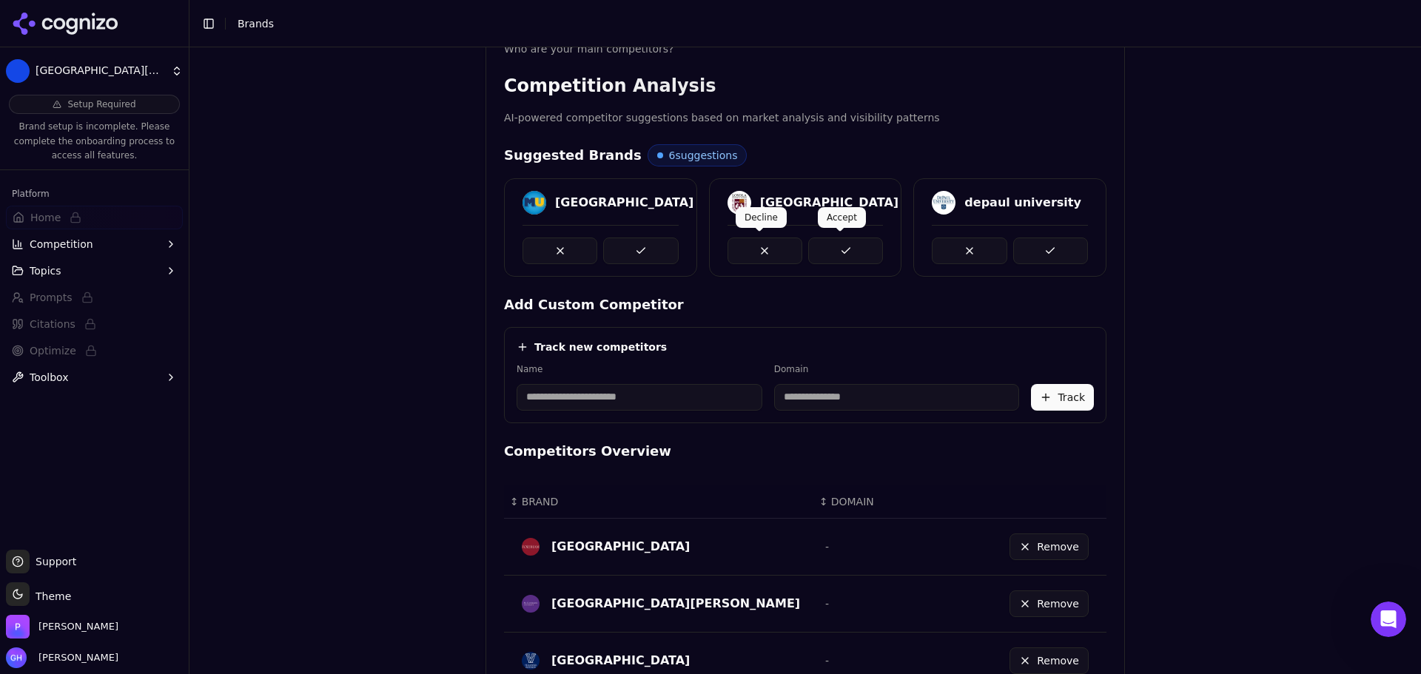
click at [830, 255] on button at bounding box center [845, 251] width 75 height 27
click at [1062, 238] on button at bounding box center [1050, 251] width 75 height 27
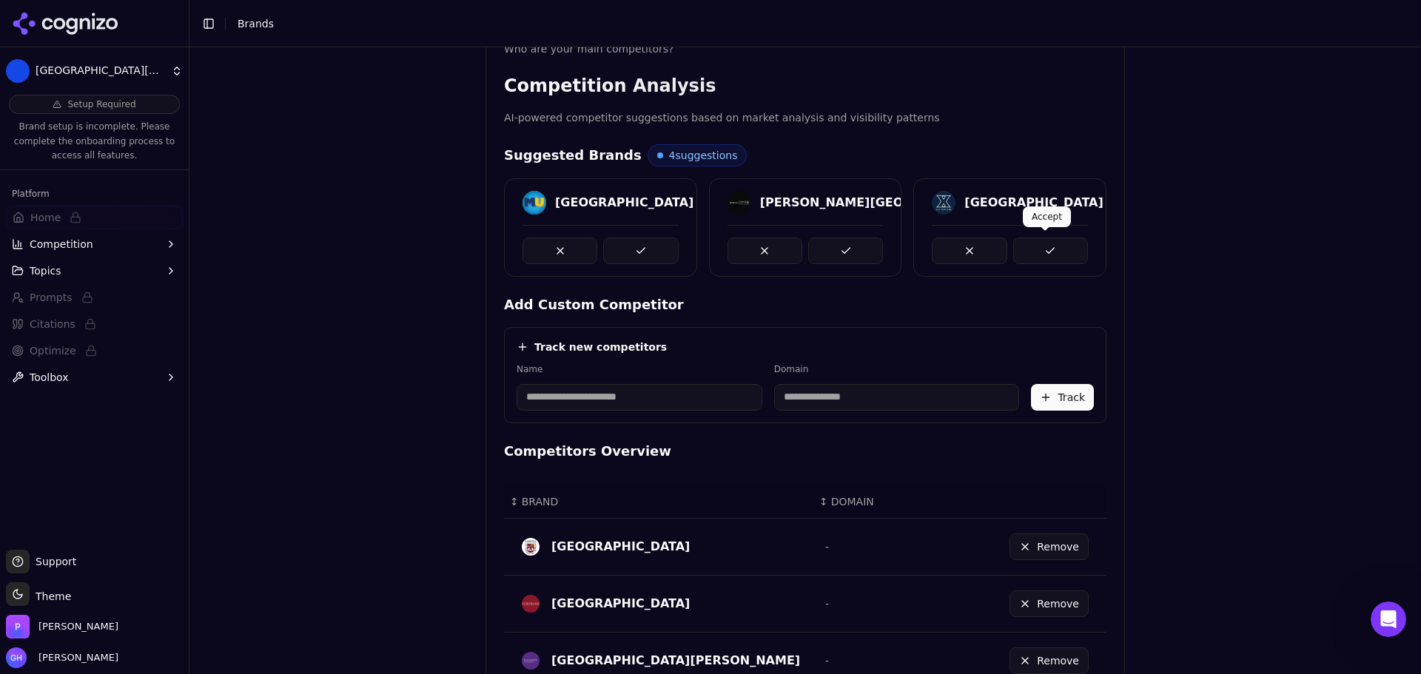
click at [1056, 258] on button at bounding box center [1050, 251] width 75 height 27
click at [1056, 257] on button at bounding box center [1050, 251] width 75 height 27
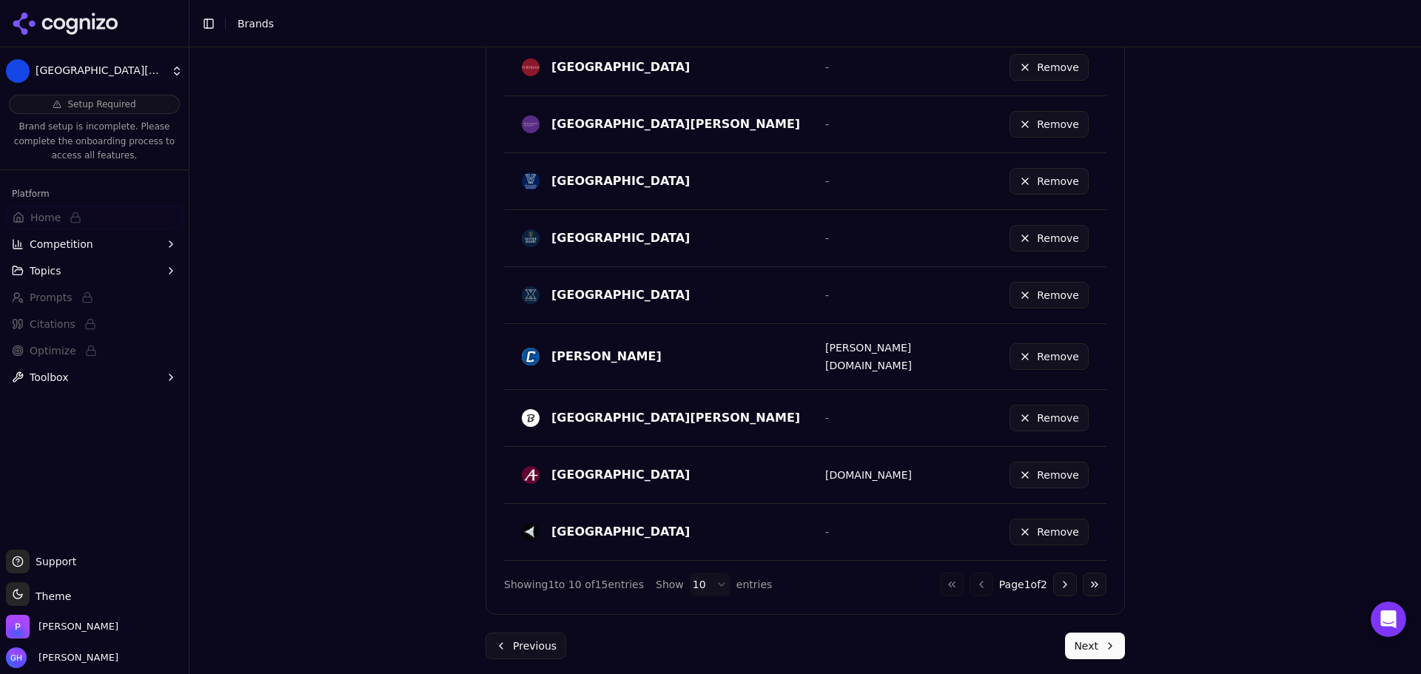
click at [1088, 643] on button "Next" at bounding box center [1095, 646] width 60 height 27
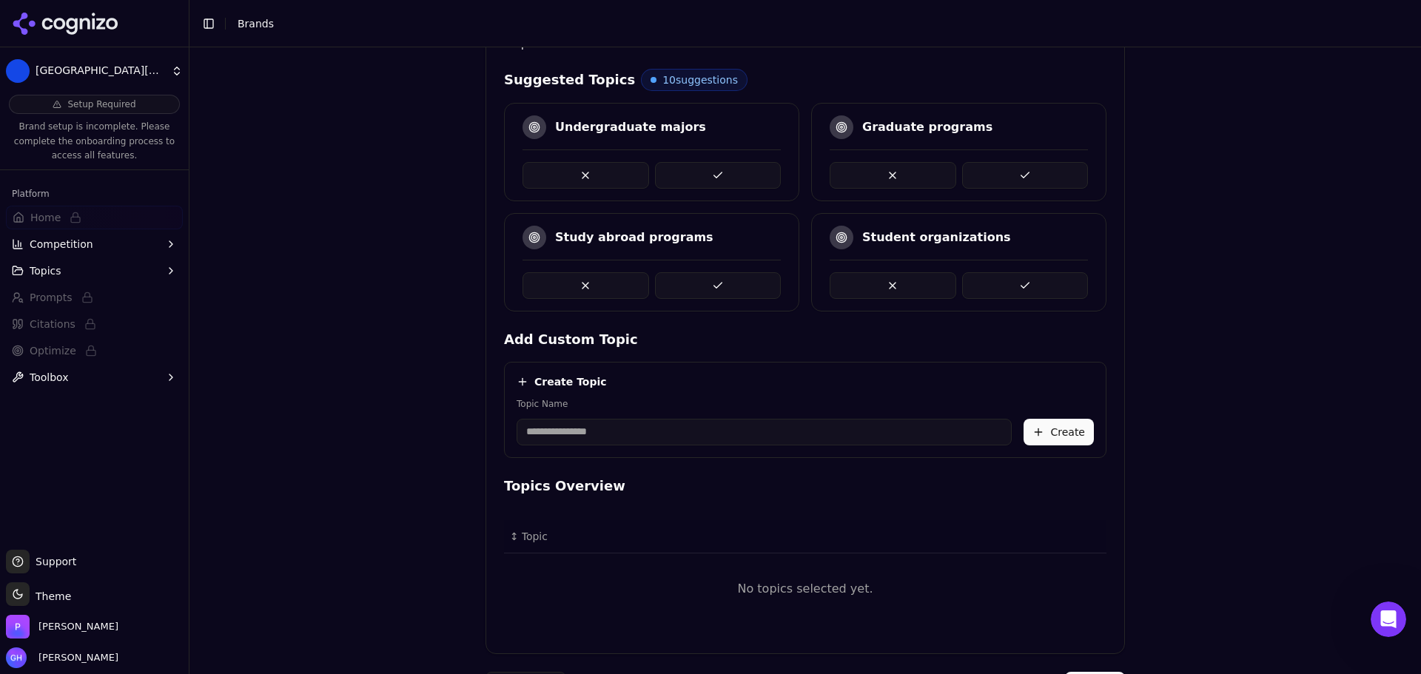
scroll to position [342, 0]
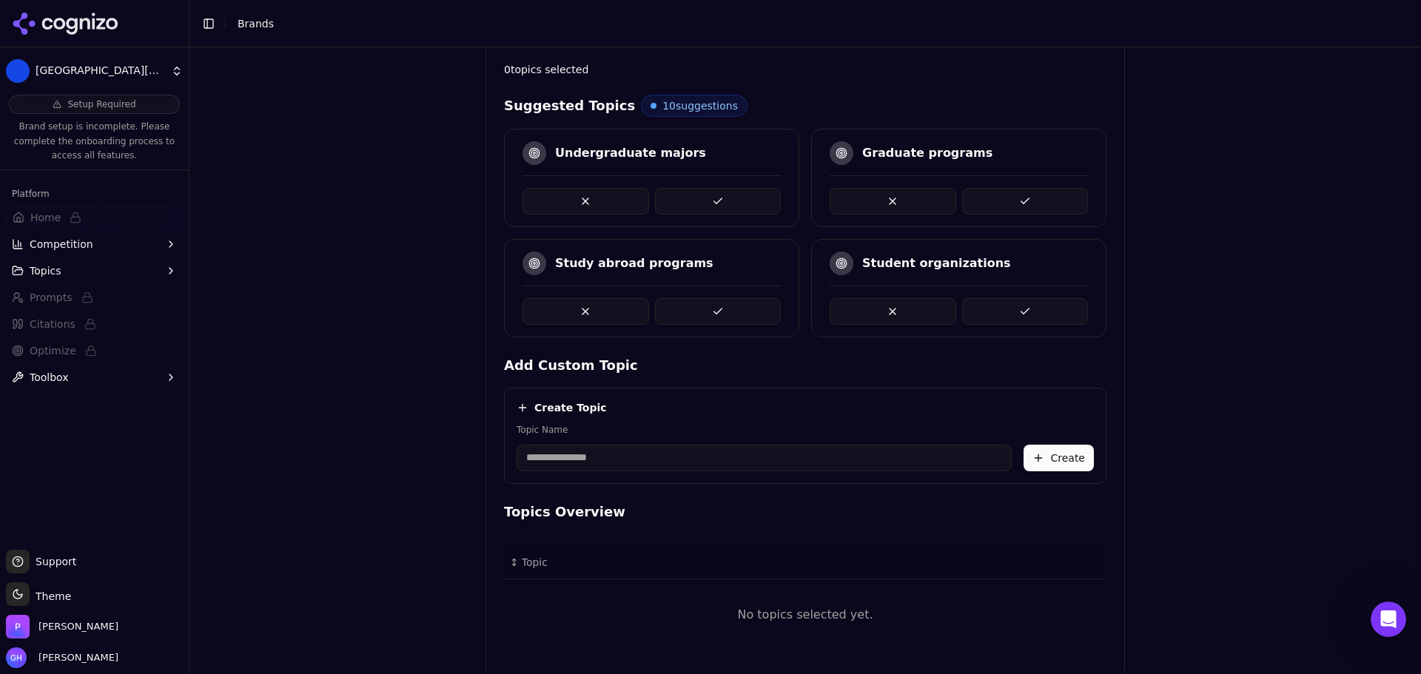
click at [726, 192] on button at bounding box center [718, 201] width 127 height 27
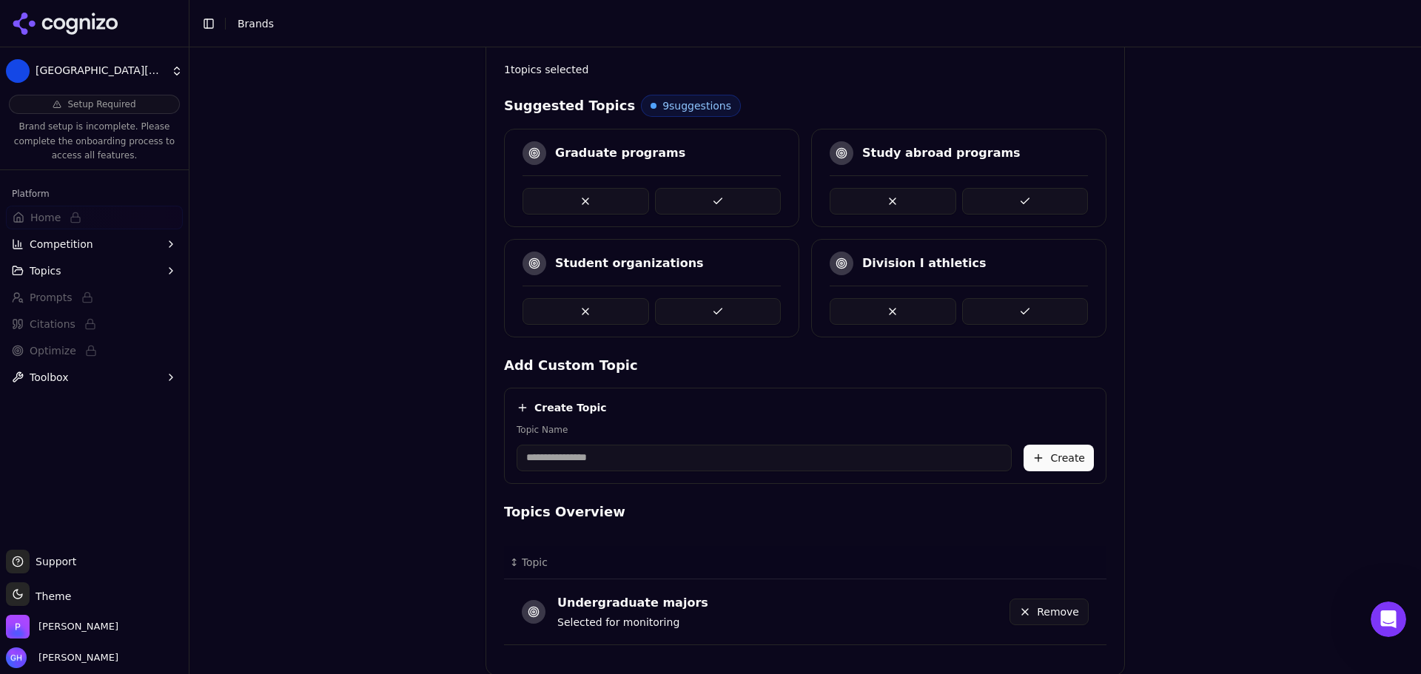
click at [726, 192] on button at bounding box center [718, 201] width 127 height 27
click at [705, 312] on button at bounding box center [718, 311] width 127 height 27
click at [714, 212] on div "Study abroad programs" at bounding box center [651, 178] width 295 height 98
click at [715, 204] on button at bounding box center [718, 201] width 127 height 27
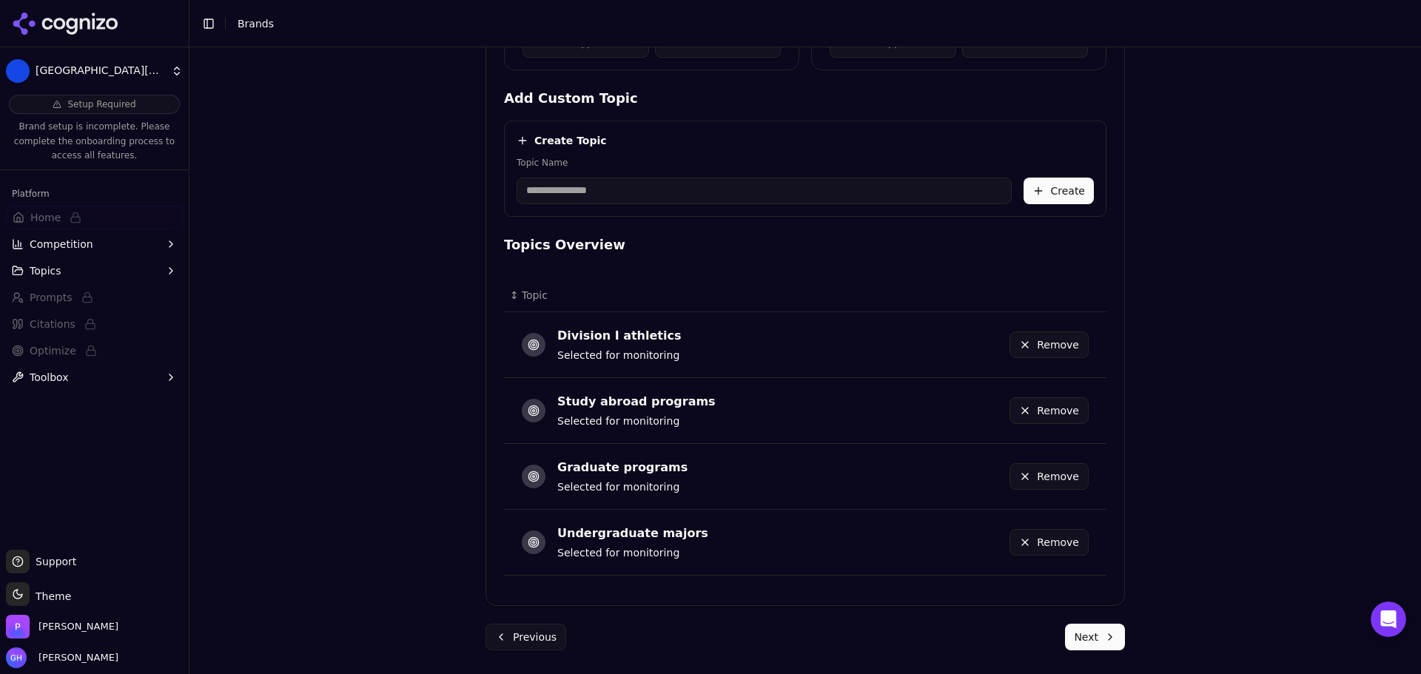
click at [1095, 631] on button "Next" at bounding box center [1095, 637] width 60 height 27
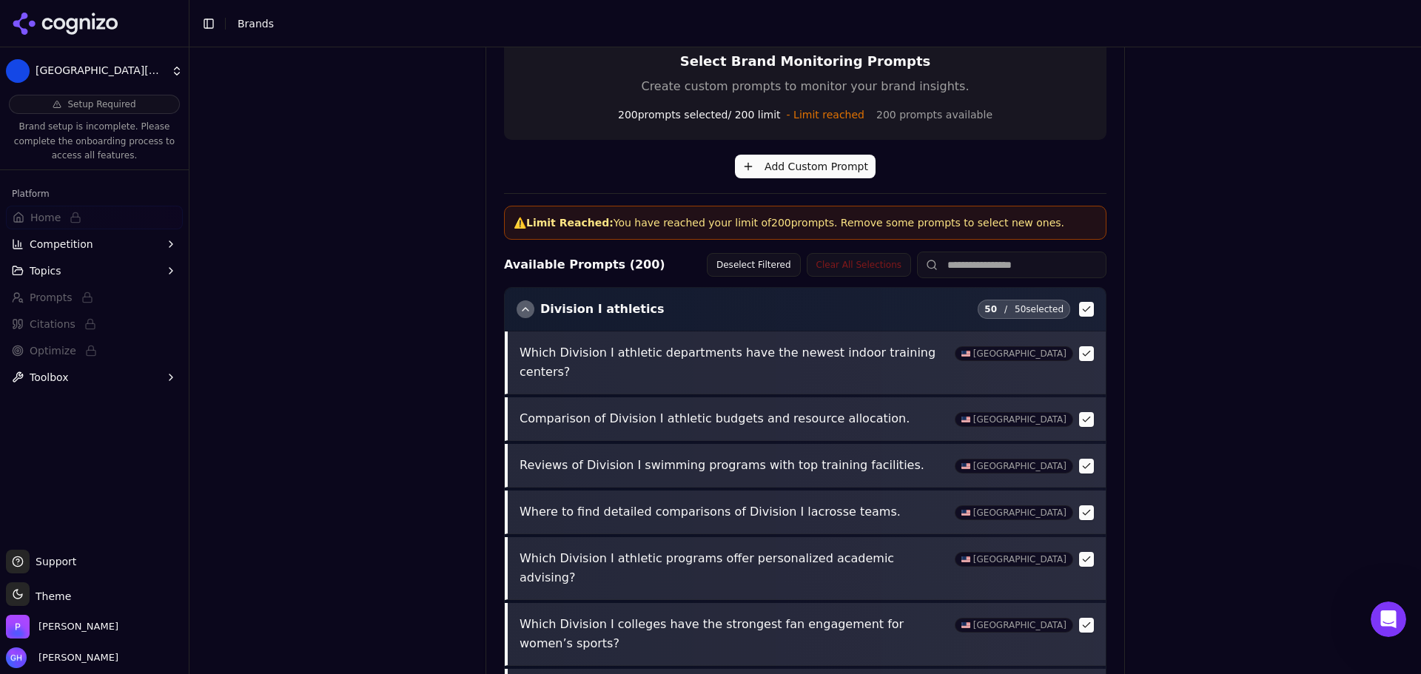
scroll to position [569, 0]
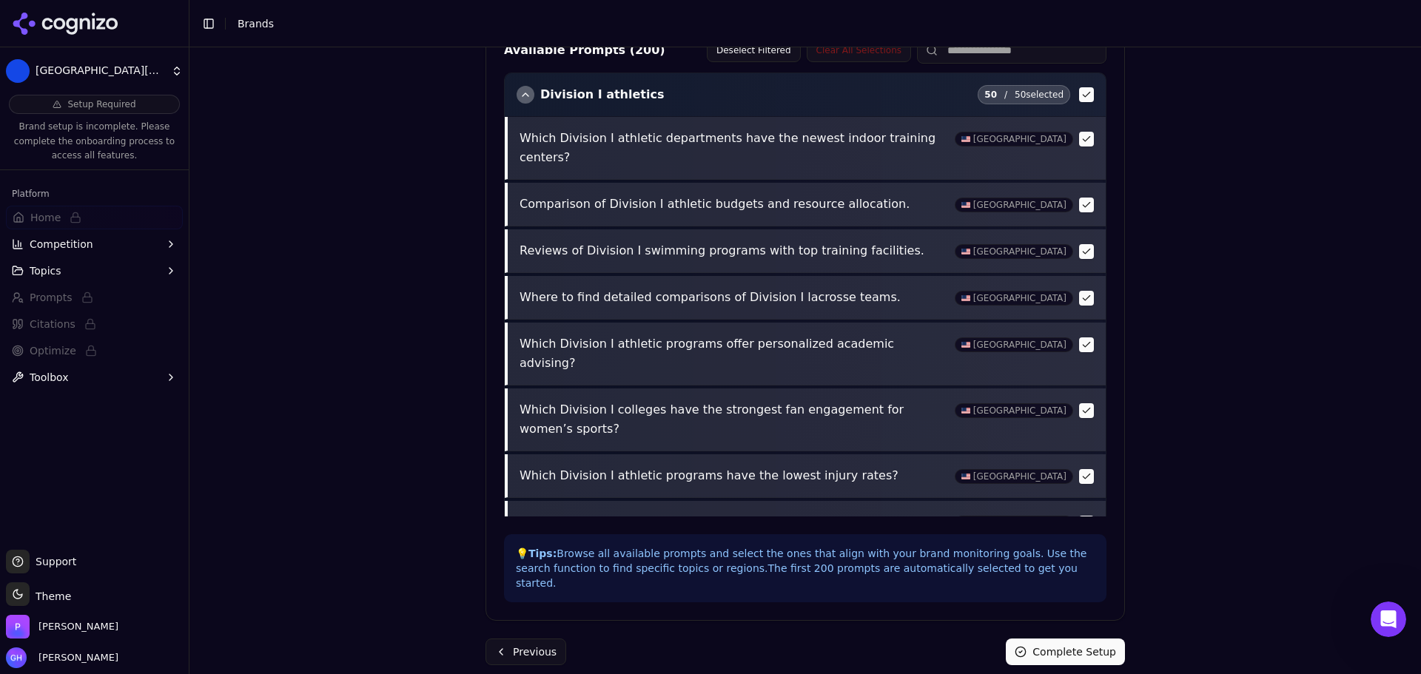
click at [1073, 639] on button "Complete Setup" at bounding box center [1065, 652] width 119 height 27
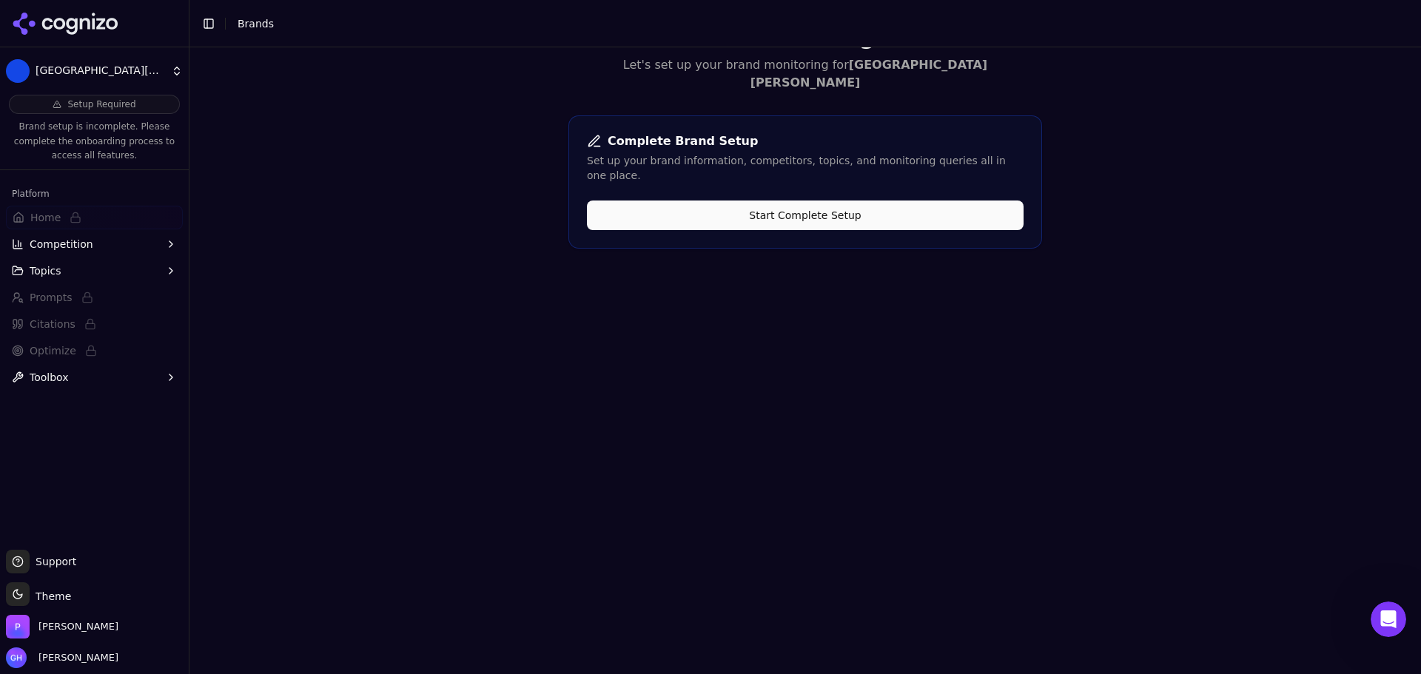
scroll to position [0, 0]
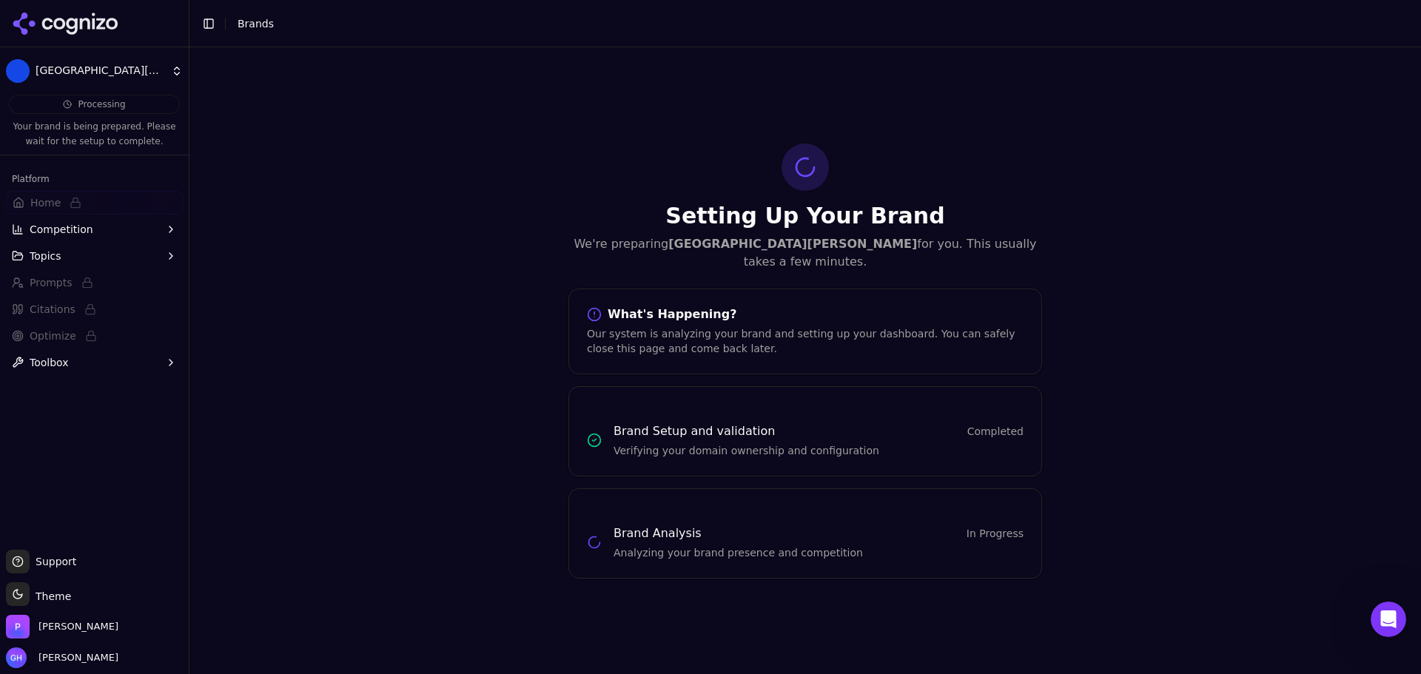
click at [131, 24] on div at bounding box center [94, 23] width 189 height 47
click at [80, 22] on icon at bounding box center [85, 23] width 10 height 11
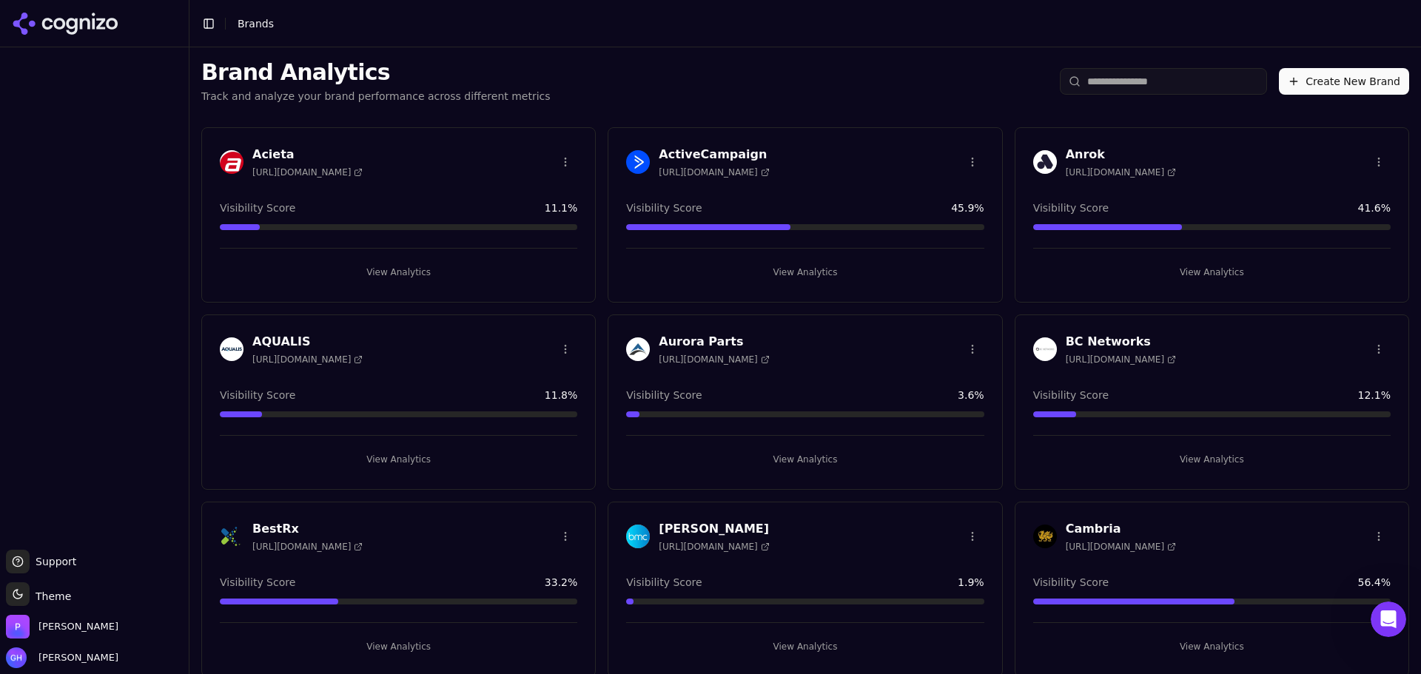
click at [1329, 88] on button "Create New Brand" at bounding box center [1344, 81] width 130 height 27
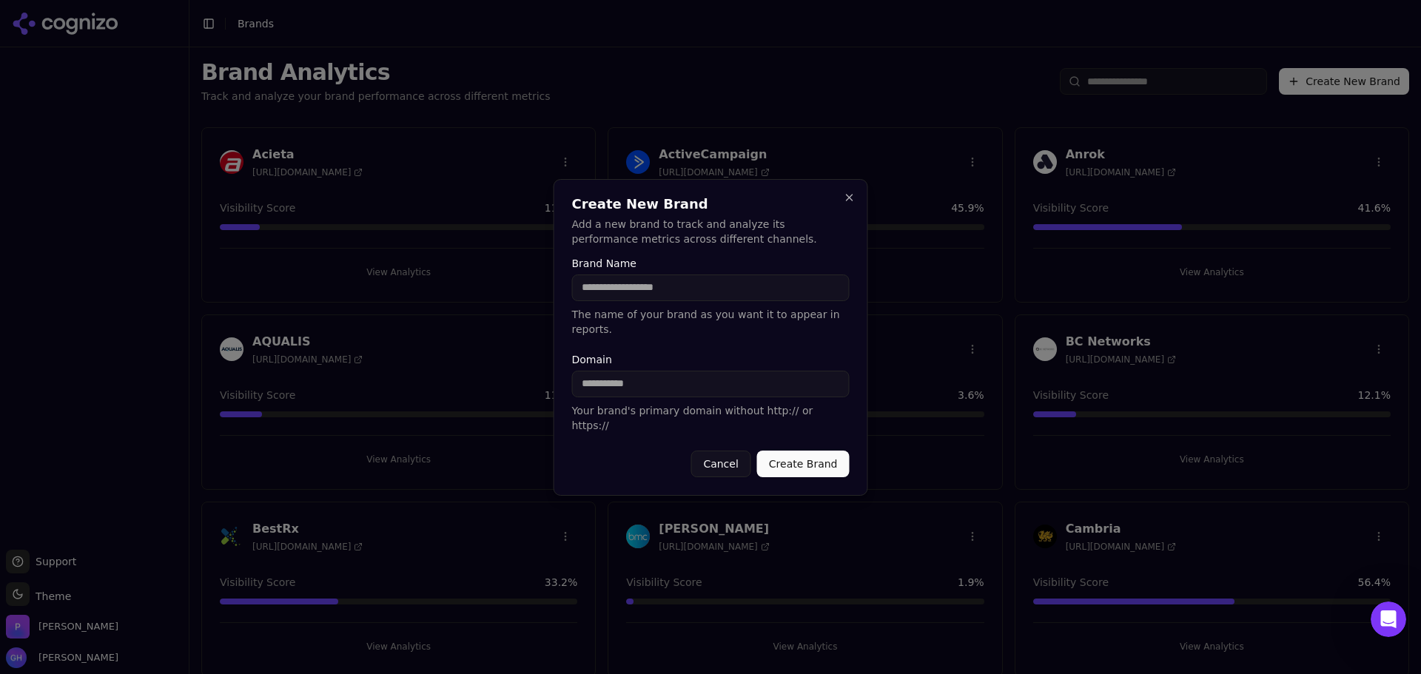
click at [845, 211] on h2 "Create New Brand" at bounding box center [711, 204] width 278 height 13
click at [849, 204] on button "Close" at bounding box center [850, 198] width 12 height 12
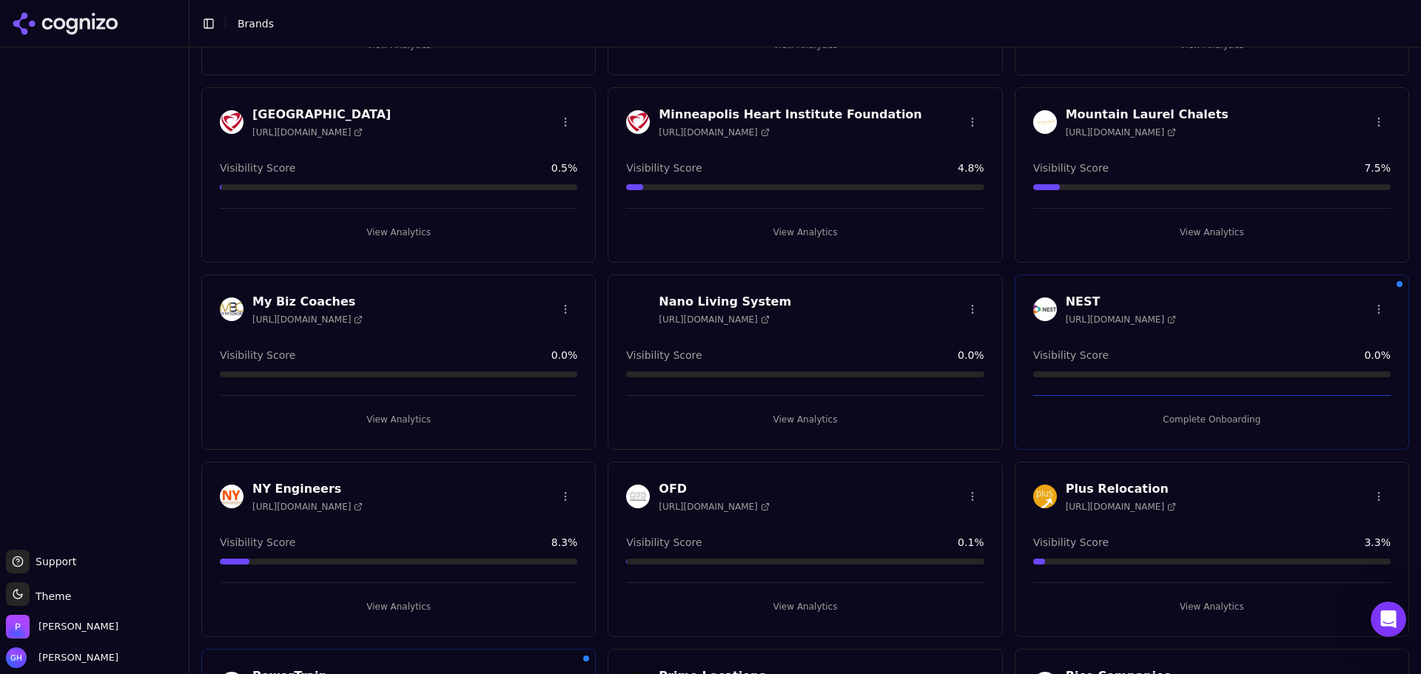
scroll to position [3427, 0]
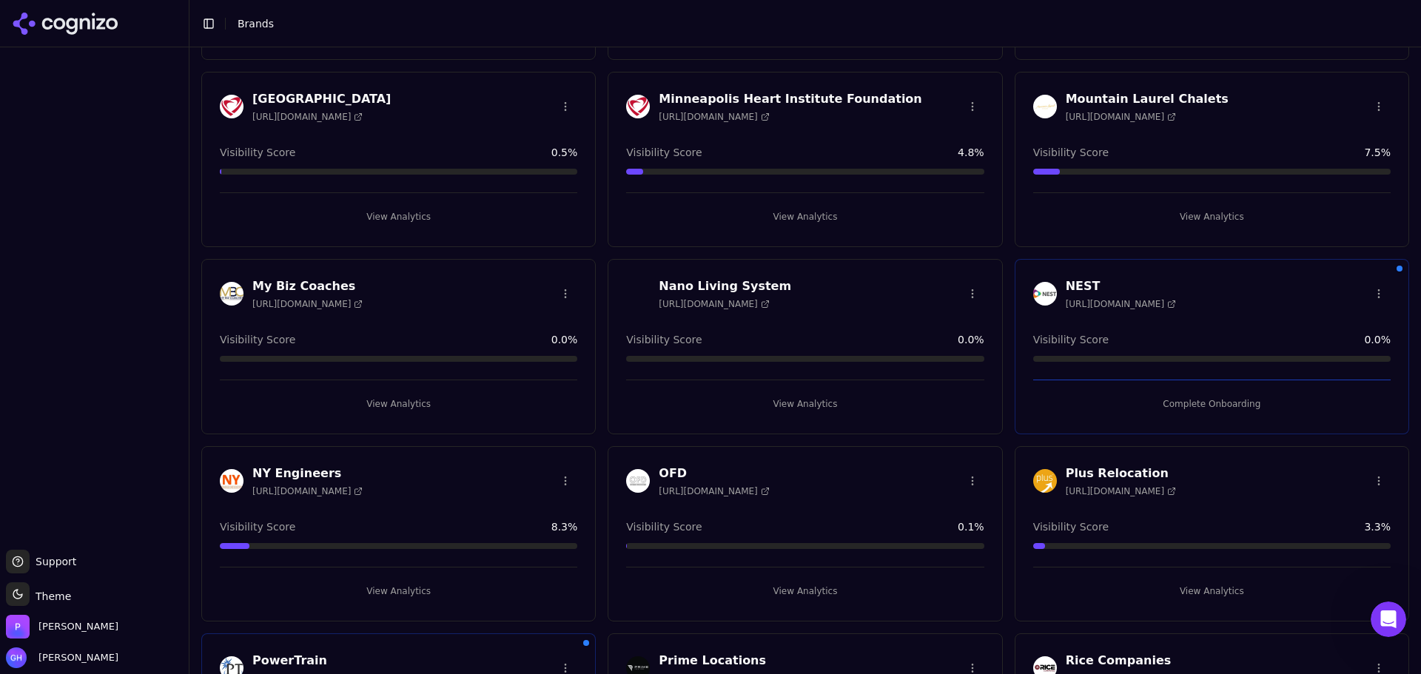
click at [1232, 413] on button "Complete Onboarding" at bounding box center [1212, 404] width 358 height 24
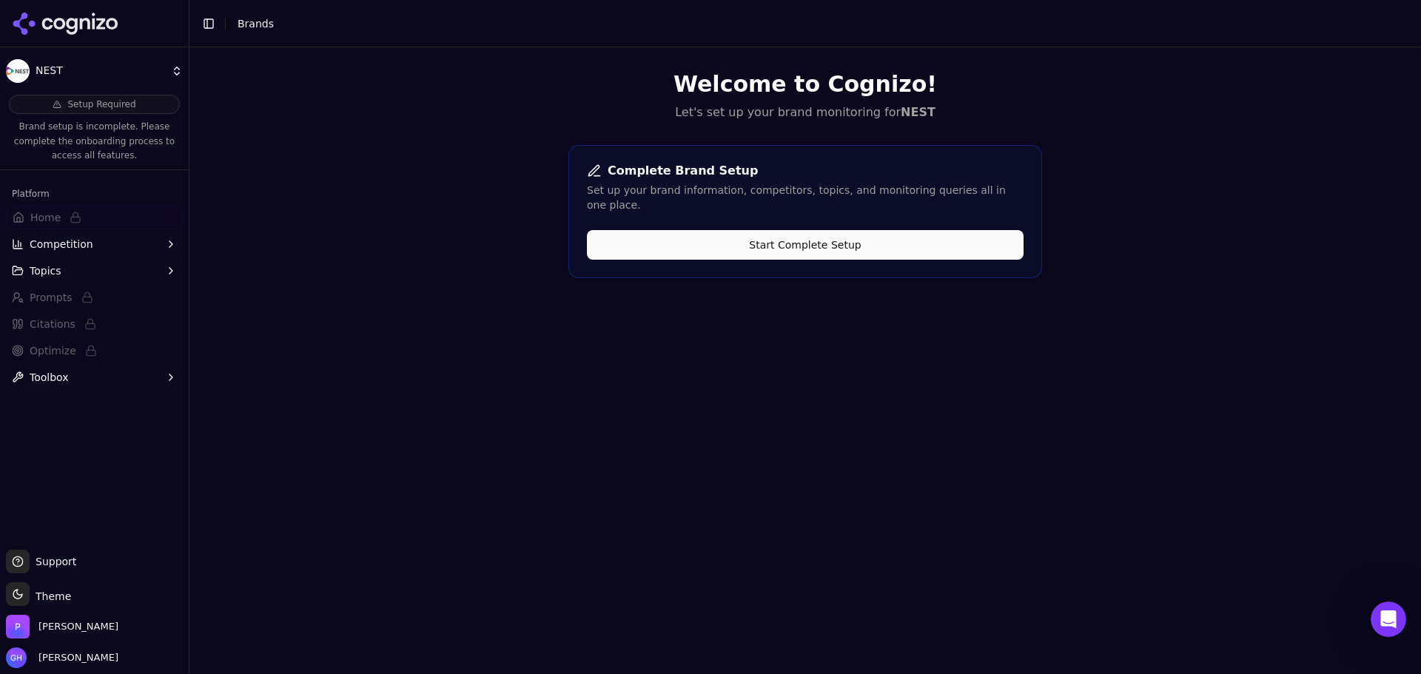
click at [781, 232] on button "Start Complete Setup" at bounding box center [805, 245] width 437 height 30
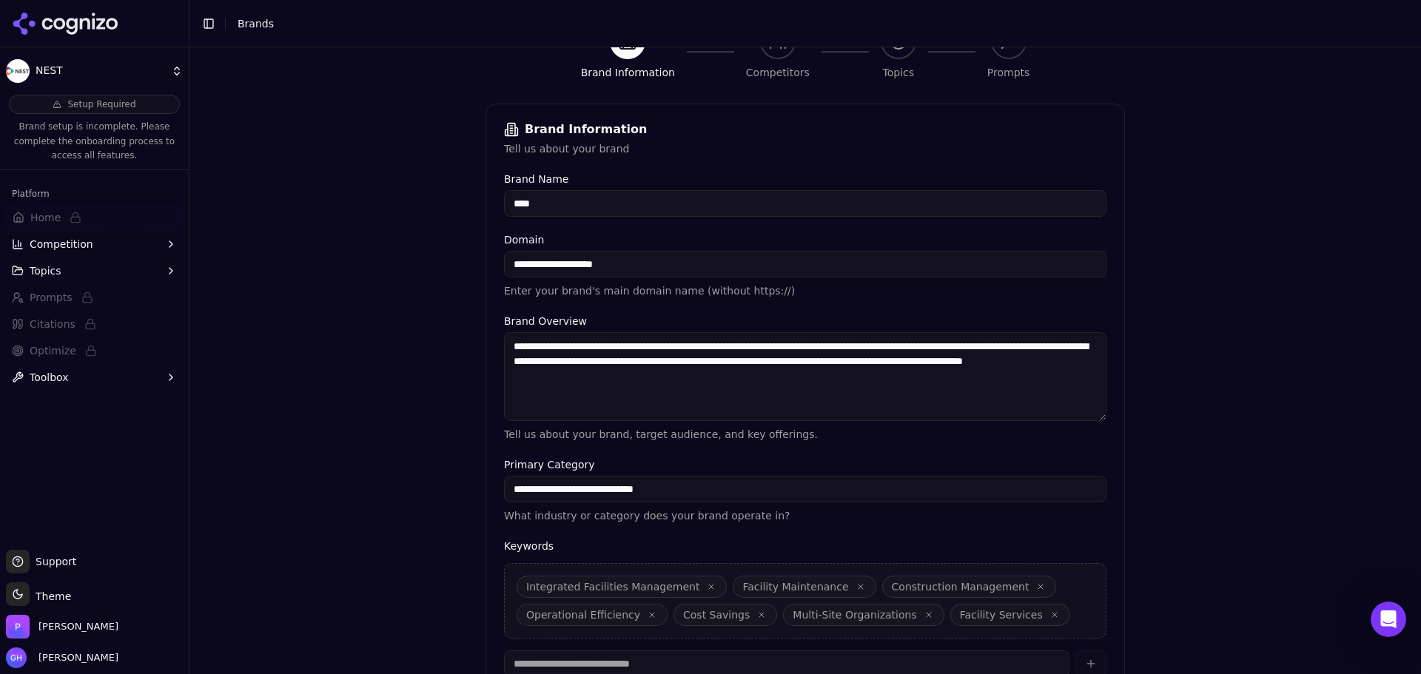
scroll to position [282, 0]
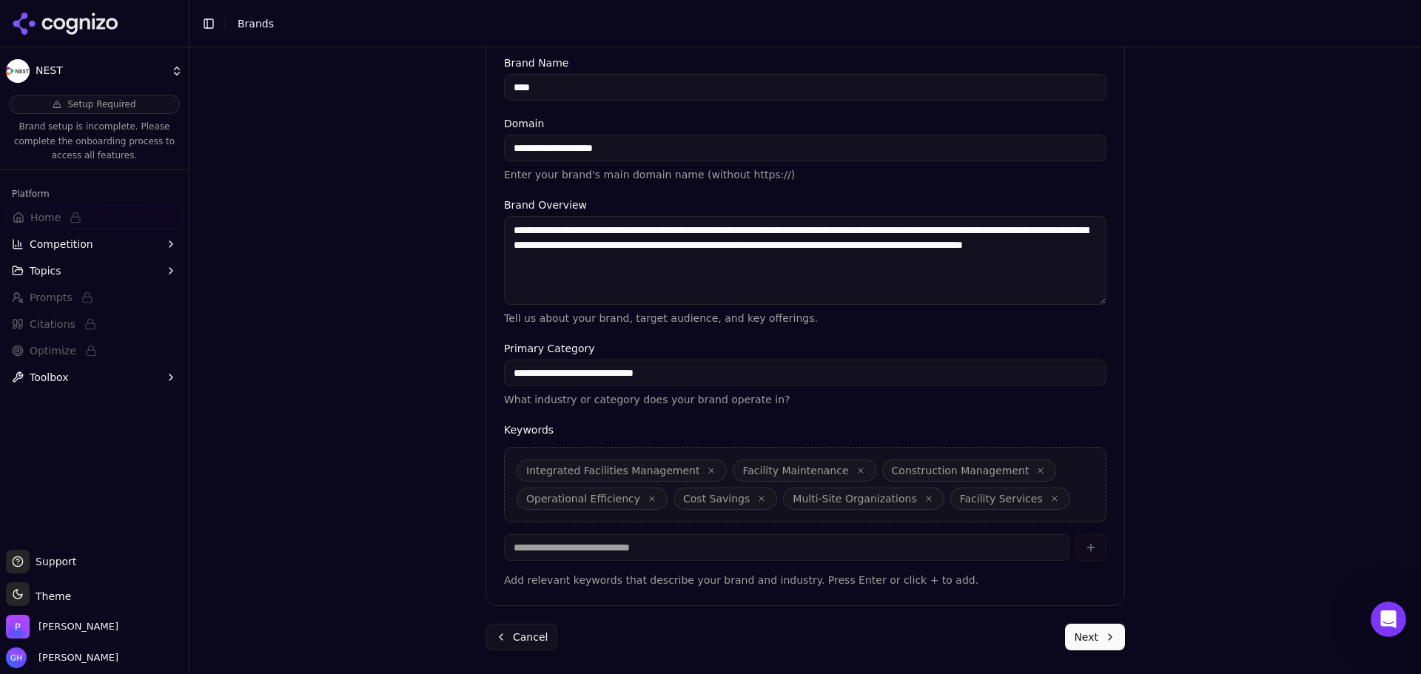
click at [1082, 622] on form "**********" at bounding box center [806, 318] width 640 height 663
click at [1087, 631] on button "Next" at bounding box center [1095, 637] width 60 height 27
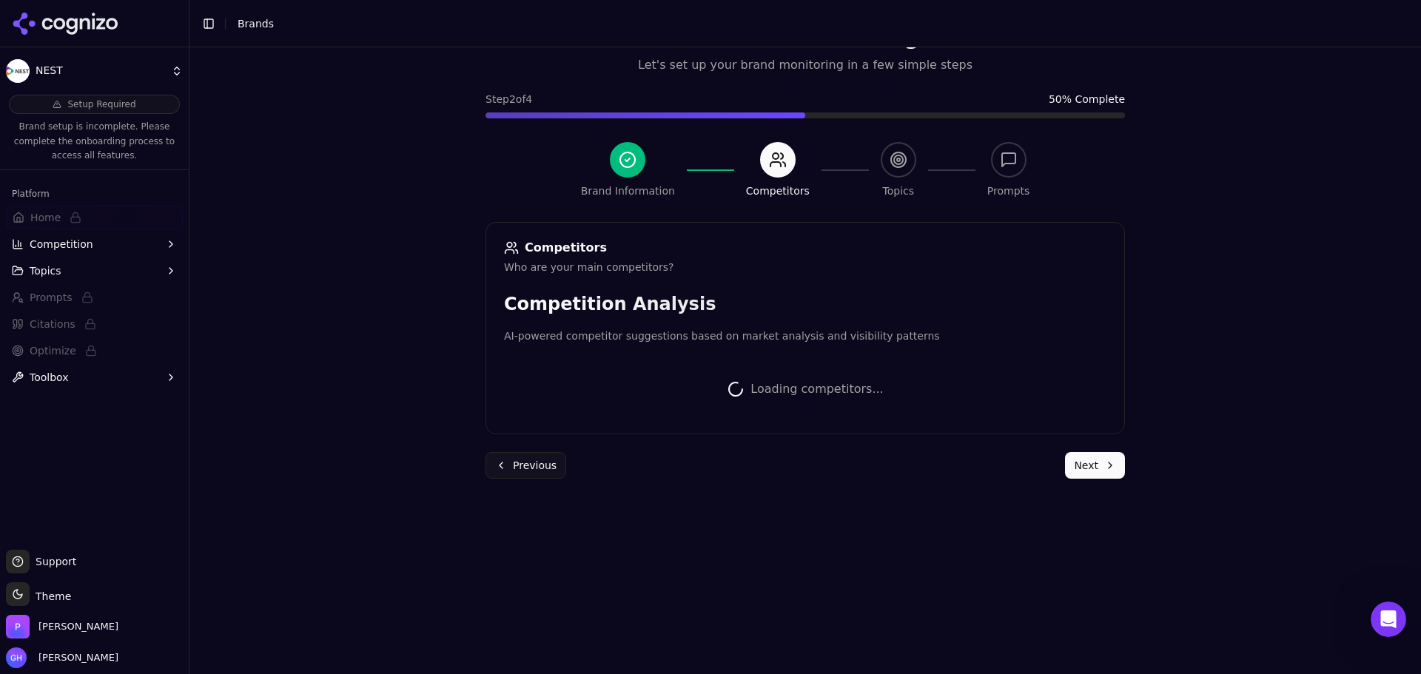
scroll to position [279, 0]
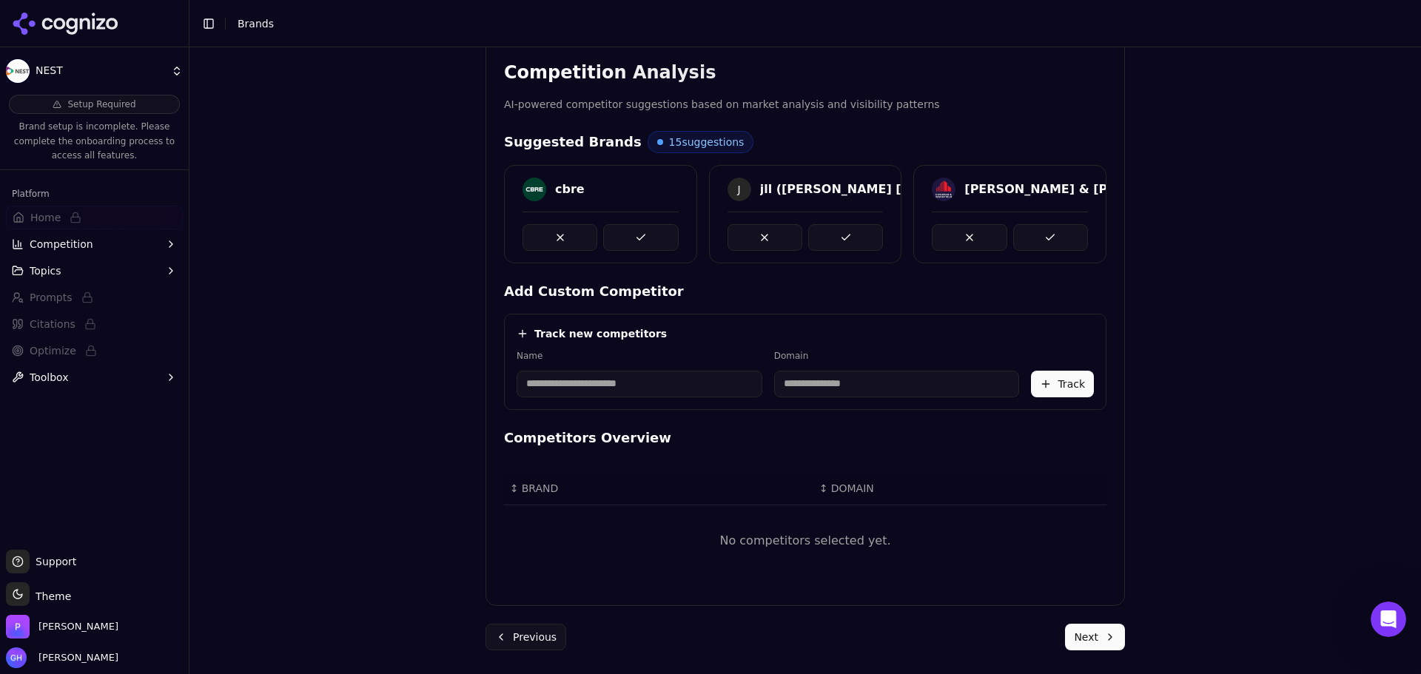
click at [554, 389] on input at bounding box center [640, 384] width 246 height 27
type input "**********"
click at [682, 337] on div "Track new competitors" at bounding box center [805, 333] width 577 height 15
type input "**********"
click at [1090, 382] on div "**********" at bounding box center [805, 362] width 603 height 96
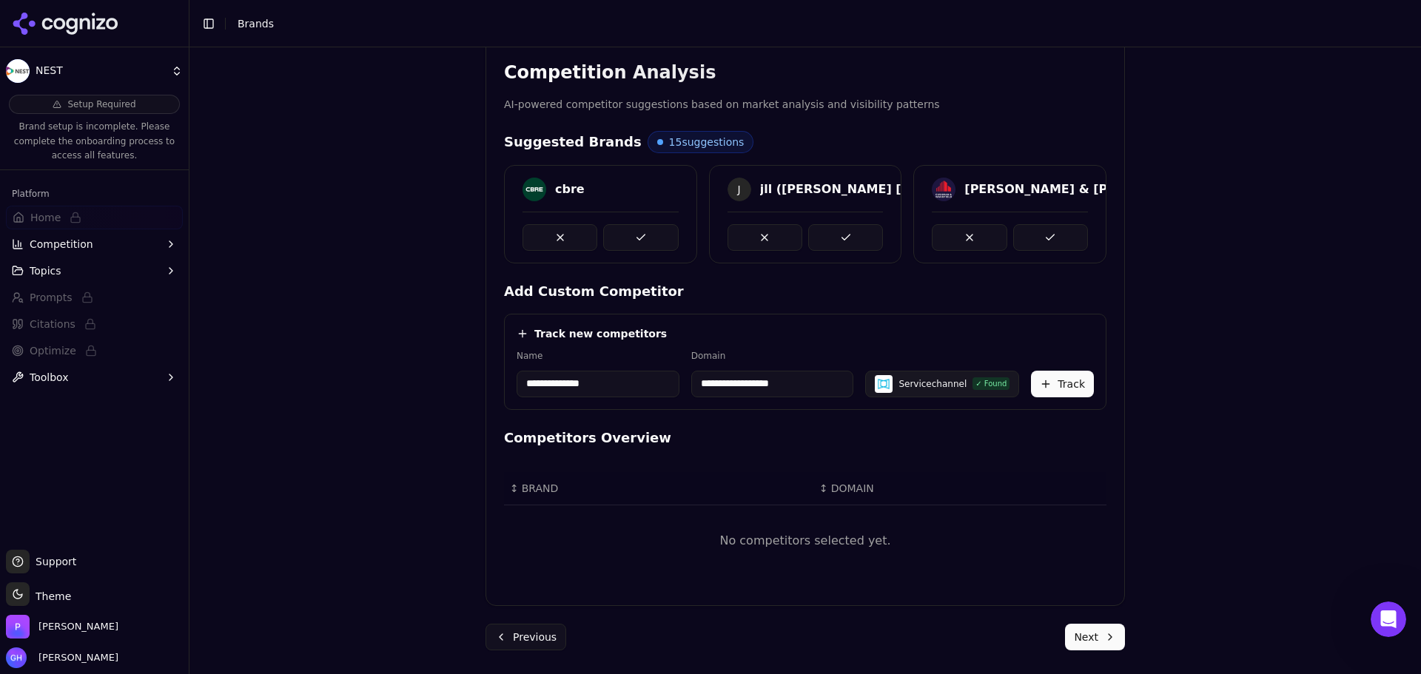
click at [1064, 385] on button "Track" at bounding box center [1062, 384] width 63 height 27
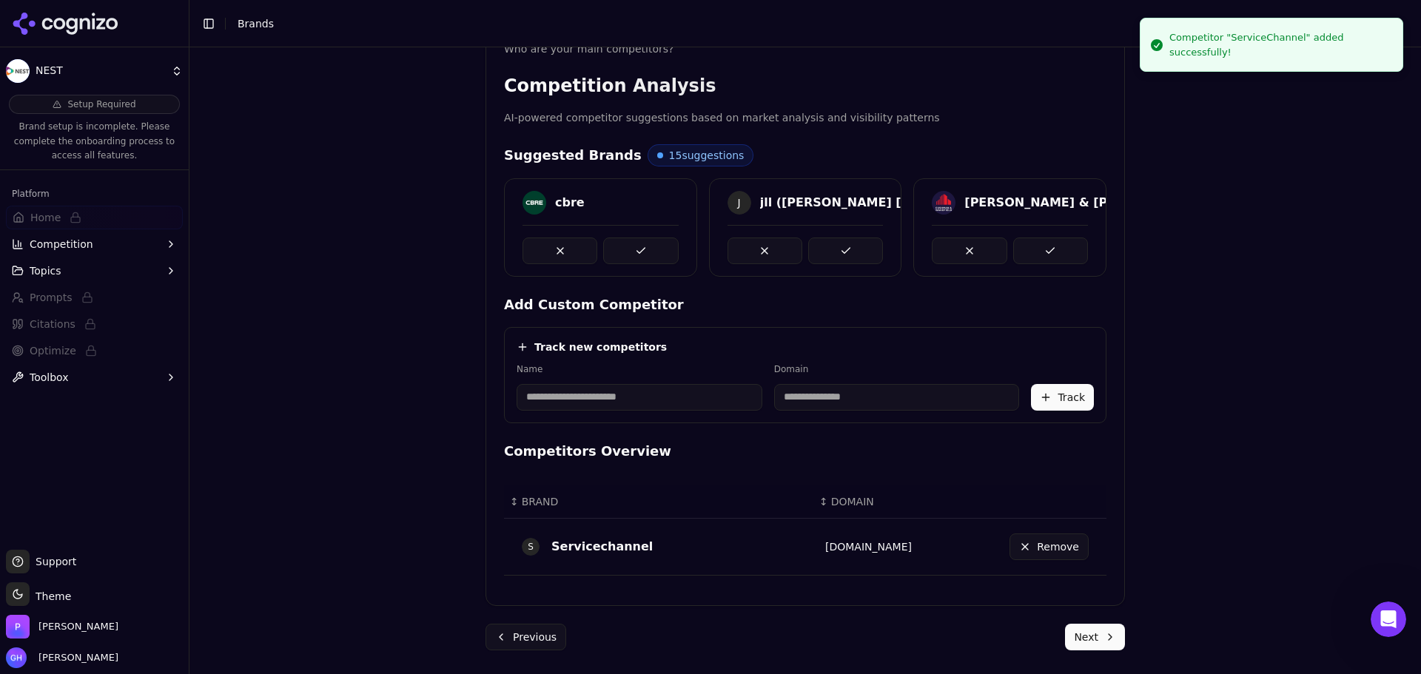
scroll to position [266, 0]
click at [596, 388] on input at bounding box center [640, 397] width 246 height 27
type input "****"
click at [747, 341] on div "Track new competitors" at bounding box center [805, 347] width 577 height 15
type input "********"
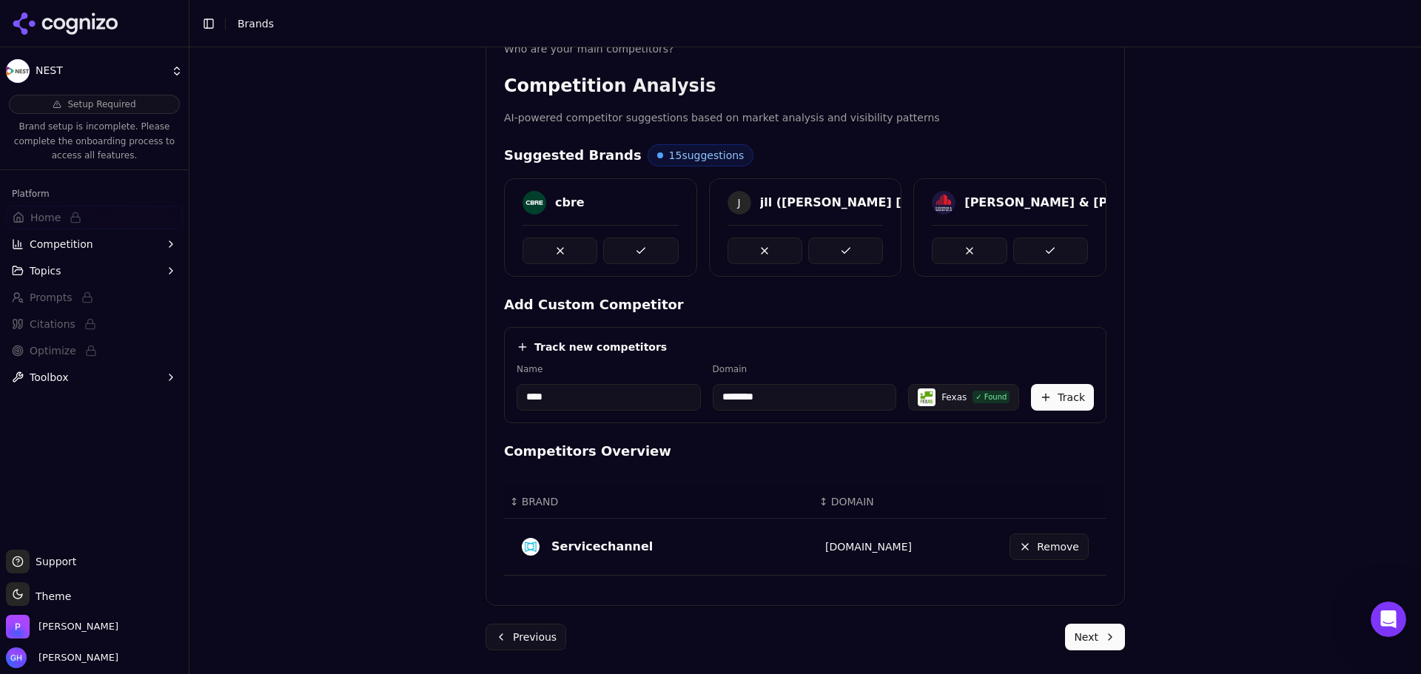
click at [1060, 400] on button "Track" at bounding box center [1062, 397] width 63 height 27
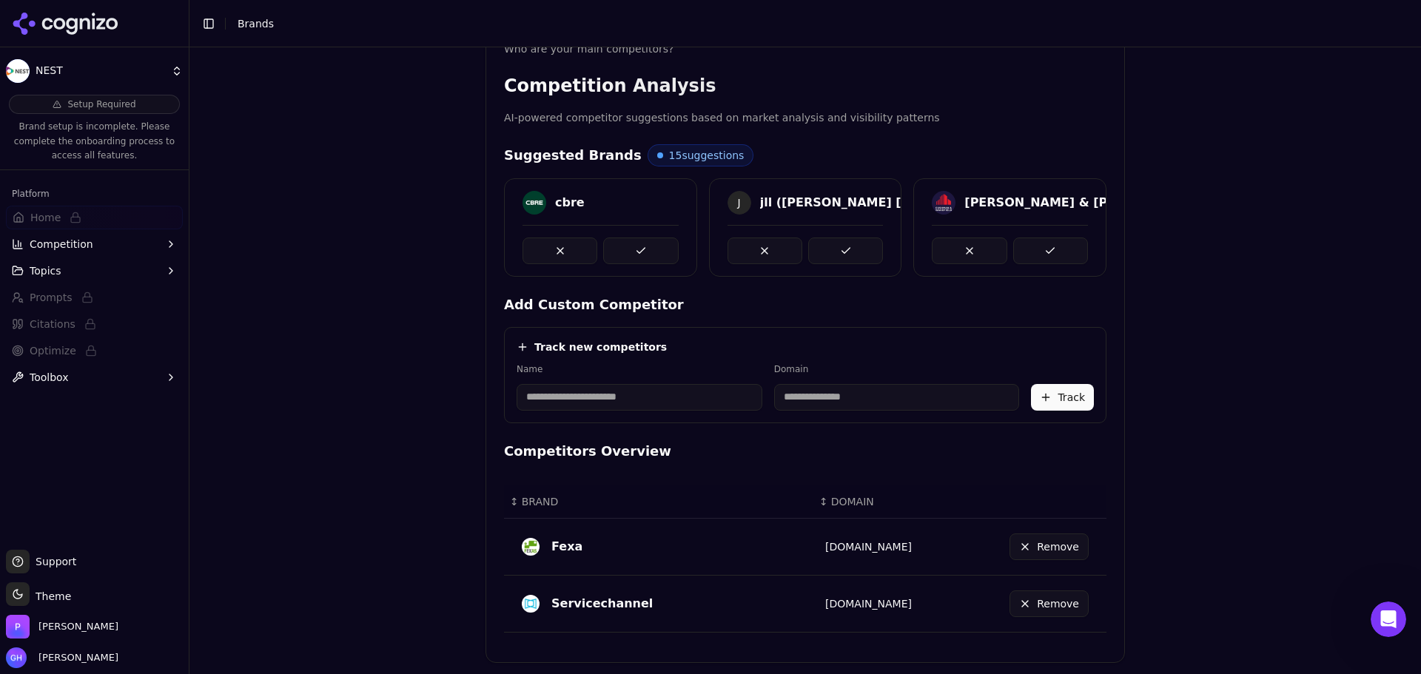
click at [1052, 552] on button "Remove" at bounding box center [1049, 547] width 79 height 27
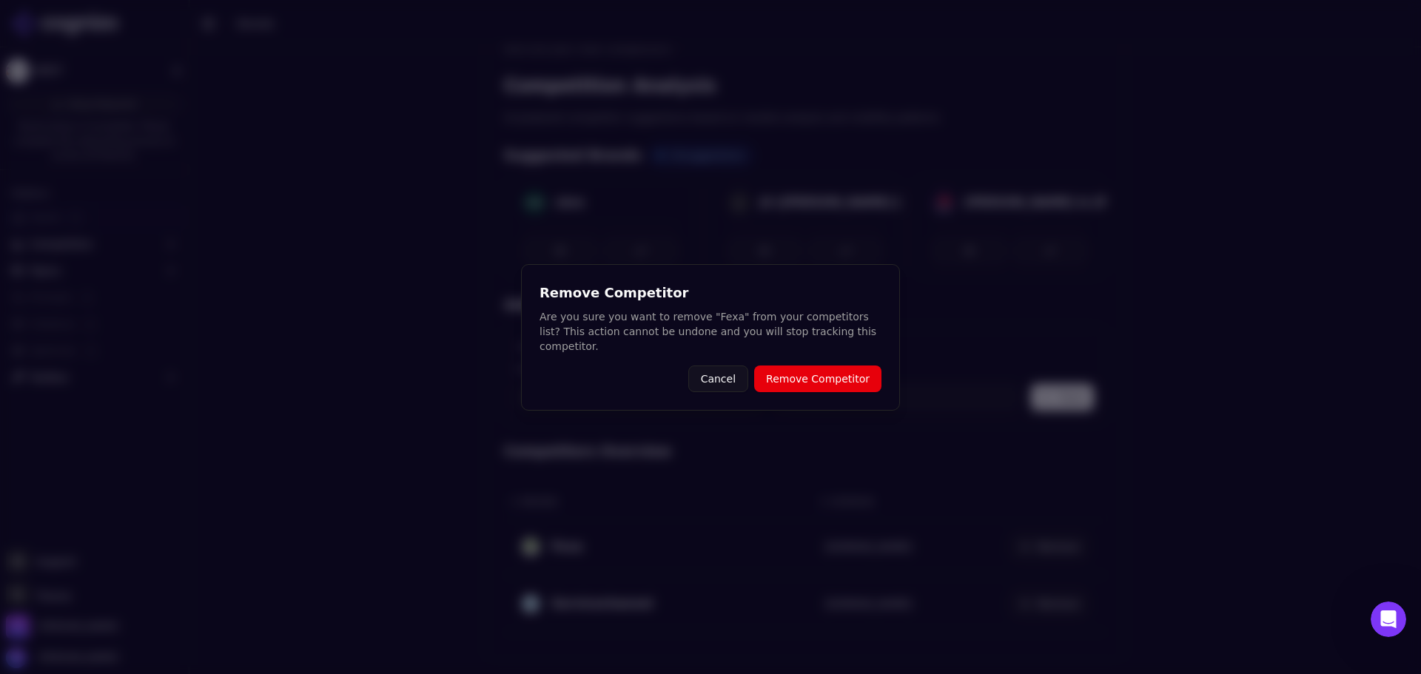
click at [766, 366] on button "Remove Competitor" at bounding box center [817, 379] width 127 height 27
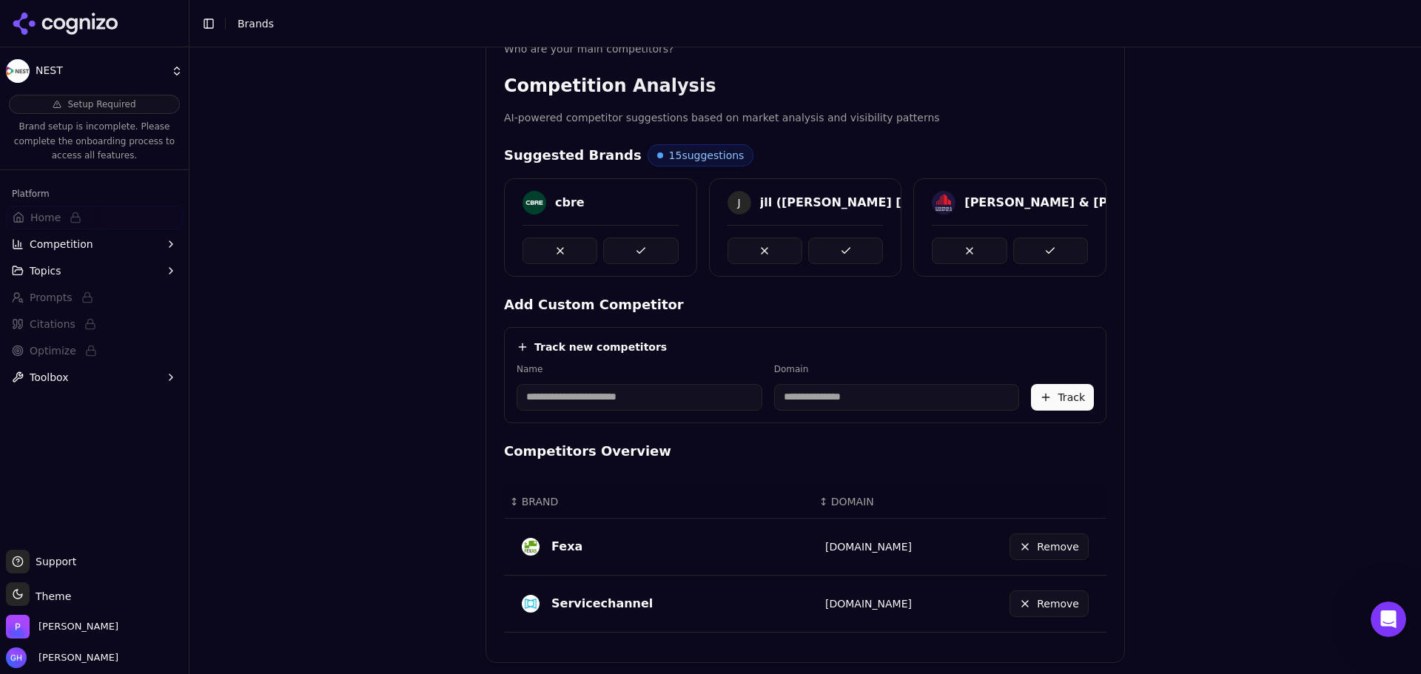
click at [626, 398] on input at bounding box center [640, 397] width 246 height 27
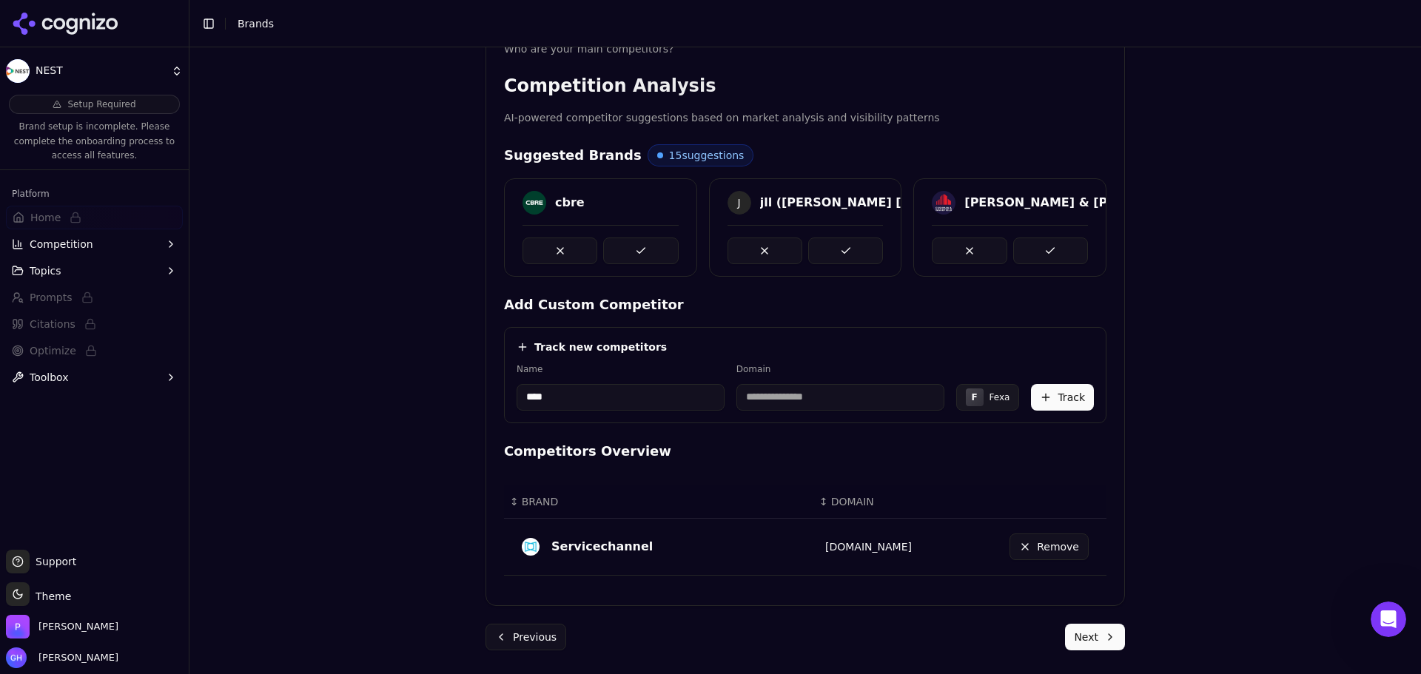
type input "****"
click at [743, 387] on input "********" at bounding box center [841, 397] width 208 height 27
click at [745, 389] on input "*********" at bounding box center [834, 397] width 204 height 27
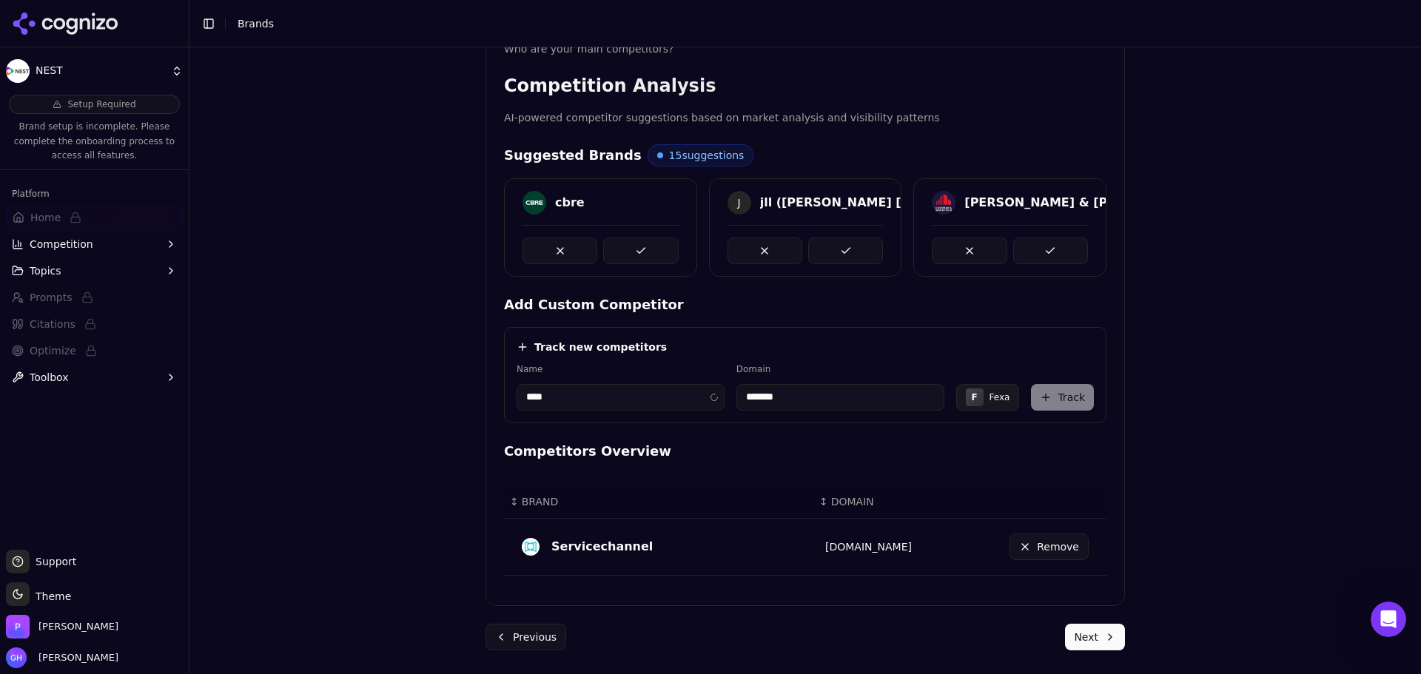
type input "*******"
click at [910, 327] on div "Track new competitors Name **** Domain ******* F Fexa Track" at bounding box center [805, 375] width 603 height 96
click at [1037, 391] on button "Track" at bounding box center [1062, 397] width 63 height 27
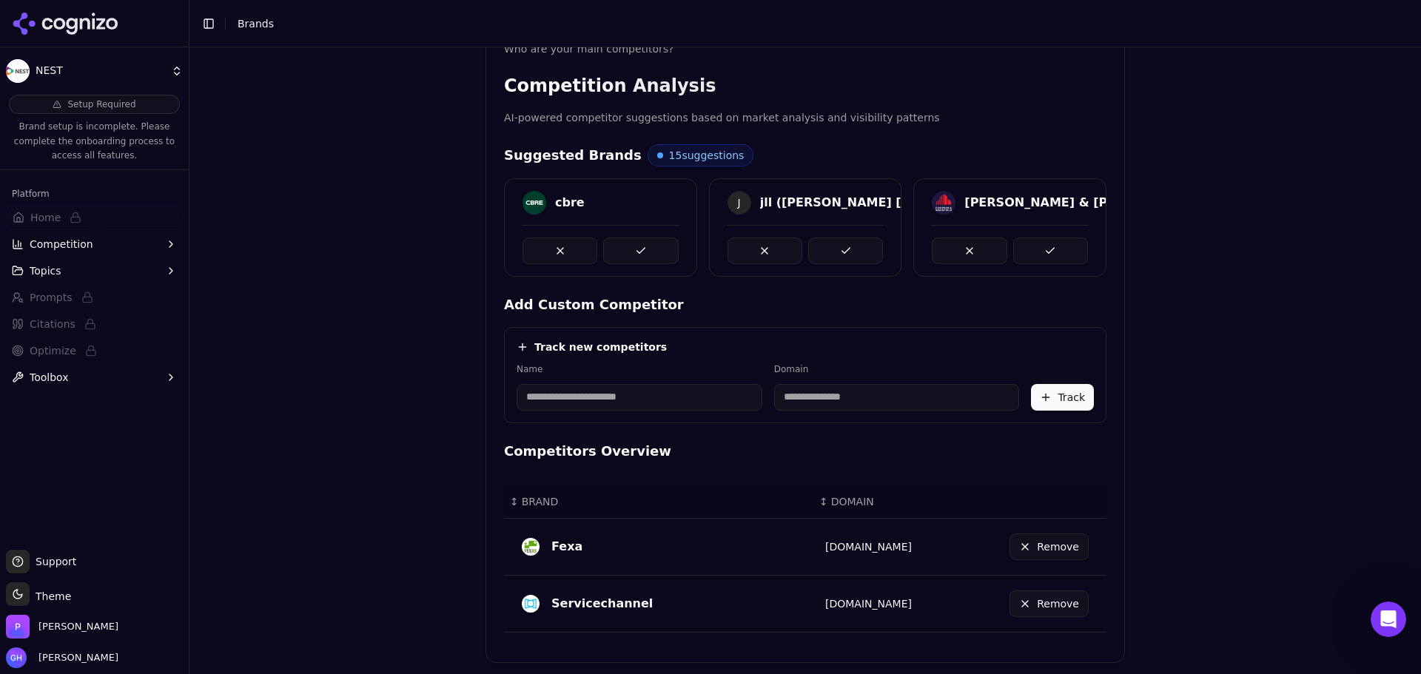
drag, startPoint x: 566, startPoint y: 380, endPoint x: 563, endPoint y: 387, distance: 8.0
click at [566, 380] on div "Name" at bounding box center [640, 386] width 246 height 47
click at [558, 413] on div "Track new competitors Name Domain Track" at bounding box center [805, 375] width 603 height 96
click at [549, 394] on input at bounding box center [640, 397] width 246 height 27
type input "*****"
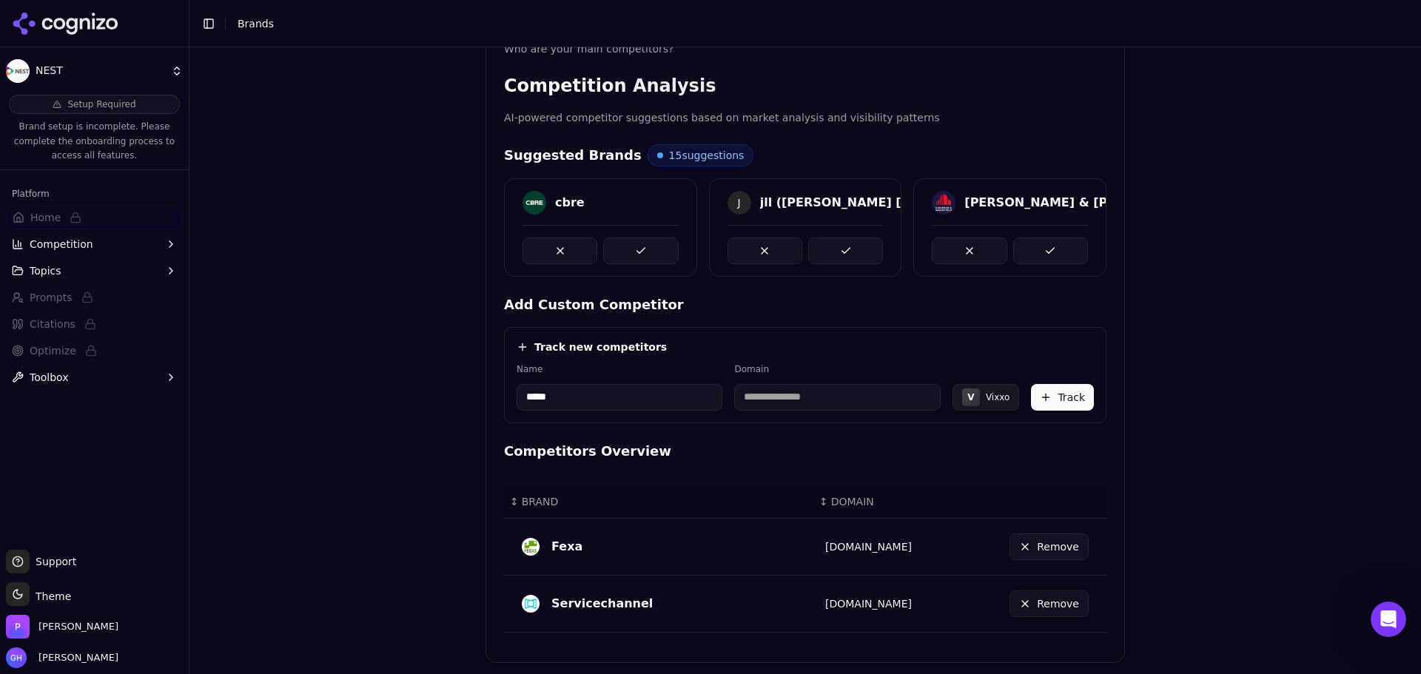
click at [771, 386] on input at bounding box center [837, 397] width 206 height 27
type input "*********"
click at [1046, 395] on button "Track" at bounding box center [1062, 397] width 63 height 27
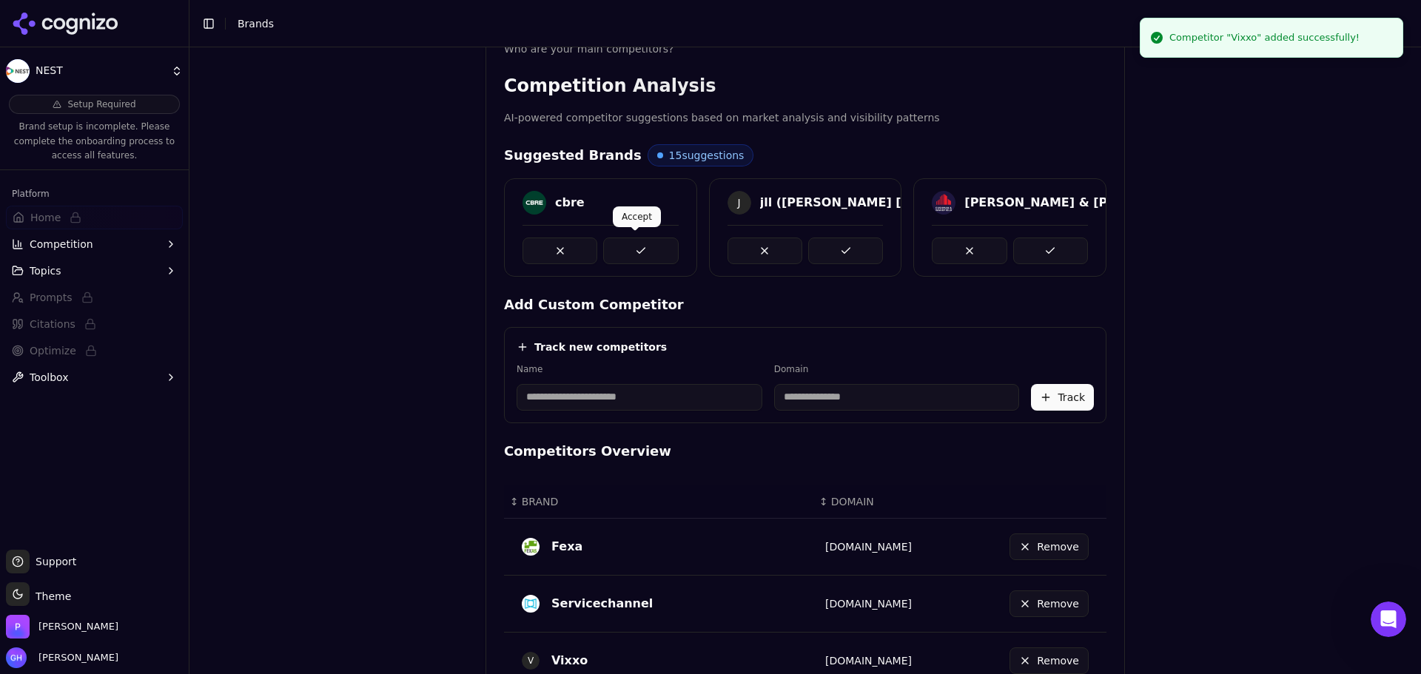
click at [637, 258] on button at bounding box center [640, 251] width 75 height 27
click at [797, 252] on button at bounding box center [765, 251] width 75 height 27
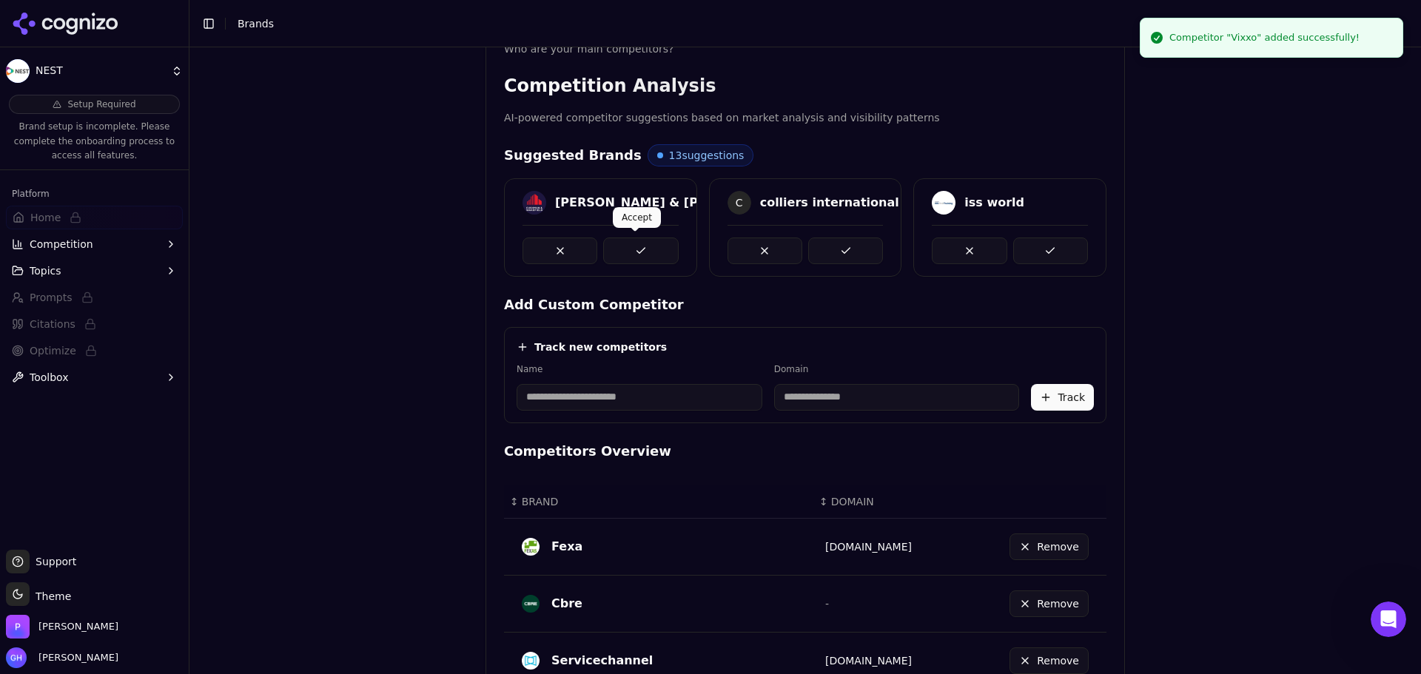
click at [657, 246] on button at bounding box center [640, 251] width 75 height 27
click at [867, 248] on button at bounding box center [845, 251] width 75 height 27
click at [1073, 253] on div "cushman & wakefield C colliers international iss world" at bounding box center [805, 227] width 603 height 98
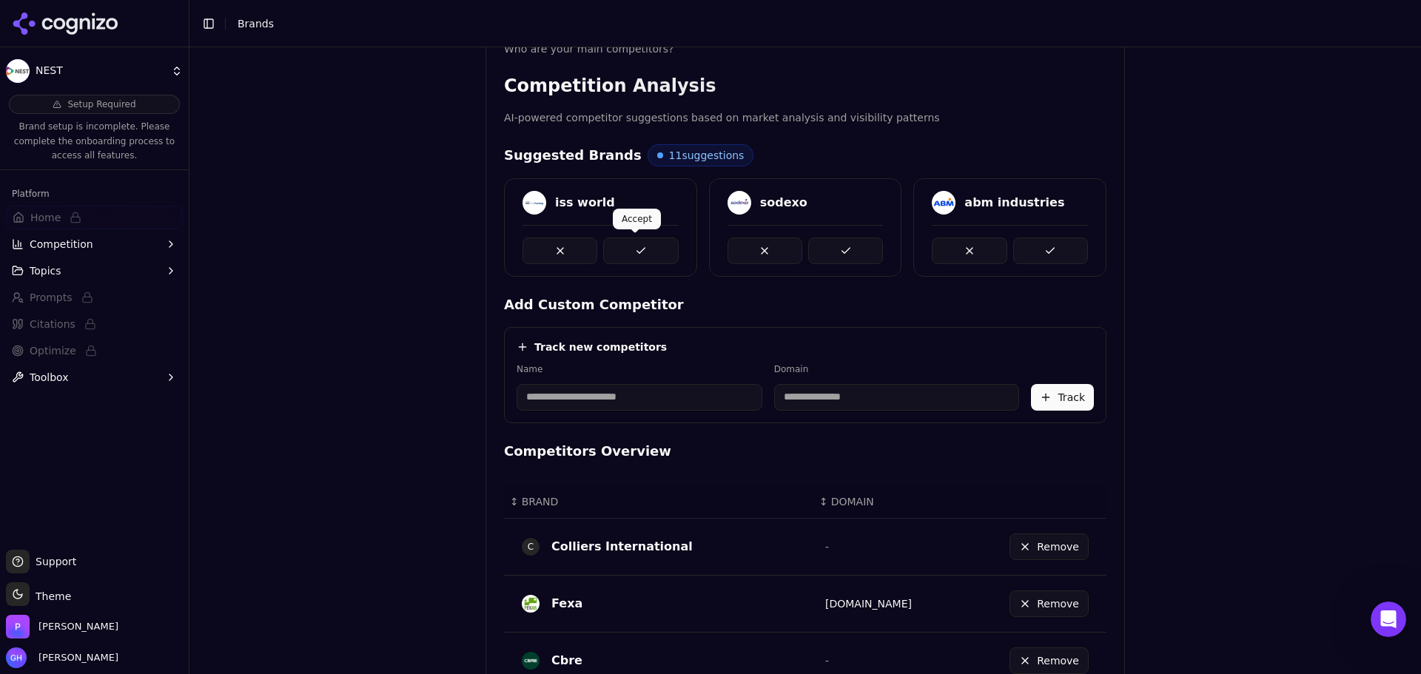
click at [643, 252] on button at bounding box center [640, 251] width 75 height 27
click at [823, 238] on button at bounding box center [845, 251] width 75 height 27
click at [643, 244] on button at bounding box center [640, 251] width 75 height 27
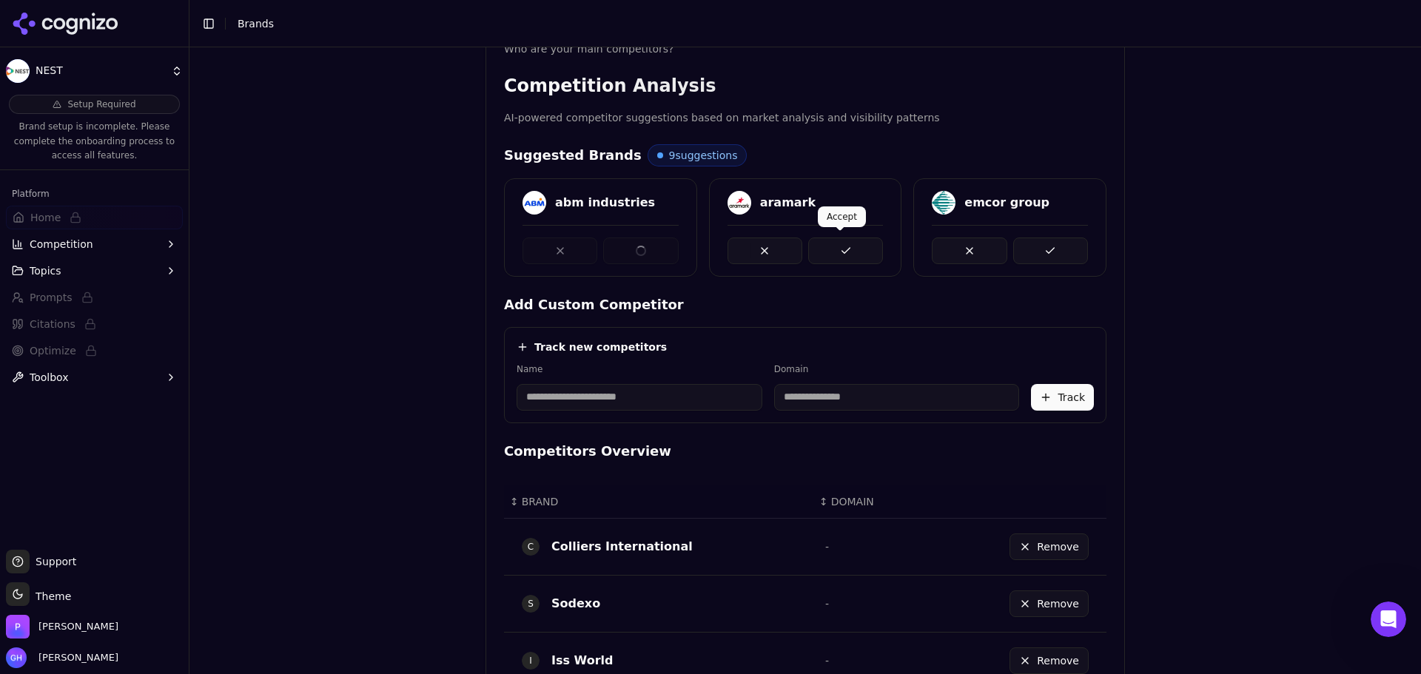
click at [832, 247] on button at bounding box center [845, 251] width 75 height 27
click at [1025, 252] on button at bounding box center [1050, 251] width 75 height 27
click at [623, 257] on button at bounding box center [640, 251] width 75 height 27
click at [830, 251] on button at bounding box center [845, 251] width 75 height 27
click at [1104, 239] on div "Competition Analysis AI-powered competitor suggestions based on market analysis…" at bounding box center [805, 599] width 638 height 1050
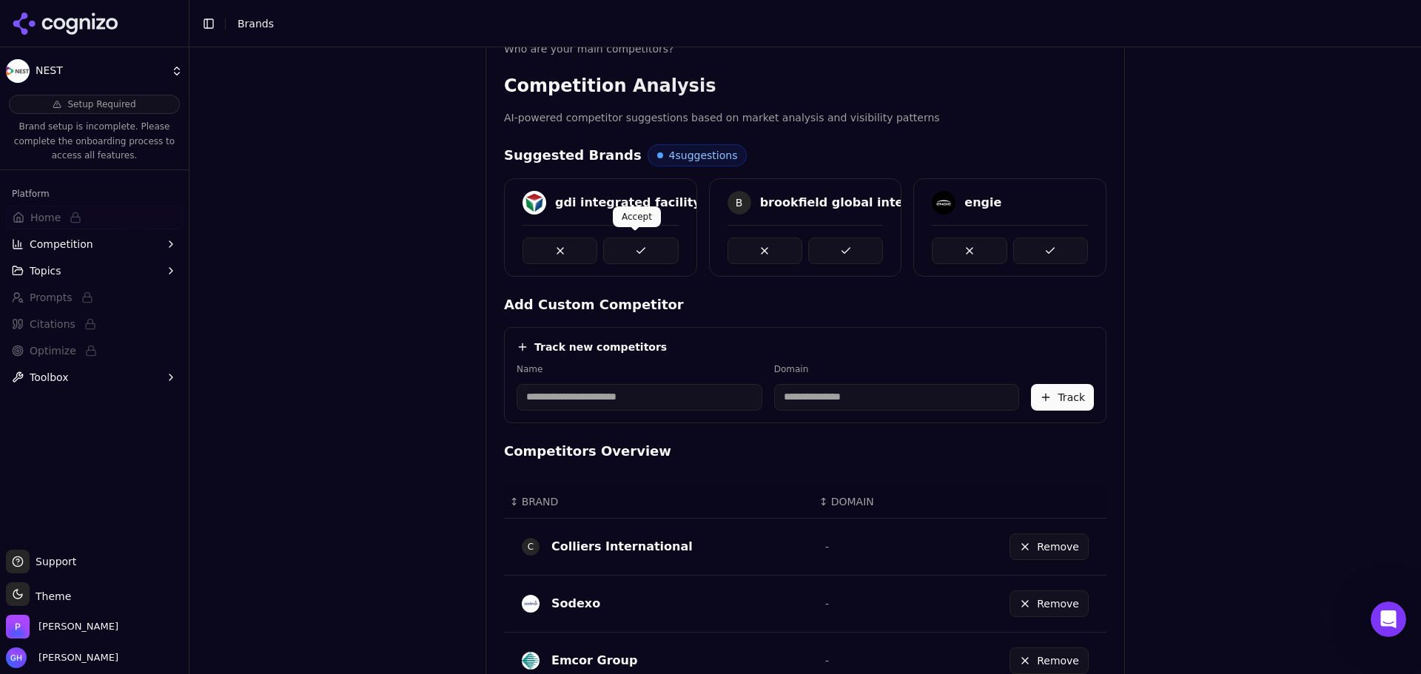
click at [631, 250] on button at bounding box center [640, 251] width 75 height 27
click at [845, 252] on button at bounding box center [845, 251] width 75 height 27
click at [1079, 250] on button at bounding box center [1050, 251] width 75 height 27
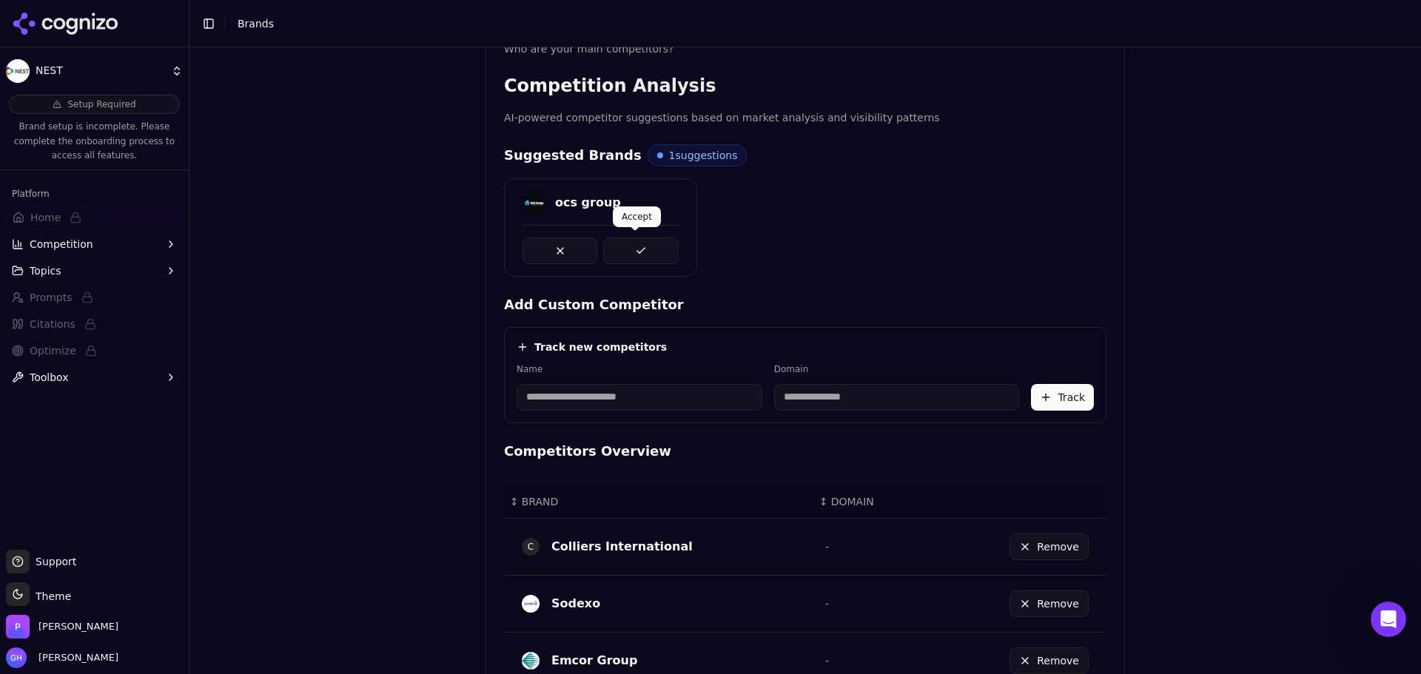
click at [645, 253] on button at bounding box center [640, 251] width 75 height 27
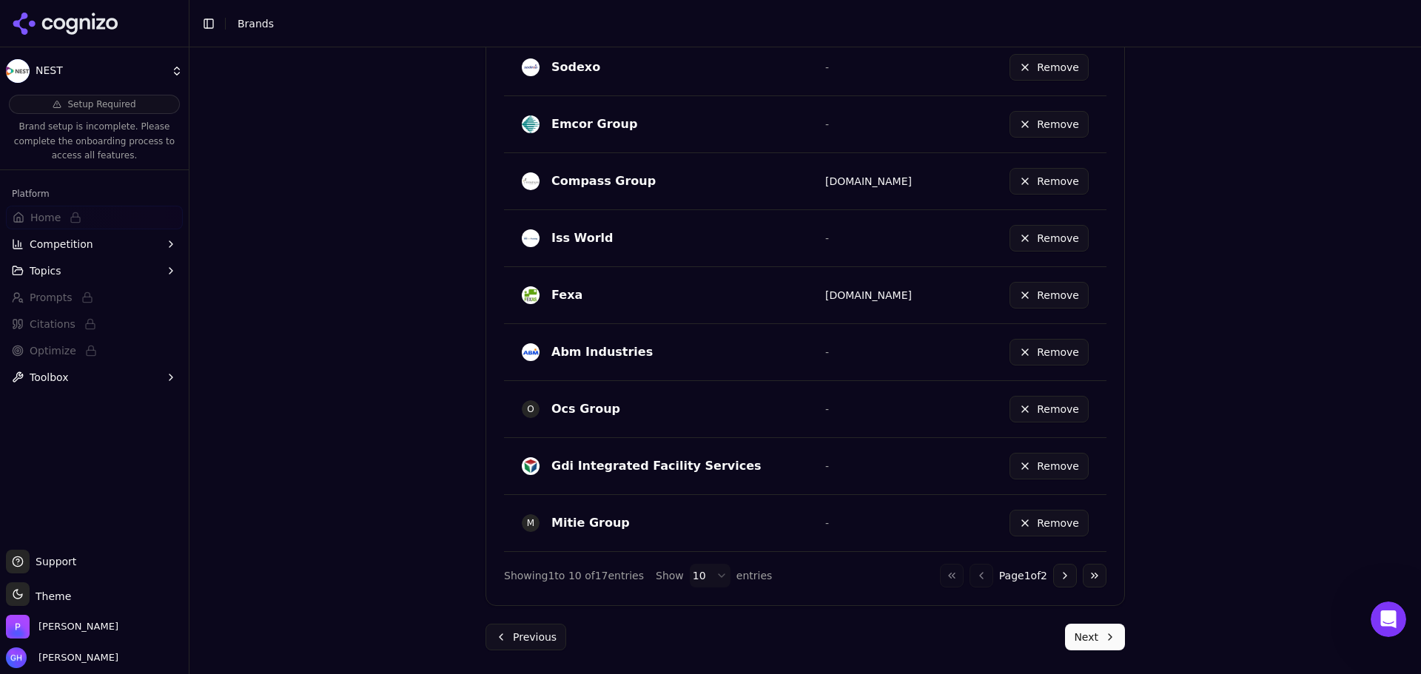
drag, startPoint x: 1114, startPoint y: 650, endPoint x: 1110, endPoint y: 640, distance: 11.0
click at [1115, 649] on button "Next" at bounding box center [1095, 637] width 60 height 27
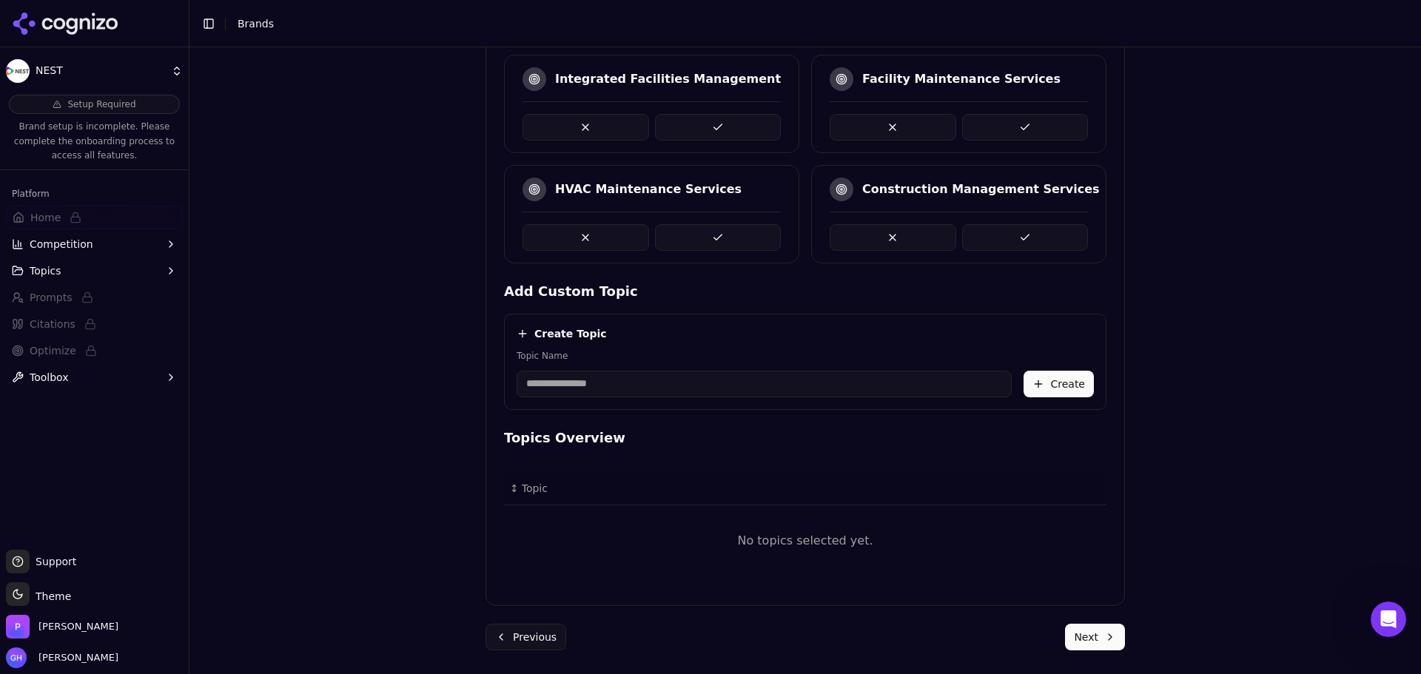
scroll to position [268, 0]
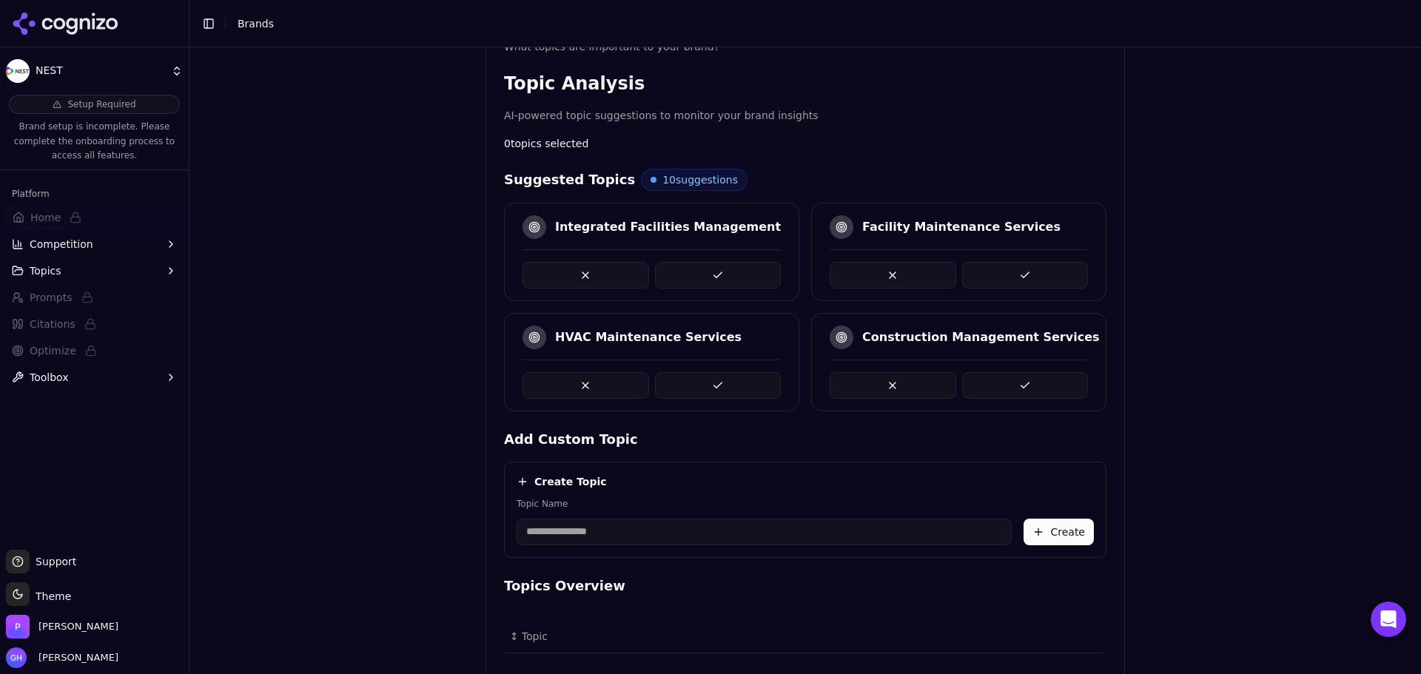
click at [664, 278] on button at bounding box center [718, 275] width 127 height 27
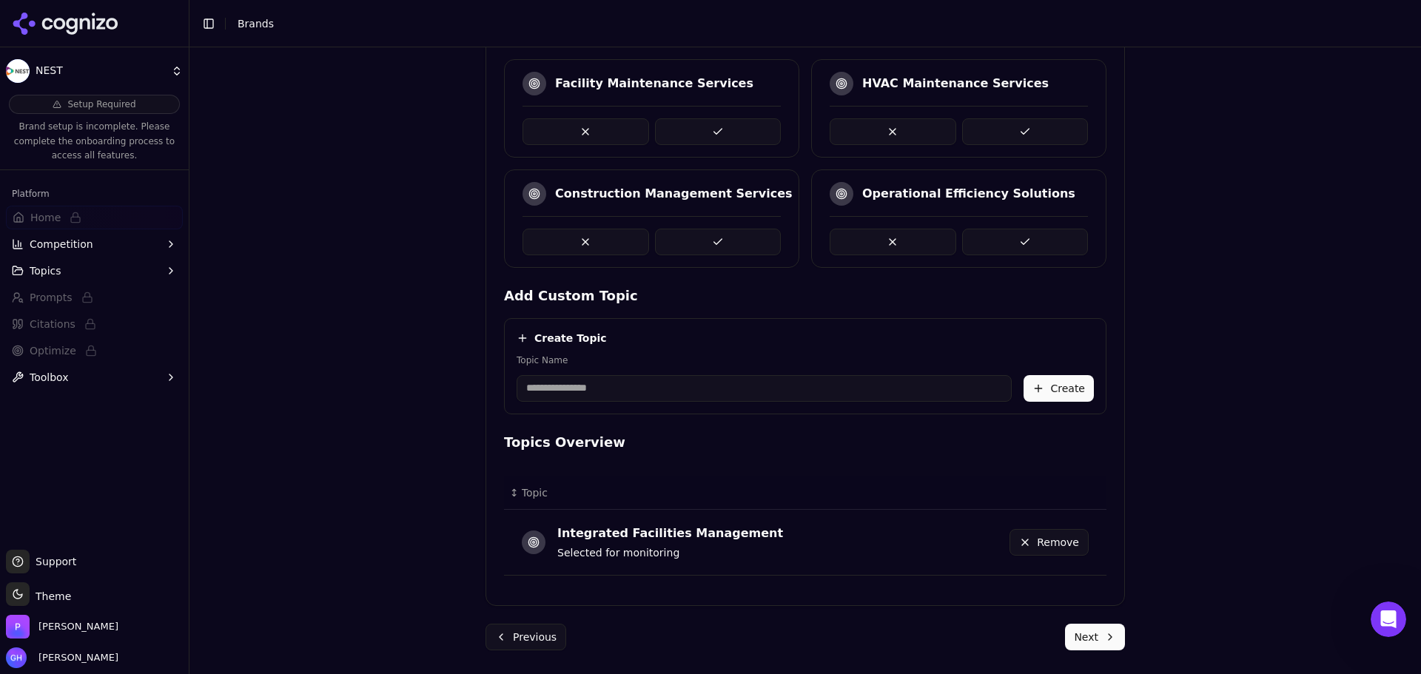
scroll to position [338, 0]
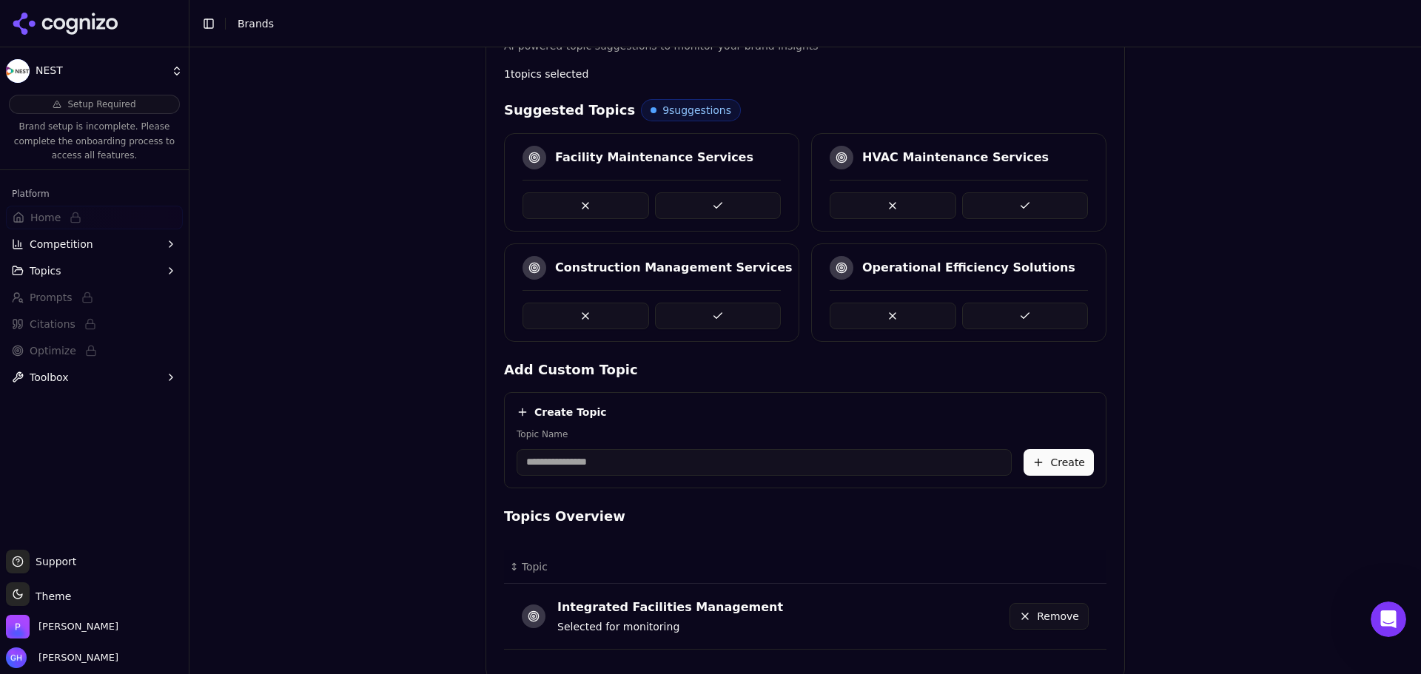
click at [691, 207] on button at bounding box center [718, 205] width 127 height 27
click at [589, 465] on input "Topic Name" at bounding box center [764, 462] width 495 height 27
click at [680, 465] on input "**********" at bounding box center [764, 462] width 495 height 27
type input "**********"
click at [1049, 466] on button "Create" at bounding box center [1059, 462] width 70 height 27
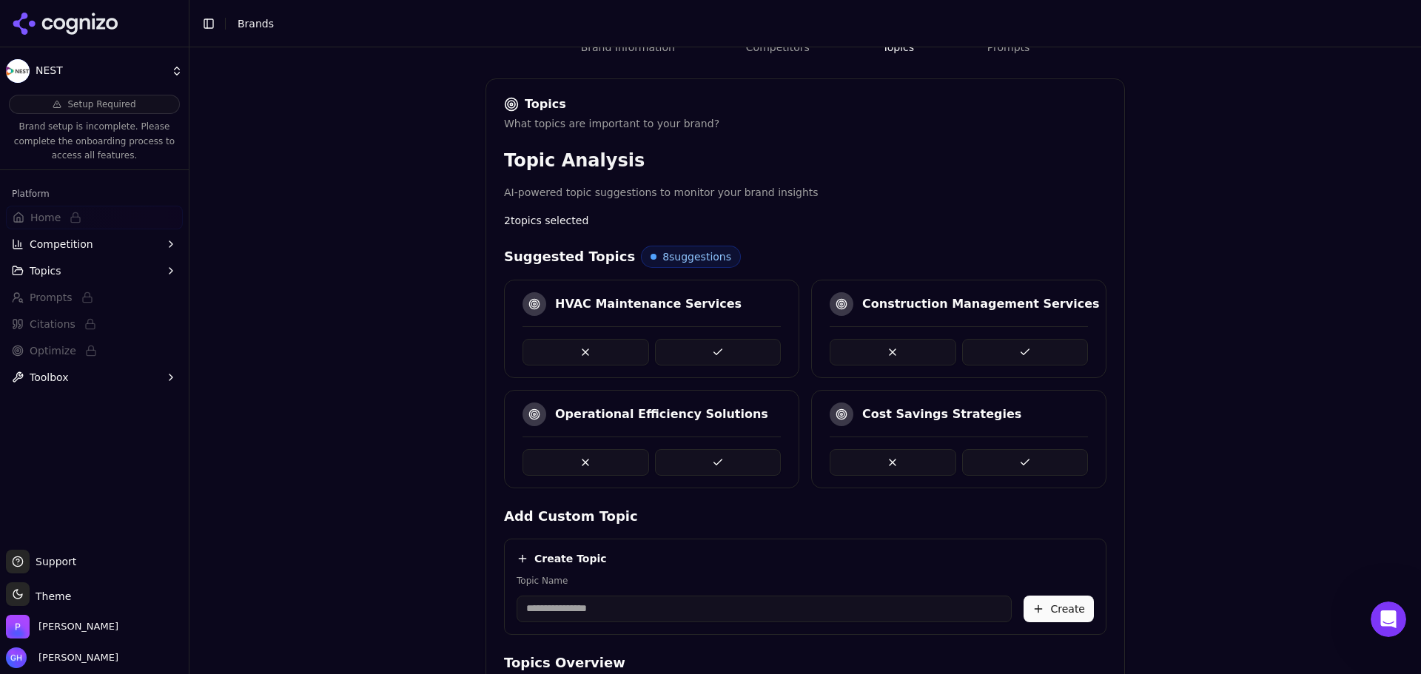
scroll to position [16, 0]
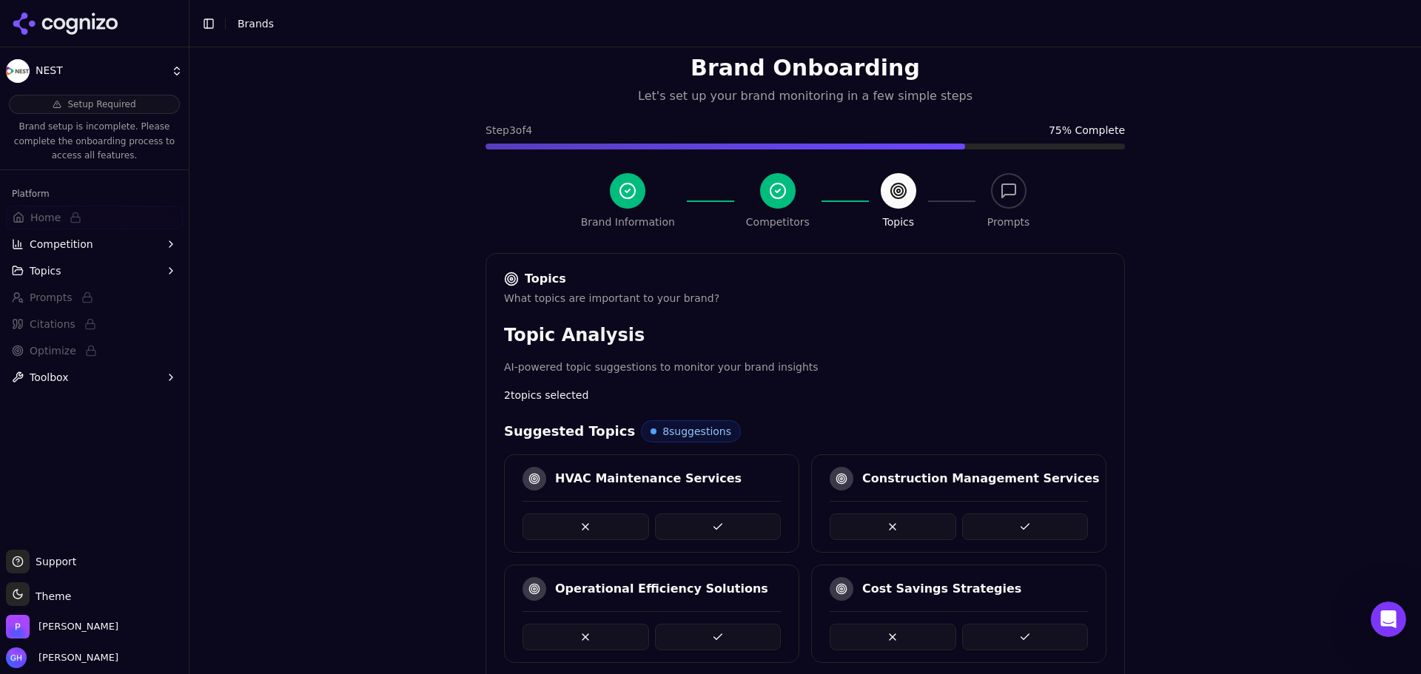
click at [1062, 519] on button at bounding box center [1025, 527] width 127 height 27
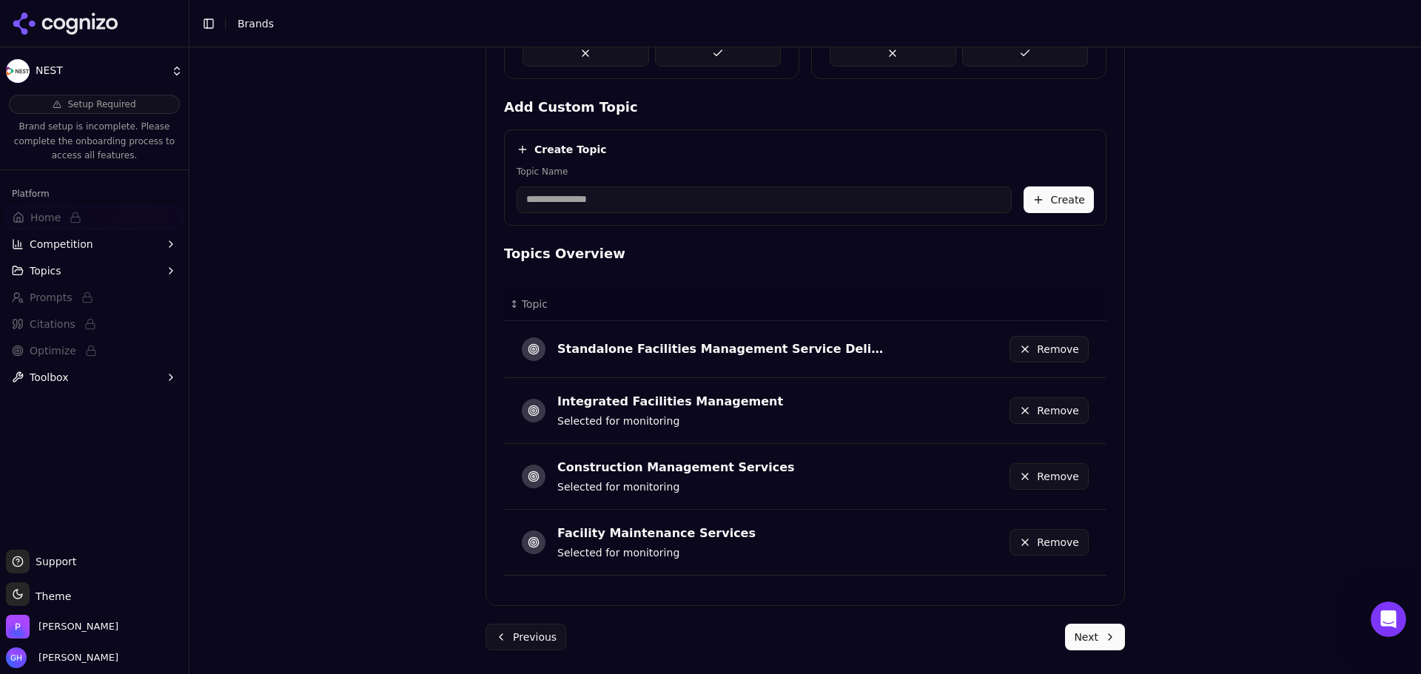
click at [1082, 631] on button "Next" at bounding box center [1095, 637] width 60 height 27
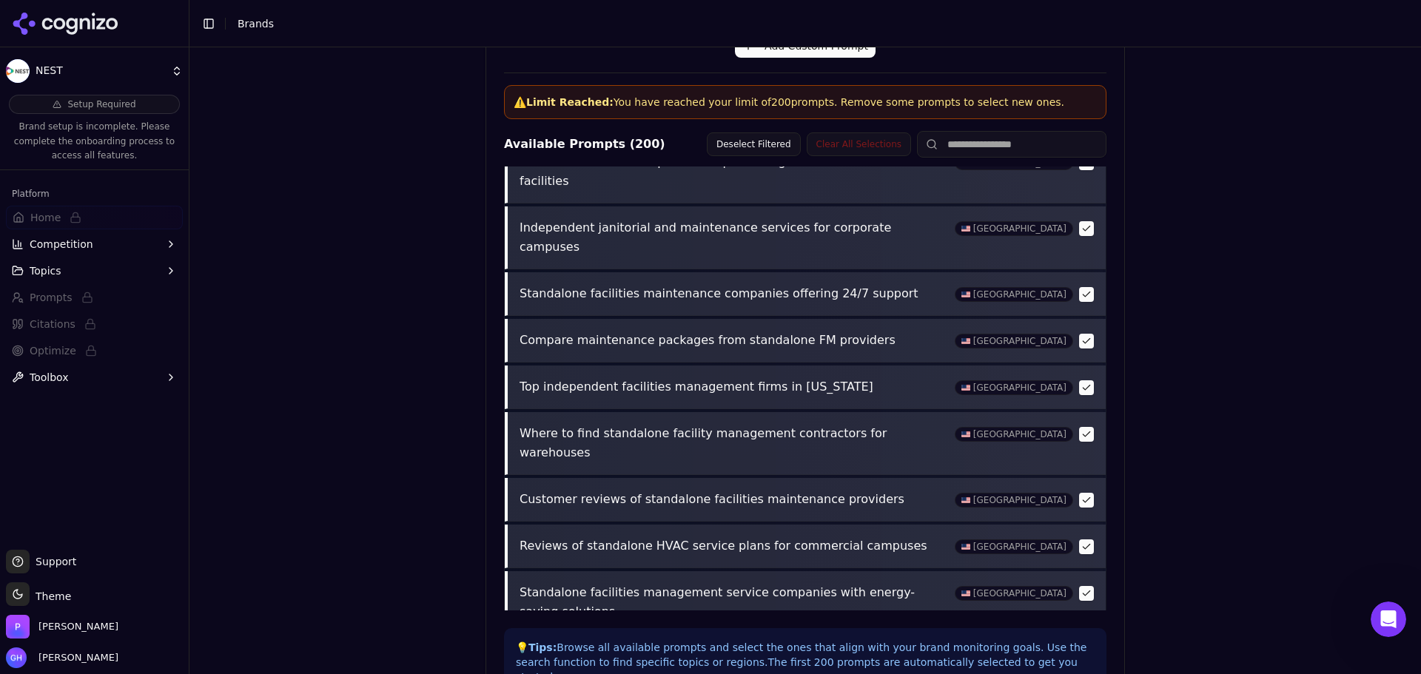
scroll to position [569, 0]
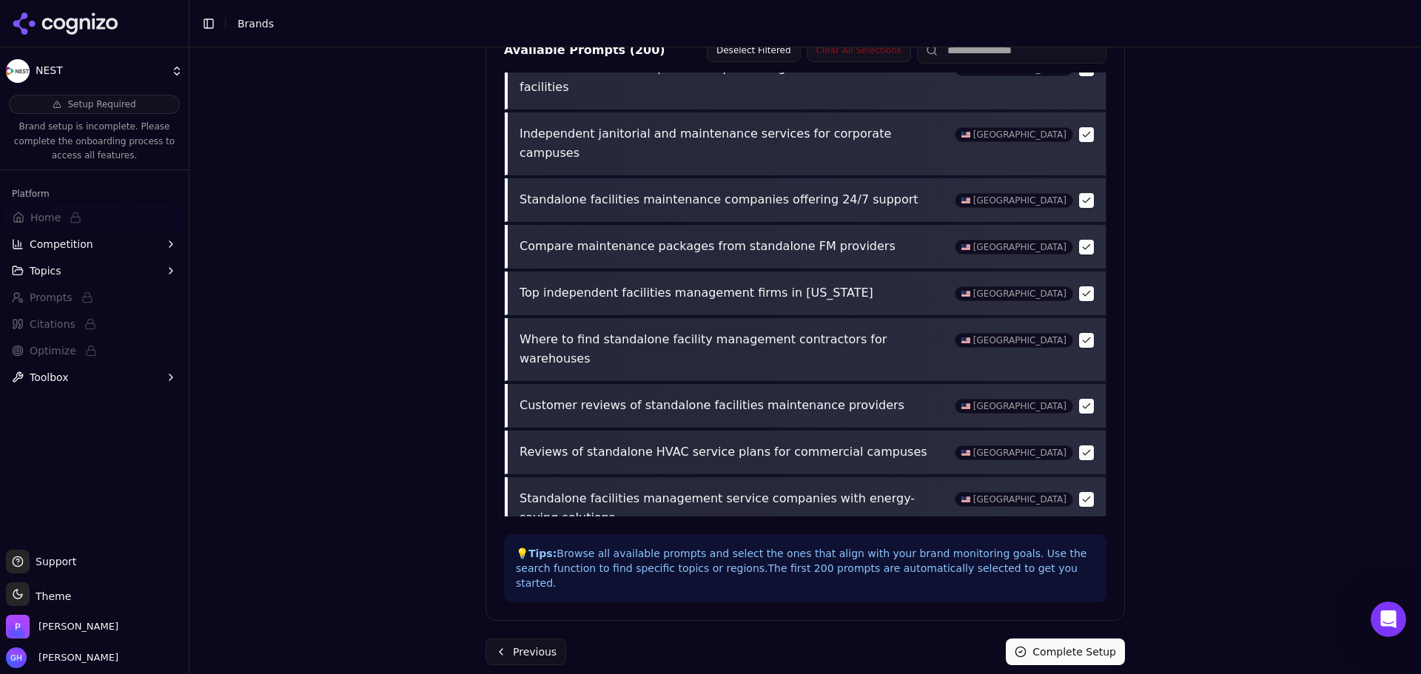
click at [1062, 643] on button "Complete Setup" at bounding box center [1065, 652] width 119 height 27
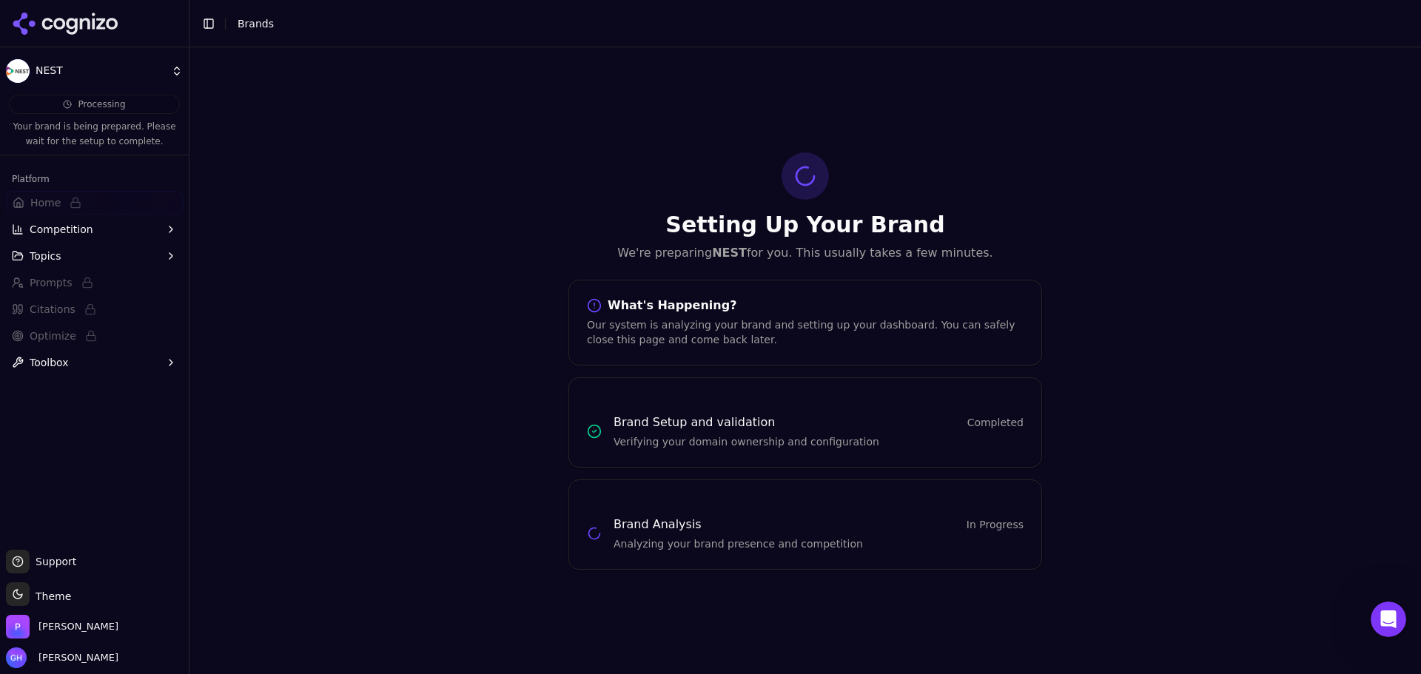
scroll to position [0, 0]
click at [1144, 303] on div "Setting Up Your Brand We're preparing NEST for you. This usually takes a few mi…" at bounding box center [806, 360] width 1232 height 627
click at [67, 8] on div at bounding box center [94, 23] width 189 height 47
click at [61, 17] on icon at bounding box center [65, 24] width 107 height 22
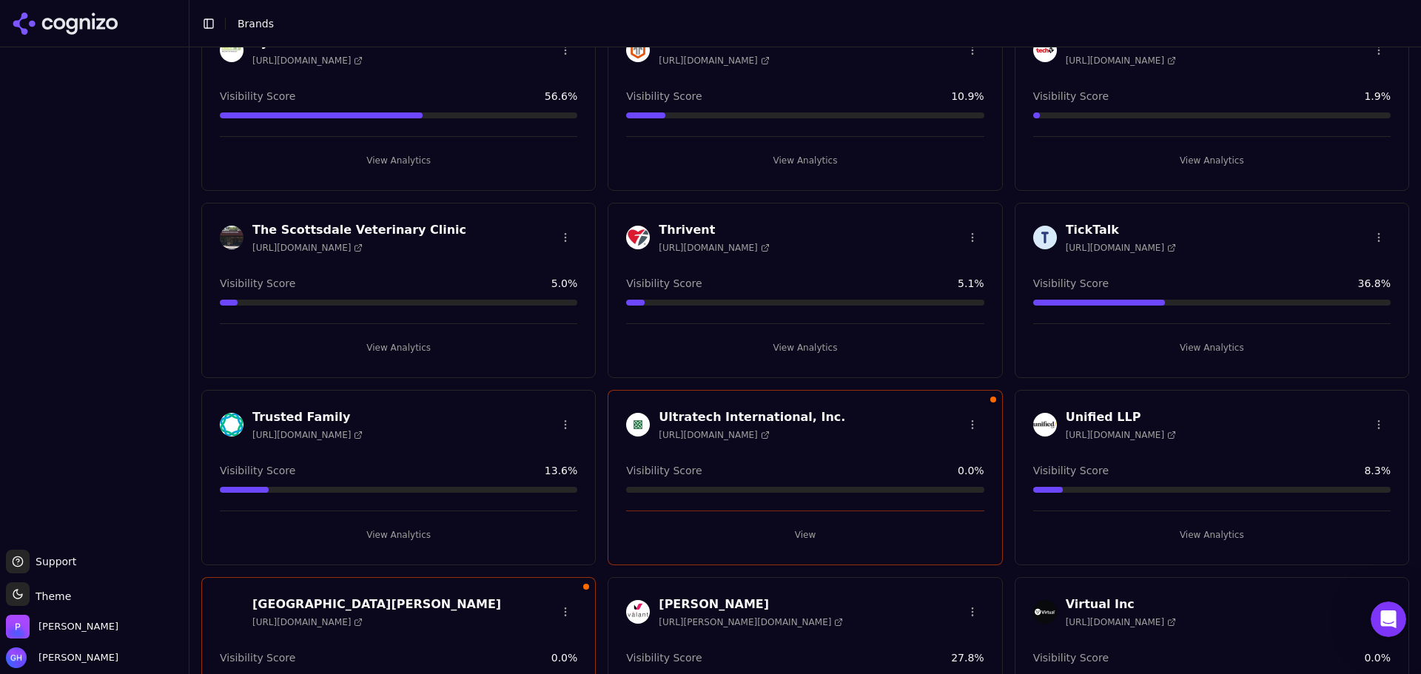
scroll to position [5633, 0]
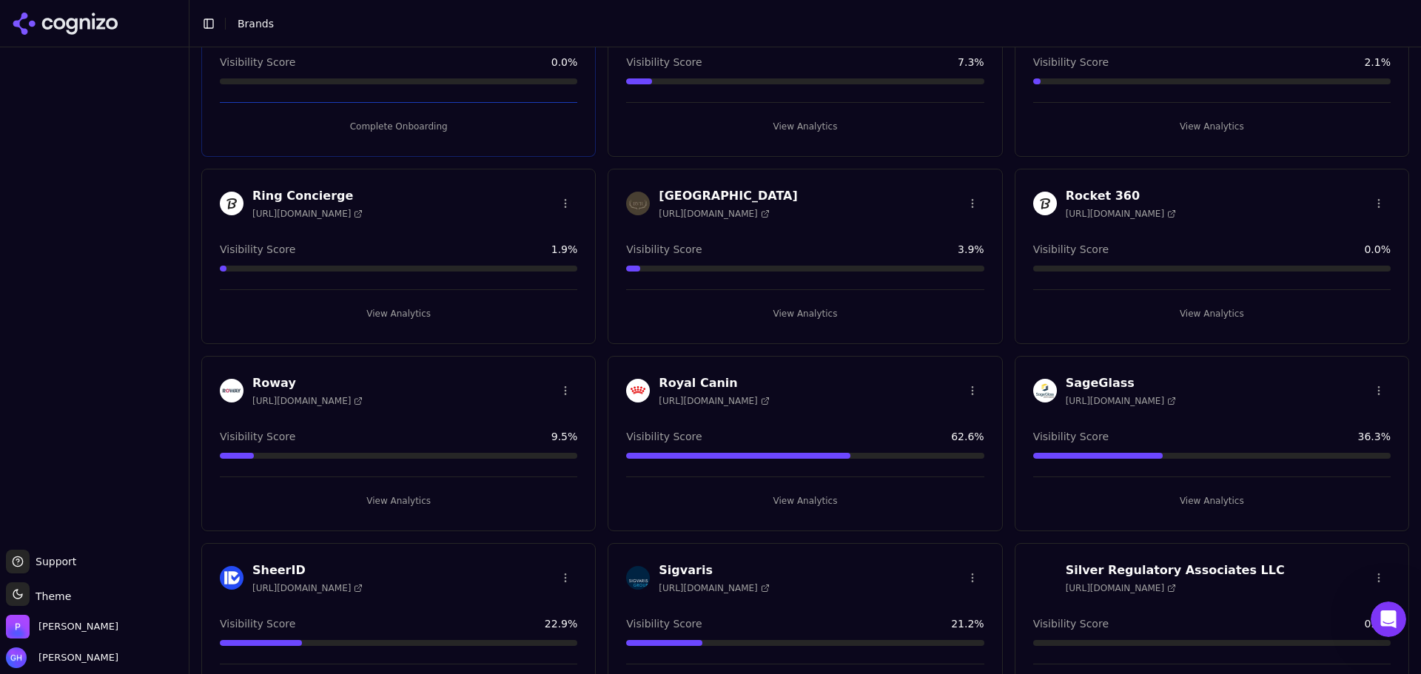
scroll to position [3857, 0]
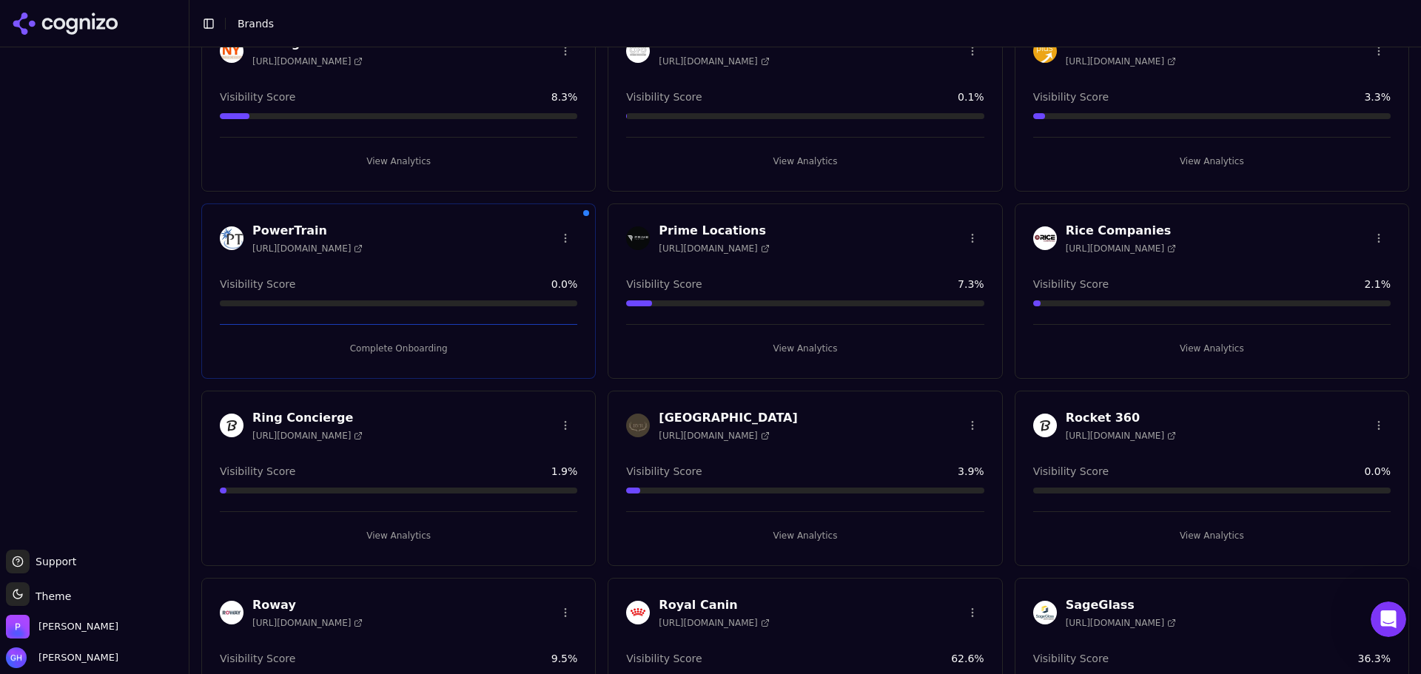
click at [393, 355] on button "Complete Onboarding" at bounding box center [399, 349] width 358 height 24
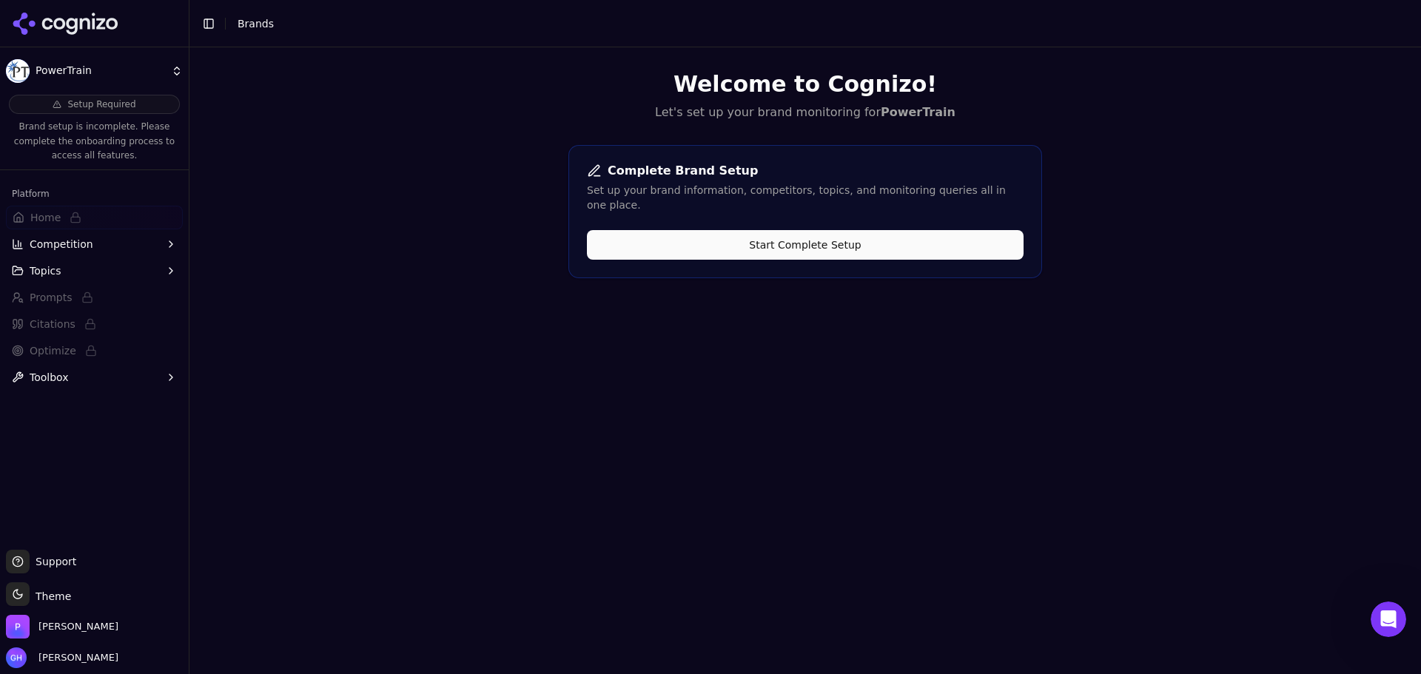
click at [841, 238] on button "Start Complete Setup" at bounding box center [805, 245] width 437 height 30
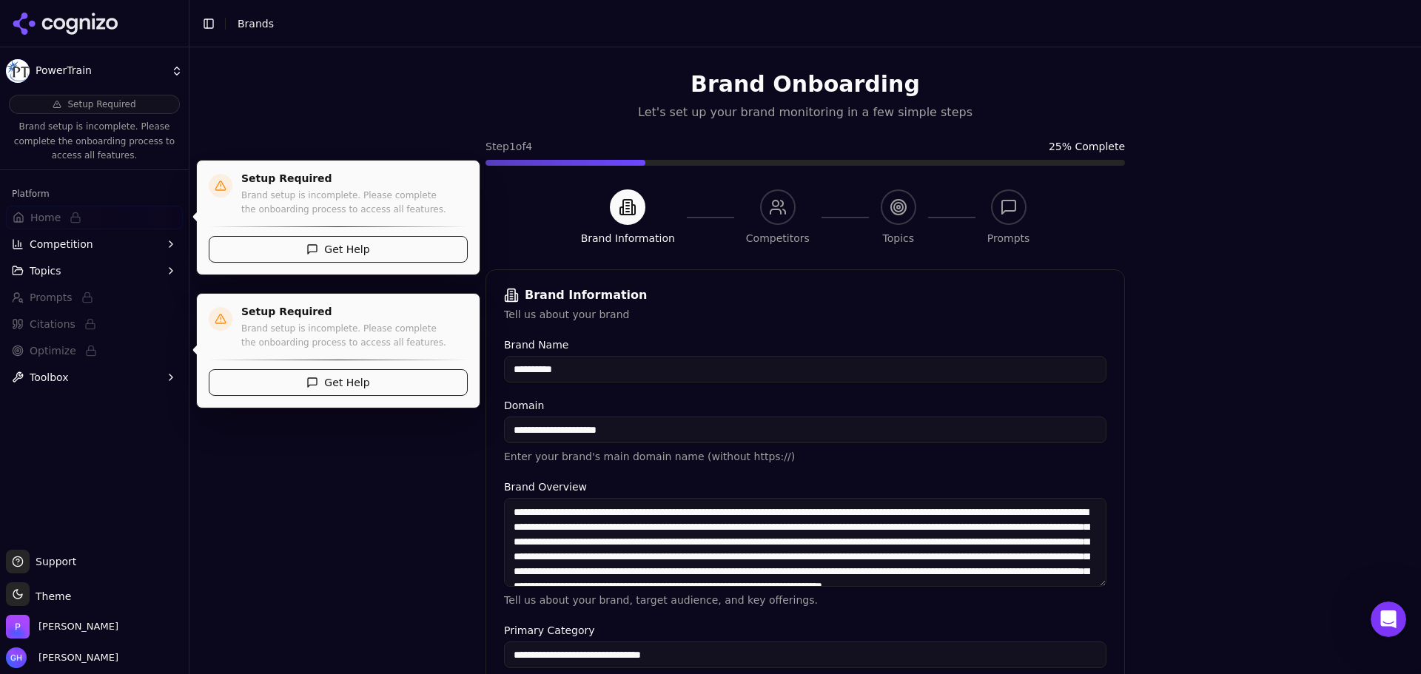
scroll to position [282, 0]
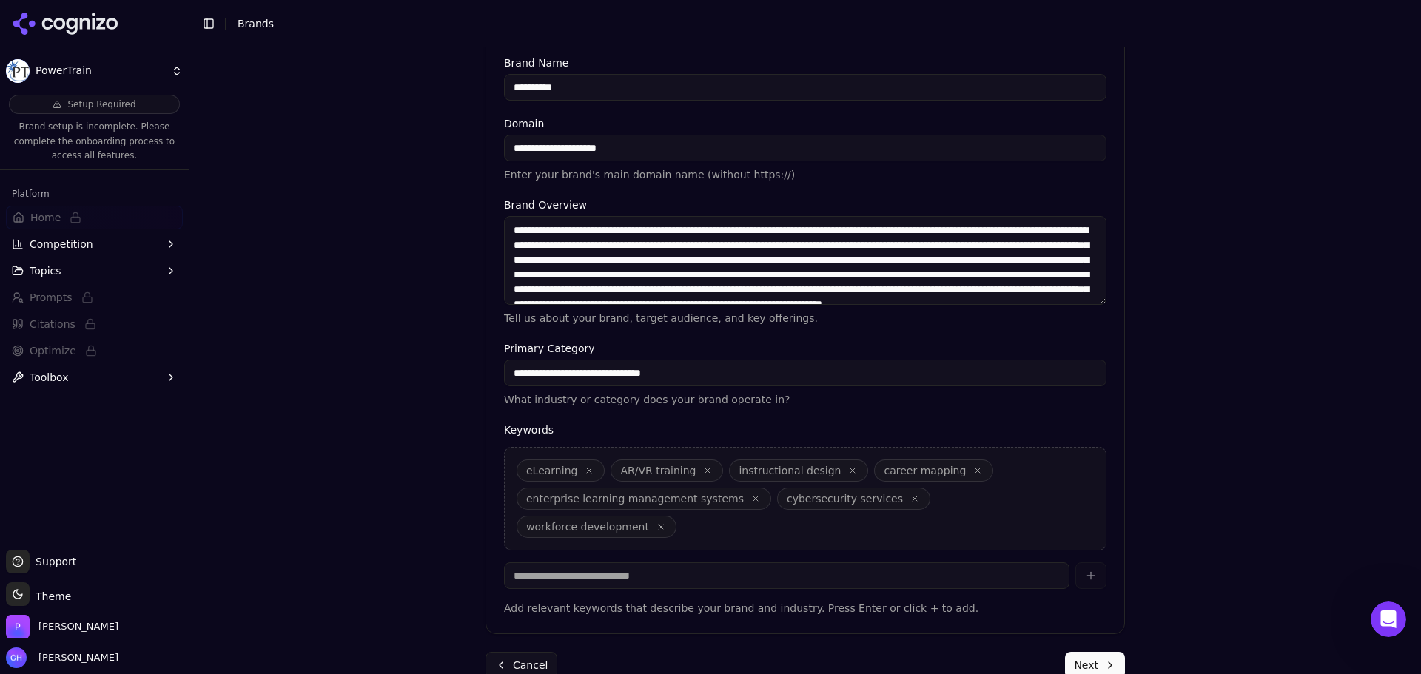
click at [1079, 652] on button "Next" at bounding box center [1095, 665] width 60 height 27
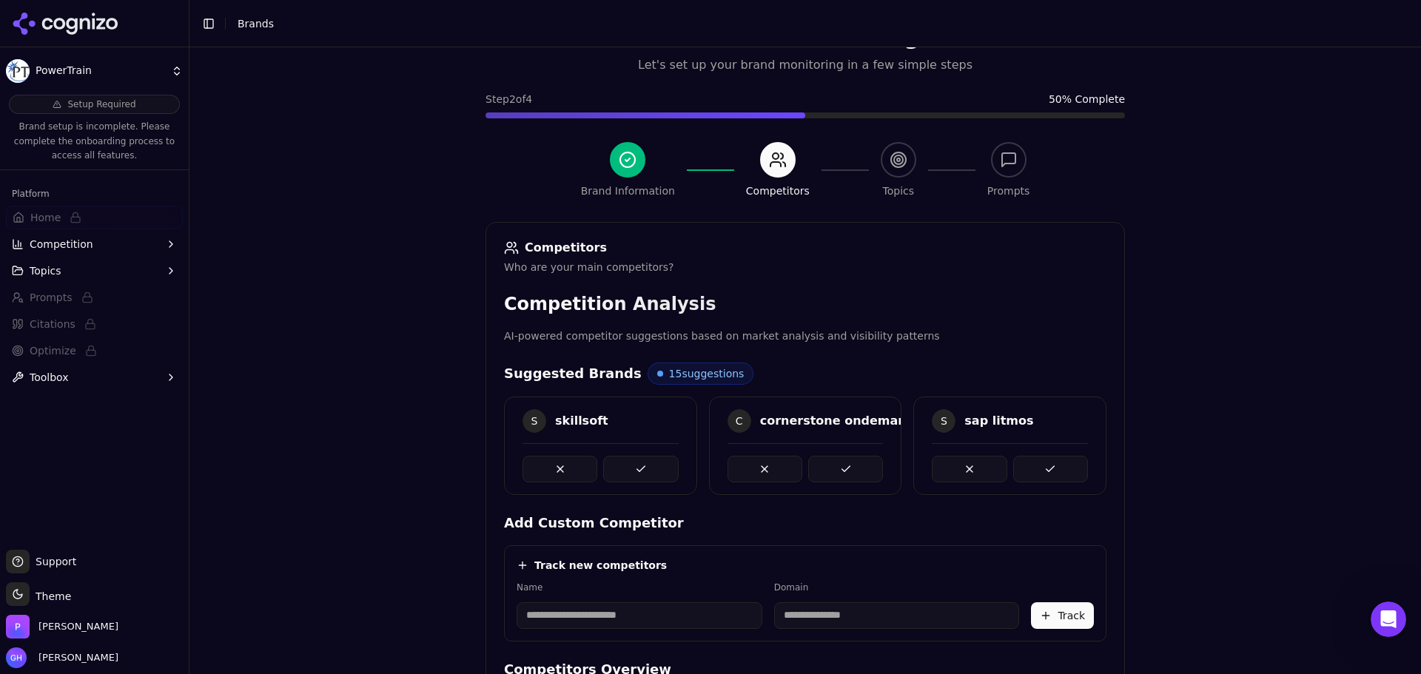
scroll to position [279, 0]
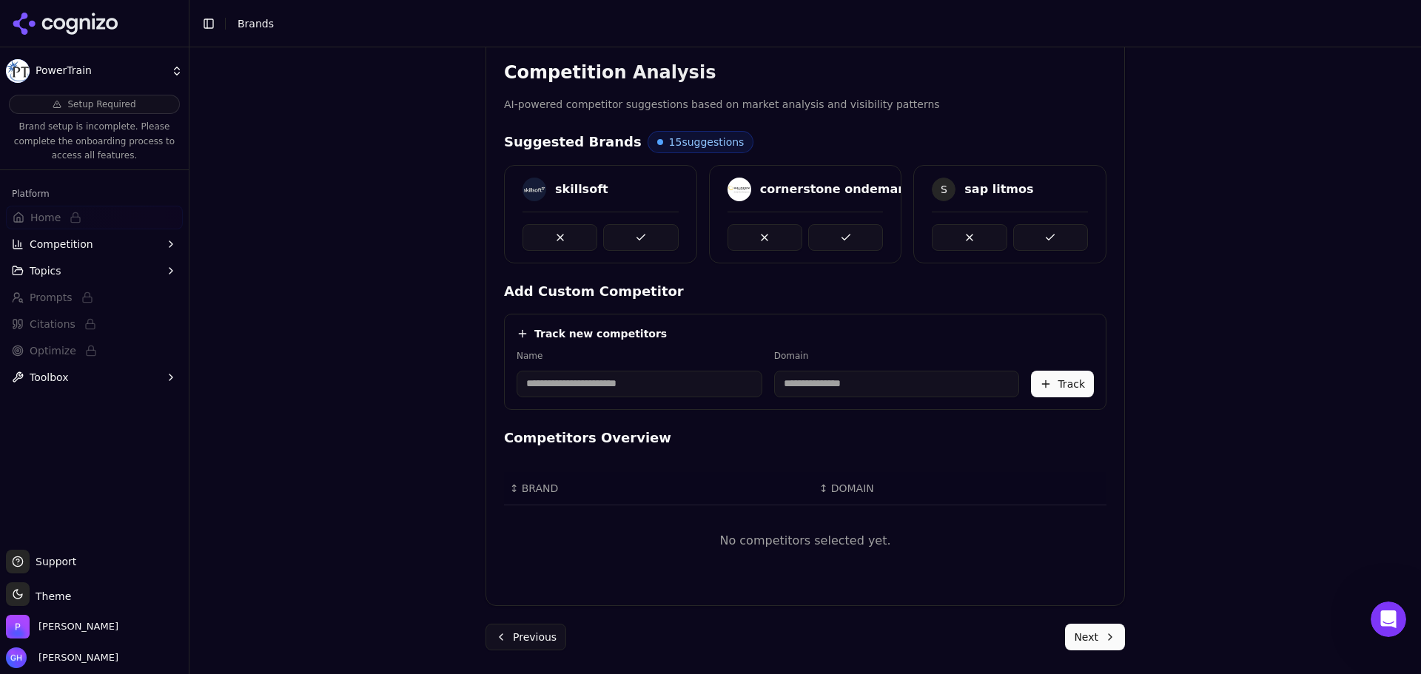
click at [640, 401] on div "Track new competitors Name Domain Track" at bounding box center [805, 362] width 603 height 96
click at [625, 383] on input at bounding box center [640, 384] width 246 height 27
type input "**********"
click at [712, 312] on div "**********" at bounding box center [805, 345] width 603 height 129
click at [705, 332] on div "Track new competitors" at bounding box center [805, 333] width 577 height 15
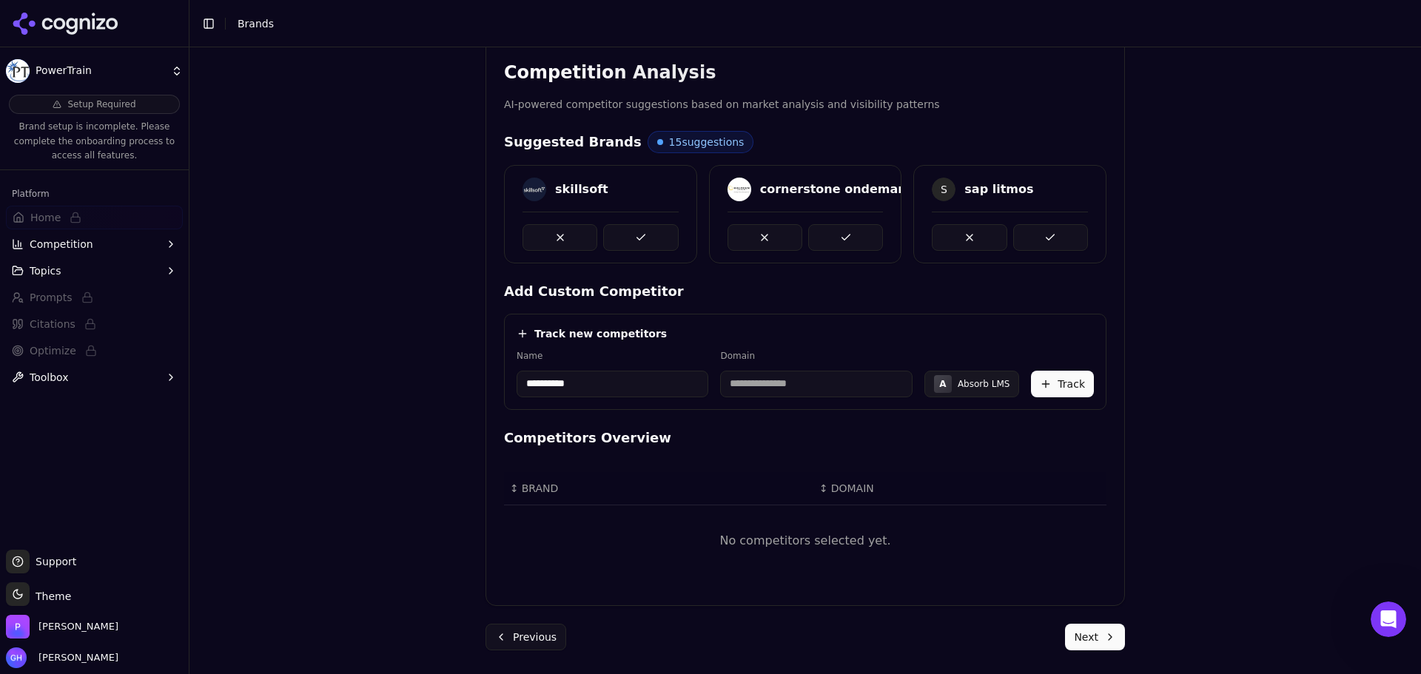
click at [808, 385] on input at bounding box center [816, 384] width 192 height 27
type input "**********"
click at [1046, 367] on div "**********" at bounding box center [805, 373] width 577 height 47
click at [1055, 389] on button "Track" at bounding box center [1062, 384] width 63 height 27
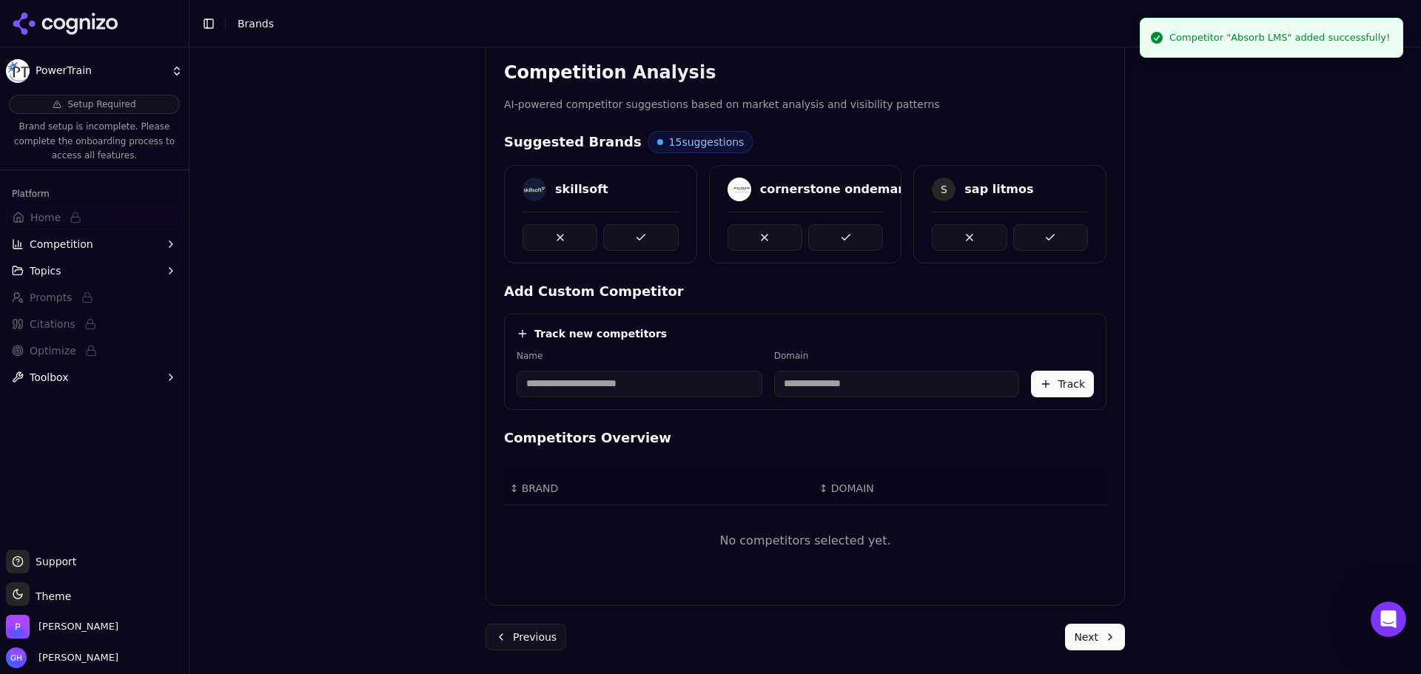
scroll to position [266, 0]
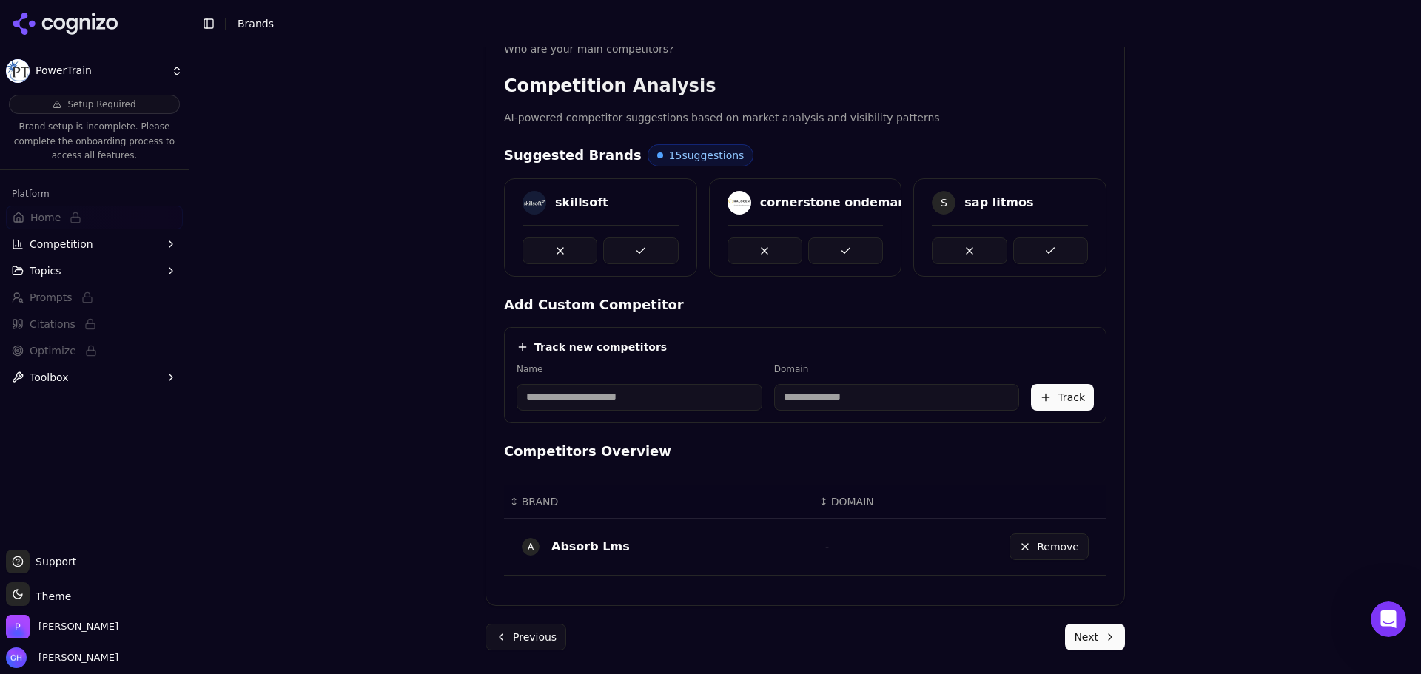
click at [599, 401] on input at bounding box center [640, 397] width 246 height 27
type input "**********"
click at [696, 352] on div "Track new competitors" at bounding box center [805, 347] width 577 height 15
type input "**********"
click at [1054, 398] on button "Track" at bounding box center [1062, 397] width 63 height 27
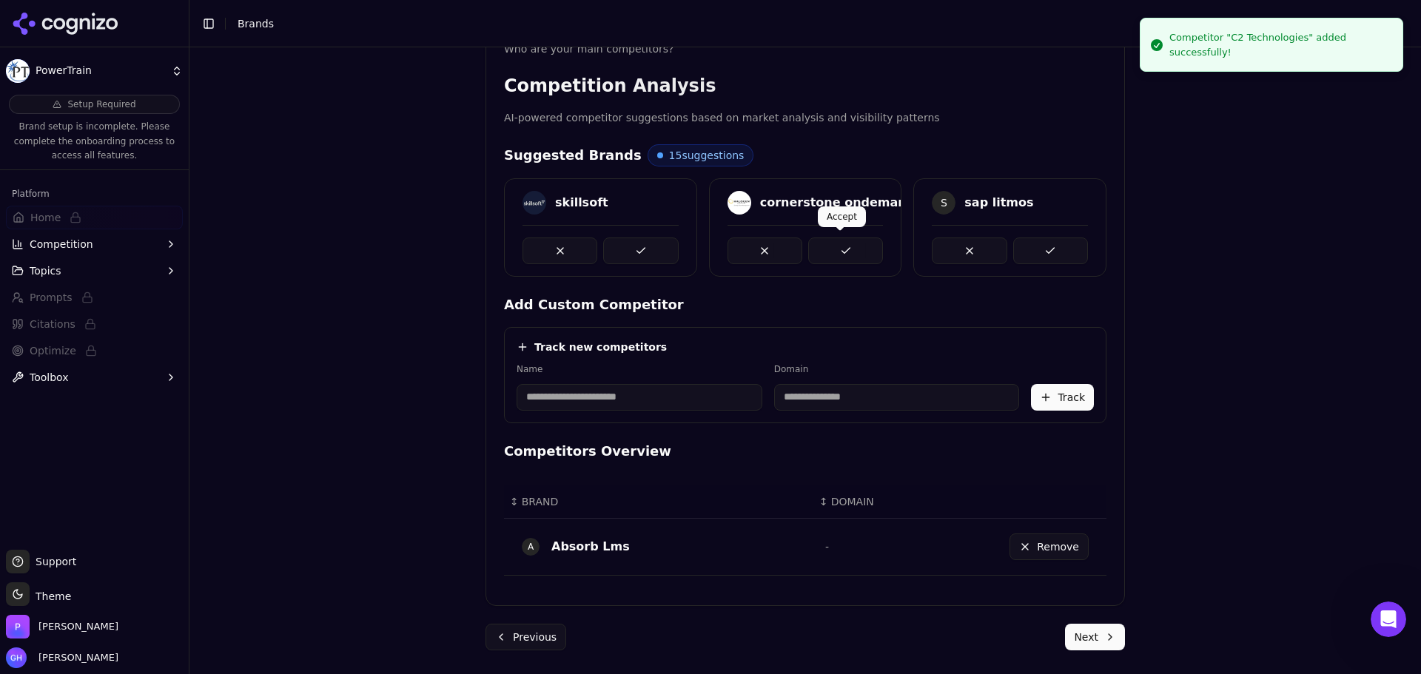
click at [830, 238] on button at bounding box center [845, 251] width 75 height 27
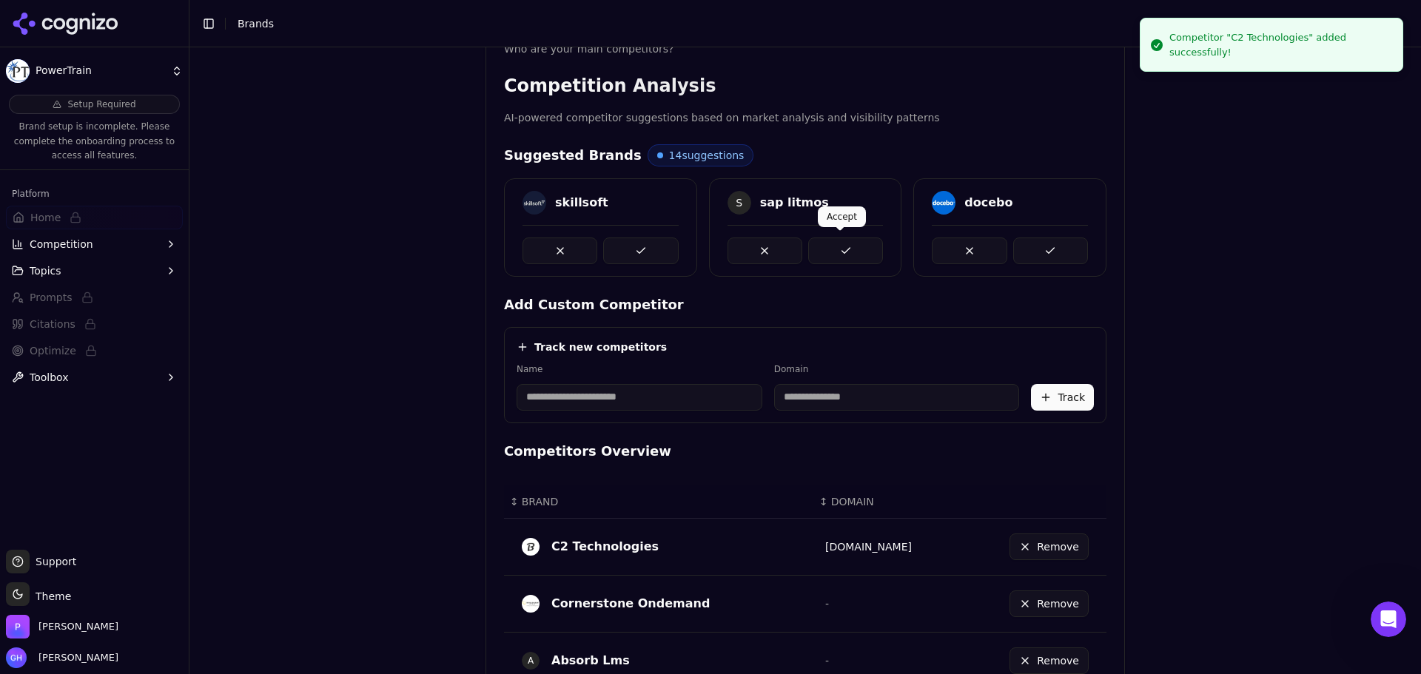
click at [856, 252] on button at bounding box center [845, 251] width 75 height 27
click at [610, 251] on button at bounding box center [640, 251] width 75 height 27
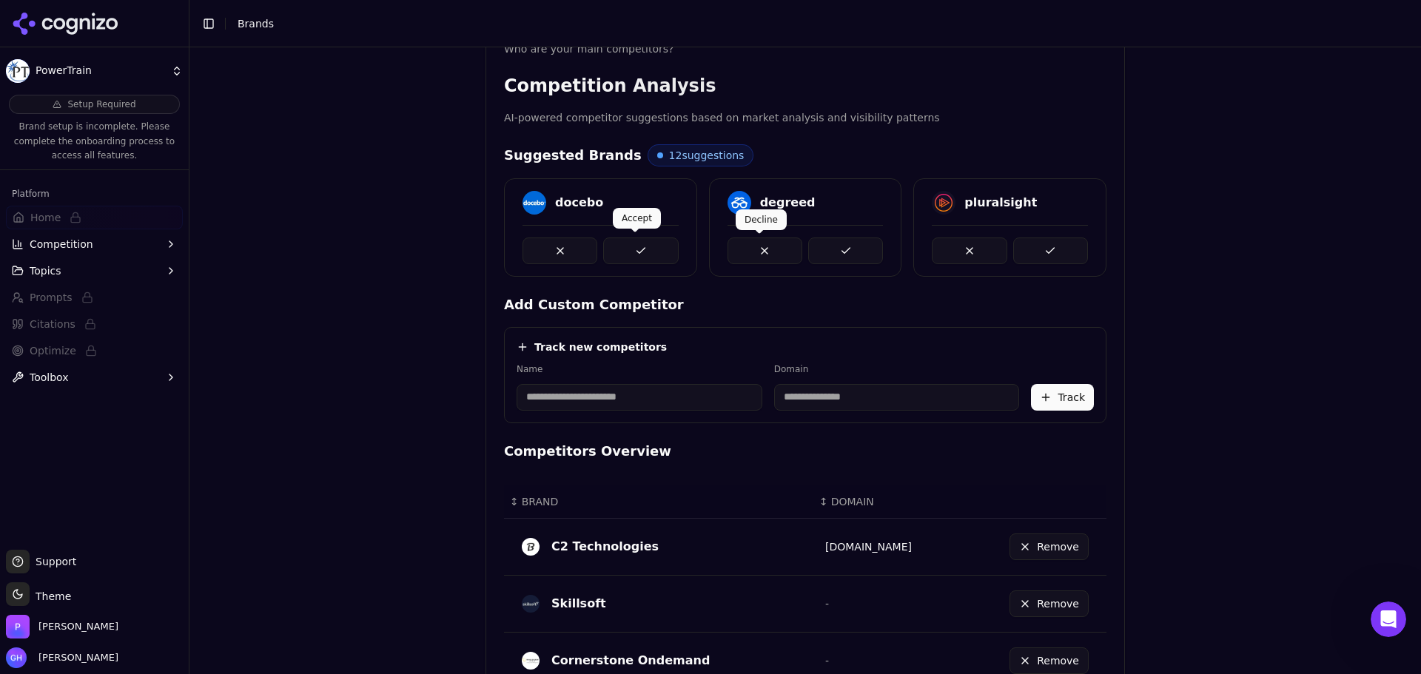
click at [641, 246] on button at bounding box center [640, 251] width 75 height 27
click at [892, 247] on div at bounding box center [806, 244] width 192 height 39
click at [847, 248] on div "docebo degreed pluralsight" at bounding box center [805, 227] width 603 height 98
click at [623, 247] on button at bounding box center [640, 251] width 75 height 27
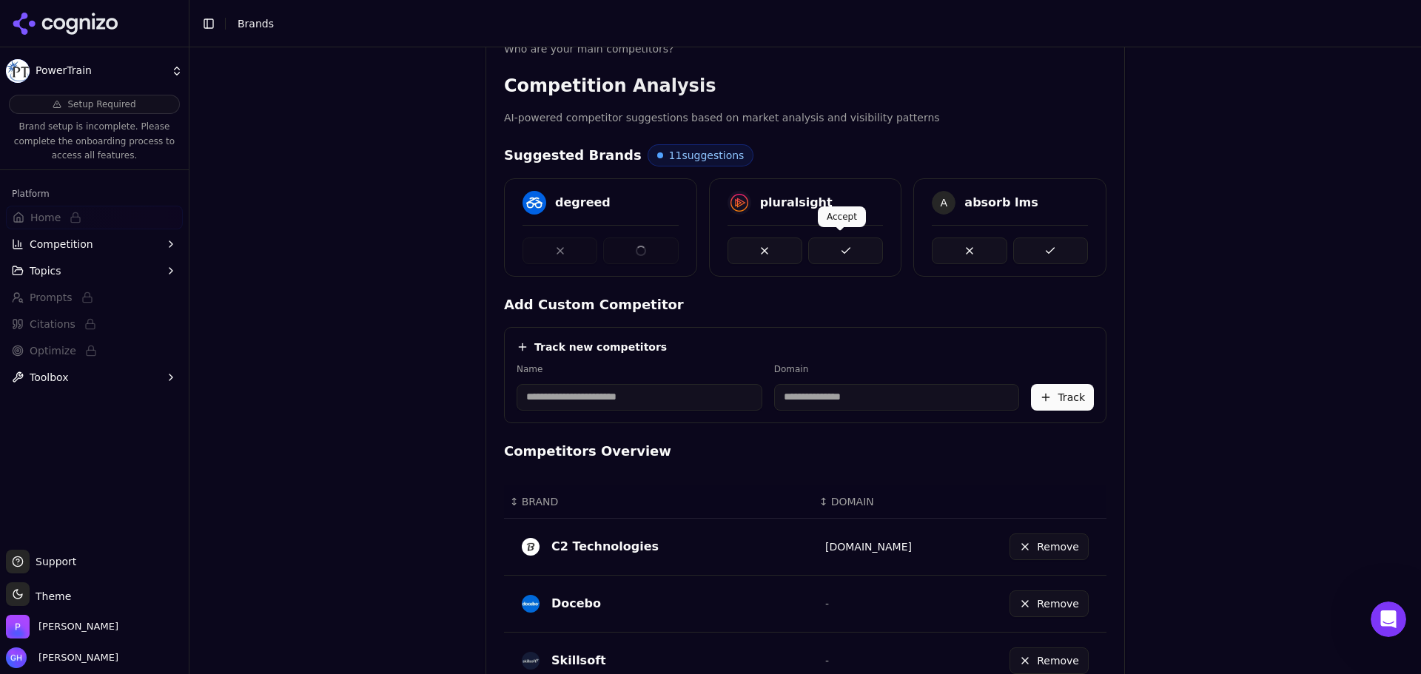
click at [842, 259] on button at bounding box center [845, 251] width 75 height 27
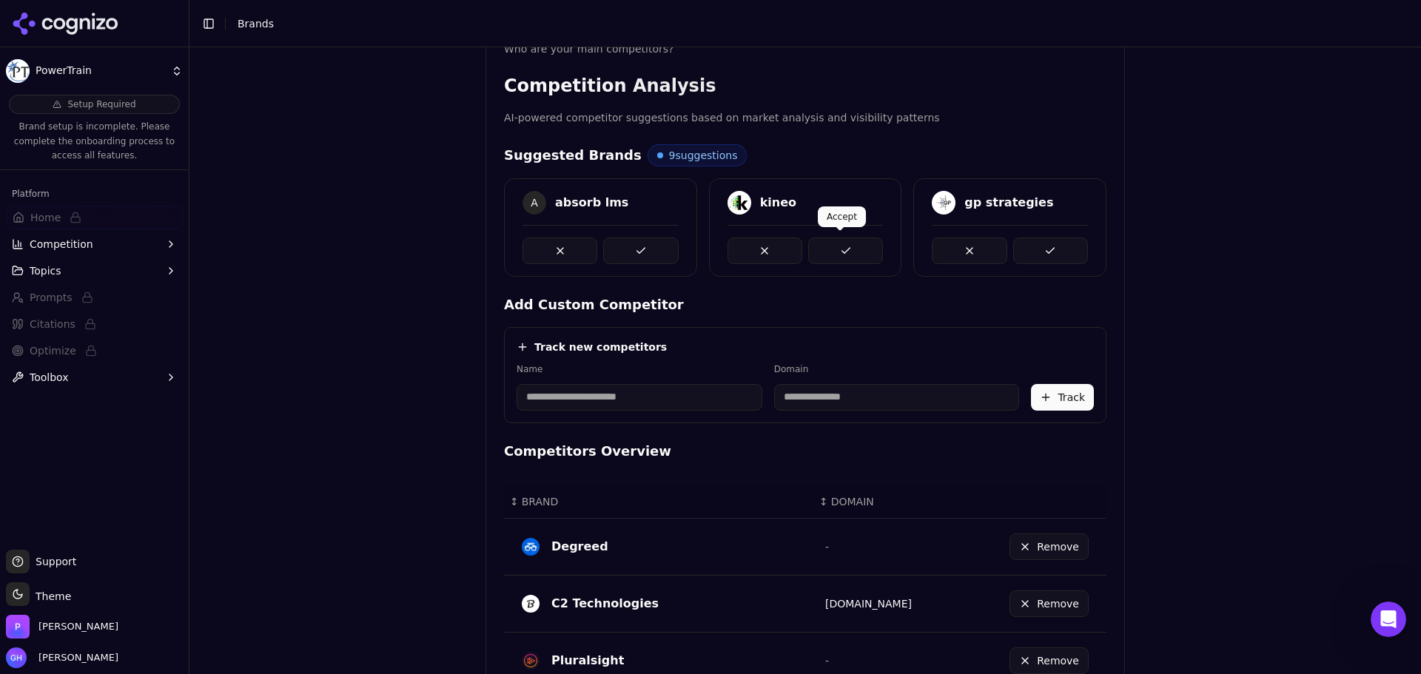
click at [829, 255] on button at bounding box center [845, 251] width 75 height 27
click at [1051, 250] on button at bounding box center [1050, 251] width 75 height 27
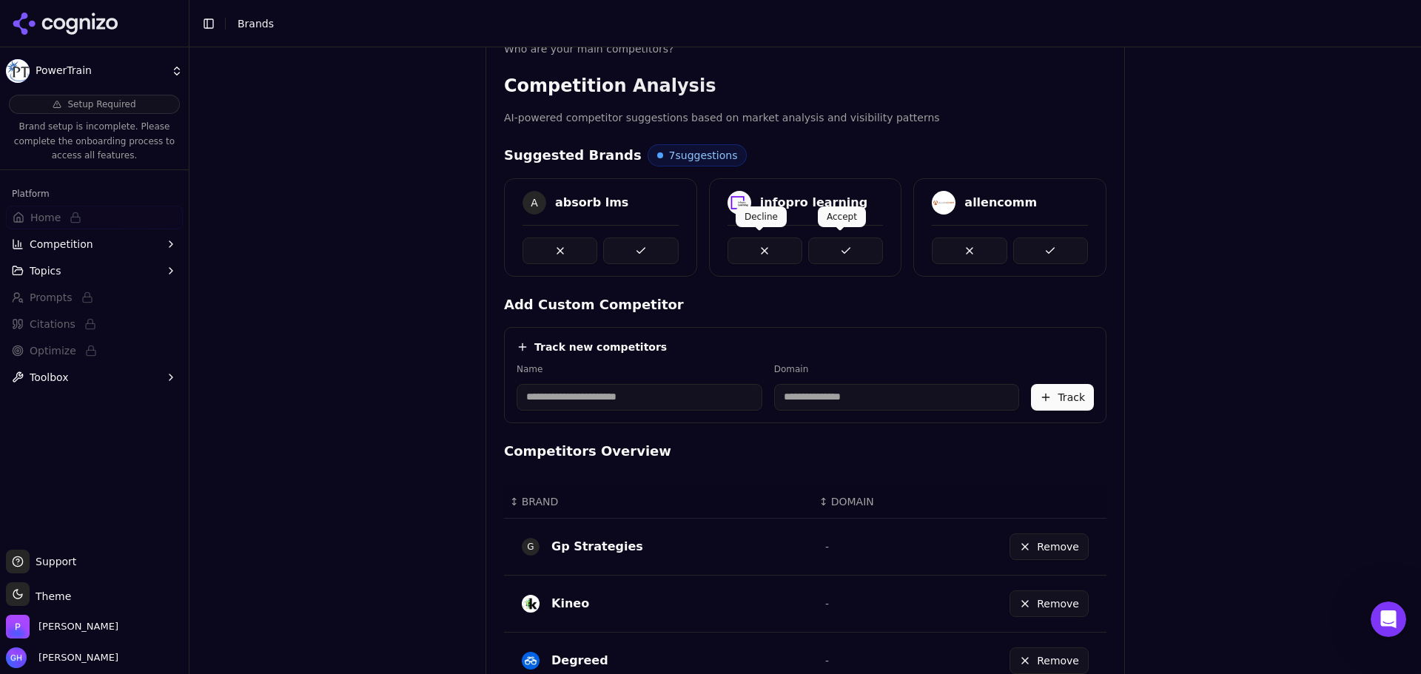
click at [841, 260] on button at bounding box center [845, 251] width 75 height 27
click at [1027, 252] on button at bounding box center [1050, 251] width 75 height 27
click at [837, 246] on div at bounding box center [806, 251] width 156 height 27
click at [837, 246] on button at bounding box center [845, 251] width 75 height 27
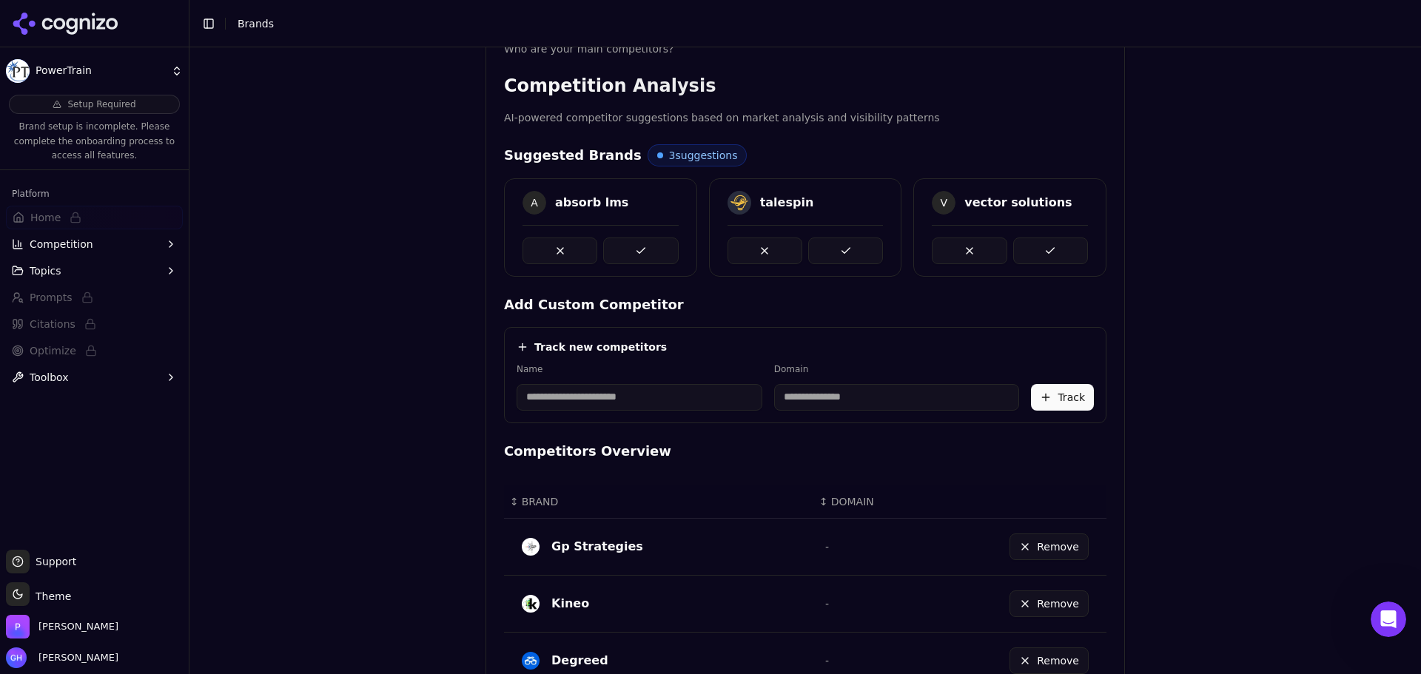
click at [837, 246] on button at bounding box center [845, 251] width 75 height 27
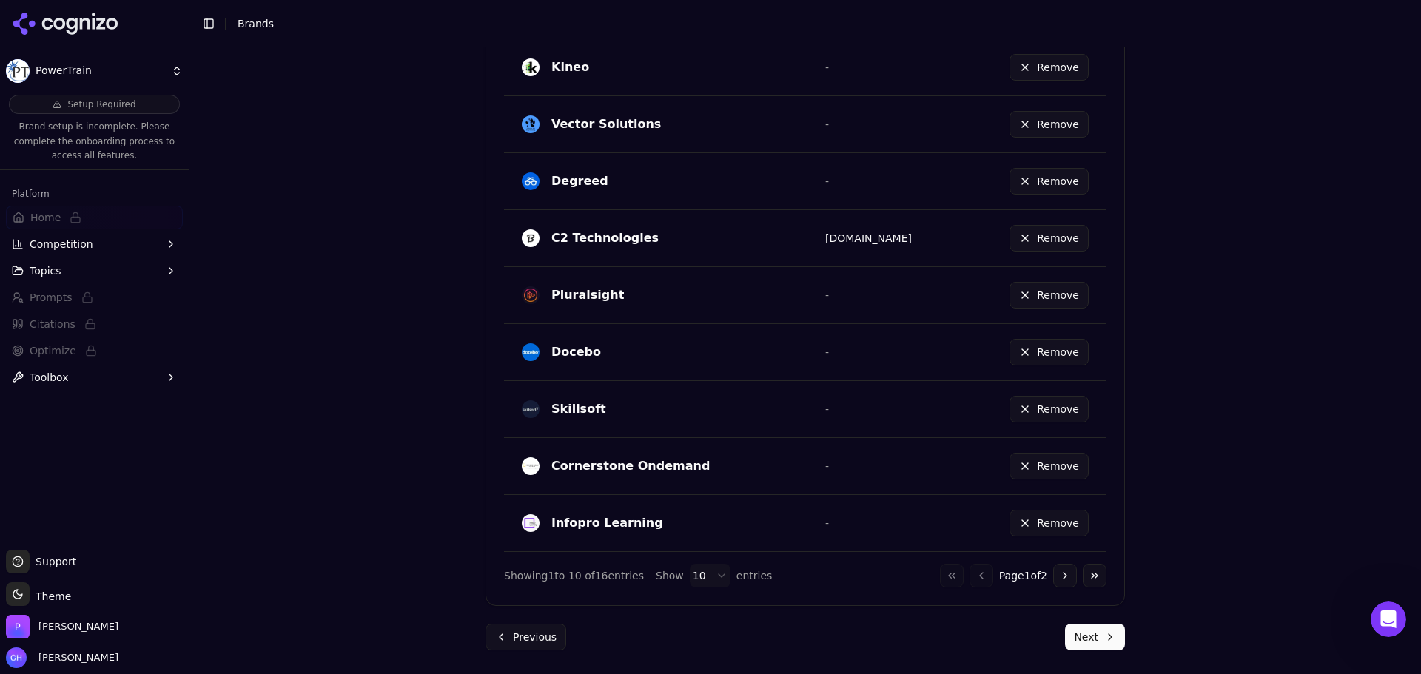
click at [1101, 626] on button "Next" at bounding box center [1095, 637] width 60 height 27
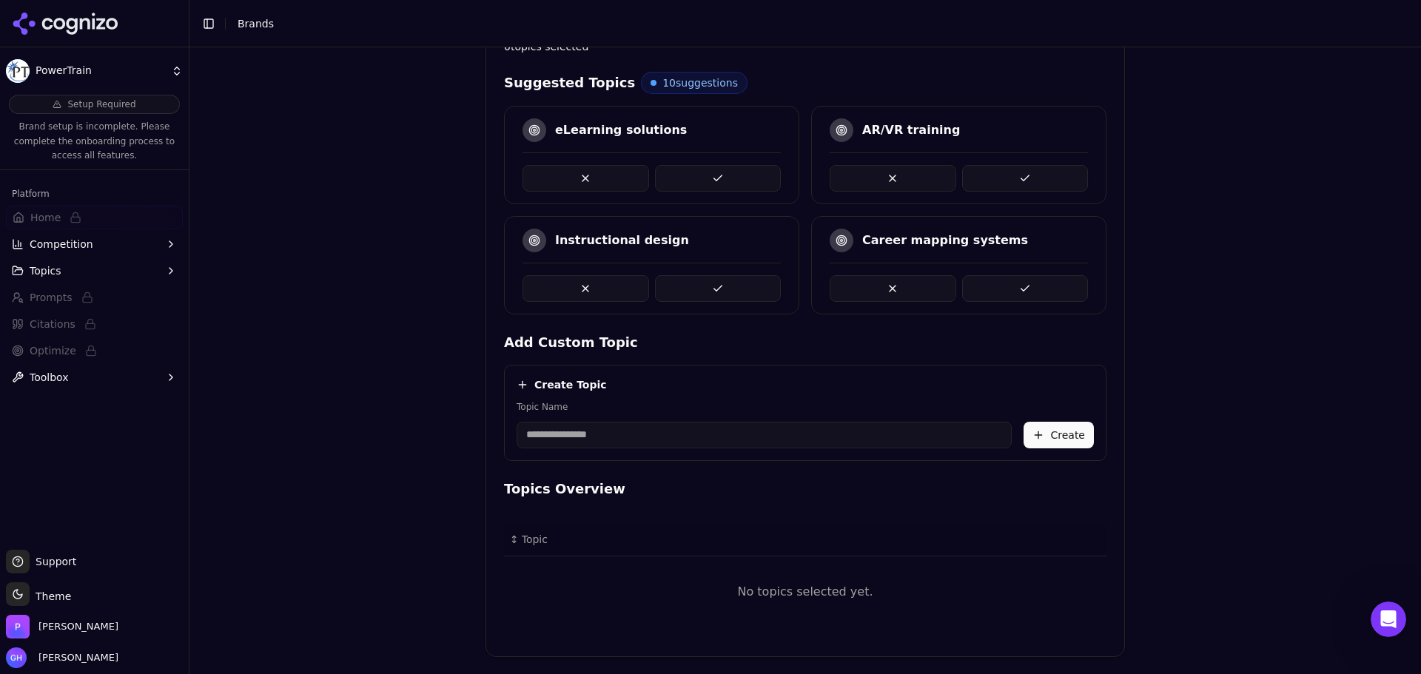
scroll to position [342, 0]
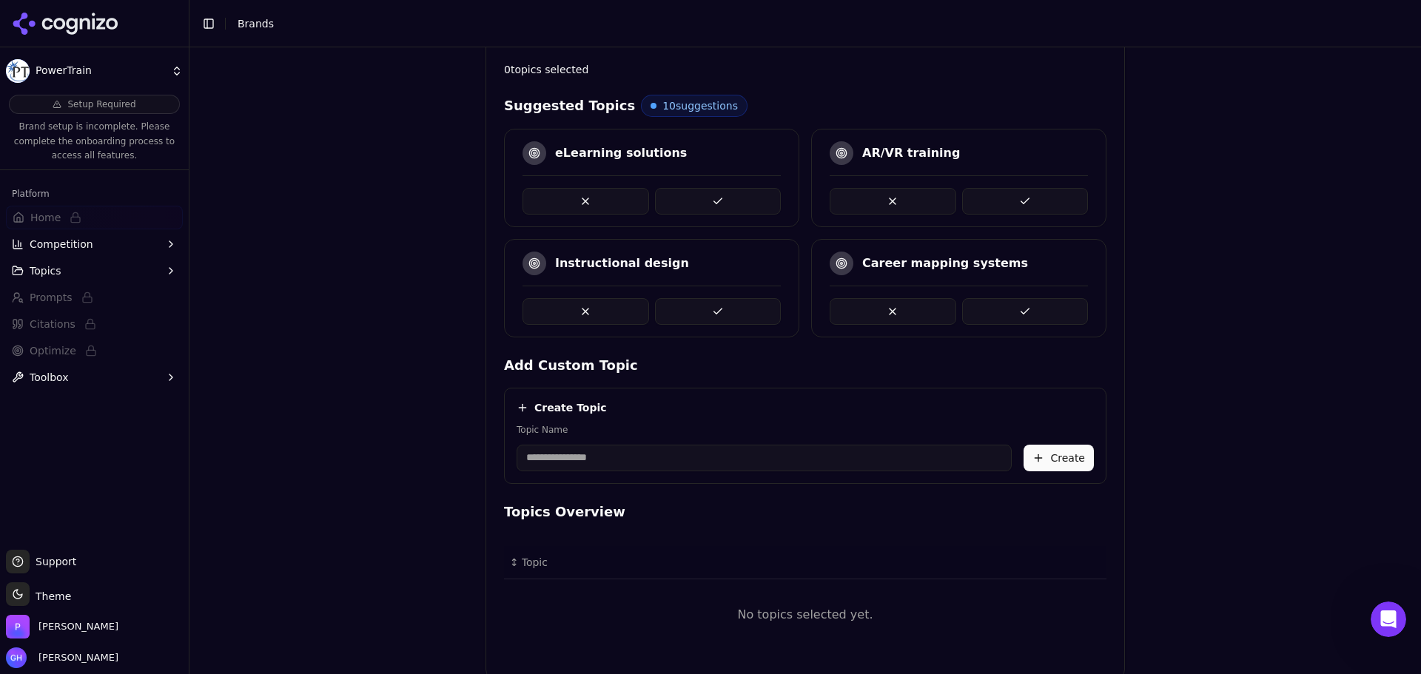
click at [711, 205] on button at bounding box center [718, 201] width 127 height 27
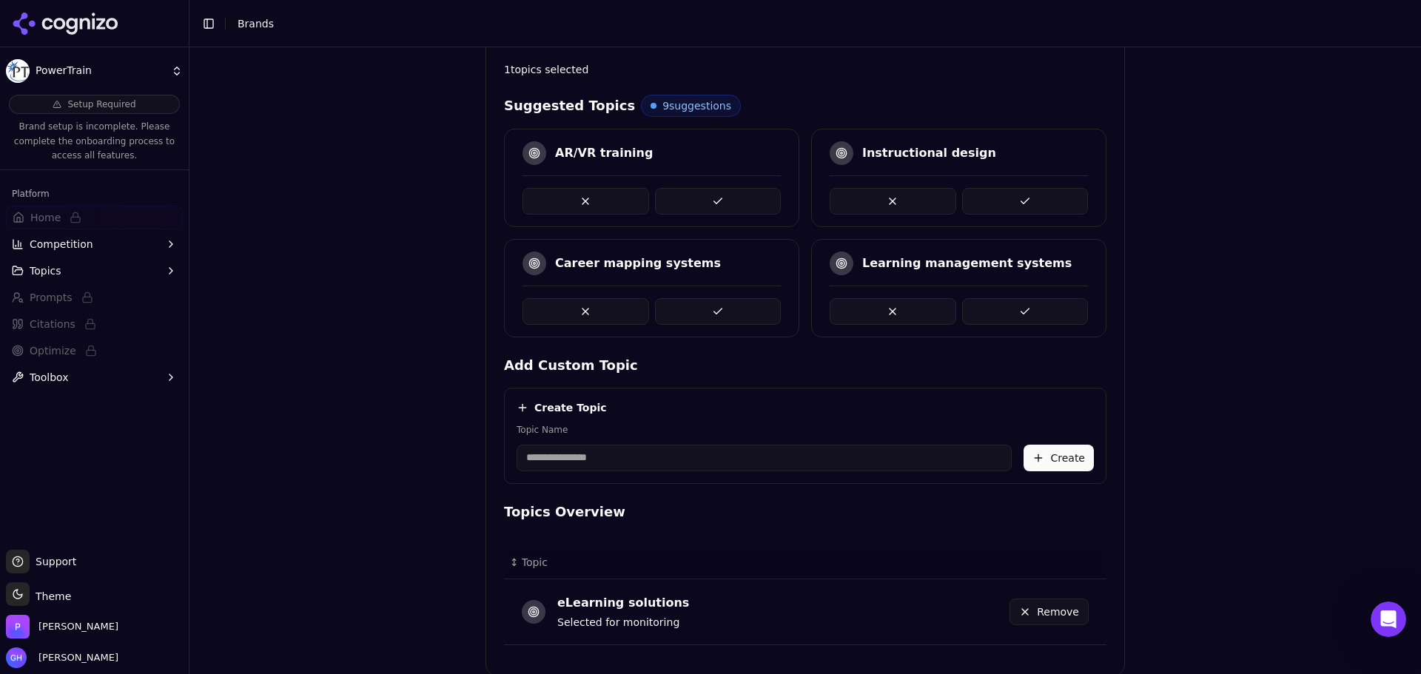
click at [1024, 304] on button at bounding box center [1025, 311] width 127 height 27
click at [711, 309] on button at bounding box center [718, 311] width 127 height 27
click at [1198, 327] on div "Brand Onboarding Let's set up your brand monitoring in a few simple steps Step …" at bounding box center [806, 42] width 1232 height 674
click at [726, 313] on button at bounding box center [718, 311] width 127 height 27
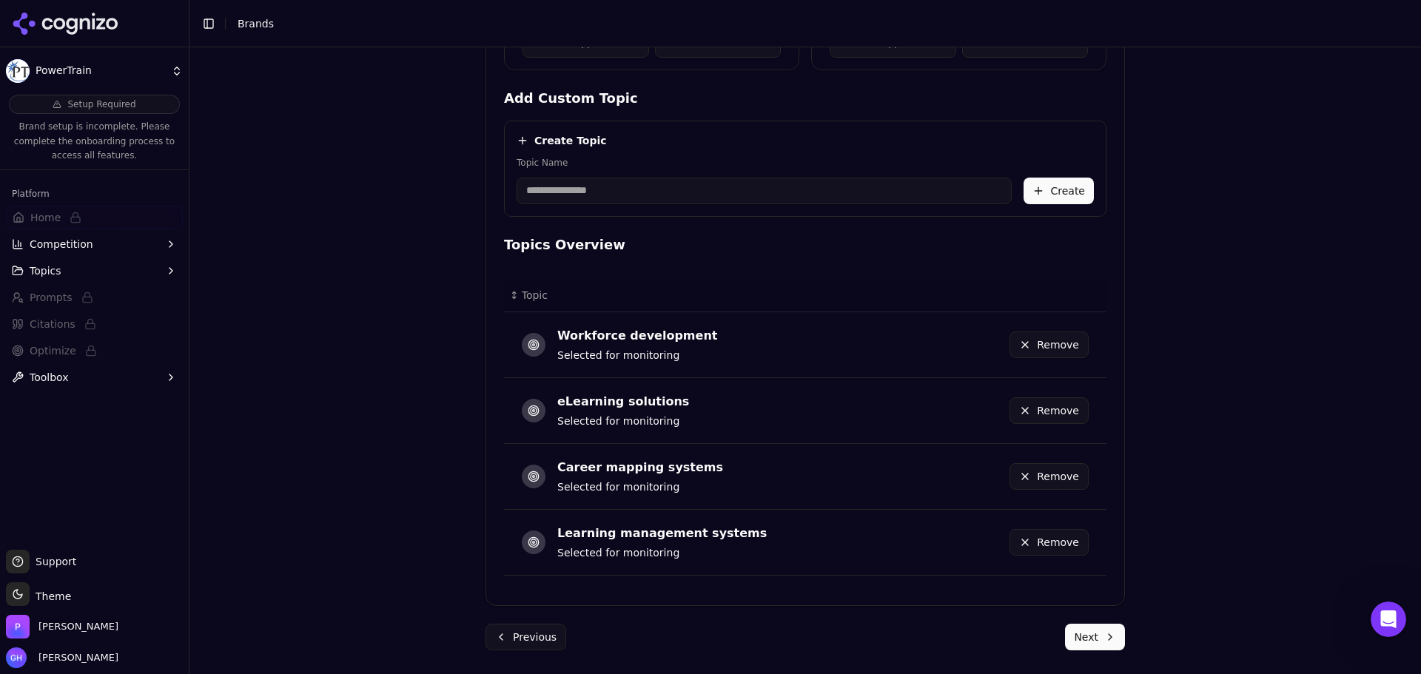
click at [1101, 658] on div "Brand Onboarding Let's set up your brand monitoring in a few simple steps Step …" at bounding box center [805, 56] width 663 height 1236
click at [1096, 639] on button "Next" at bounding box center [1095, 637] width 60 height 27
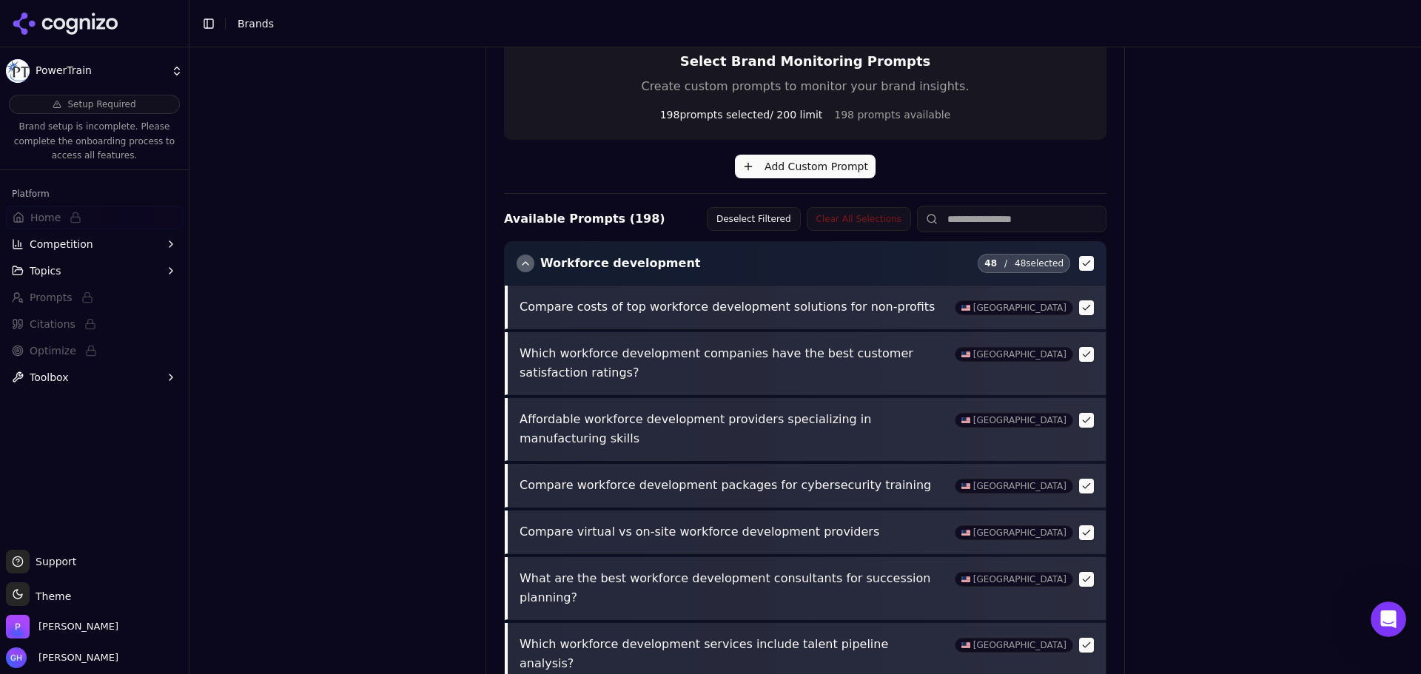
scroll to position [523, 0]
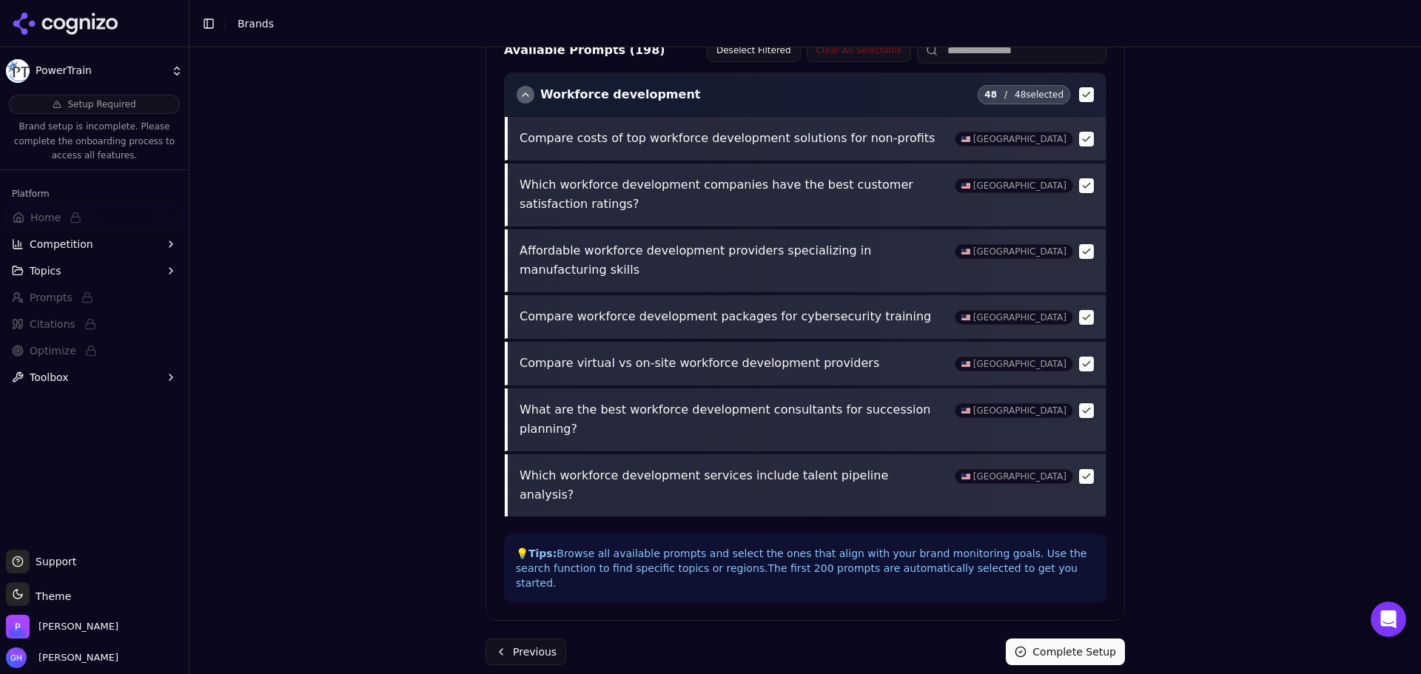
click at [1070, 639] on button "Complete Setup" at bounding box center [1065, 652] width 119 height 27
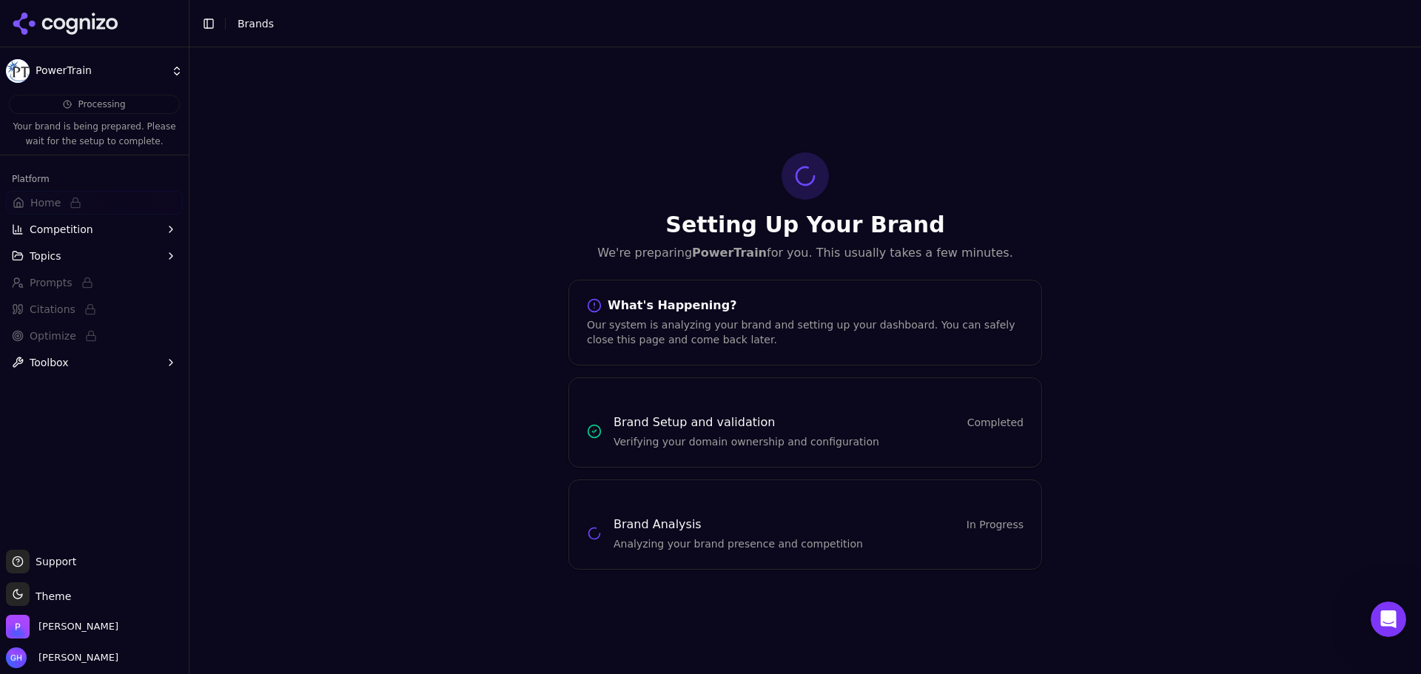
scroll to position [0, 0]
